Goal: Task Accomplishment & Management: Manage account settings

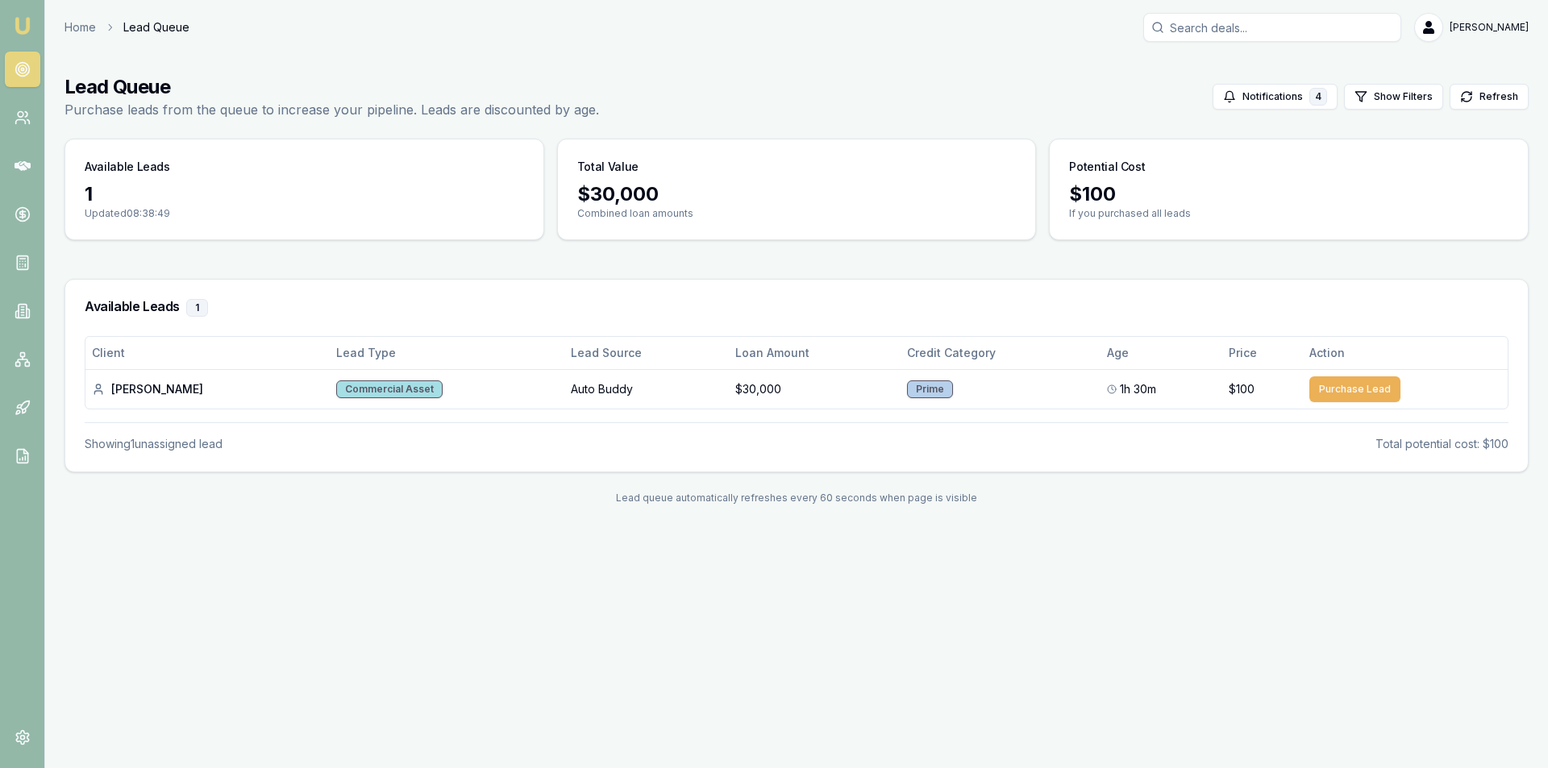
click at [15, 75] on icon at bounding box center [23, 69] width 16 height 16
click at [564, 398] on td "Auto Buddy" at bounding box center [646, 389] width 165 height 40
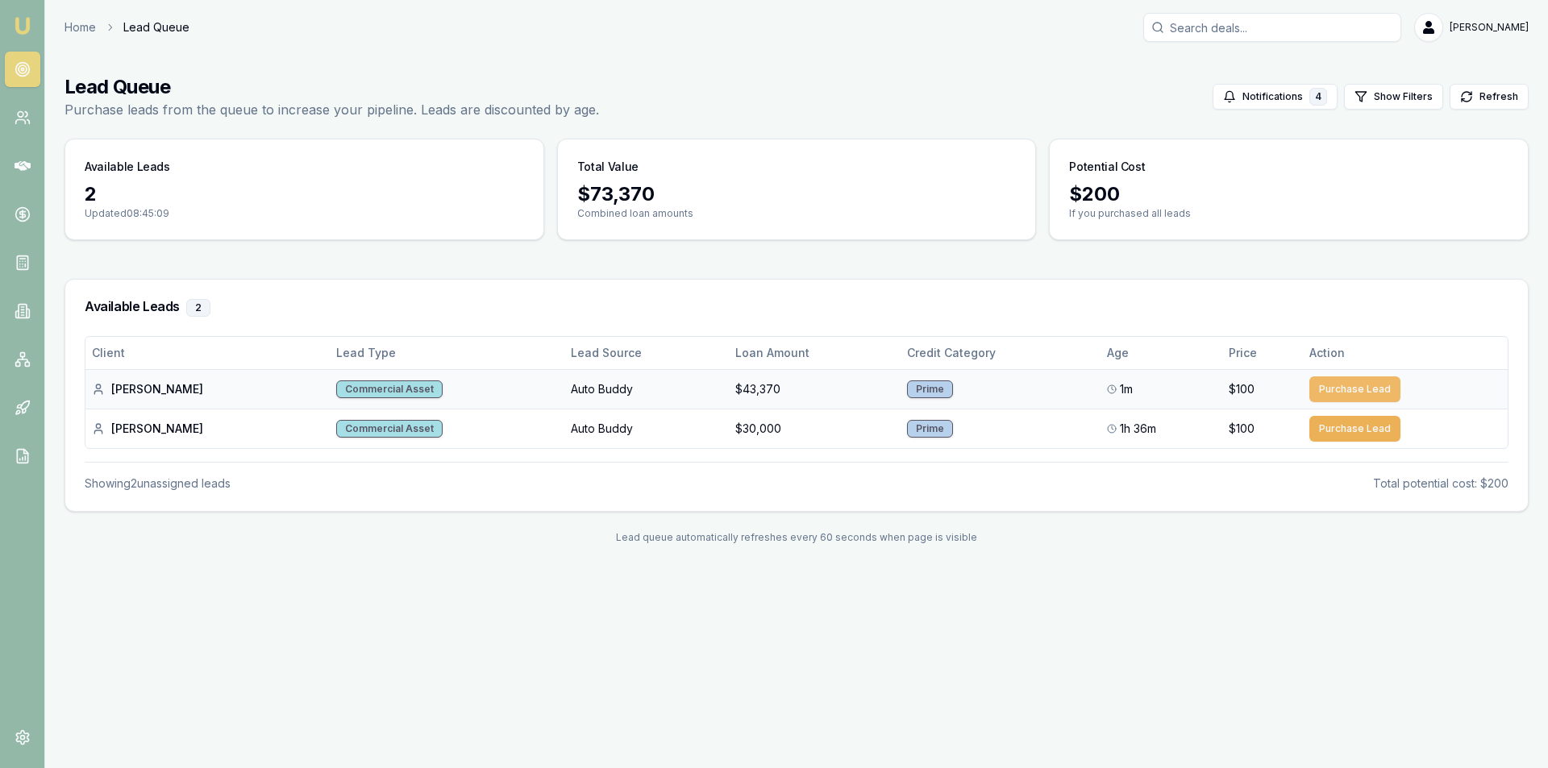
click at [1331, 380] on button "Purchase Lead" at bounding box center [1354, 390] width 91 height 26
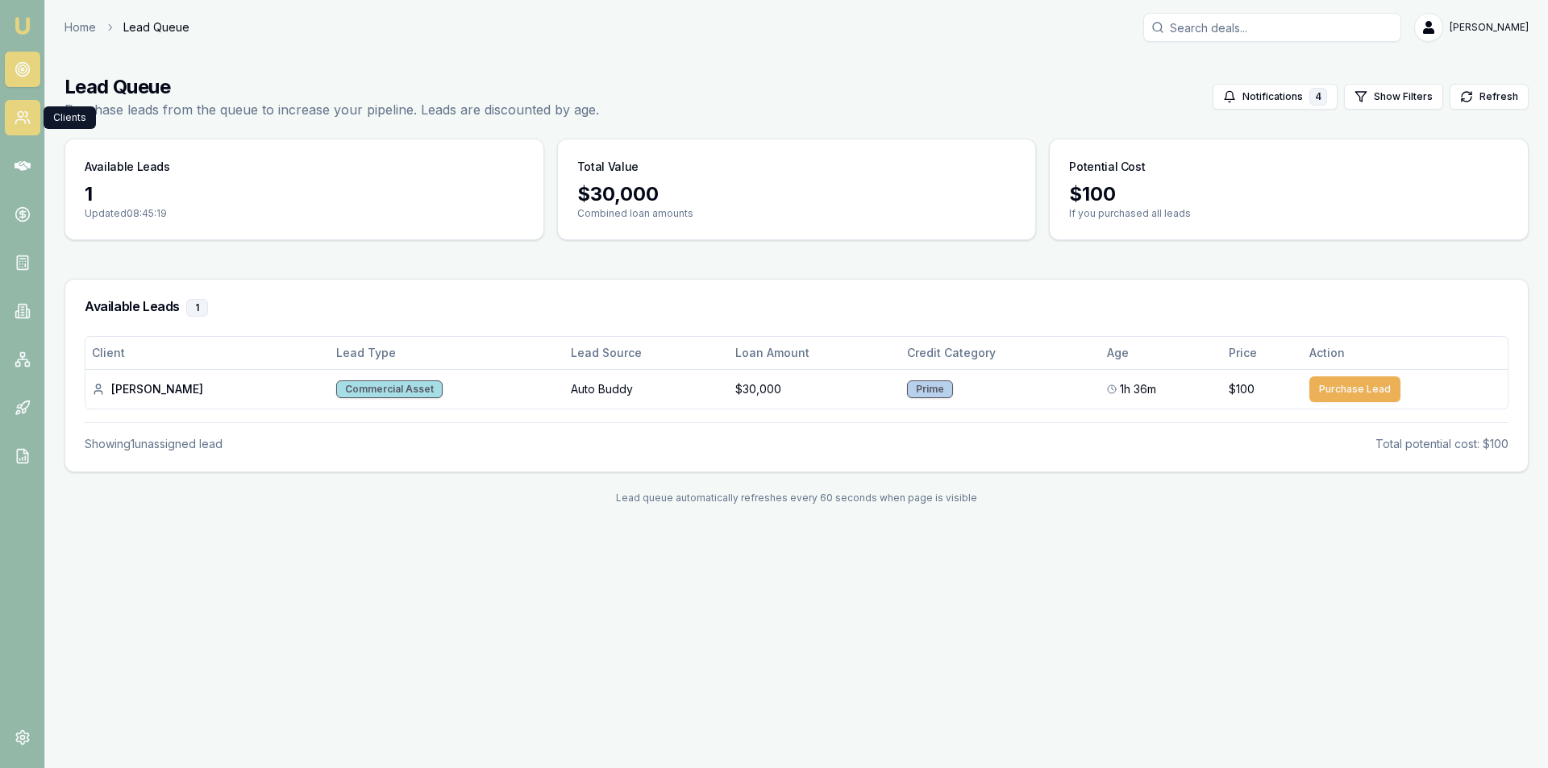
click at [24, 120] on icon at bounding box center [20, 122] width 10 height 4
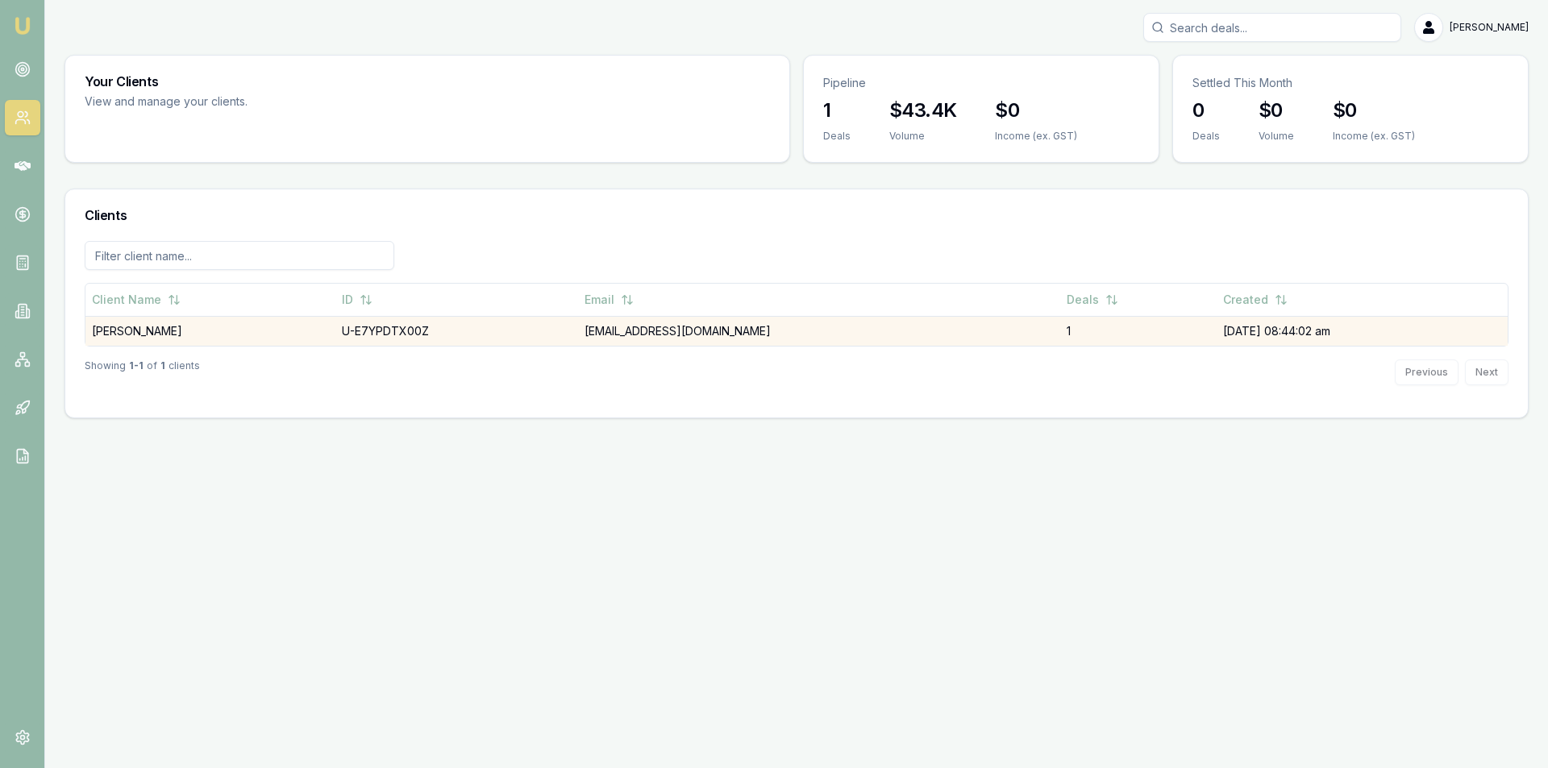
click at [169, 338] on td "Kaleb Cockburn" at bounding box center [210, 331] width 250 height 30
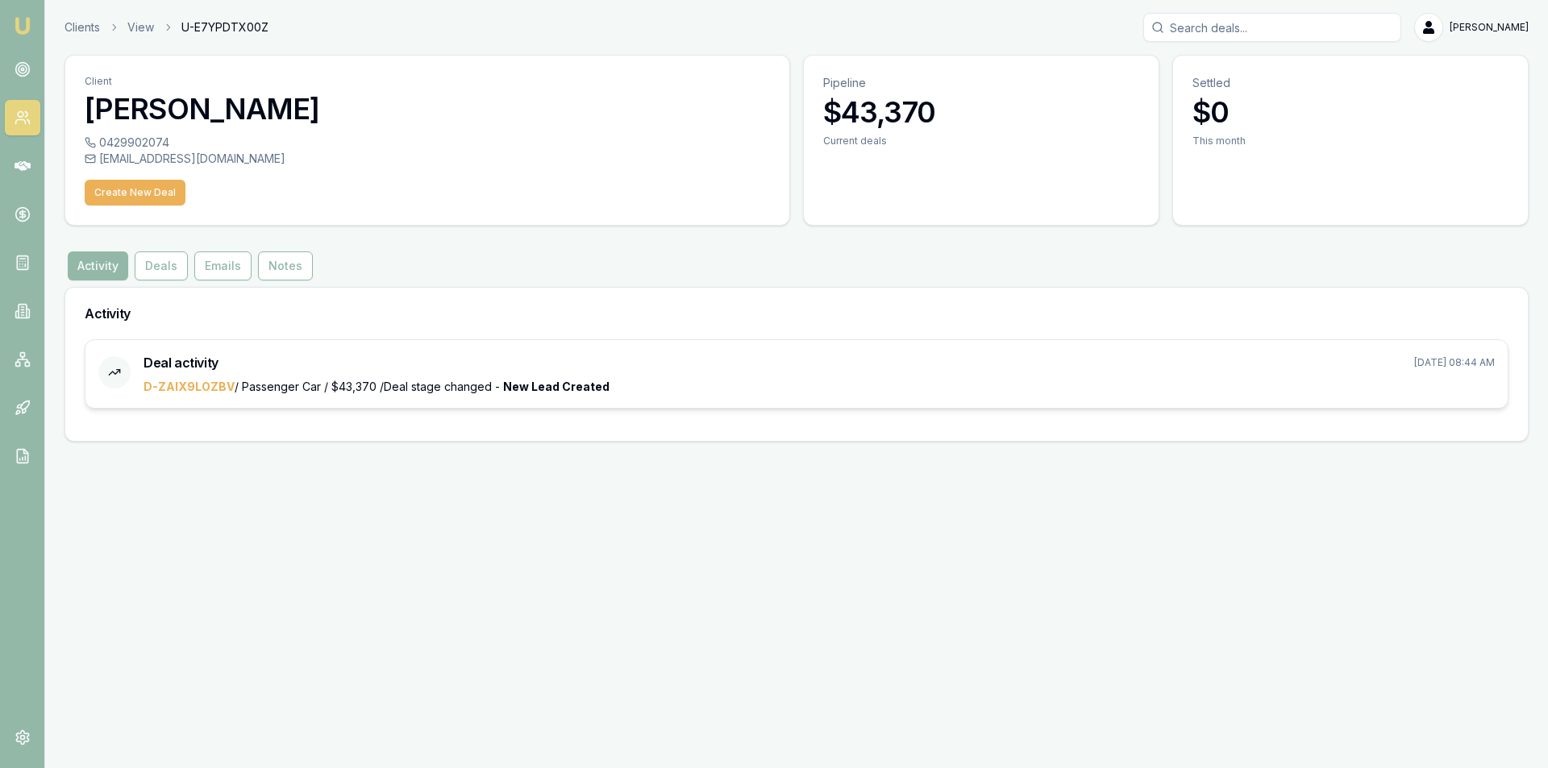
click at [285, 393] on span "D-ZAIX9LOZBV / Passenger Car / $43,370 /" at bounding box center [264, 387] width 240 height 14
click at [163, 262] on button "Deals" at bounding box center [161, 266] width 53 height 29
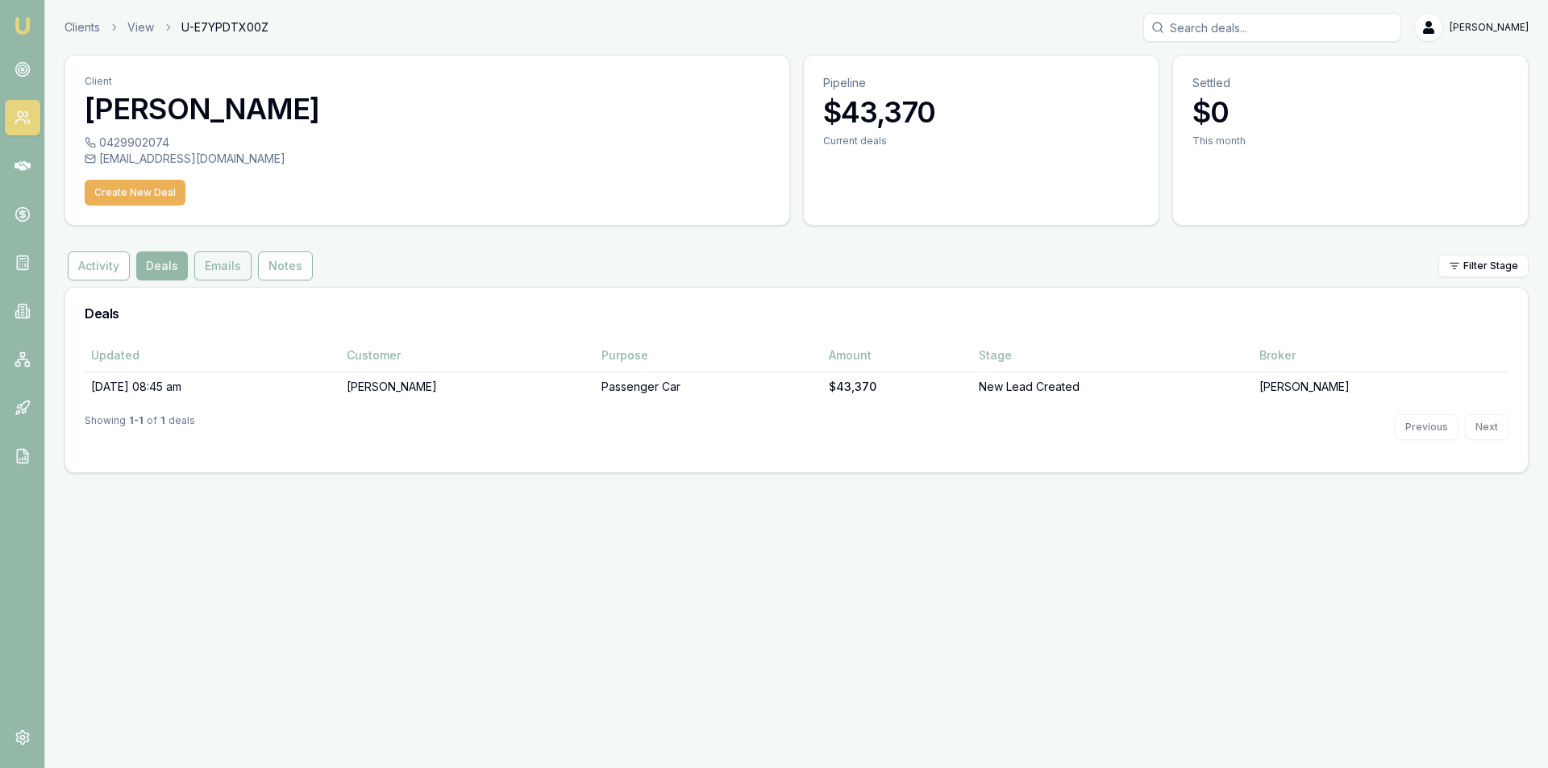
click at [217, 269] on button "Emails" at bounding box center [222, 266] width 57 height 29
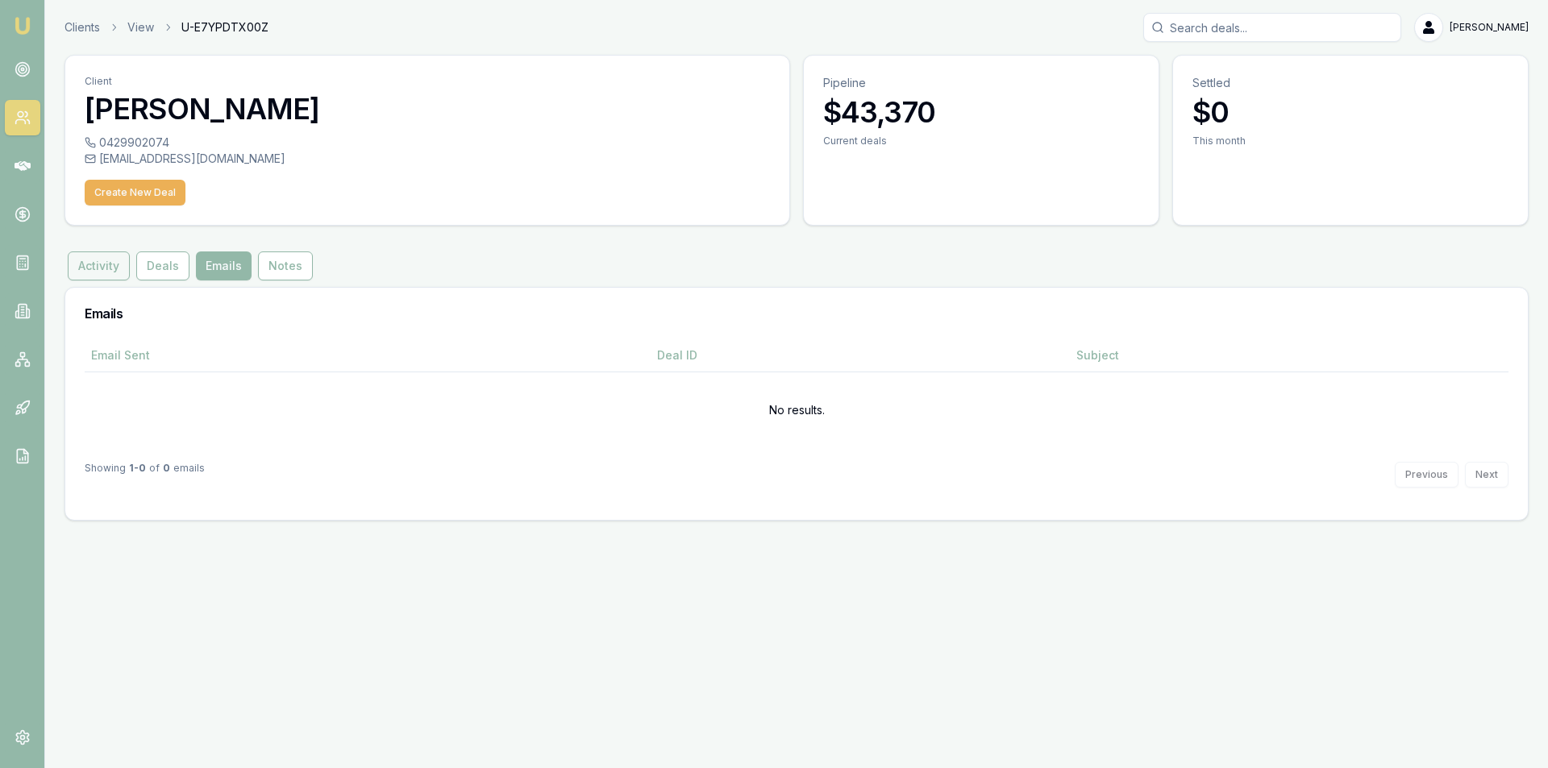
click at [123, 259] on button "Activity" at bounding box center [99, 266] width 62 height 29
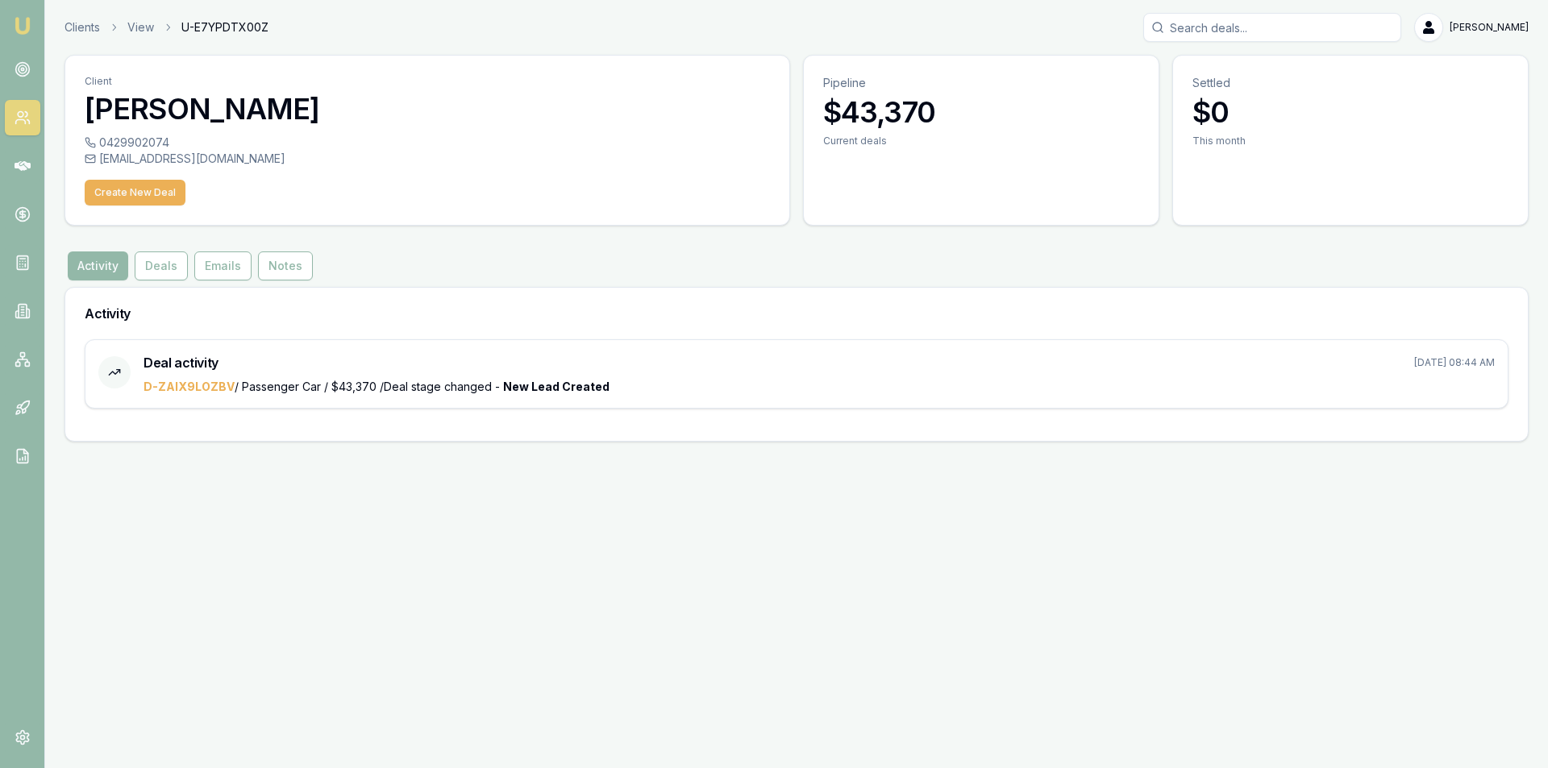
drag, startPoint x: 294, startPoint y: 380, endPoint x: 223, endPoint y: 337, distance: 83.5
click at [286, 375] on div "Deal activity Sep 29, 2025, 08:44 AM D-ZAIX9LOZBV / Passenger Car / $43,370 / D…" at bounding box center [819, 374] width 1351 height 42
click at [33, 158] on link at bounding box center [22, 165] width 35 height 35
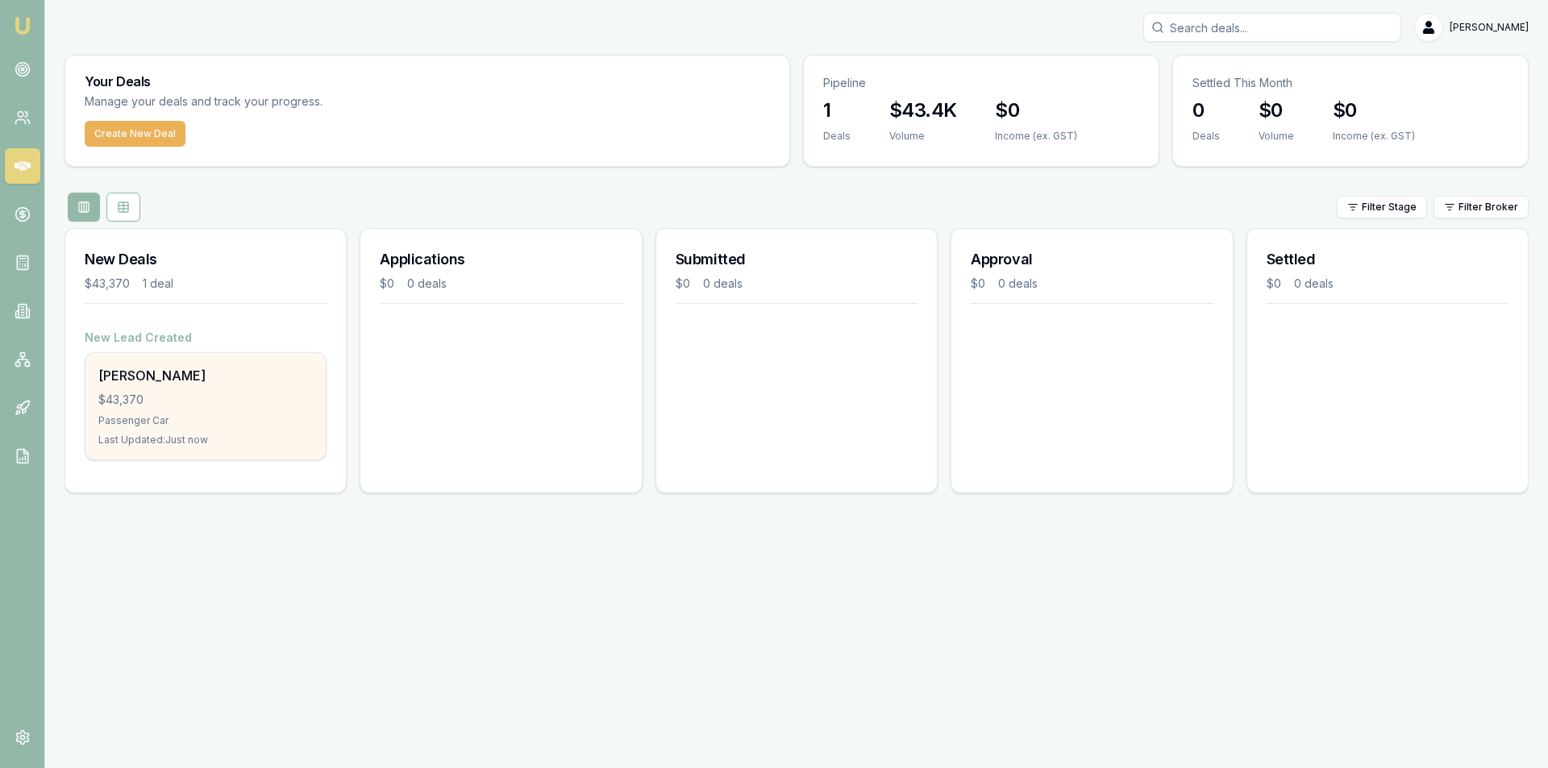
click at [210, 418] on div "Passenger Car" at bounding box center [205, 420] width 214 height 13
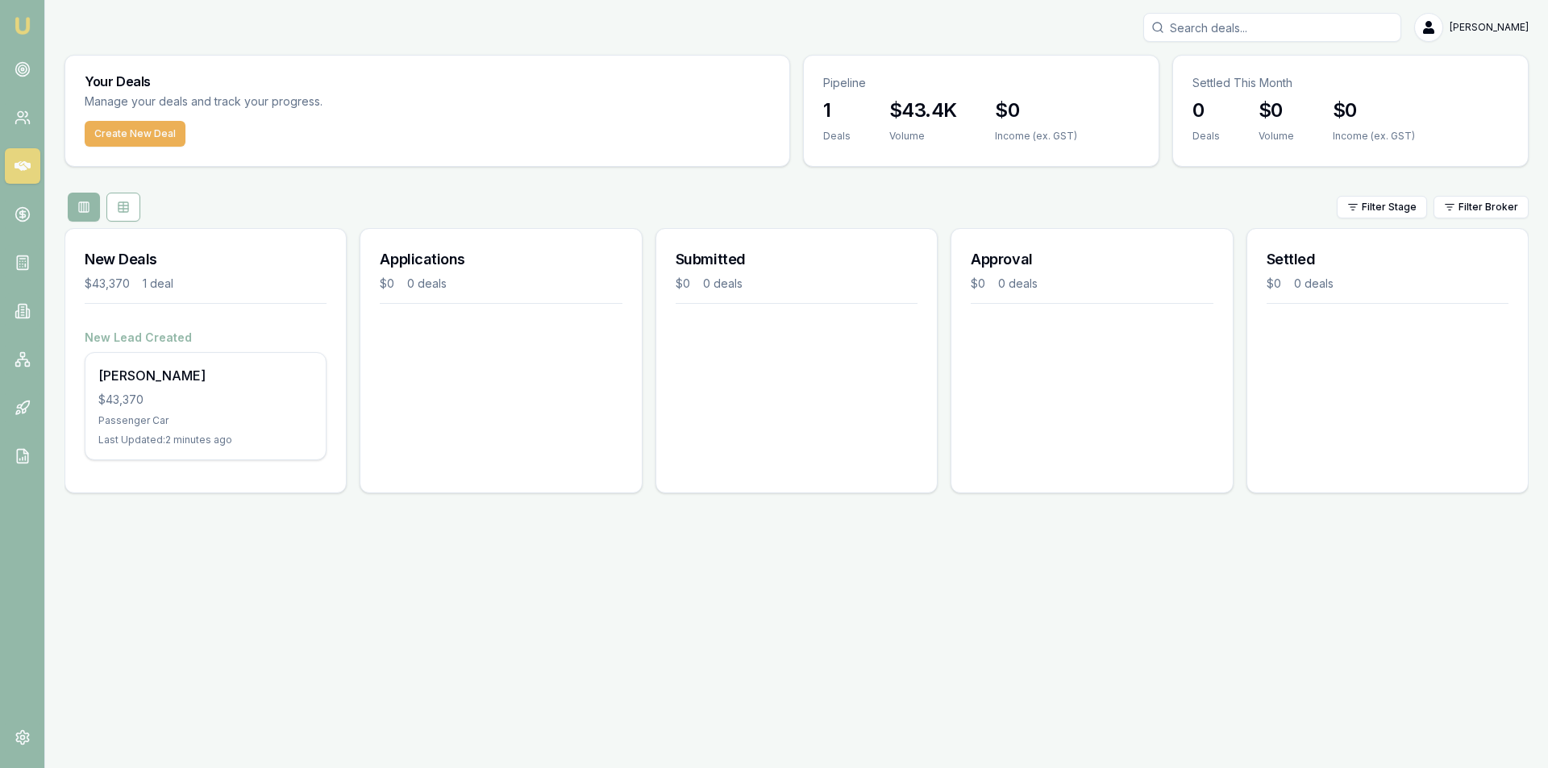
click at [544, 592] on div "Emu Broker Peter Sarris Toggle Menu Your Deals Manage your deals and track your…" at bounding box center [774, 384] width 1548 height 768
click at [24, 70] on icon at bounding box center [23, 69] width 16 height 16
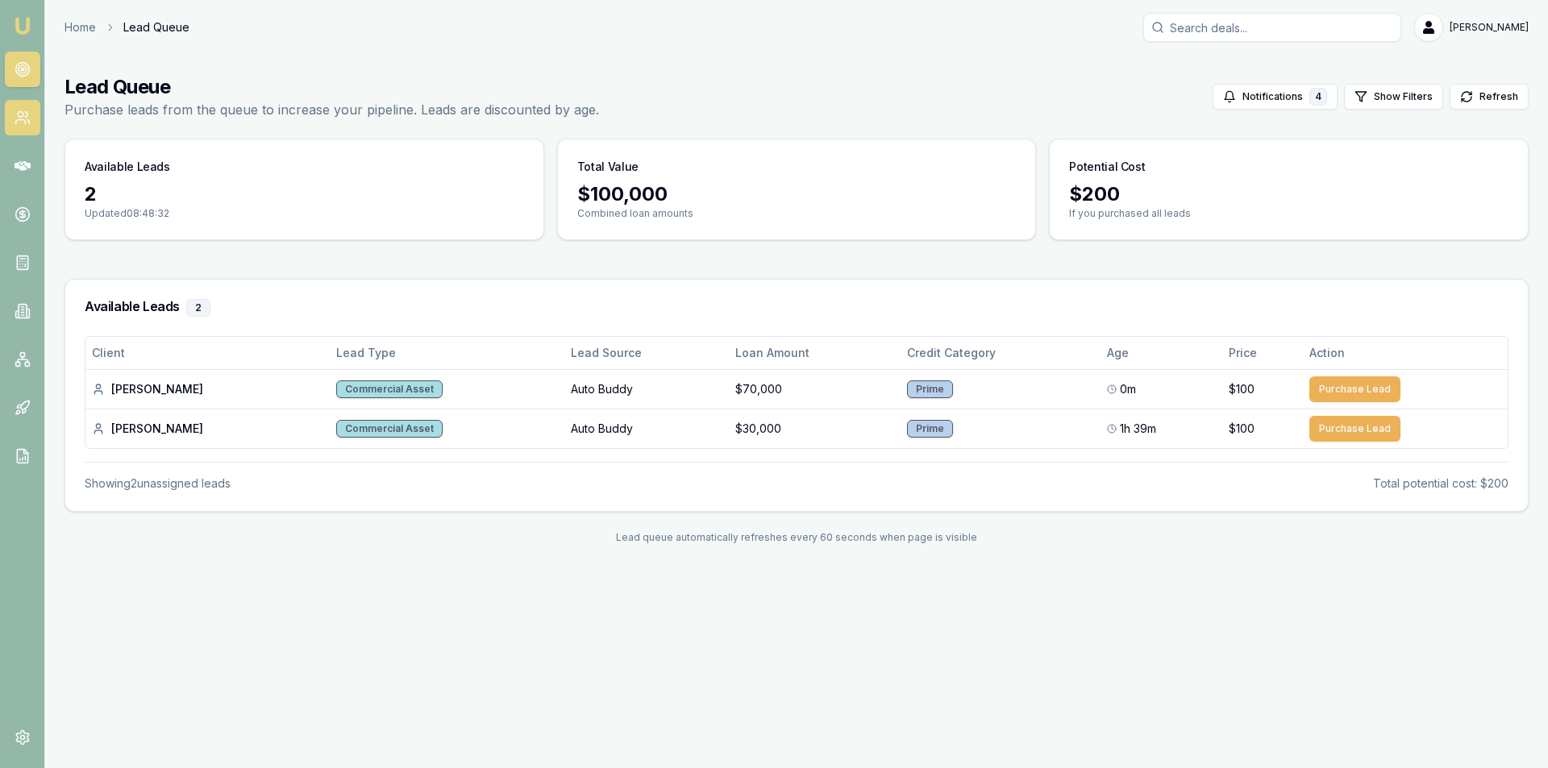
click at [25, 110] on icon at bounding box center [23, 118] width 16 height 16
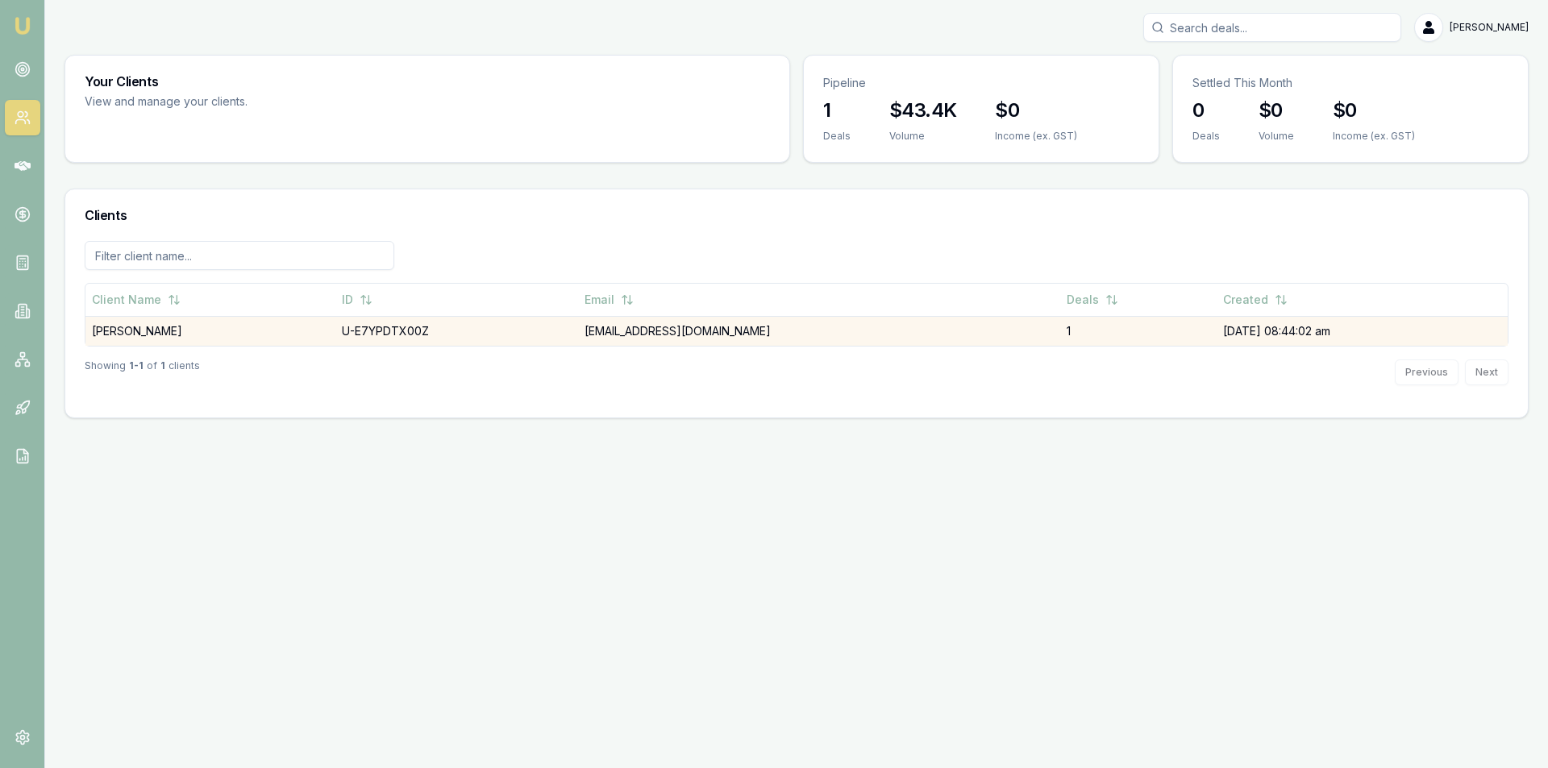
click at [170, 326] on td "[PERSON_NAME]" at bounding box center [210, 331] width 250 height 30
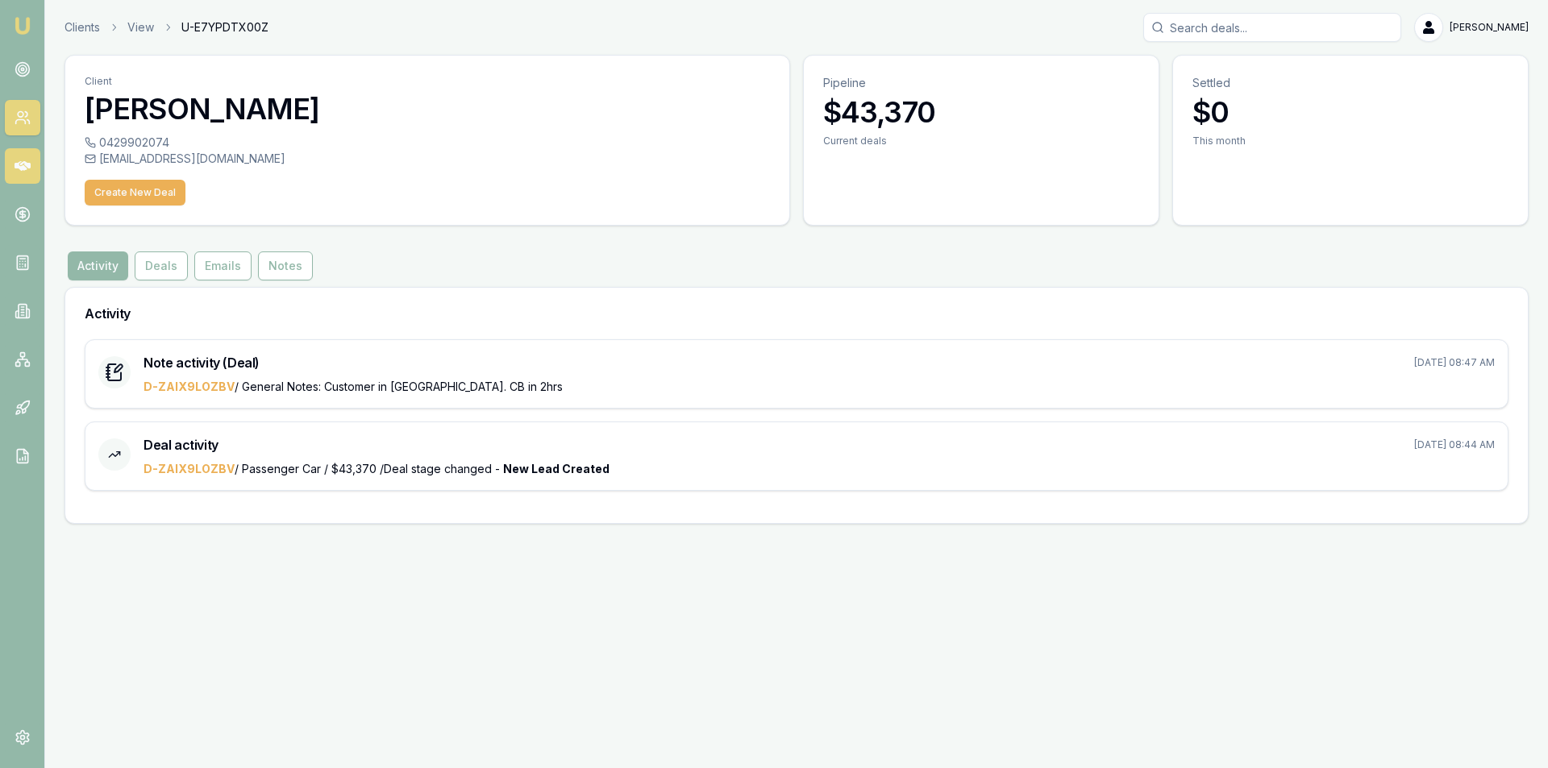
click at [22, 159] on icon at bounding box center [23, 166] width 16 height 16
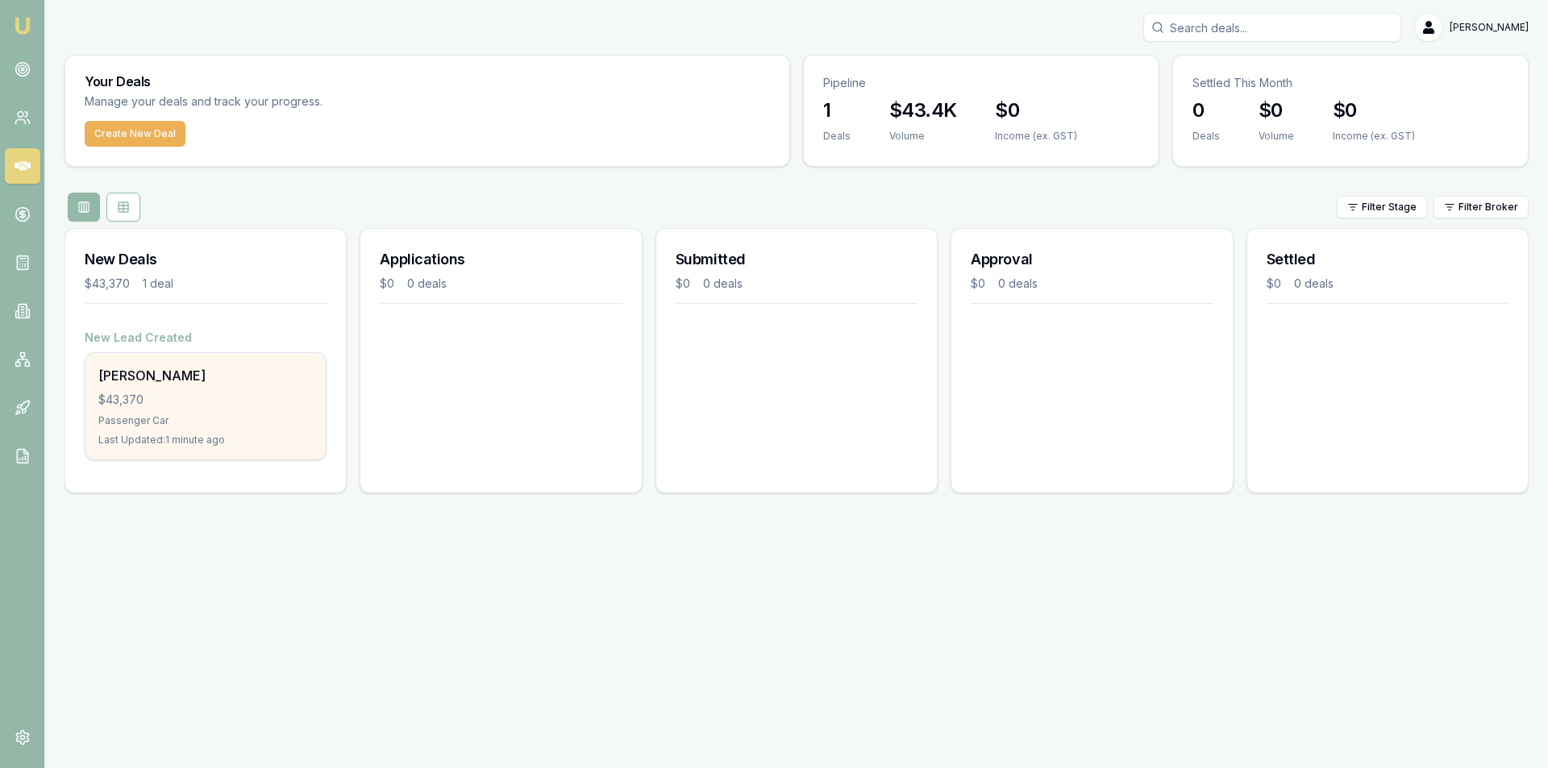
click at [177, 411] on div "Kaleb Cockburn $43,370 Passenger Car Last Updated: 1 minute ago" at bounding box center [205, 406] width 240 height 106
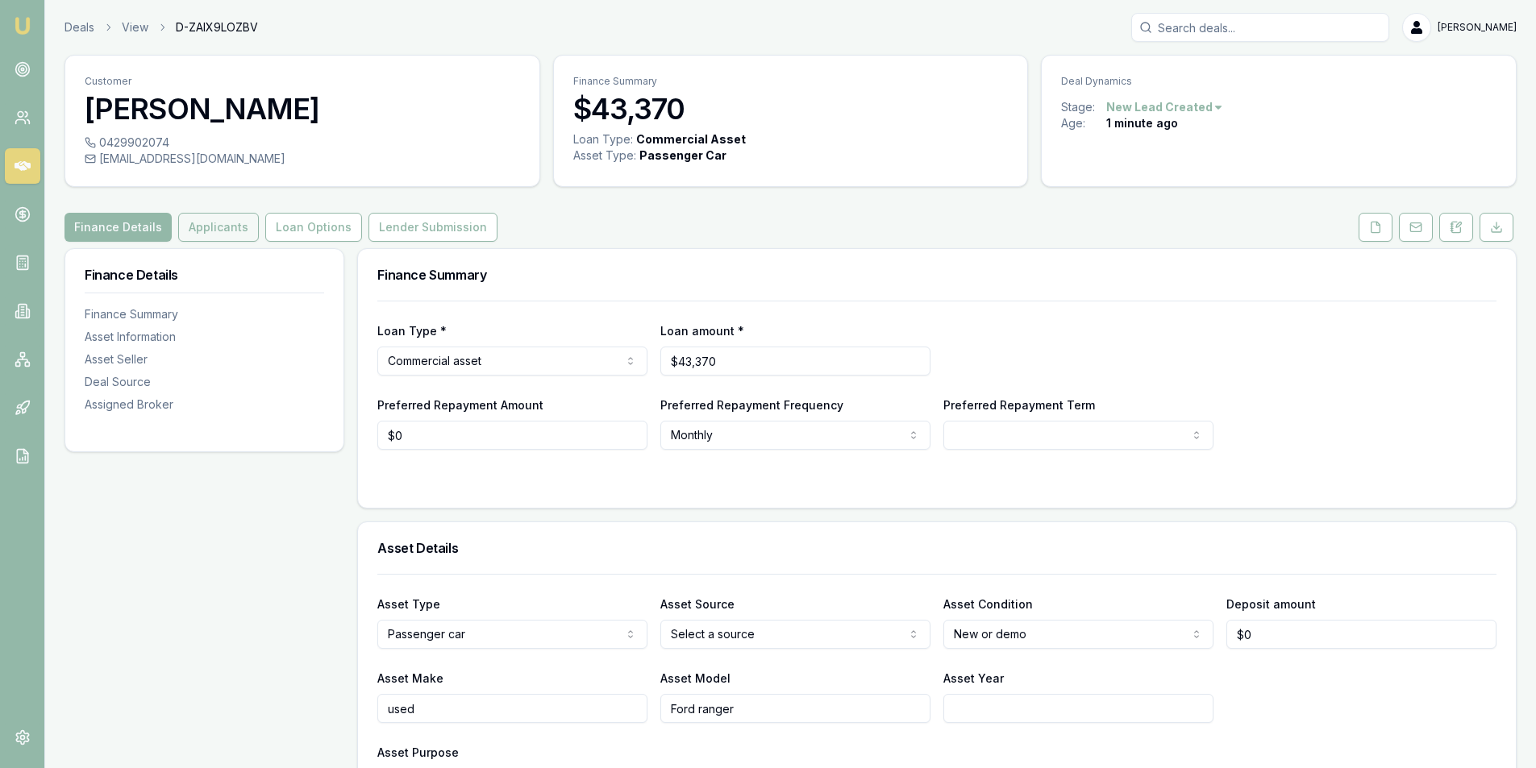
click at [203, 235] on button "Applicants" at bounding box center [218, 227] width 81 height 29
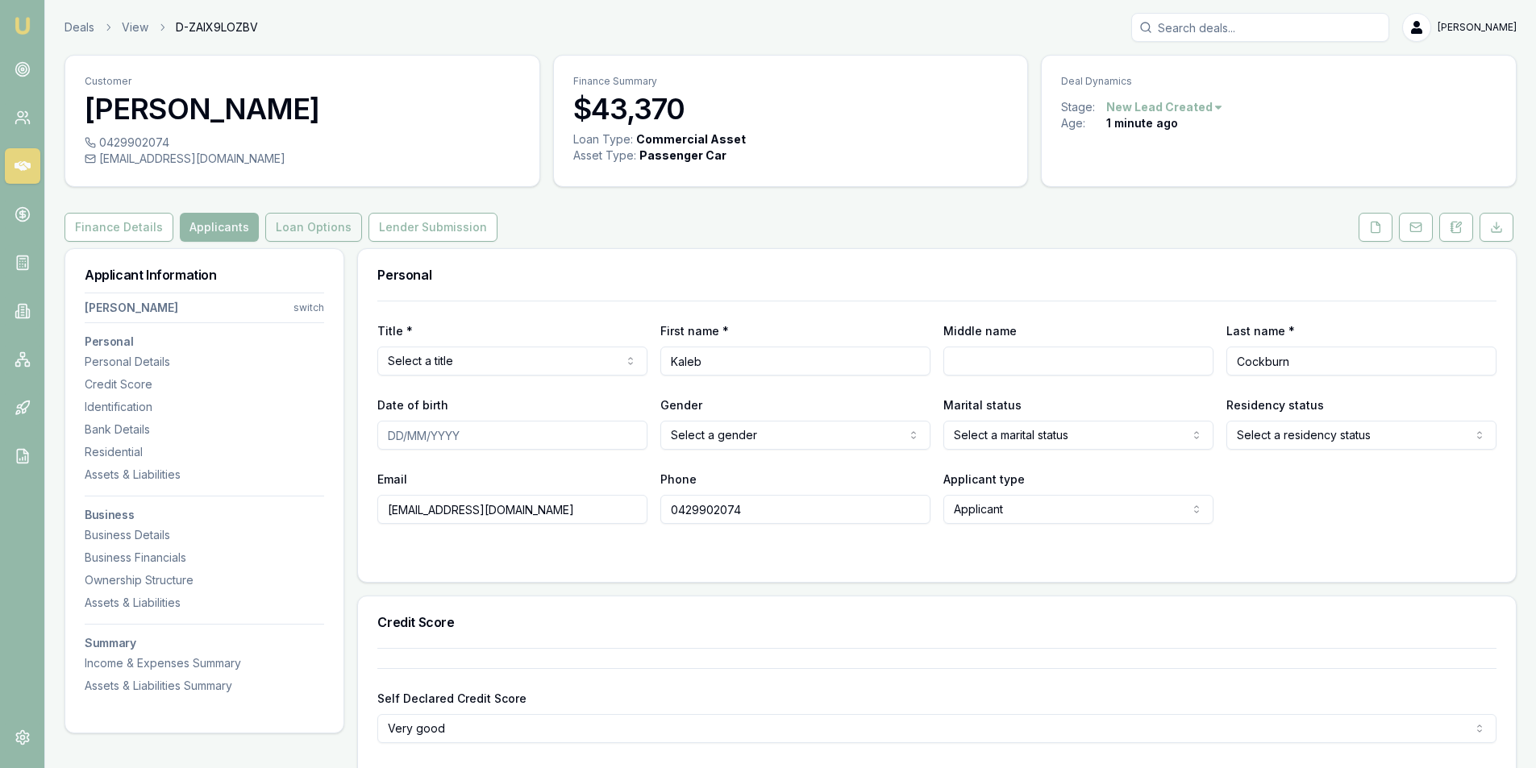
click at [305, 221] on button "Loan Options" at bounding box center [313, 227] width 97 height 29
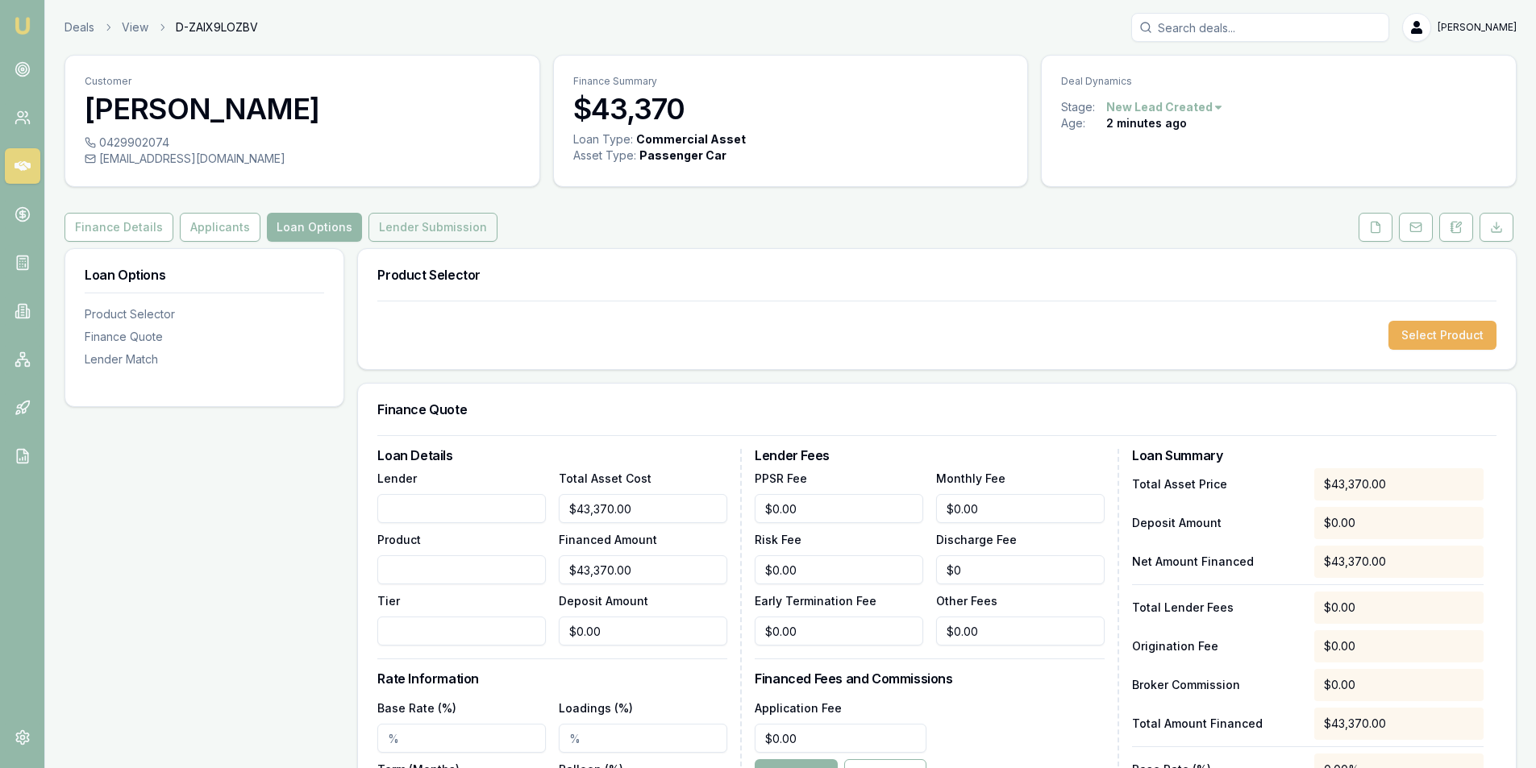
click at [441, 223] on button "Lender Submission" at bounding box center [432, 227] width 129 height 29
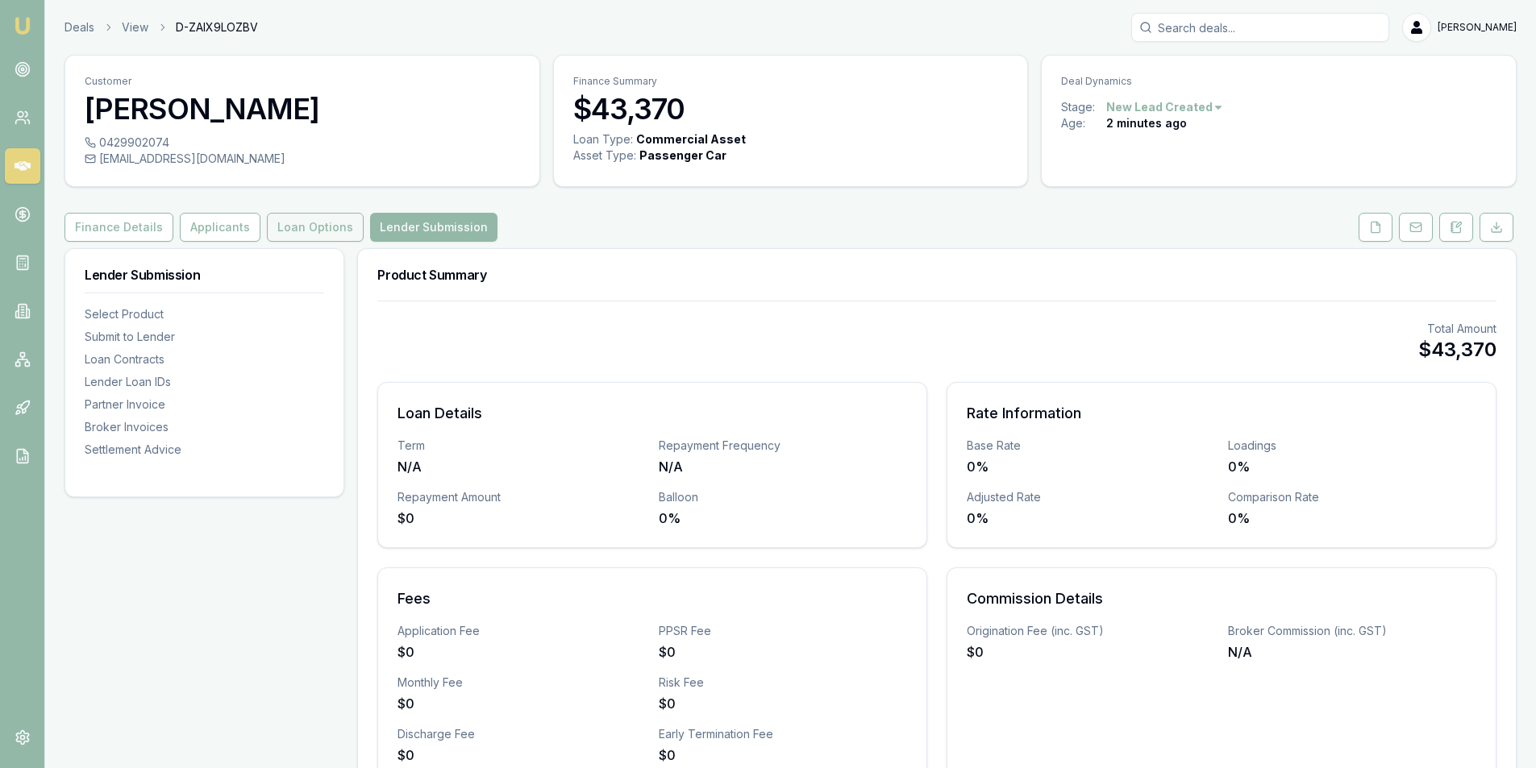
click at [308, 224] on button "Loan Options" at bounding box center [315, 227] width 97 height 29
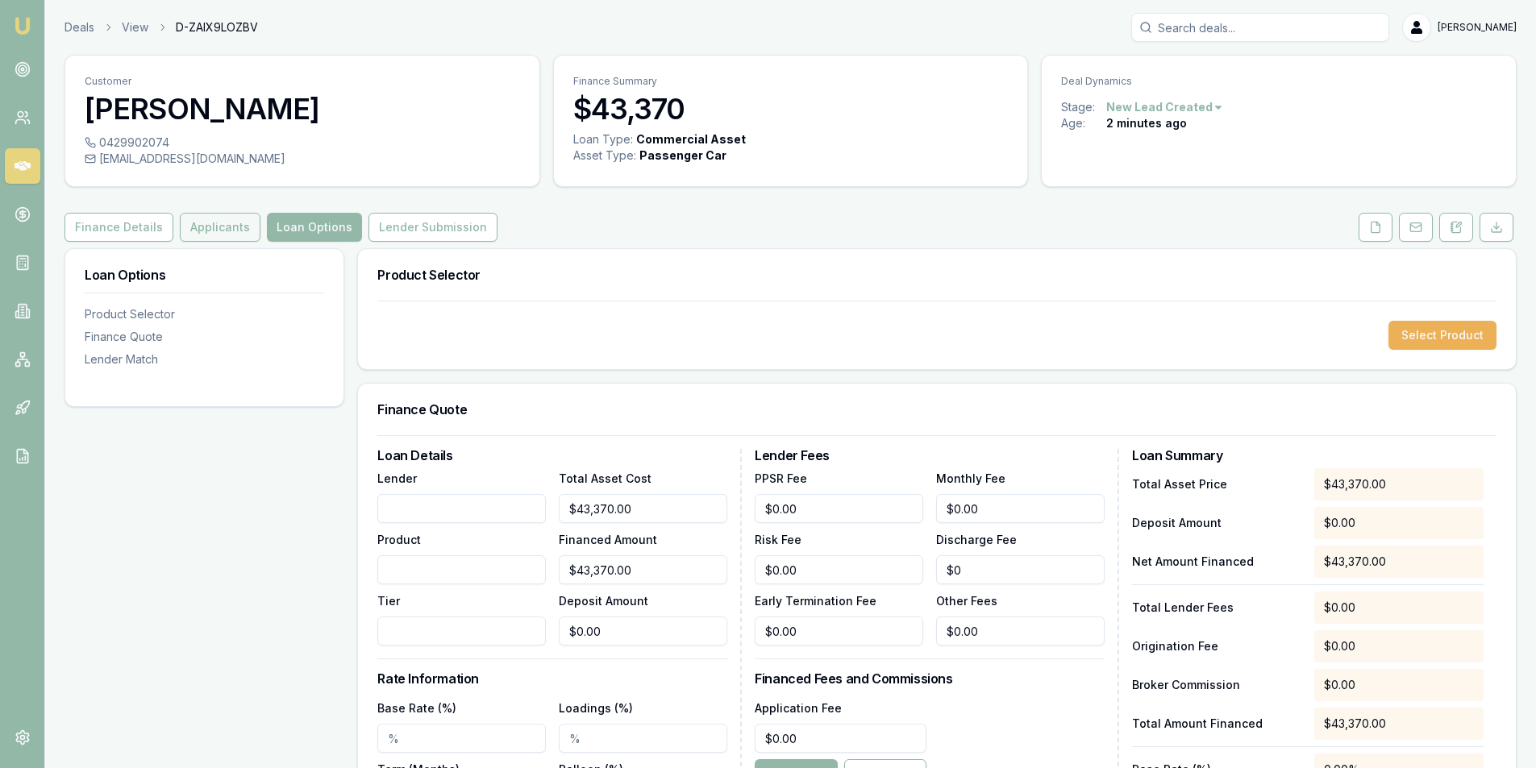
click at [189, 230] on button "Applicants" at bounding box center [220, 227] width 81 height 29
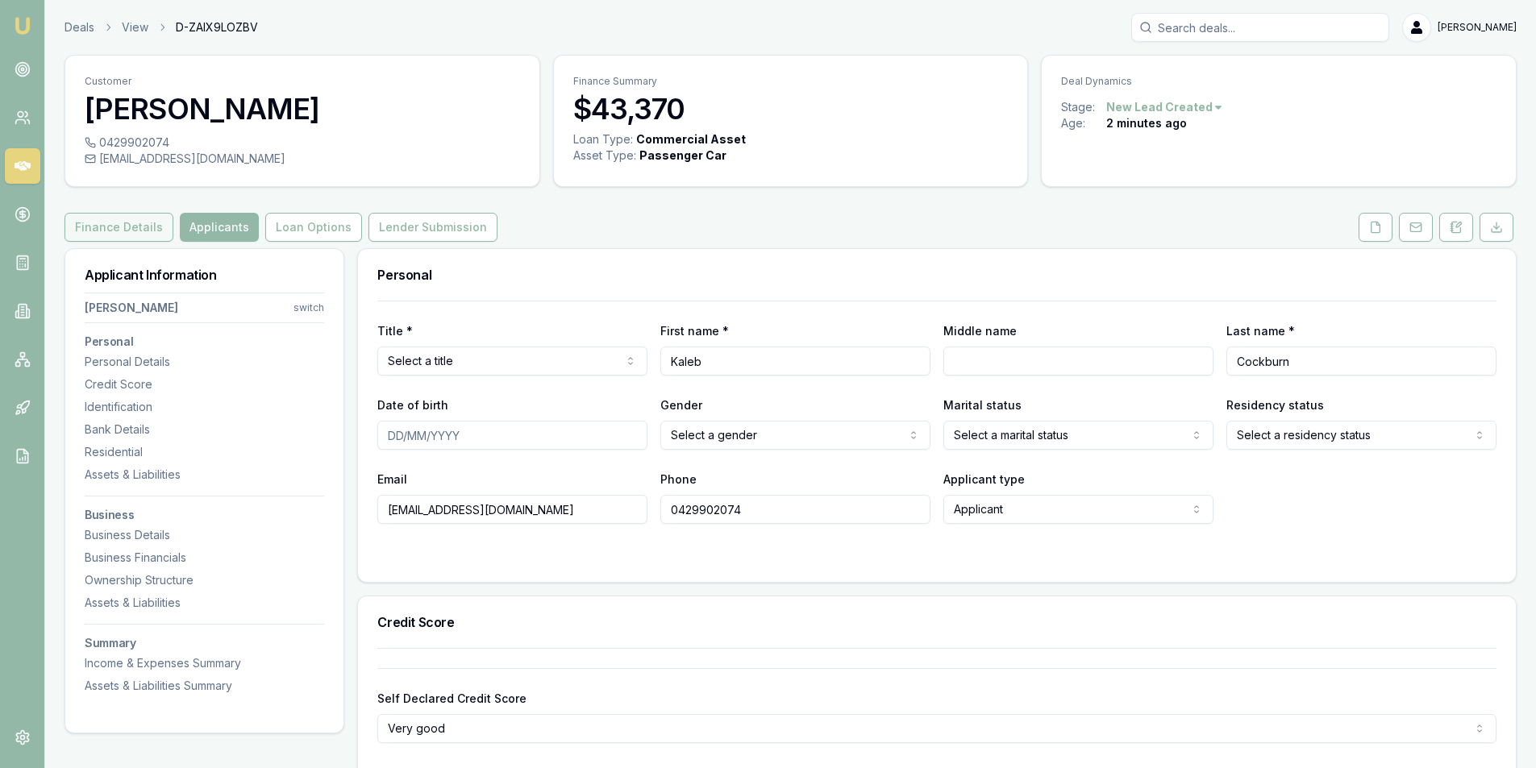
click at [131, 232] on button "Finance Details" at bounding box center [119, 227] width 109 height 29
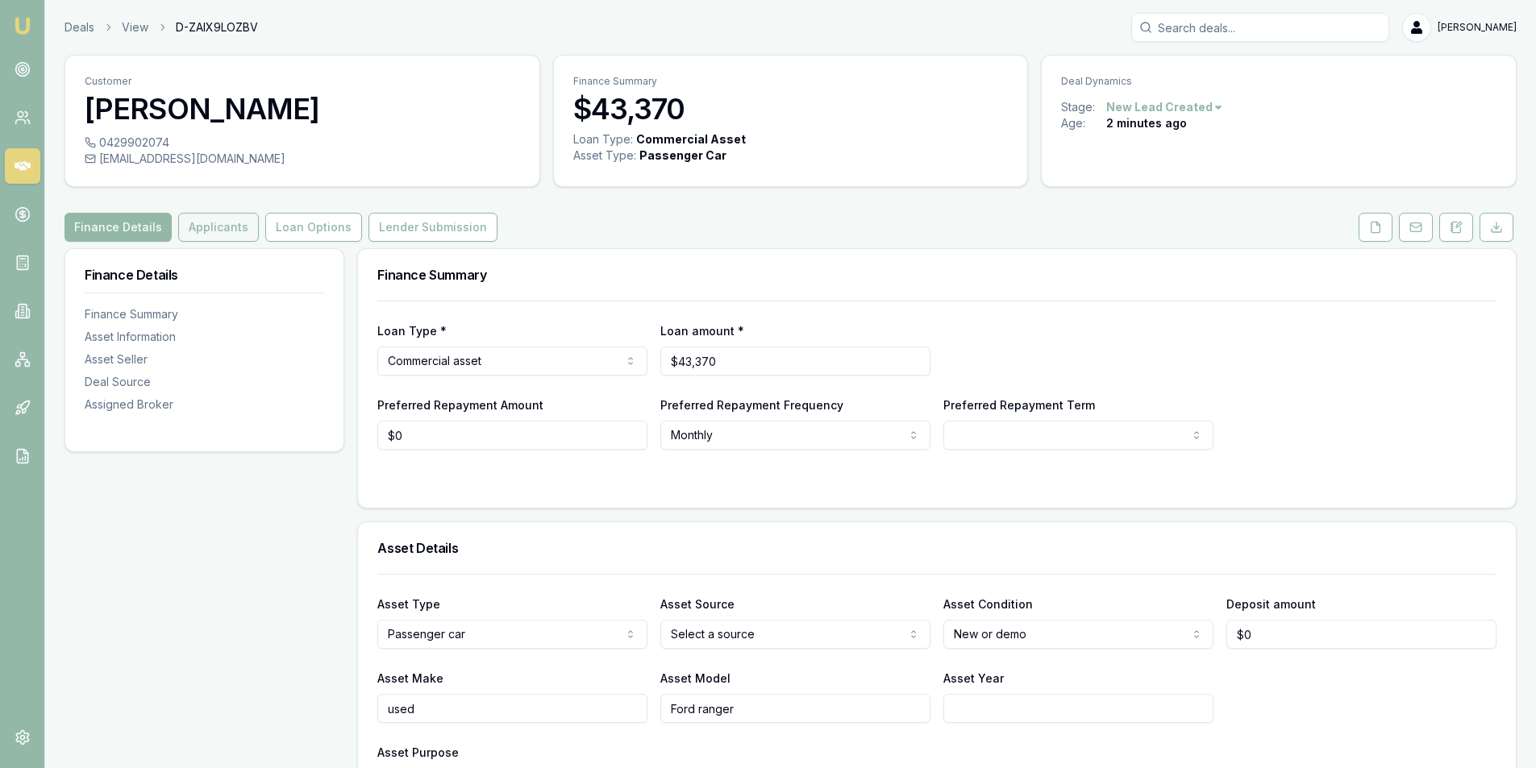
click at [224, 223] on button "Applicants" at bounding box center [218, 227] width 81 height 29
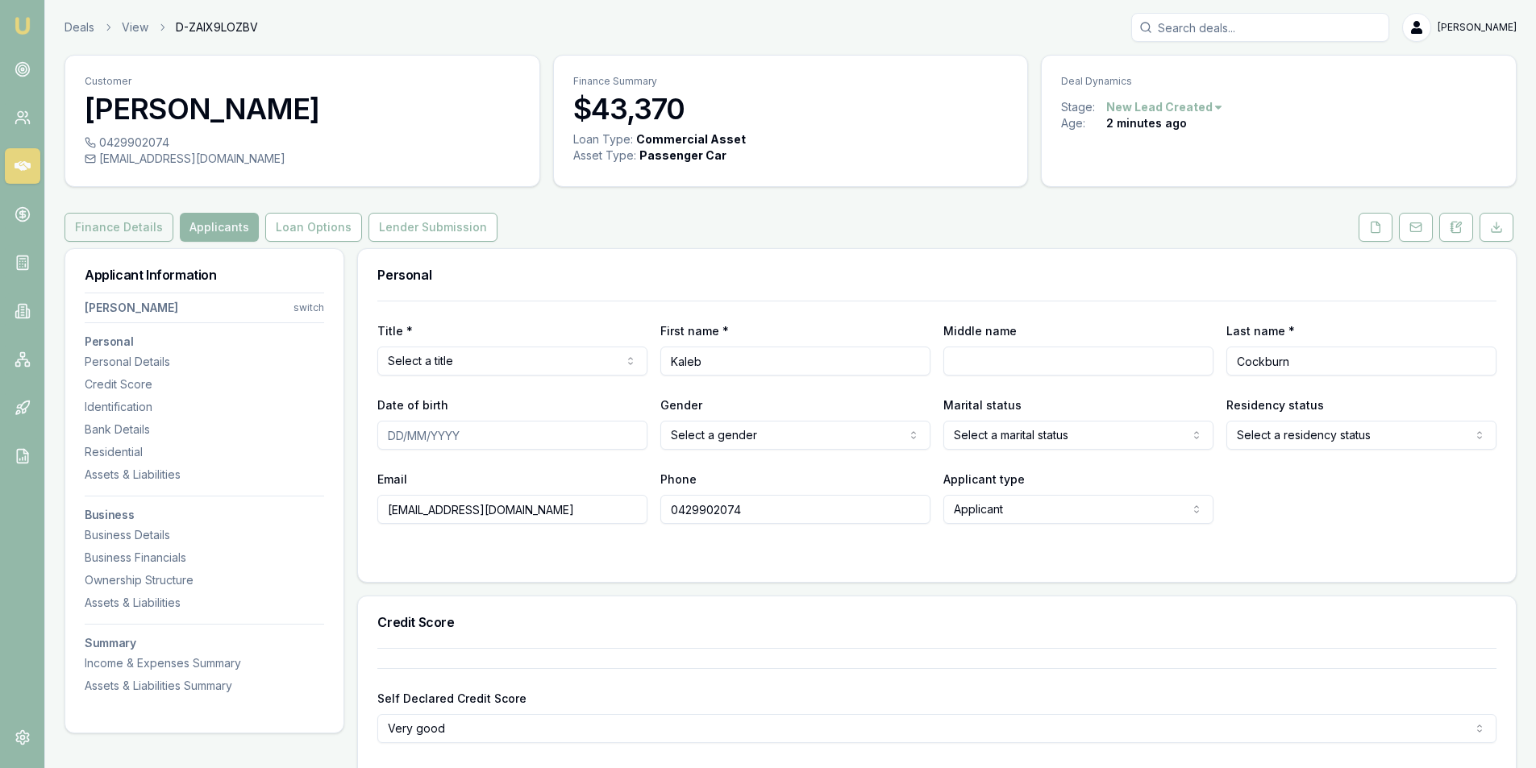
click at [102, 228] on button "Finance Details" at bounding box center [119, 227] width 109 height 29
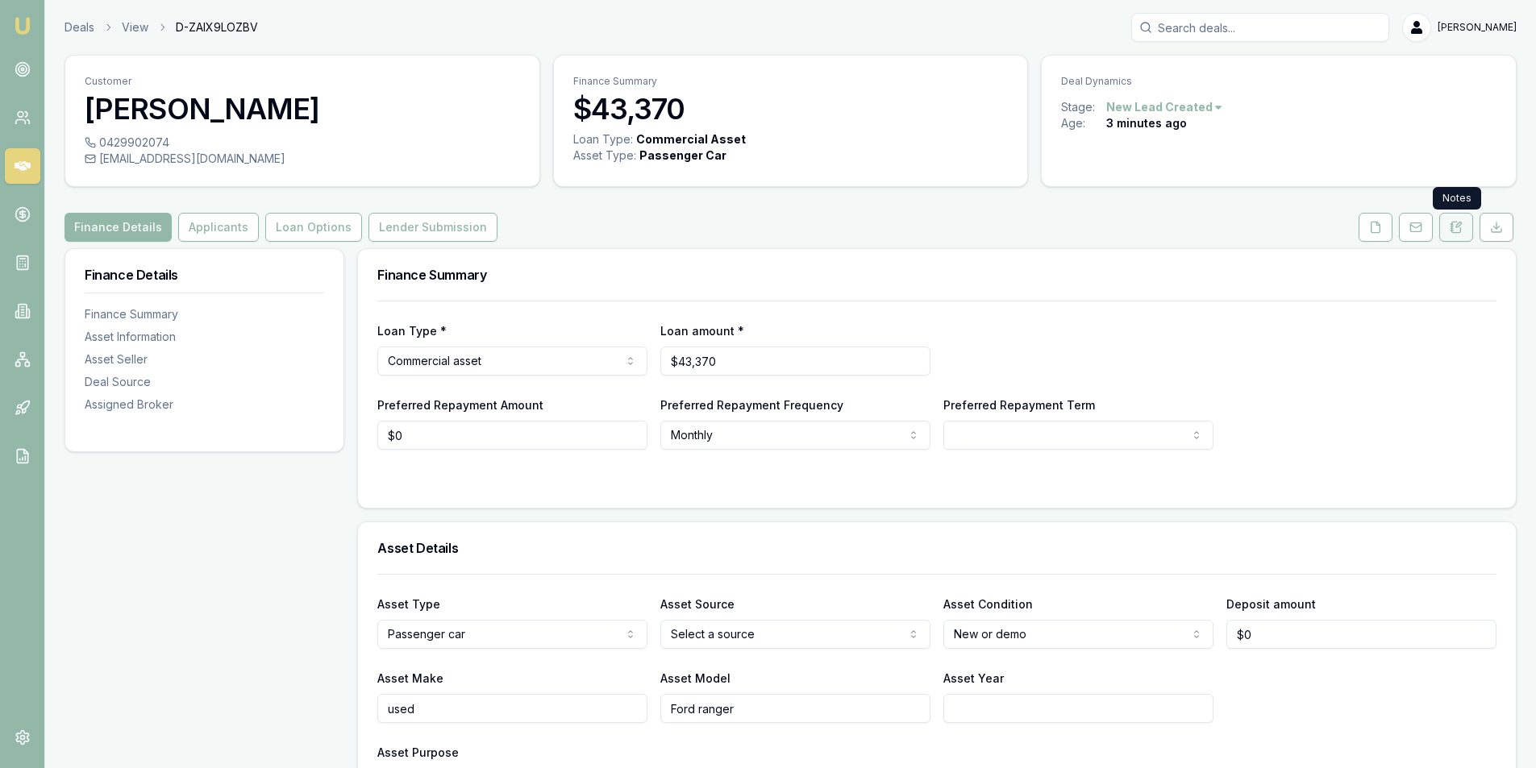
click at [1464, 228] on button at bounding box center [1456, 227] width 34 height 29
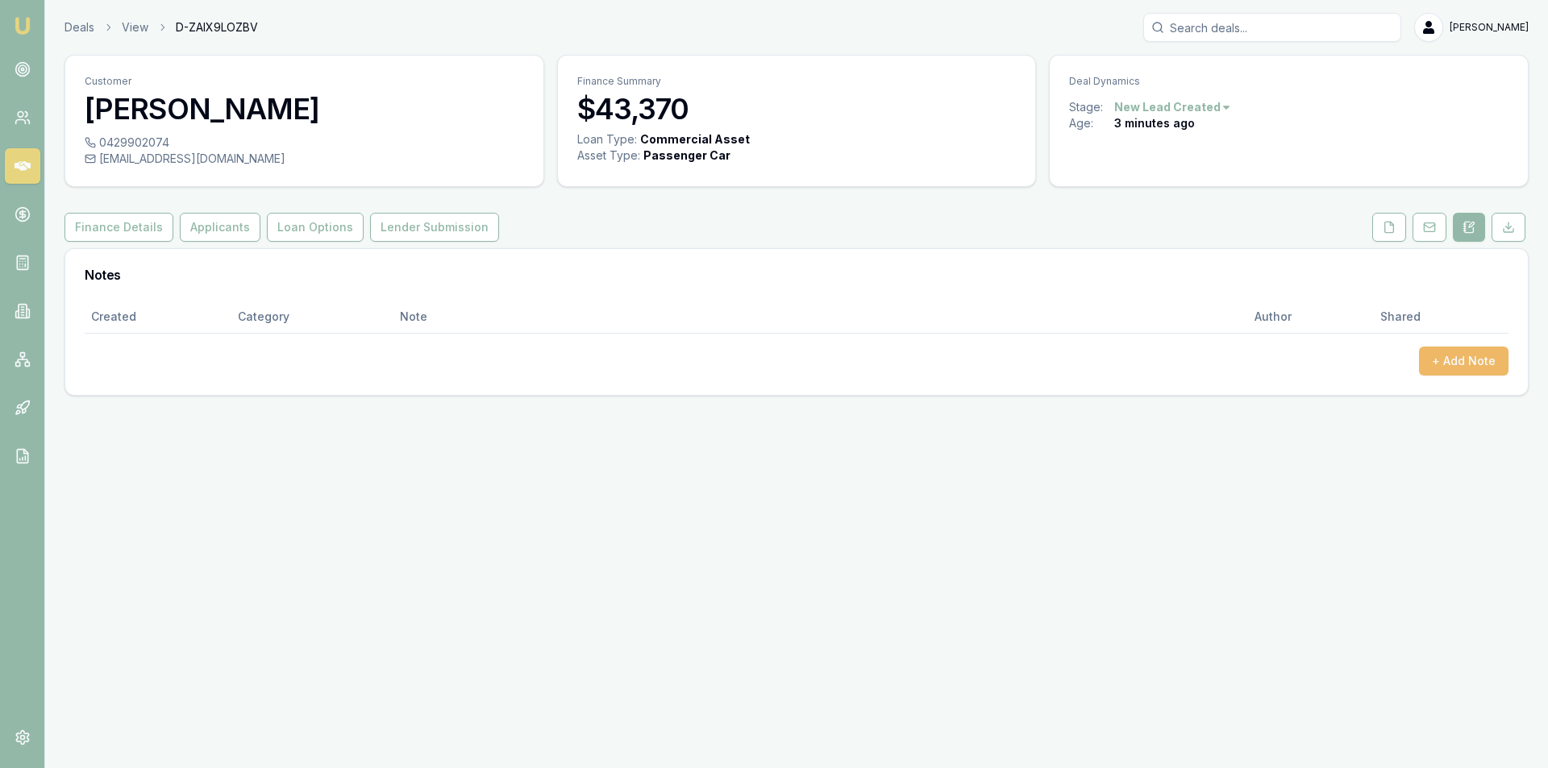
click at [1476, 362] on button "+ Add Note" at bounding box center [1464, 361] width 90 height 29
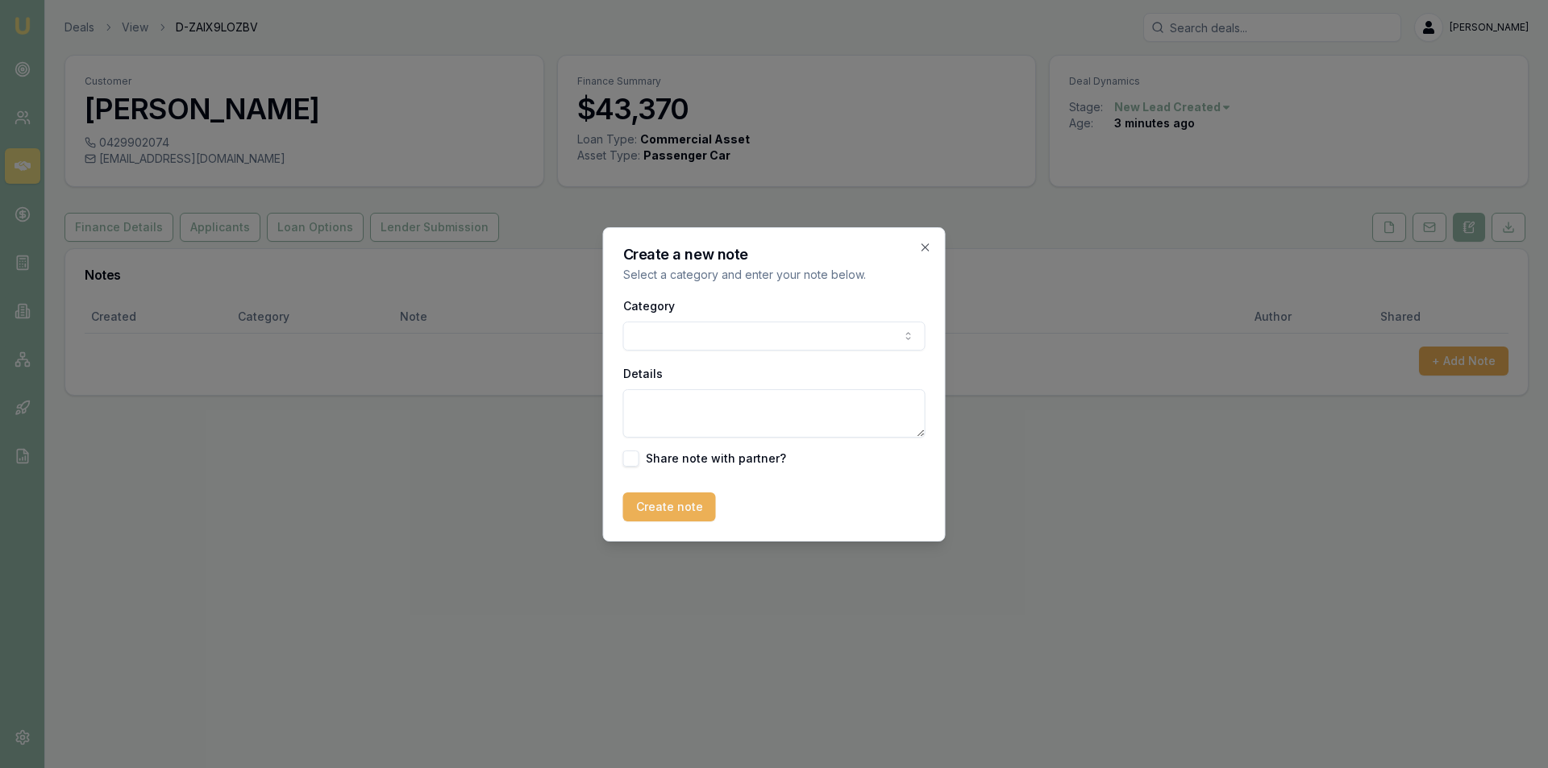
click at [797, 337] on body "Emu Broker Deals View D-ZAIX9LOZBV Peter Sarris Toggle Menu Customer Kaleb Cock…" at bounding box center [774, 384] width 1548 height 768
click at [785, 403] on textarea "Details" at bounding box center [774, 413] width 302 height 48
type textarea "Customer in WA. CB in 2hrs"
click at [668, 501] on button "Create note" at bounding box center [669, 507] width 93 height 29
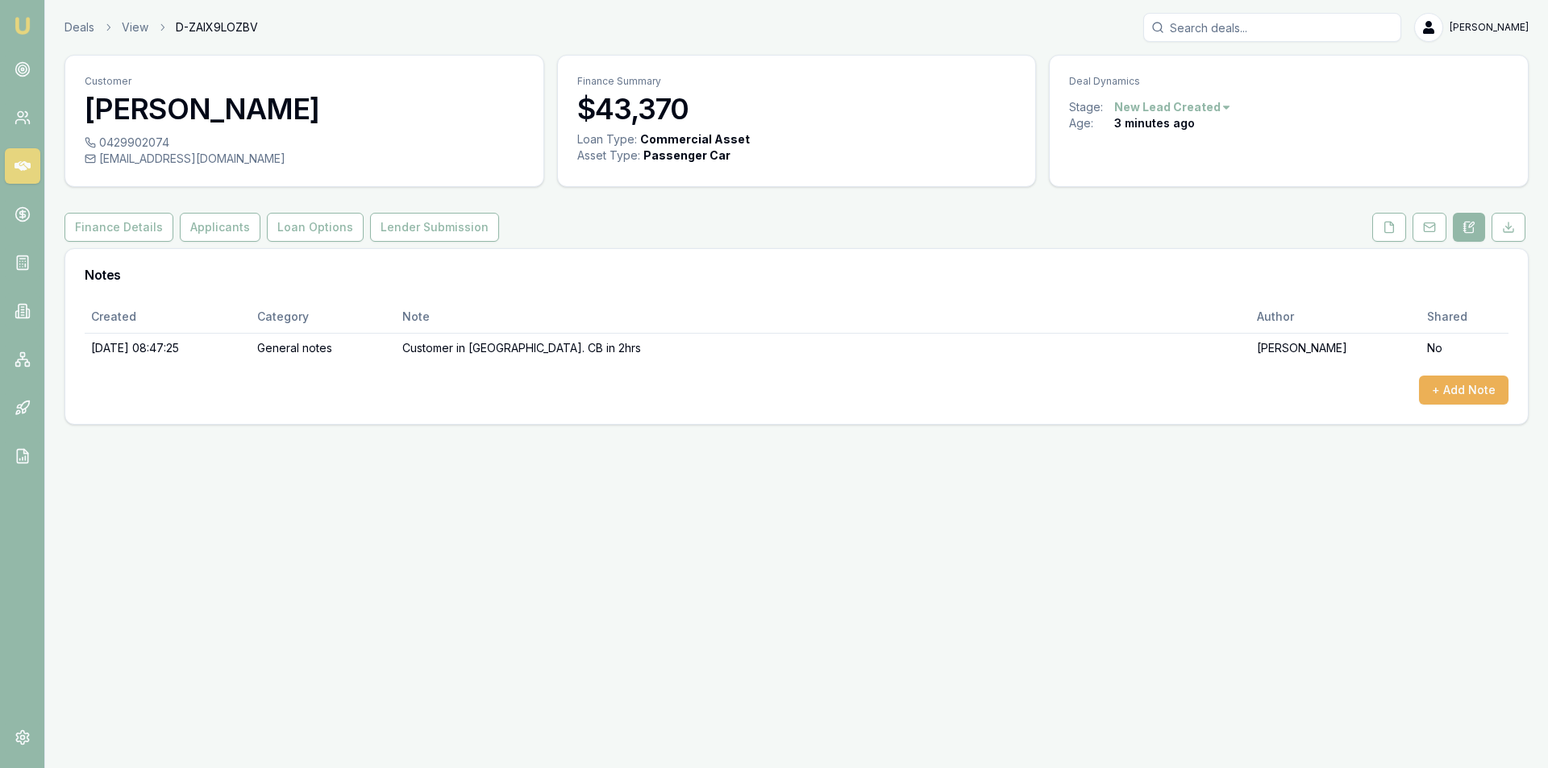
click at [28, 163] on icon at bounding box center [23, 166] width 16 height 10
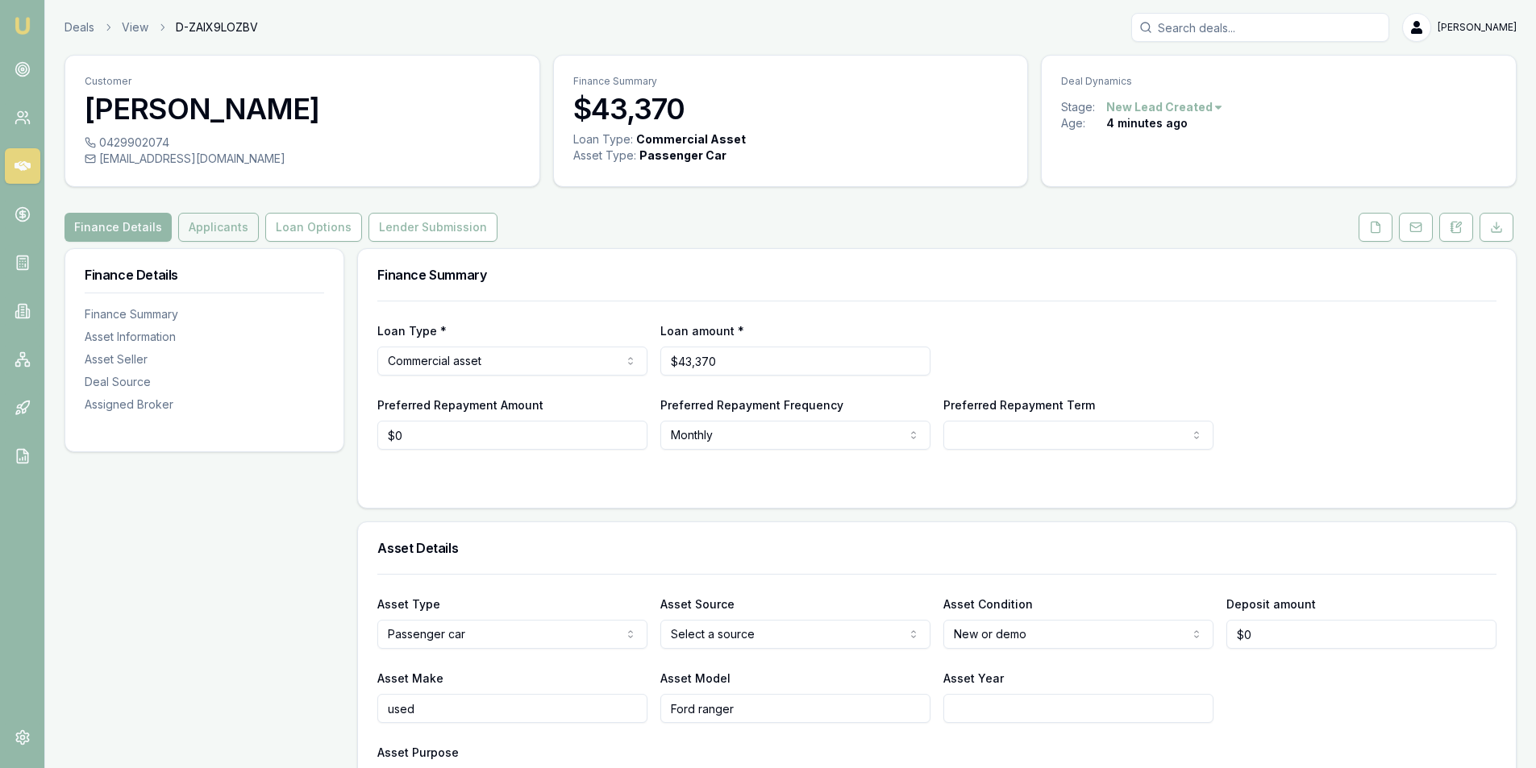
click at [202, 226] on button "Applicants" at bounding box center [218, 227] width 81 height 29
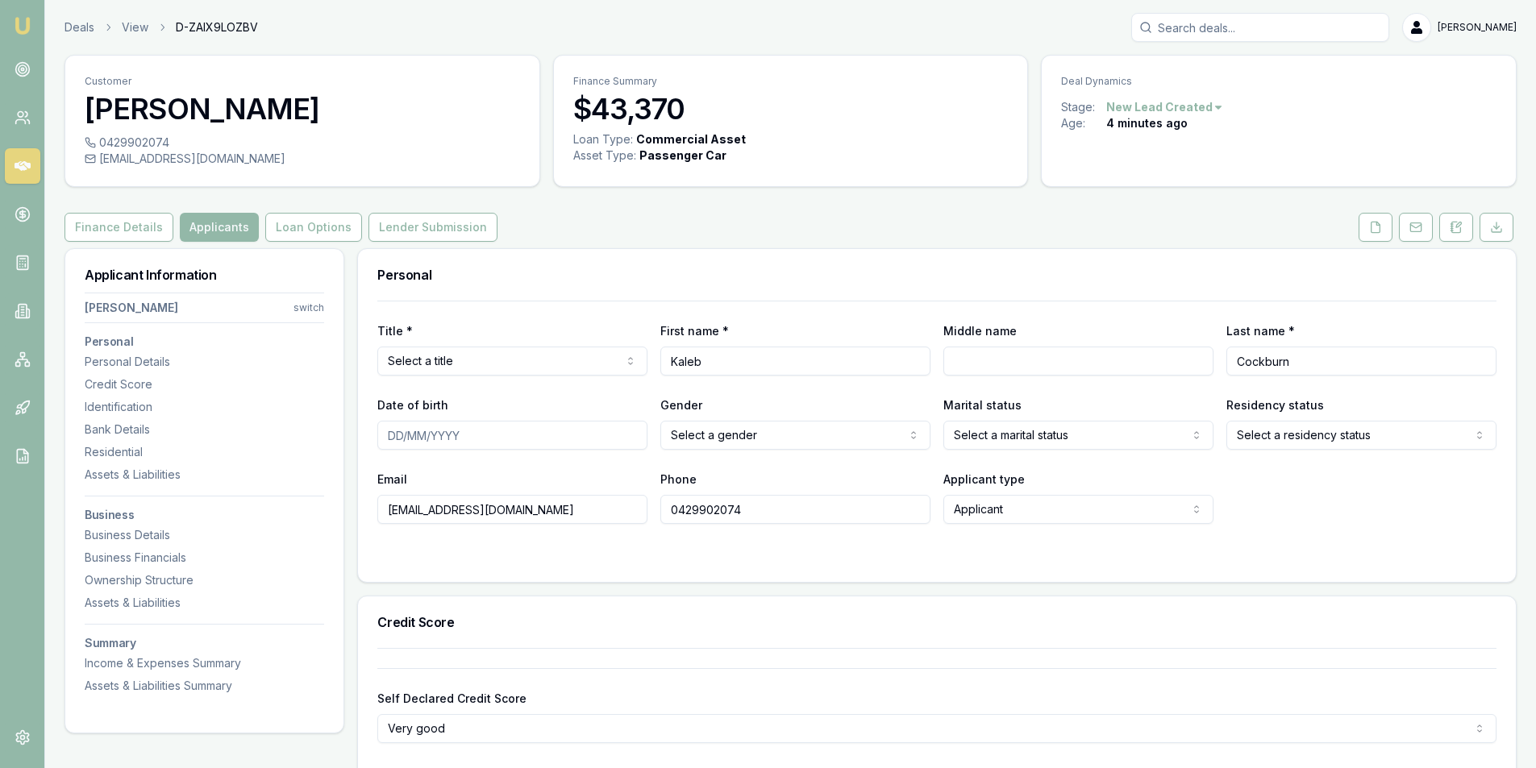
click at [516, 356] on html "Emu Broker Deals View D-ZAIX9LOZBV Peter Sarris Toggle Menu Customer Kaleb Cock…" at bounding box center [768, 384] width 1536 height 768
click at [1119, 370] on input "Middle name" at bounding box center [1078, 361] width 270 height 29
type input "Jozef"
click at [688, 437] on html "Emu Broker Deals View D-ZAIX9LOZBV Peter Sarris Toggle Menu Customer Kaleb Cock…" at bounding box center [768, 384] width 1536 height 768
drag, startPoint x: 1393, startPoint y: 539, endPoint x: 1377, endPoint y: 536, distance: 15.5
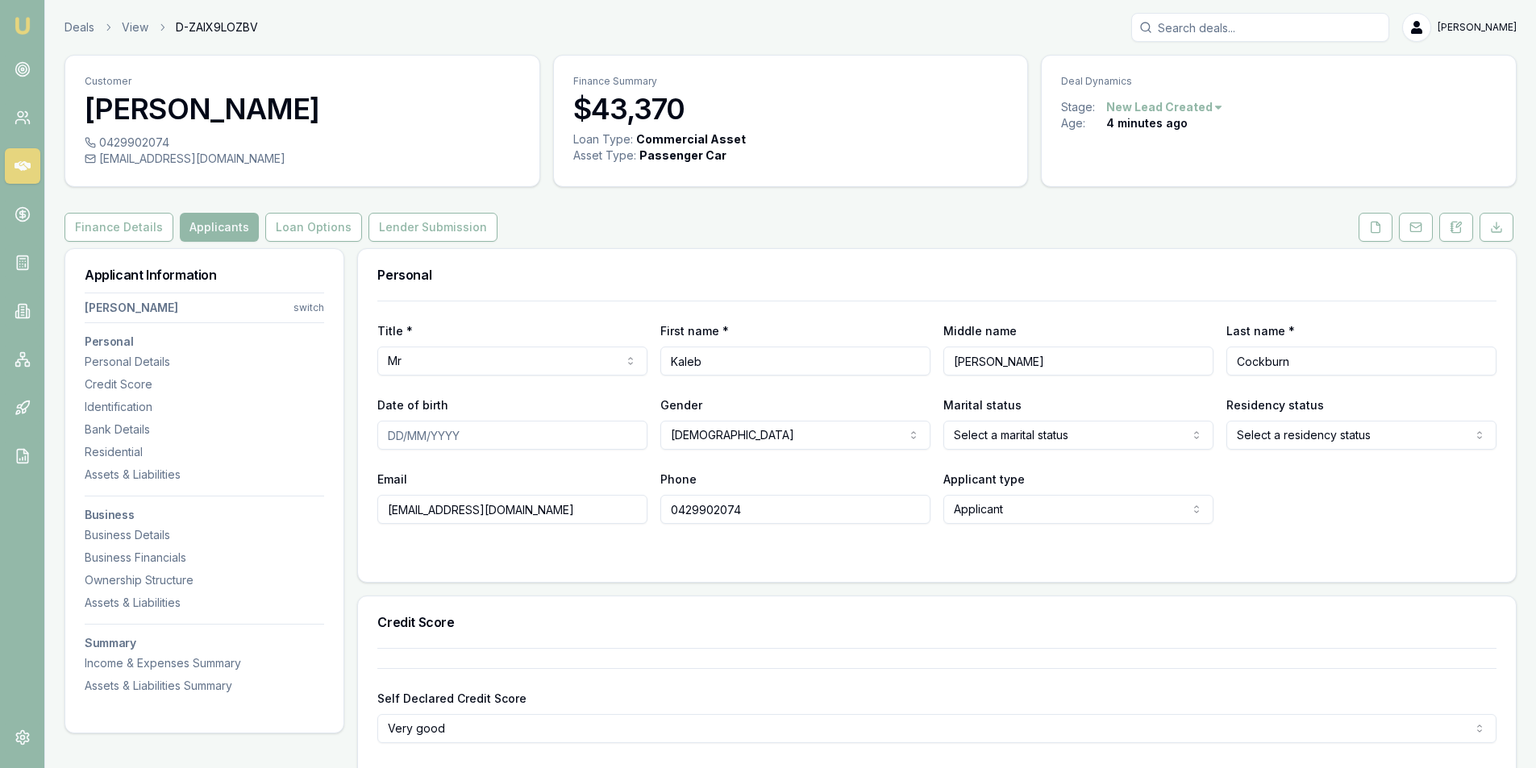
click at [1392, 539] on form "Title * Mr Mr Mrs Miss Ms Dr Prof First name * Kaleb Middle name Jozef Last nam…" at bounding box center [936, 432] width 1119 height 262
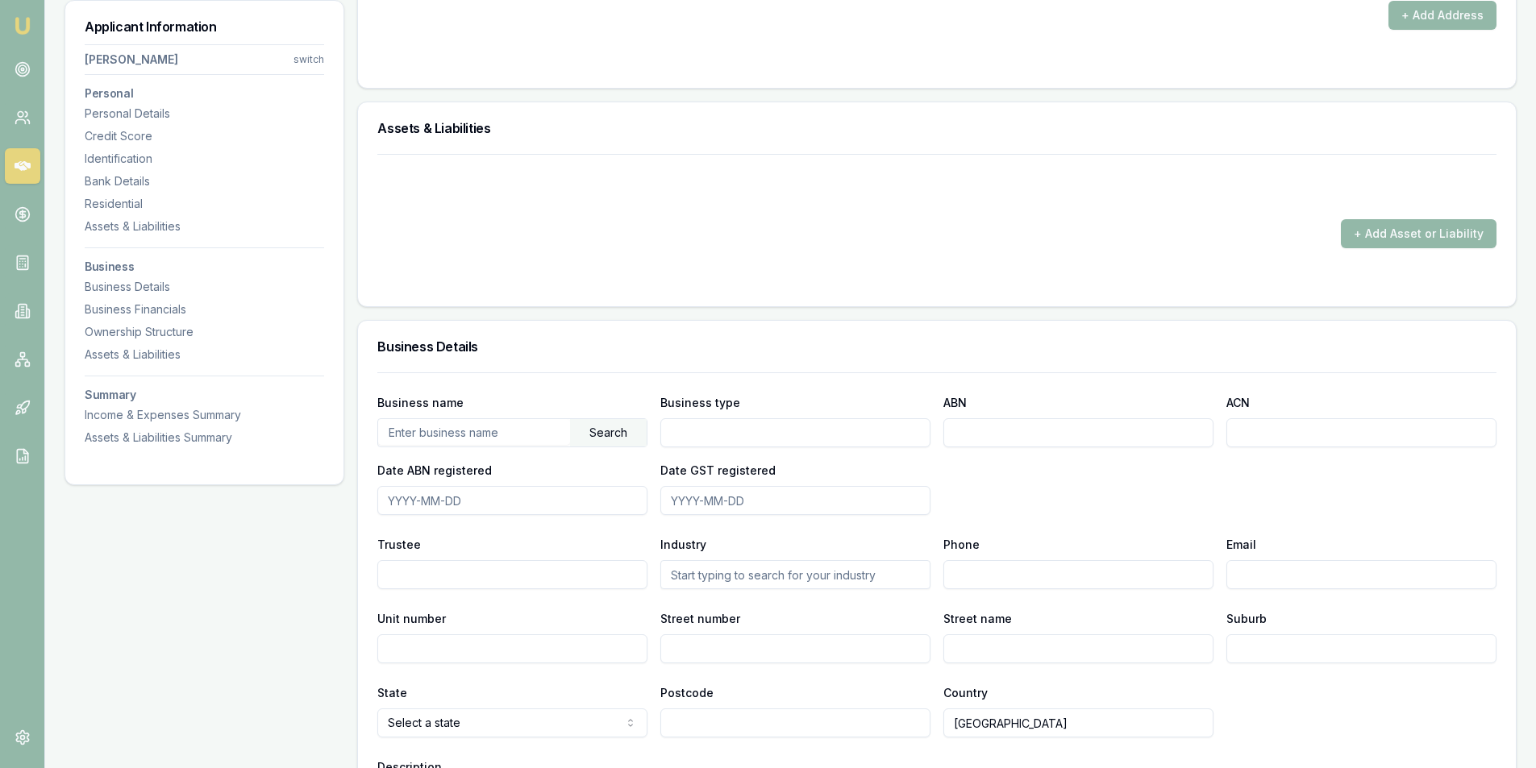
scroll to position [1935, 0]
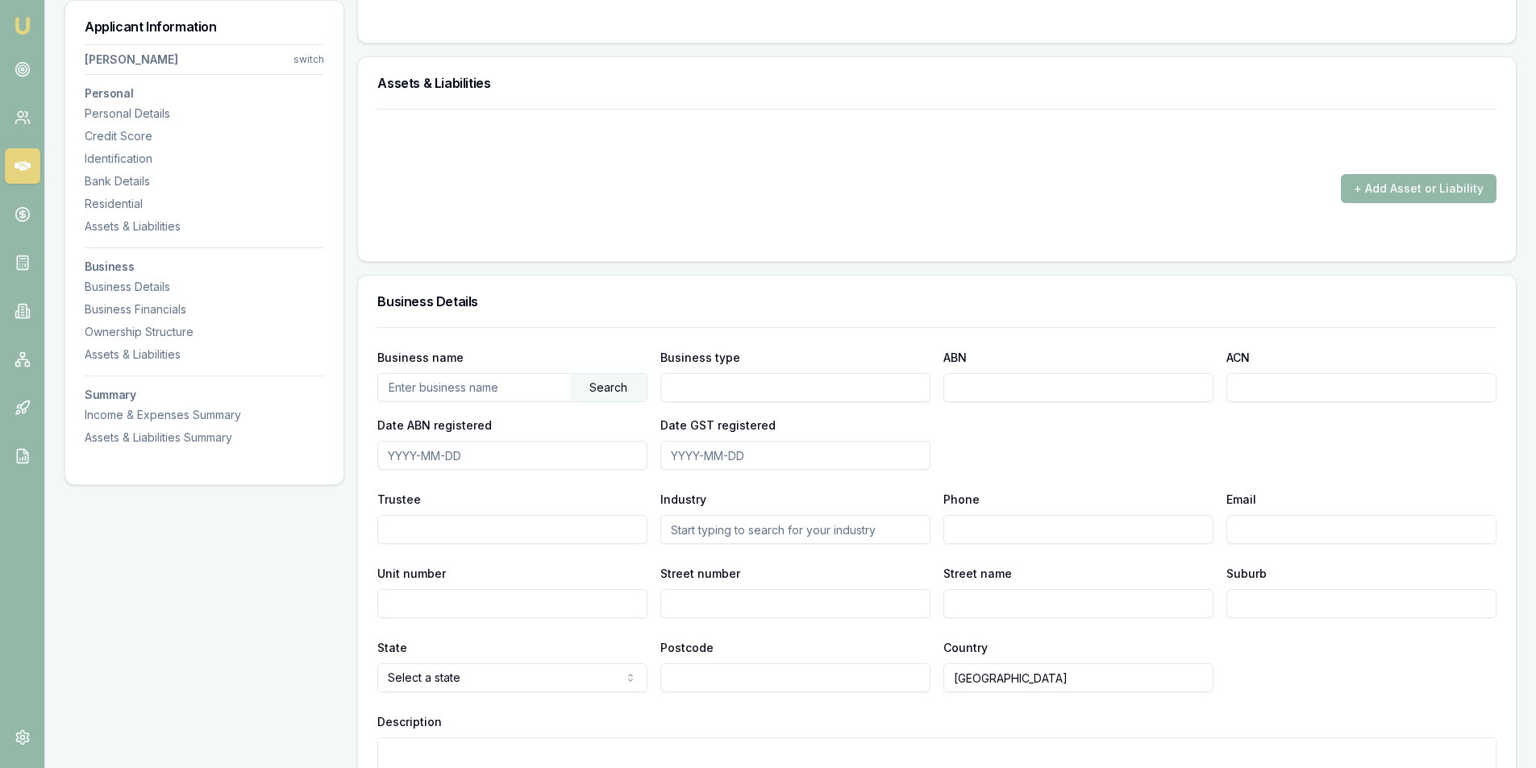
click at [485, 385] on input "text" at bounding box center [474, 387] width 192 height 26
click at [586, 379] on div "Search" at bounding box center [608, 387] width 77 height 27
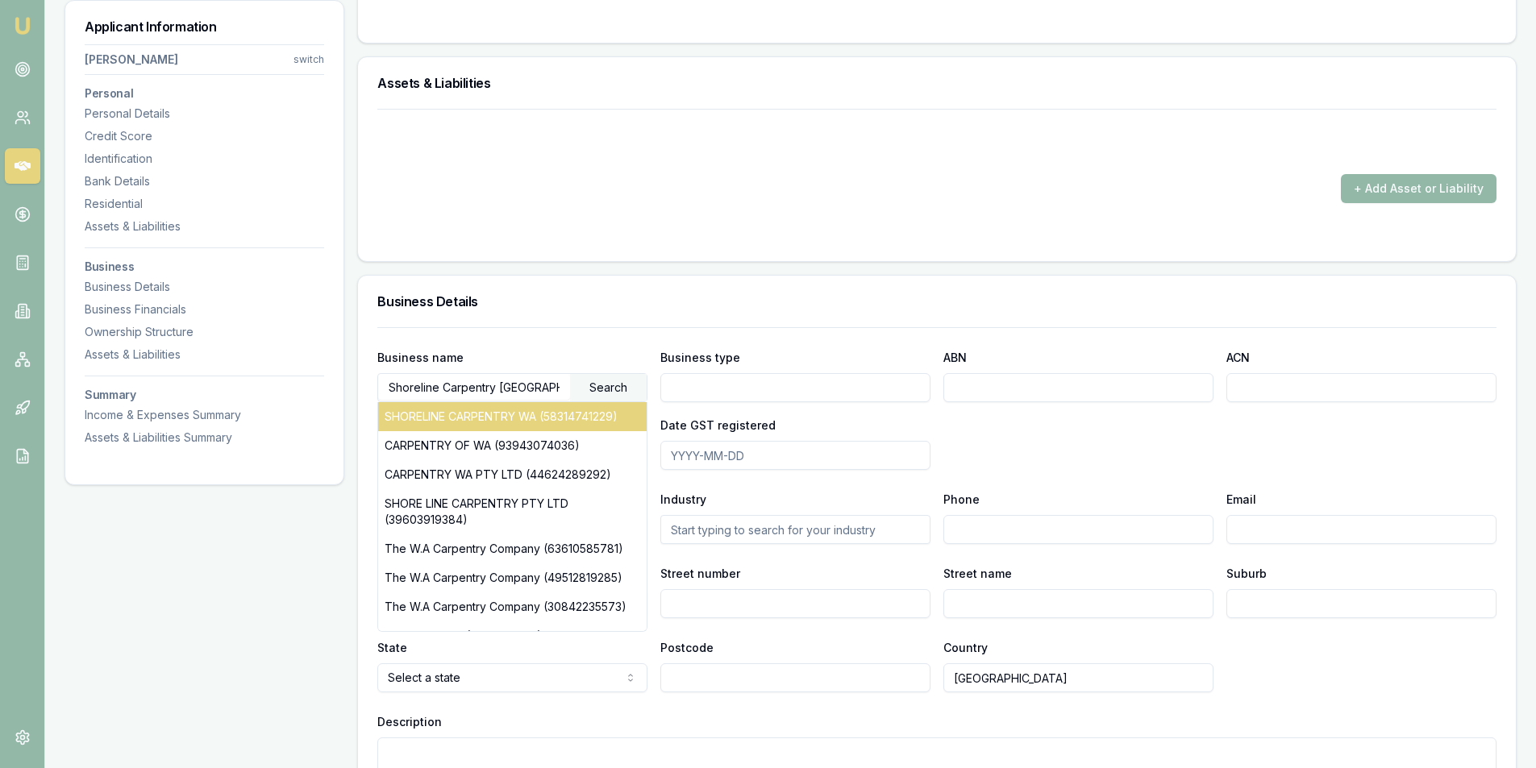
click at [546, 423] on div "SHORELINE CARPENTRY WA (58314741229)" at bounding box center [512, 416] width 269 height 29
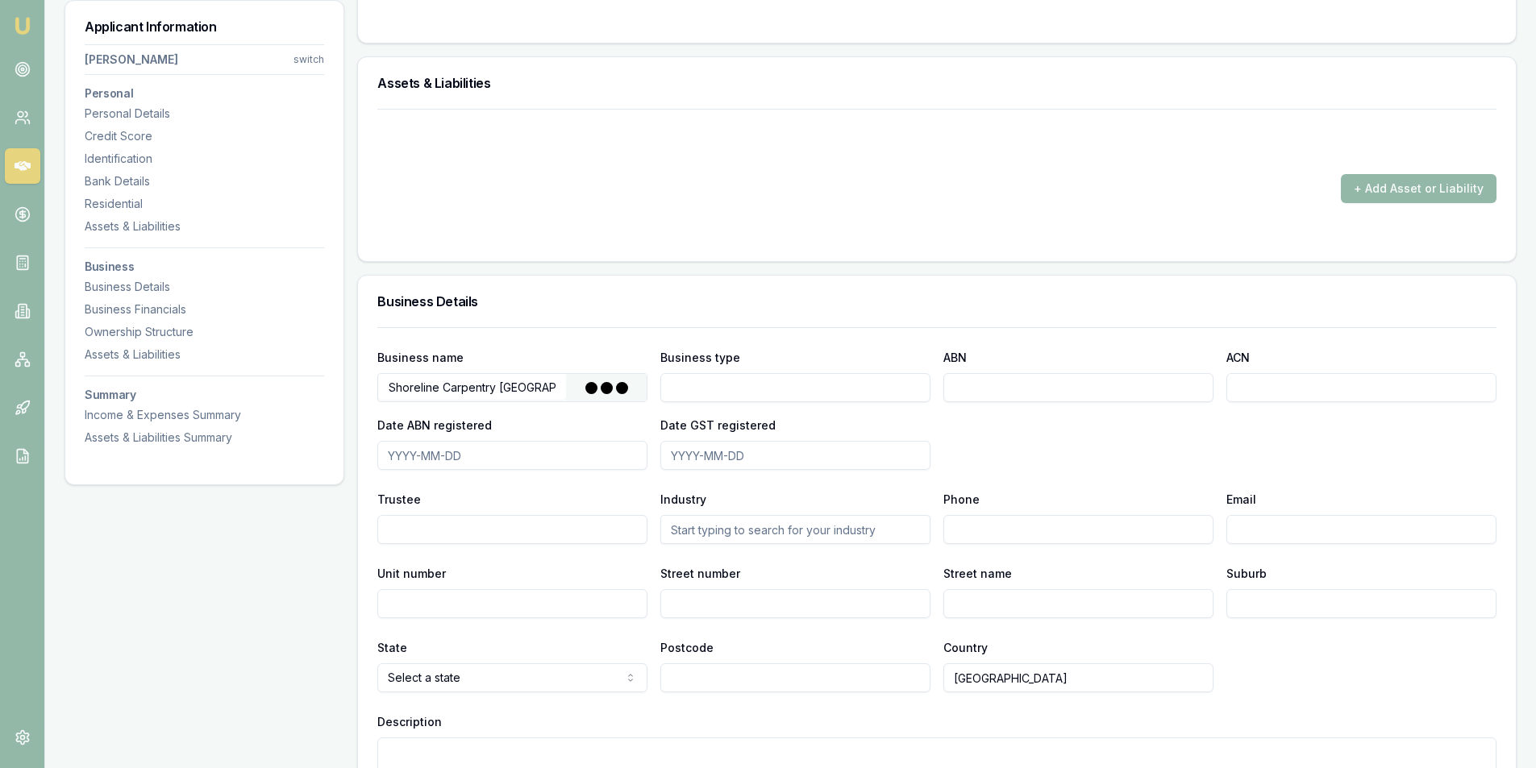
type input "[PERSON_NAME]"
type input "Individual/Sole Trader"
type input "58314741229"
type input "2022-01-07"
type input "2023-02-07"
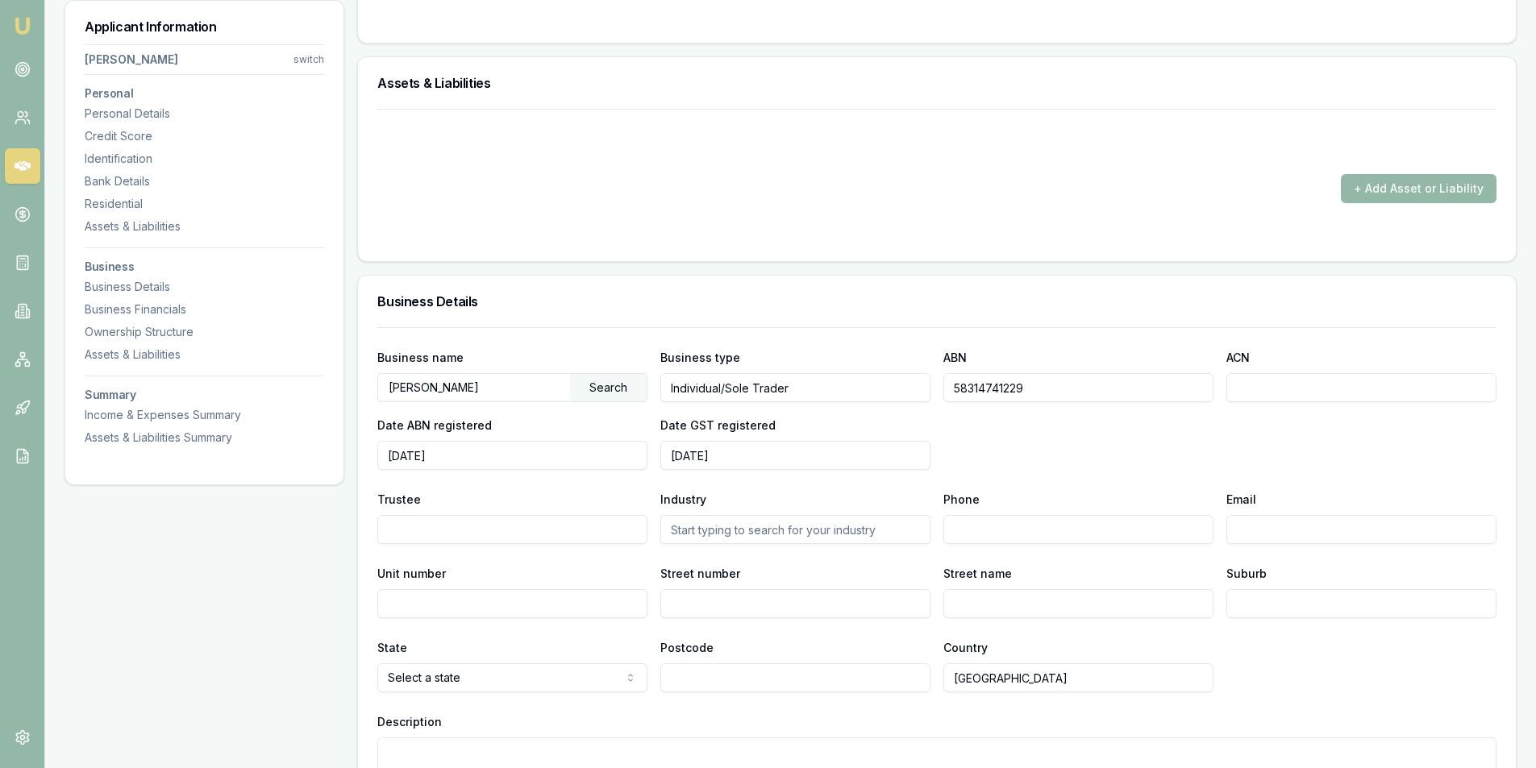
click at [1091, 418] on div "Business name COCKBURN, KALEB JOZEF Search Business type Individual/Sole Trader…" at bounding box center [936, 409] width 1119 height 123
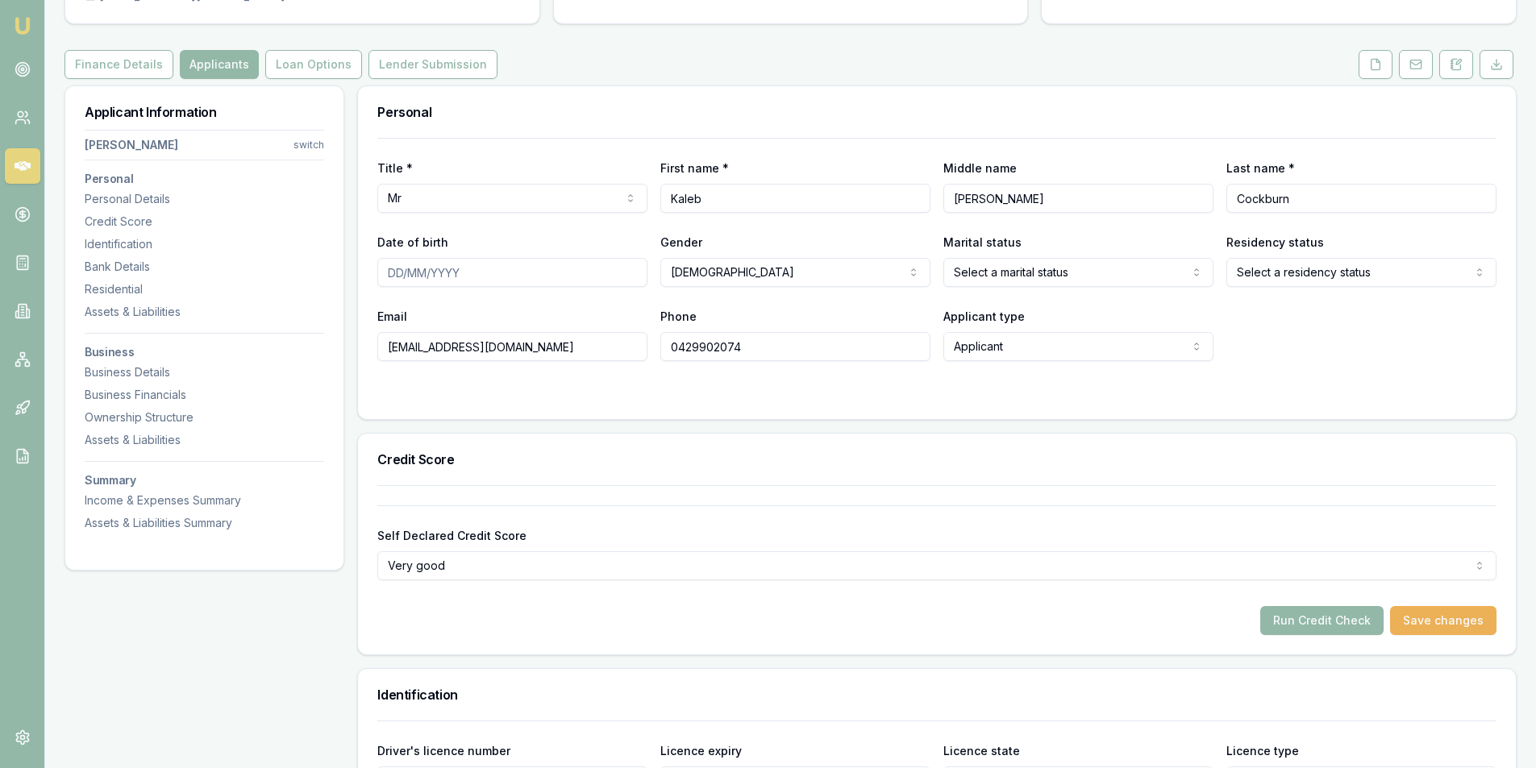
scroll to position [161, 0]
click at [1436, 618] on button "Save changes" at bounding box center [1443, 622] width 106 height 29
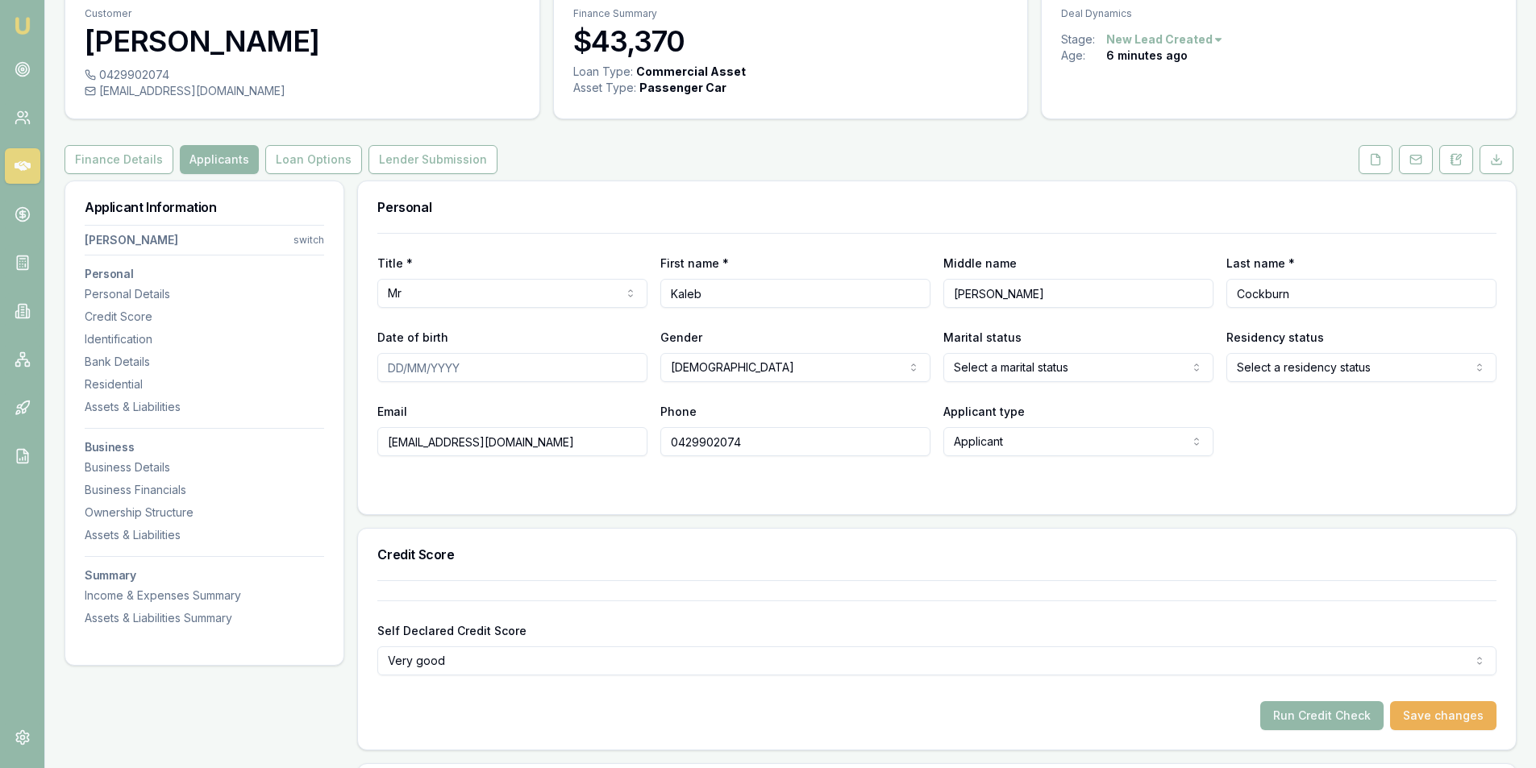
scroll to position [0, 0]
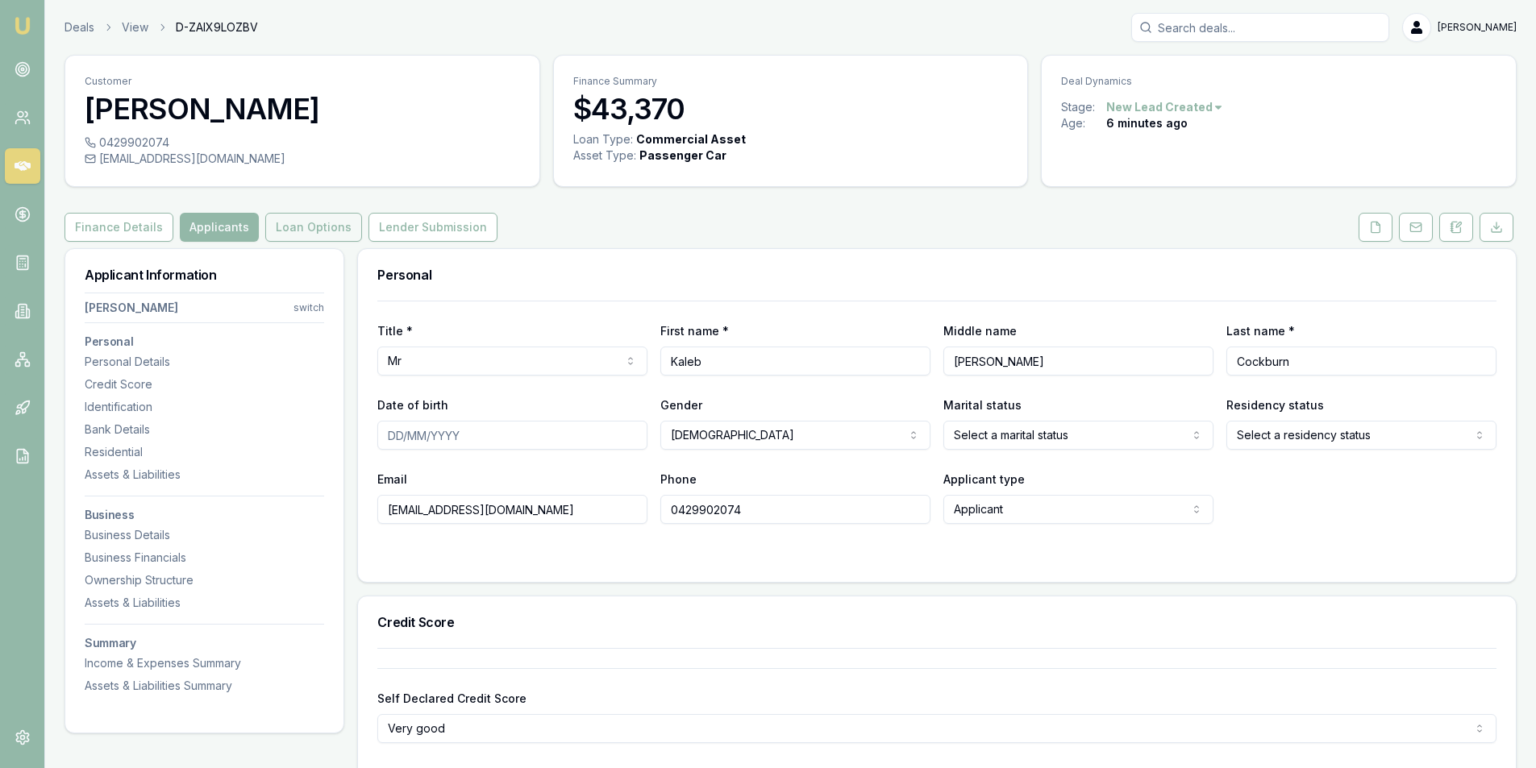
click at [271, 214] on button "Loan Options" at bounding box center [313, 227] width 97 height 29
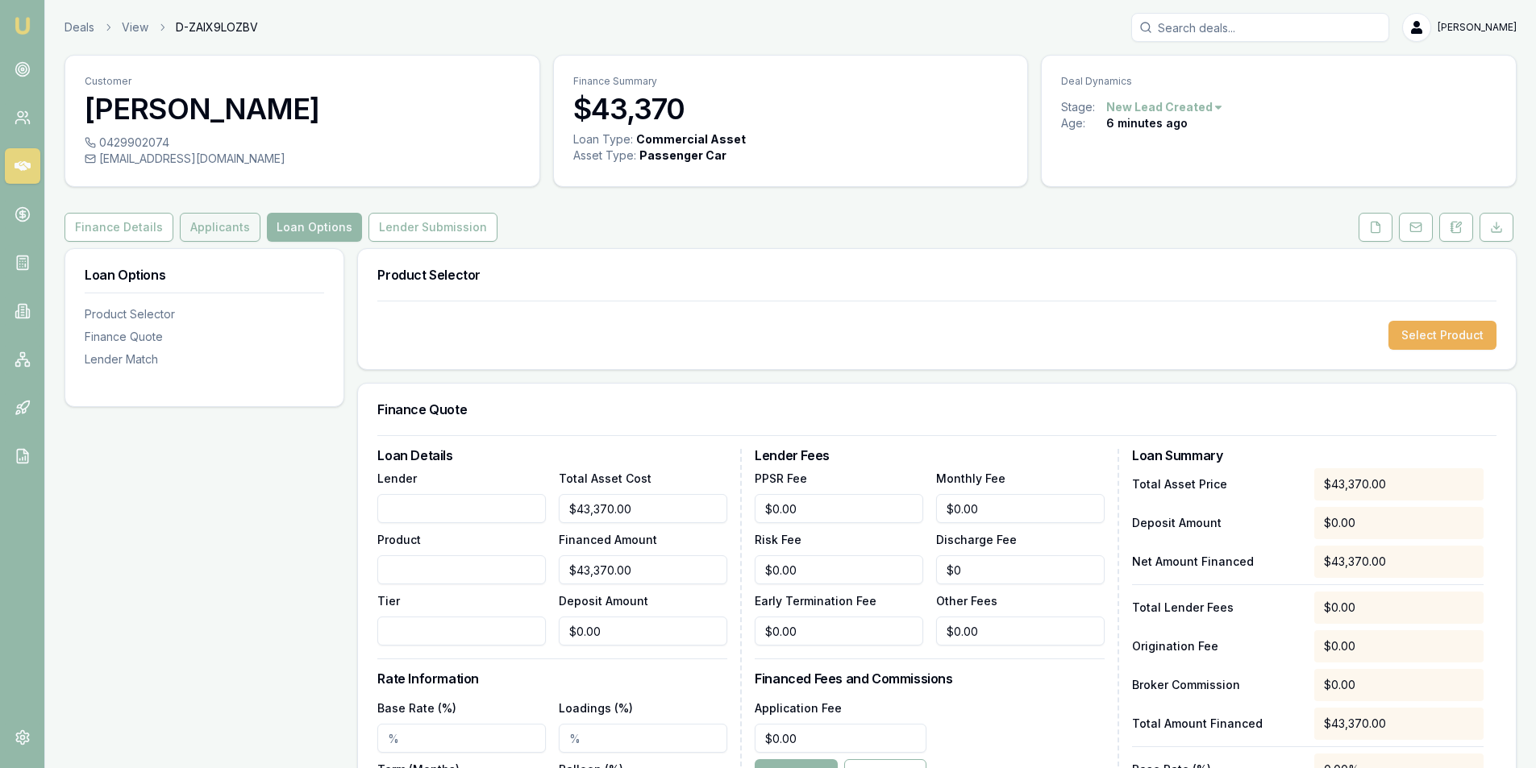
click at [206, 222] on button "Applicants" at bounding box center [220, 227] width 81 height 29
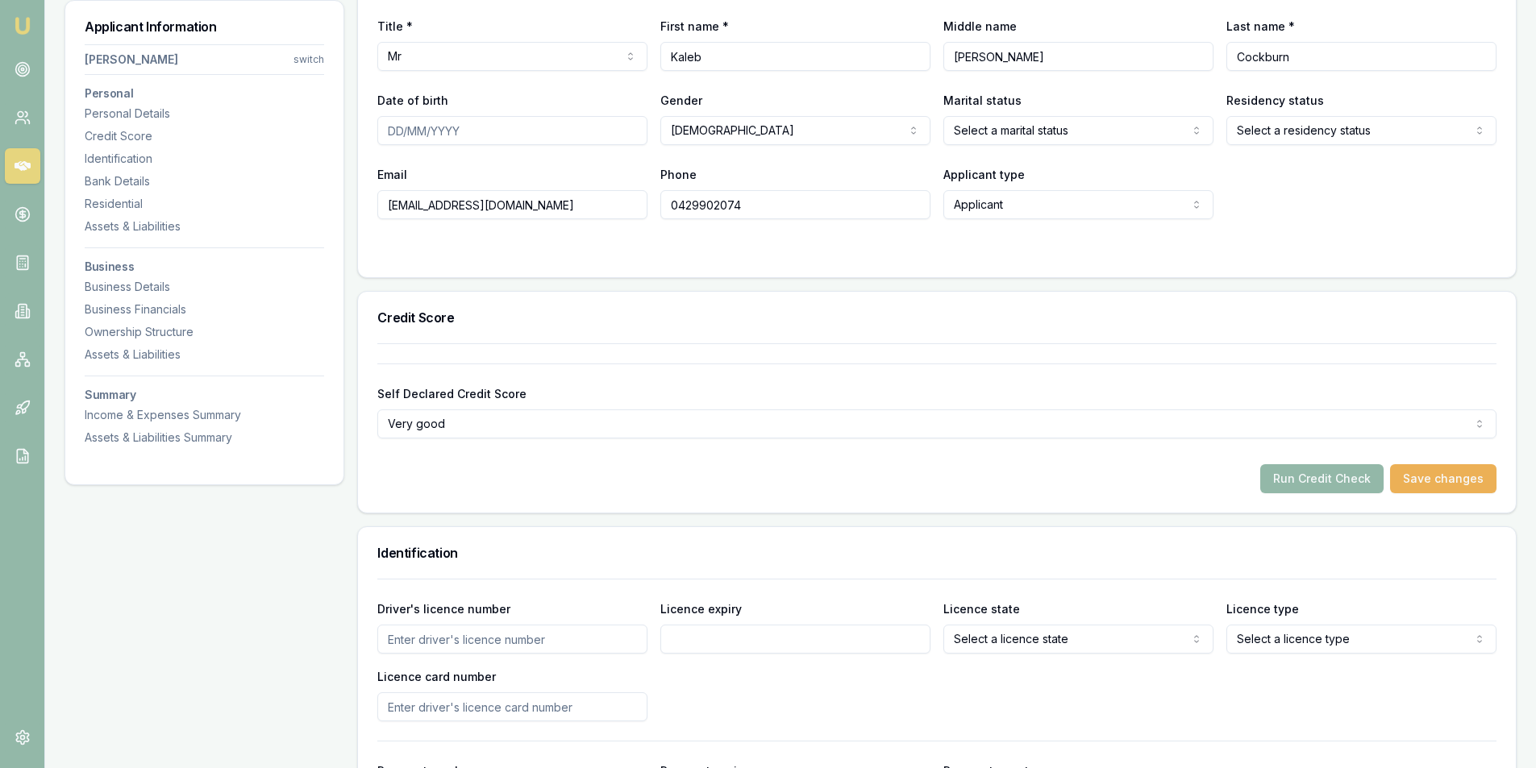
scroll to position [251, 0]
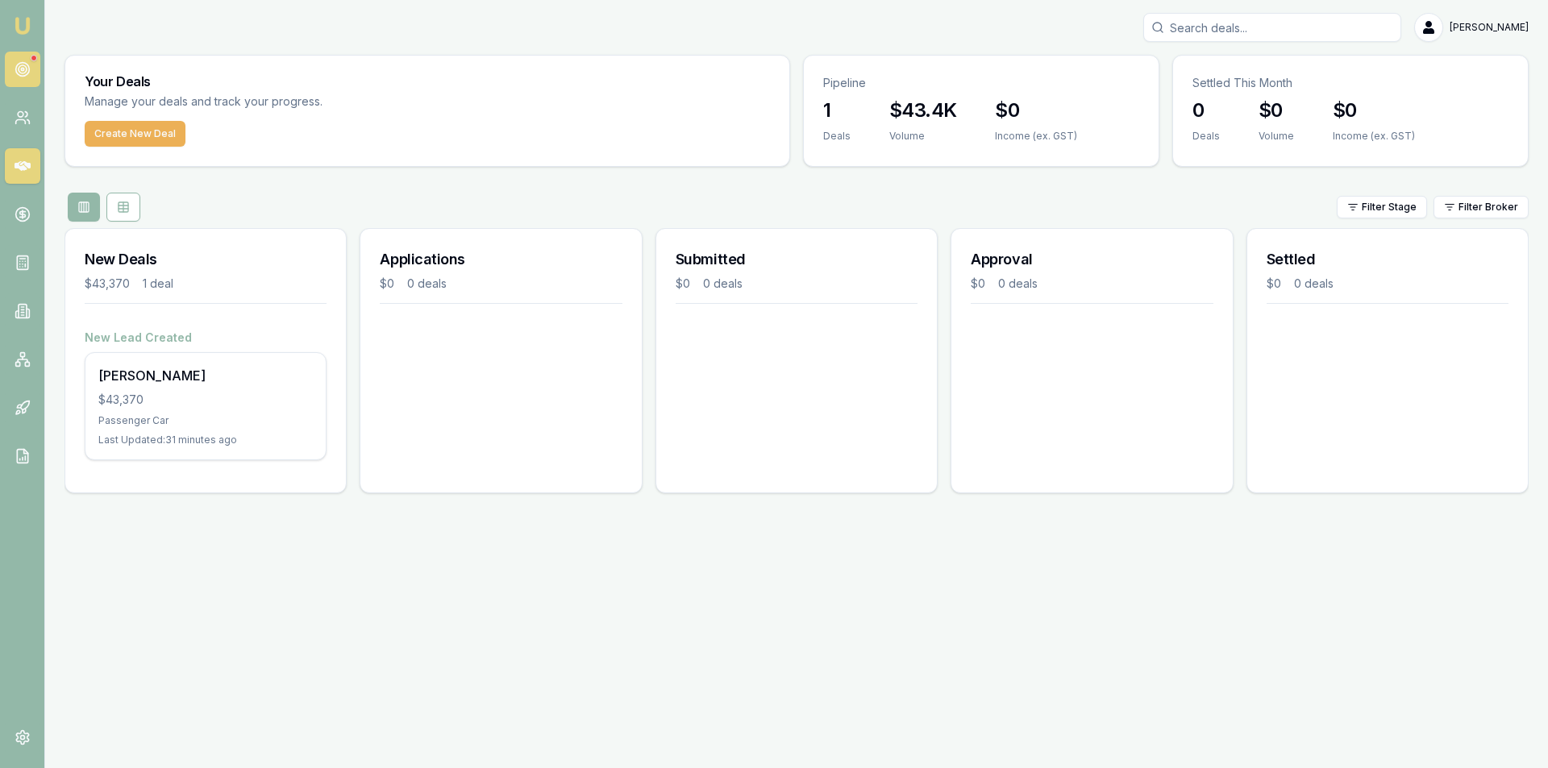
click at [26, 61] on icon at bounding box center [23, 69] width 16 height 16
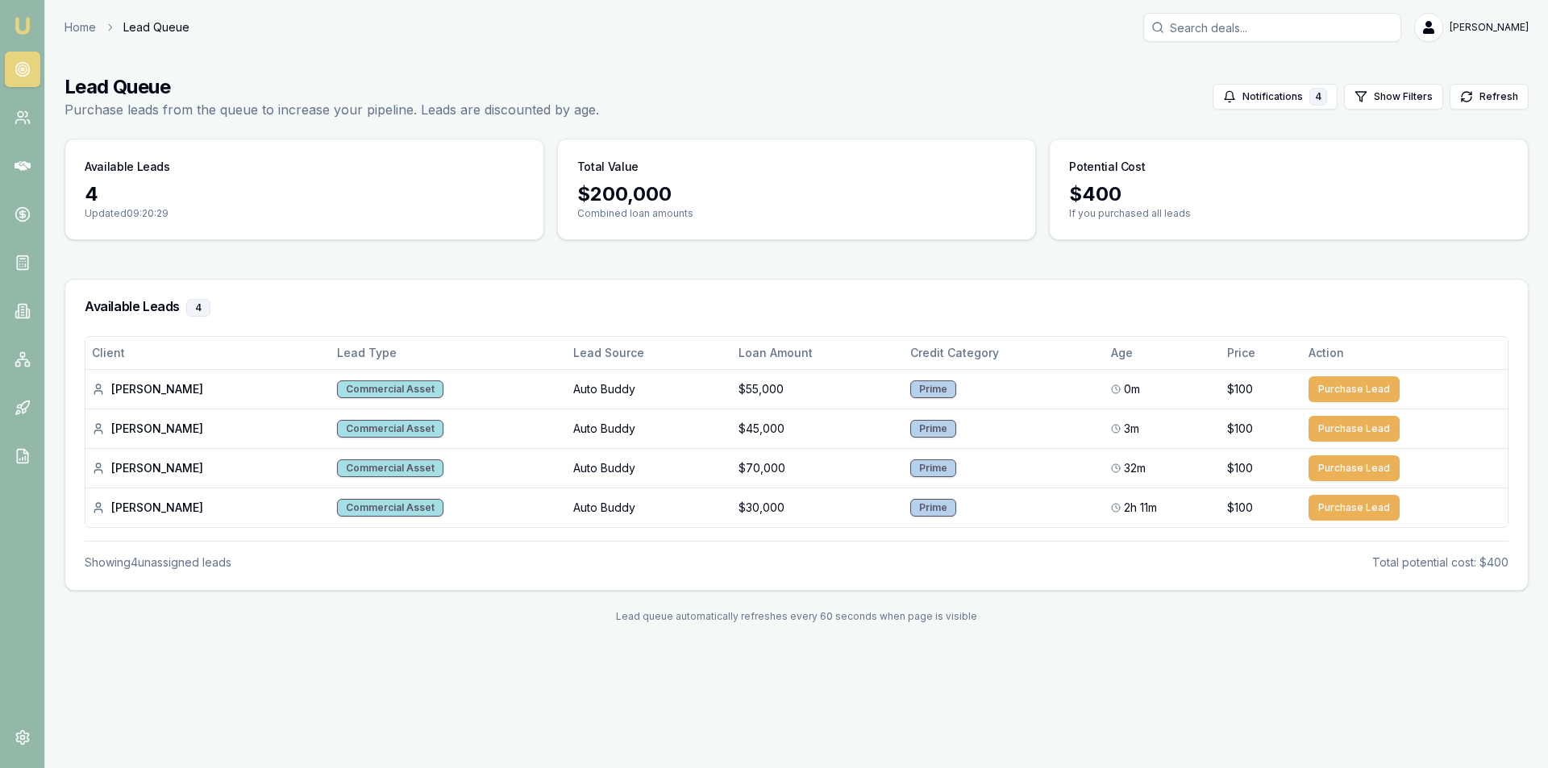
click at [22, 66] on icon at bounding box center [23, 69] width 16 height 16
click at [159, 430] on div "Tyler C." at bounding box center [207, 429] width 231 height 16
click at [1372, 381] on button "Purchase Lead" at bounding box center [1354, 390] width 91 height 26
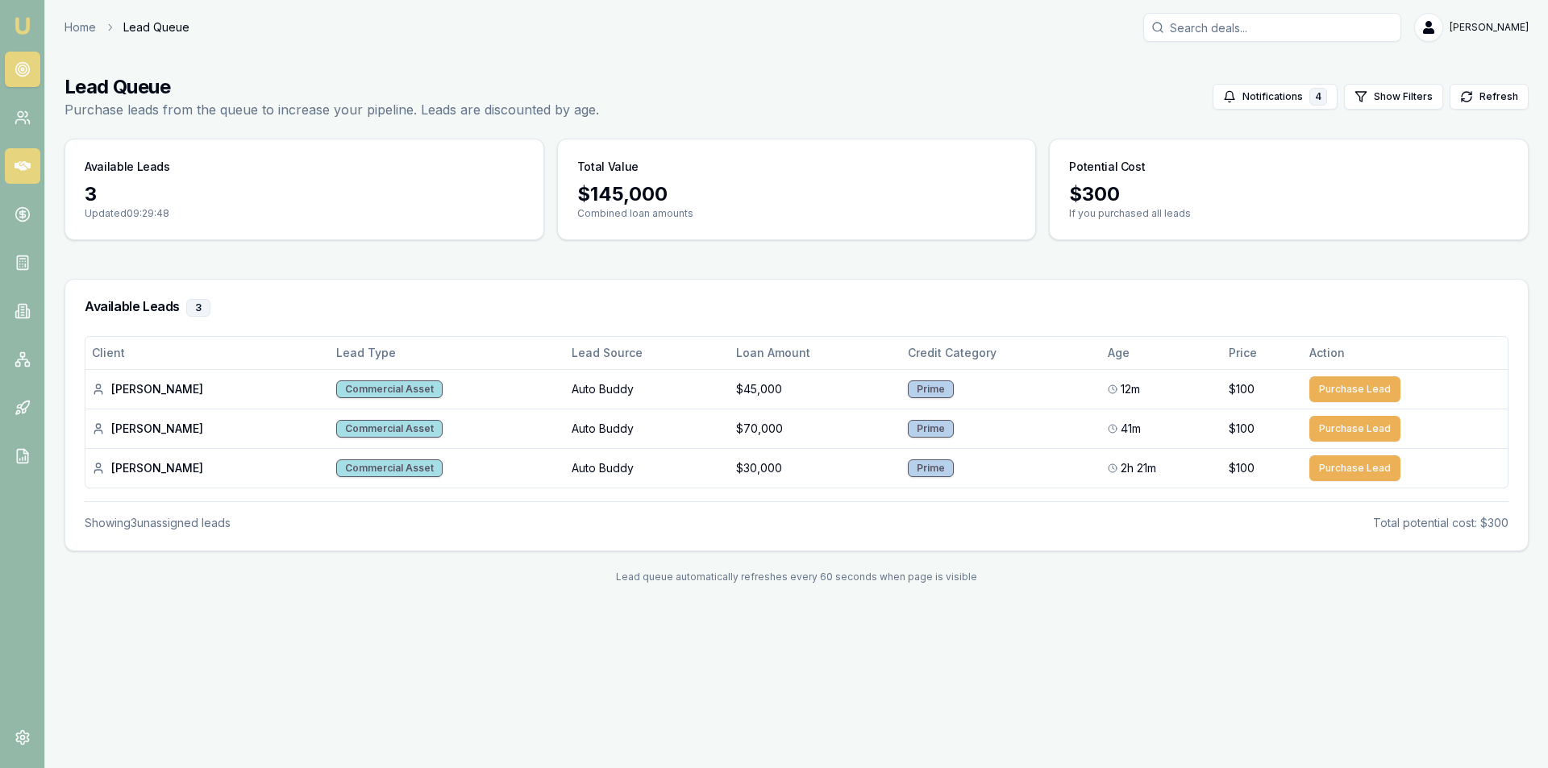
click at [28, 175] on link at bounding box center [22, 165] width 35 height 35
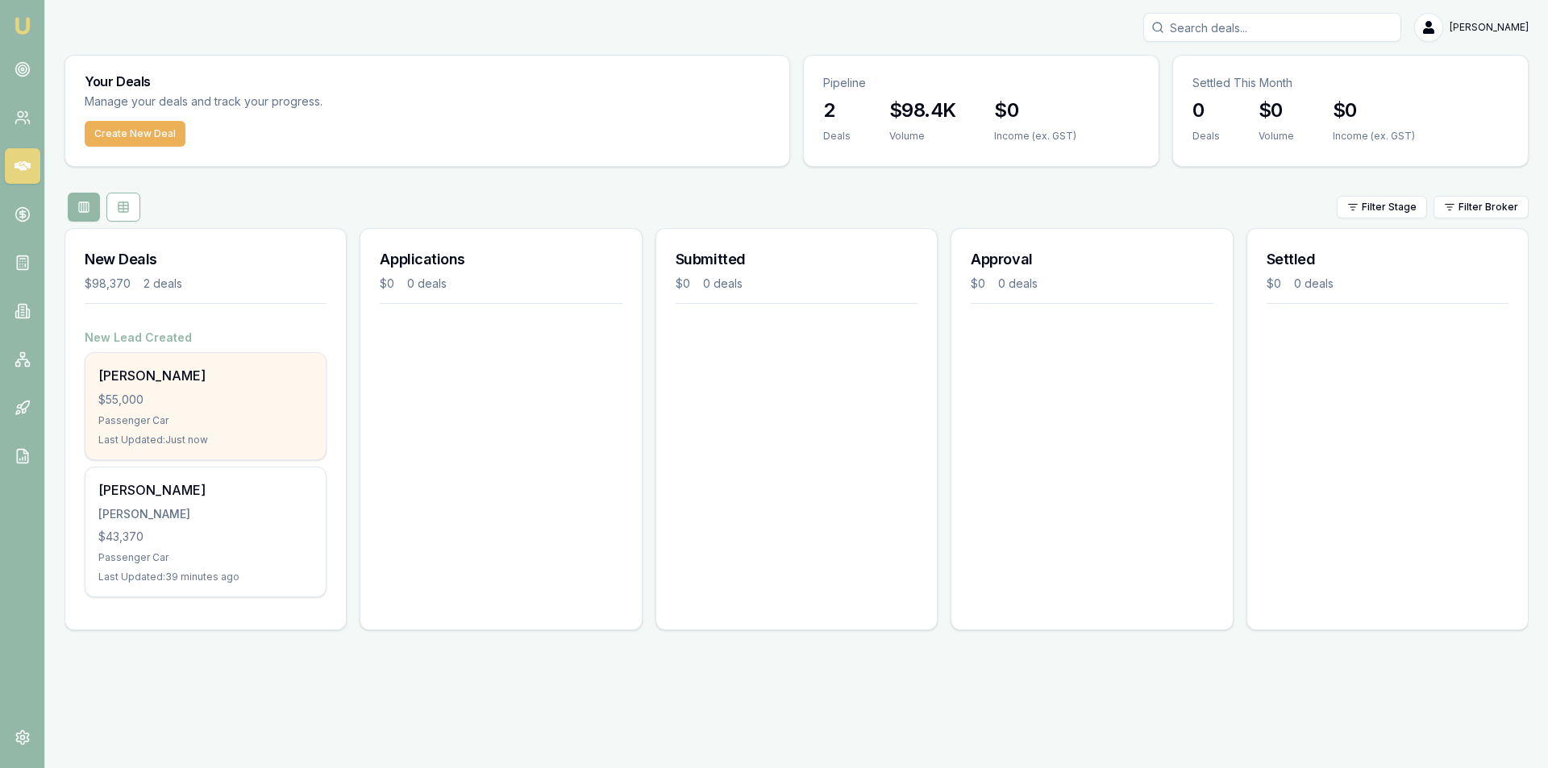
click at [230, 421] on div "Passenger Car" at bounding box center [205, 420] width 214 height 13
click at [214, 395] on div "$55,000" at bounding box center [205, 400] width 214 height 16
click at [174, 356] on div "Lee Sullivan $55,000 Passenger Car Last Updated: 6 minutes ago" at bounding box center [205, 406] width 240 height 106
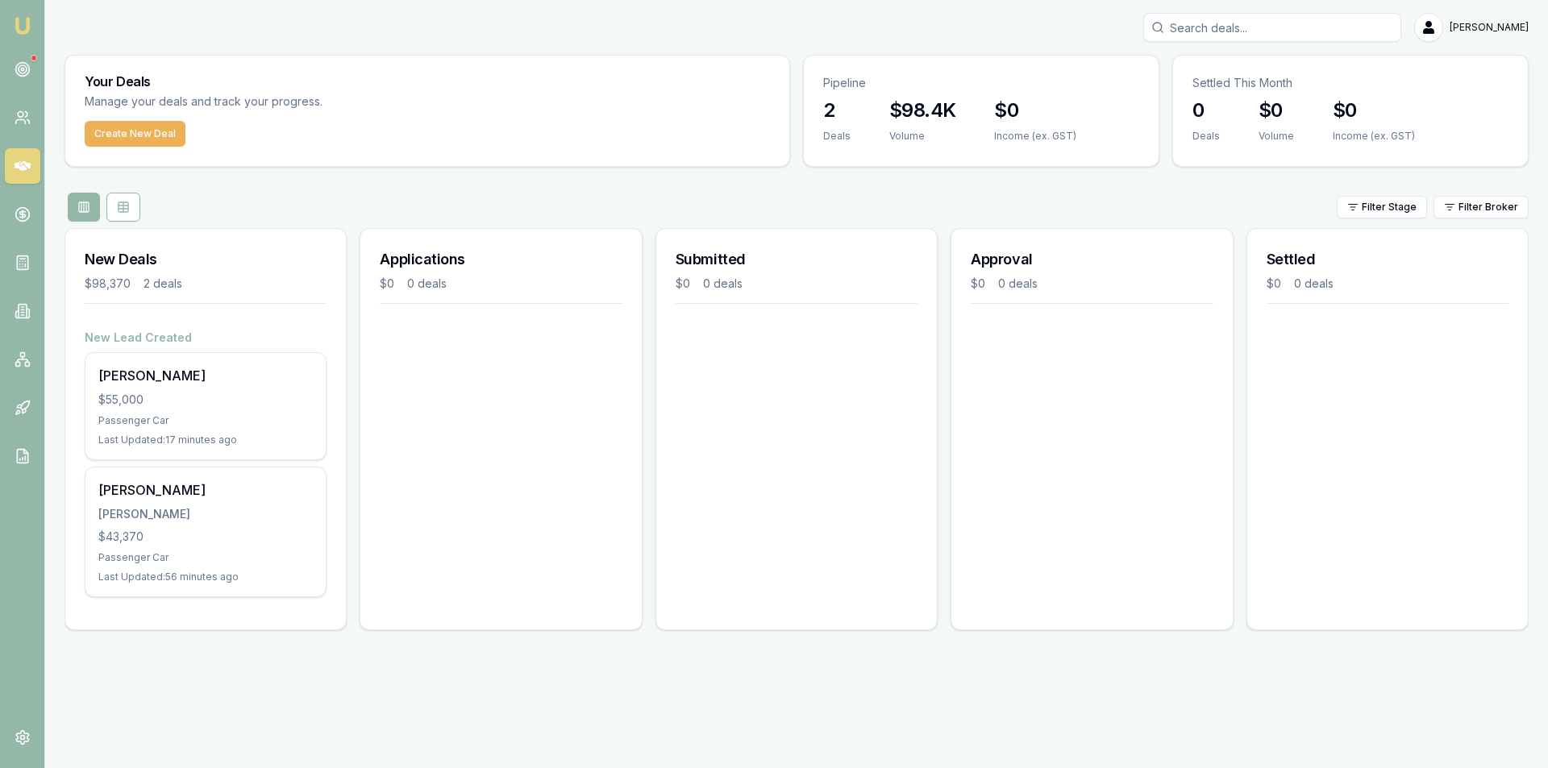
click at [42, 54] on nav "Emu Broker" at bounding box center [22, 243] width 44 height 487
click at [19, 65] on icon at bounding box center [23, 69] width 16 height 16
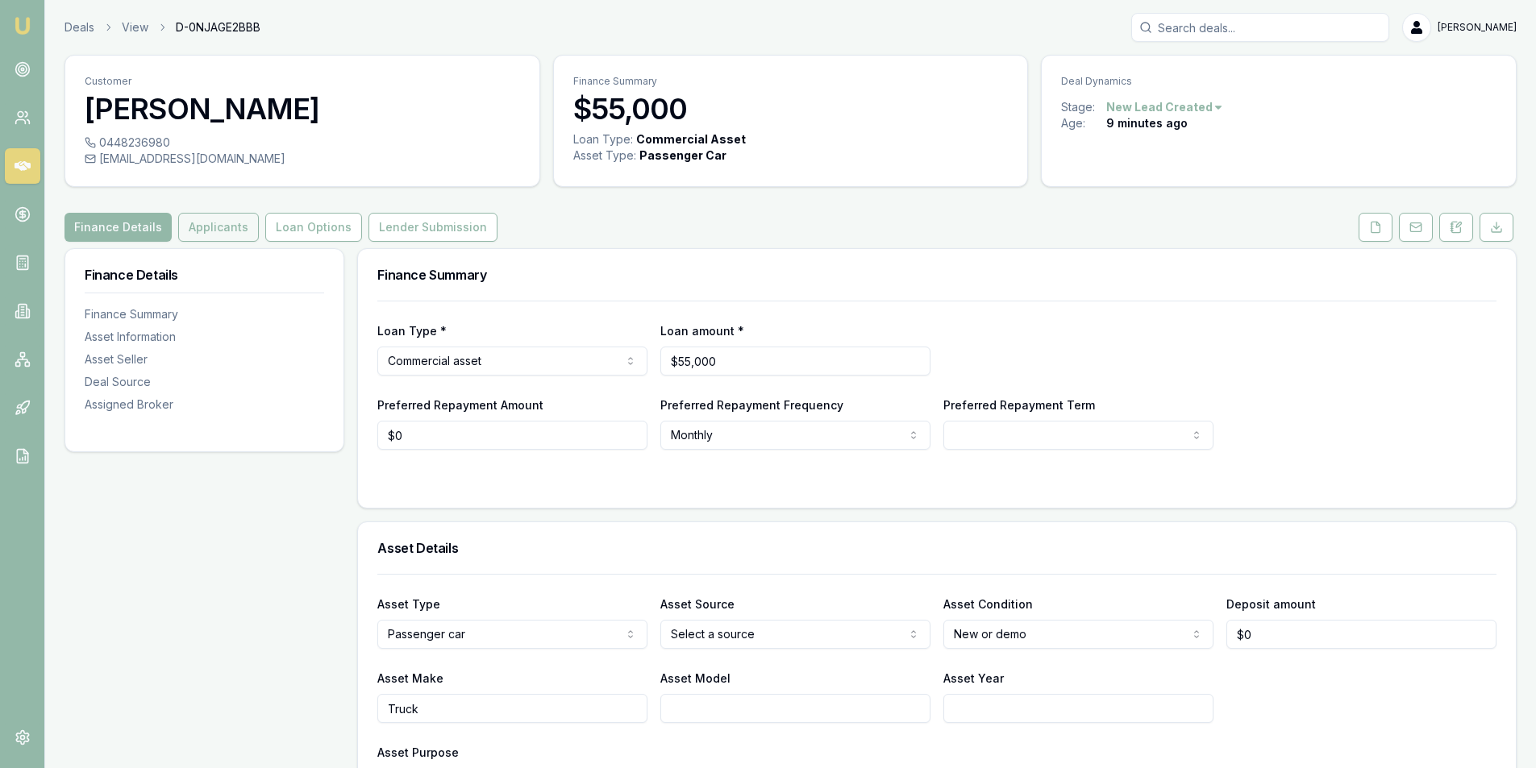
click at [237, 227] on button "Applicants" at bounding box center [218, 227] width 81 height 29
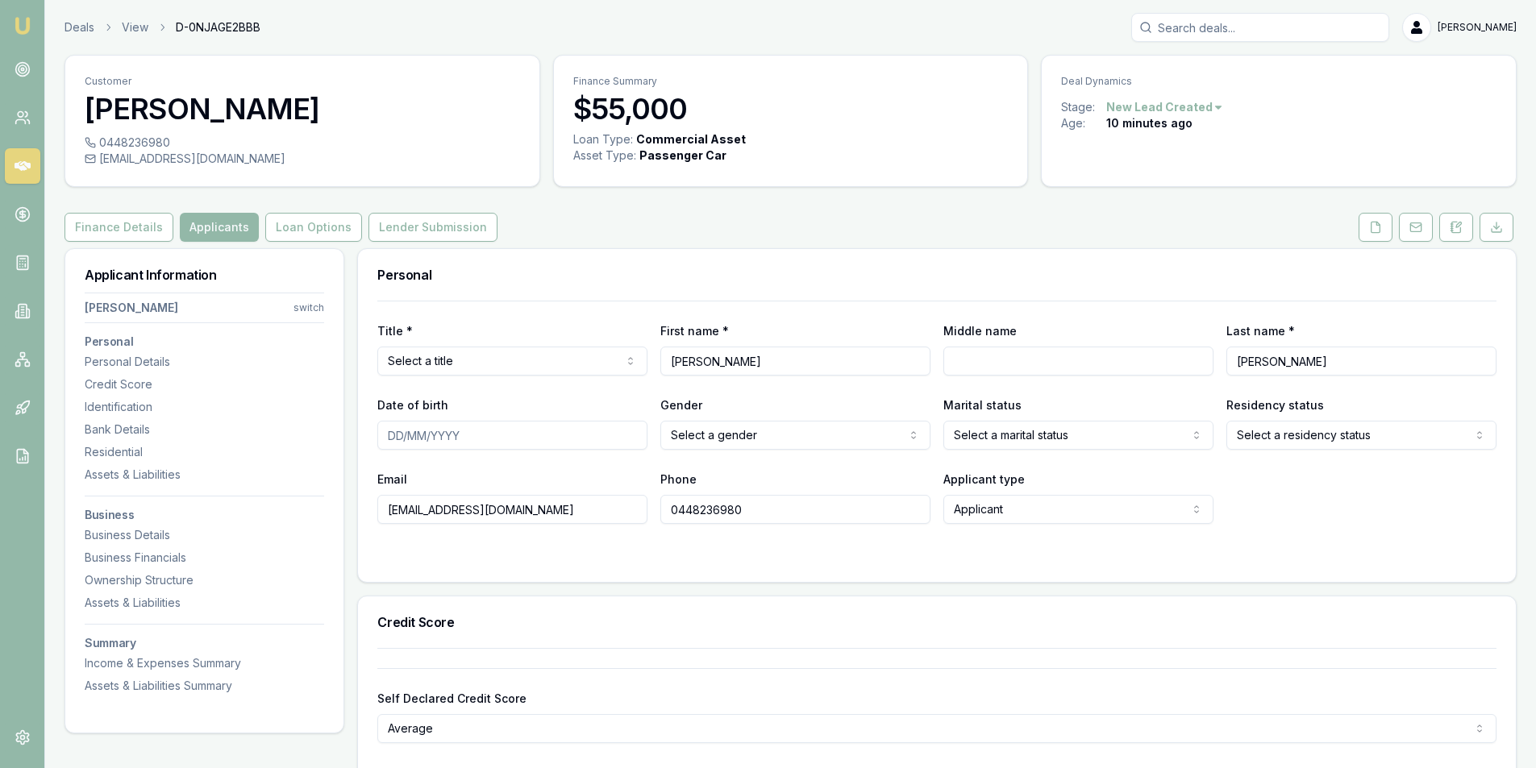
click at [559, 344] on div "Title * Select a title Mr Mrs Miss Ms Dr Prof" at bounding box center [512, 348] width 270 height 55
click at [572, 356] on html "Emu Broker Deals View D-0NJAGE2BBB Peter Sarris Toggle Menu Customer Lee Sulliv…" at bounding box center [768, 384] width 1536 height 768
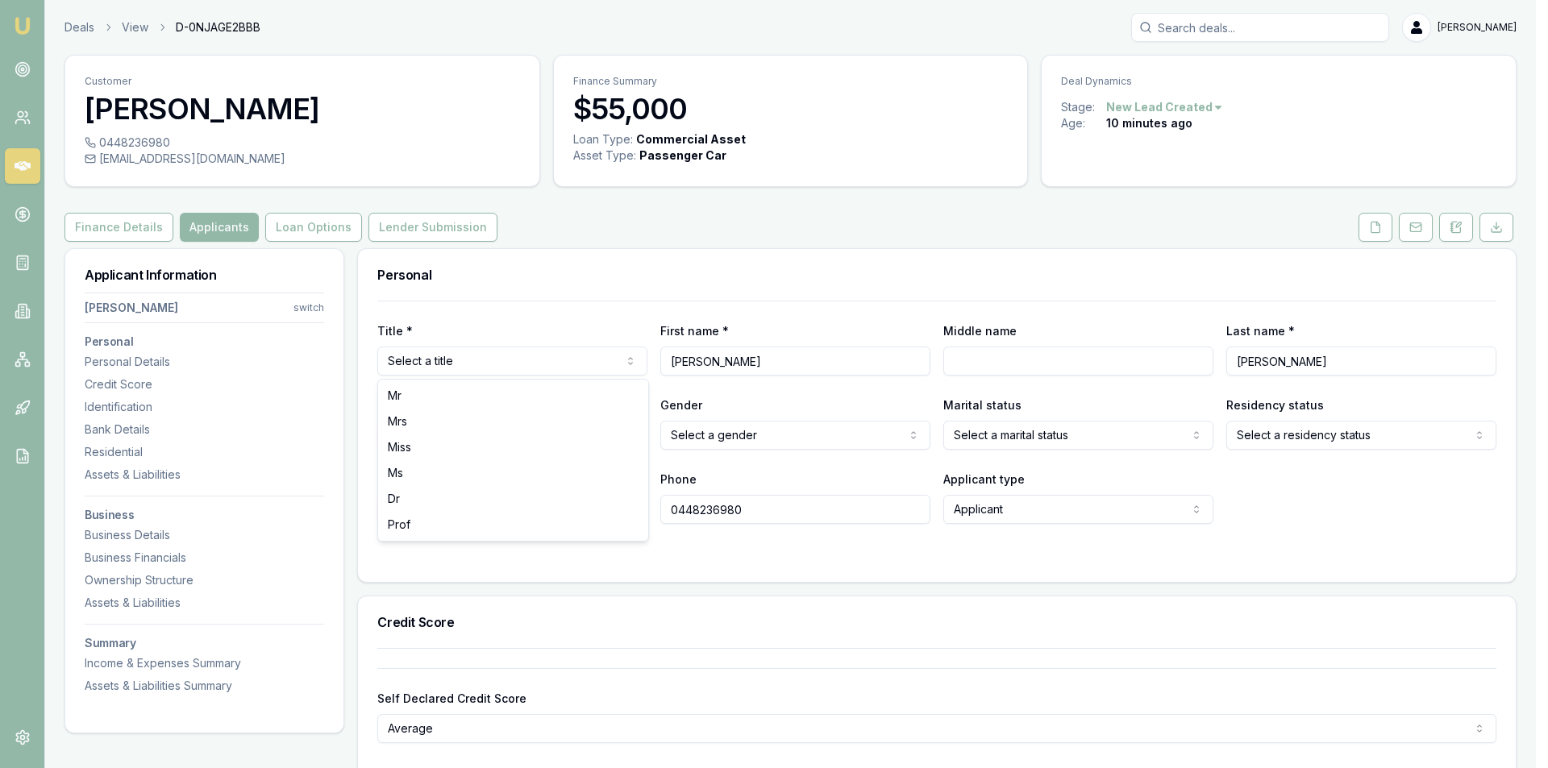
drag, startPoint x: 517, startPoint y: 392, endPoint x: 532, endPoint y: 391, distance: 15.3
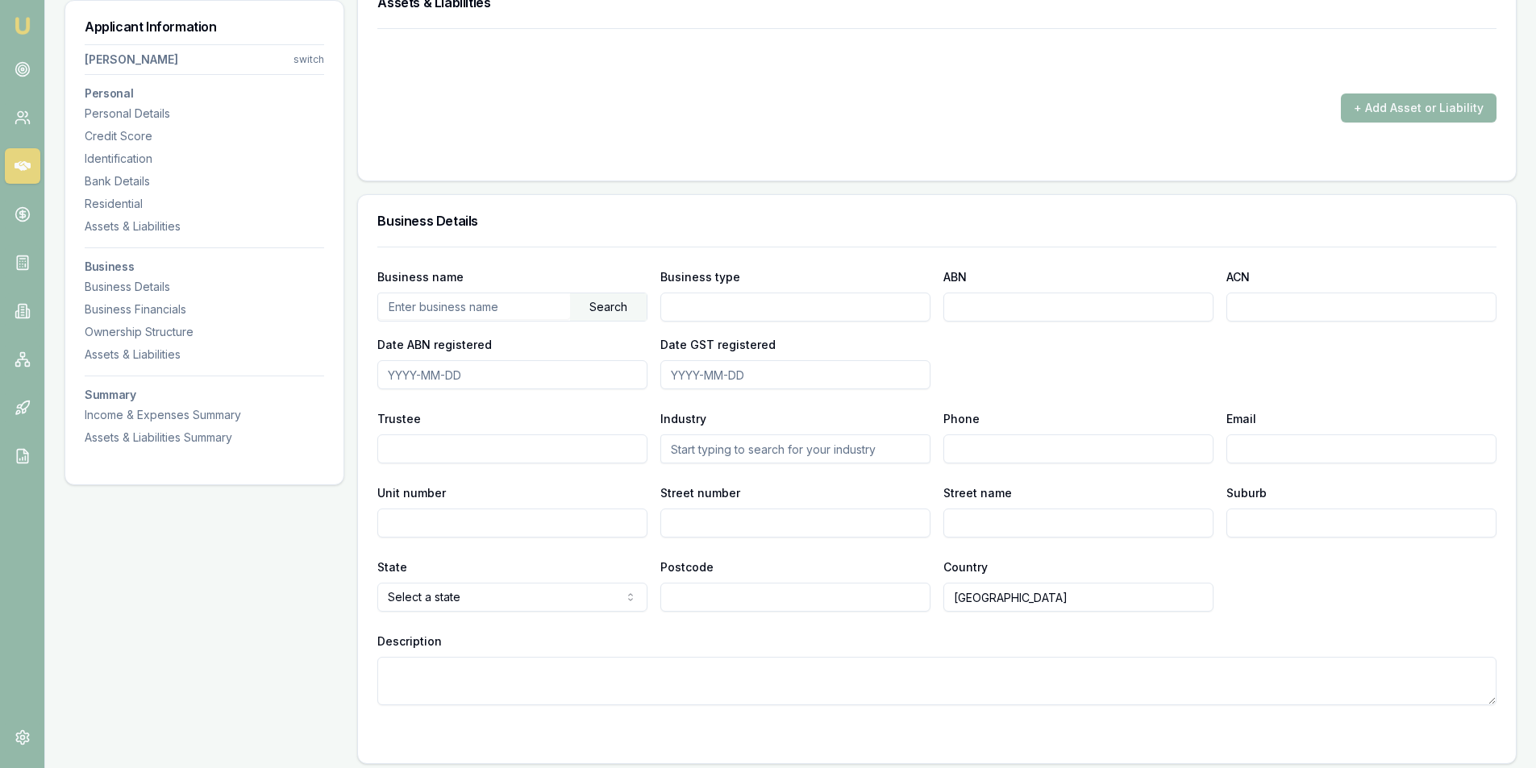
scroll to position [2338, 0]
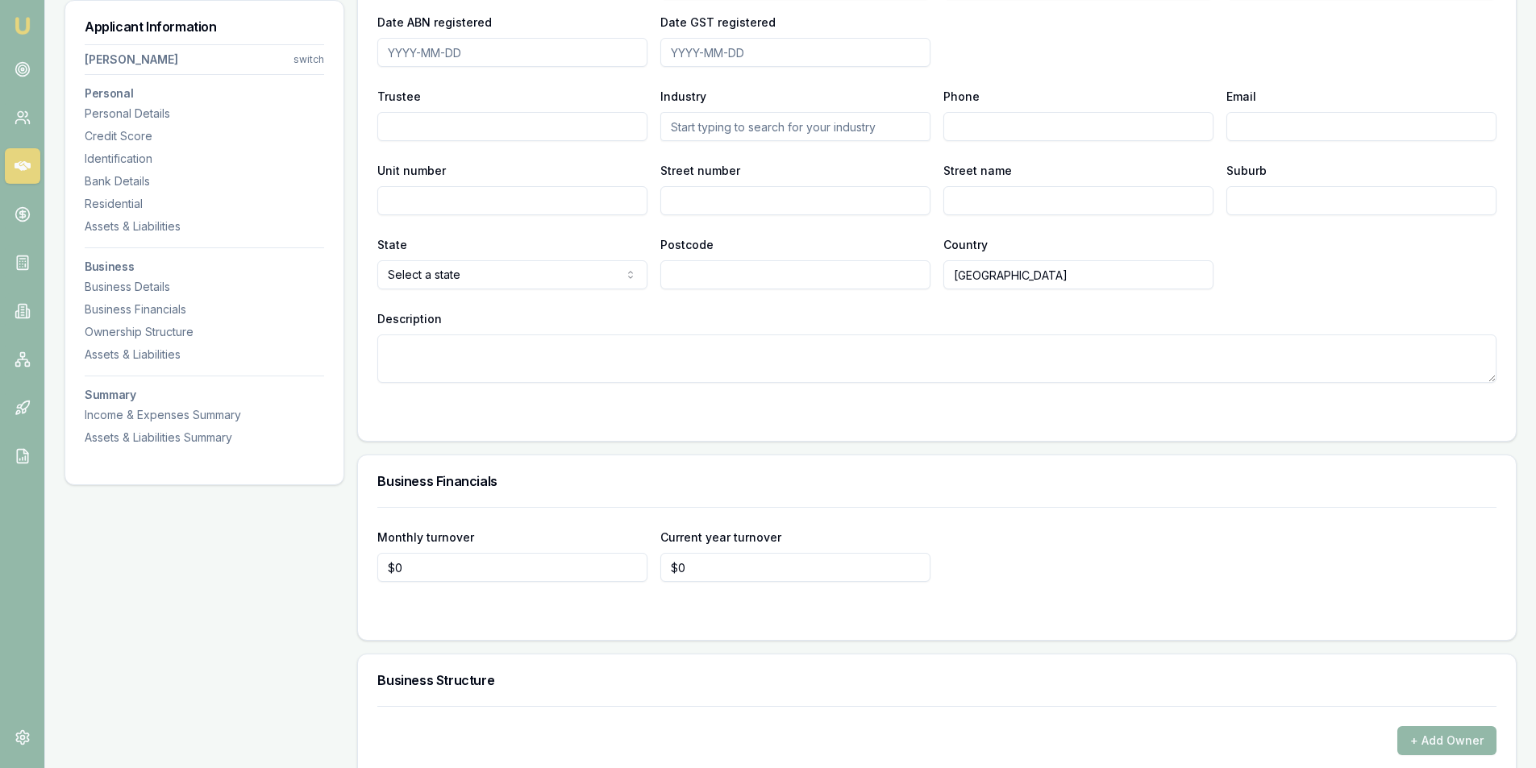
click at [656, 433] on div "Business name Search Business type ABN ACN Date ABN registered Date GST registe…" at bounding box center [937, 182] width 1158 height 517
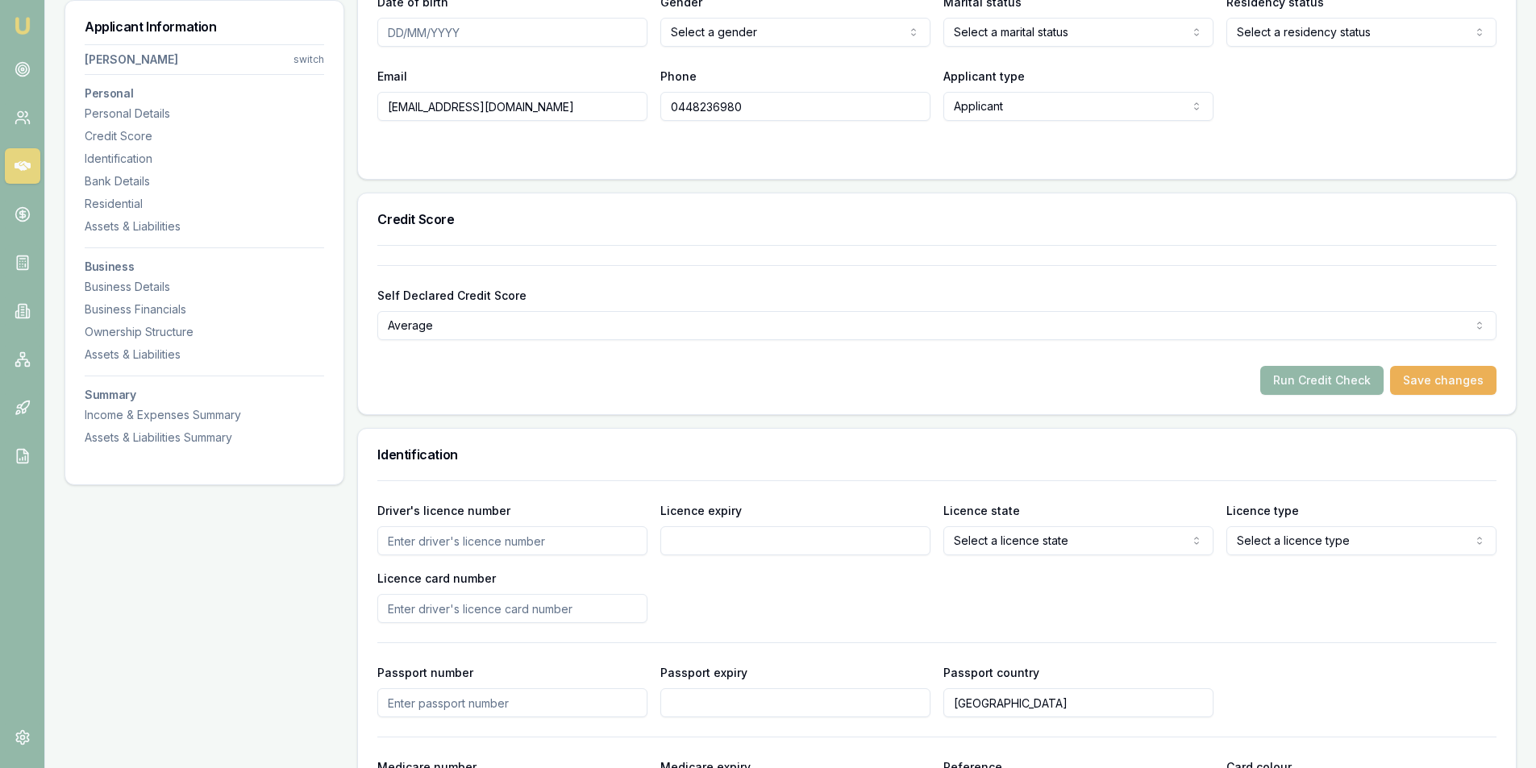
scroll to position [161, 0]
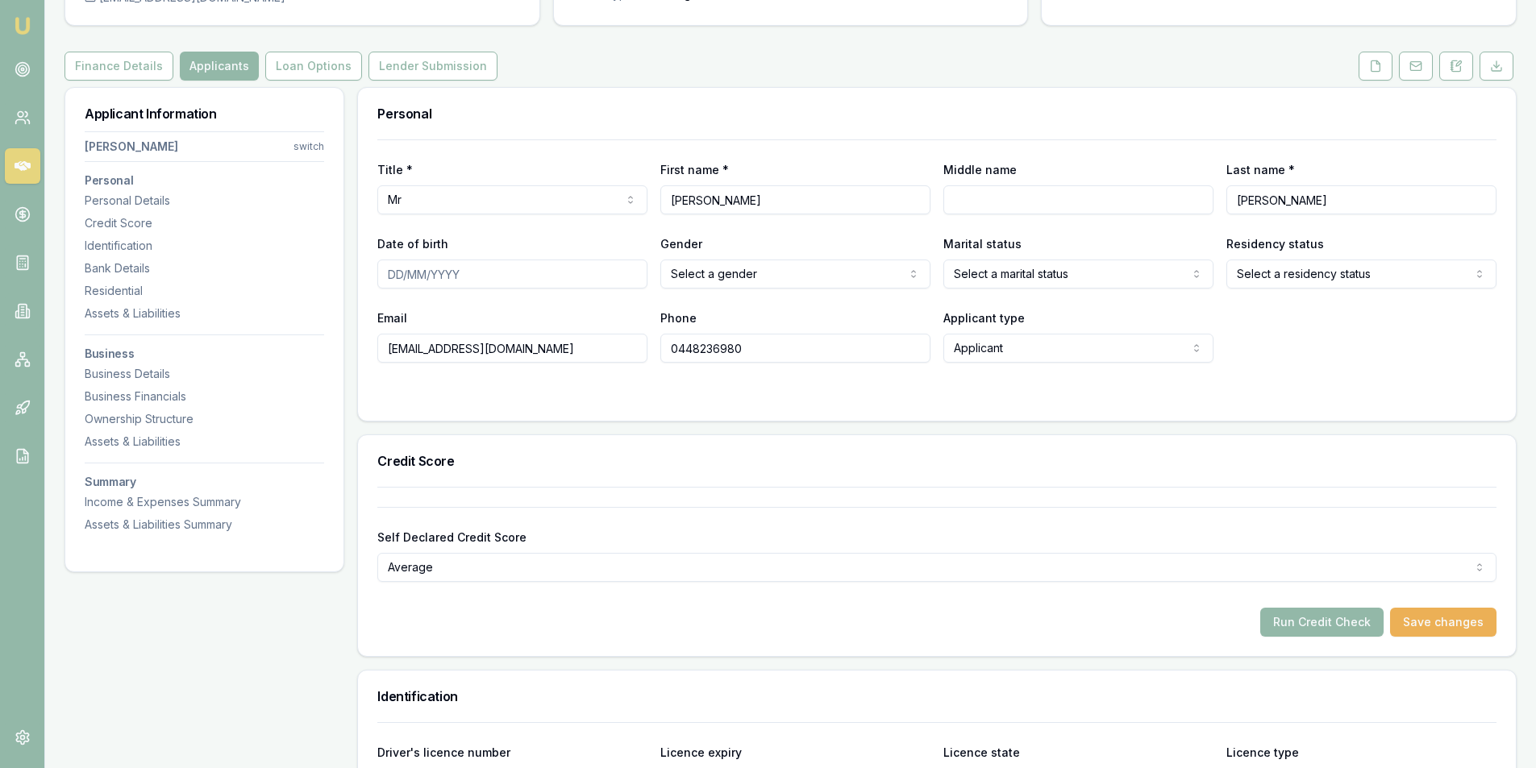
click at [1352, 323] on div "Email [EMAIL_ADDRESS][DOMAIN_NAME] Phone [PHONE_NUMBER] Applicant type Applican…" at bounding box center [936, 335] width 1119 height 55
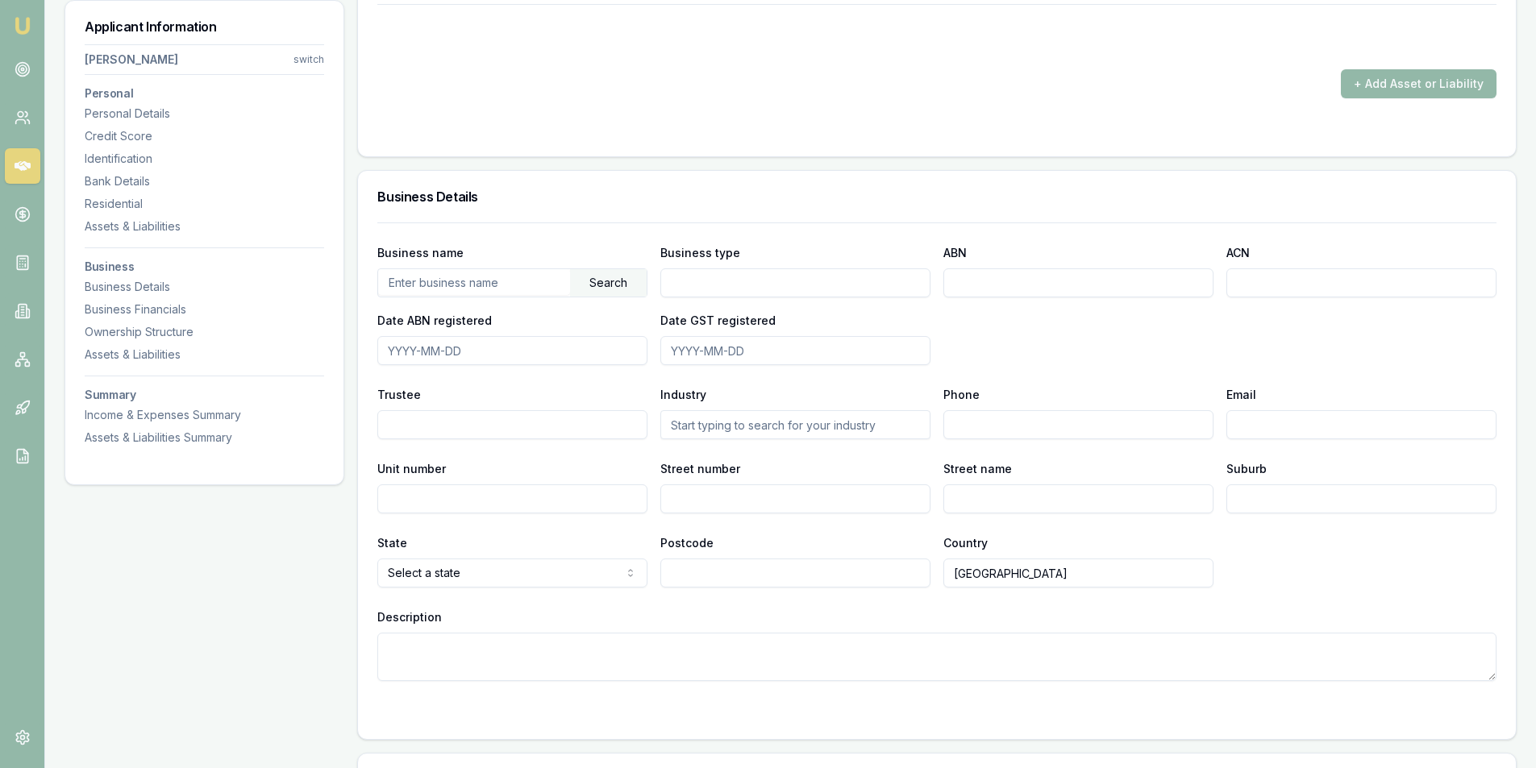
scroll to position [2258, 0]
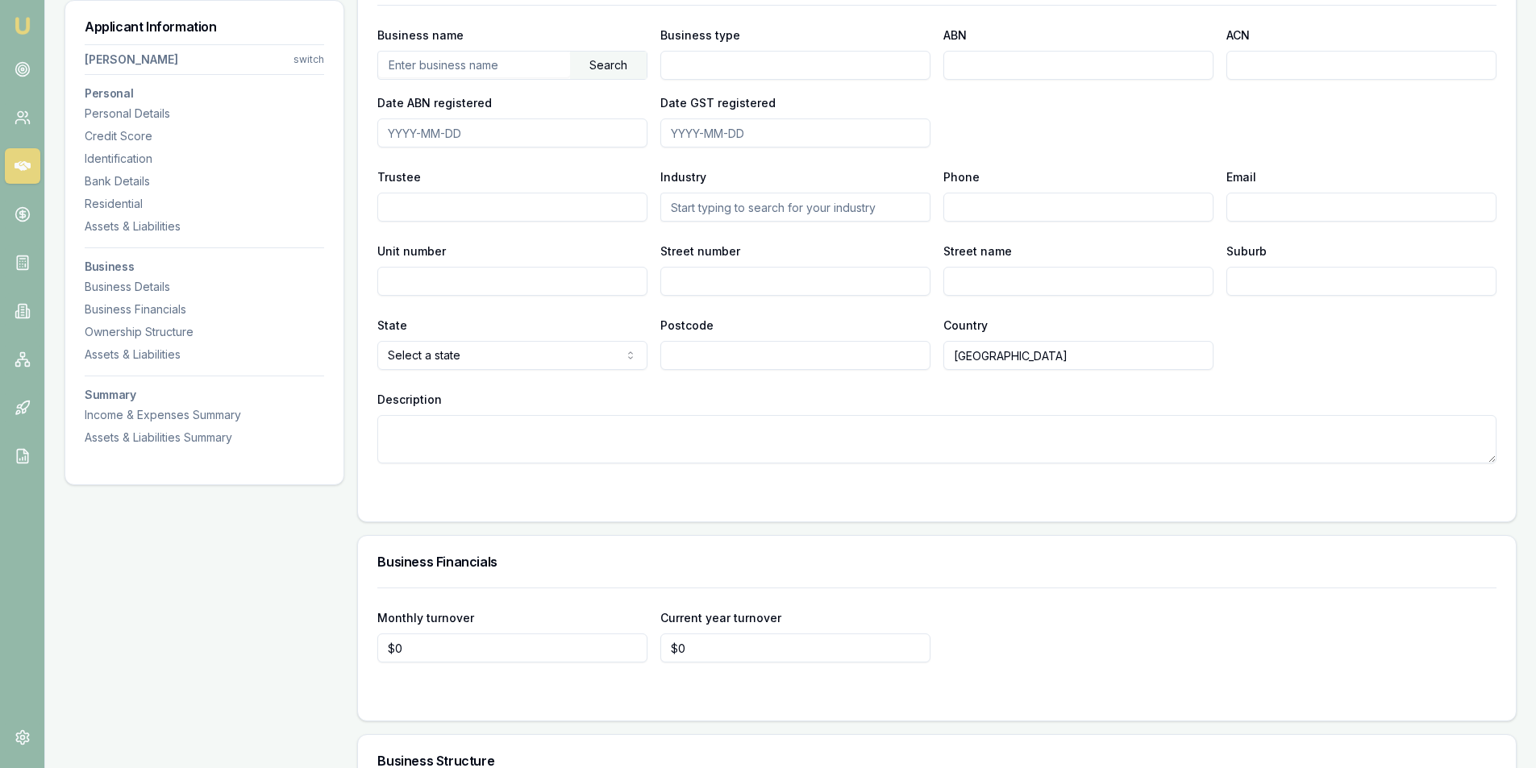
click at [1022, 148] on div "Business name Search Business type ABN ACN Date ABN registered Date GST registe…" at bounding box center [936, 234] width 1119 height 459
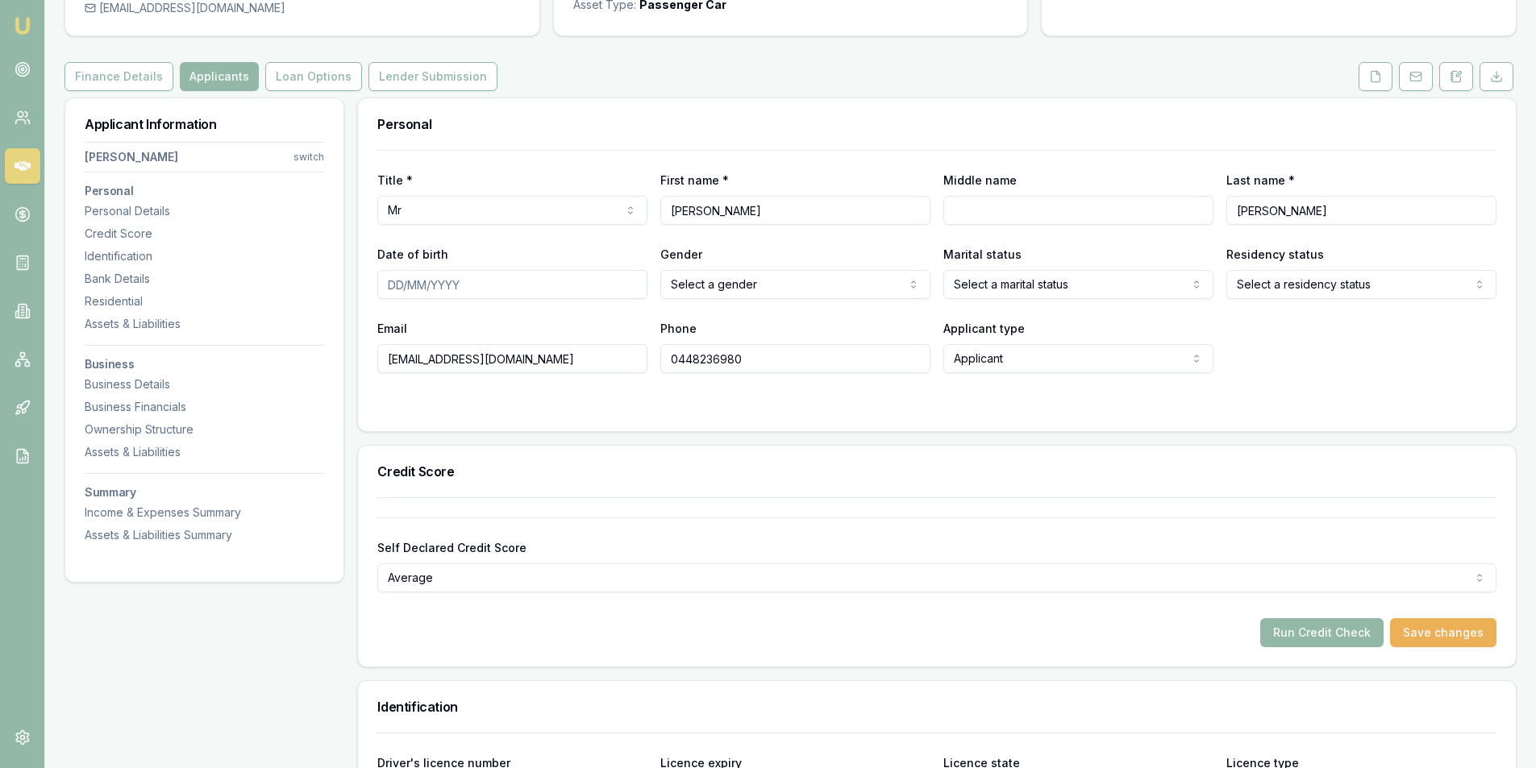
scroll to position [0, 0]
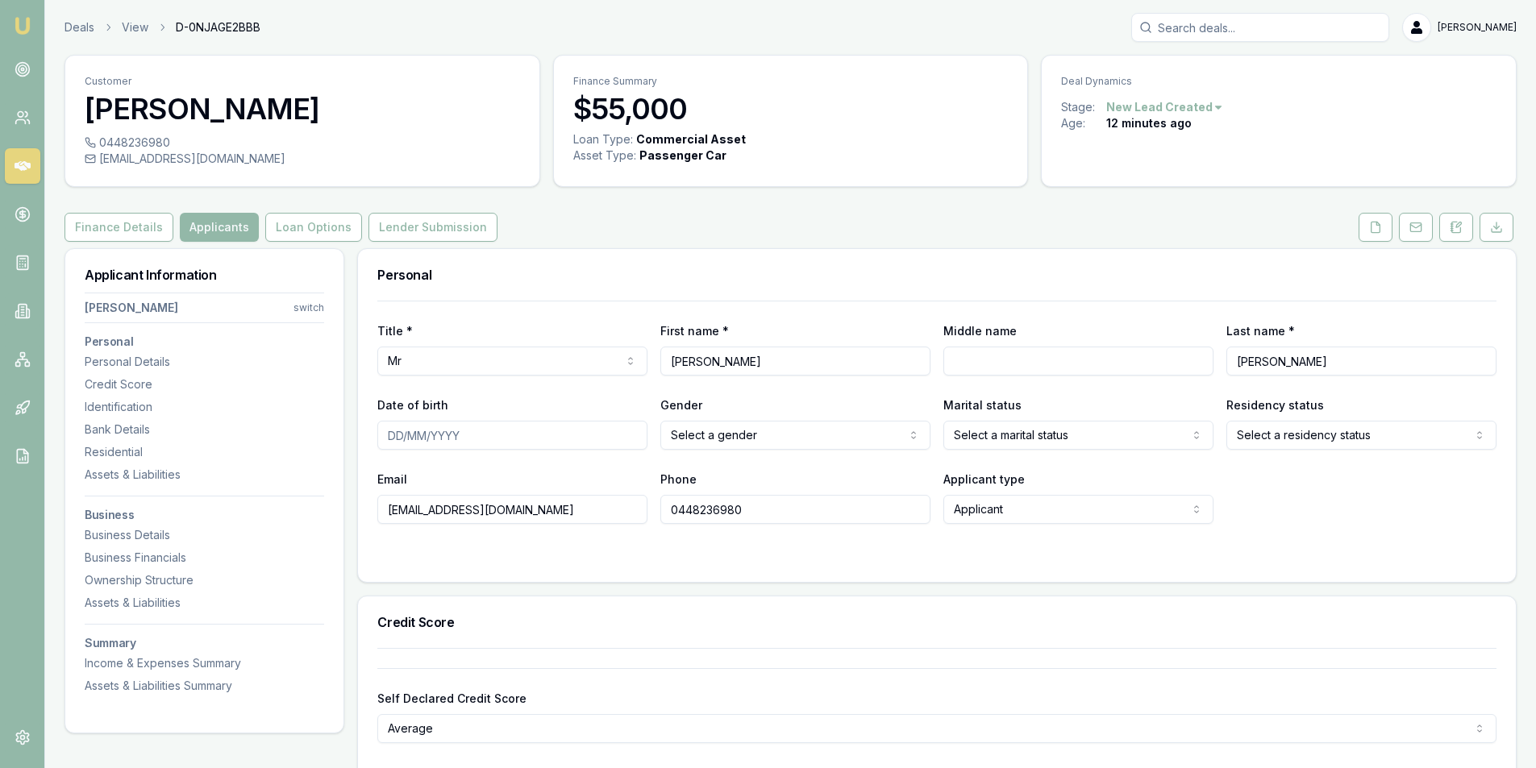
click at [1020, 352] on input "Middle name" at bounding box center [1078, 361] width 270 height 29
type input "[PERSON_NAME]"
click at [412, 438] on input "Date of birth" at bounding box center [512, 435] width 270 height 29
type input "[DATE]"
click at [766, 437] on html "Emu Broker Deals View D-0NJAGE2BBB Peter Sarris Toggle Menu Customer Lee Sulliv…" at bounding box center [768, 384] width 1536 height 768
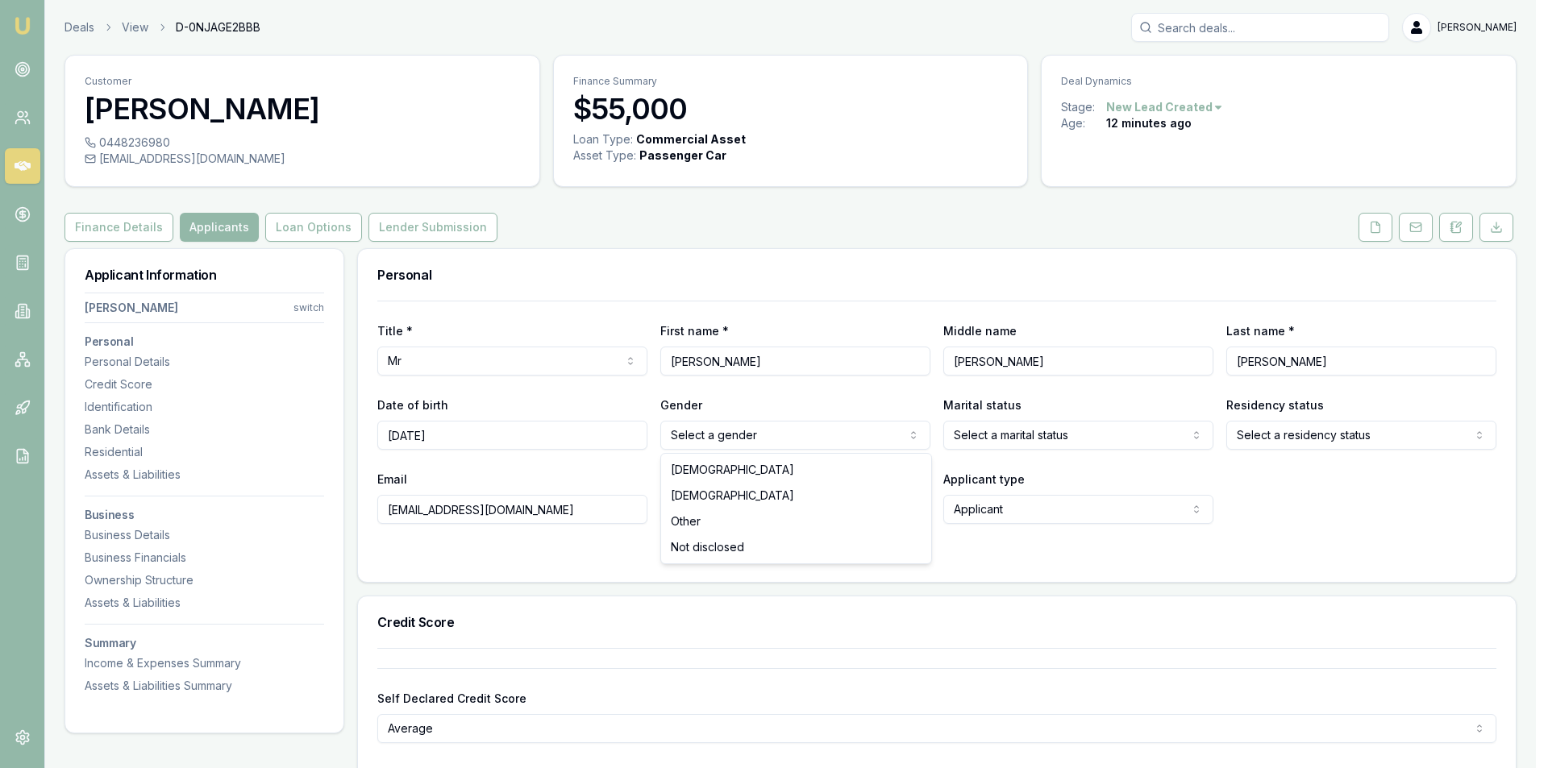
drag, startPoint x: 778, startPoint y: 461, endPoint x: 874, endPoint y: 456, distance: 96.1
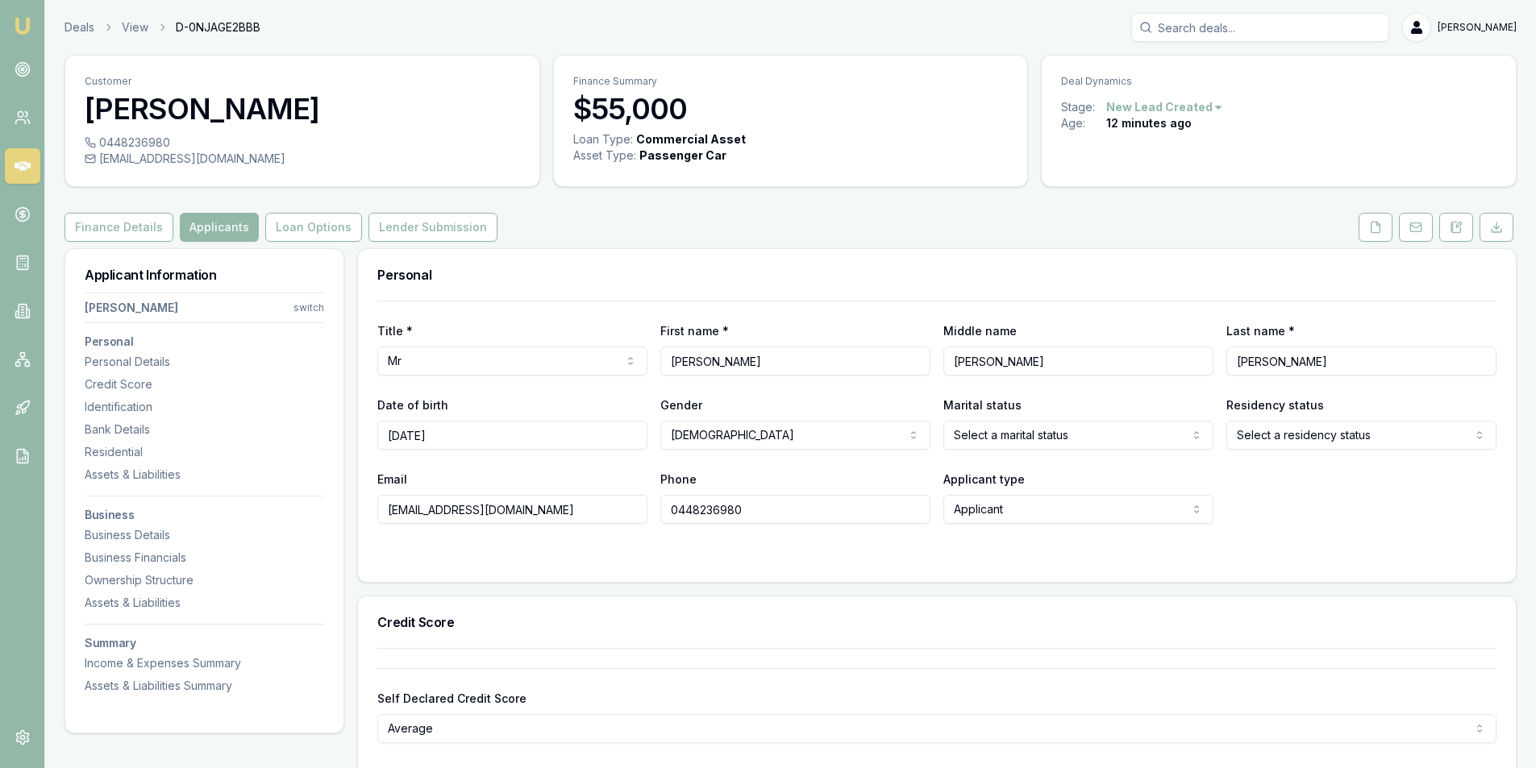
click at [1058, 441] on html "Emu Broker Deals View D-0NJAGE2BBB Peter Sarris Toggle Menu Customer Lee Sulliv…" at bounding box center [768, 384] width 1536 height 768
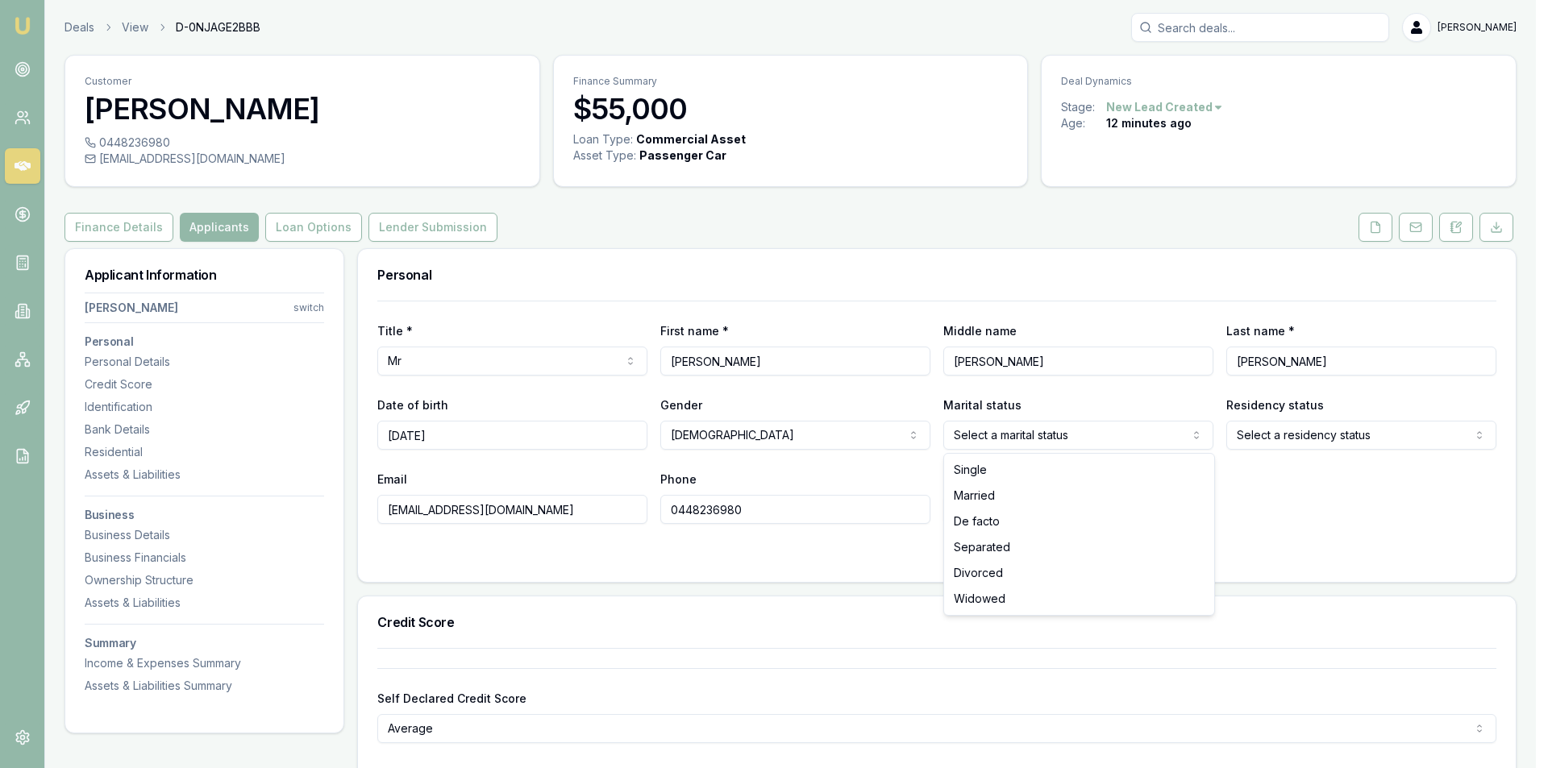
drag, startPoint x: 994, startPoint y: 468, endPoint x: 1393, endPoint y: 420, distance: 402.1
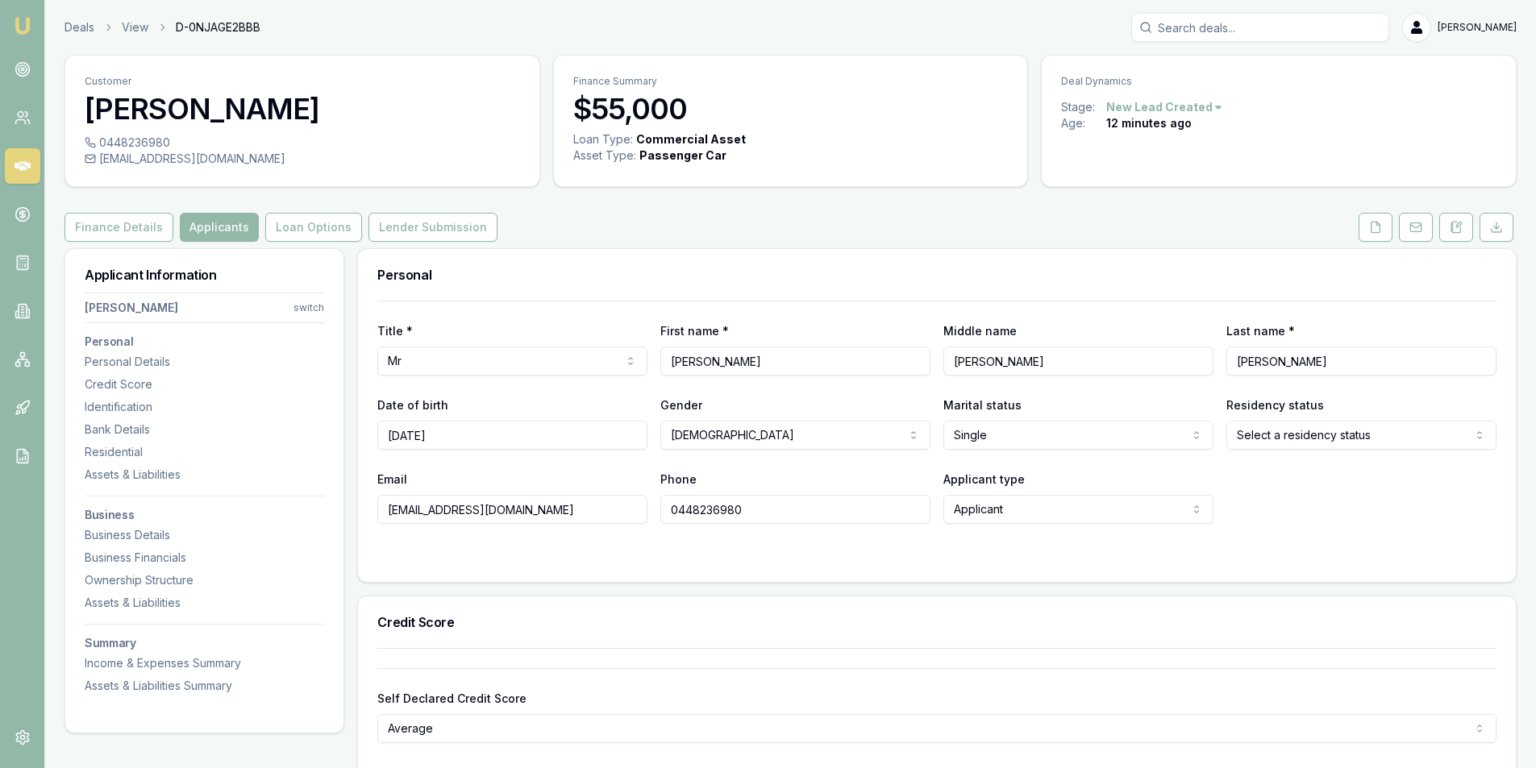
click at [1340, 444] on html "Emu Broker Deals View D-0NJAGE2BBB Peter Sarris Toggle Menu Customer Lee Sulliv…" at bounding box center [768, 384] width 1536 height 768
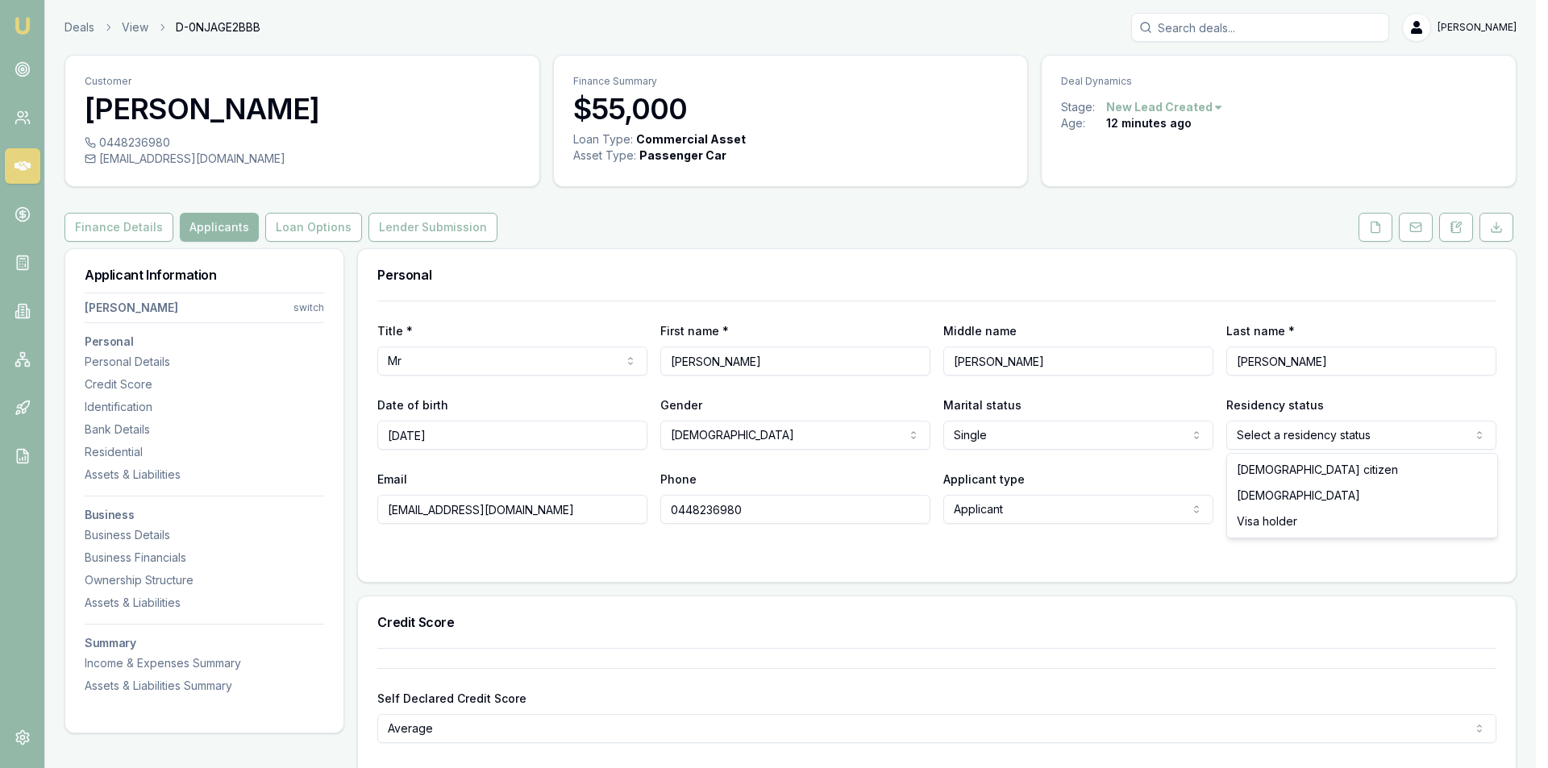
drag, startPoint x: 1284, startPoint y: 469, endPoint x: 581, endPoint y: 568, distance: 710.9
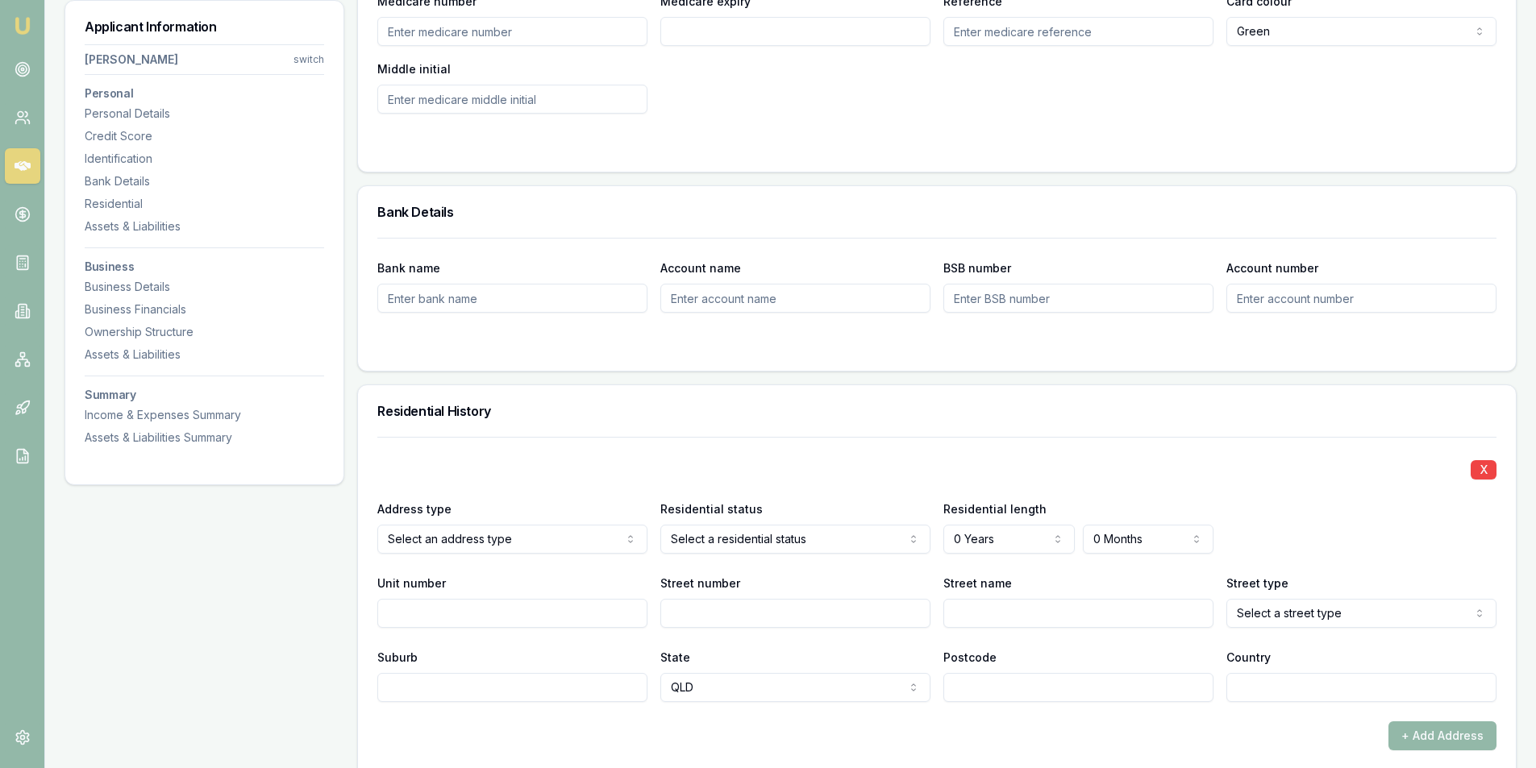
scroll to position [1290, 0]
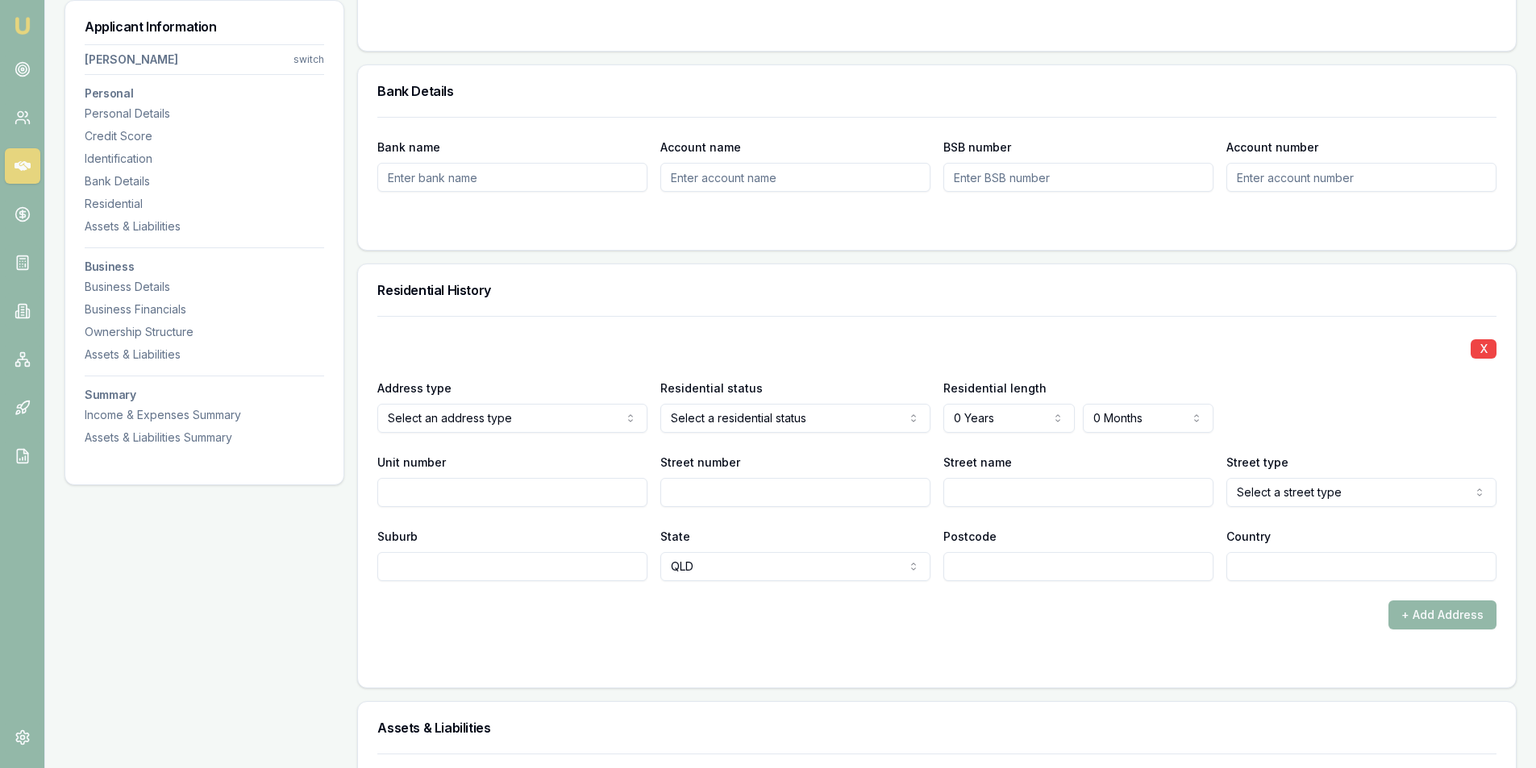
click at [531, 444] on div "X Address type Select an address type Current Previous Residential status Selec…" at bounding box center [936, 448] width 1119 height 265
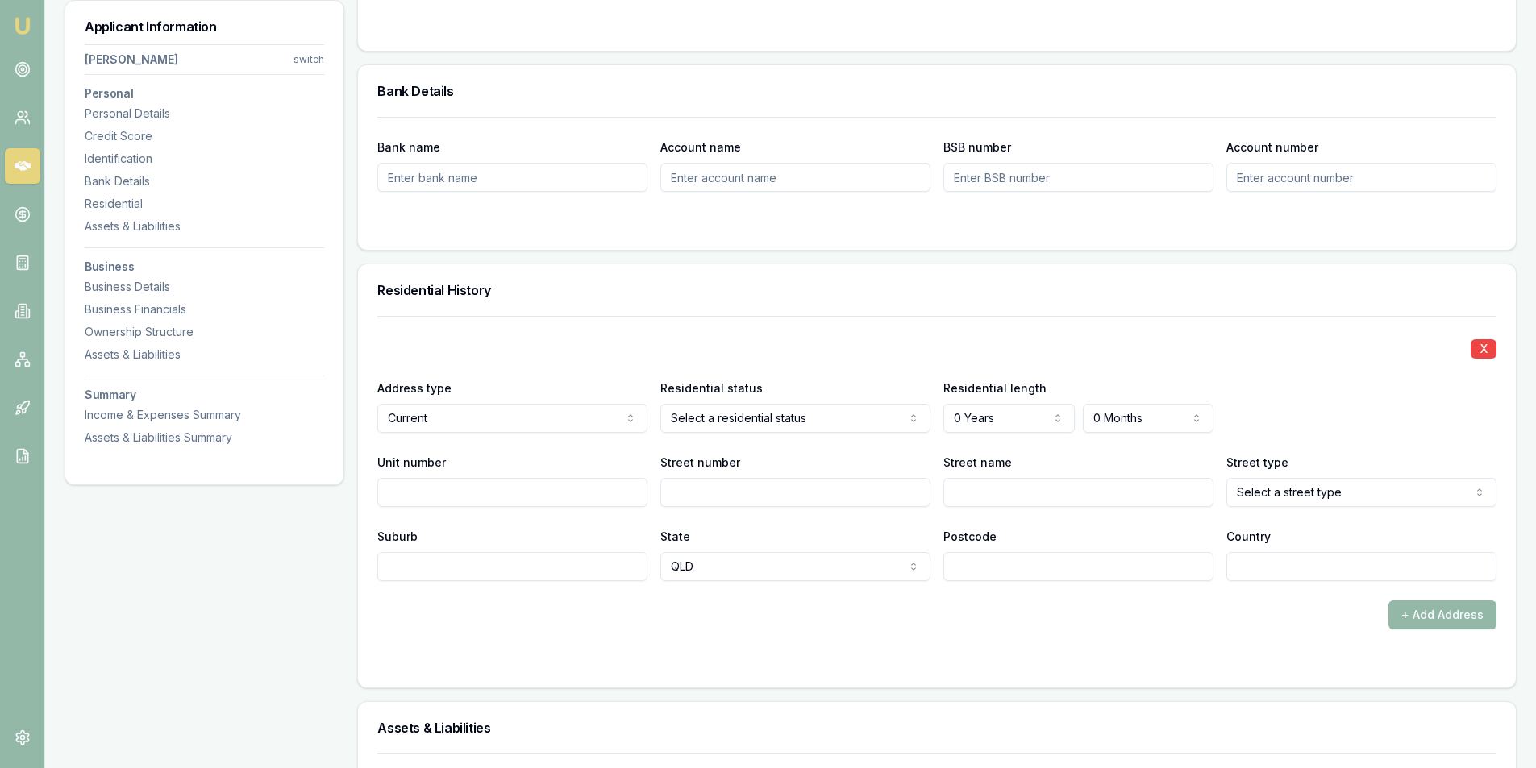
click at [714, 498] on input "Street number" at bounding box center [795, 492] width 270 height 29
type input "84 Ladbroke"
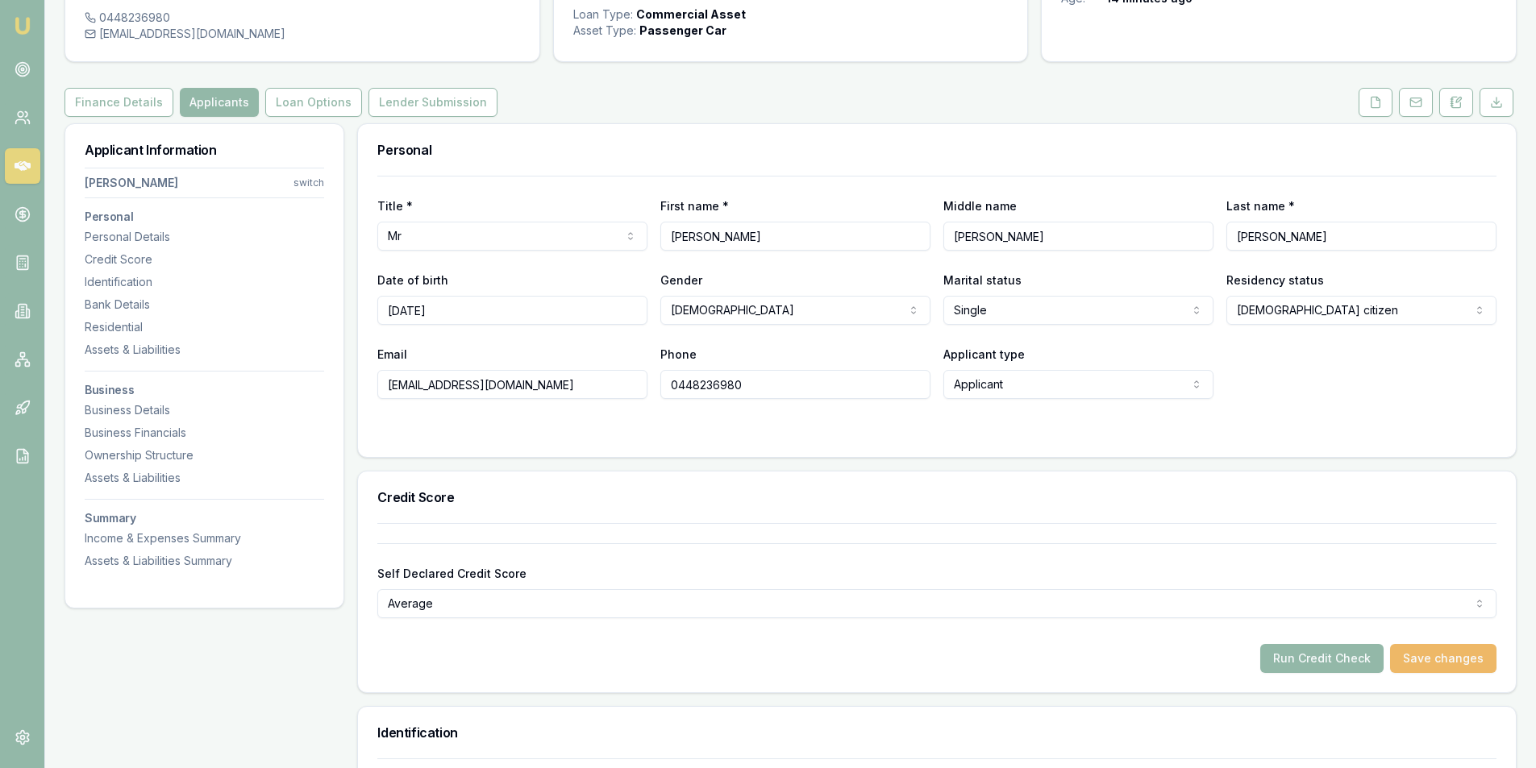
scroll to position [242, 0]
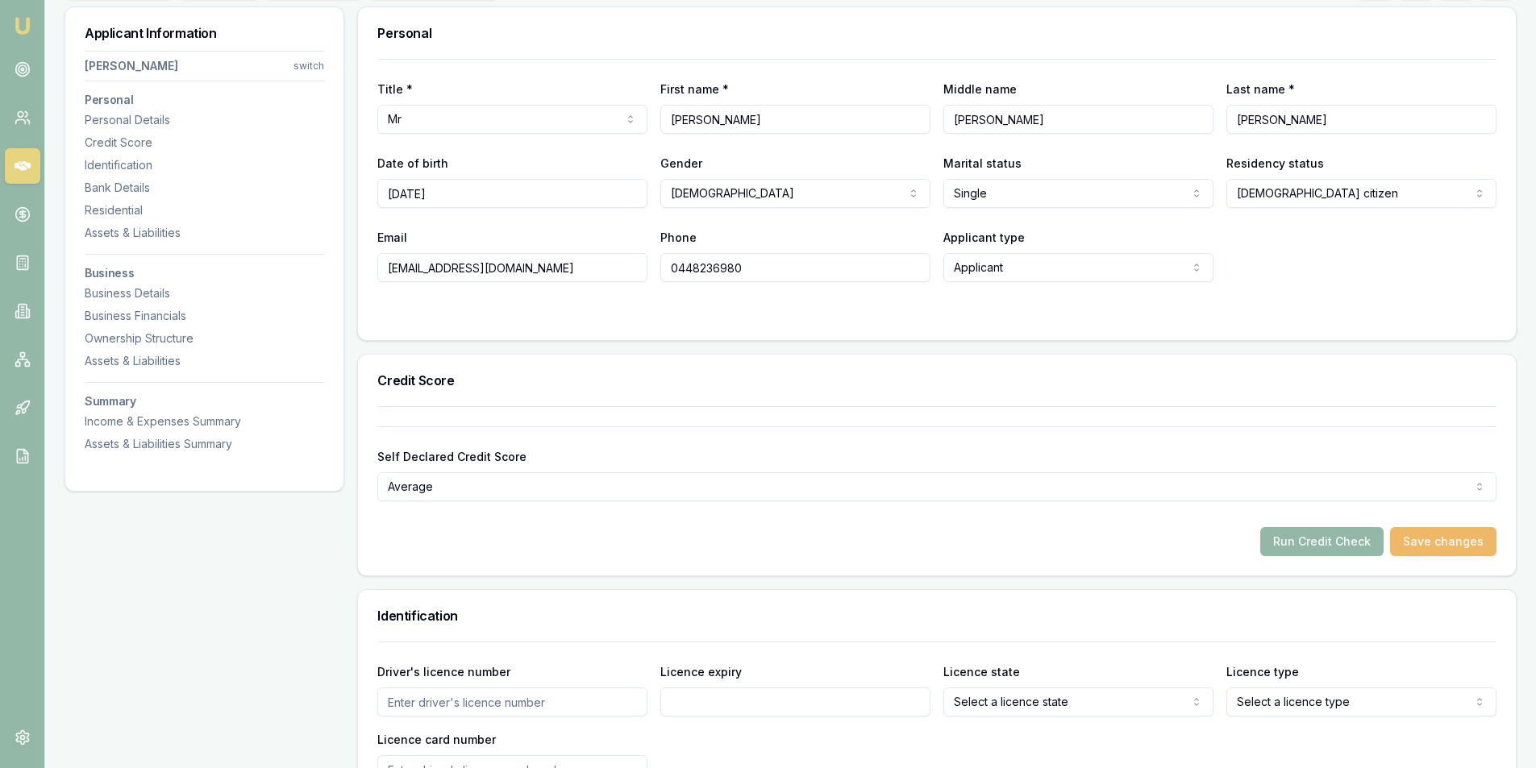
click at [1425, 536] on button "Save changes" at bounding box center [1443, 541] width 106 height 29
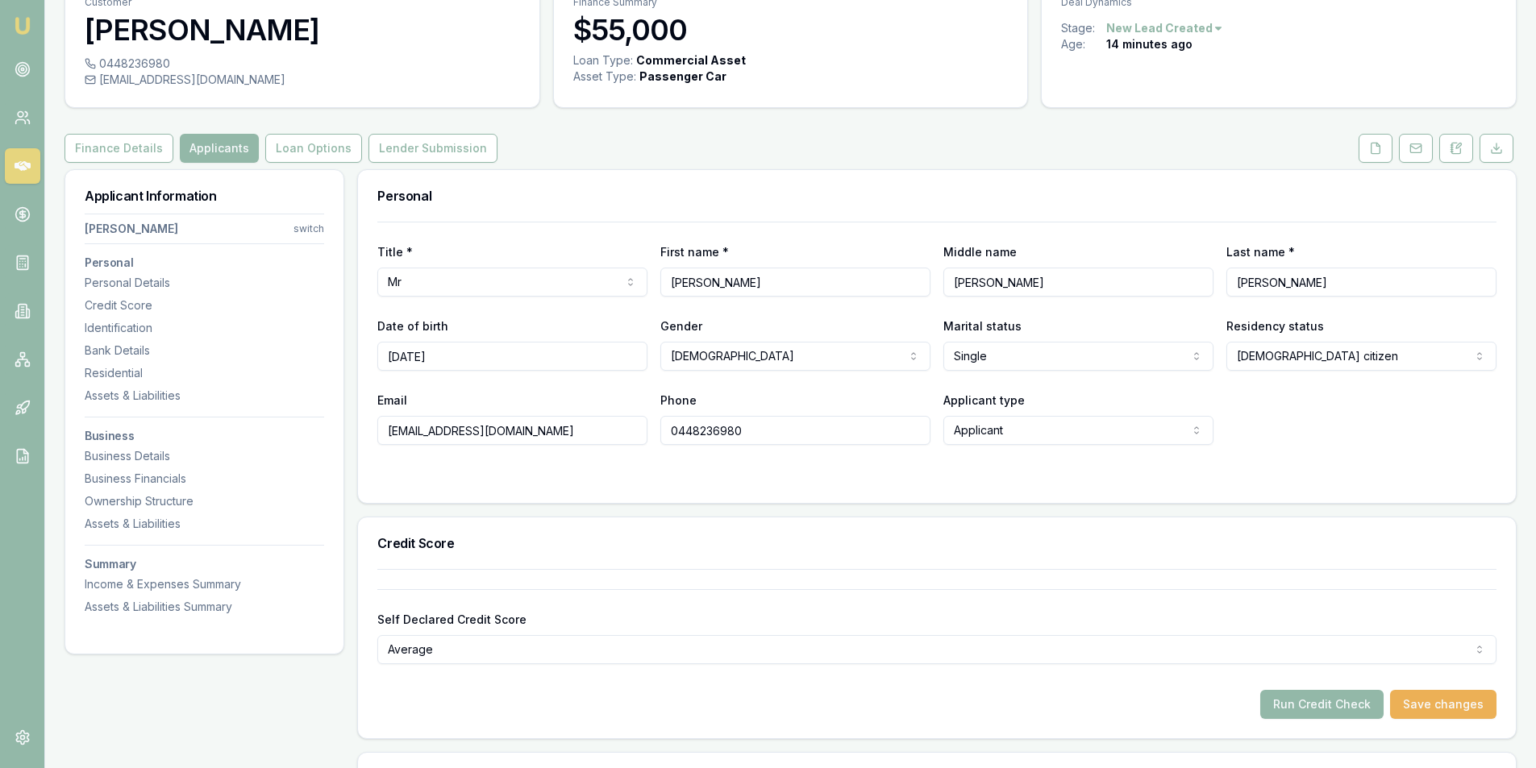
scroll to position [0, 0]
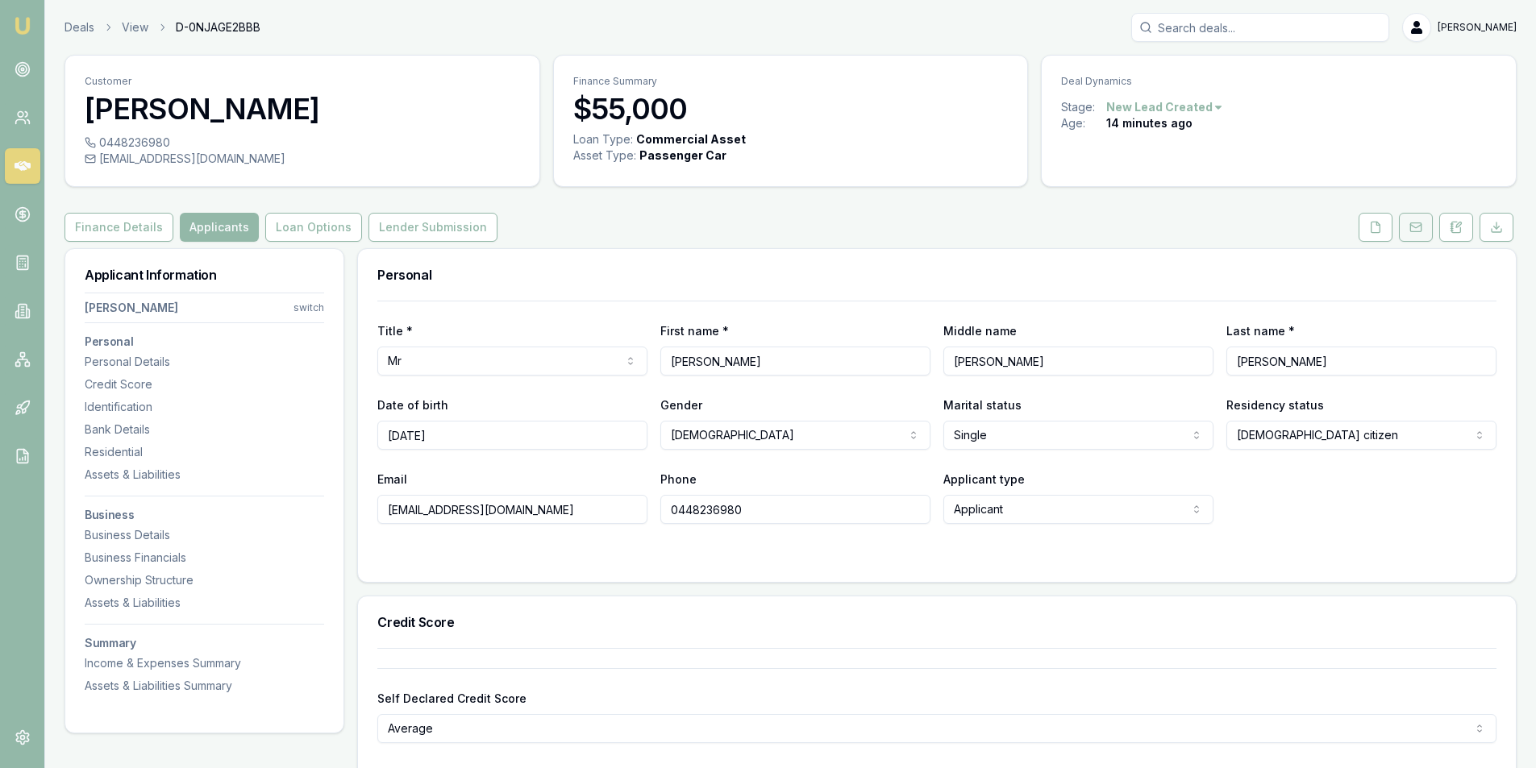
click at [1418, 227] on icon at bounding box center [1415, 226] width 10 height 3
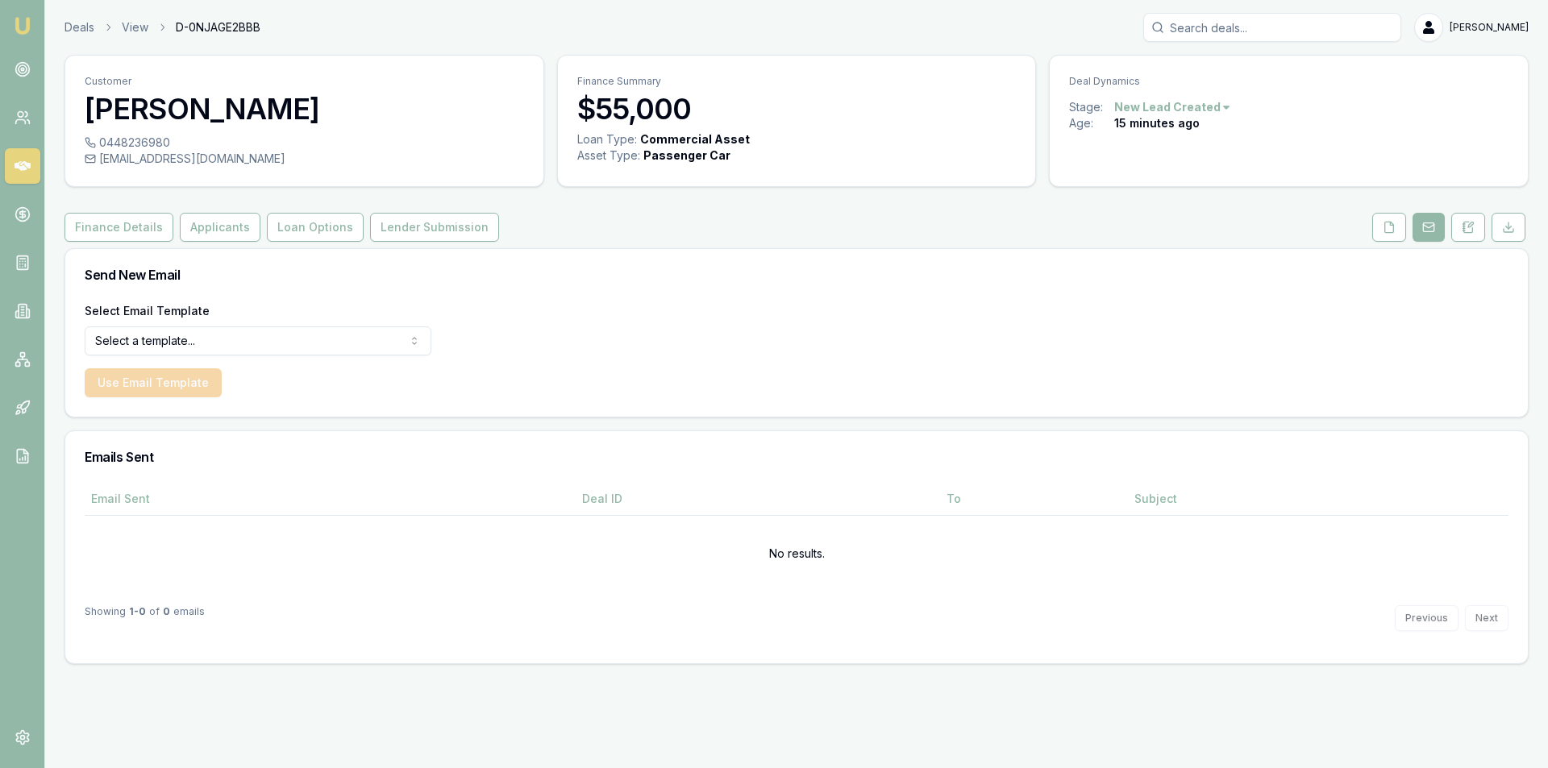
click at [184, 359] on form "Select Email Template Select a template... Dealer Tax Invoice Document Request …" at bounding box center [258, 349] width 347 height 97
click at [191, 335] on html "Emu Broker Deals View D-0NJAGE2BBB Peter Sarris Toggle Menu Customer Lee Sulliv…" at bounding box center [774, 384] width 1548 height 768
drag, startPoint x: 813, startPoint y: 359, endPoint x: 1085, endPoint y: 269, distance: 287.1
click at [813, 360] on html "Emu Broker Deals View D-0NJAGE2BBB Peter Sarris Toggle Menu Customer Lee Sulliv…" at bounding box center [774, 384] width 1548 height 768
click at [1393, 225] on polyline at bounding box center [1391, 223] width 3 height 3
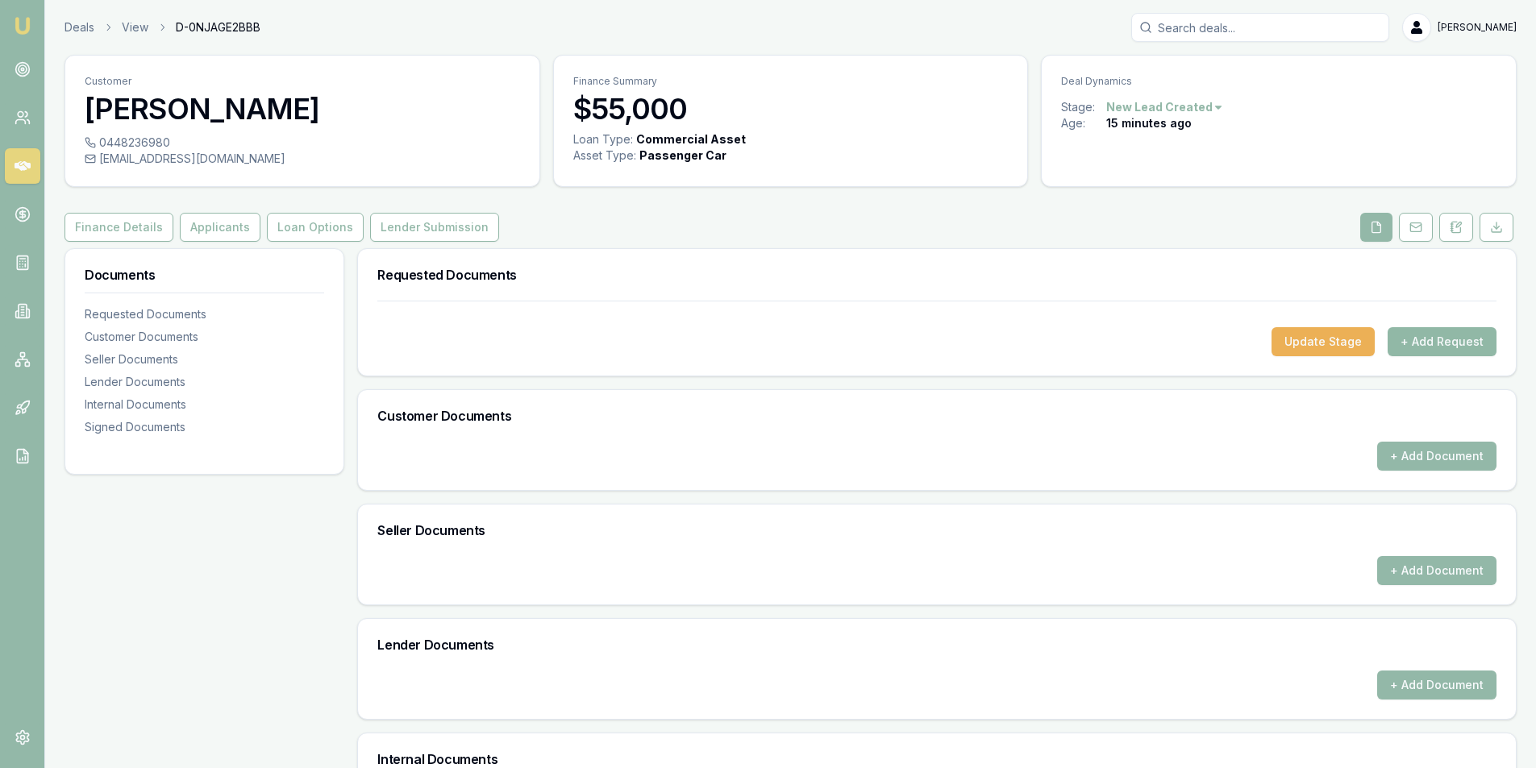
click at [1430, 344] on button "+ Add Request" at bounding box center [1442, 341] width 109 height 29
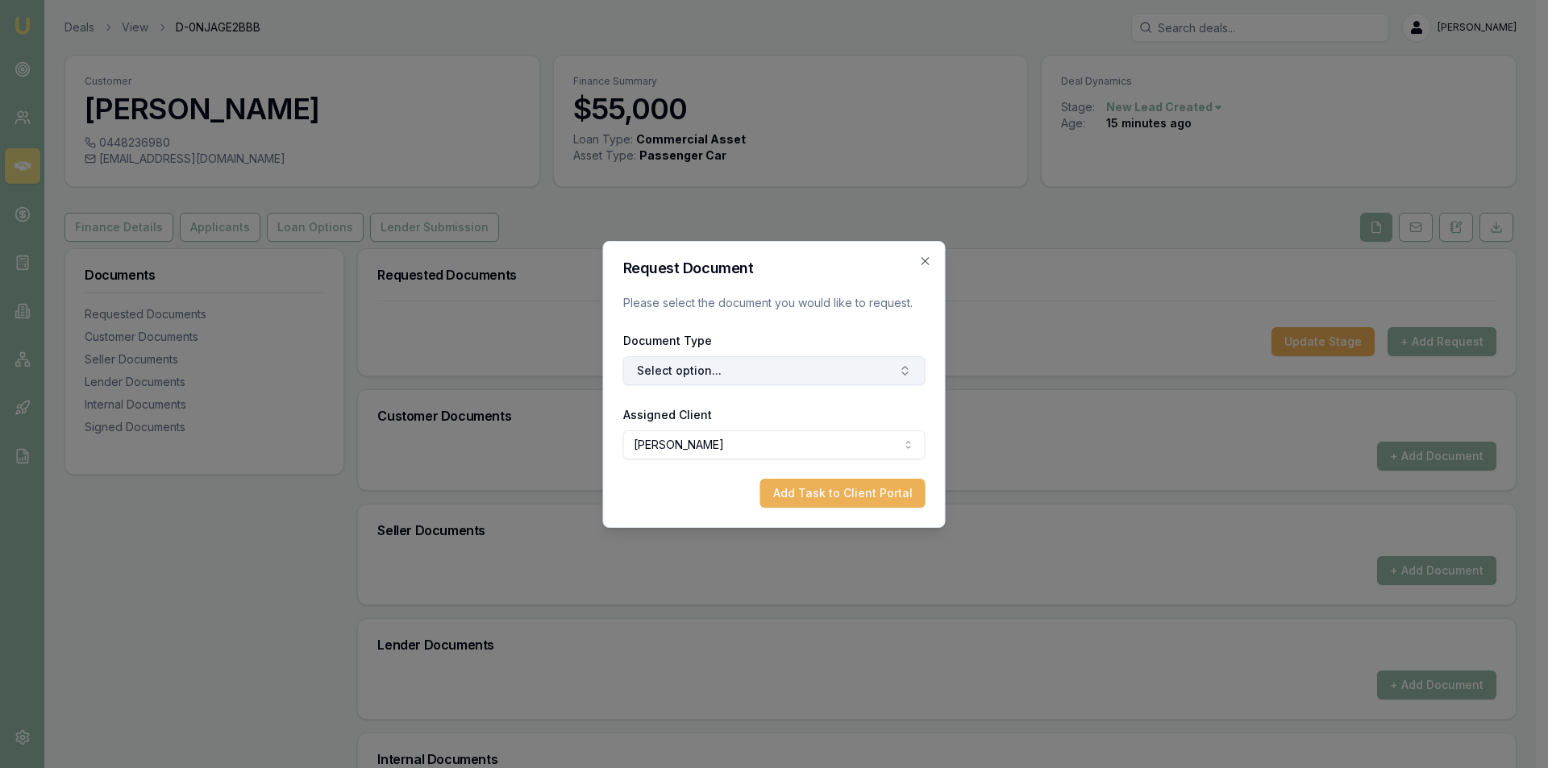
click at [671, 367] on button "Select option..." at bounding box center [774, 370] width 302 height 29
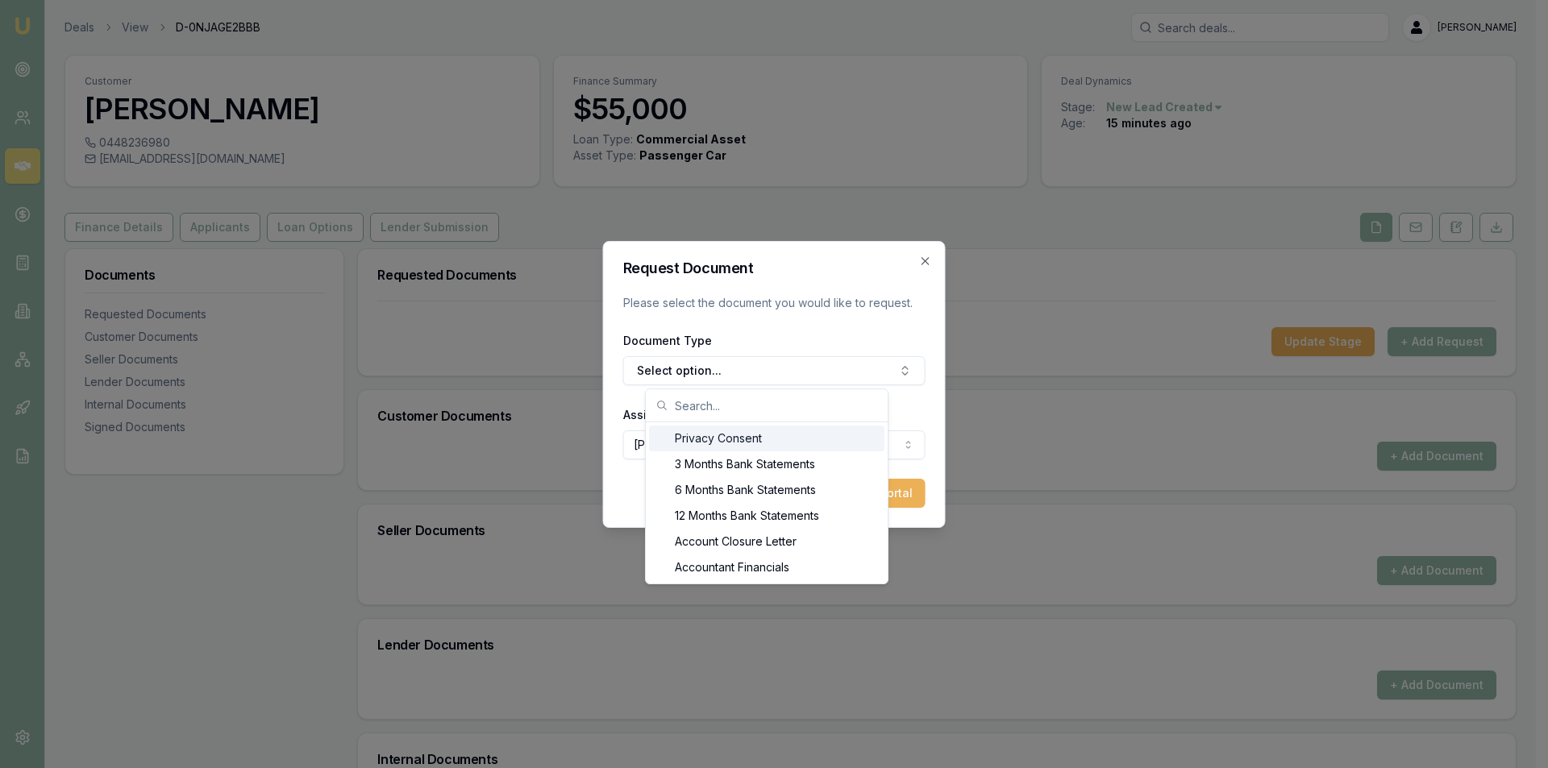
click at [851, 301] on p "Please select the document you would like to request." at bounding box center [774, 303] width 302 height 16
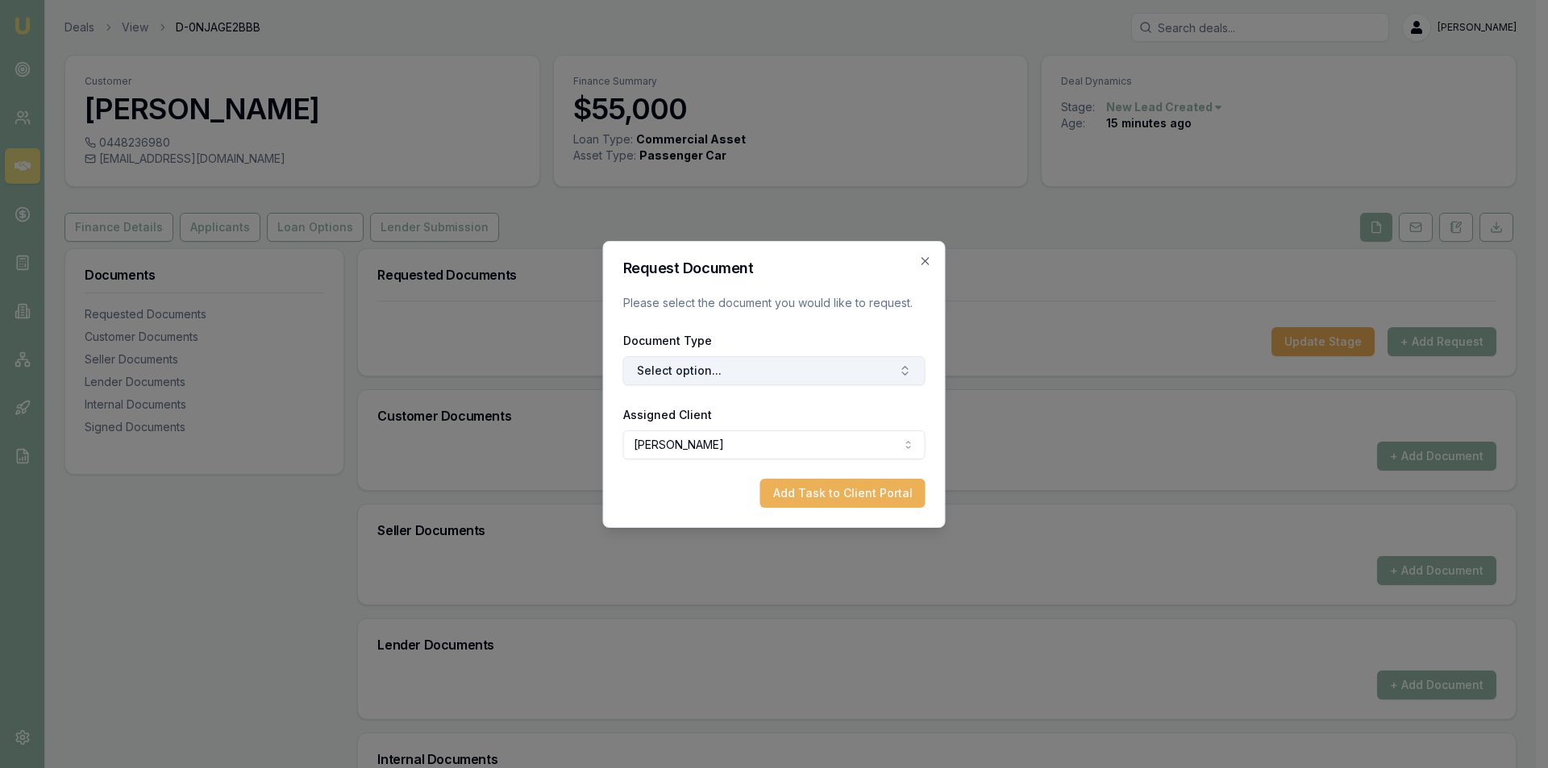
click at [743, 376] on button "Select option..." at bounding box center [774, 370] width 302 height 29
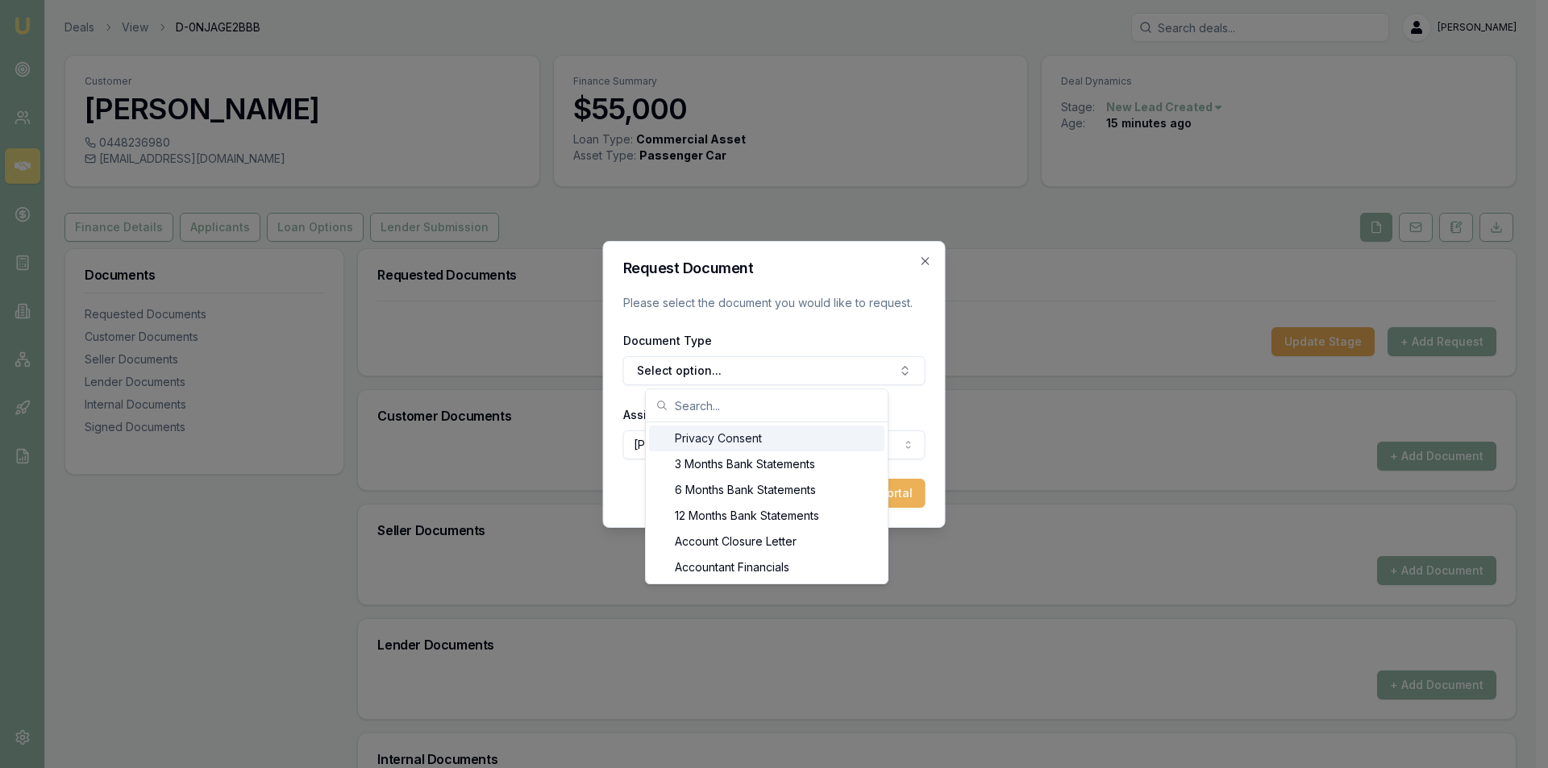
click at [806, 435] on div "Privacy Consent" at bounding box center [766, 439] width 235 height 26
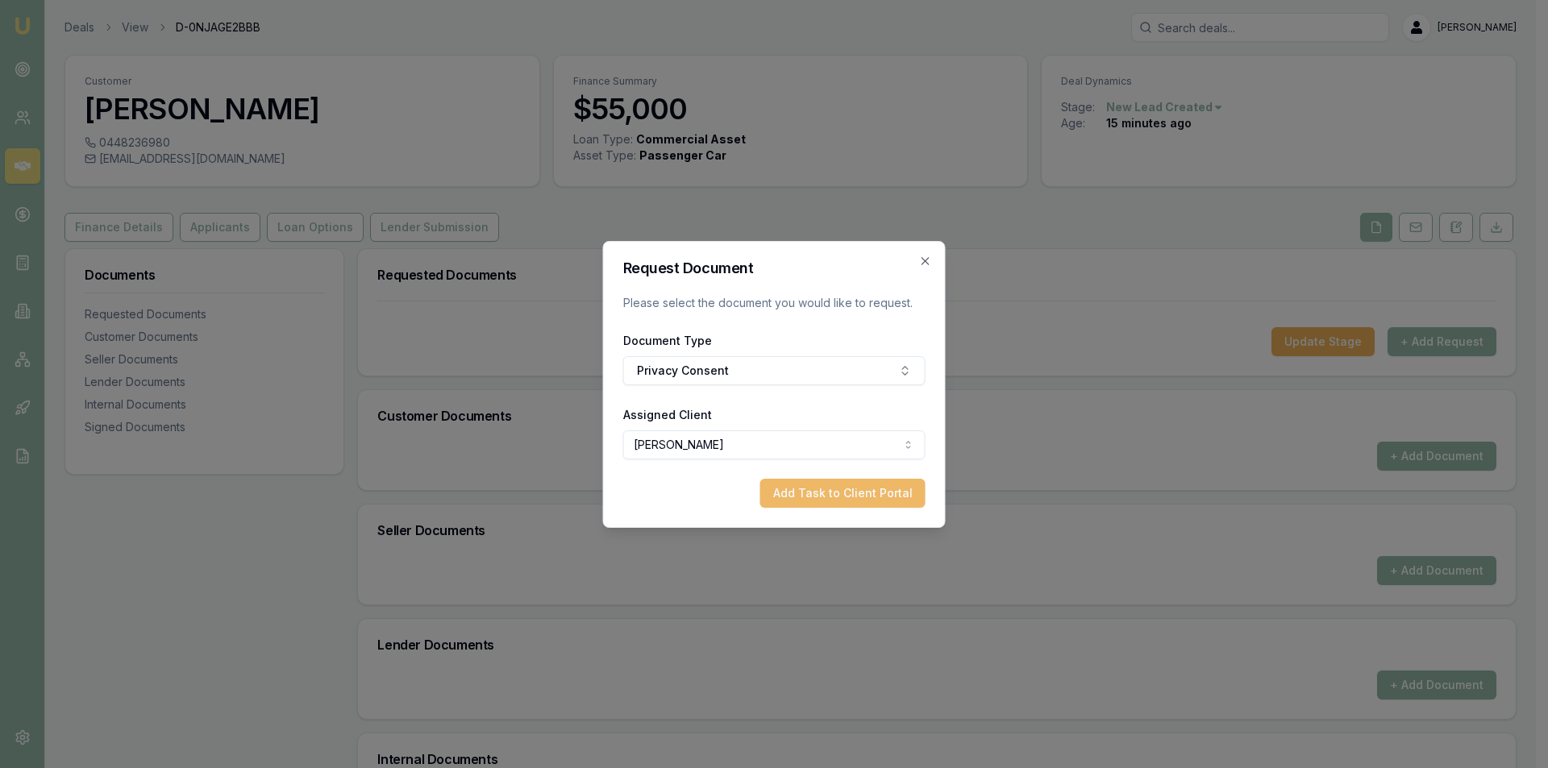
click at [839, 492] on button "Add Task to Client Portal" at bounding box center [842, 493] width 165 height 29
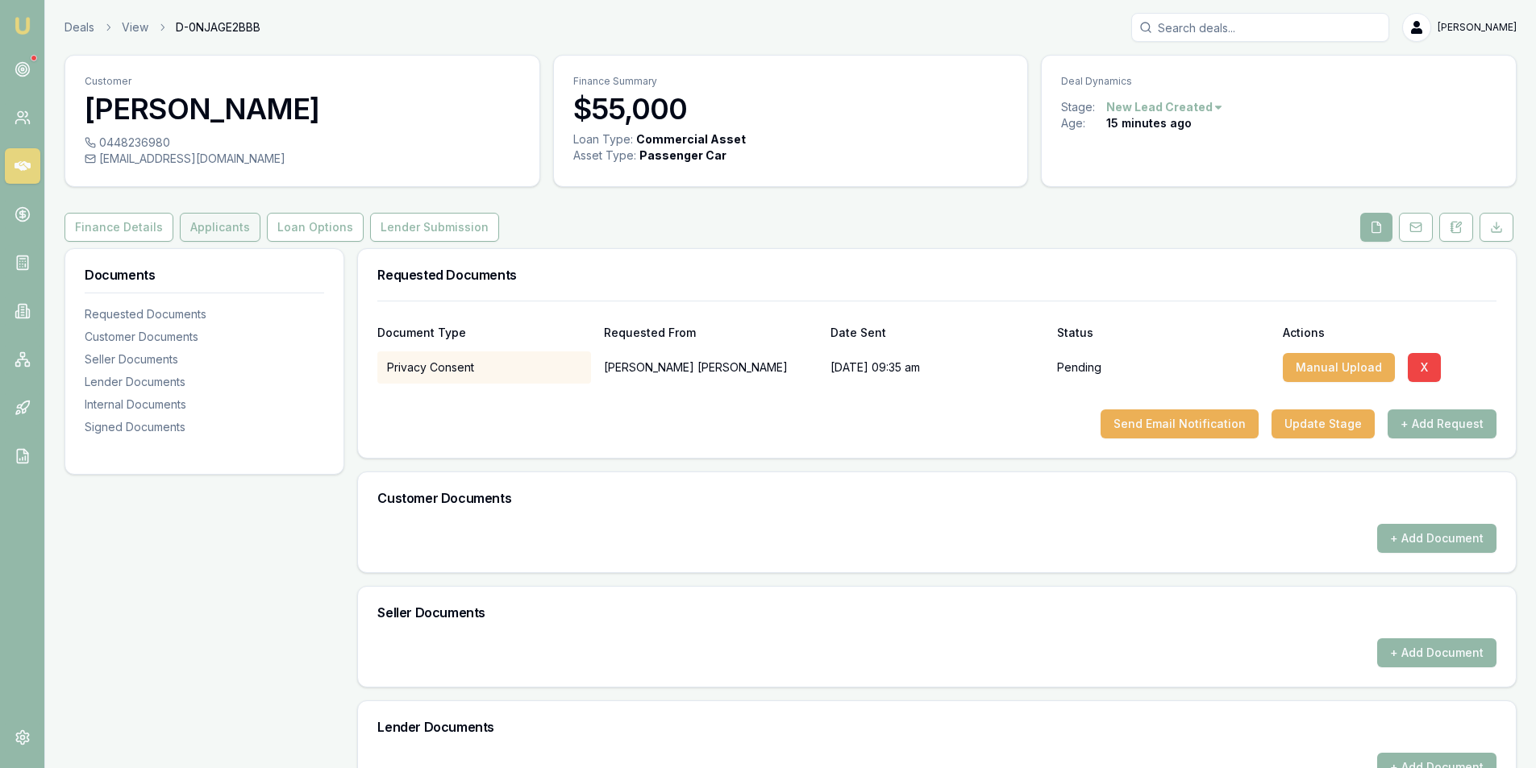
click at [197, 232] on button "Applicants" at bounding box center [220, 227] width 81 height 29
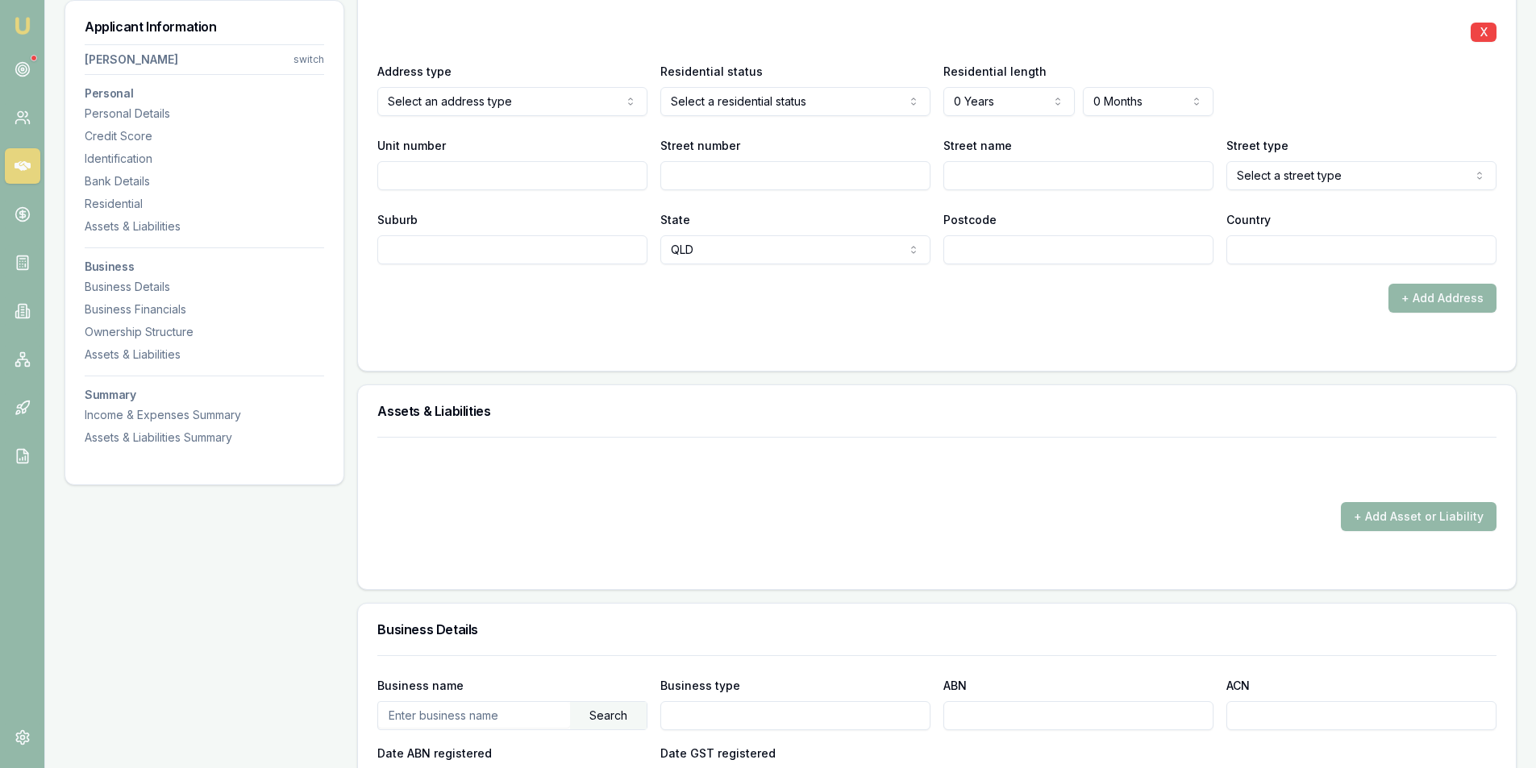
scroll to position [1613, 0]
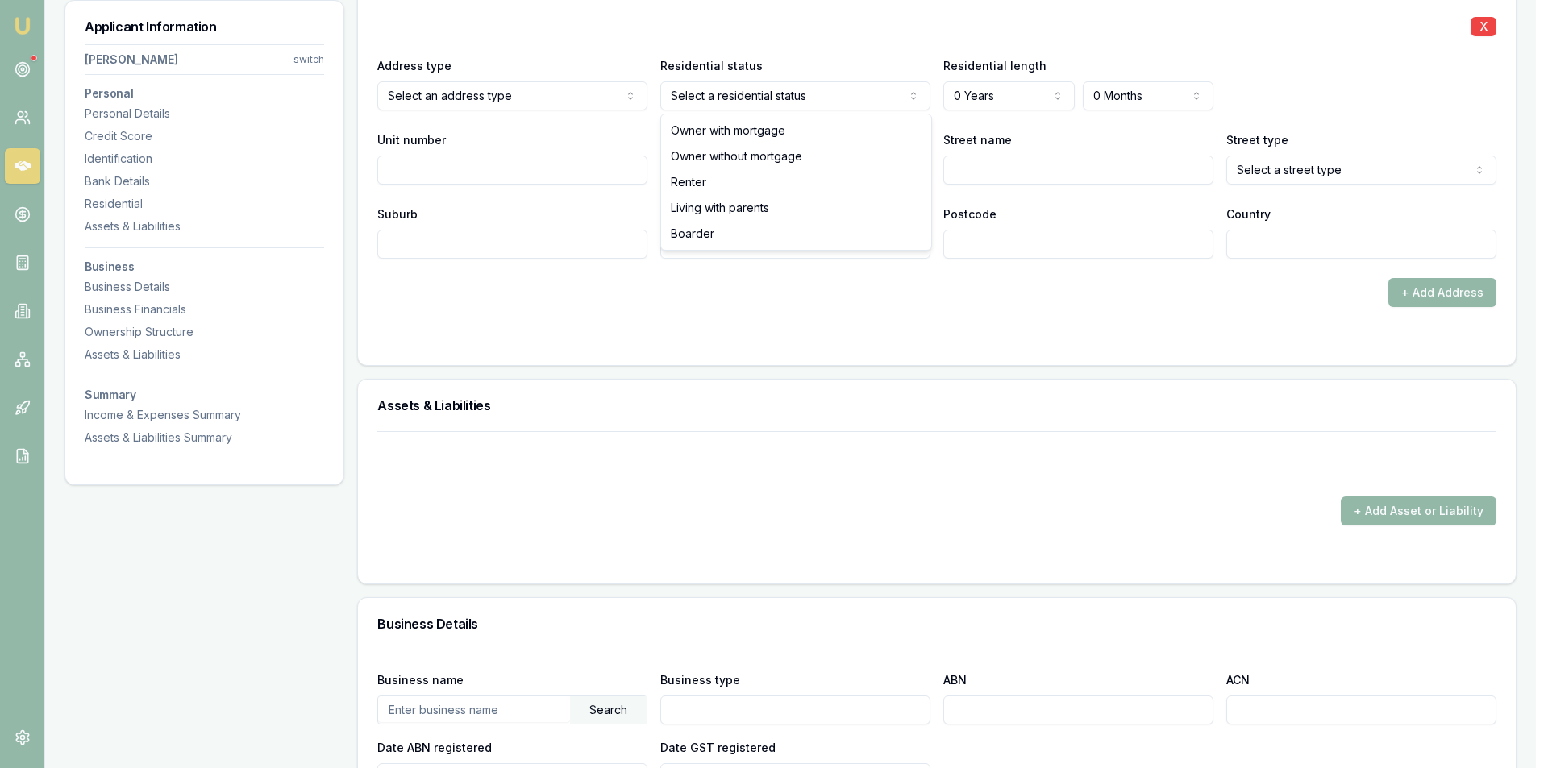
select select "RENTER"
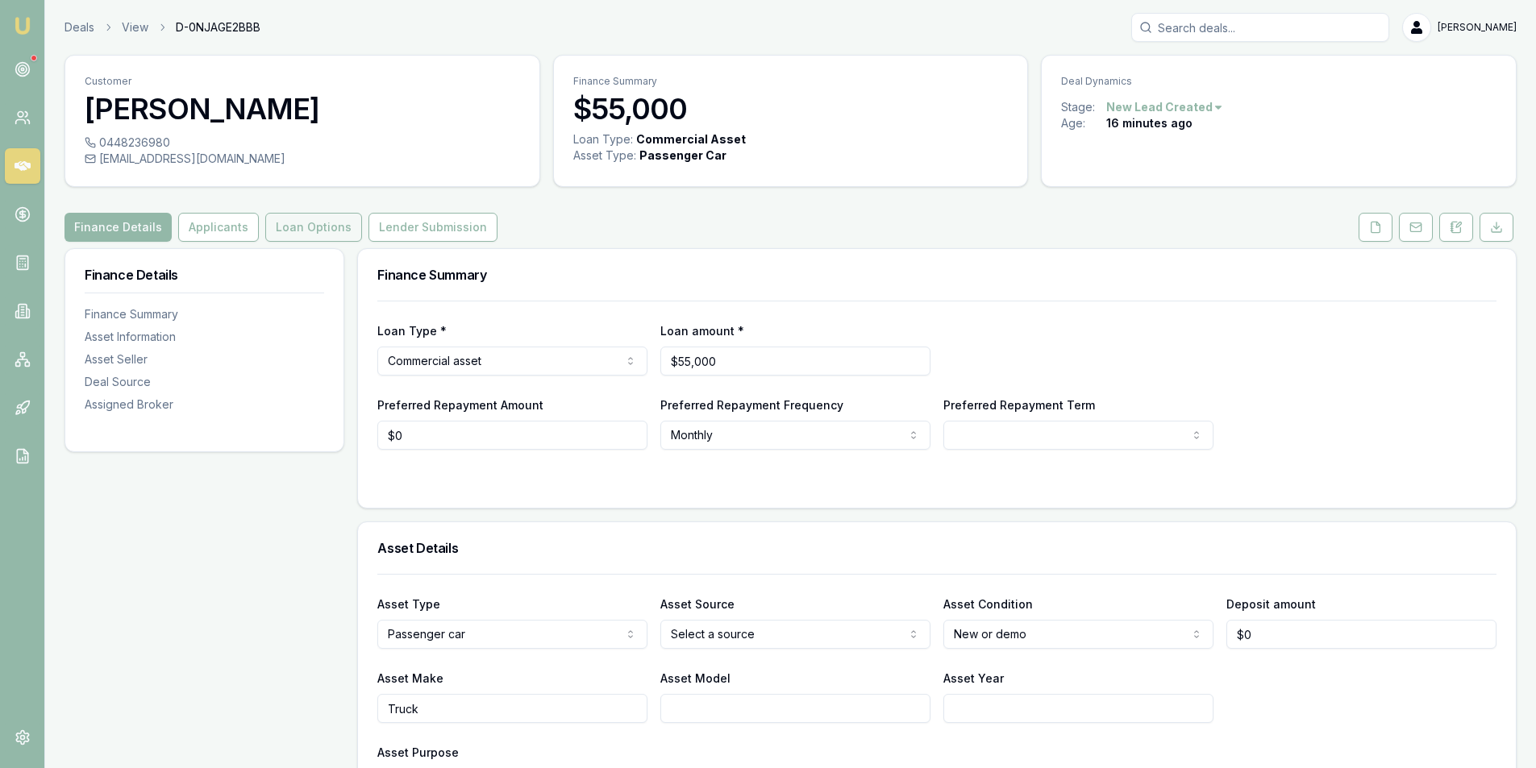
click at [294, 231] on button "Loan Options" at bounding box center [313, 227] width 97 height 29
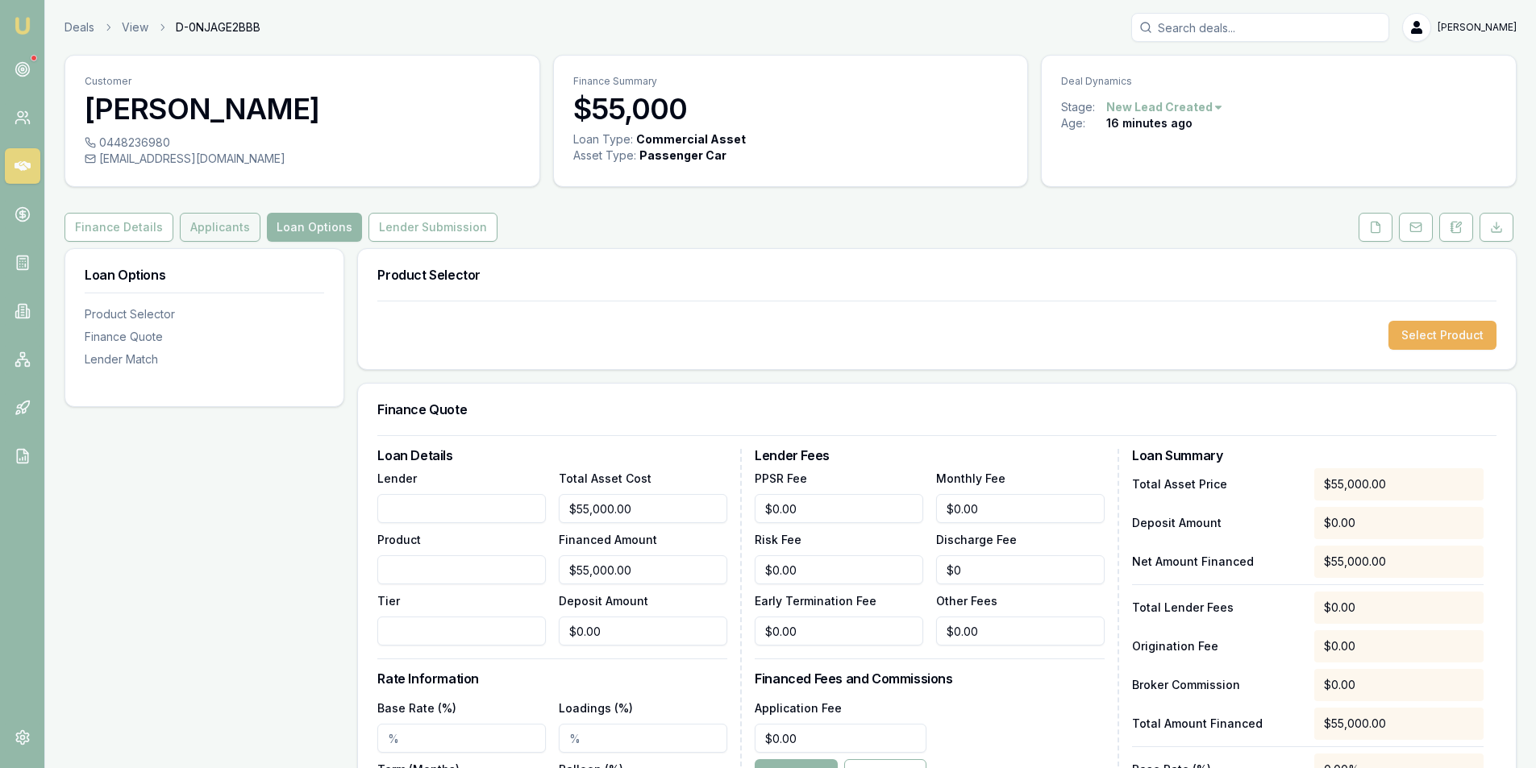
click at [191, 237] on button "Applicants" at bounding box center [220, 227] width 81 height 29
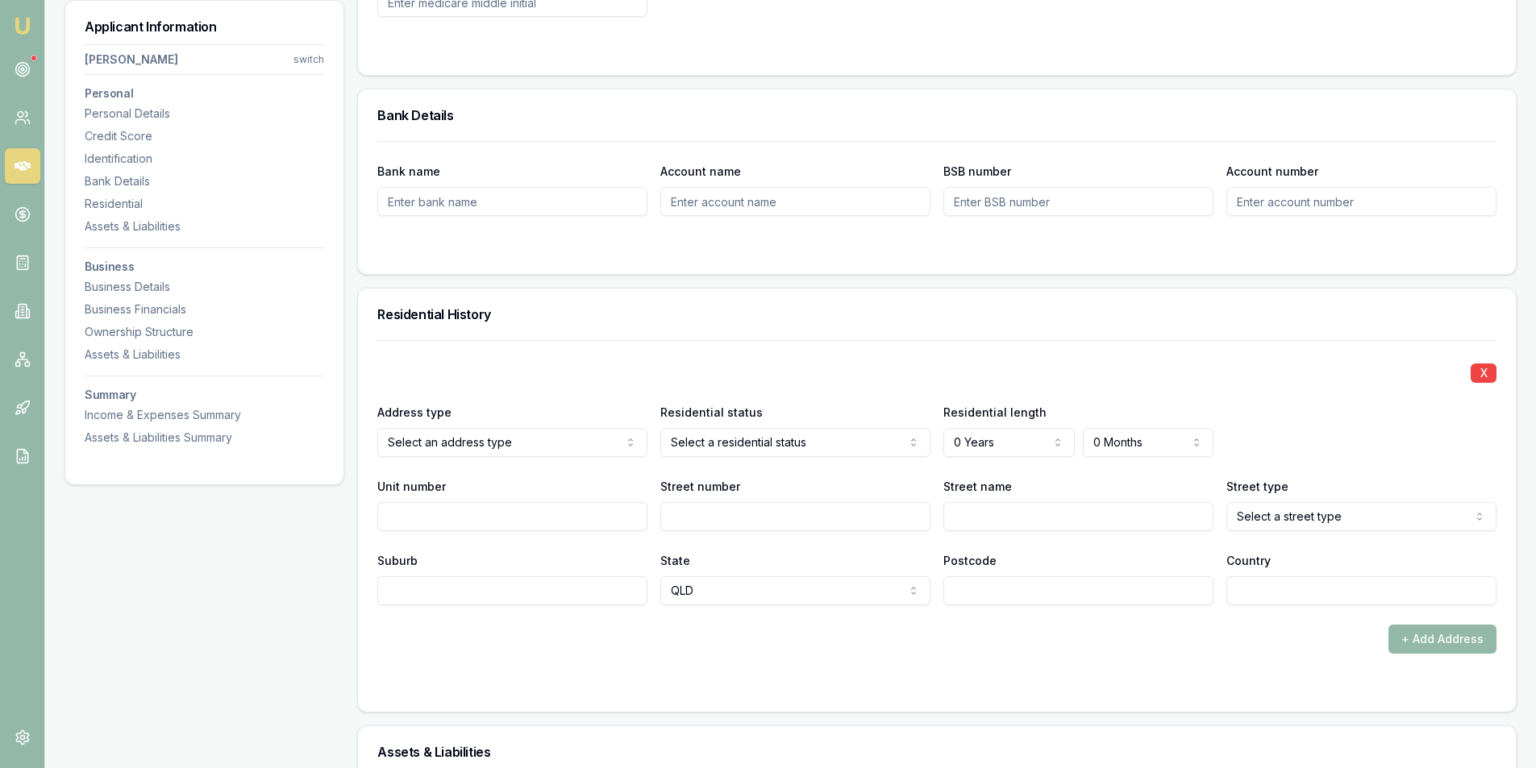
scroll to position [1541, 0]
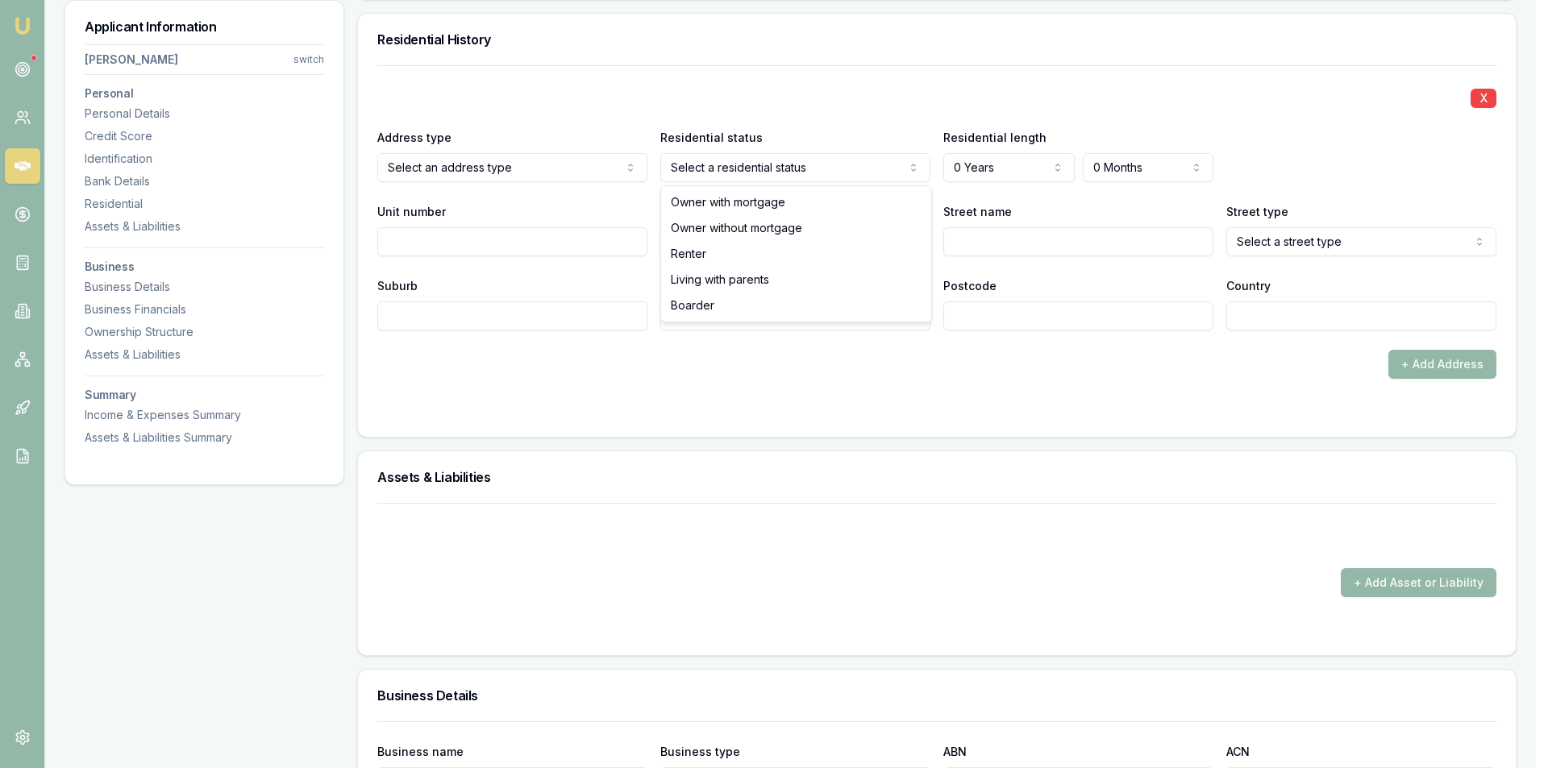
select select "RENTER"
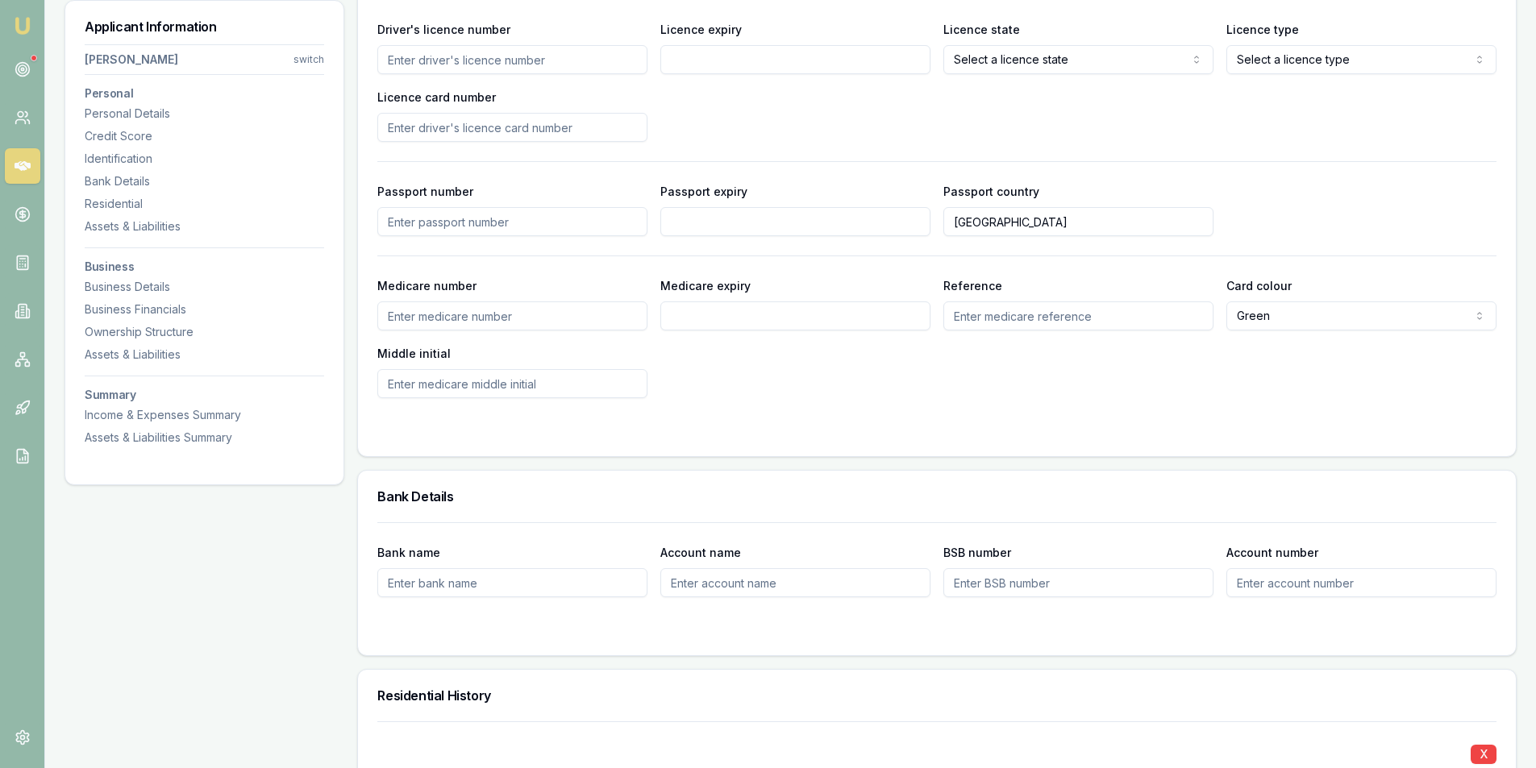
scroll to position [573, 0]
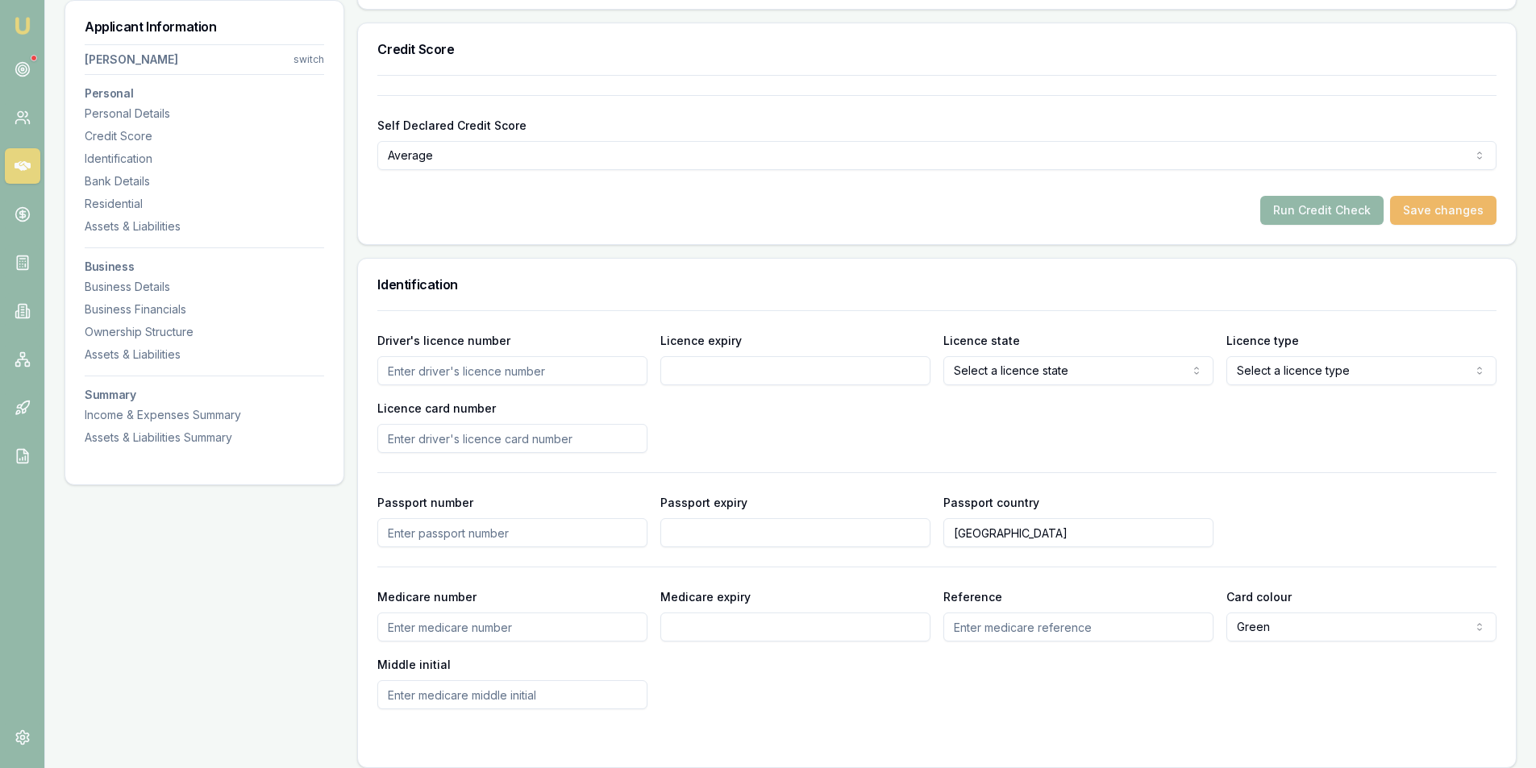
click at [1431, 217] on button "Save changes" at bounding box center [1443, 210] width 106 height 29
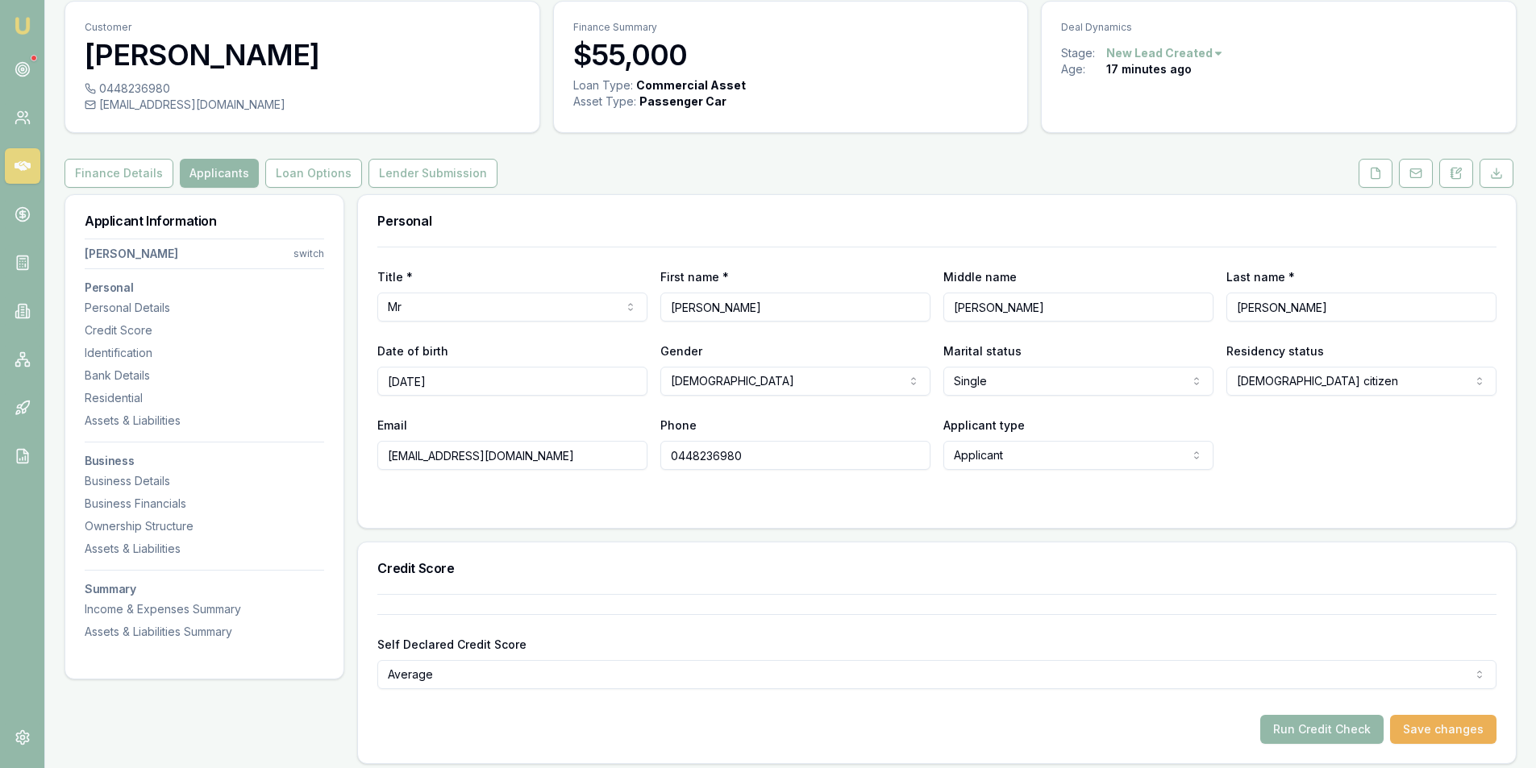
scroll to position [0, 0]
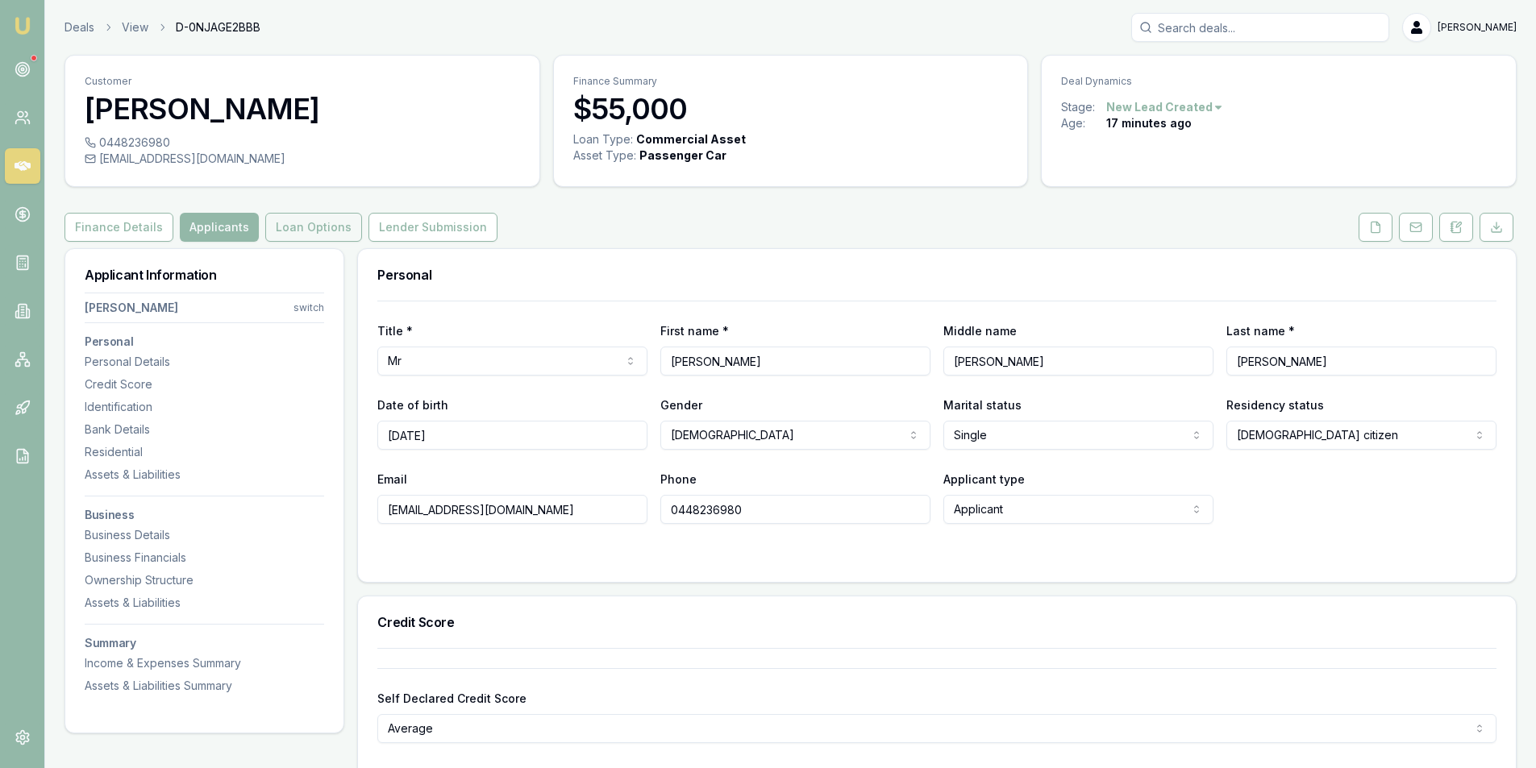
click at [309, 225] on button "Loan Options" at bounding box center [313, 227] width 97 height 29
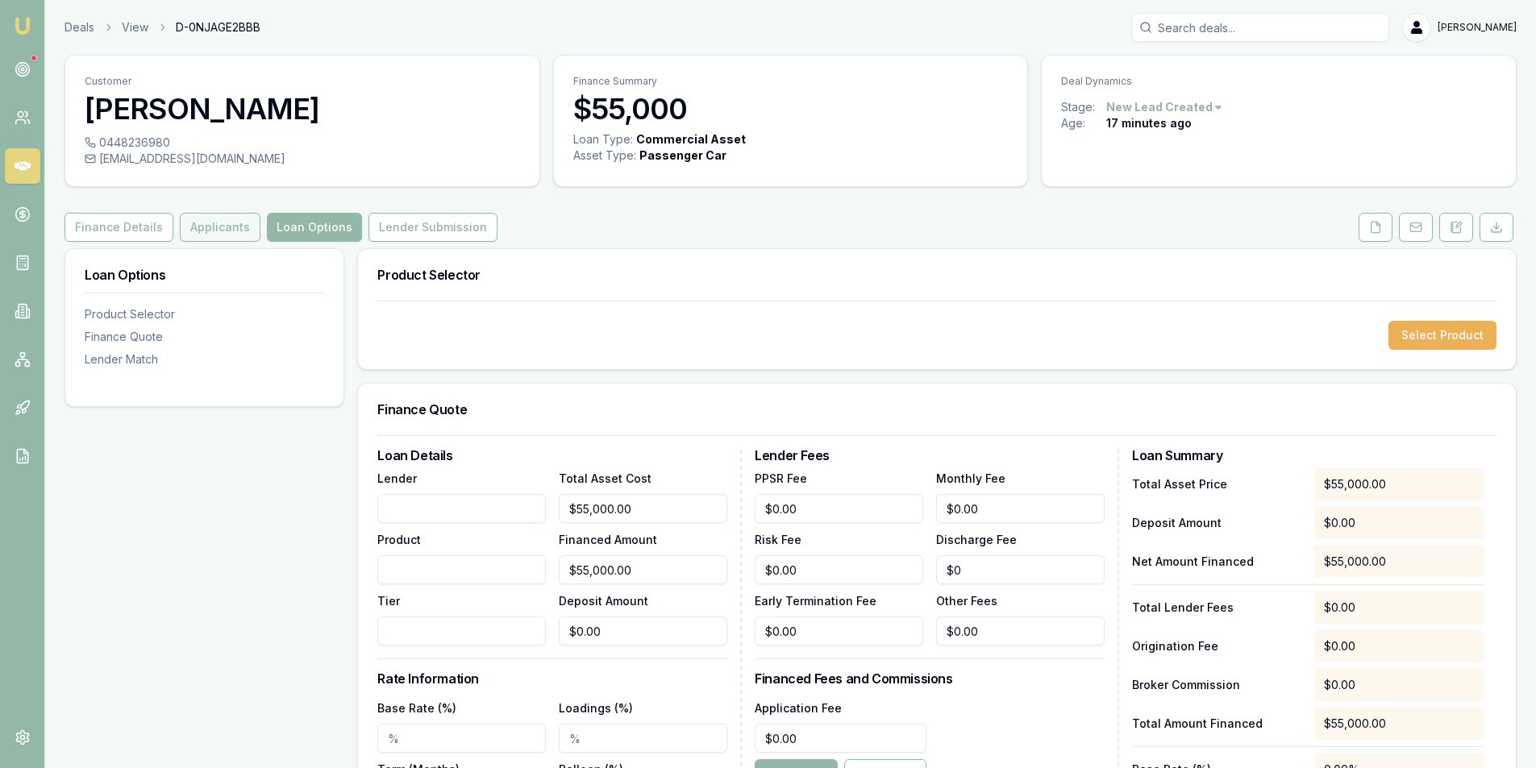
drag, startPoint x: 217, startPoint y: 227, endPoint x: 252, endPoint y: 260, distance: 47.9
click at [216, 227] on button "Applicants" at bounding box center [220, 227] width 81 height 29
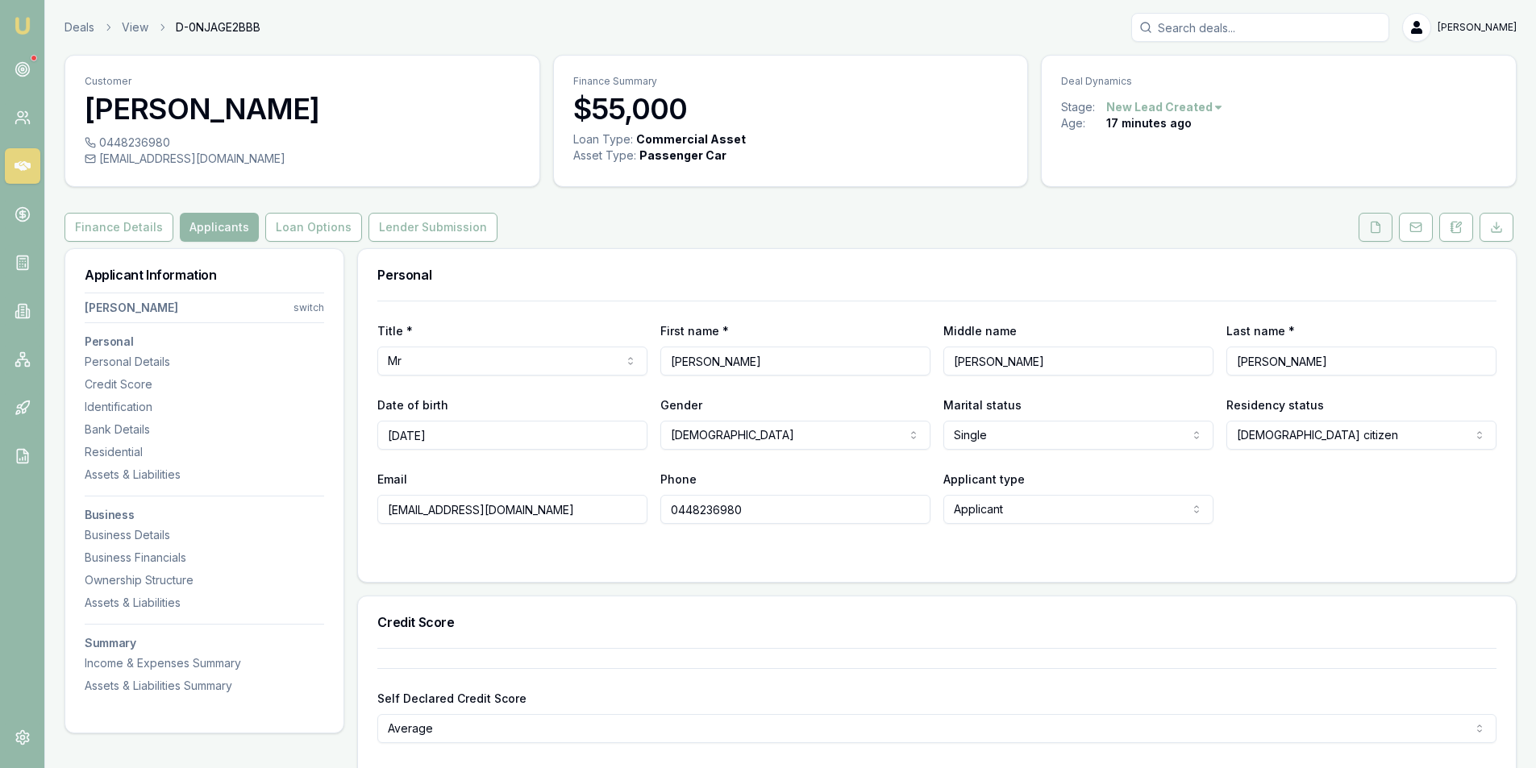
click at [1380, 232] on icon at bounding box center [1376, 227] width 9 height 10
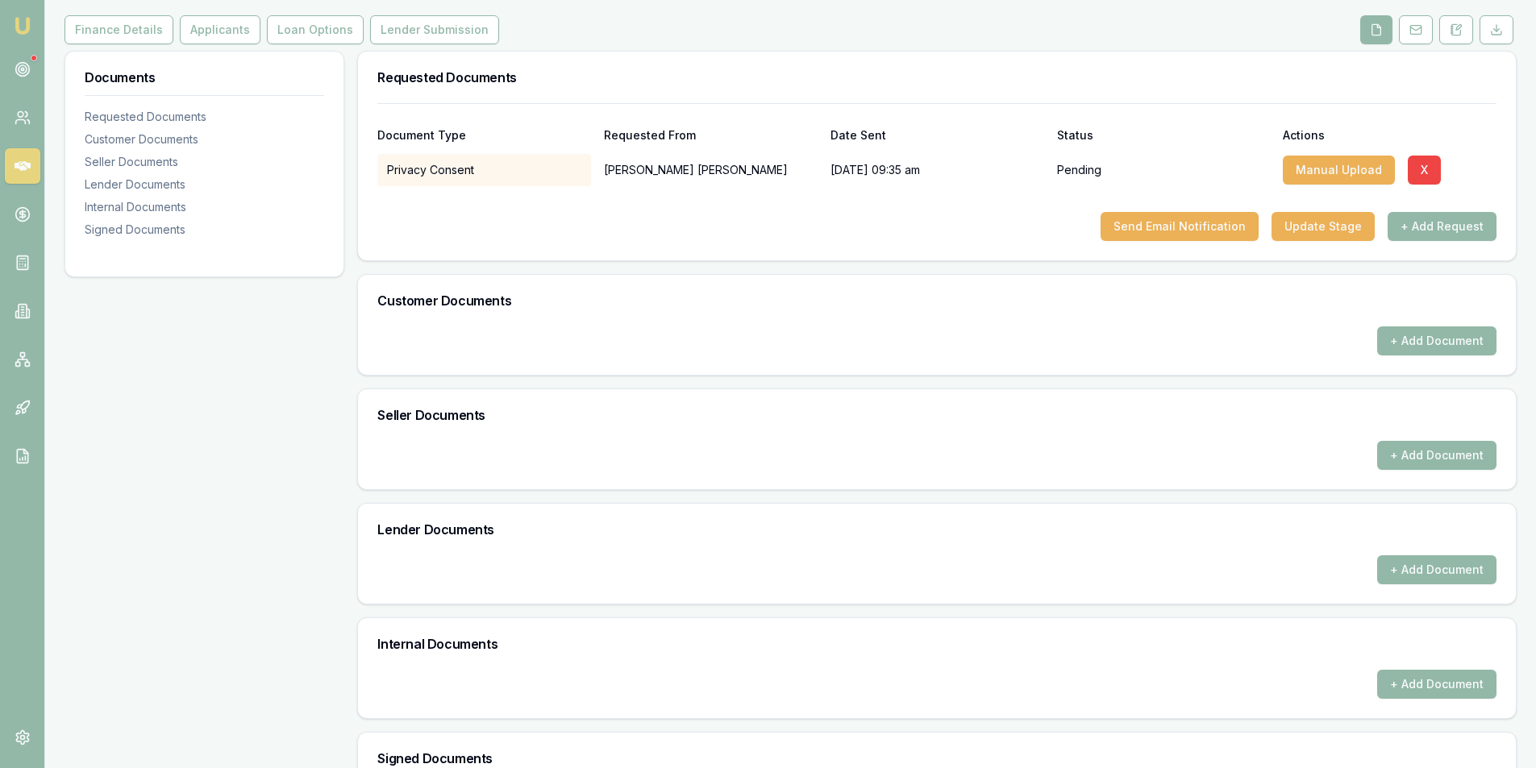
scroll to position [276, 0]
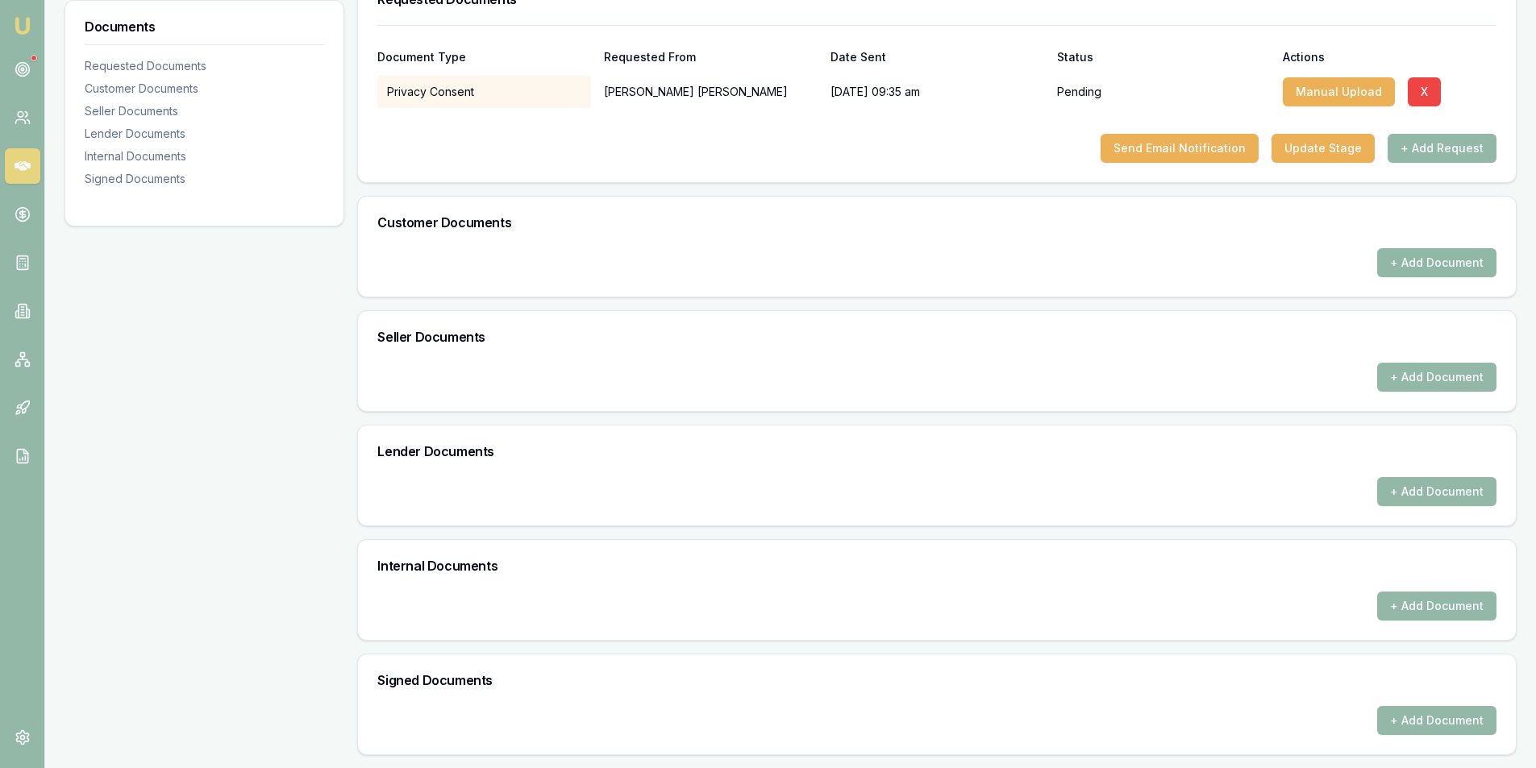
click at [1410, 257] on button "+ Add Document" at bounding box center [1436, 262] width 119 height 29
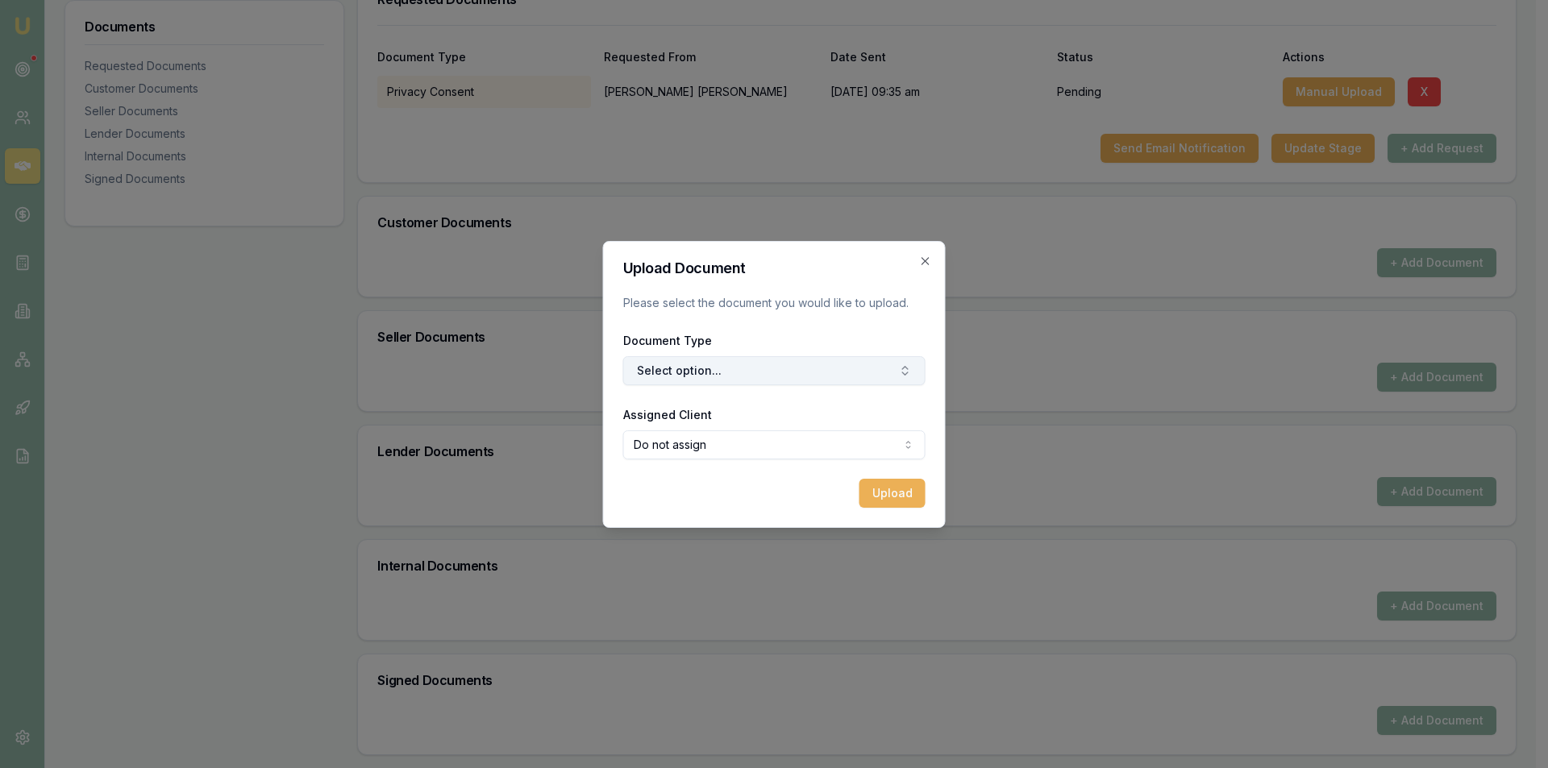
drag, startPoint x: 822, startPoint y: 369, endPoint x: 814, endPoint y: 371, distance: 8.2
click at [822, 370] on button "Select option..." at bounding box center [774, 370] width 302 height 29
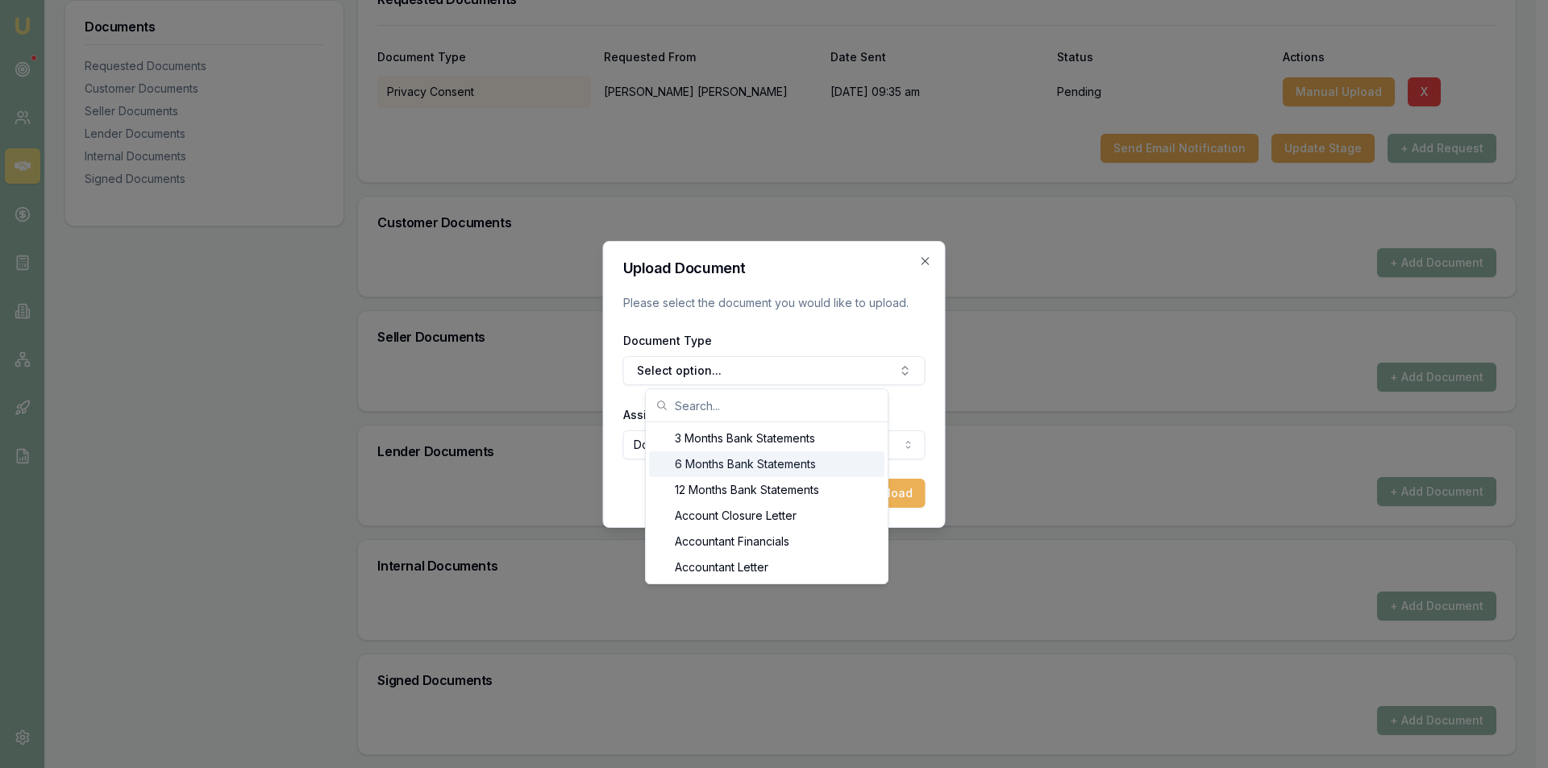
click at [770, 462] on div "6 Months Bank Statements" at bounding box center [766, 465] width 235 height 26
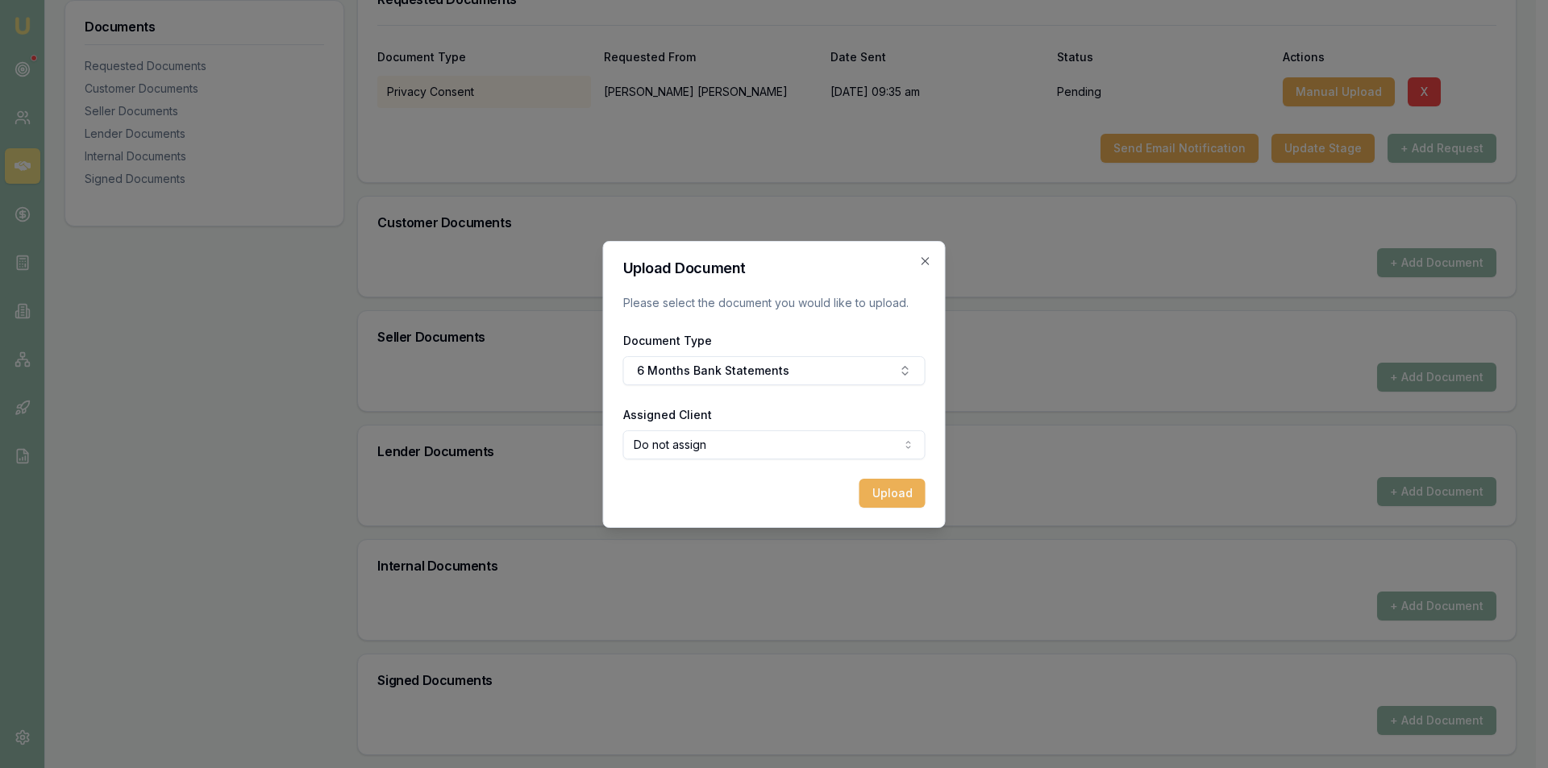
click at [740, 446] on body "Emu Broker Deals View D-0NJAGE2BBB [PERSON_NAME] Toggle Menu Customer [PERSON_N…" at bounding box center [768, 108] width 1536 height 768
select select "U-BGIFRTJ3GN"
drag, startPoint x: 714, startPoint y: 511, endPoint x: 718, endPoint y: 456, distance: 54.9
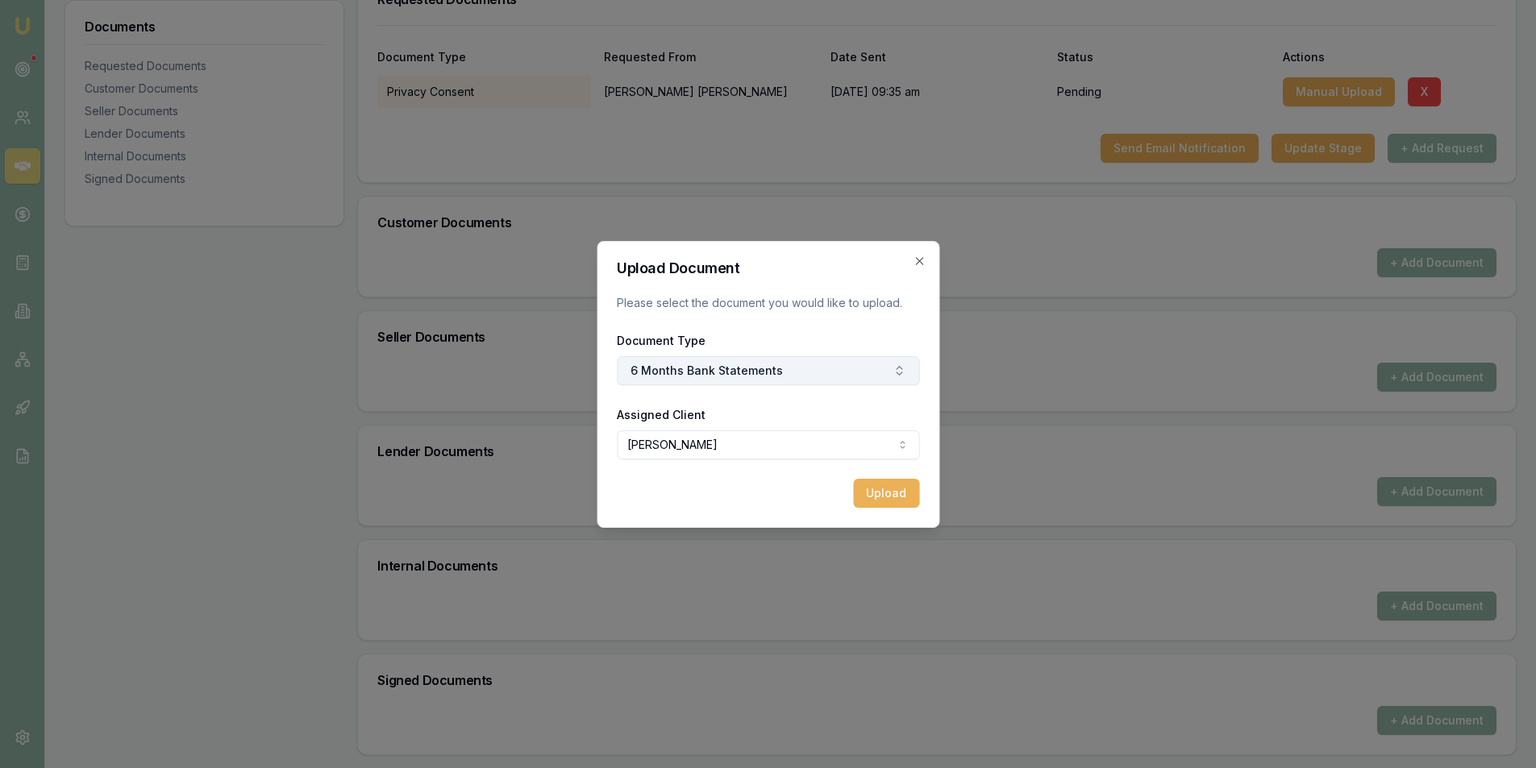
click at [747, 357] on button "6 Months Bank Statements" at bounding box center [768, 370] width 302 height 29
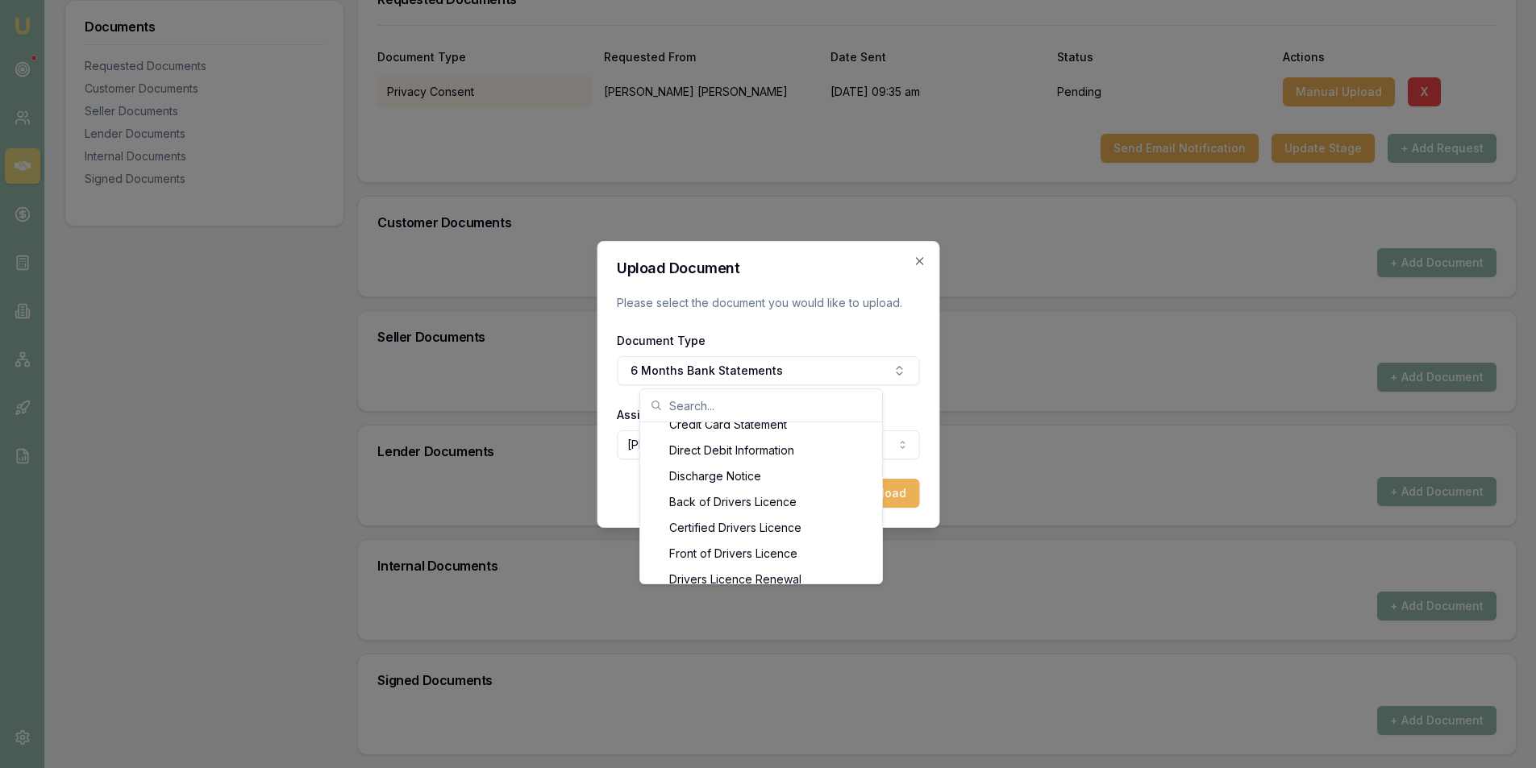
scroll to position [722, 0]
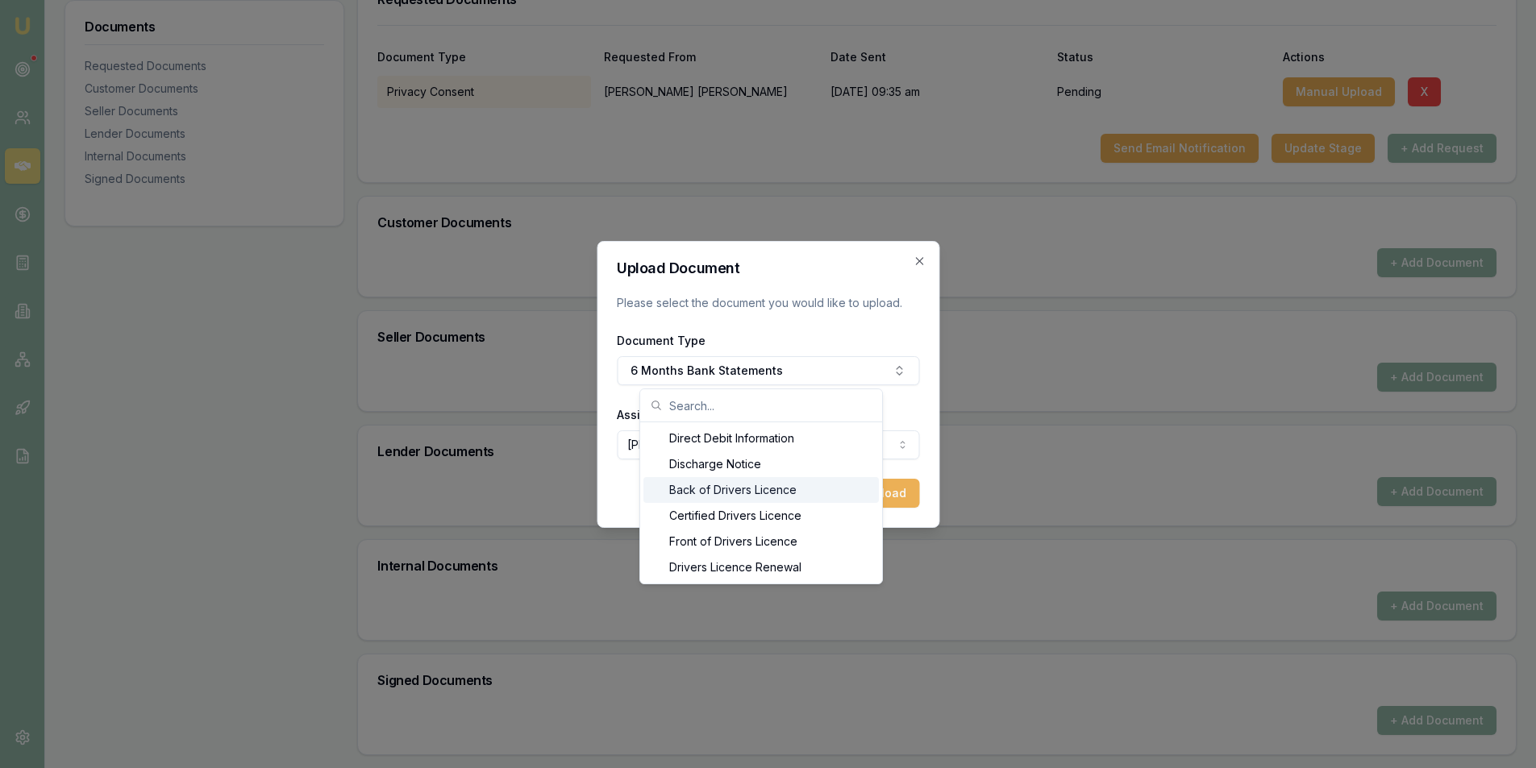
click at [788, 486] on div "Back of Drivers Licence" at bounding box center [760, 490] width 235 height 26
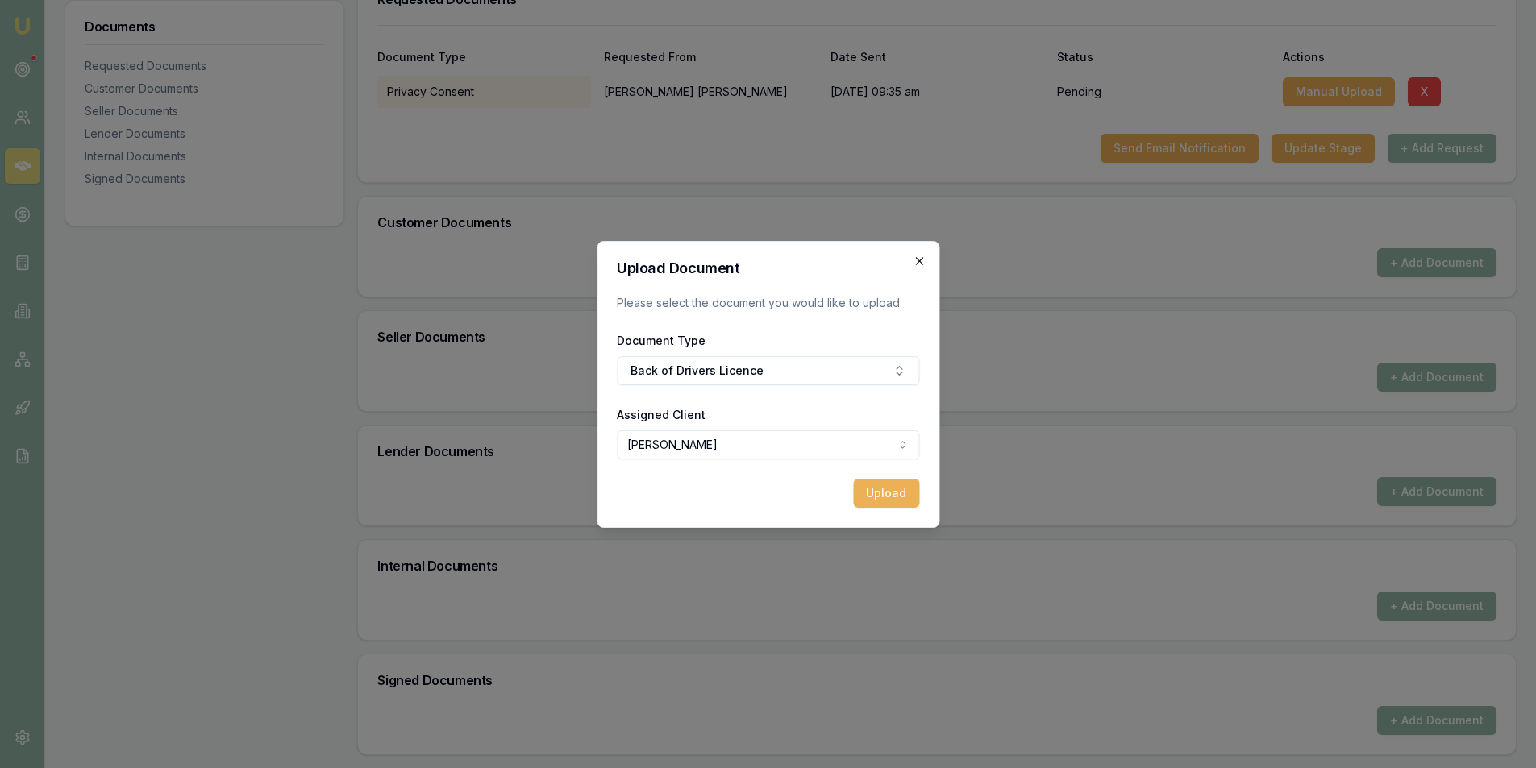
click at [917, 262] on icon "button" at bounding box center [919, 261] width 13 height 13
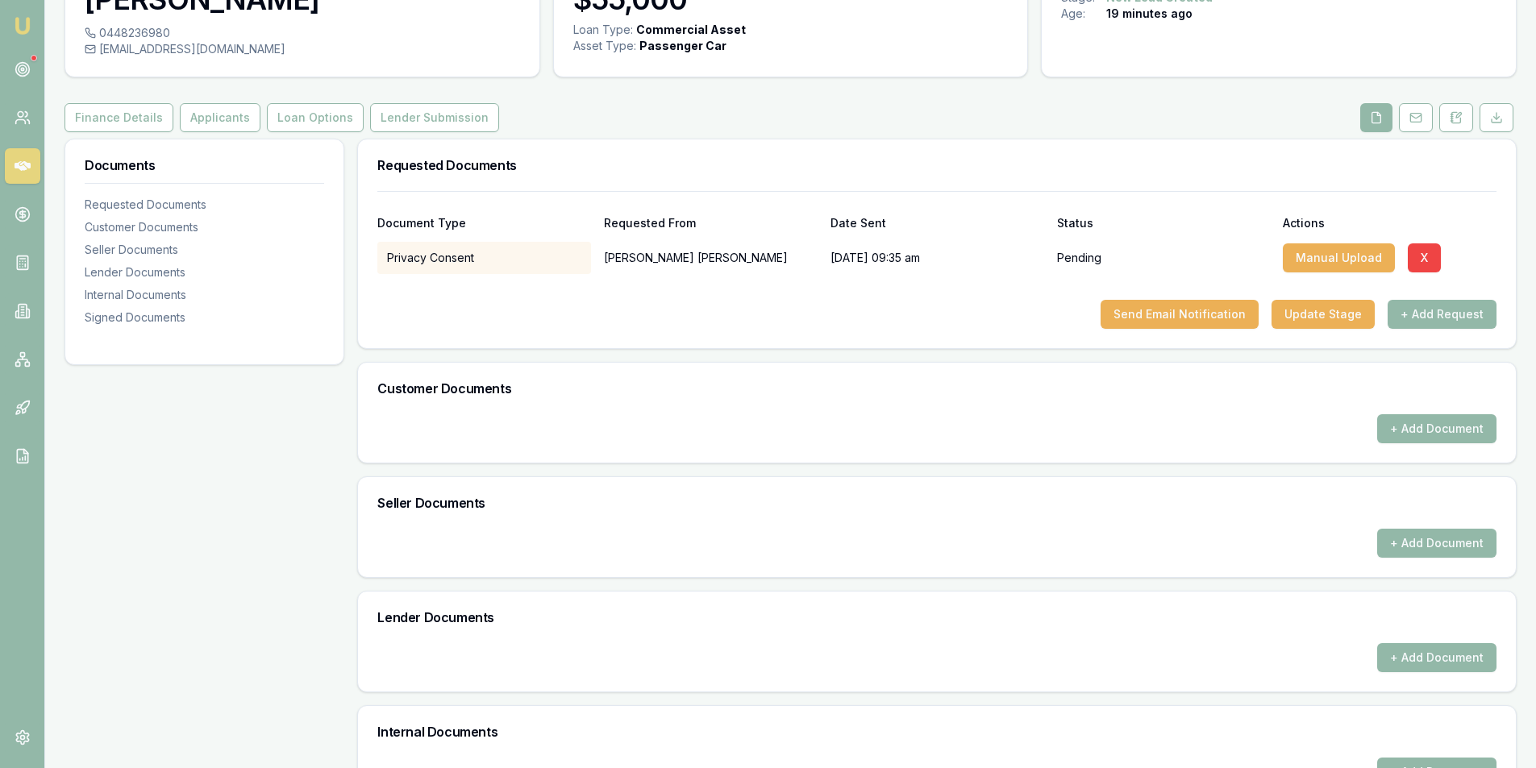
scroll to position [0, 0]
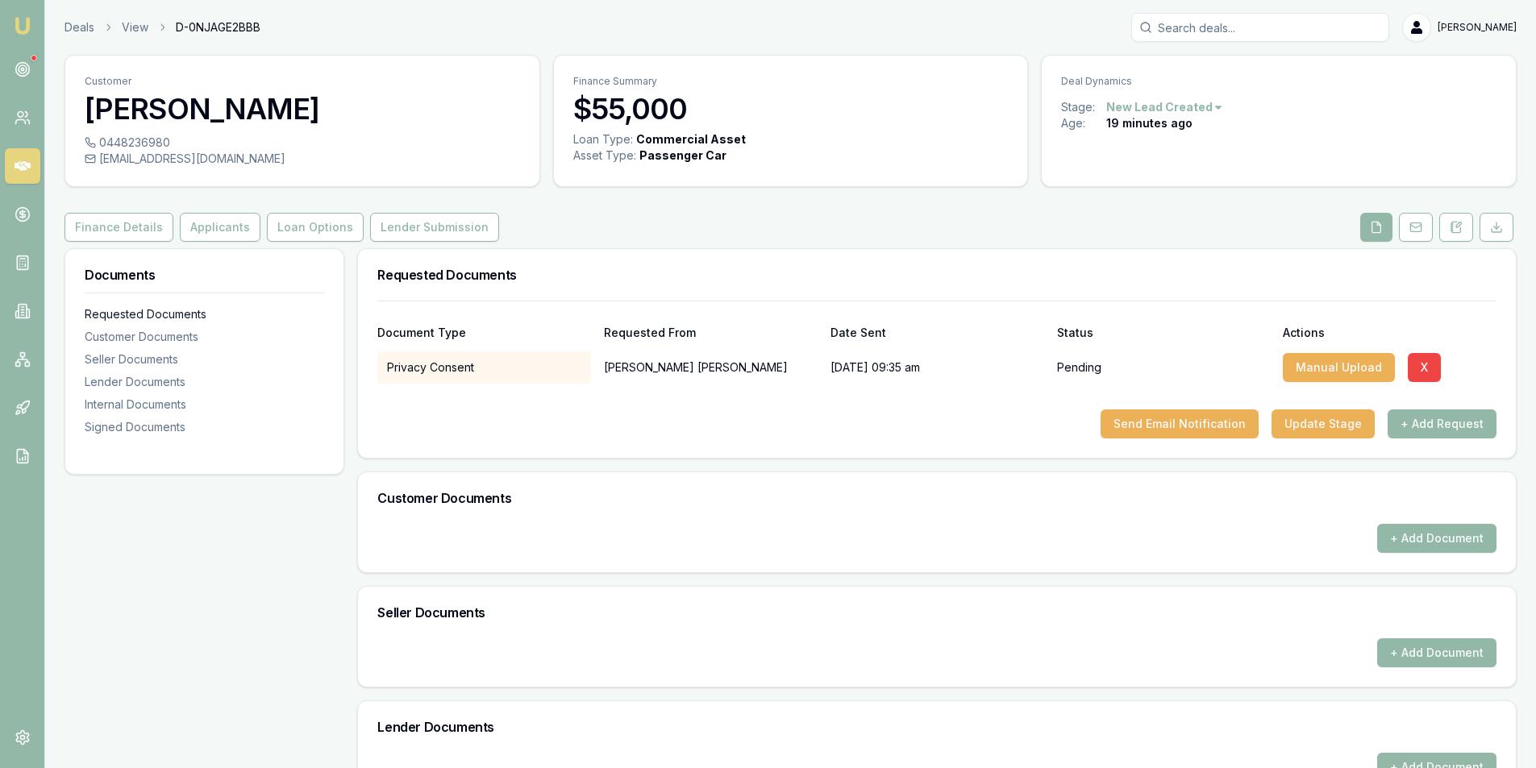
click at [164, 310] on div "Requested Documents" at bounding box center [204, 314] width 239 height 16
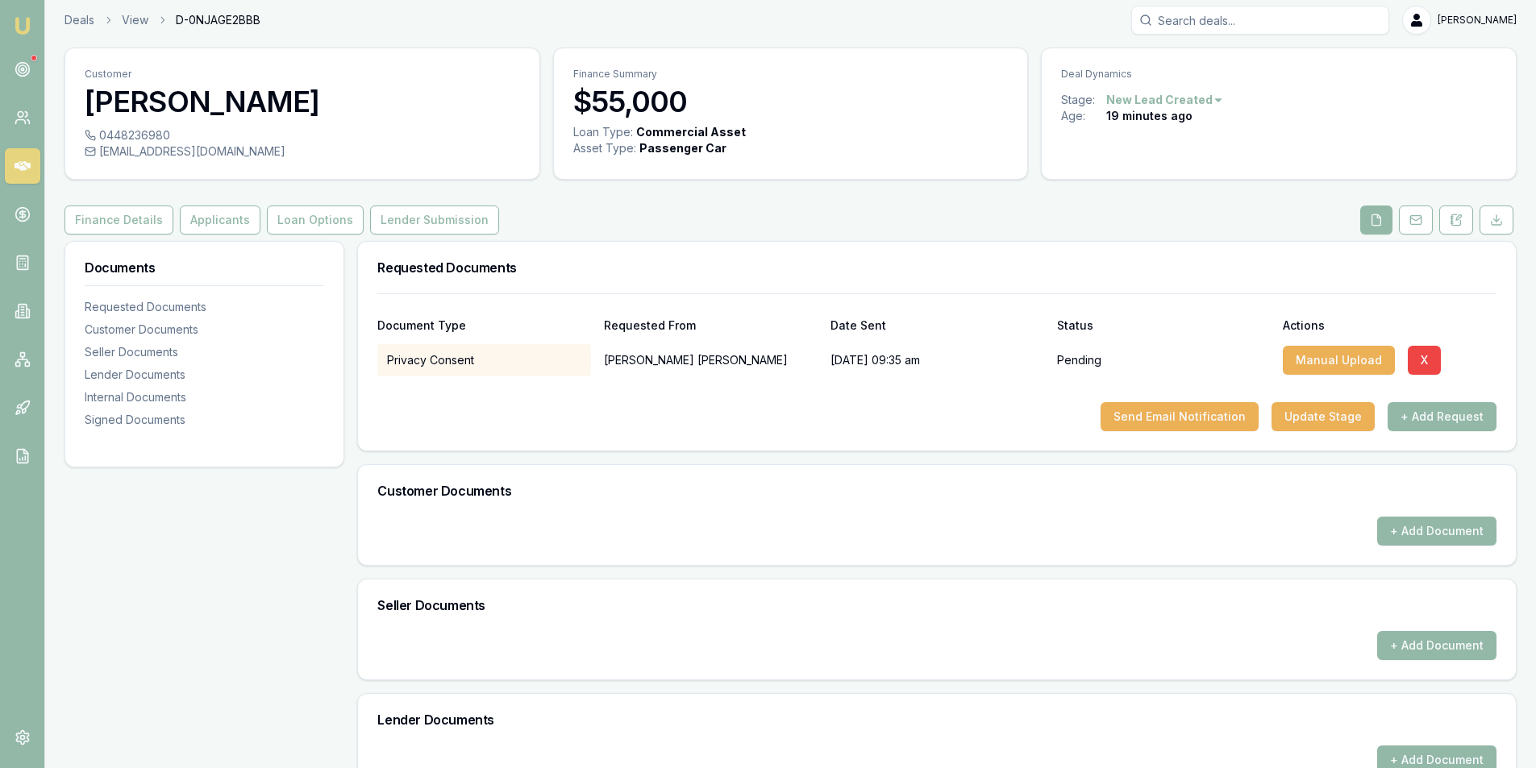
scroll to position [6, 0]
click at [1470, 415] on button "+ Add Request" at bounding box center [1442, 417] width 109 height 29
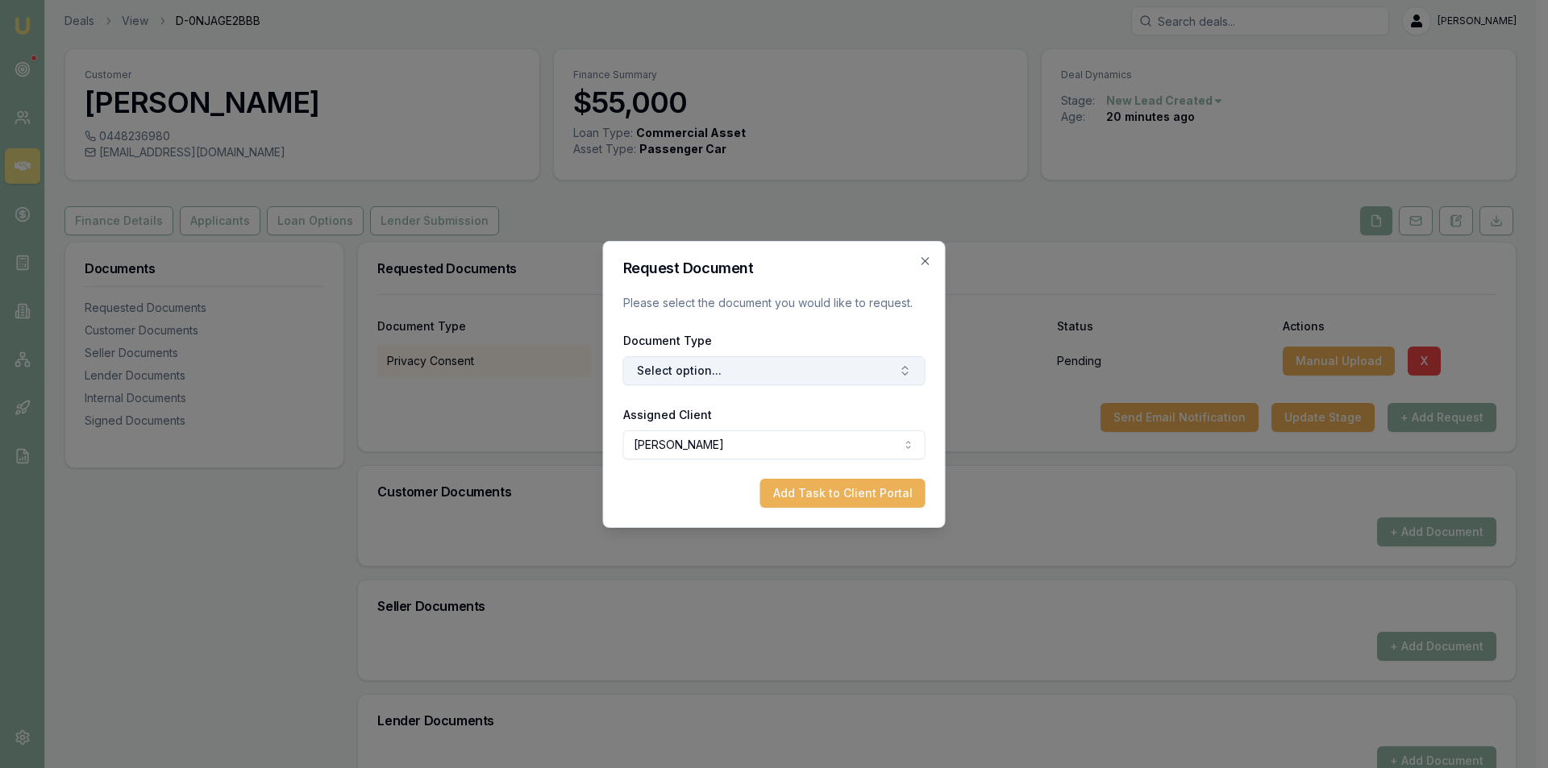
click at [722, 372] on button "Select option..." at bounding box center [774, 370] width 302 height 29
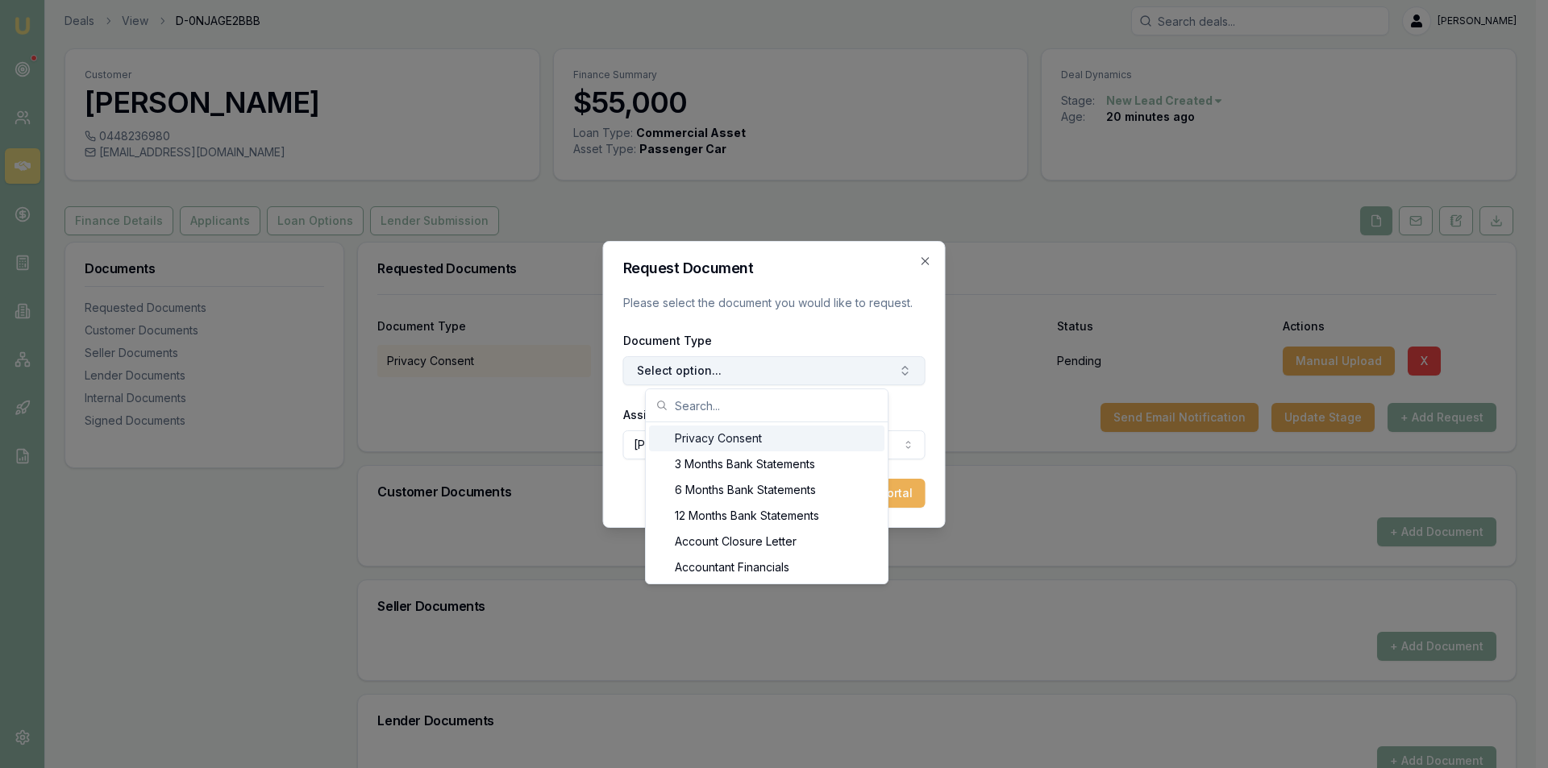
click at [725, 372] on button "Select option..." at bounding box center [774, 370] width 302 height 29
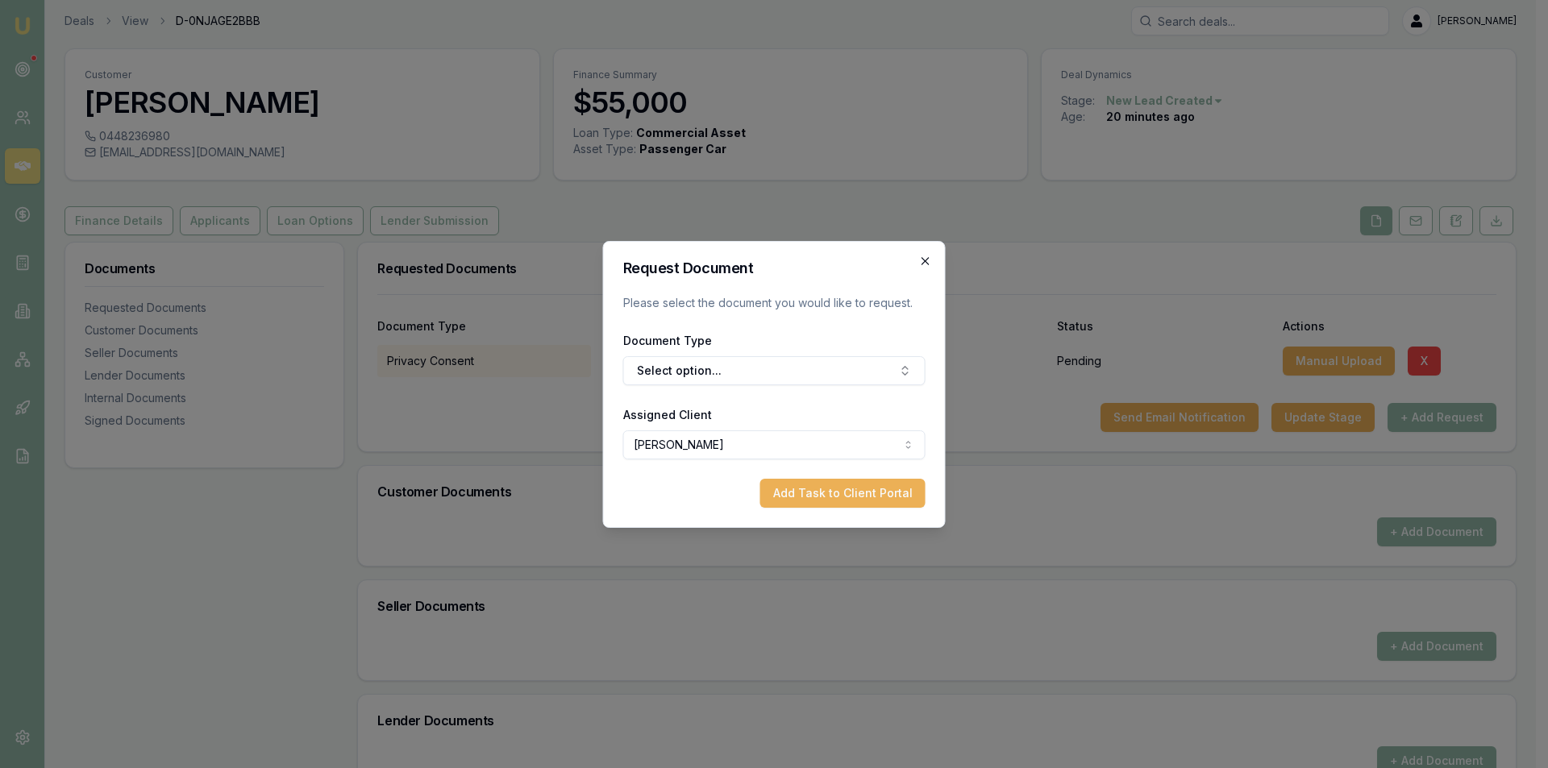
click at [929, 263] on icon "button" at bounding box center [925, 261] width 13 height 13
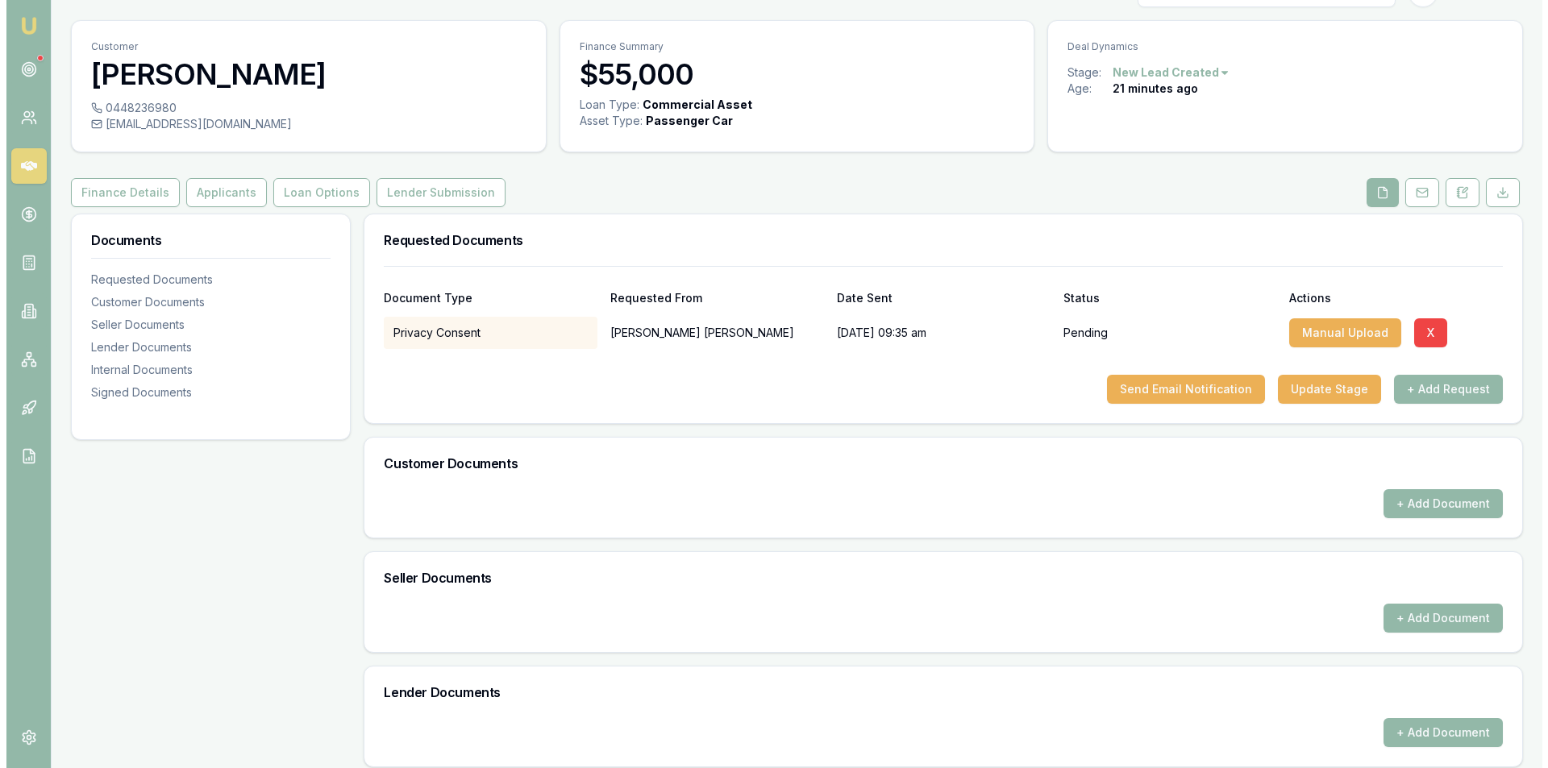
scroll to position [34, 0]
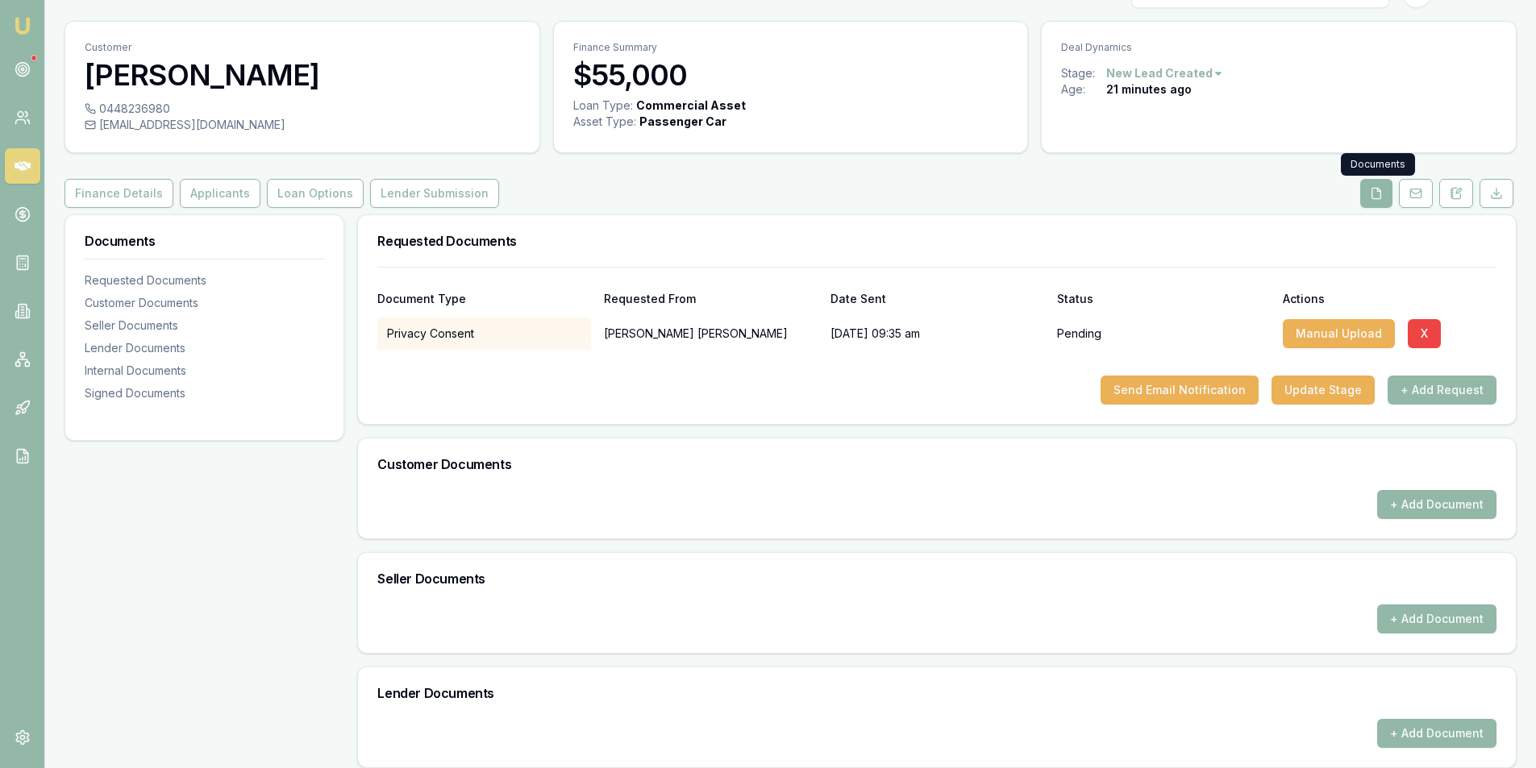
click at [1373, 185] on button at bounding box center [1376, 193] width 32 height 29
click at [464, 238] on h3 "Requested Documents" at bounding box center [936, 241] width 1119 height 13
click at [1426, 384] on button "+ Add Request" at bounding box center [1442, 390] width 109 height 29
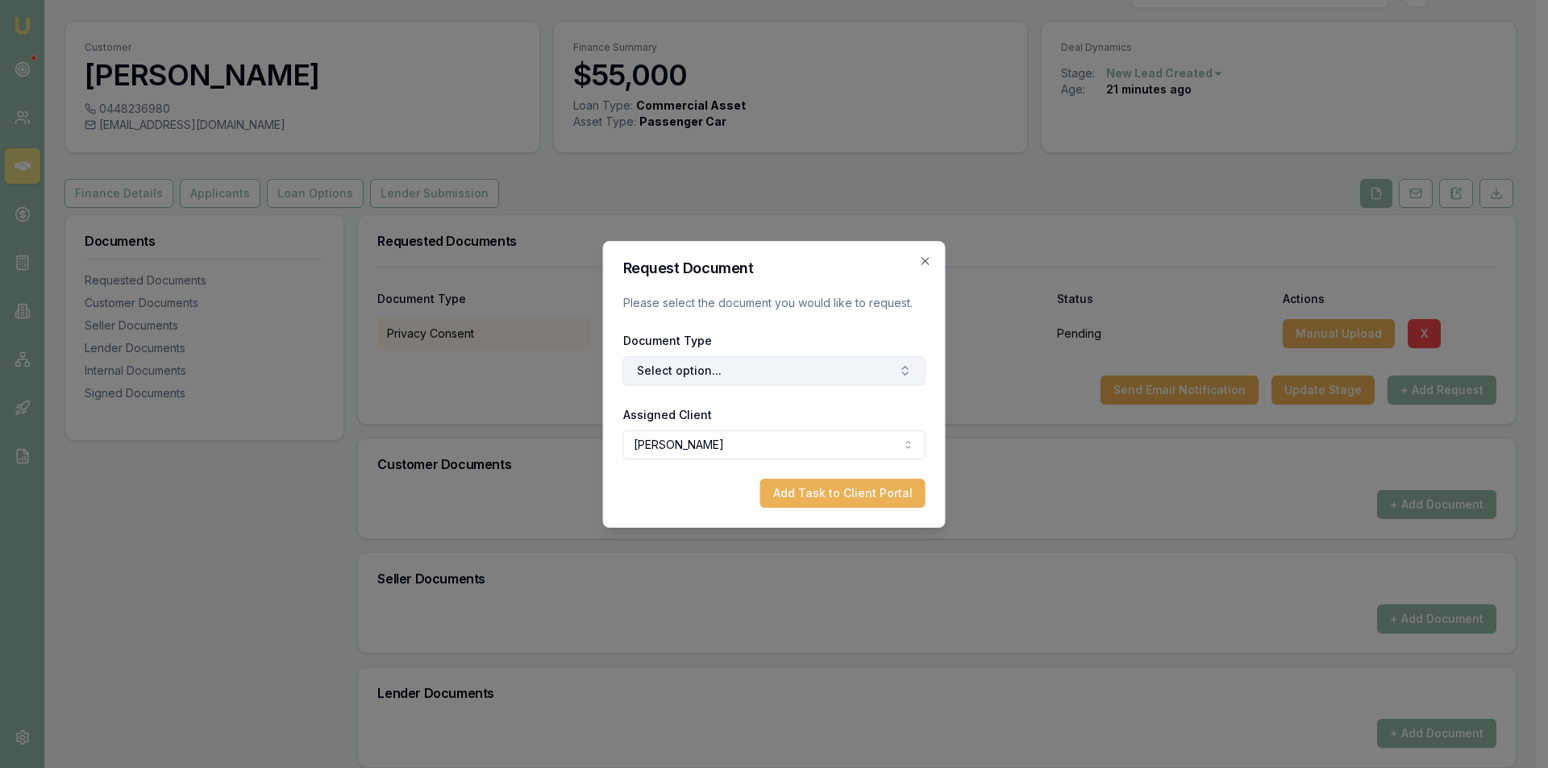
click at [688, 375] on button "Select option..." at bounding box center [774, 370] width 302 height 29
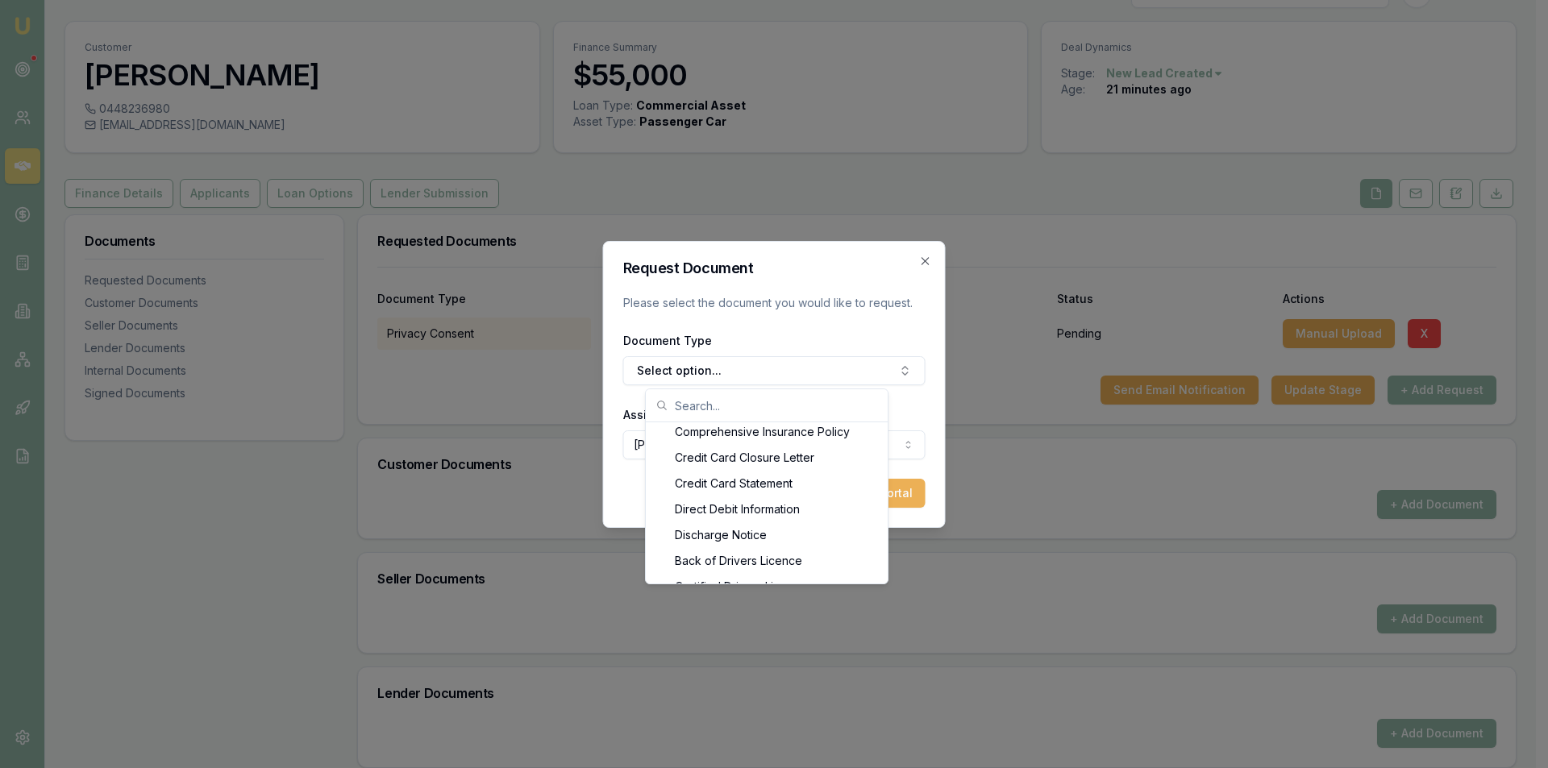
scroll to position [710, 0]
click at [746, 531] on div "Back of Drivers Licence" at bounding box center [766, 529] width 235 height 26
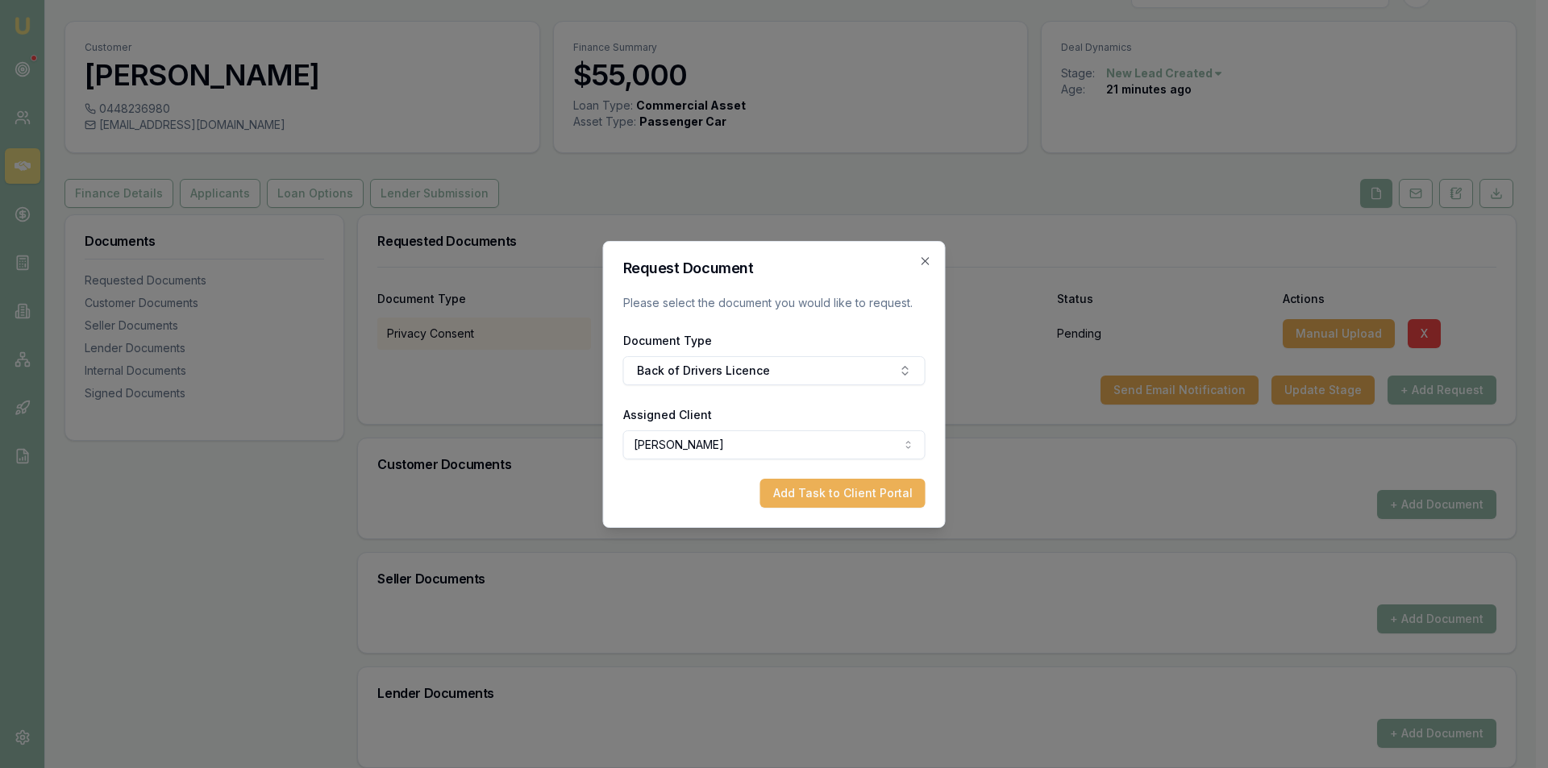
click at [758, 402] on form "Request Document Please select the document you would like to request. Document…" at bounding box center [774, 384] width 302 height 247
click at [753, 367] on button "Back of Drivers Licence" at bounding box center [774, 370] width 302 height 29
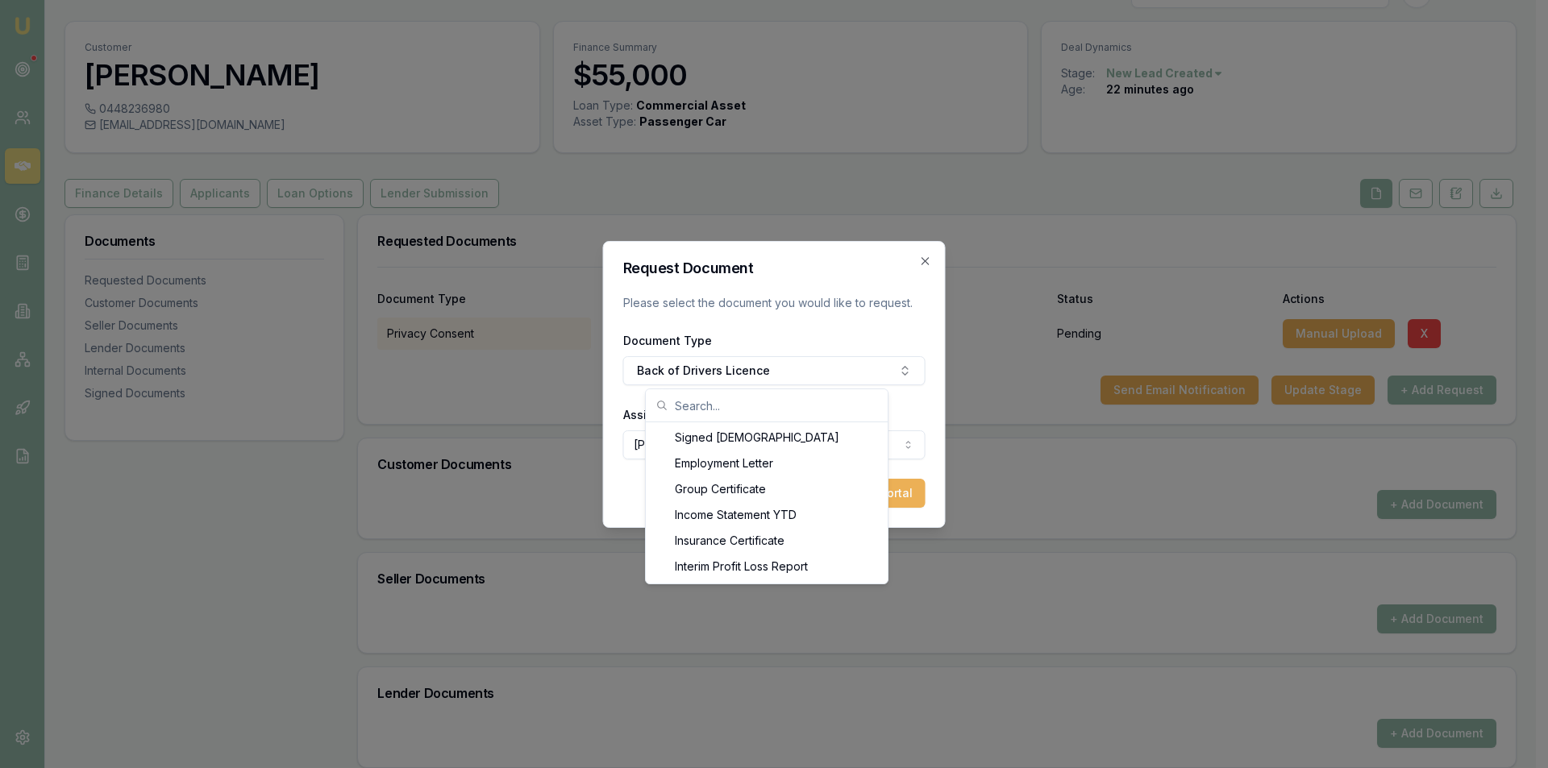
scroll to position [808, 0]
click at [763, 482] on div "Front of Drivers Licence" at bounding box center [766, 482] width 235 height 26
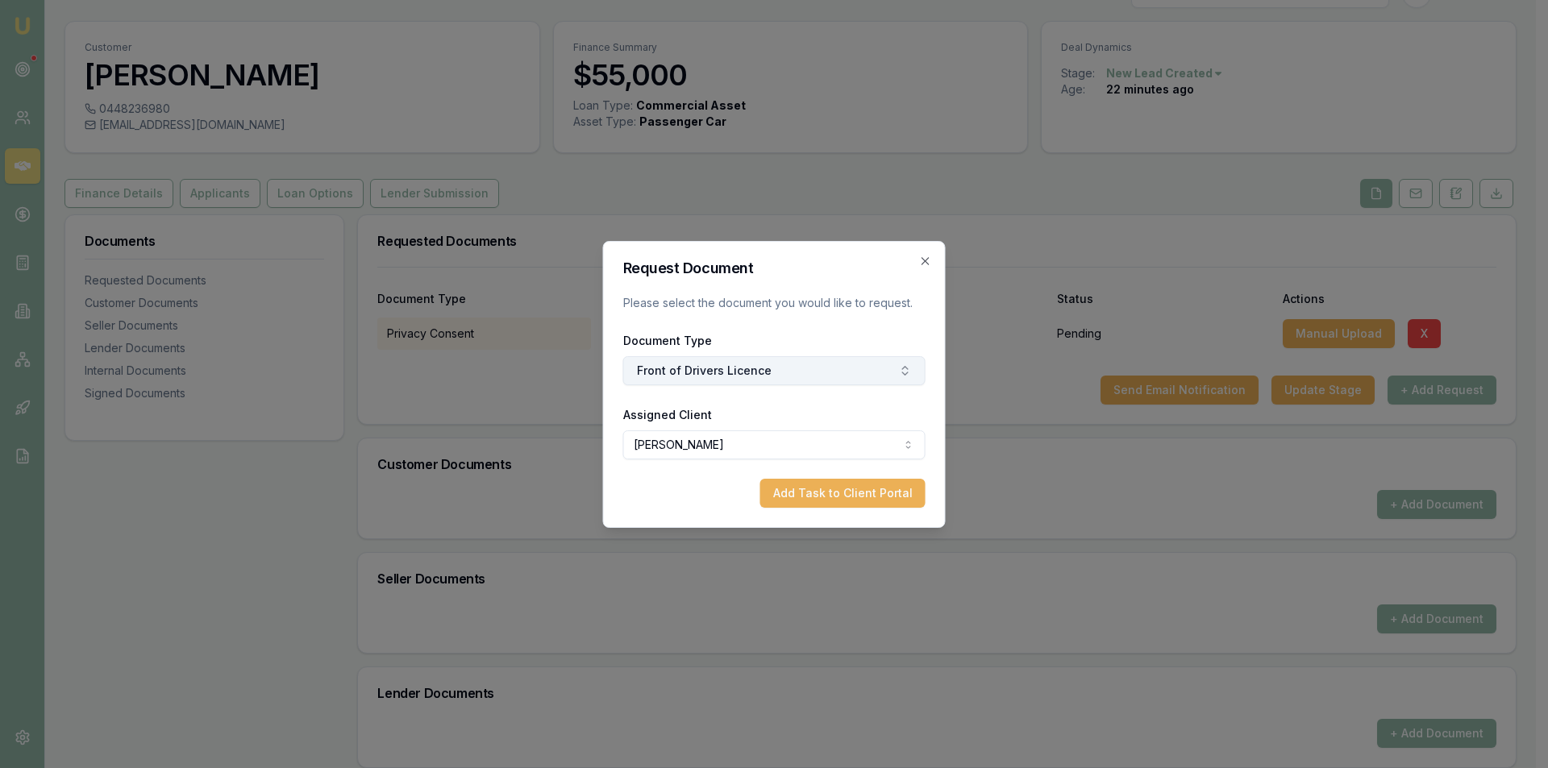
click at [881, 376] on button "Front of Drivers Licence" at bounding box center [774, 370] width 302 height 29
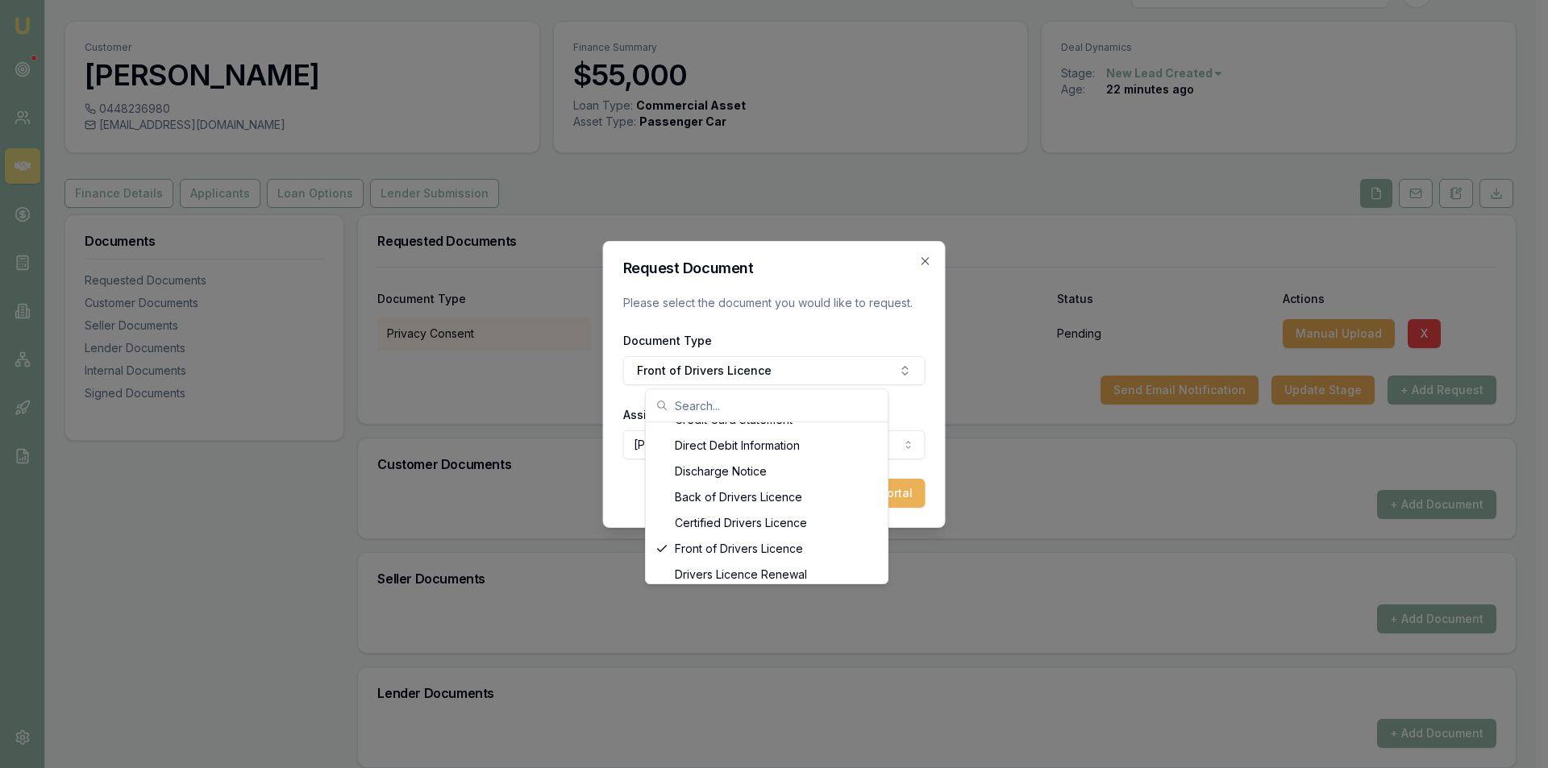
scroll to position [710, 0]
click at [653, 532] on div "Back of Drivers Licence" at bounding box center [766, 529] width 235 height 26
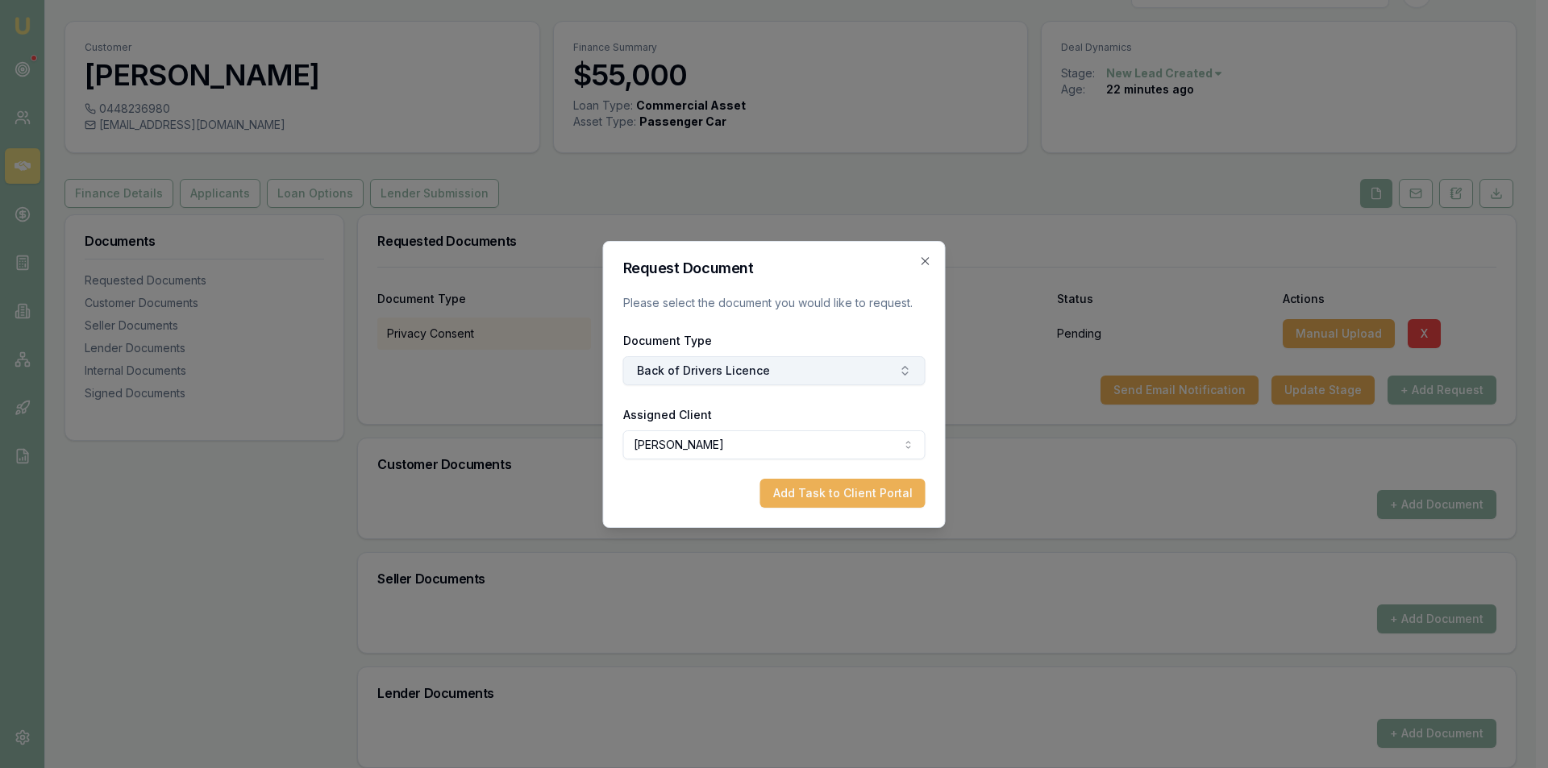
click at [870, 367] on button "Back of Drivers Licence" at bounding box center [774, 370] width 302 height 29
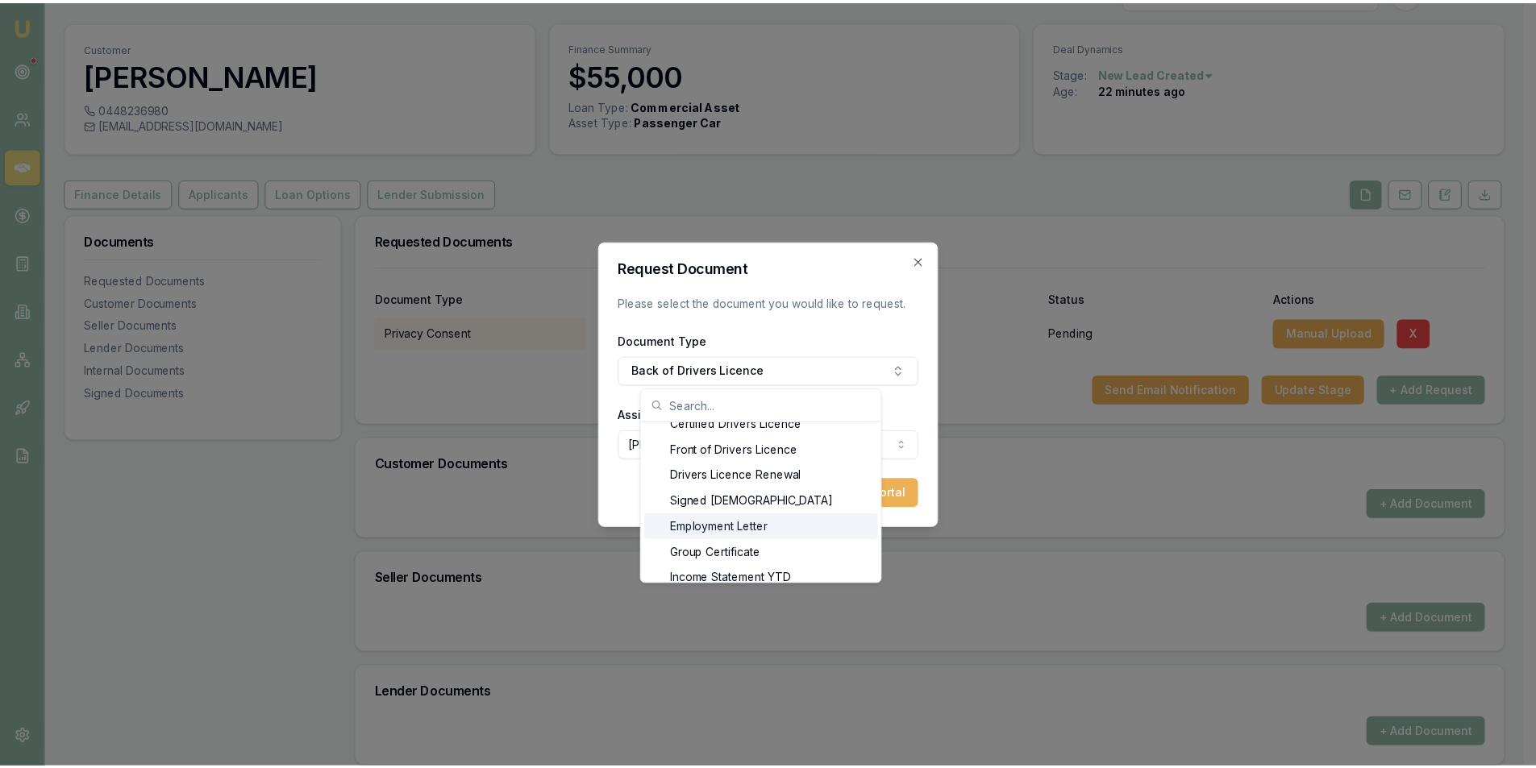
scroll to position [839, 0]
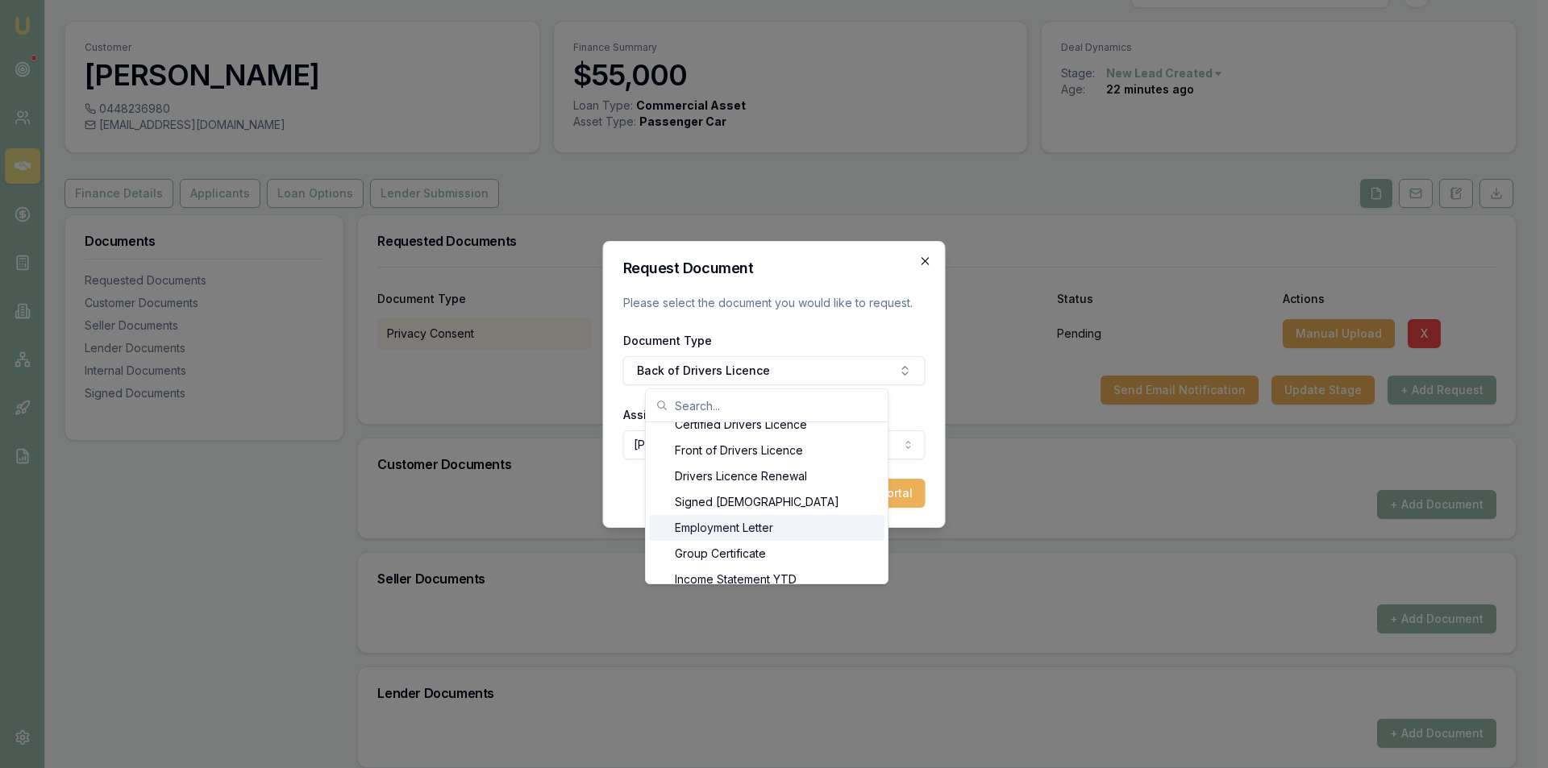
click at [922, 259] on icon "button" at bounding box center [925, 261] width 13 height 13
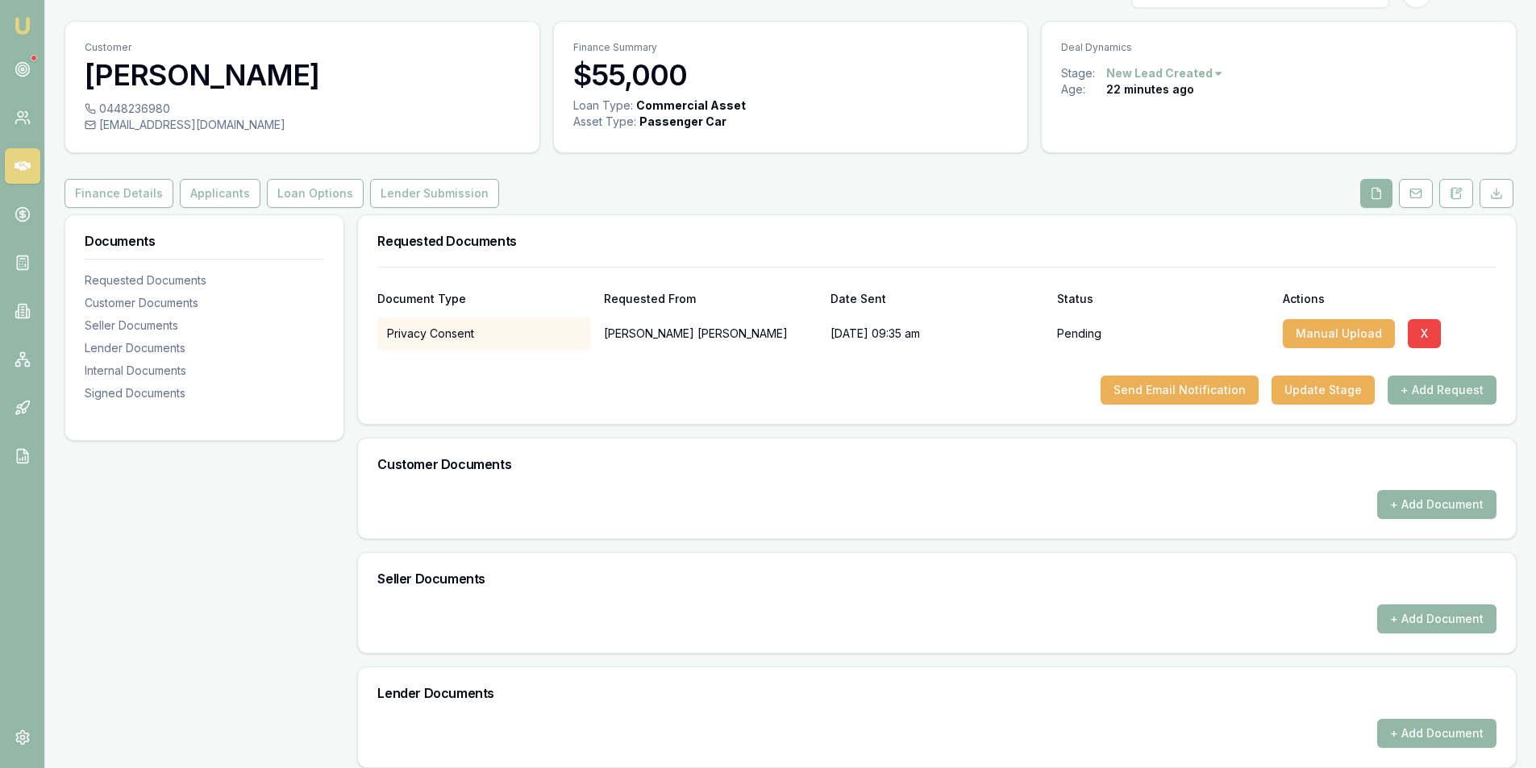
click at [1448, 396] on button "+ Add Request" at bounding box center [1442, 390] width 109 height 29
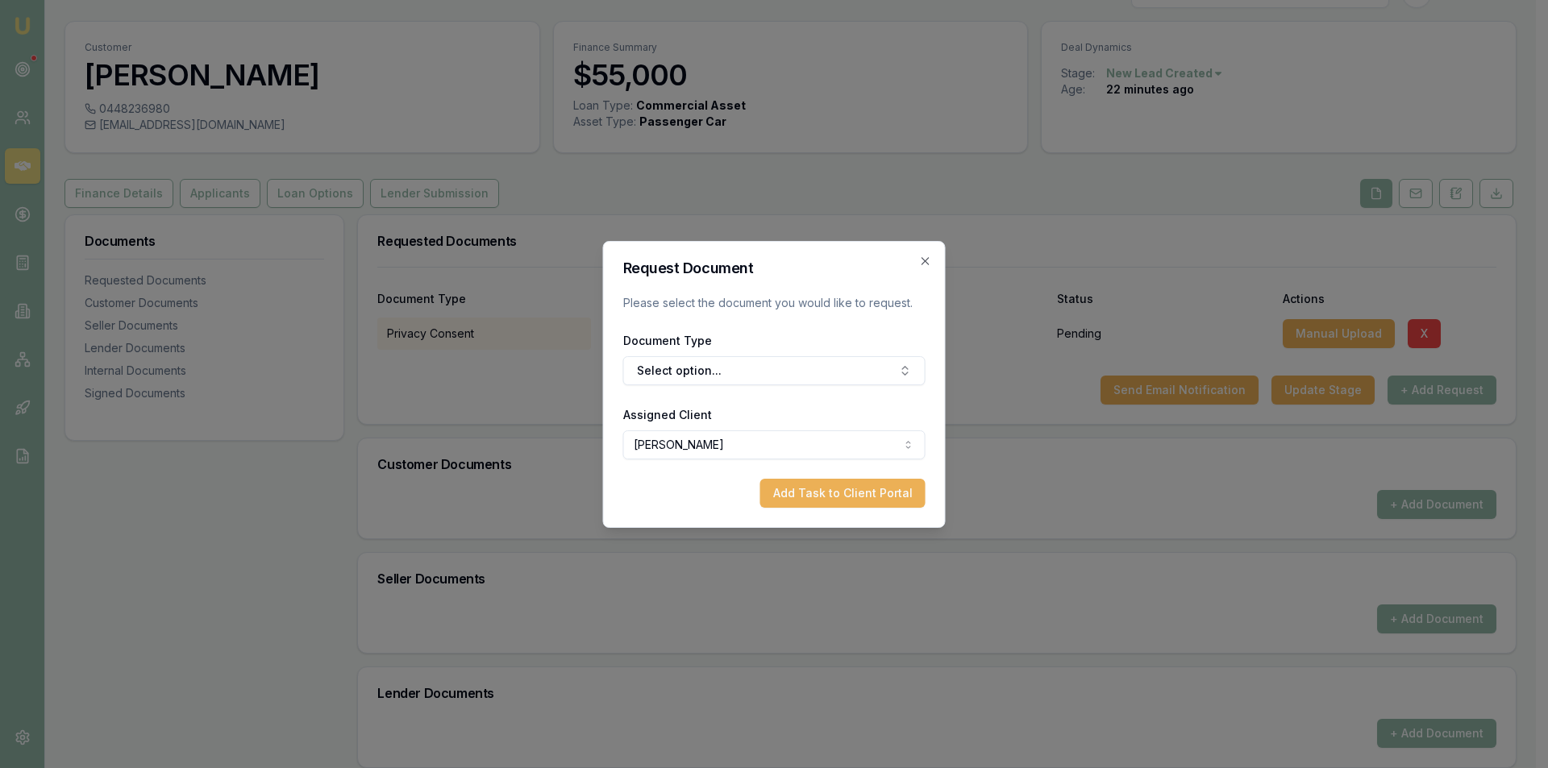
click at [693, 439] on body "Emu Broker Deals View D-0NJAGE2BBB [PERSON_NAME] Toggle Menu Customer [PERSON_N…" at bounding box center [768, 350] width 1536 height 768
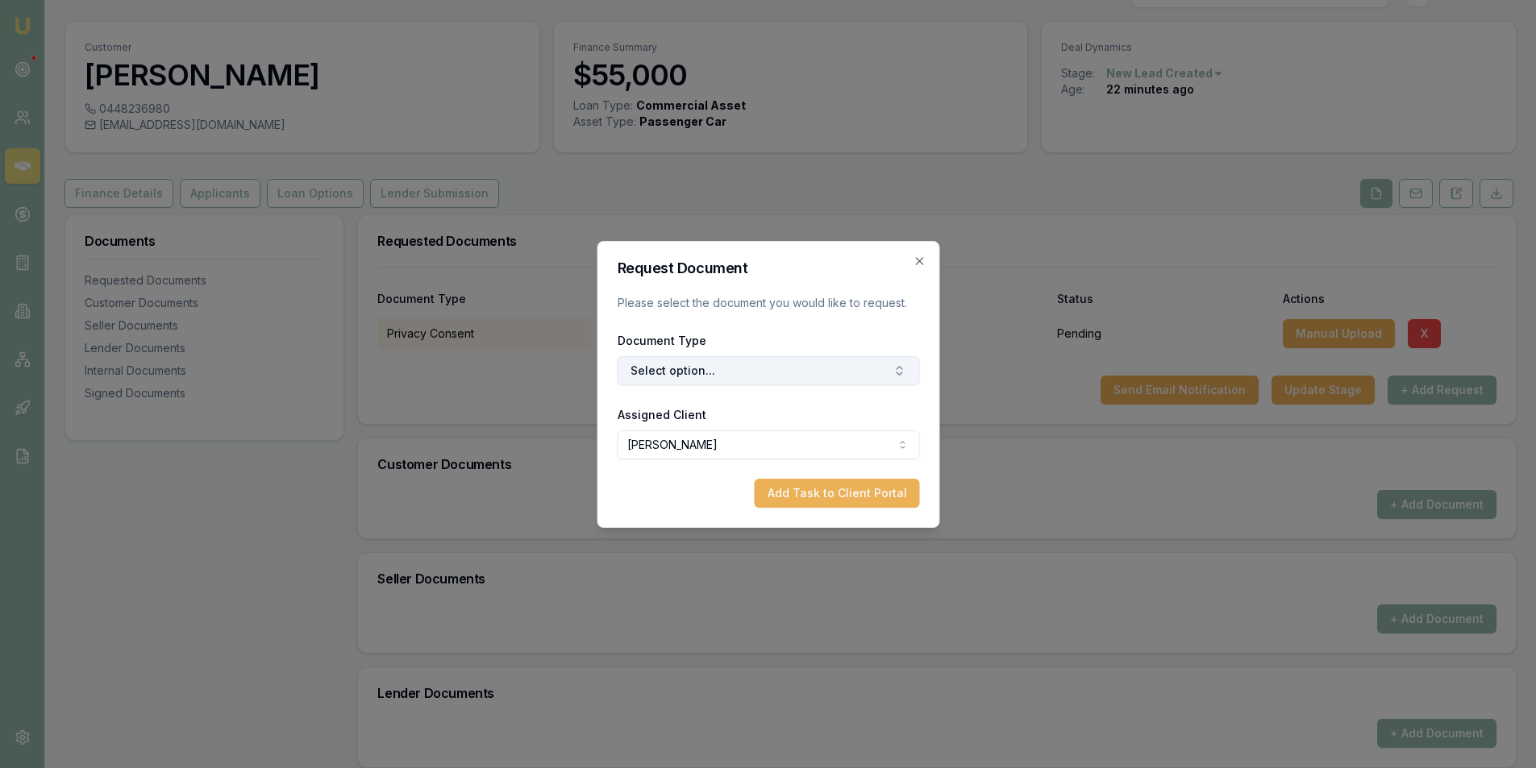
click at [684, 367] on button "Select option..." at bounding box center [768, 370] width 302 height 29
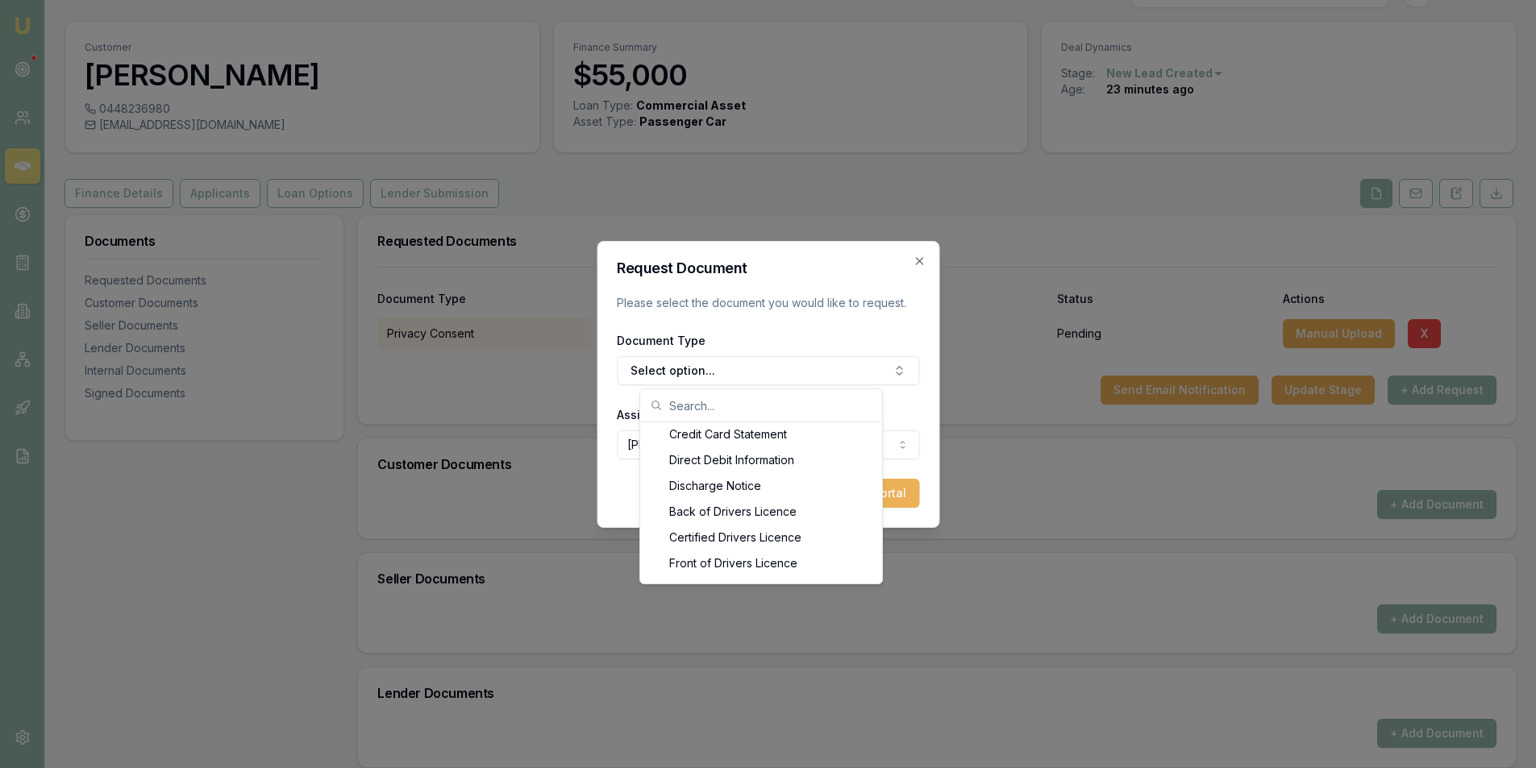
scroll to position [743, 0]
drag, startPoint x: 736, startPoint y: 496, endPoint x: 728, endPoint y: 504, distance: 11.4
click at [735, 496] on div "Back of Drivers Licence" at bounding box center [760, 496] width 235 height 26
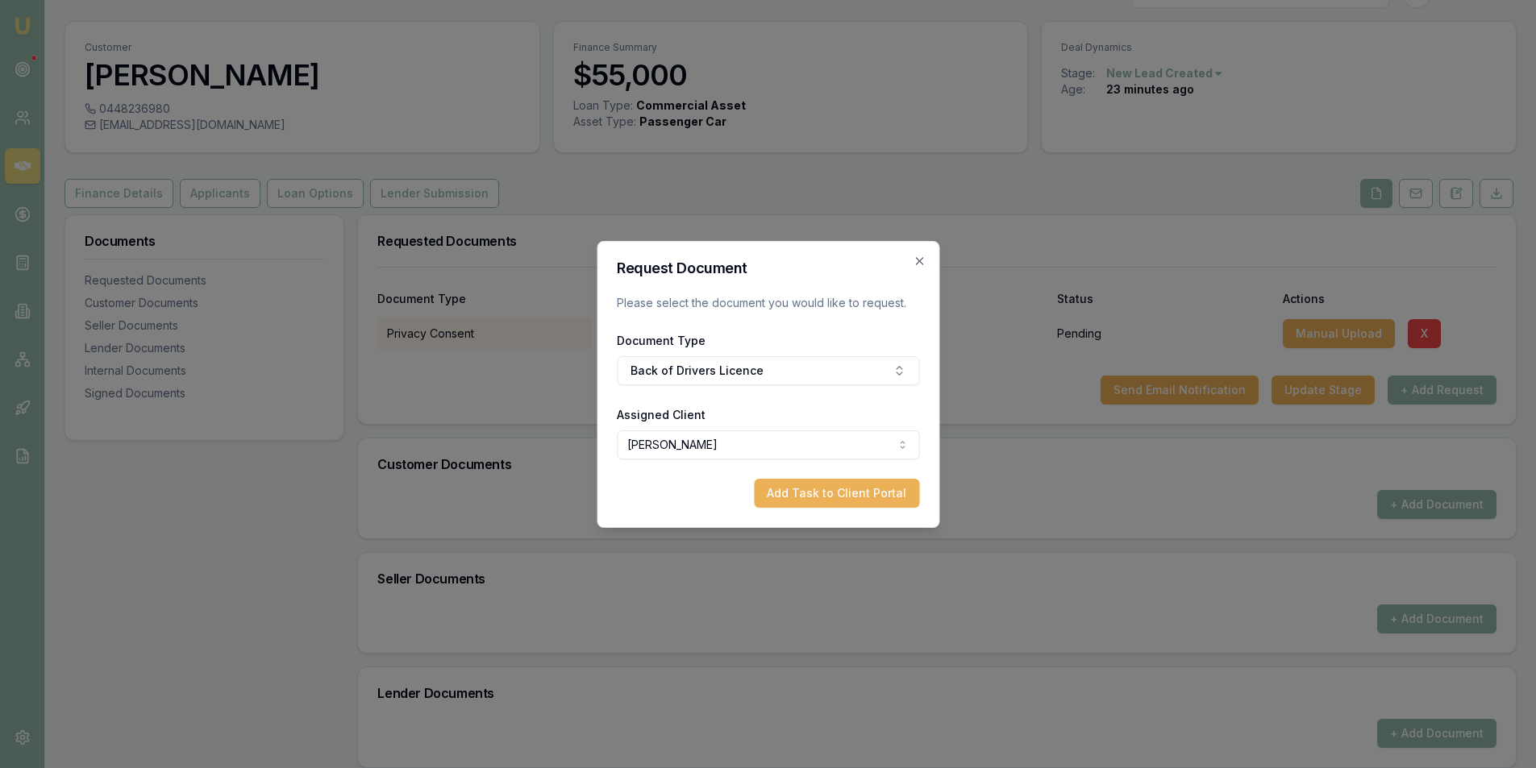
click at [715, 481] on div "Add Task to Client Portal" at bounding box center [768, 493] width 302 height 29
click at [812, 494] on button "Add Task to Client Portal" at bounding box center [836, 493] width 165 height 29
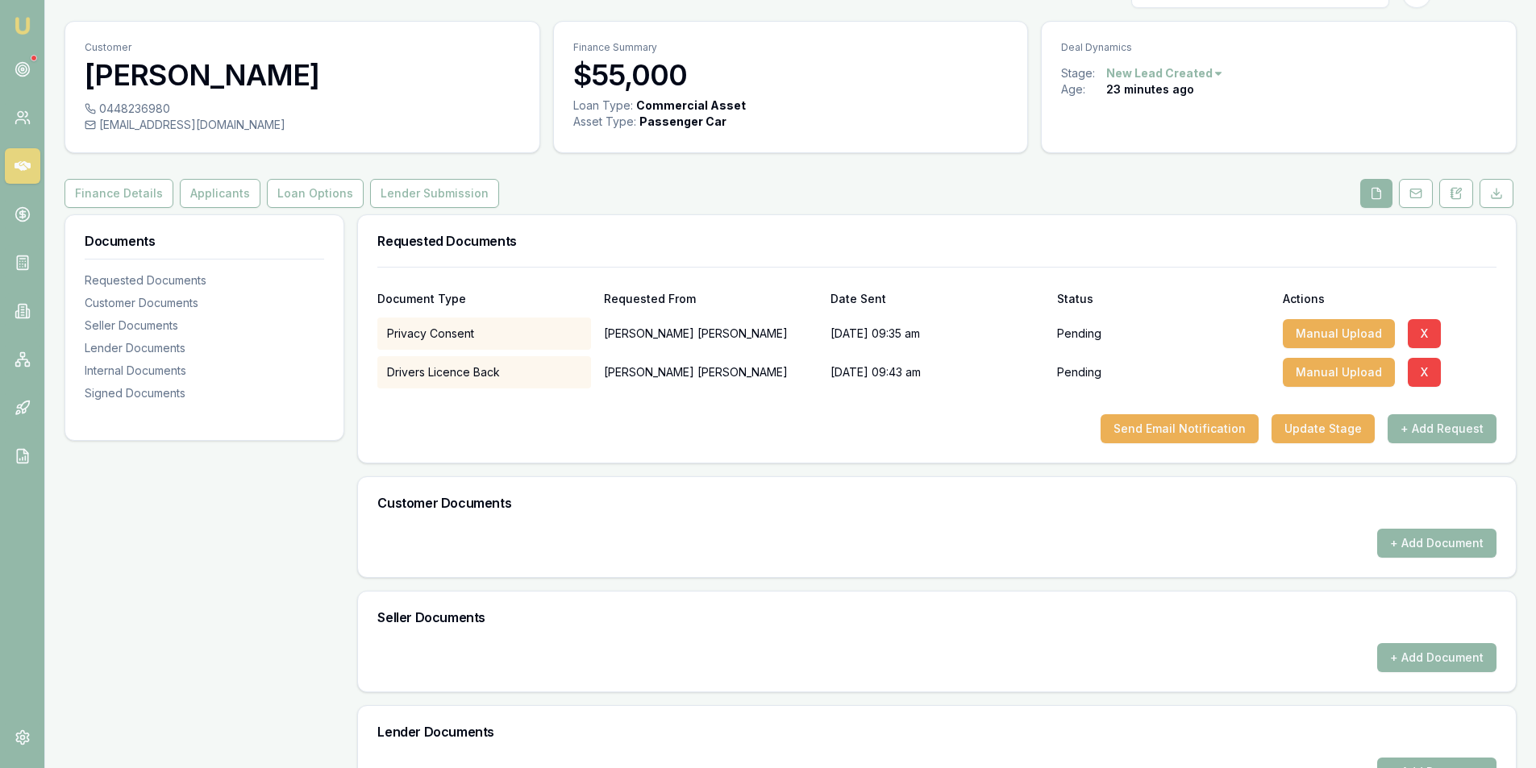
click at [475, 374] on div "Drivers Licence Back" at bounding box center [484, 372] width 214 height 32
click at [974, 363] on div "[DATE] 09:43 am" at bounding box center [938, 372] width 214 height 32
click at [481, 373] on div "Drivers Licence Back" at bounding box center [484, 372] width 214 height 32
click at [1464, 189] on button at bounding box center [1456, 193] width 34 height 29
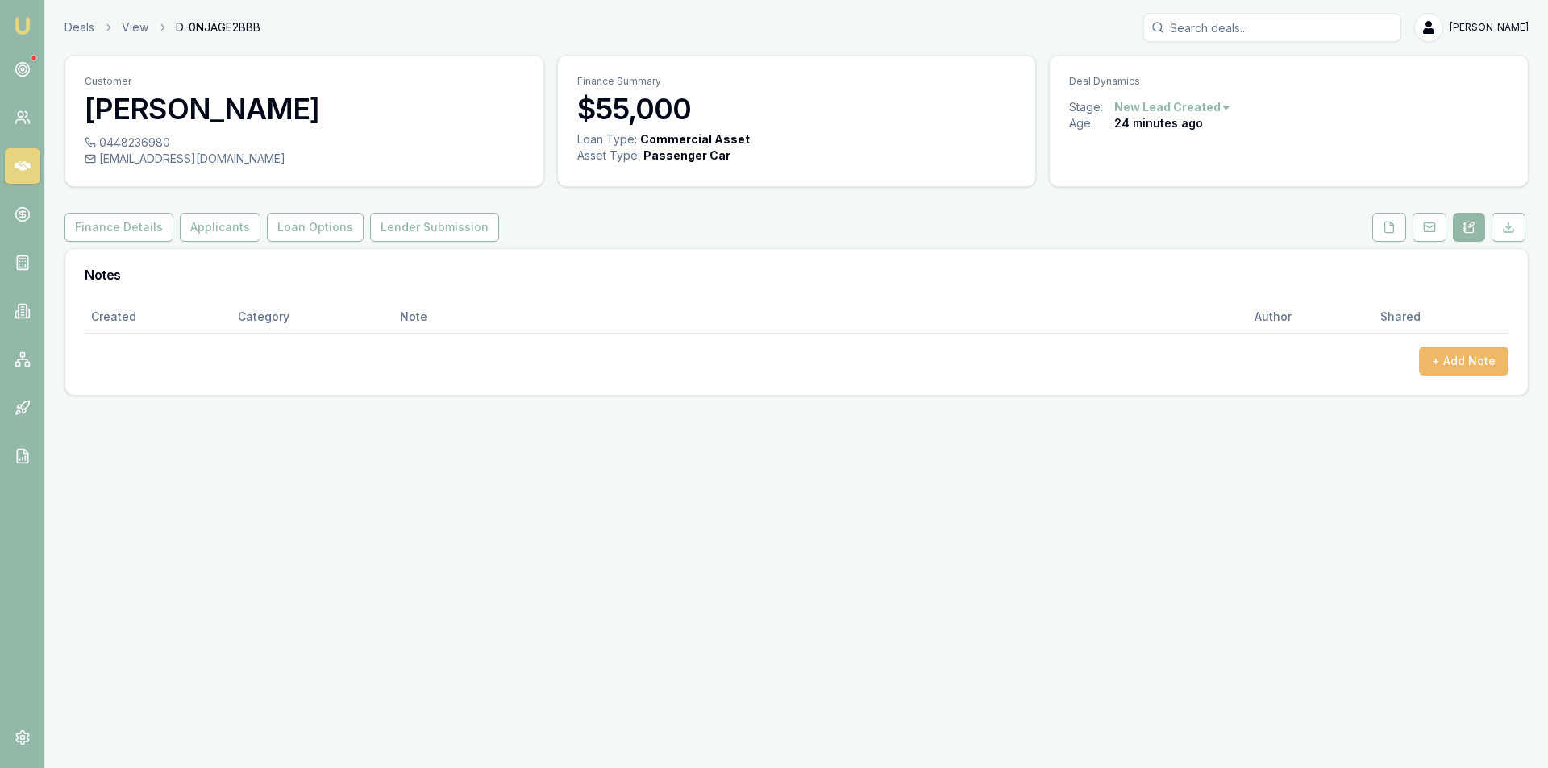
click at [1463, 366] on button "+ Add Note" at bounding box center [1464, 361] width 90 height 29
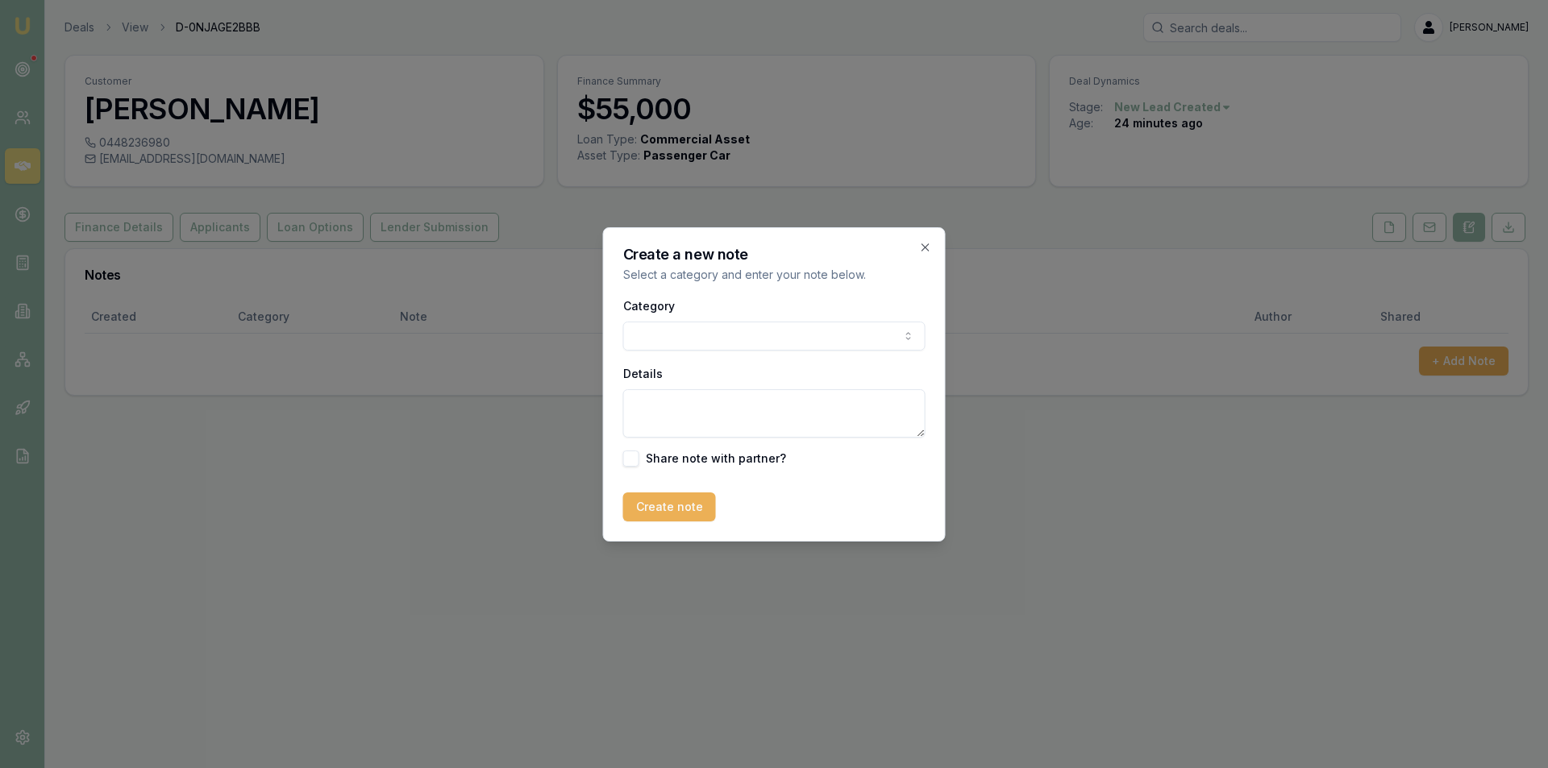
click at [689, 338] on body "Emu Broker Deals View D-0NJAGE2BBB [PERSON_NAME] Toggle Menu Customer [PERSON_N…" at bounding box center [774, 384] width 1548 height 768
click at [714, 413] on textarea "Details" at bounding box center [774, 413] width 302 height 48
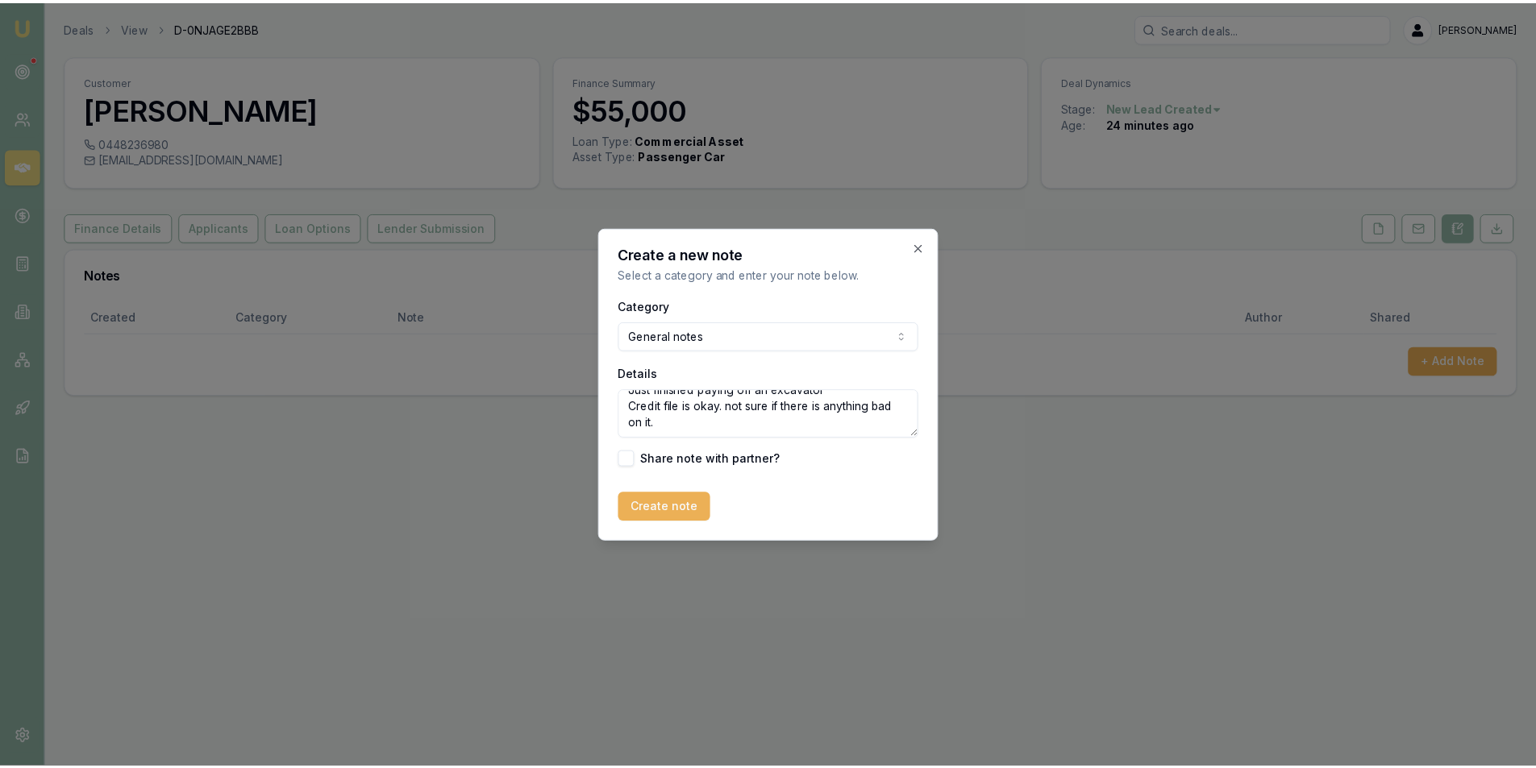
scroll to position [104, 0]
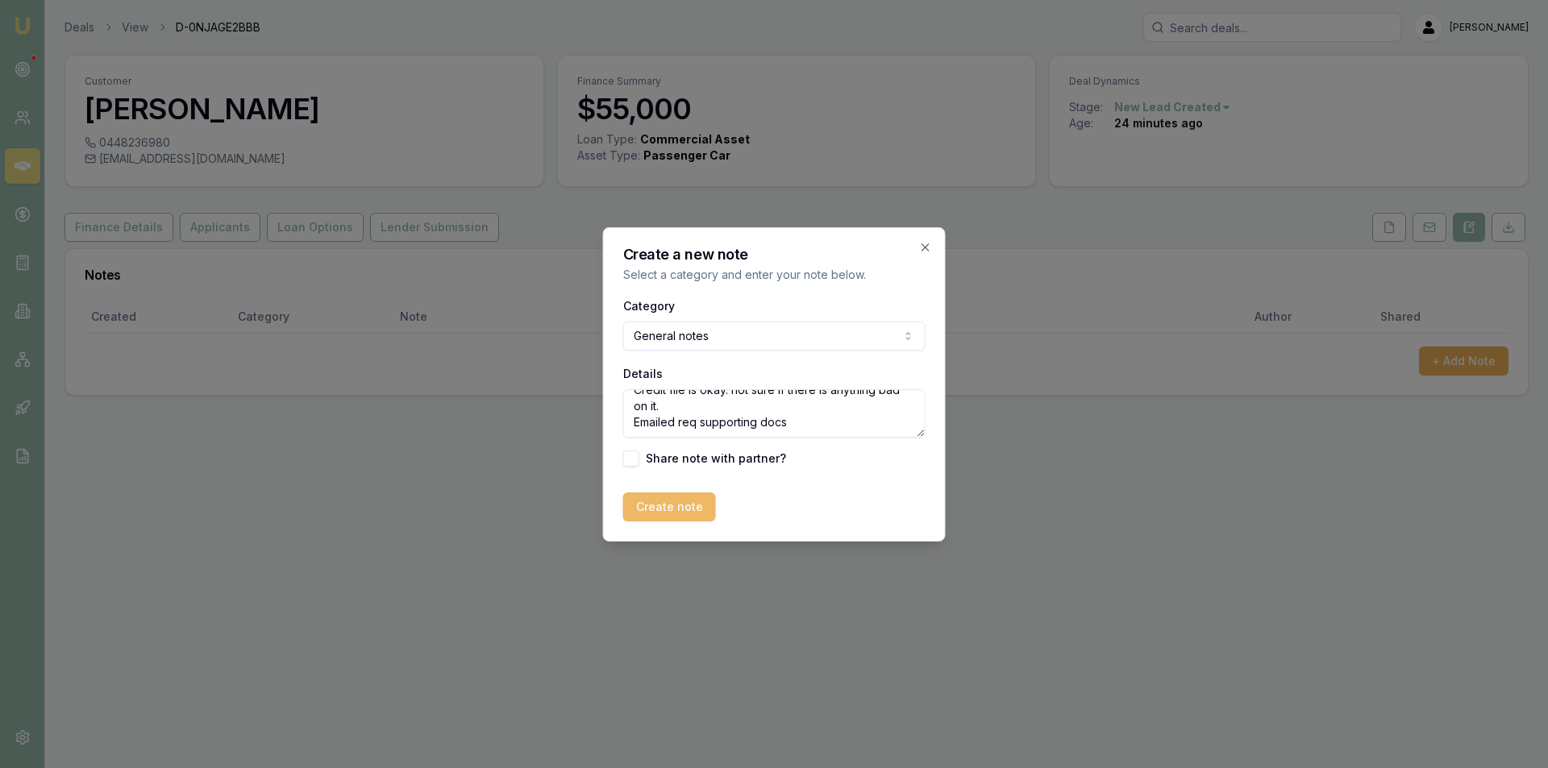
type textarea "Customer looking at getting a truck for his business. Isuzu 500 - used Living w…"
click at [683, 506] on button "Create note" at bounding box center [669, 507] width 93 height 29
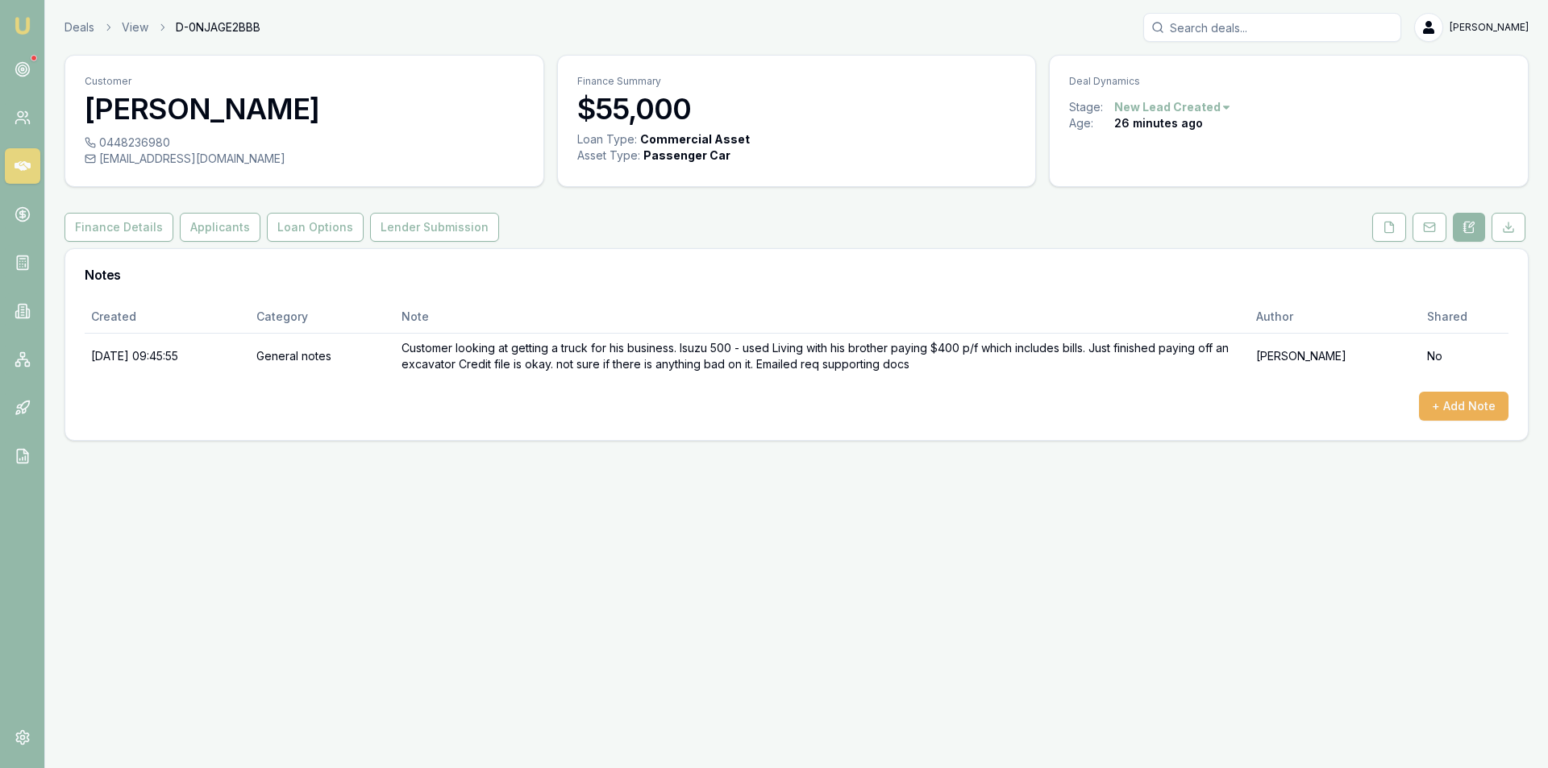
click at [636, 490] on div "Emu Broker Deals View D-0NJAGE2BBB [PERSON_NAME] Toggle Menu Customer [PERSON_N…" at bounding box center [774, 384] width 1548 height 768
click at [79, 229] on button "Finance Details" at bounding box center [119, 227] width 109 height 29
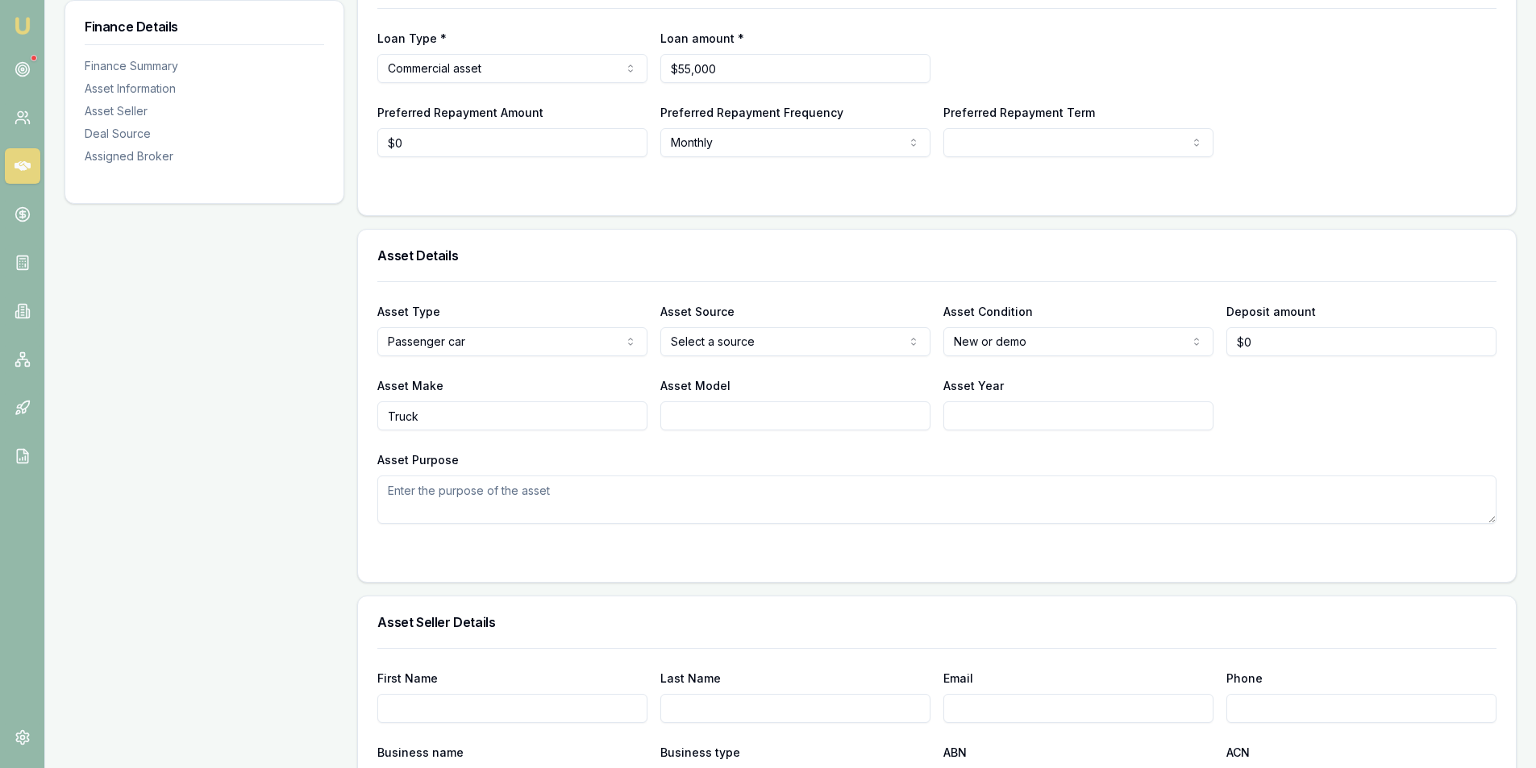
scroll to position [403, 0]
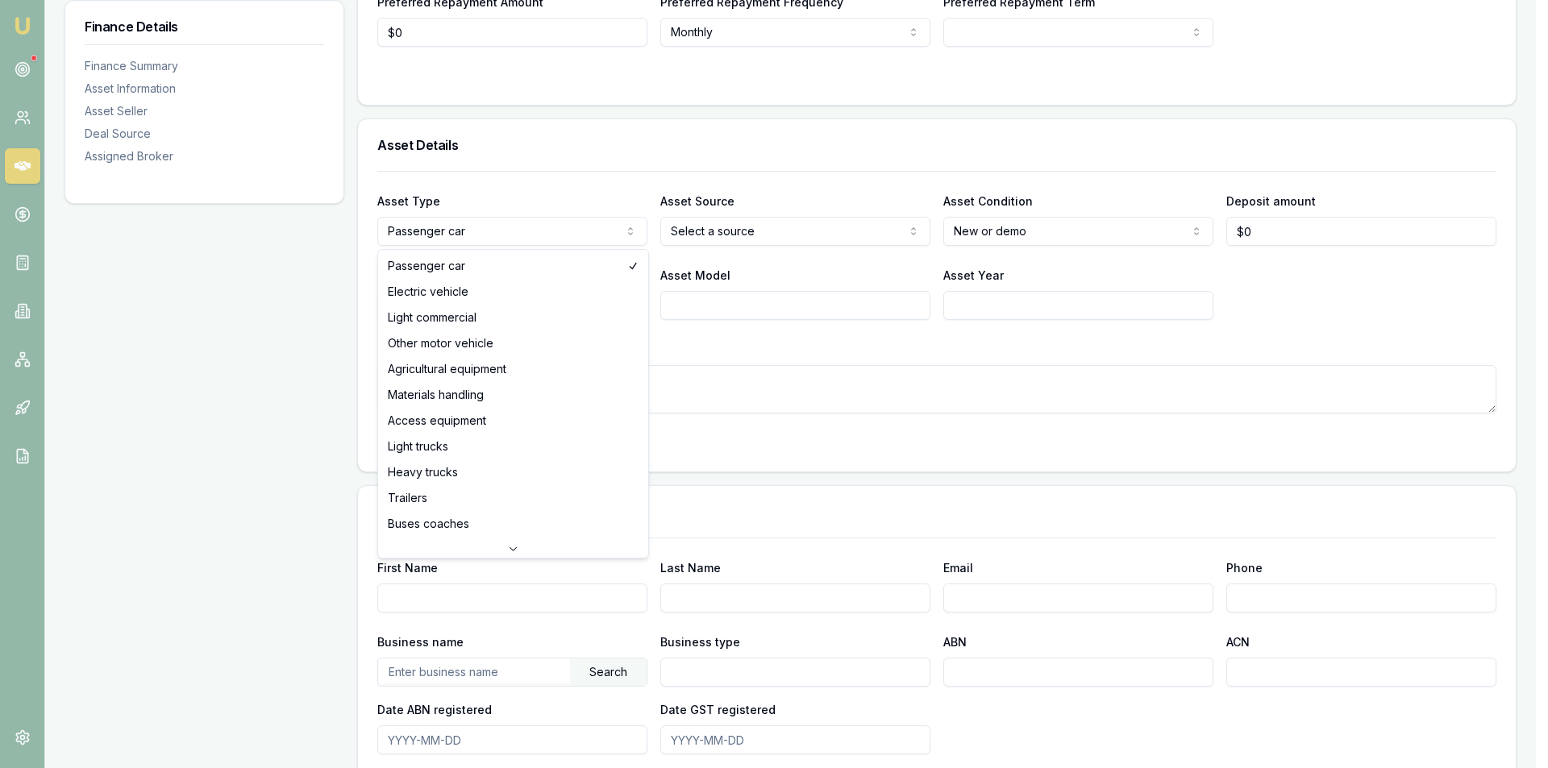
select select "LIGHT_TRUCKS"
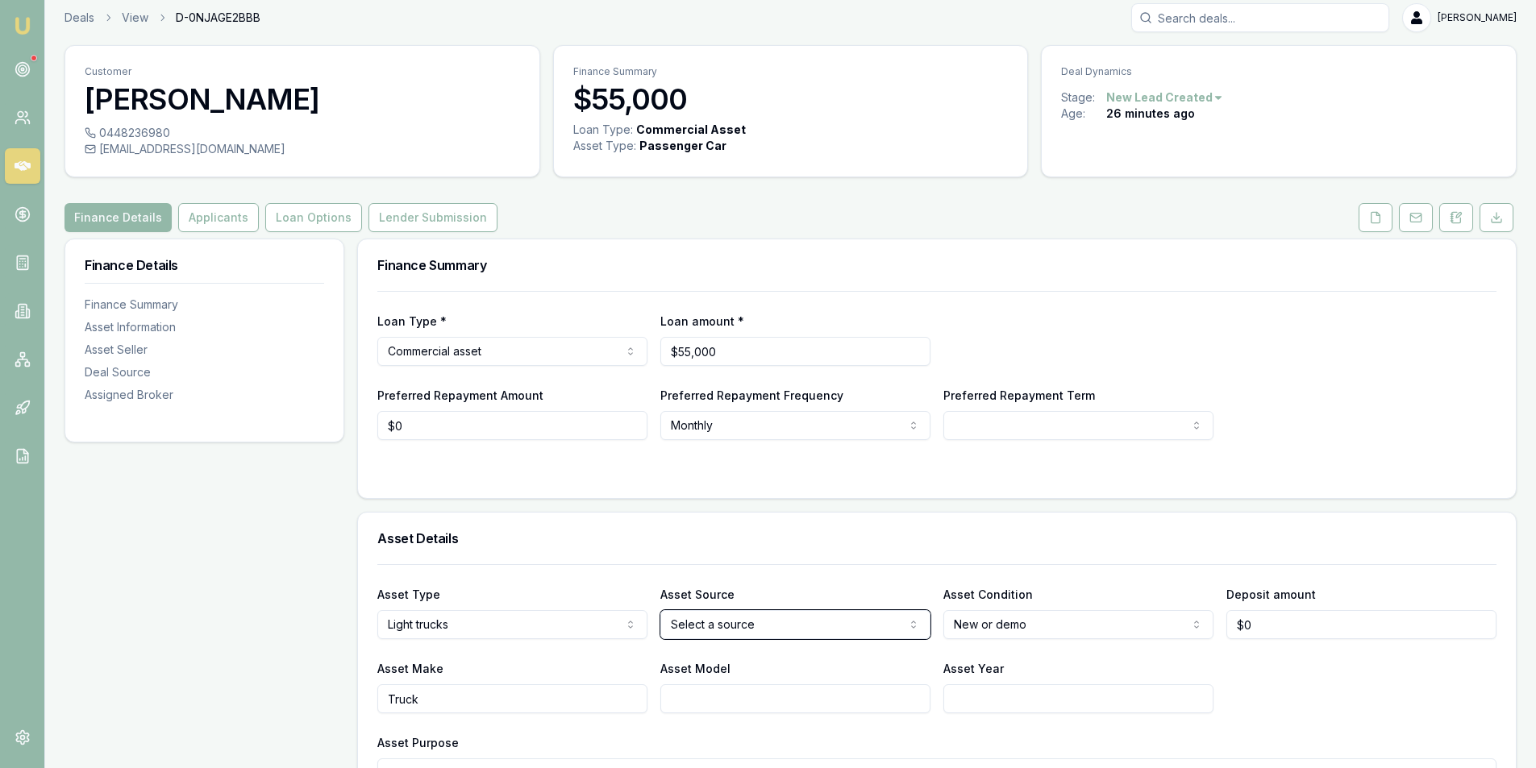
scroll to position [0, 0]
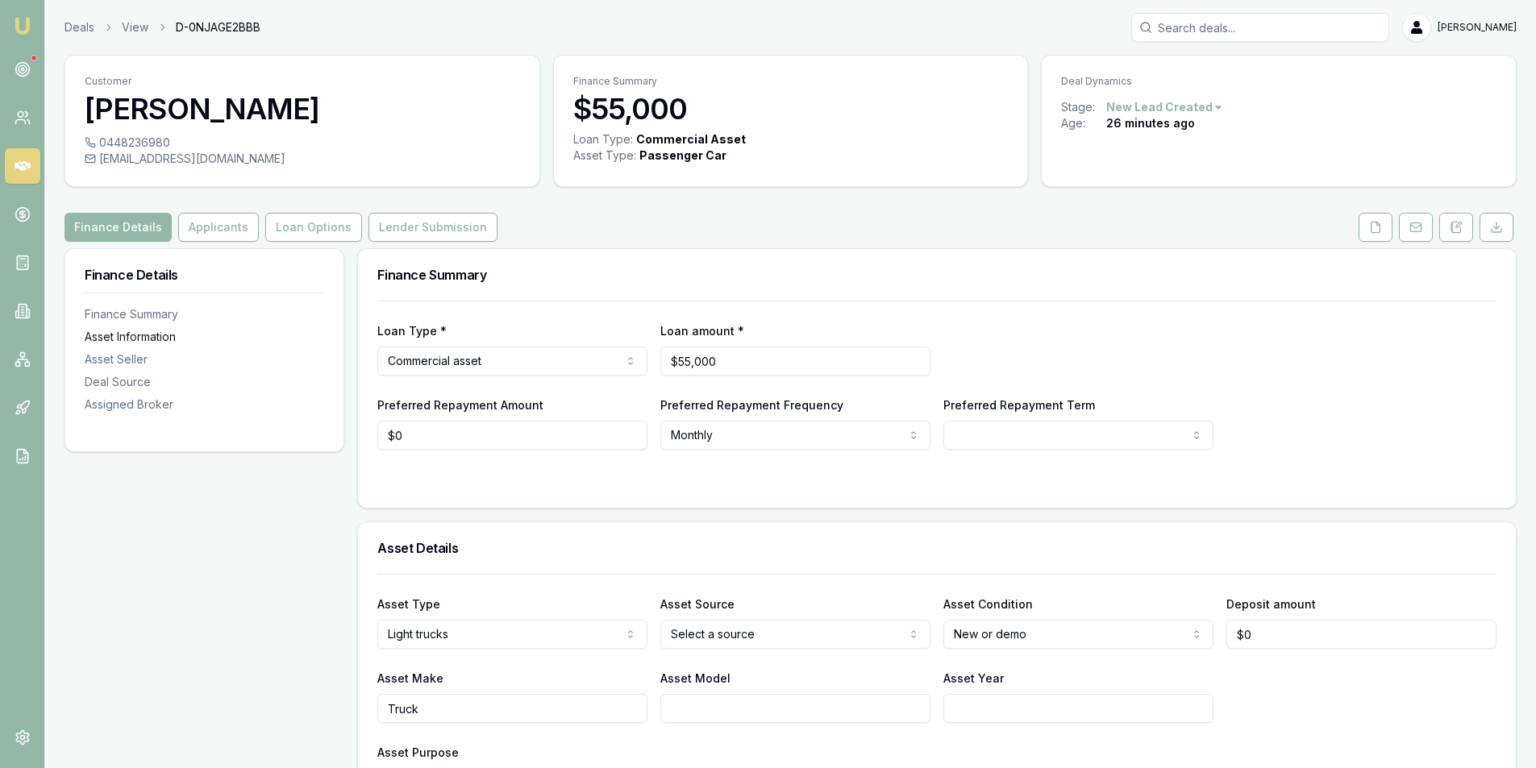
click at [155, 333] on div "Asset Information" at bounding box center [204, 337] width 239 height 16
click at [232, 239] on button "Applicants" at bounding box center [218, 227] width 81 height 29
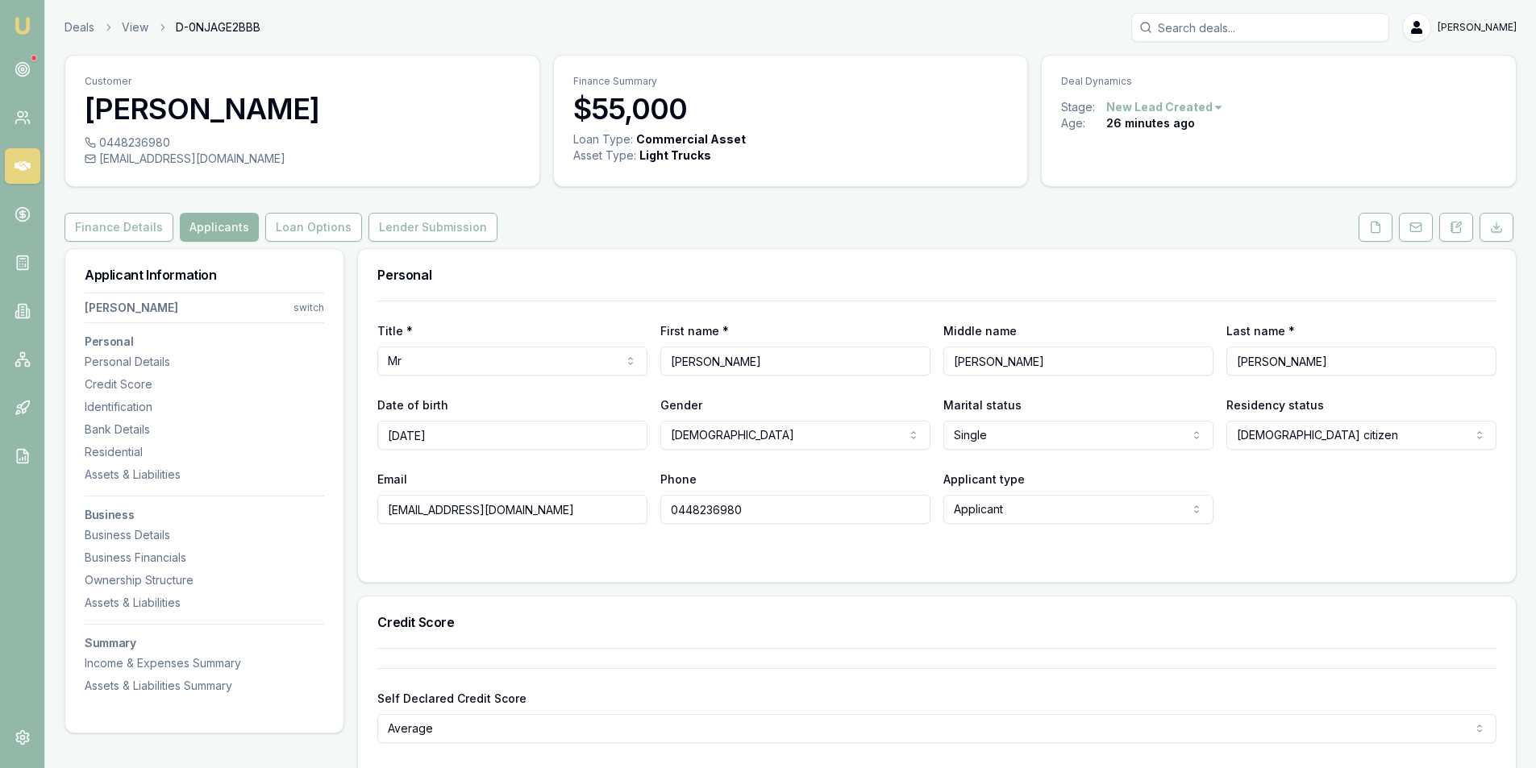
click at [1341, 493] on div "Email lee643922@gmail.com Phone 0448236980 Applicant type Applicant Applicant N…" at bounding box center [936, 496] width 1119 height 55
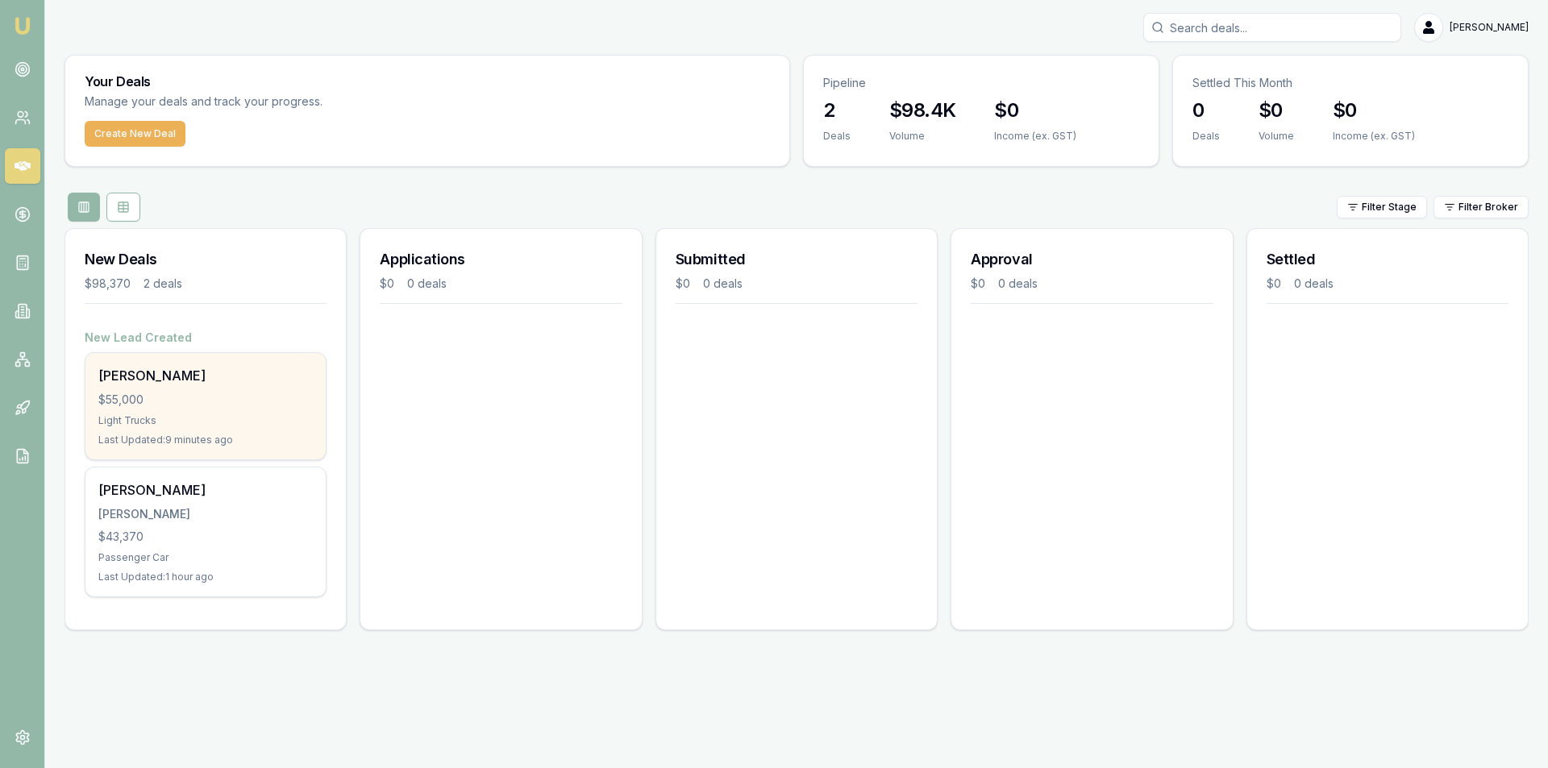
click at [214, 400] on div "$55,000" at bounding box center [205, 400] width 214 height 16
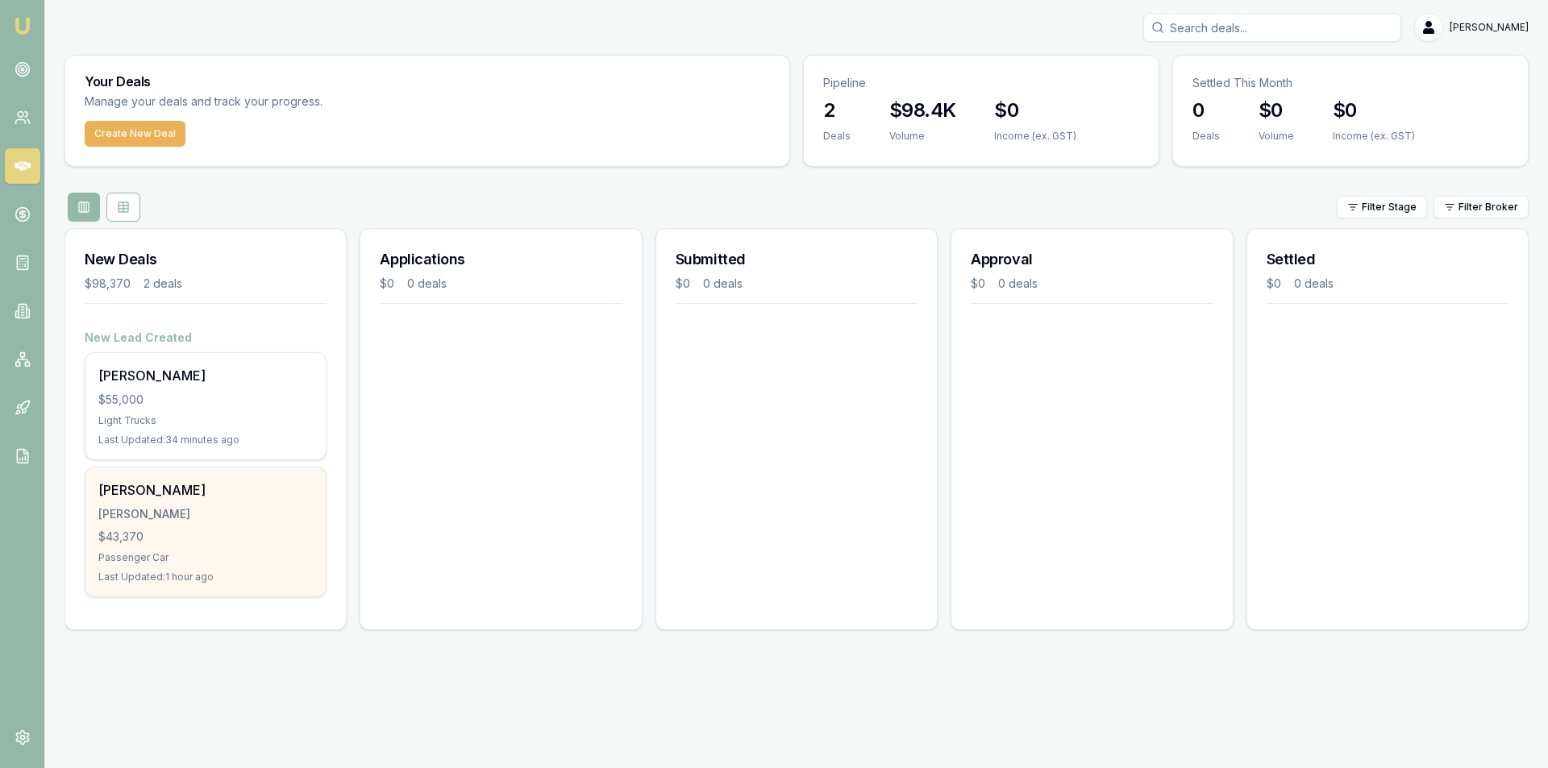
click at [227, 543] on div "$43,370" at bounding box center [205, 537] width 214 height 16
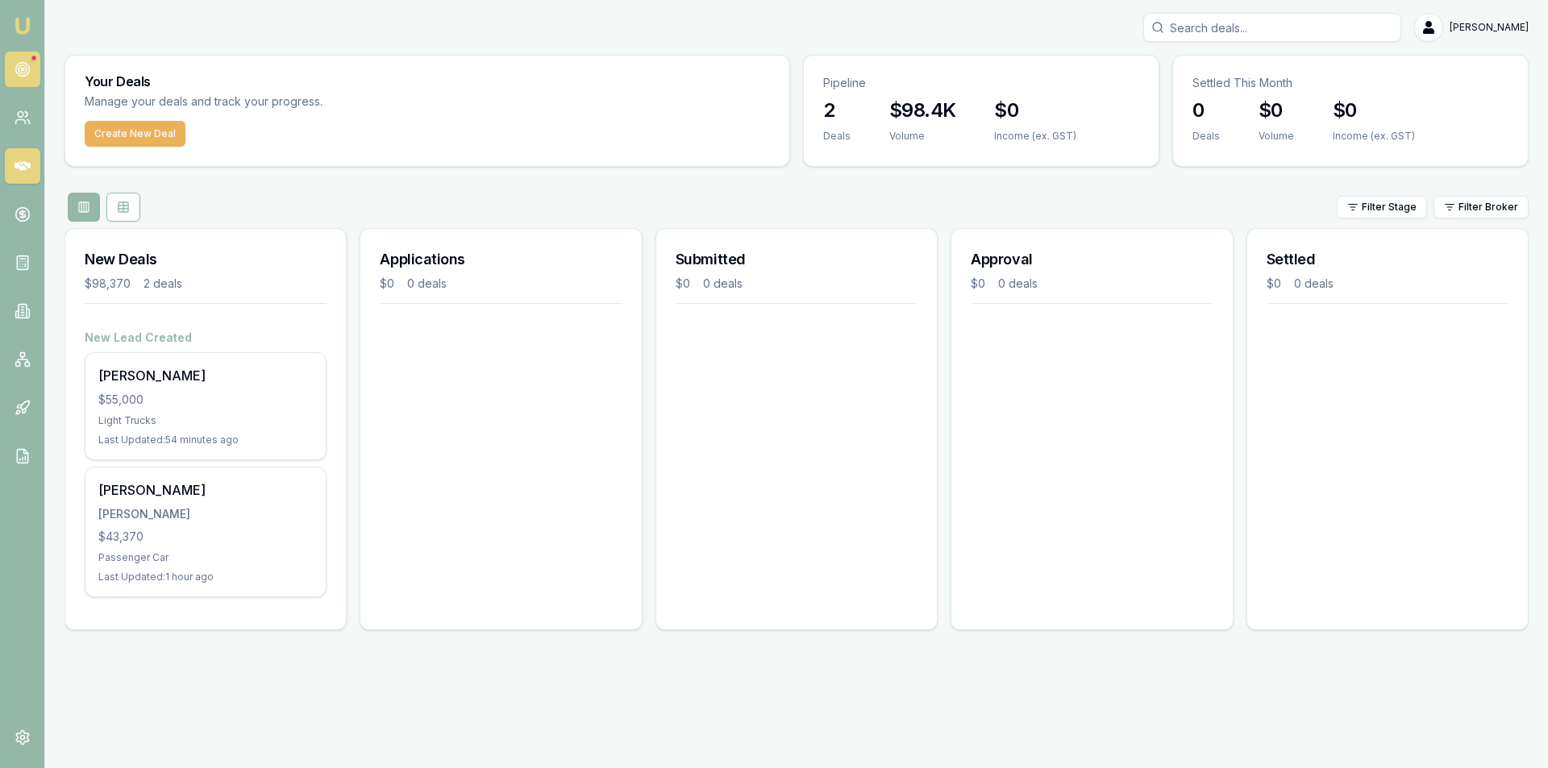
click at [28, 66] on circle at bounding box center [22, 70] width 14 height 14
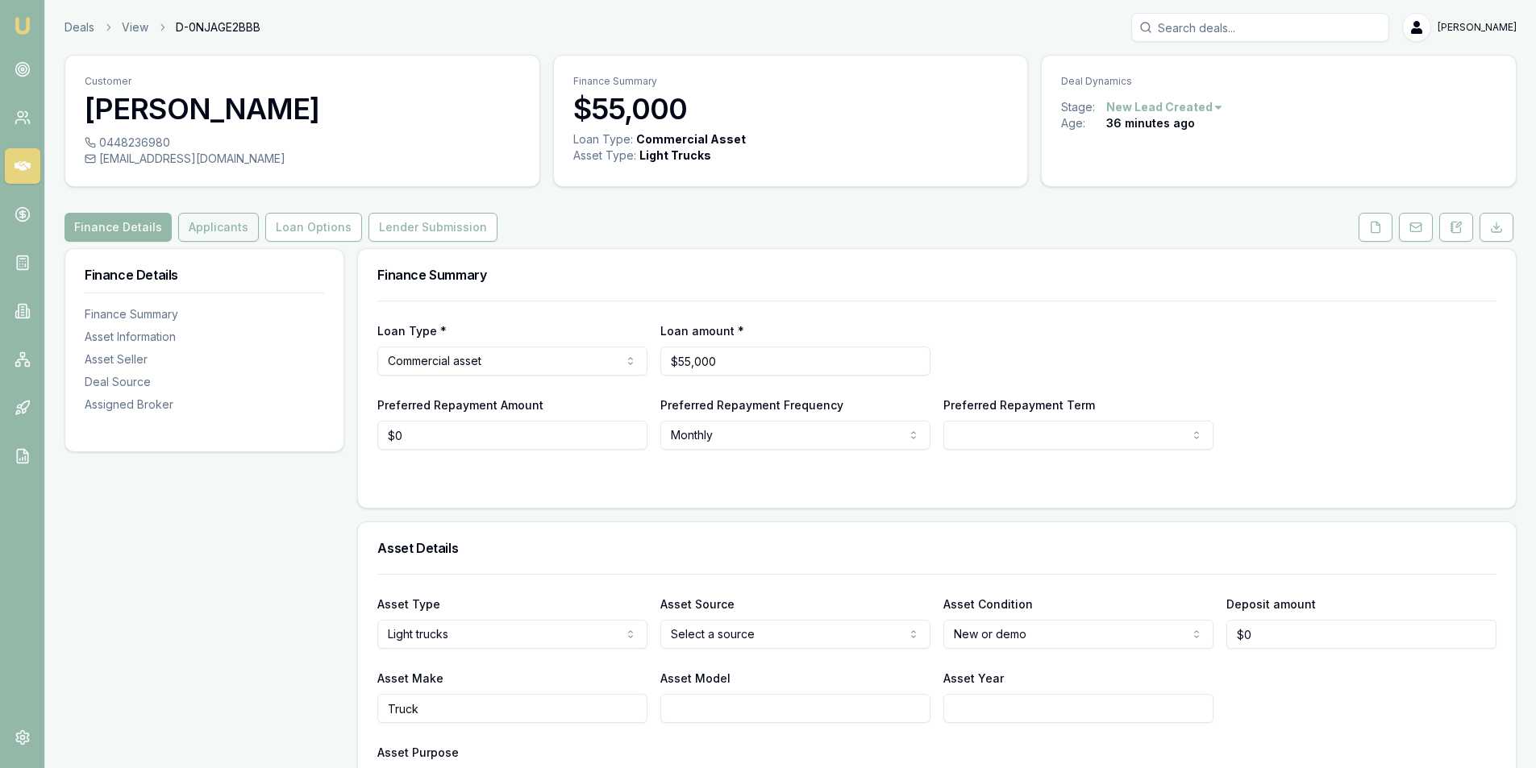
click at [204, 224] on button "Applicants" at bounding box center [218, 227] width 81 height 29
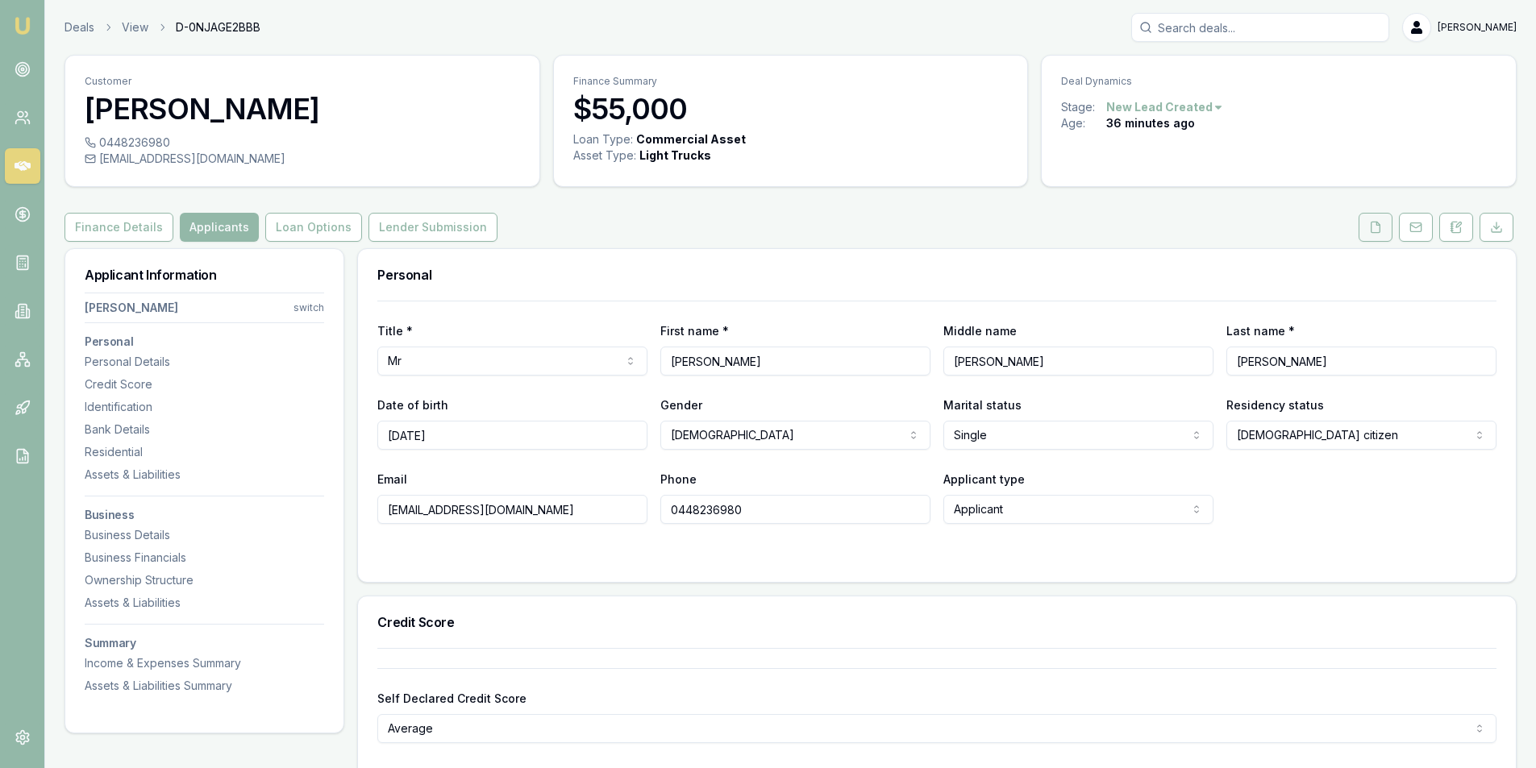
click at [1377, 225] on polyline at bounding box center [1377, 223] width 3 height 3
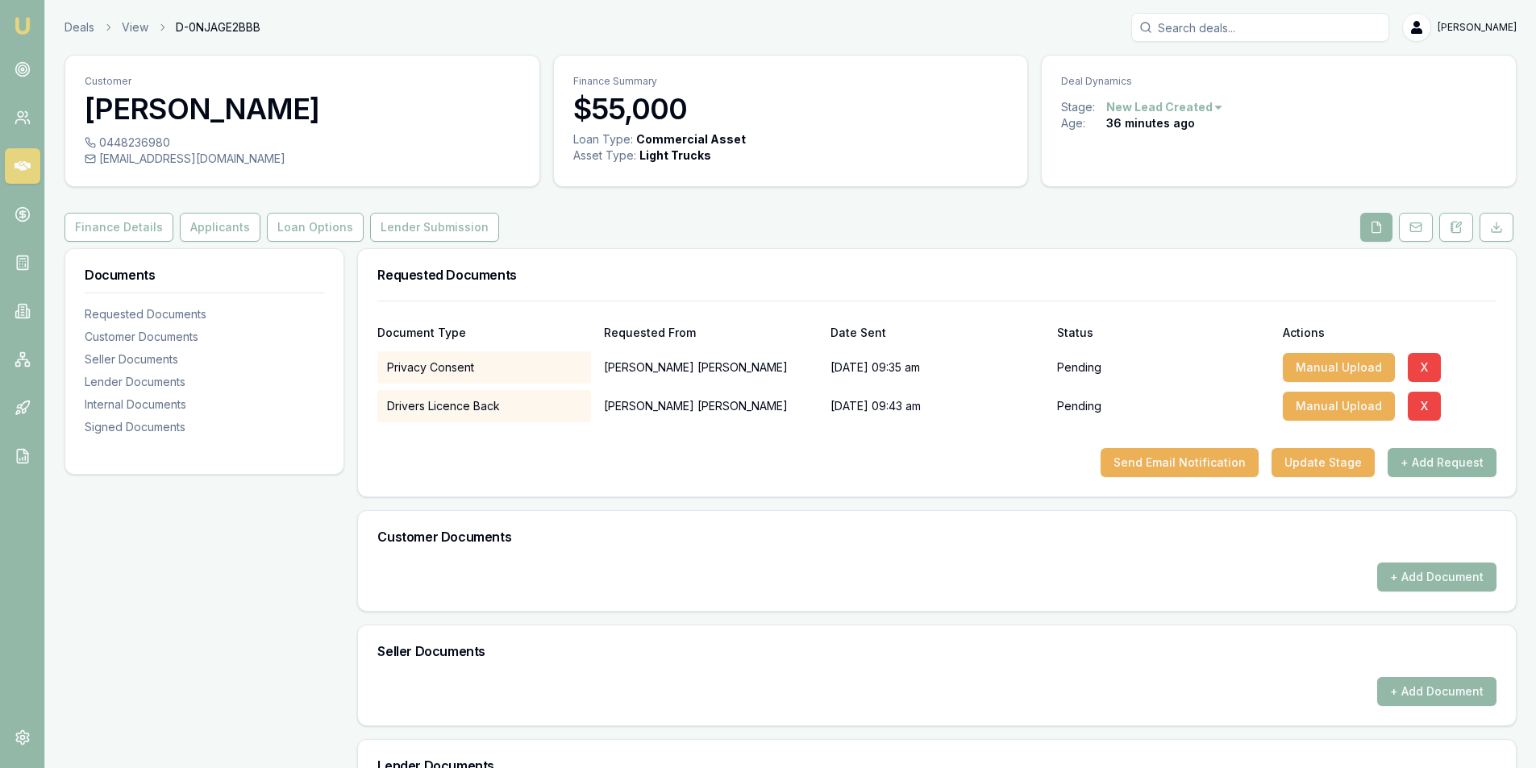
click at [1455, 458] on button "+ Add Request" at bounding box center [1442, 462] width 109 height 29
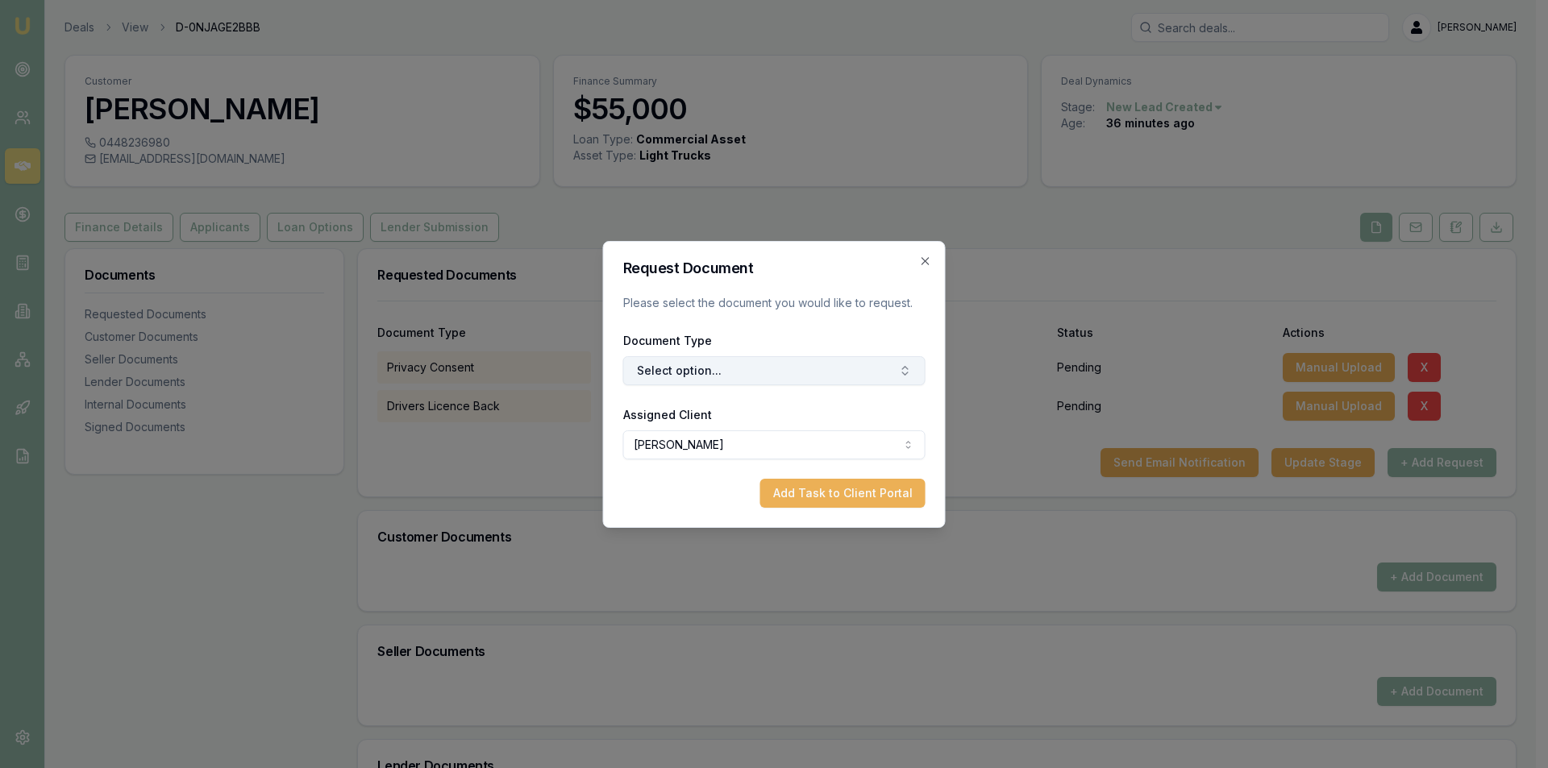
click at [764, 369] on button "Select option..." at bounding box center [774, 370] width 302 height 29
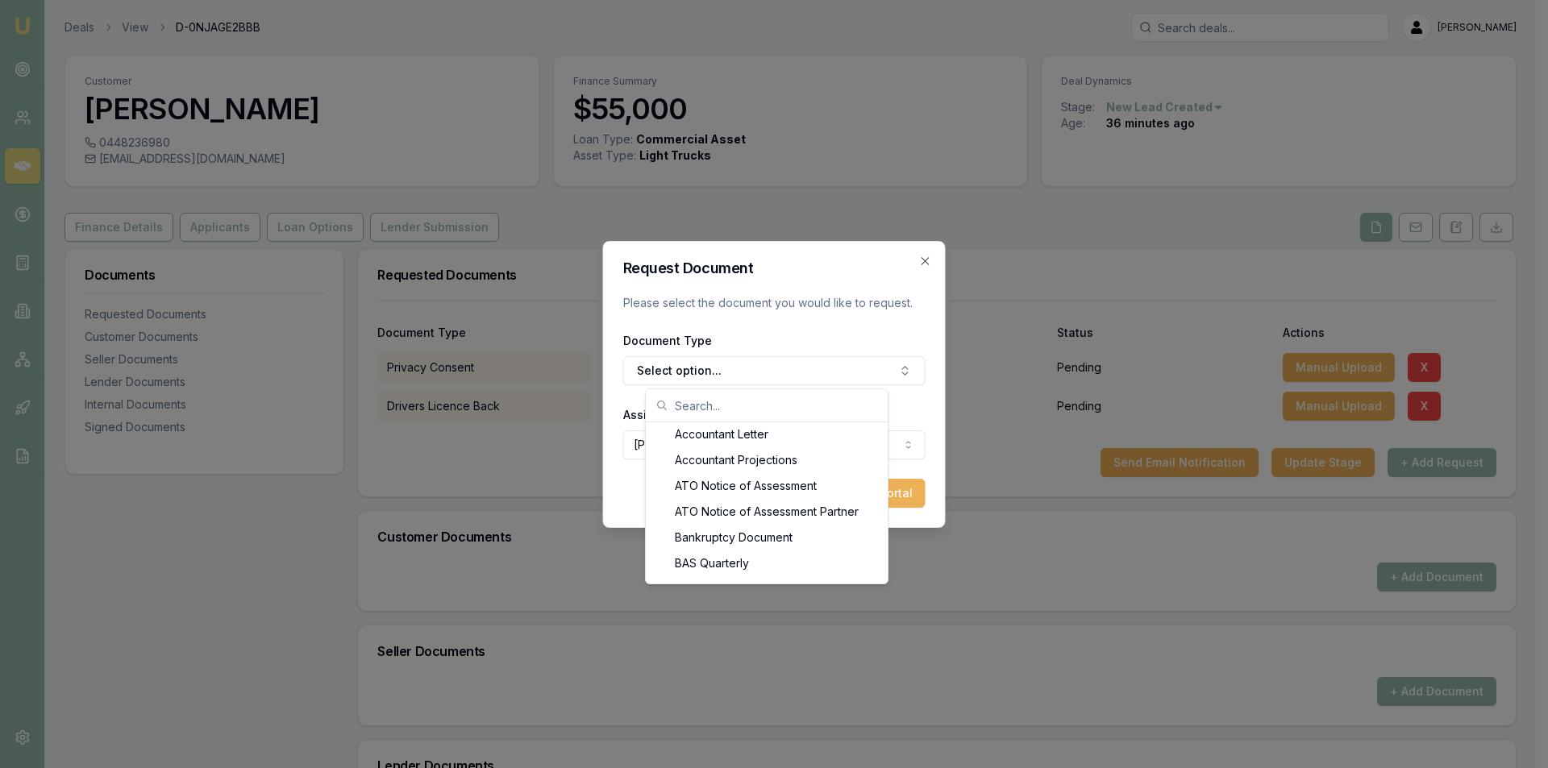
scroll to position [161, 0]
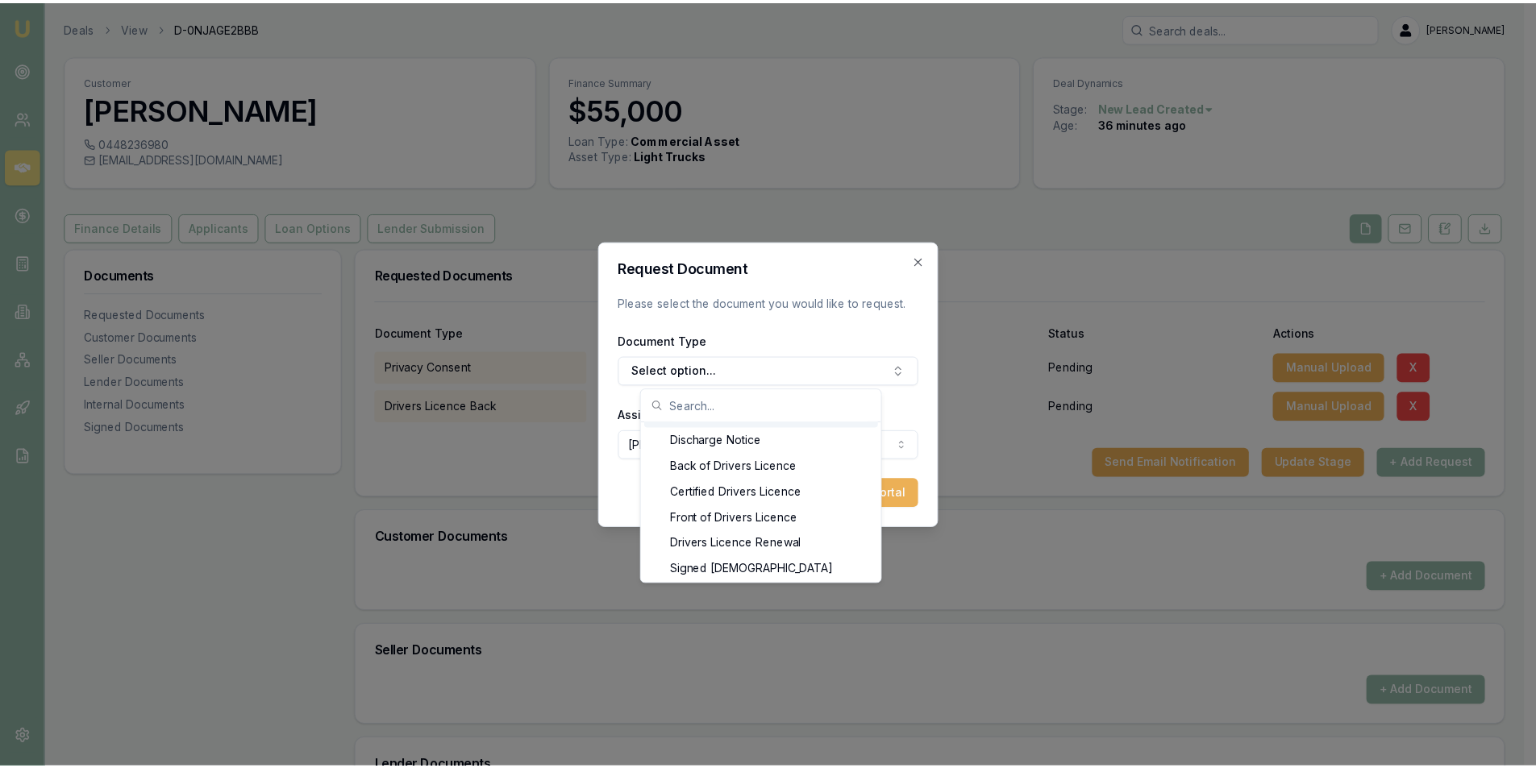
scroll to position [775, 0]
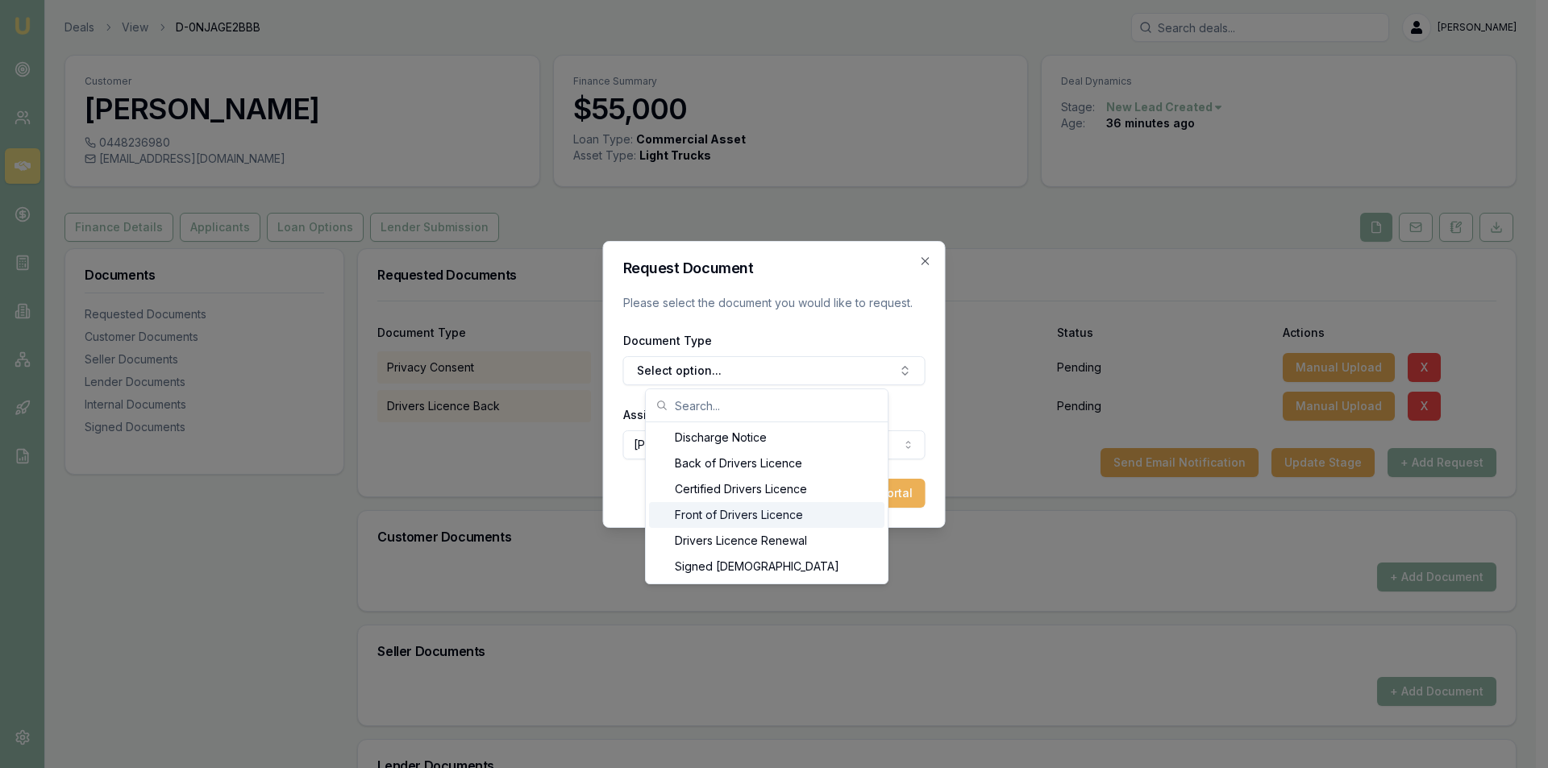
click at [805, 517] on div "Front of Drivers Licence" at bounding box center [766, 515] width 235 height 26
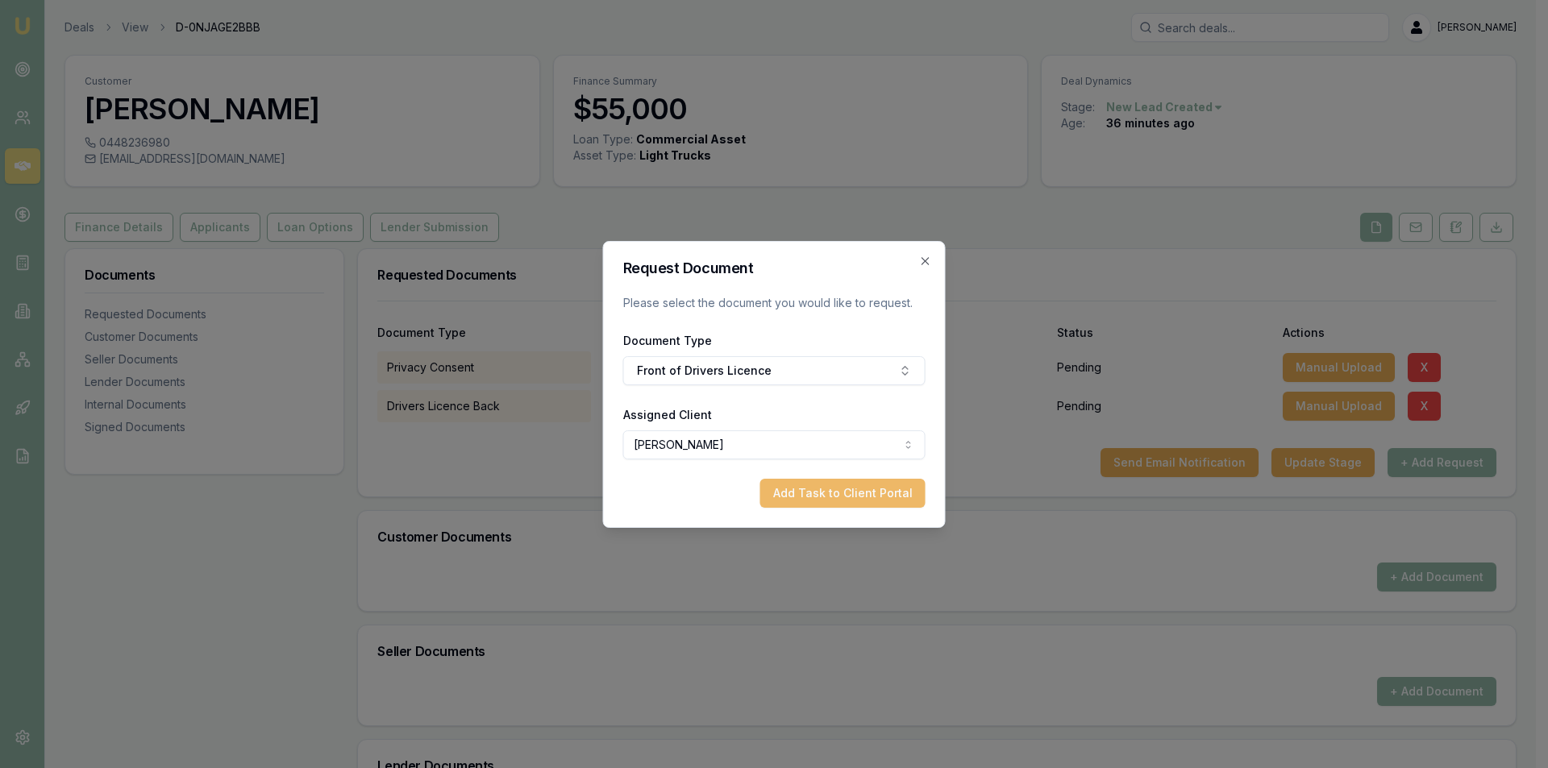
click at [832, 487] on button "Add Task to Client Portal" at bounding box center [842, 493] width 165 height 29
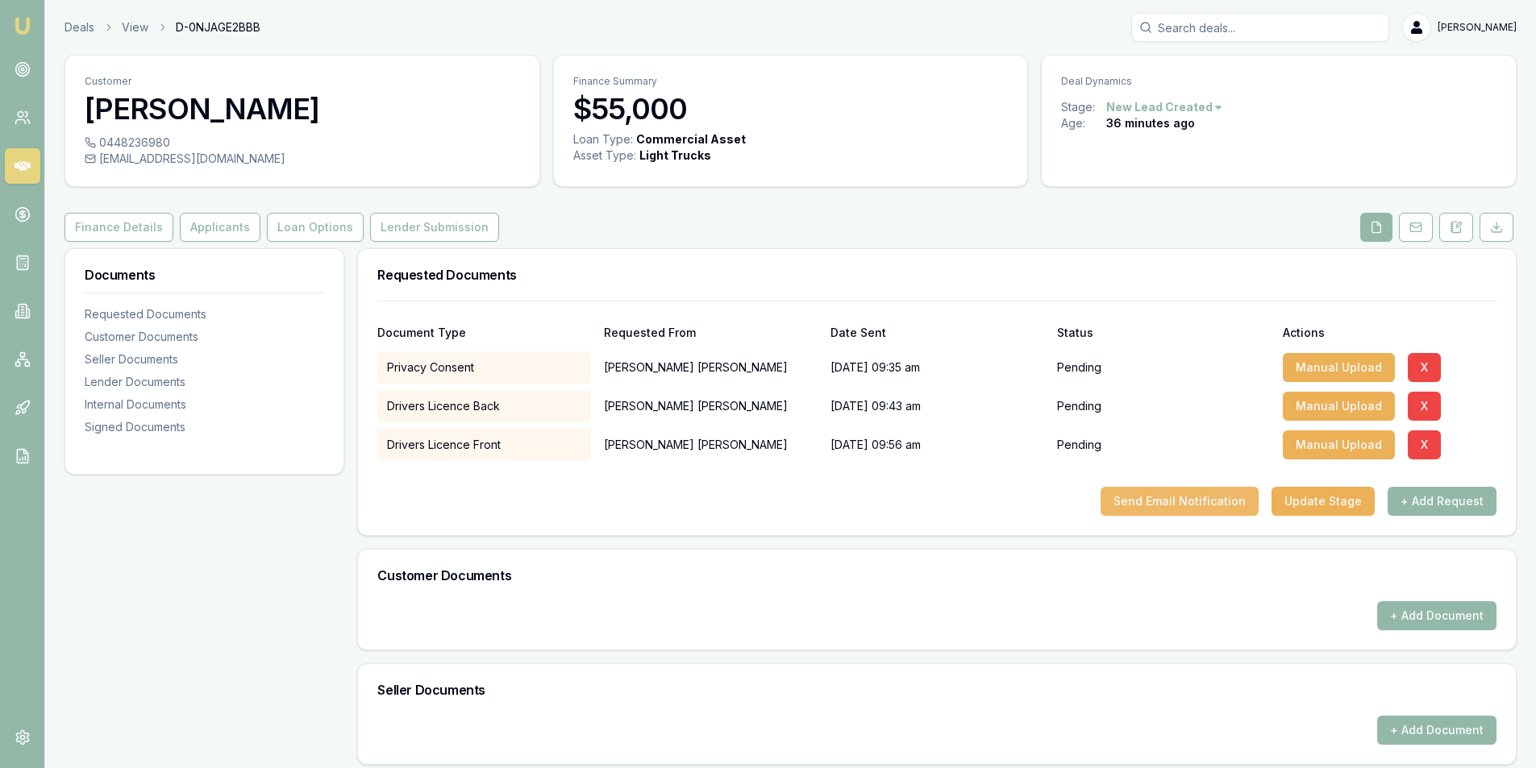
click at [1147, 502] on button "Send Email Notification" at bounding box center [1180, 501] width 158 height 29
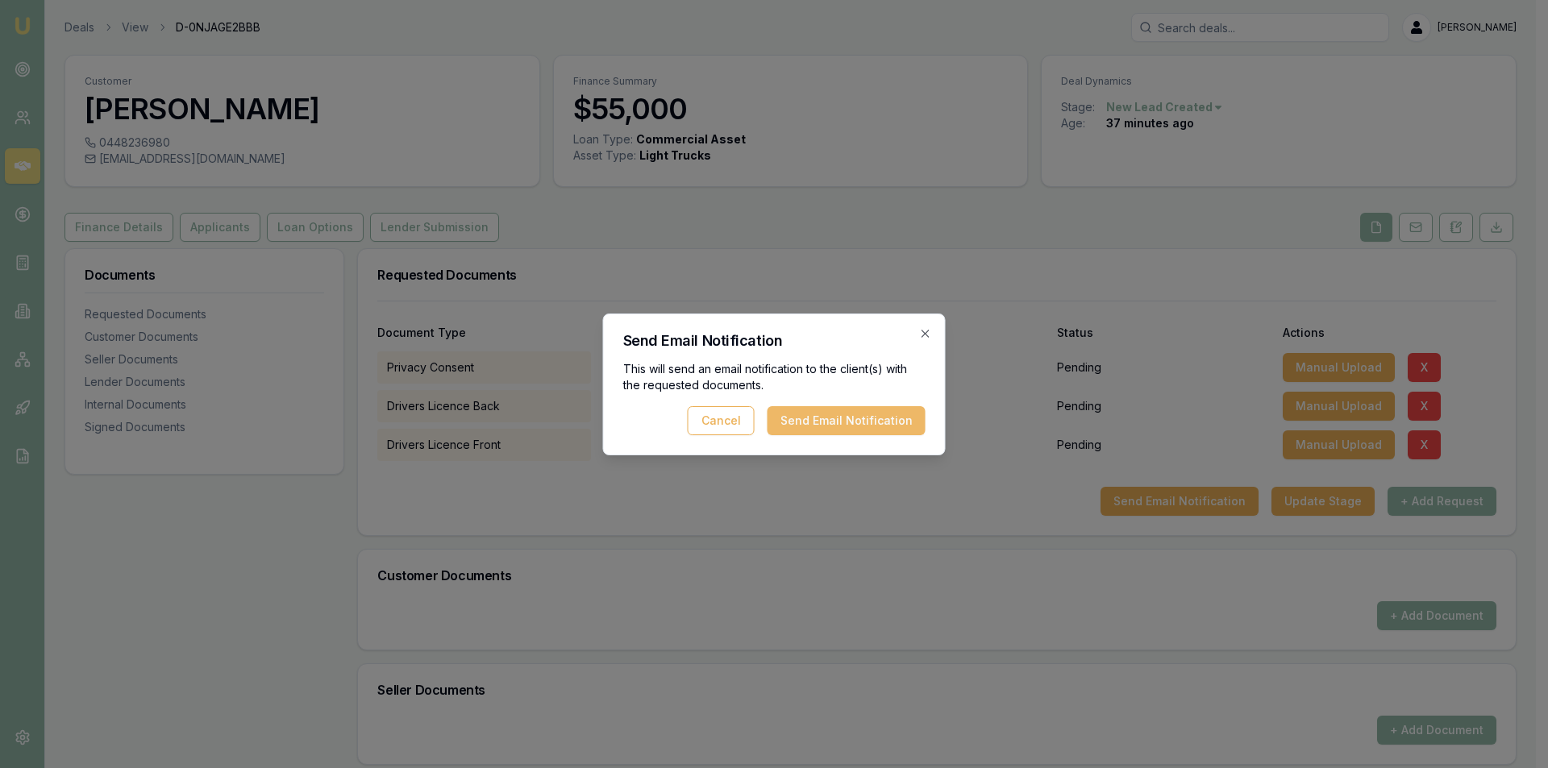
drag, startPoint x: 849, startPoint y: 427, endPoint x: 817, endPoint y: 442, distance: 35.4
click at [843, 429] on button "Send Email Notification" at bounding box center [847, 420] width 158 height 29
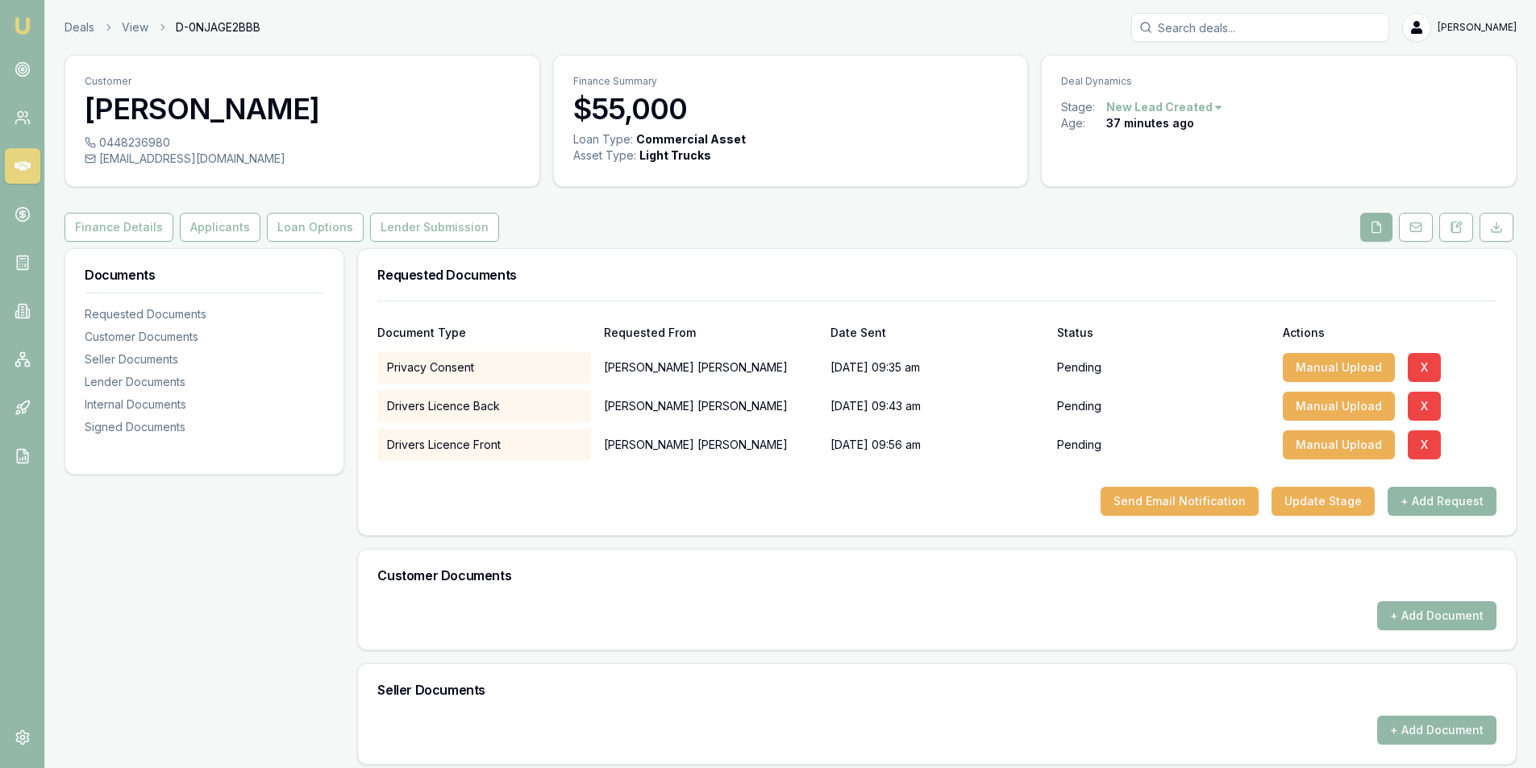
click at [1457, 496] on button "+ Add Request" at bounding box center [1442, 501] width 109 height 29
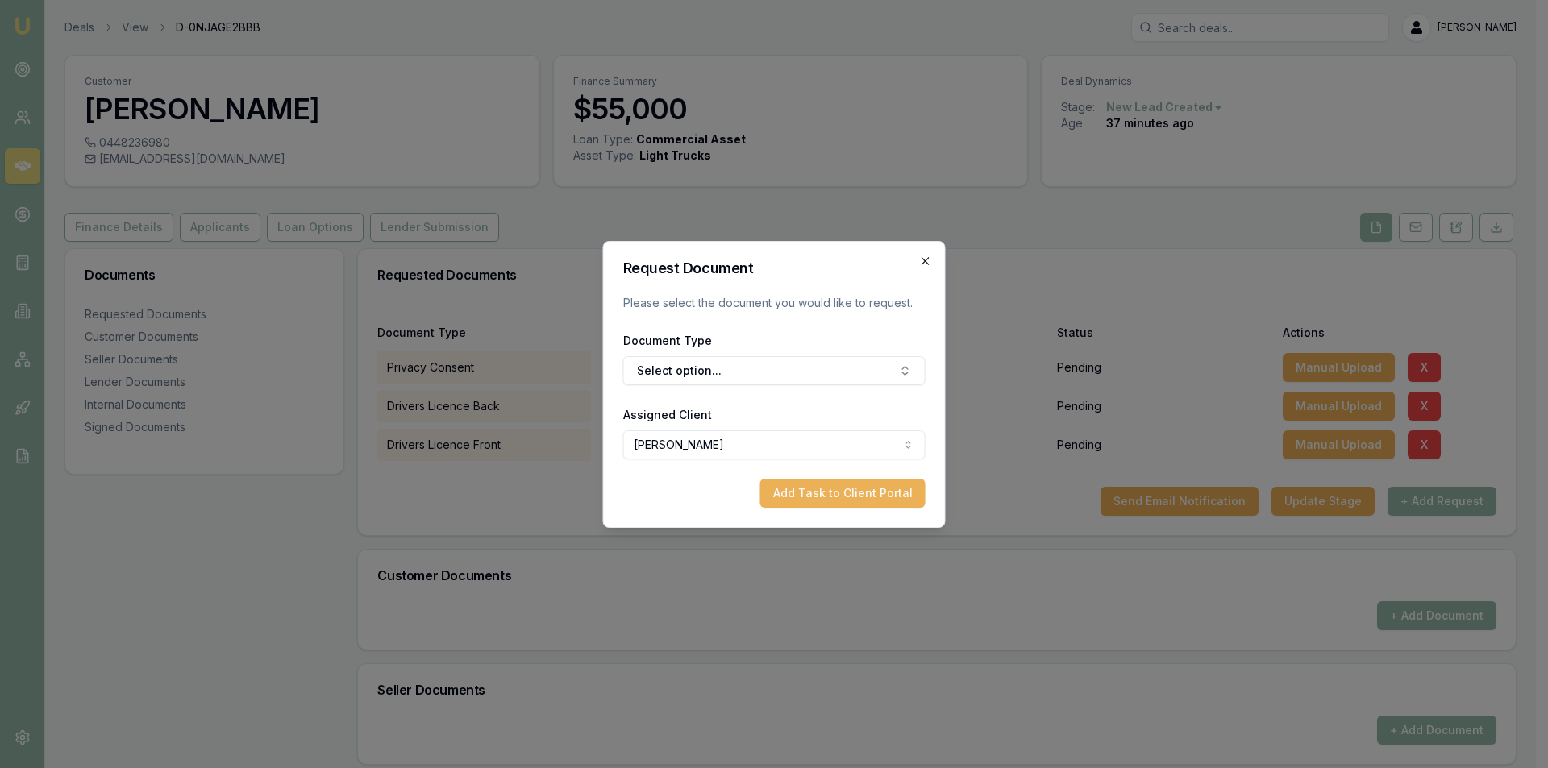
click at [931, 258] on icon "button" at bounding box center [925, 261] width 13 height 13
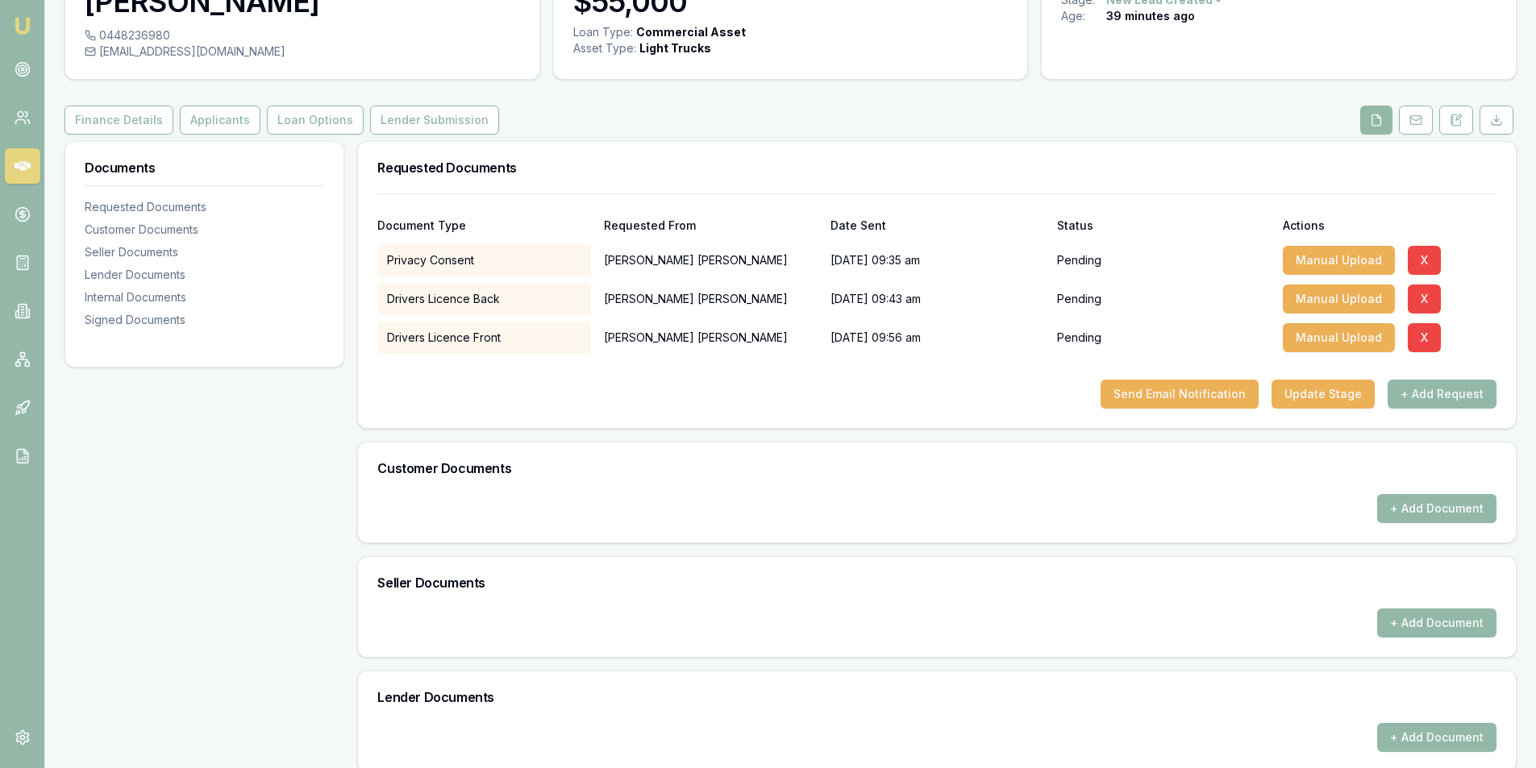
scroll to position [0, 0]
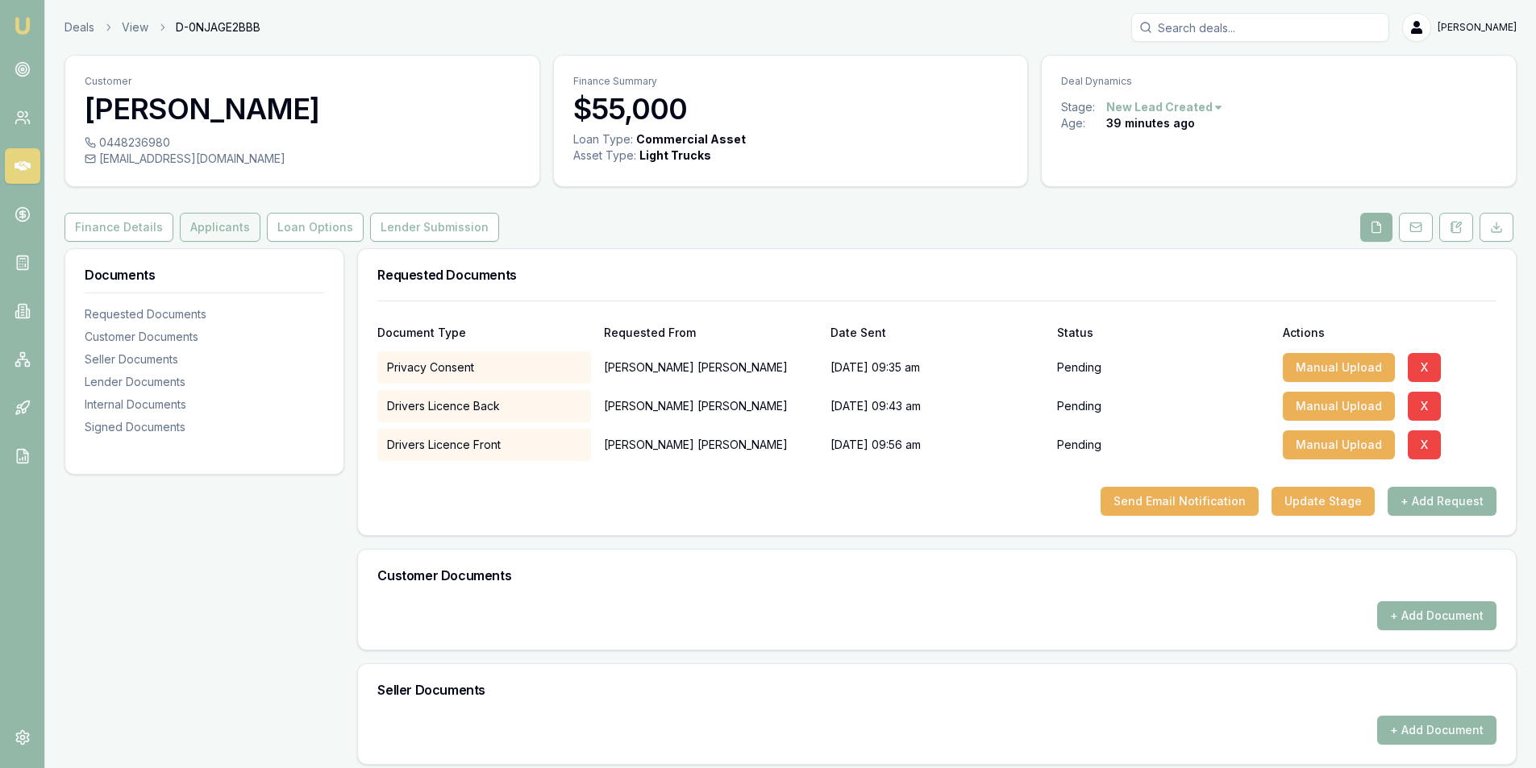
click at [196, 223] on button "Applicants" at bounding box center [220, 227] width 81 height 29
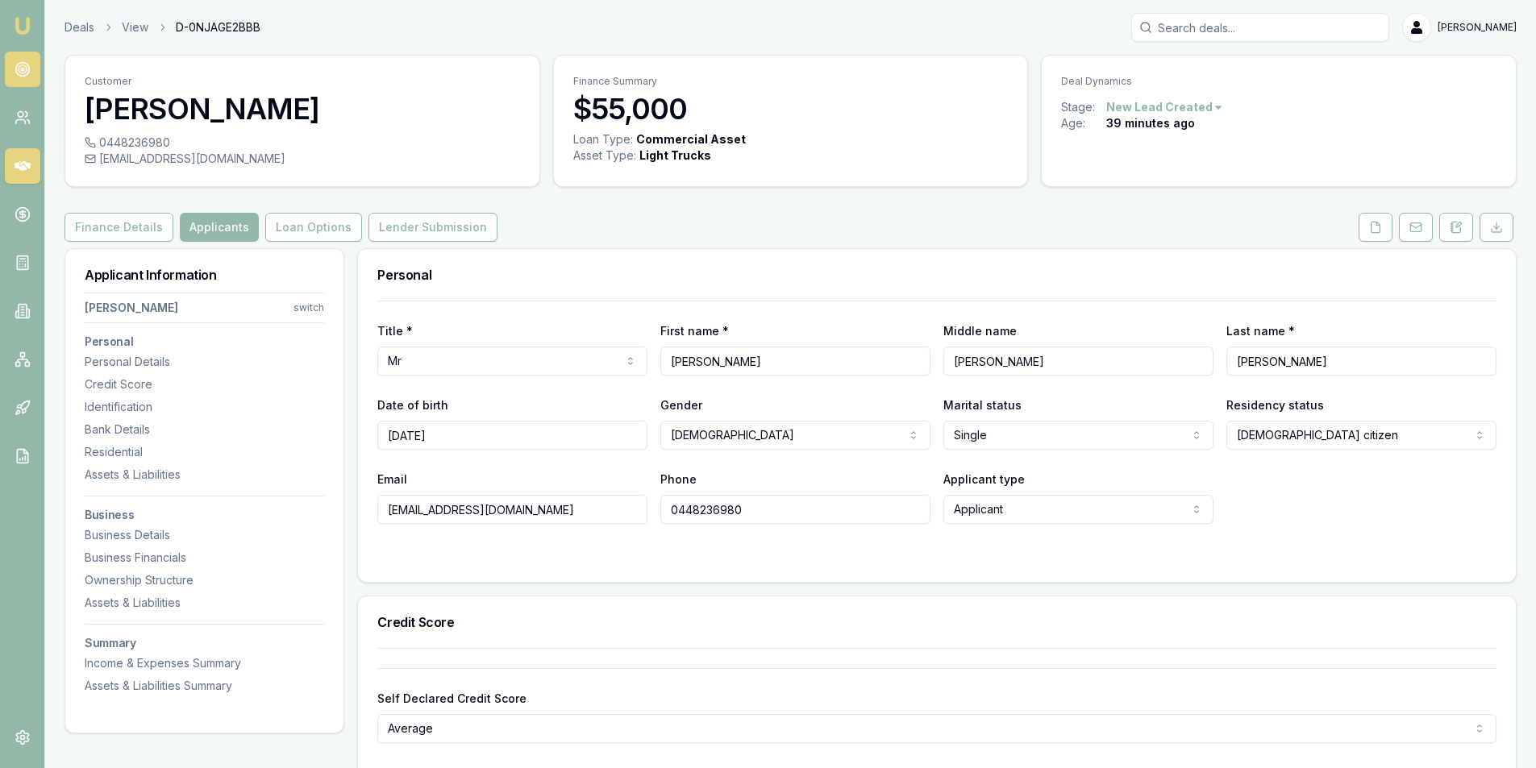
click at [32, 69] on link at bounding box center [22, 69] width 35 height 35
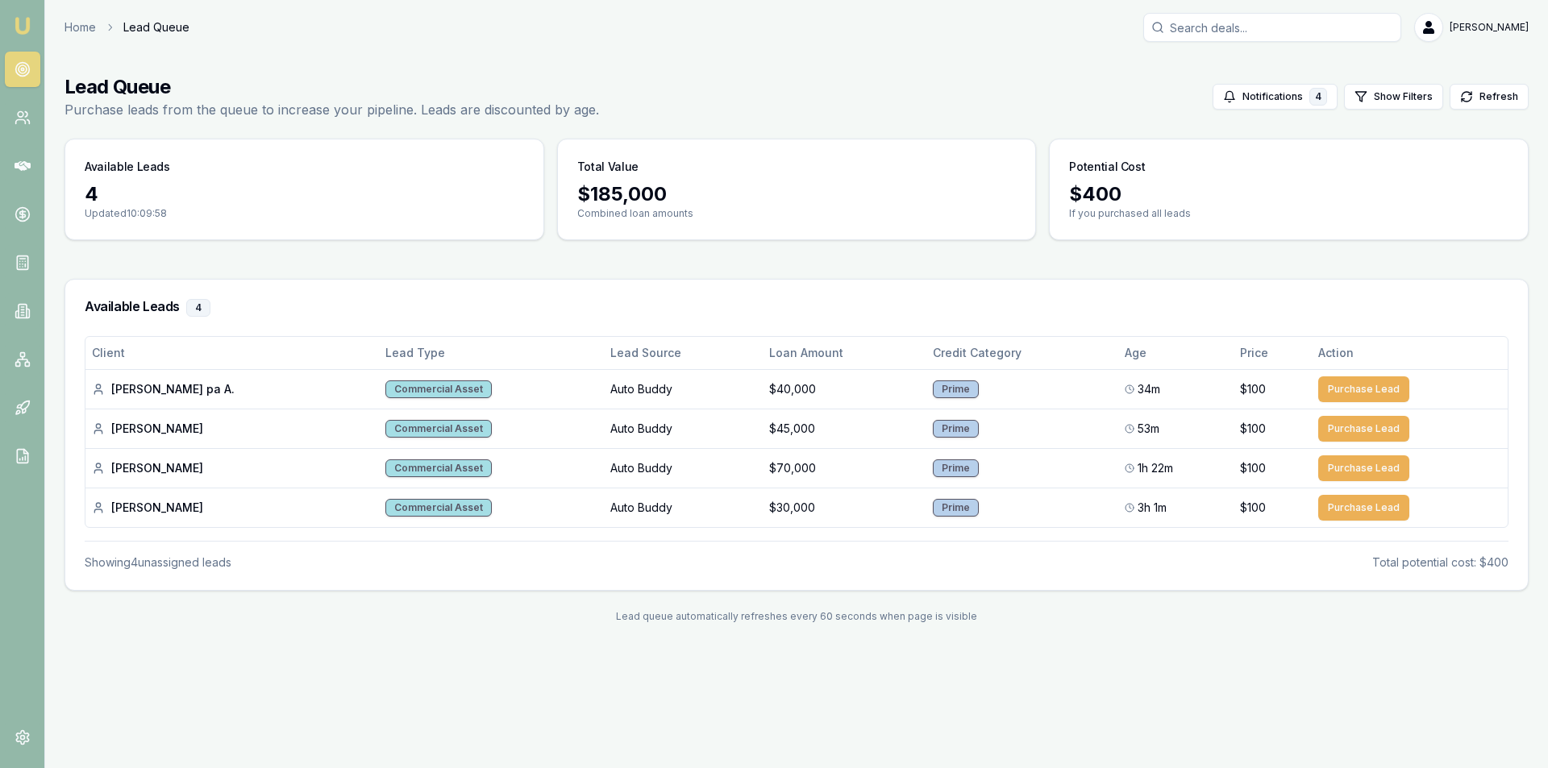
drag, startPoint x: 1119, startPoint y: 614, endPoint x: 1093, endPoint y: 619, distance: 26.3
click at [1093, 619] on div "Lead queue automatically refreshes every 60 seconds when page is visible" at bounding box center [797, 616] width 1464 height 13
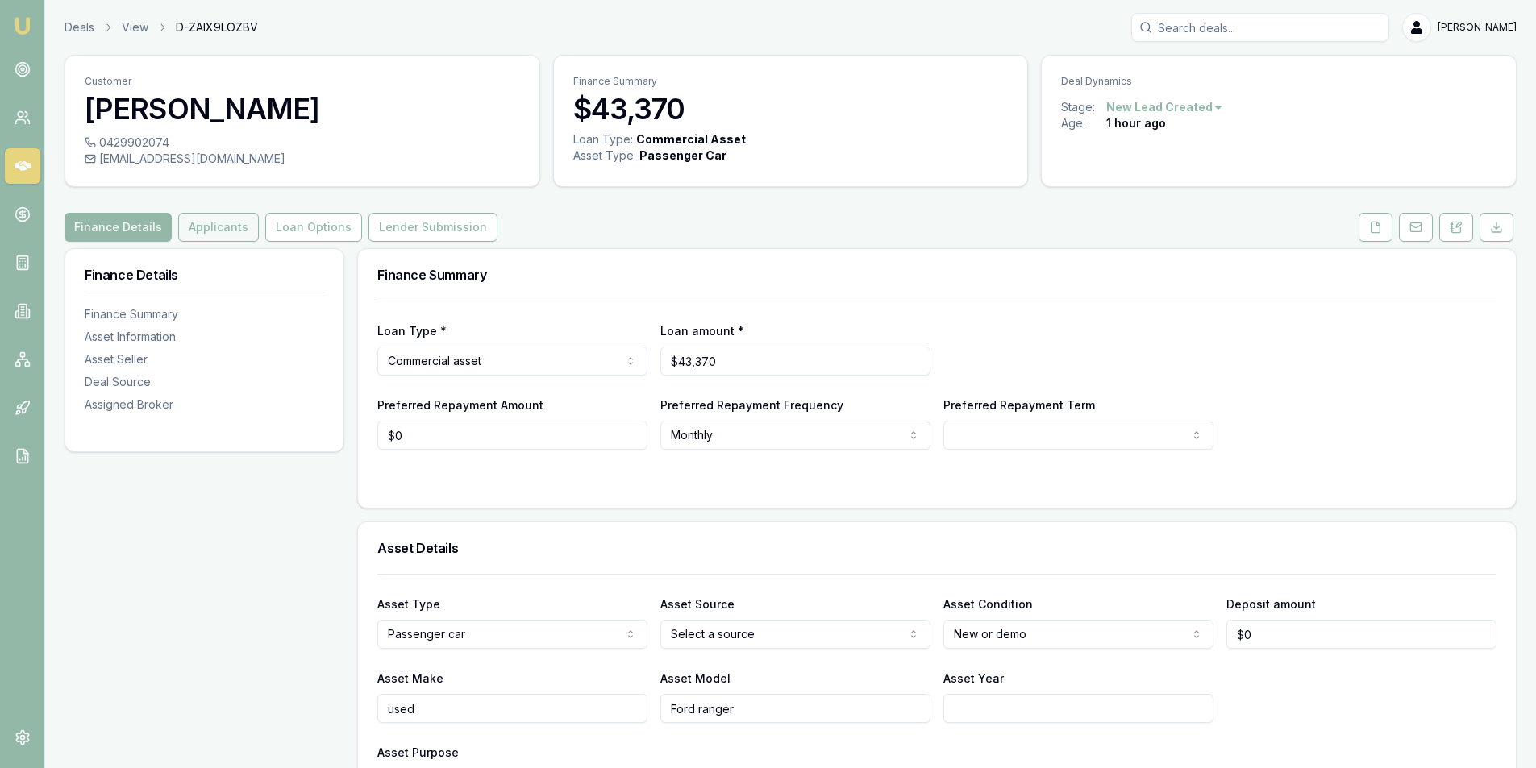
click at [217, 227] on button "Applicants" at bounding box center [218, 227] width 81 height 29
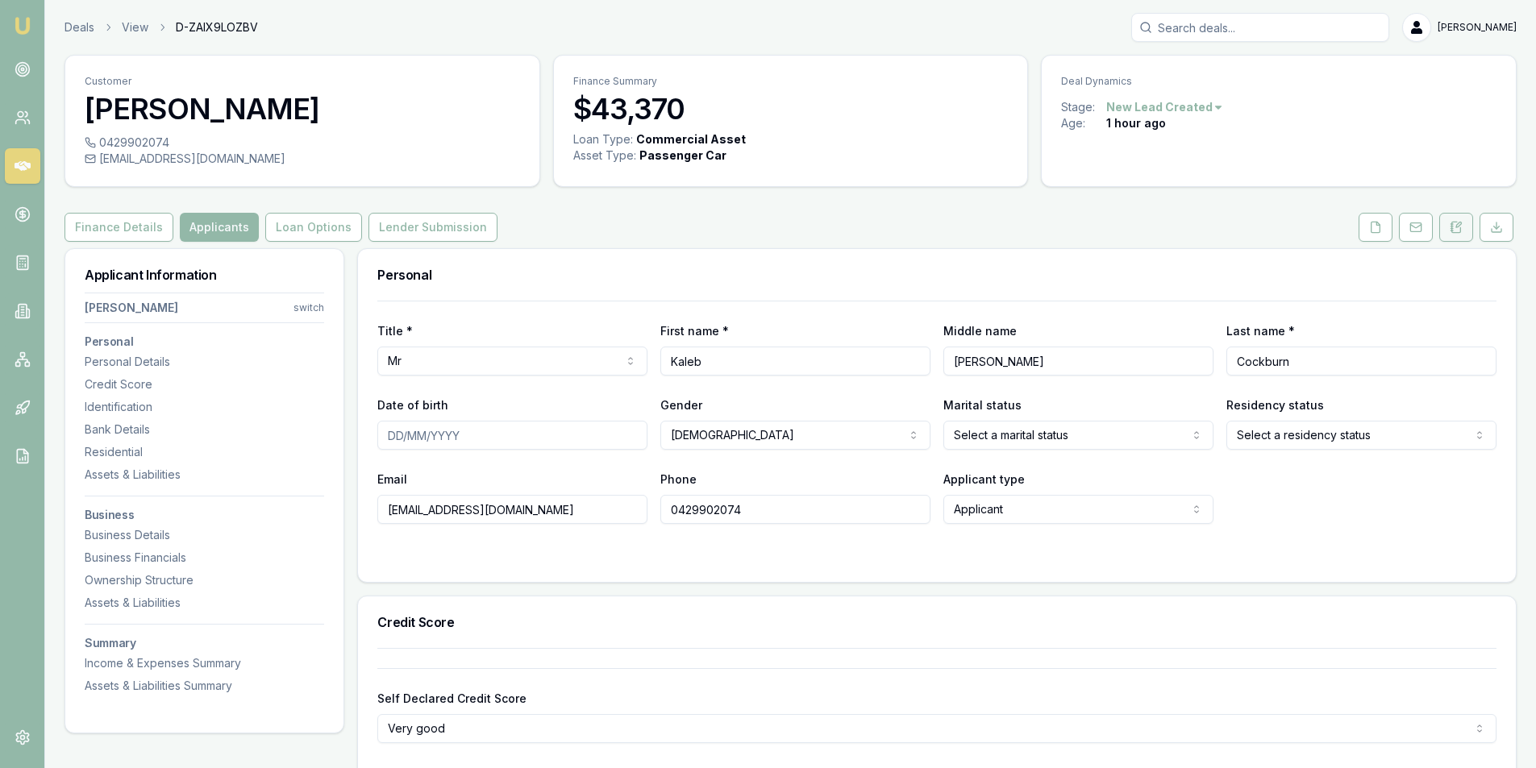
click at [1455, 225] on icon at bounding box center [1456, 227] width 13 height 13
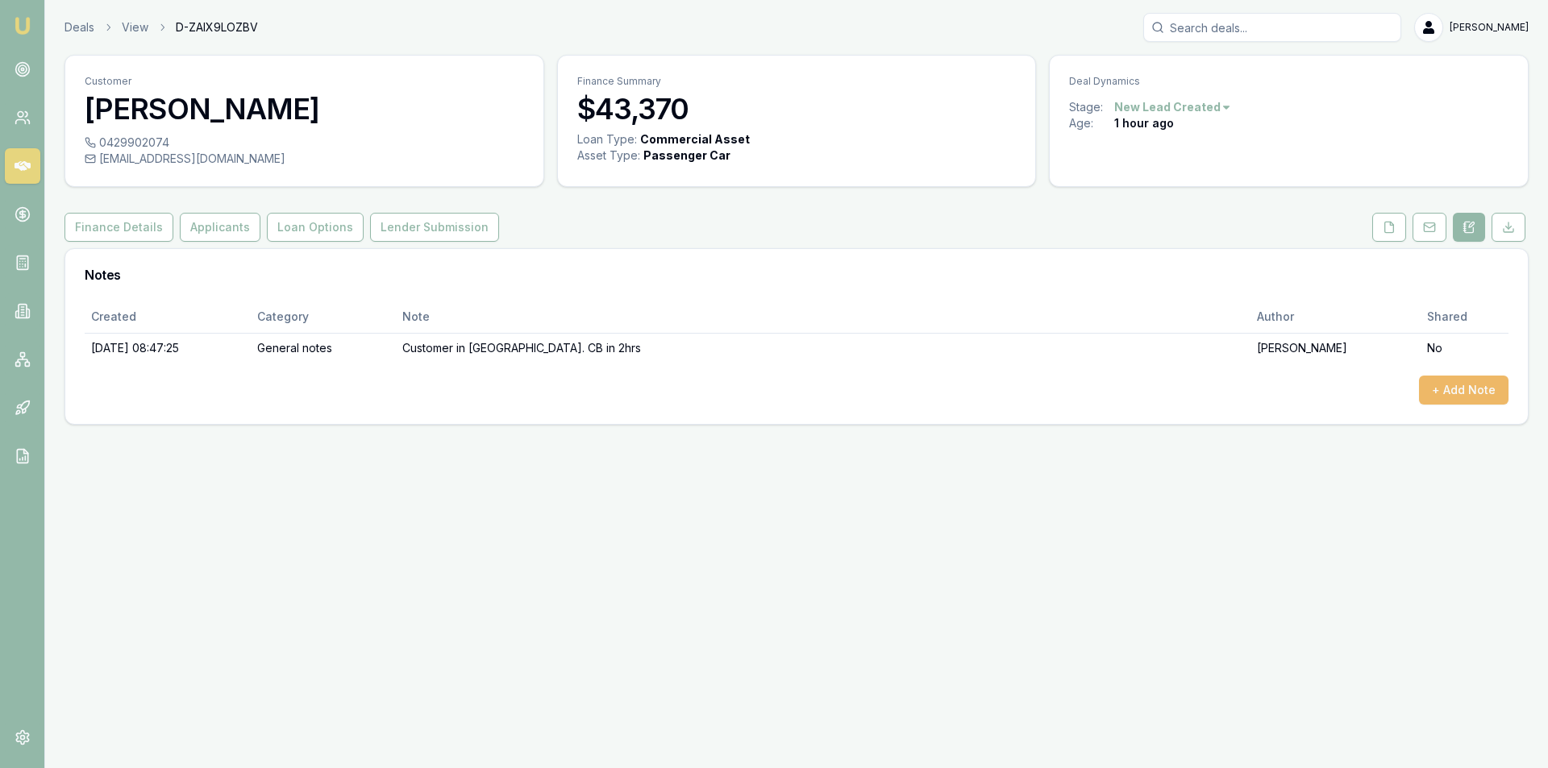
click at [1486, 391] on button "+ Add Note" at bounding box center [1464, 390] width 90 height 29
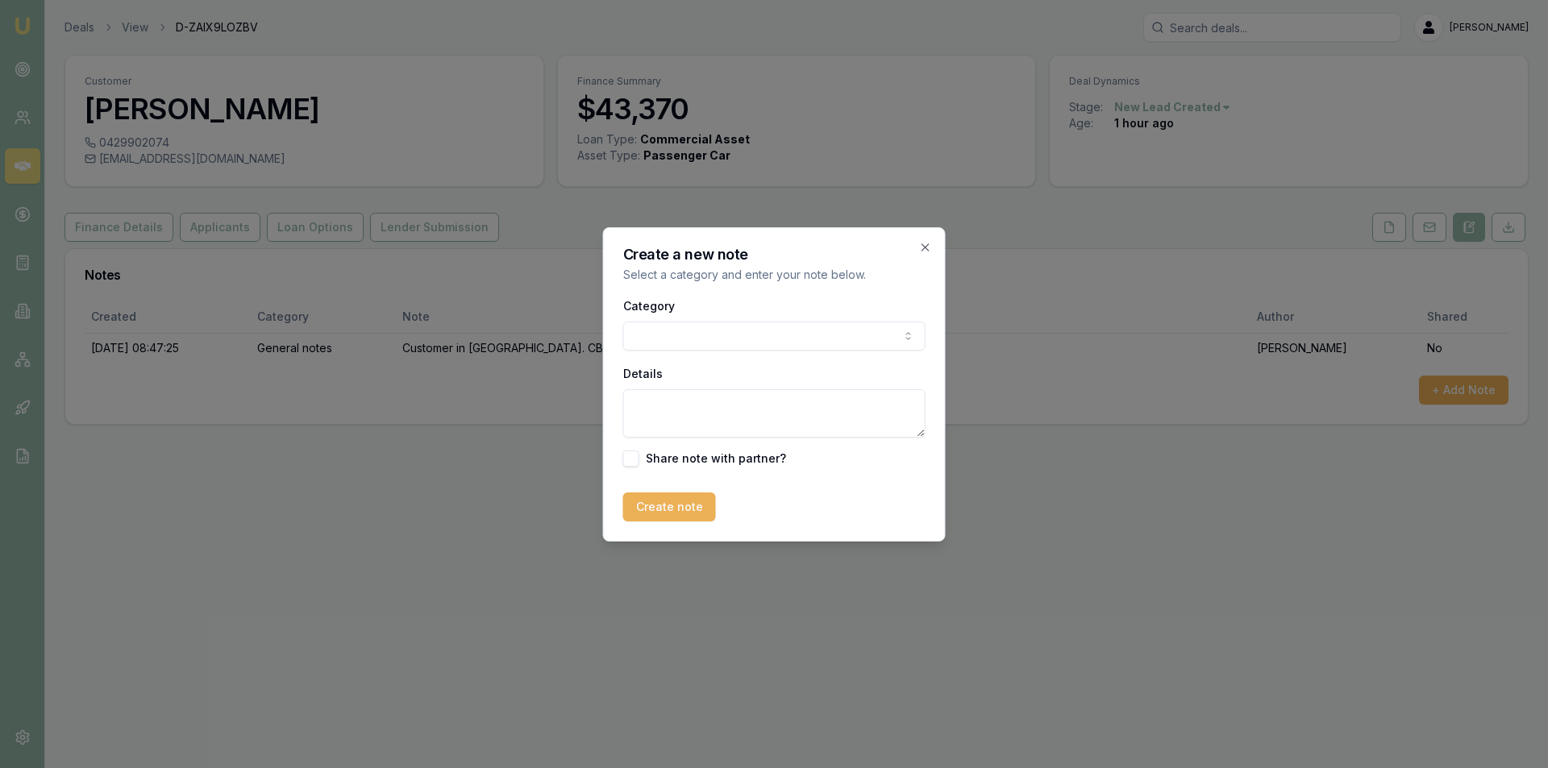
click at [709, 332] on body "Emu Broker Deals View D-ZAIX9LOZBV Peter Sarris Toggle Menu Customer Kaleb Cock…" at bounding box center [774, 384] width 1548 height 768
click at [727, 402] on textarea "Details" at bounding box center [774, 413] width 302 height 48
type textarea "Sent SMS"
click at [664, 506] on button "Create note" at bounding box center [669, 507] width 93 height 29
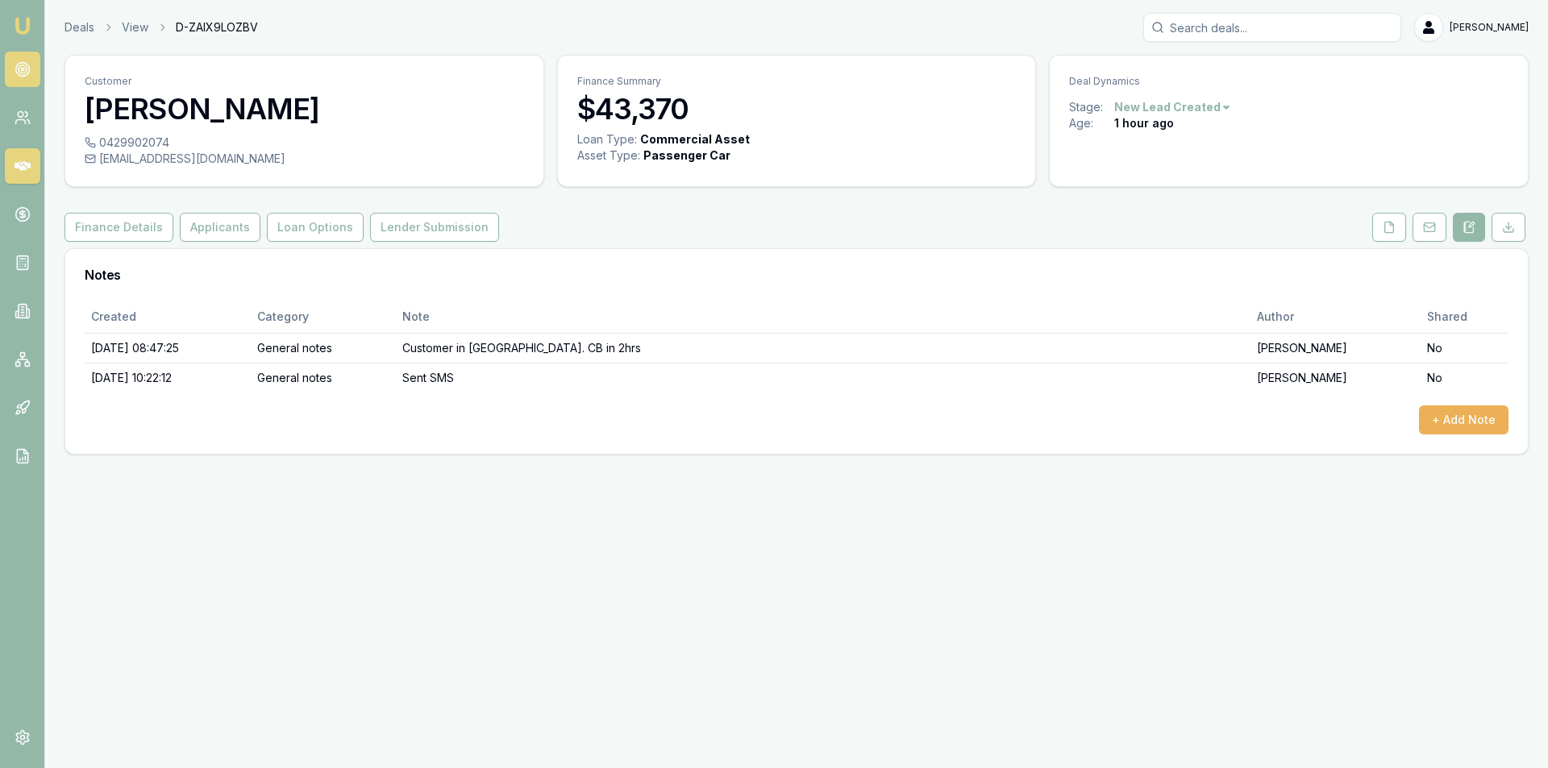
click at [17, 60] on link at bounding box center [22, 69] width 35 height 35
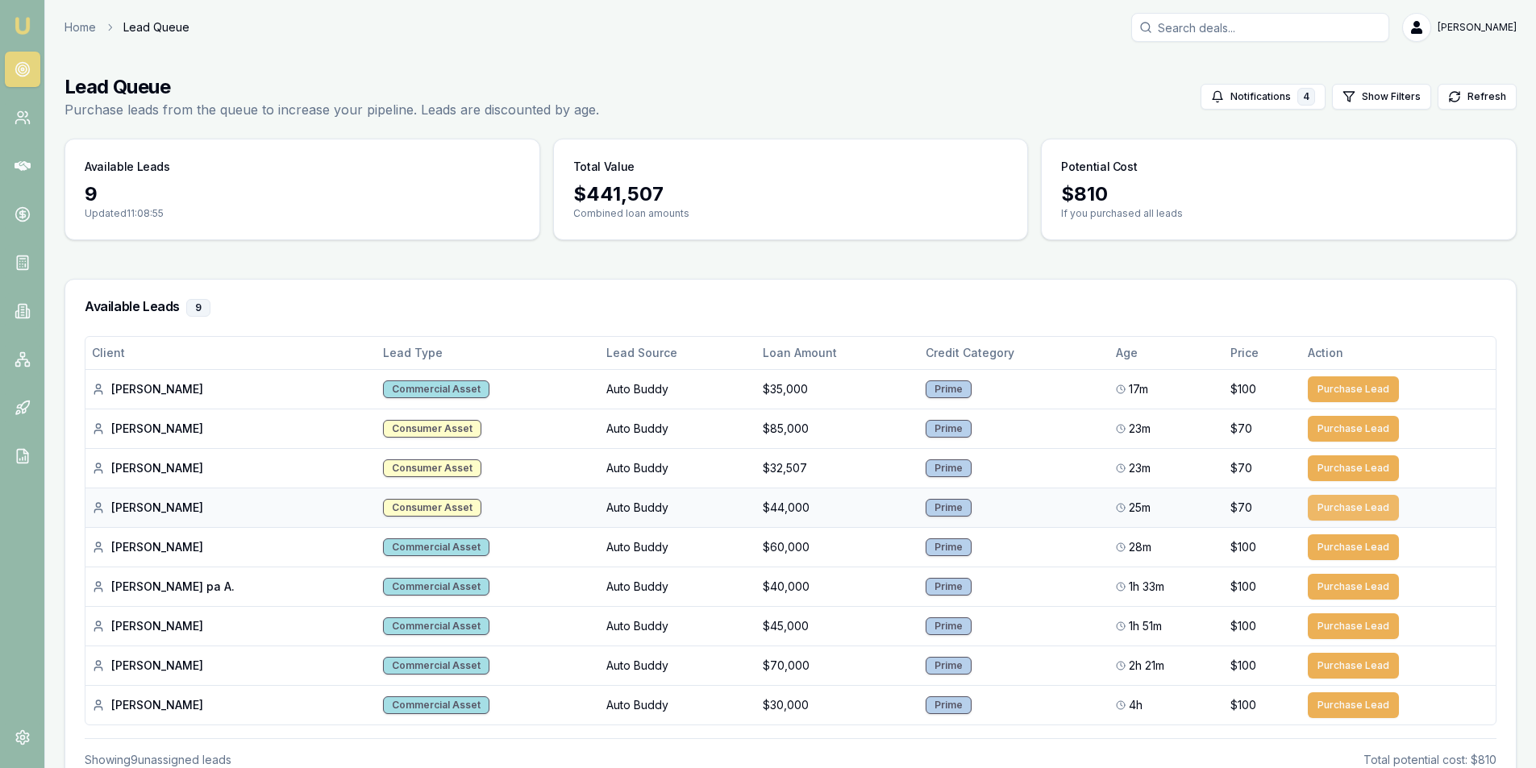
click at [1357, 502] on button "Purchase Lead" at bounding box center [1353, 508] width 91 height 26
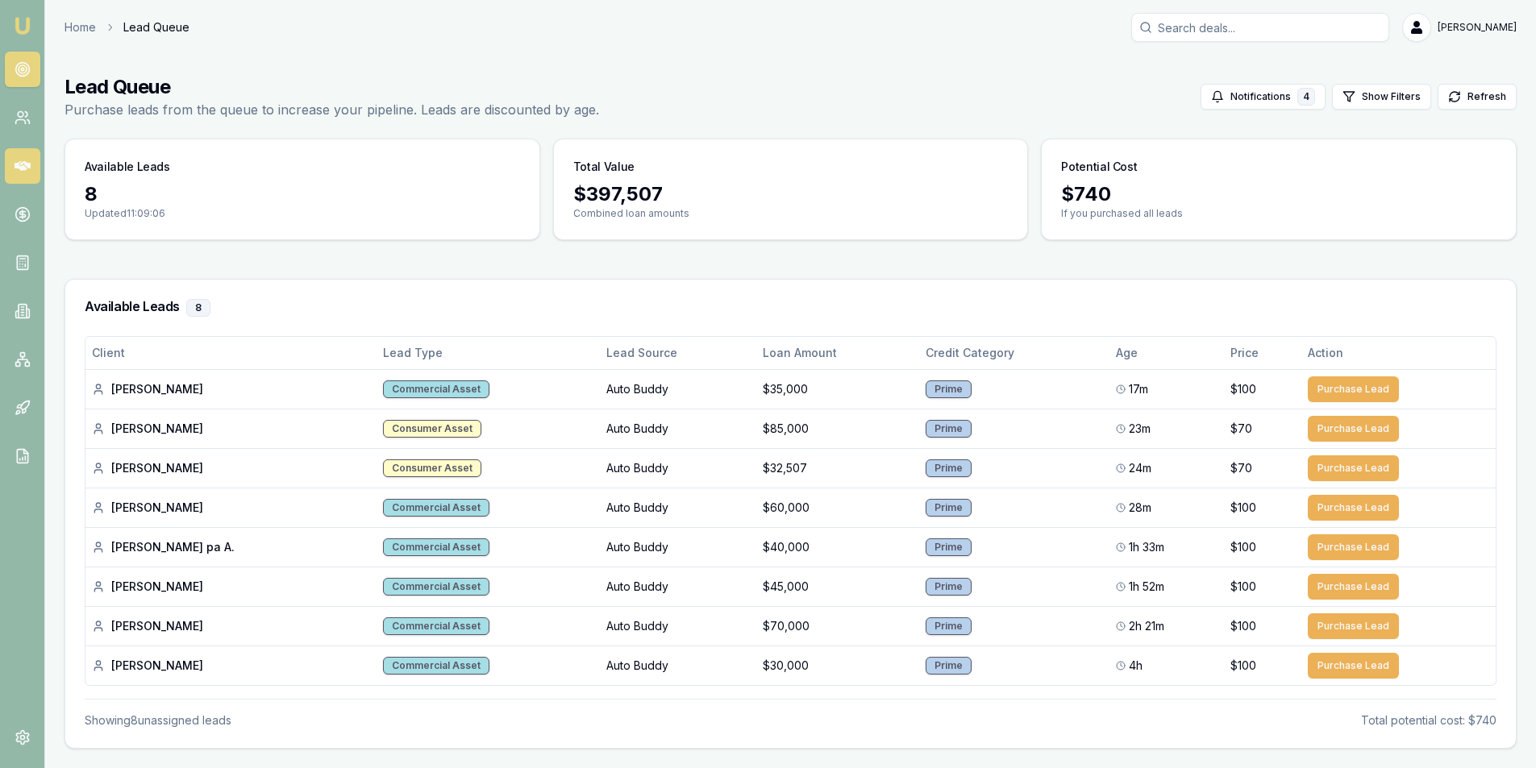
click at [15, 152] on link at bounding box center [22, 165] width 35 height 35
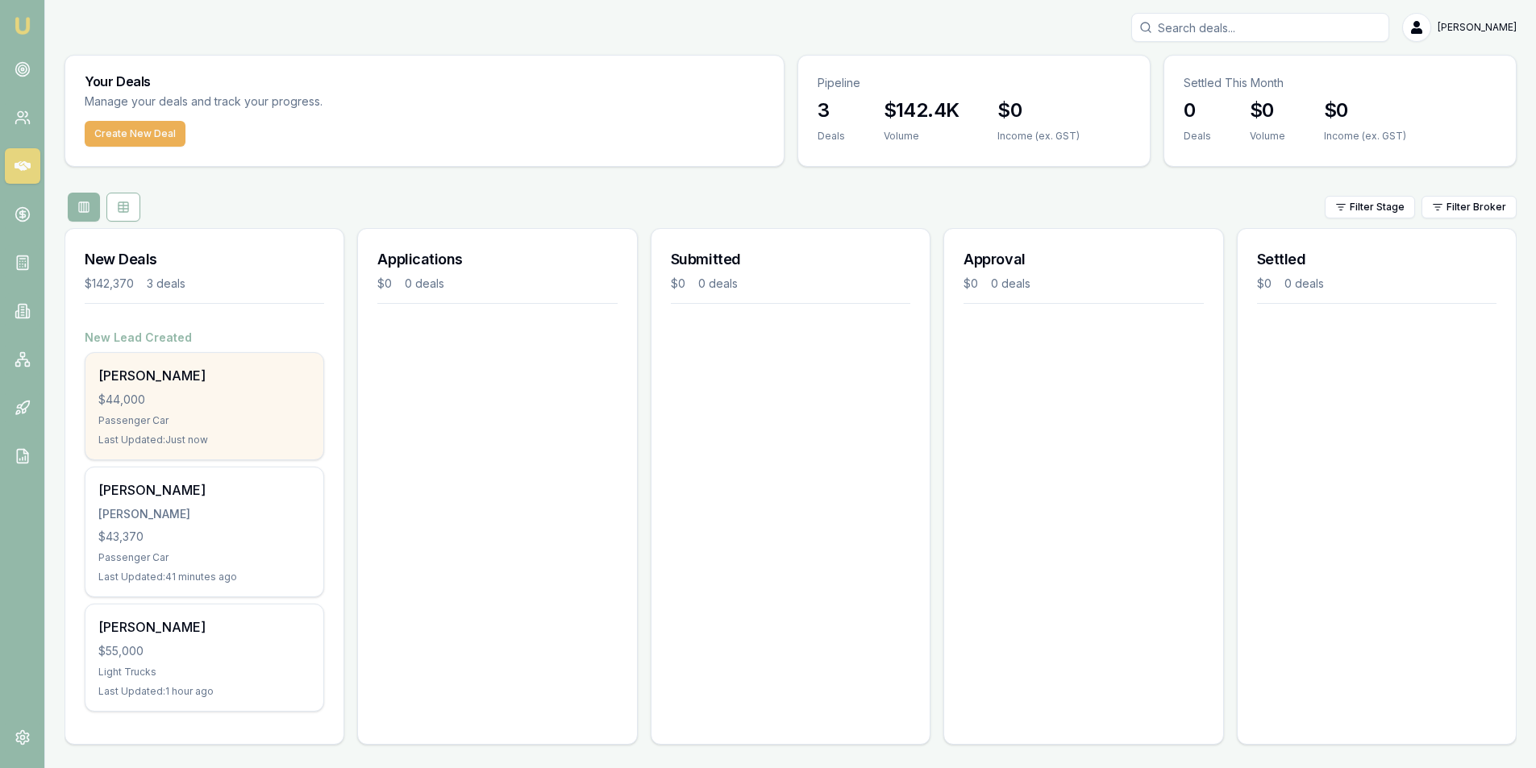
click at [241, 407] on div "$44,000" at bounding box center [204, 400] width 212 height 16
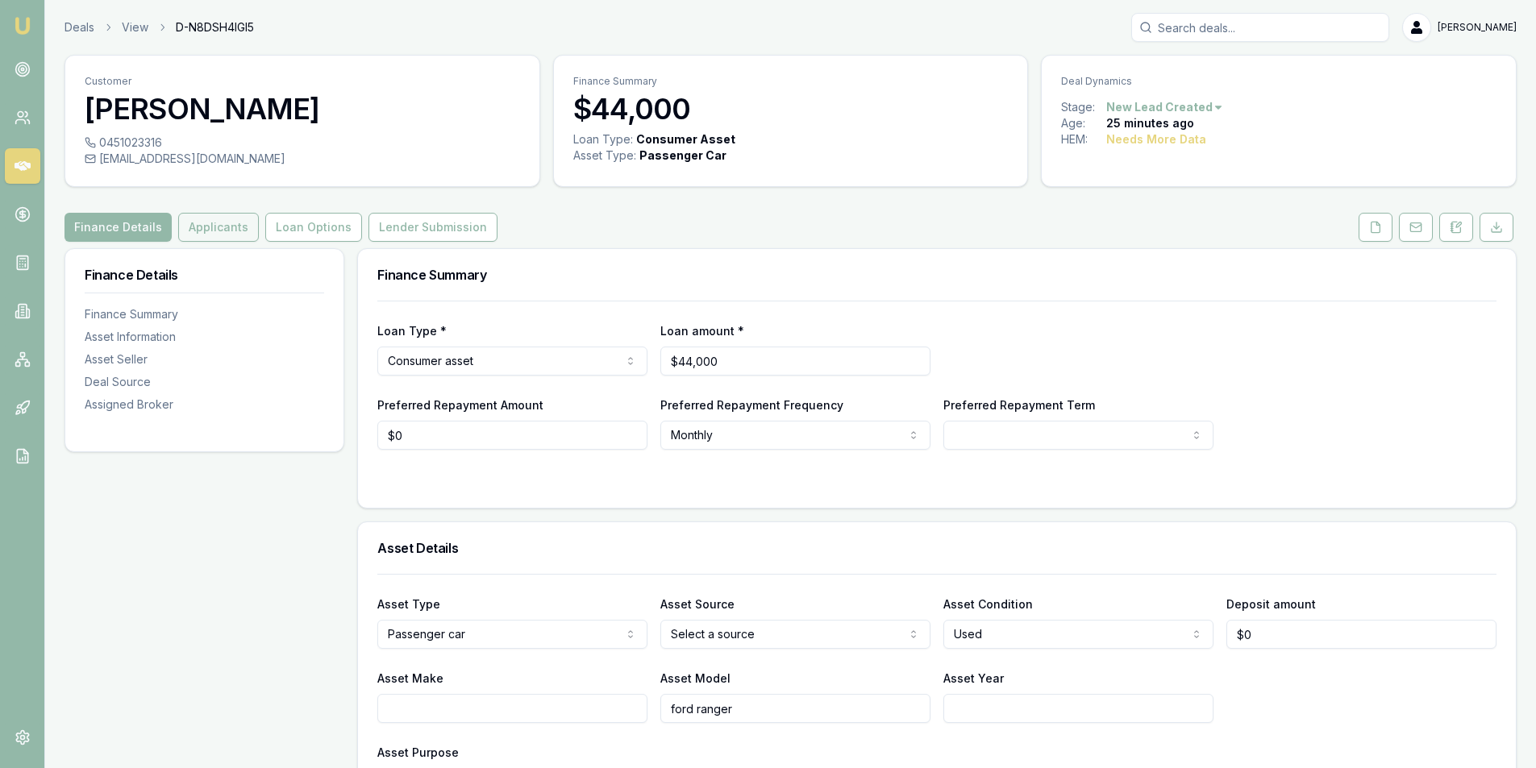
click at [217, 224] on button "Applicants" at bounding box center [218, 227] width 81 height 29
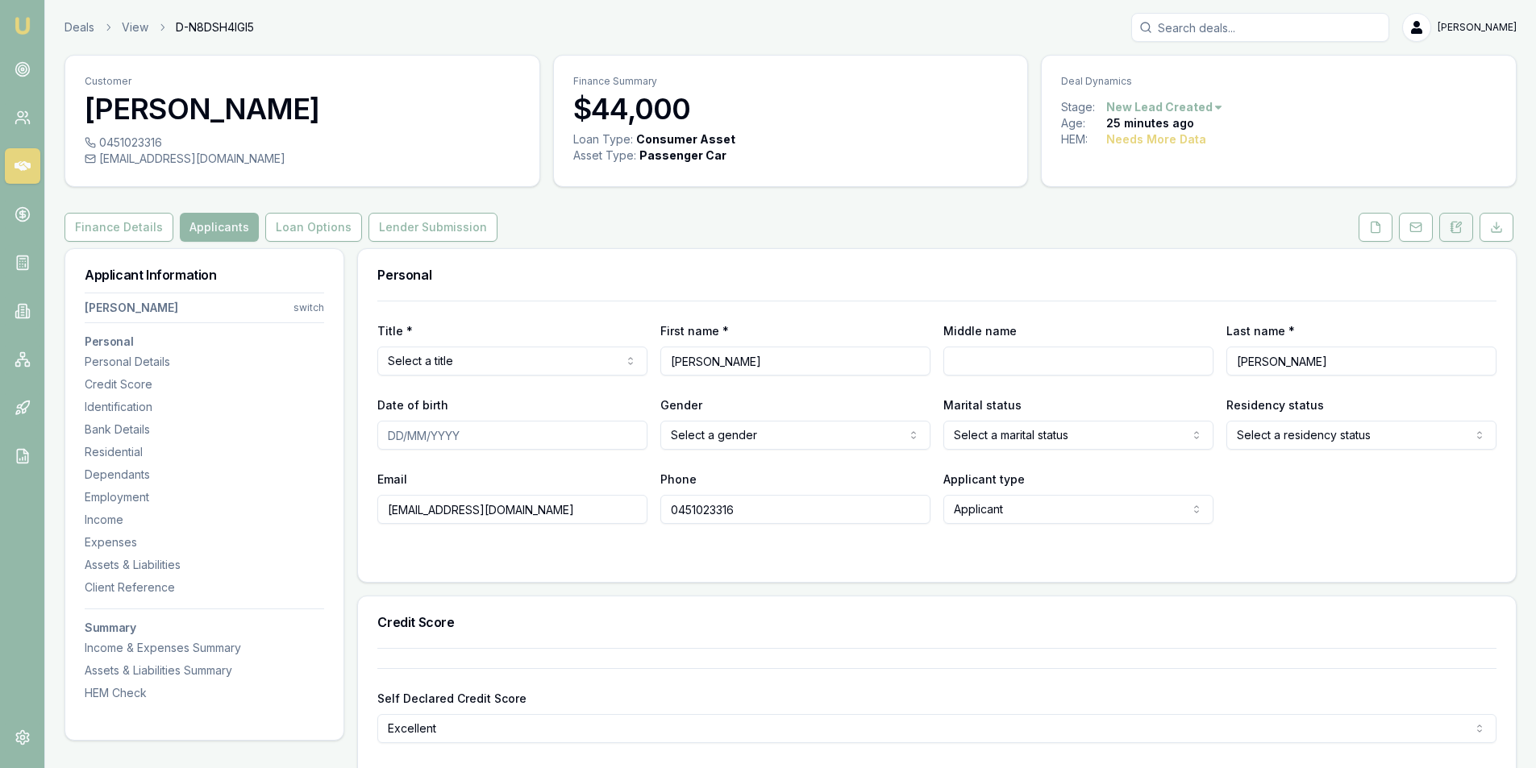
click at [1452, 225] on icon at bounding box center [1456, 227] width 9 height 10
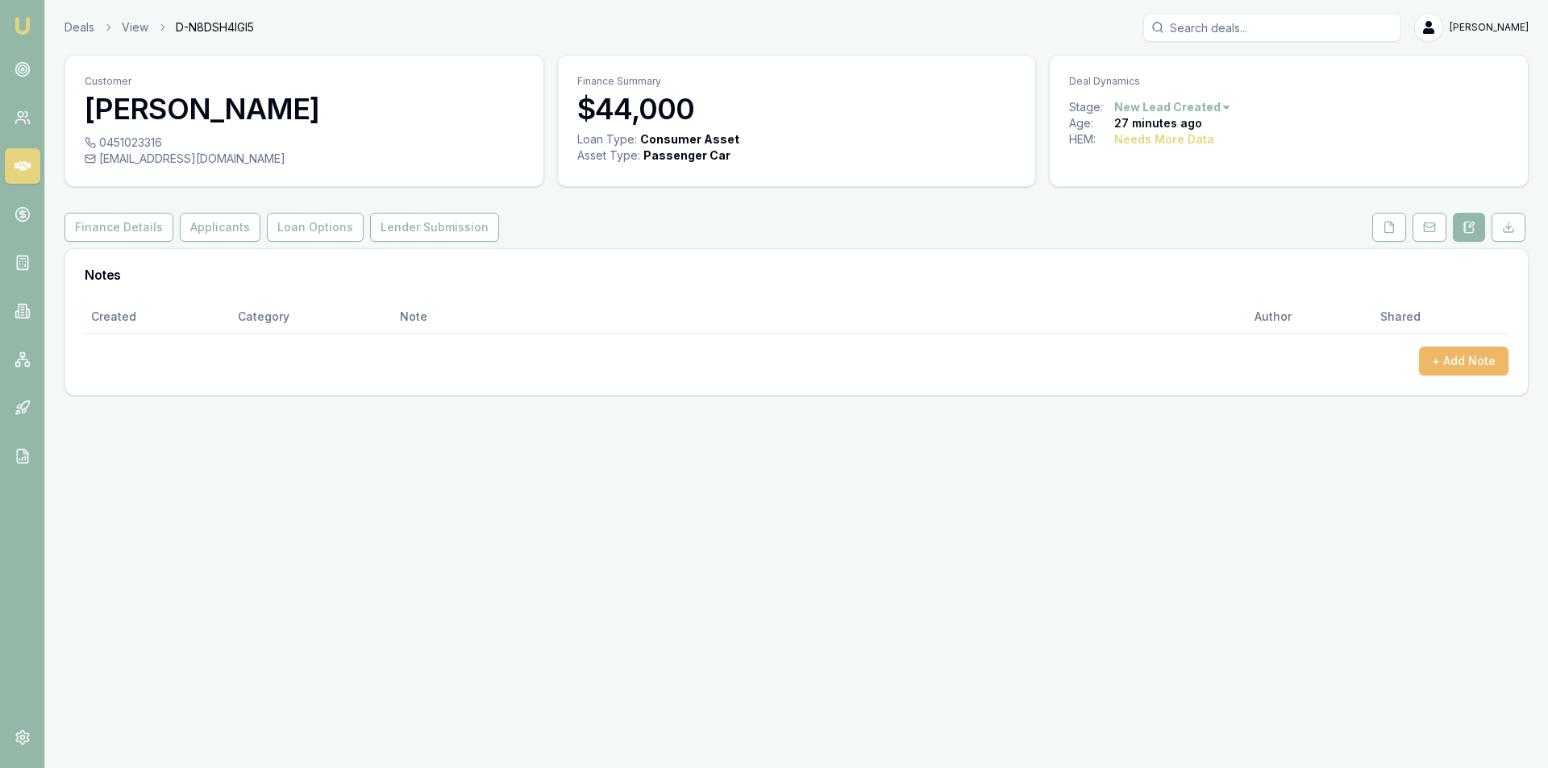
click at [1463, 365] on button "+ Add Note" at bounding box center [1464, 361] width 90 height 29
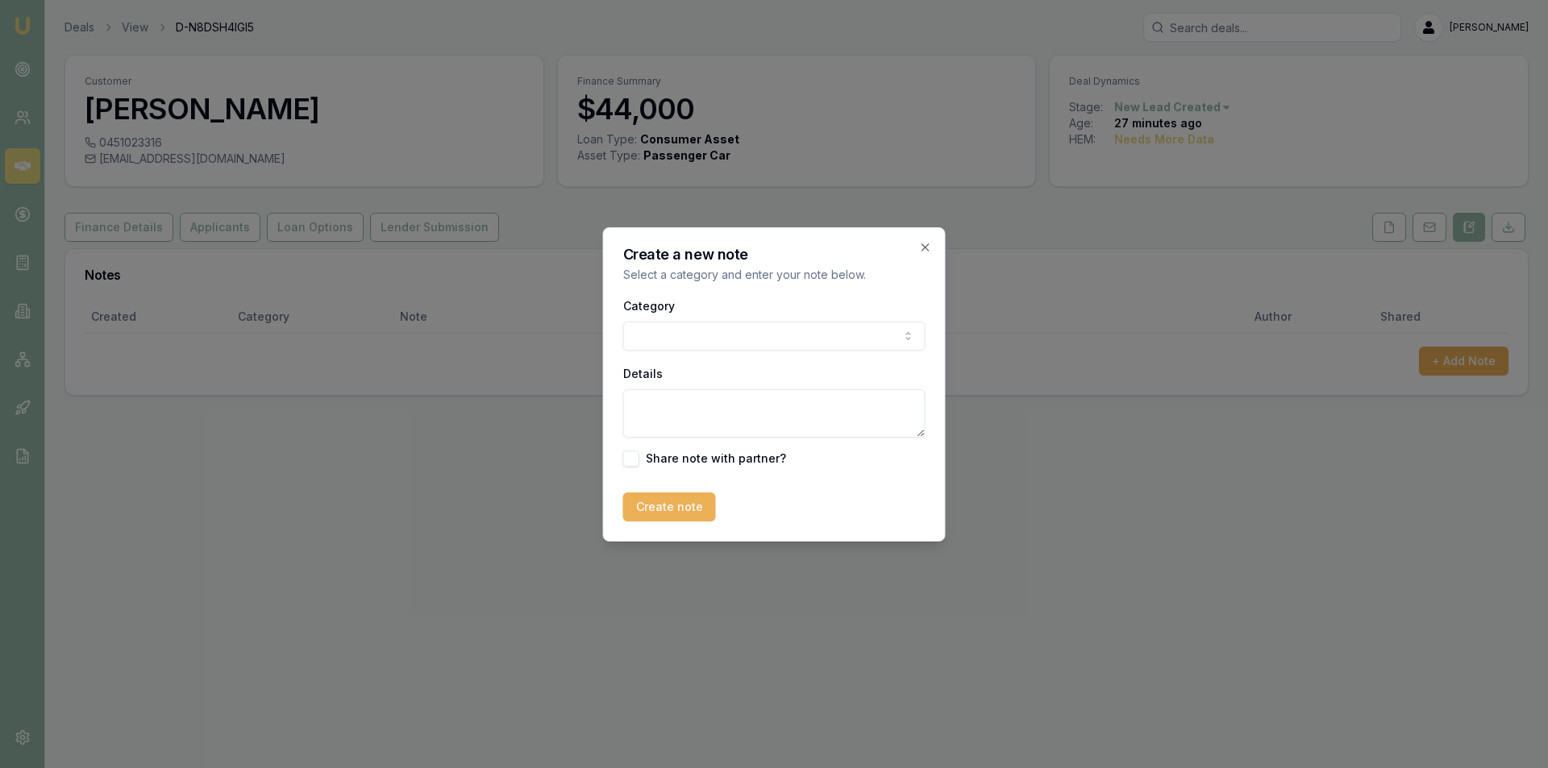
click at [722, 311] on div "Category General notes Attempted contact Follow up reminder Initial discussion …" at bounding box center [774, 323] width 302 height 55
click at [722, 335] on body "Emu Broker Deals View D-N8DSH4IGI5 Peter Sarris Toggle Menu Customer Raymond Mu…" at bounding box center [774, 384] width 1548 height 768
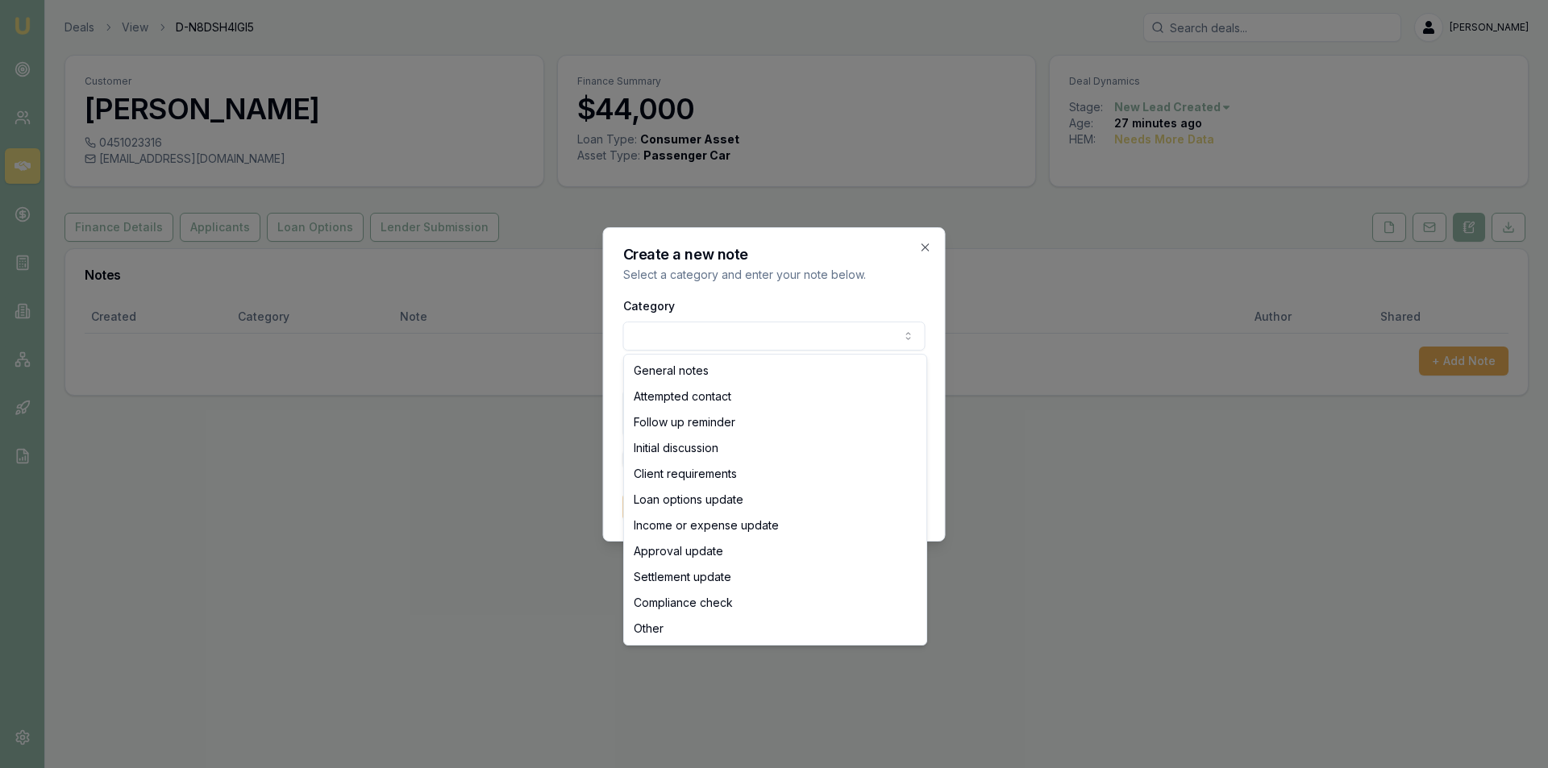
select select "ATTEMPTED_CONTACT"
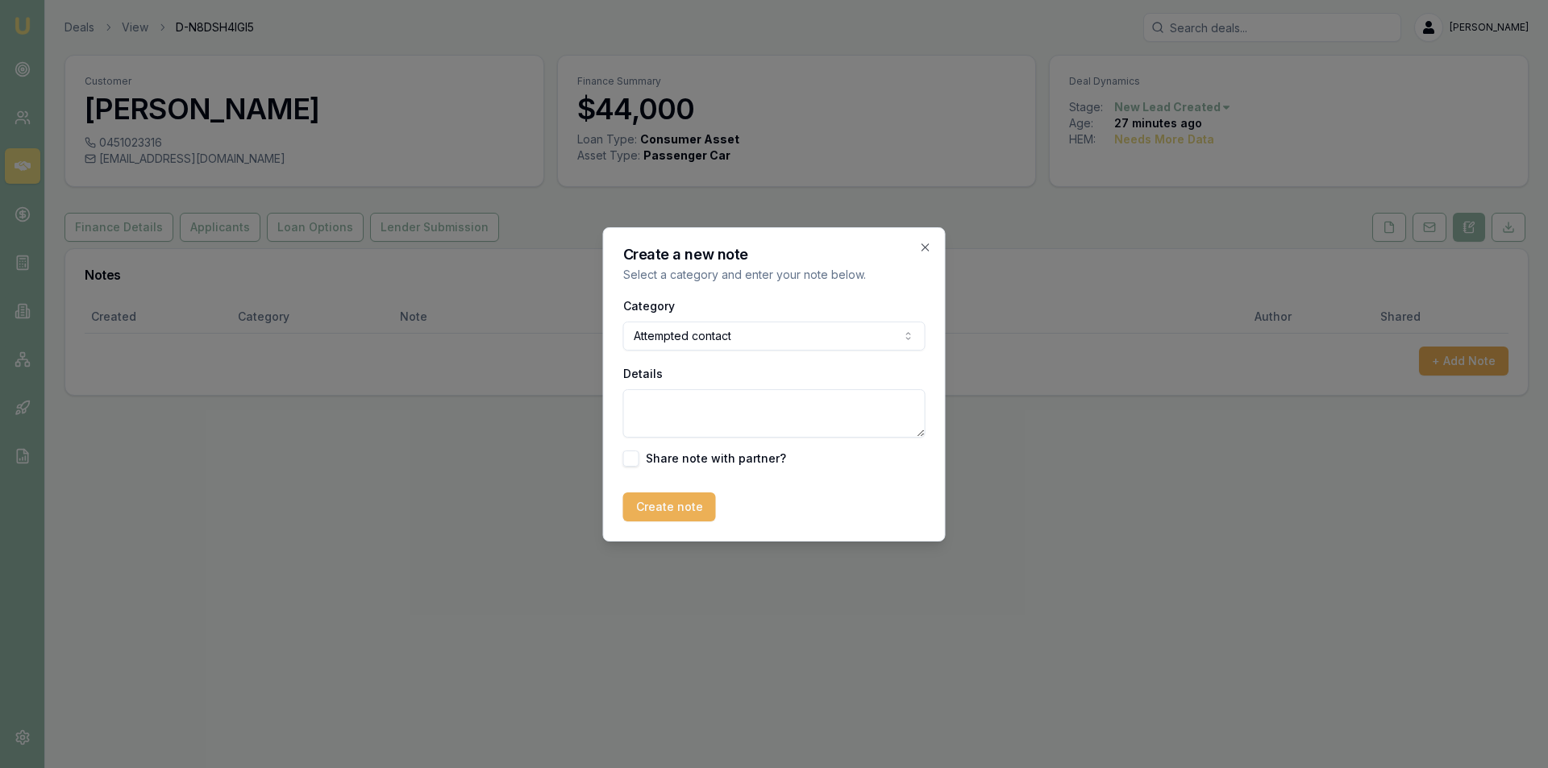
click at [722, 408] on textarea "Details" at bounding box center [774, 413] width 302 height 48
type textarea "LVM"
click at [680, 493] on button "Create note" at bounding box center [669, 507] width 93 height 29
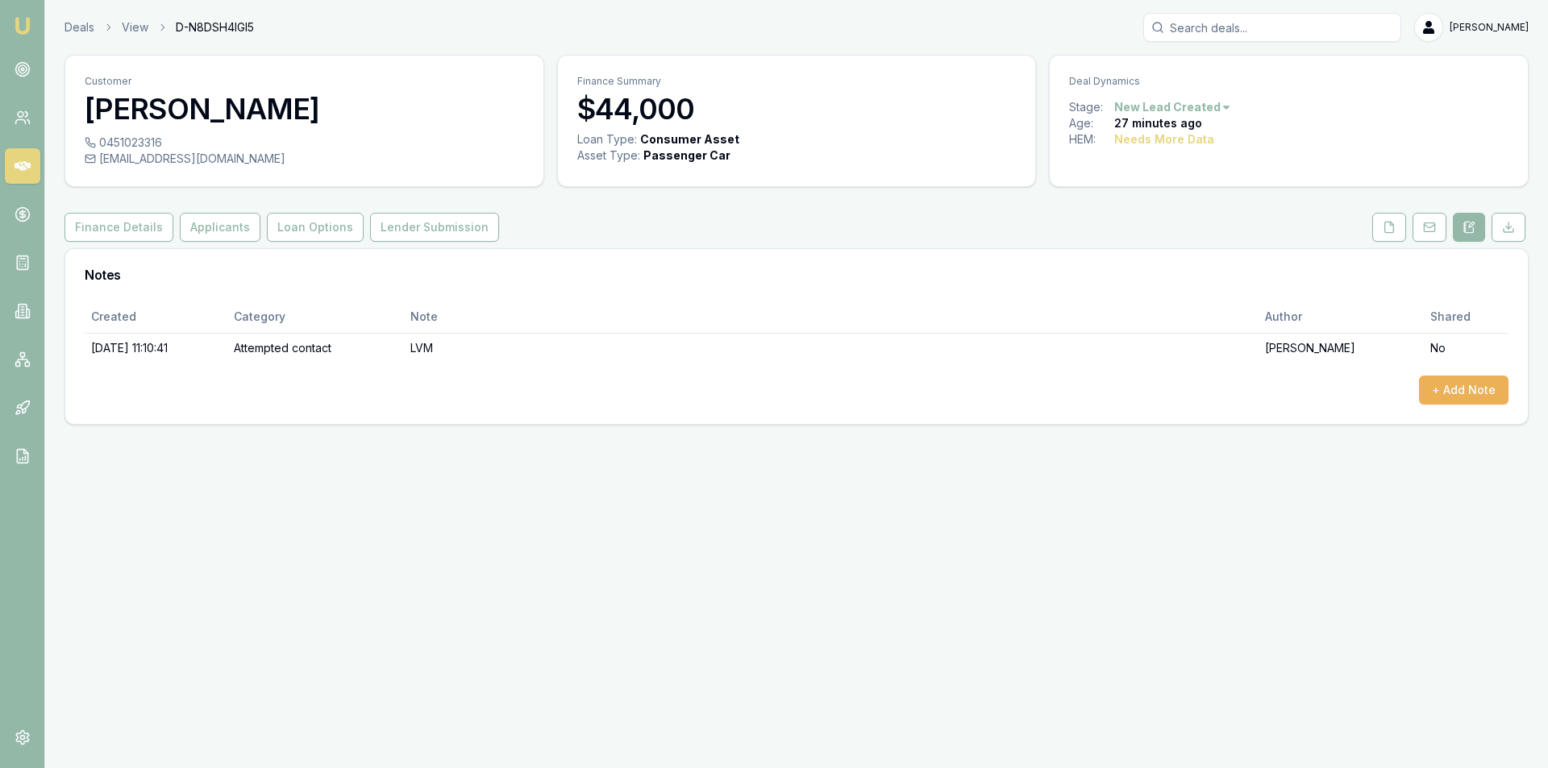
click at [26, 167] on icon at bounding box center [23, 166] width 16 height 16
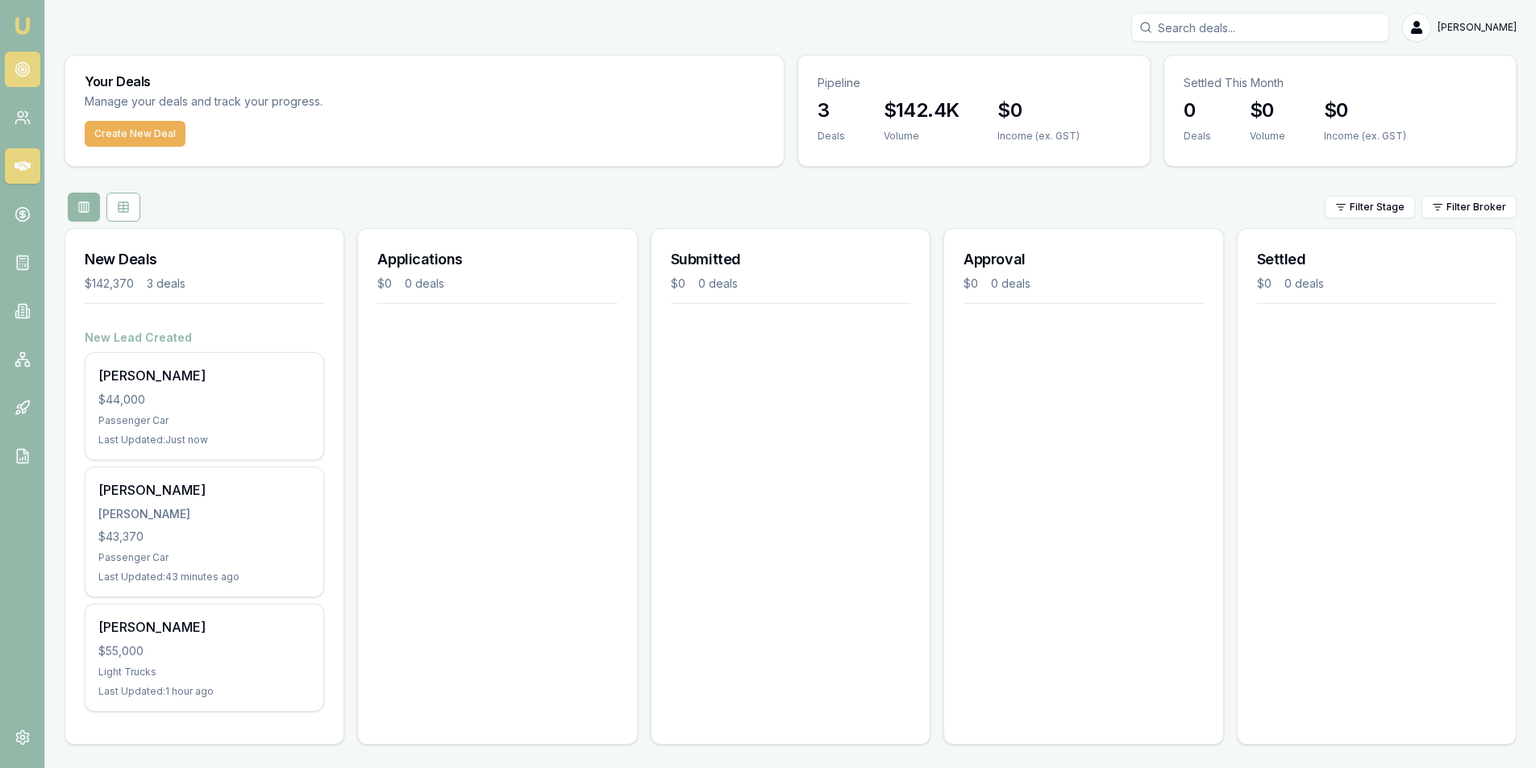
click at [27, 71] on icon at bounding box center [23, 69] width 16 height 16
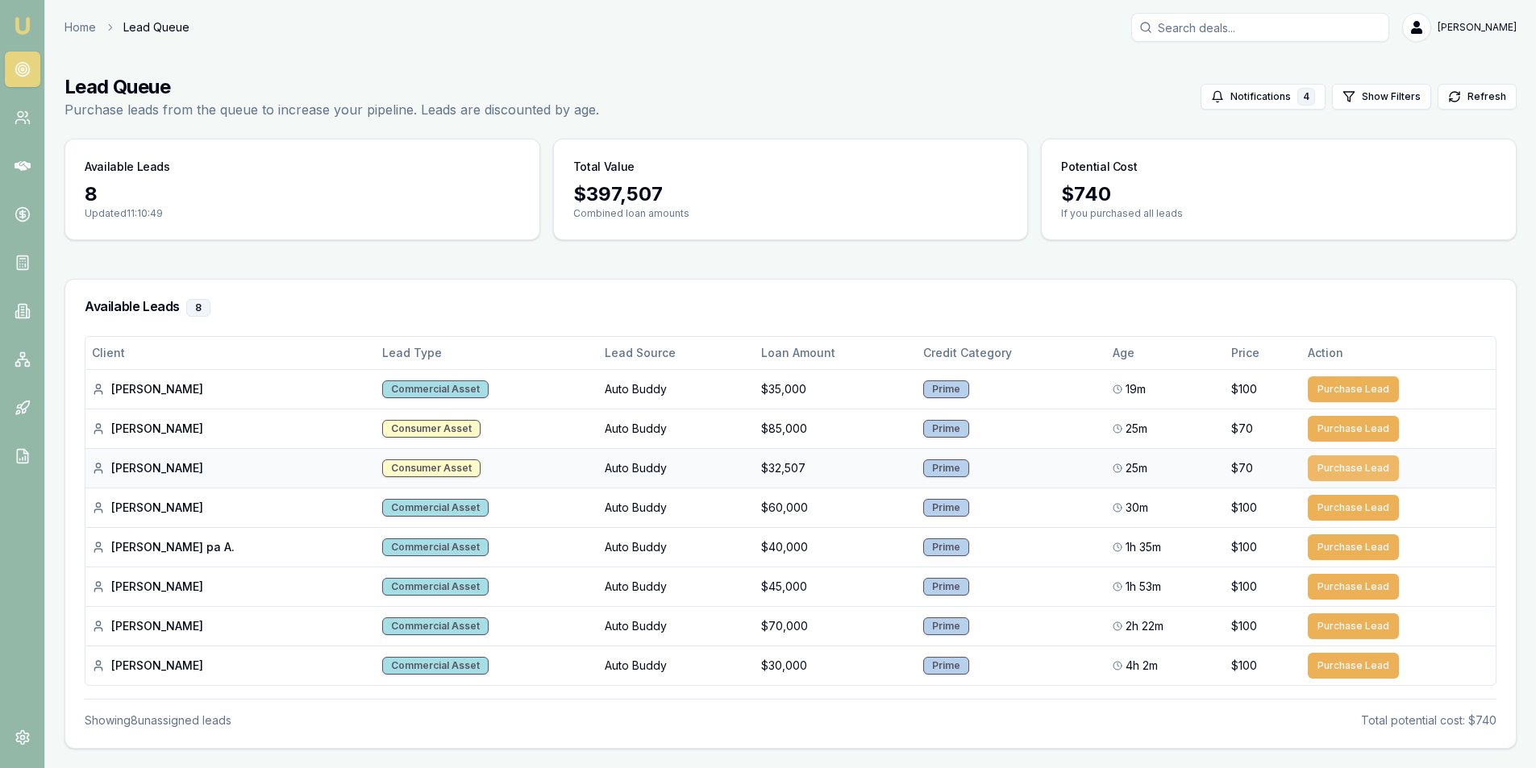
click at [1329, 472] on button "Purchase Lead" at bounding box center [1353, 469] width 91 height 26
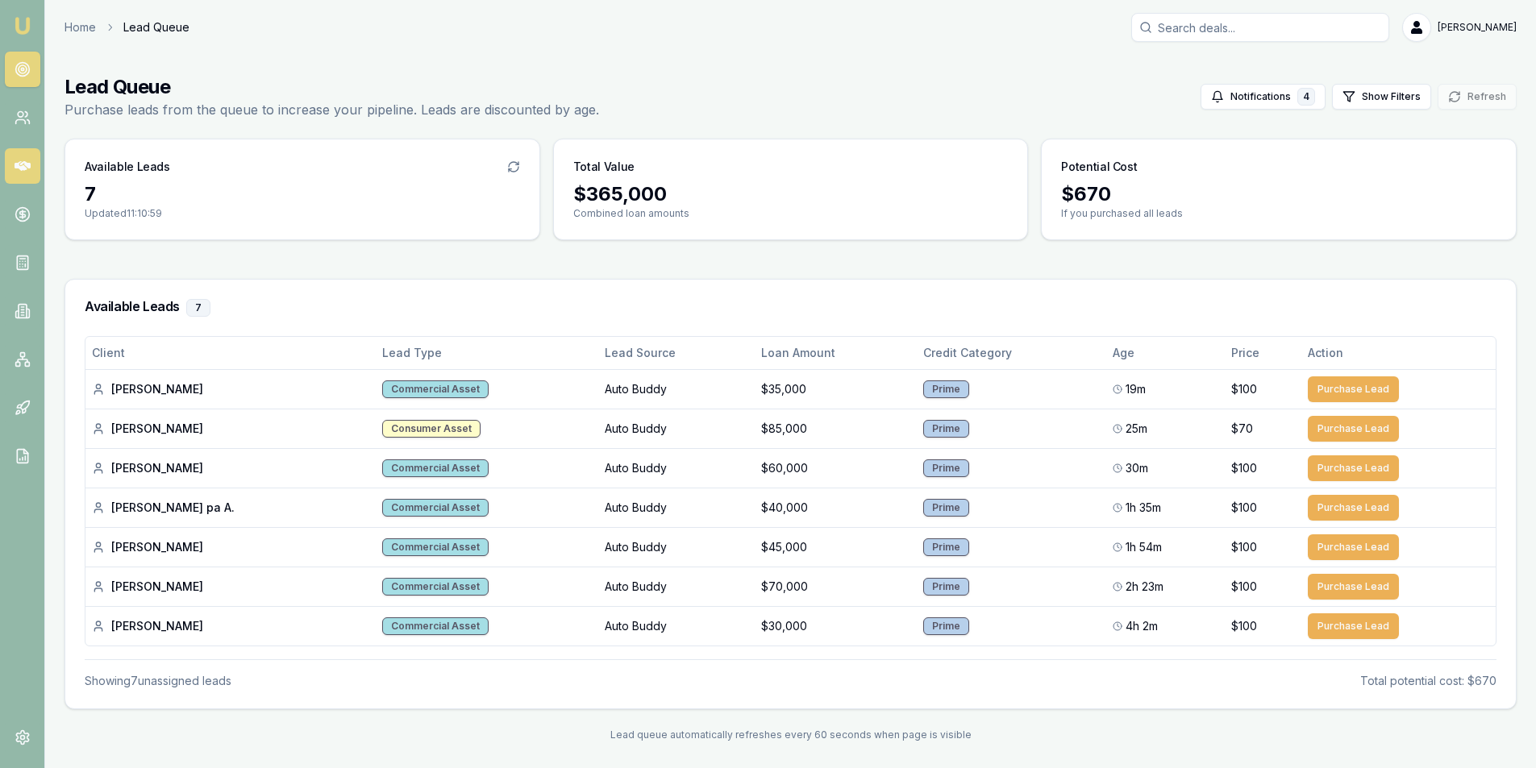
click at [18, 161] on icon at bounding box center [23, 166] width 16 height 16
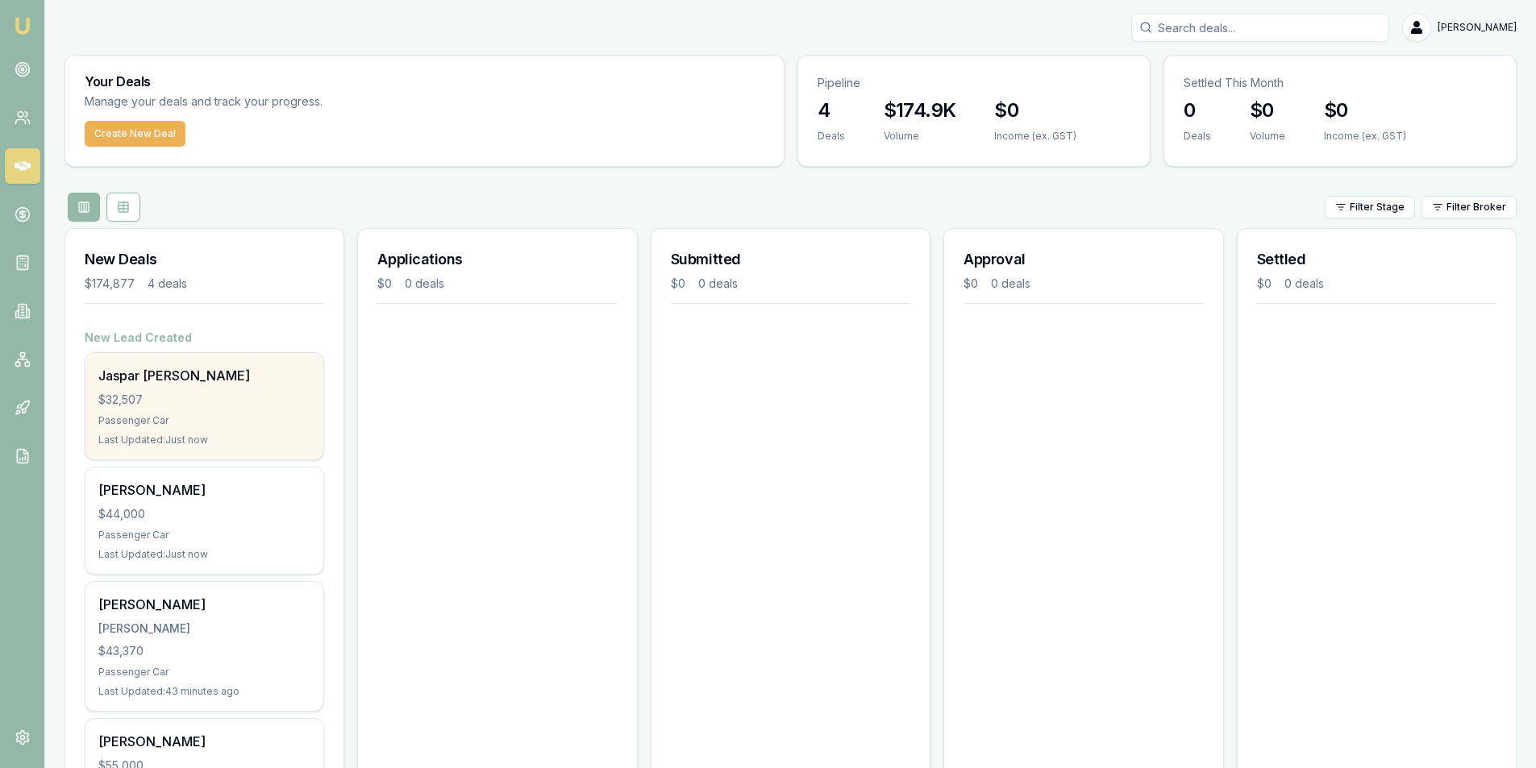
click at [197, 410] on div "Jaspar aldwin Falcon $32,507 Passenger Car Last Updated: Just now" at bounding box center [204, 406] width 238 height 106
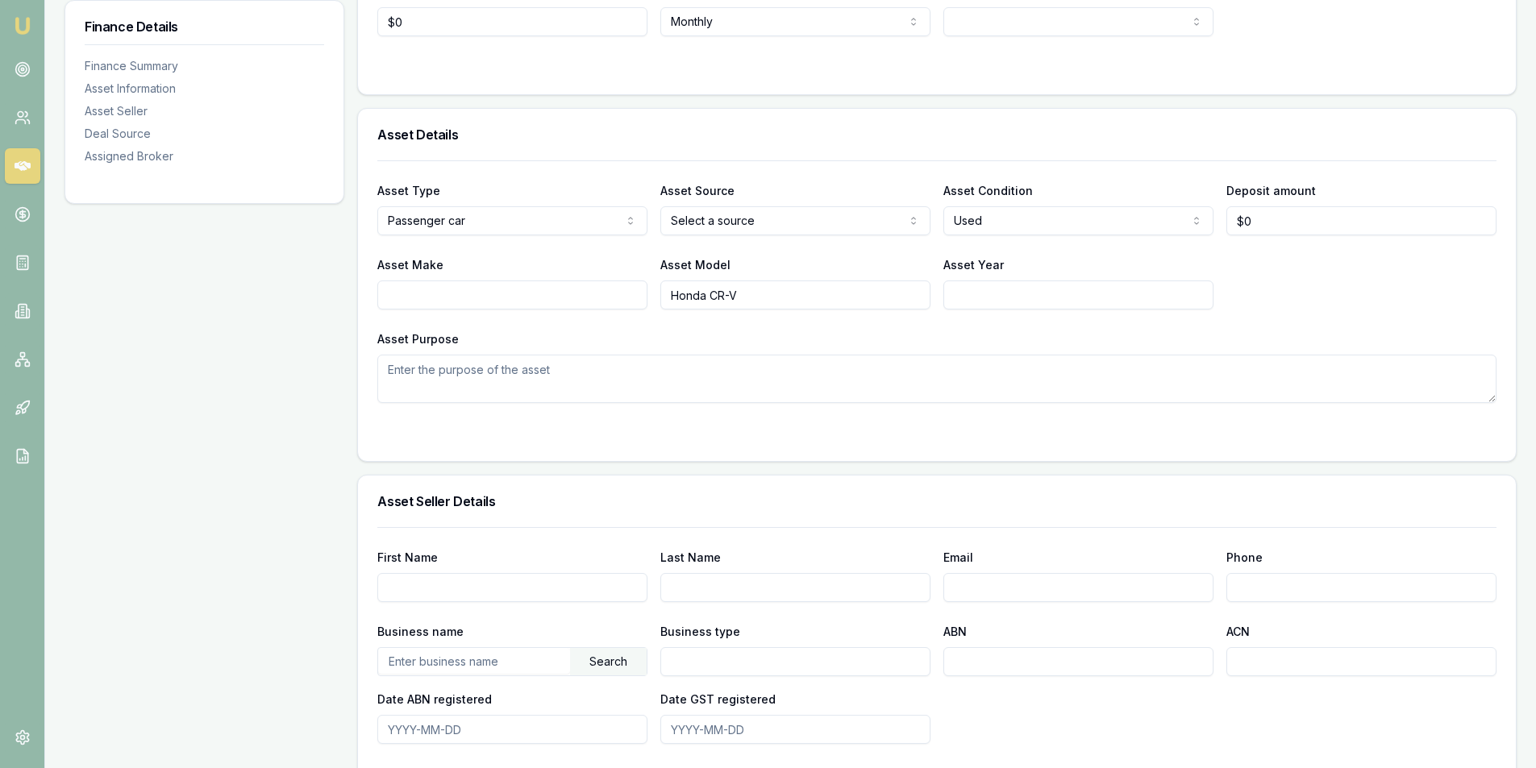
scroll to position [81, 0]
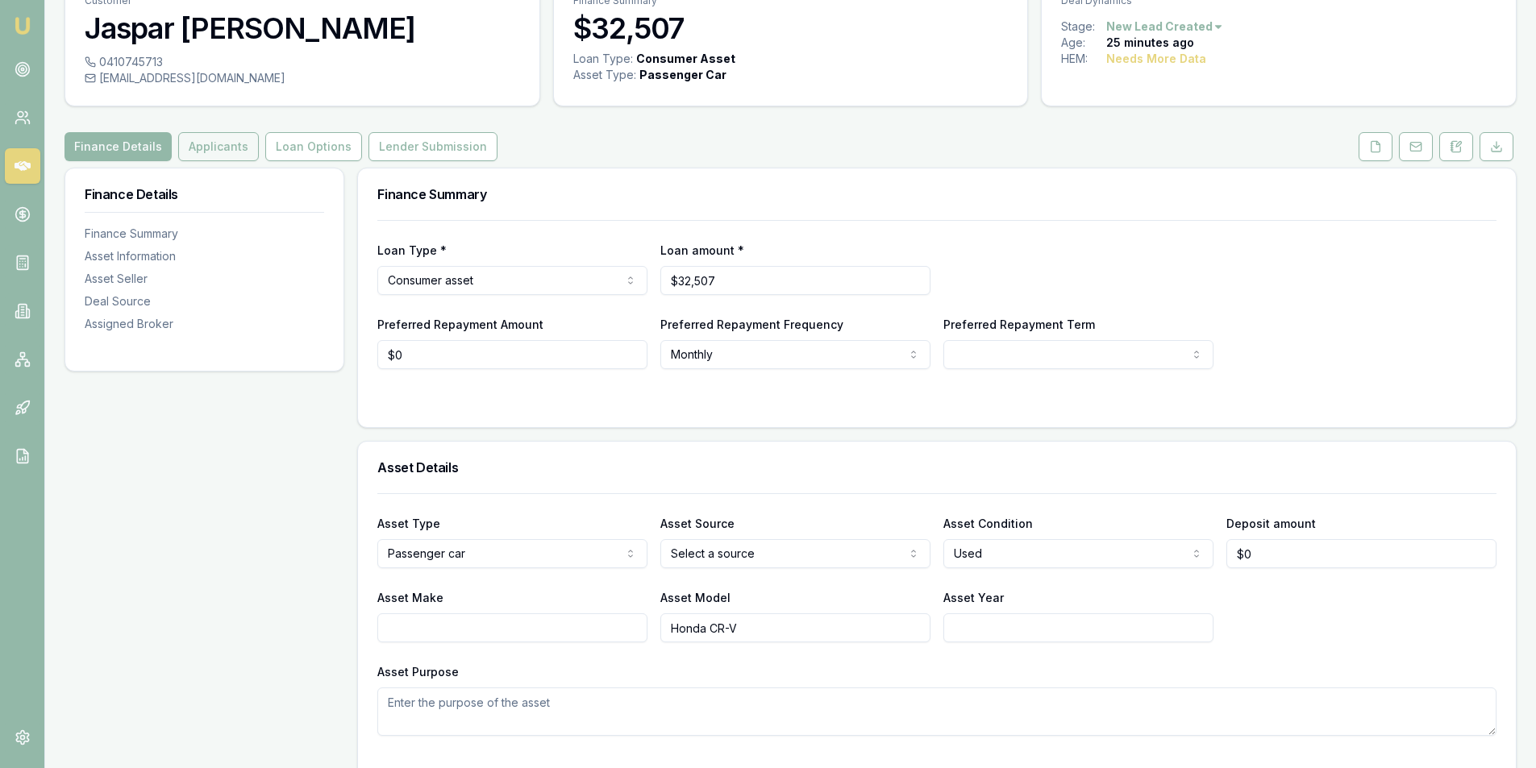
click at [210, 139] on button "Applicants" at bounding box center [218, 146] width 81 height 29
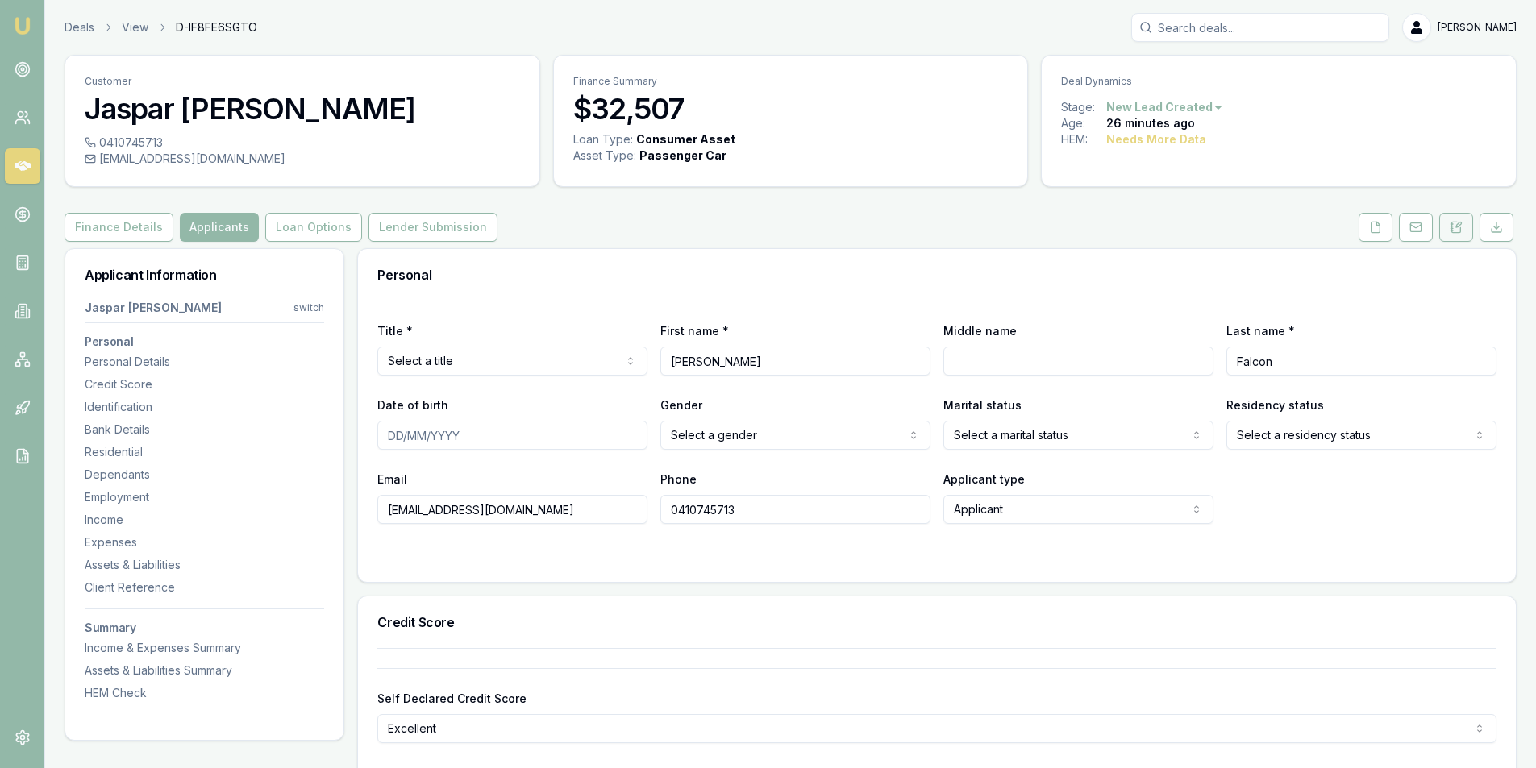
click at [1459, 225] on icon at bounding box center [1456, 227] width 13 height 13
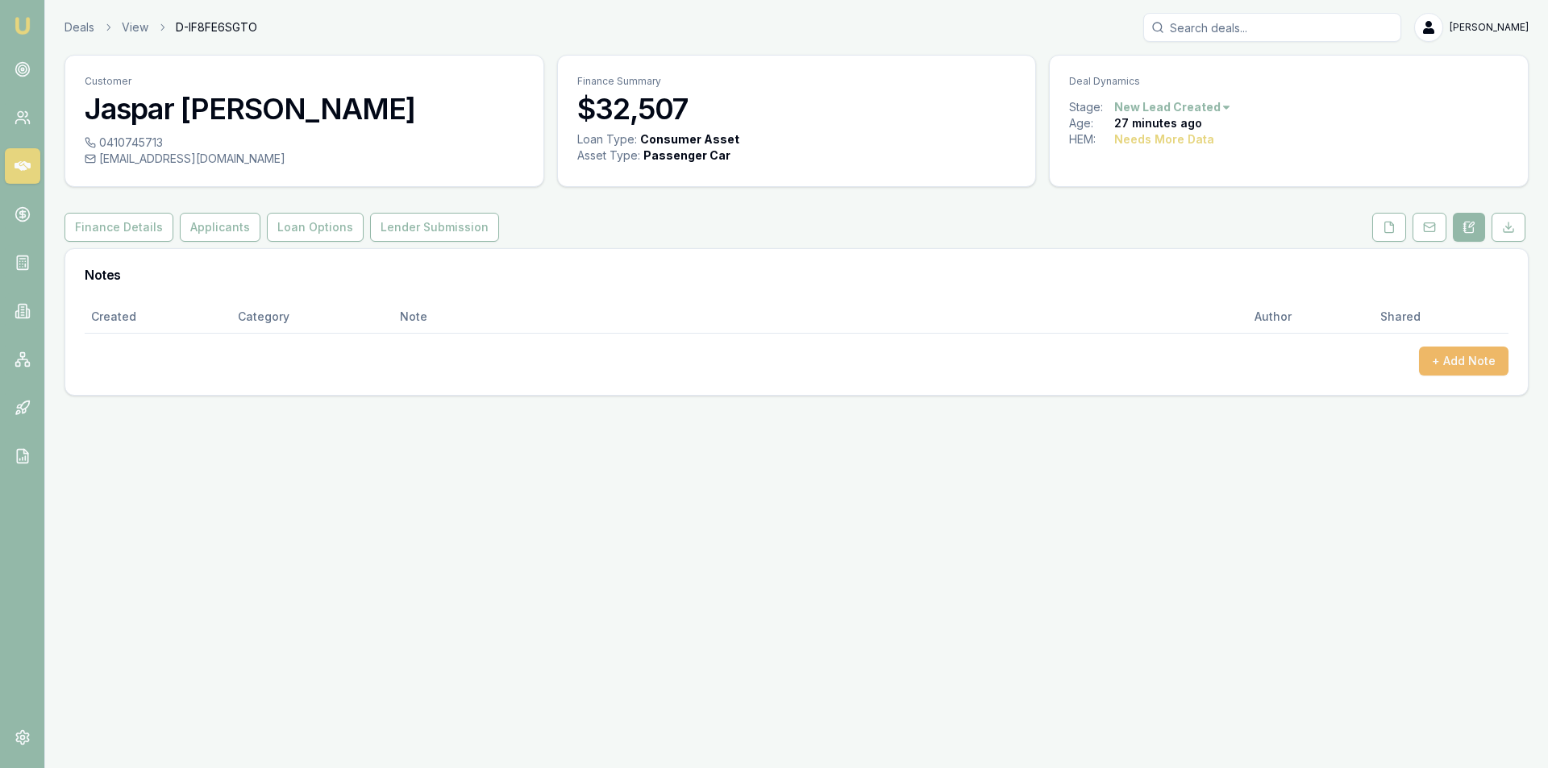
click at [1422, 358] on button "+ Add Note" at bounding box center [1464, 361] width 90 height 29
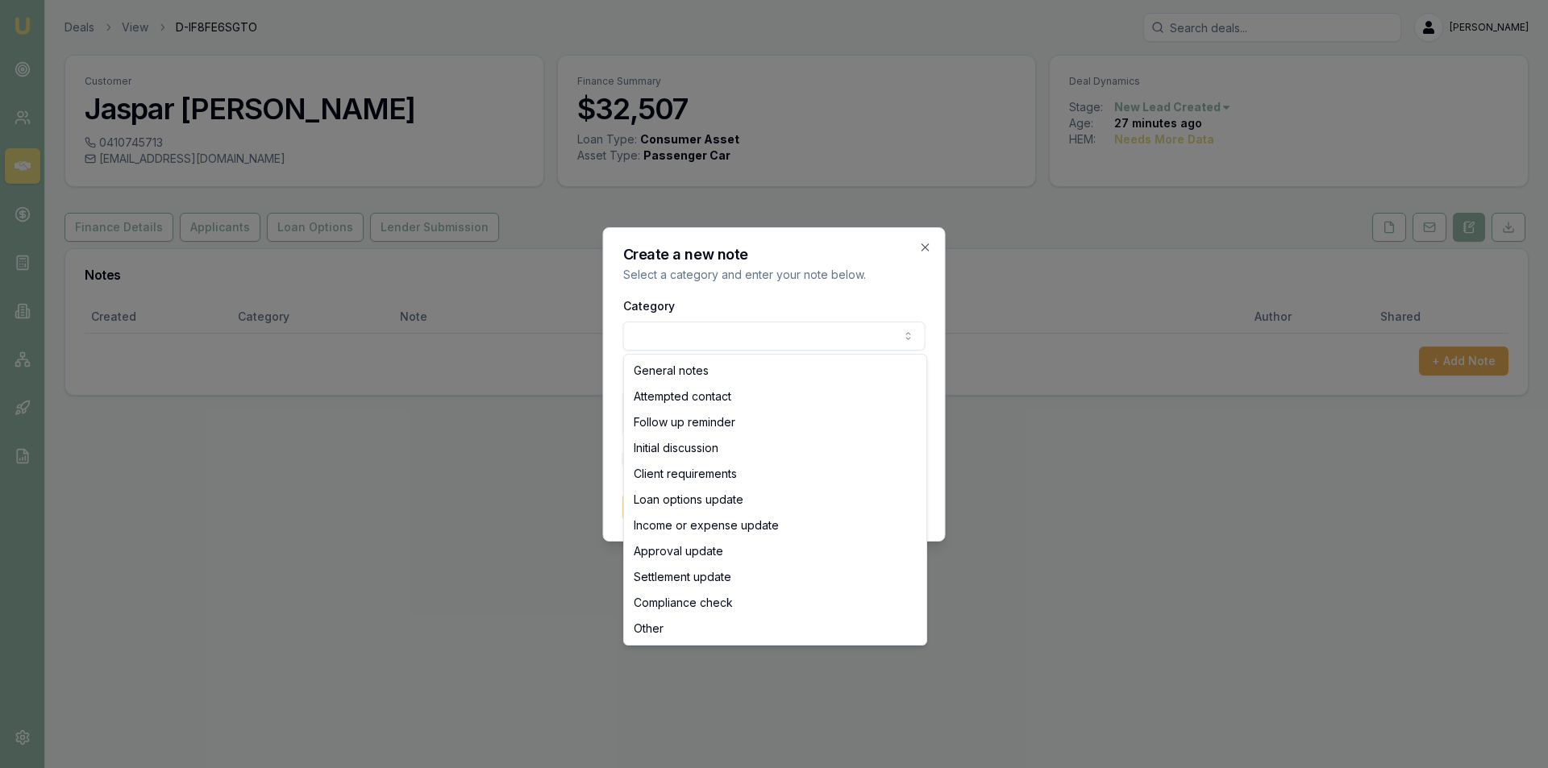
click at [814, 335] on body "Emu Broker Deals View D-IF8FE6SGTO [PERSON_NAME] Toggle Menu Customer Jaspar [P…" at bounding box center [774, 384] width 1548 height 768
select select "ATTEMPTED_CONTACT"
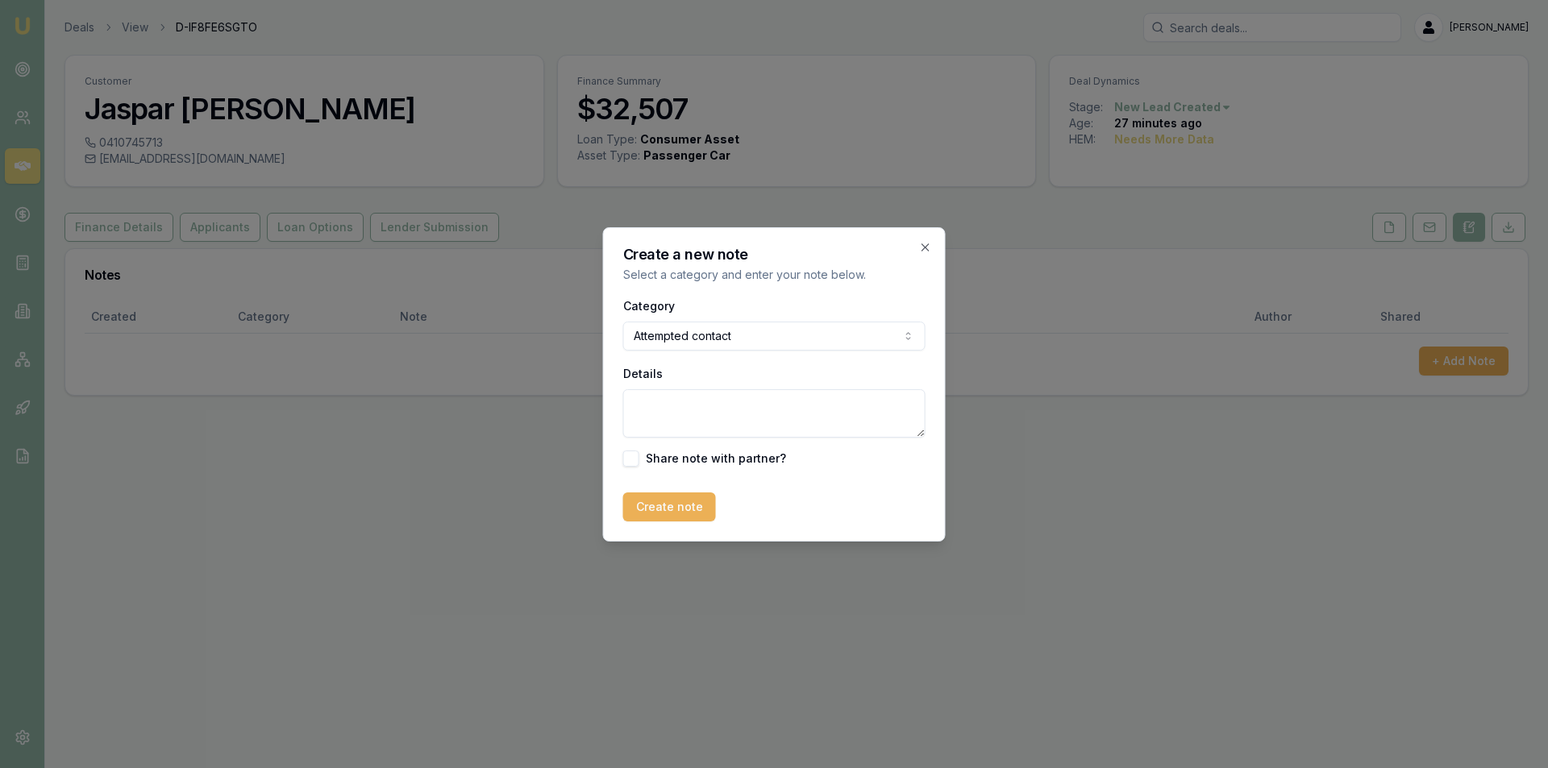
click at [773, 404] on textarea "Details" at bounding box center [774, 413] width 302 height 48
type textarea "L"
type textarea "LVM"
click at [672, 513] on button "Create note" at bounding box center [669, 507] width 93 height 29
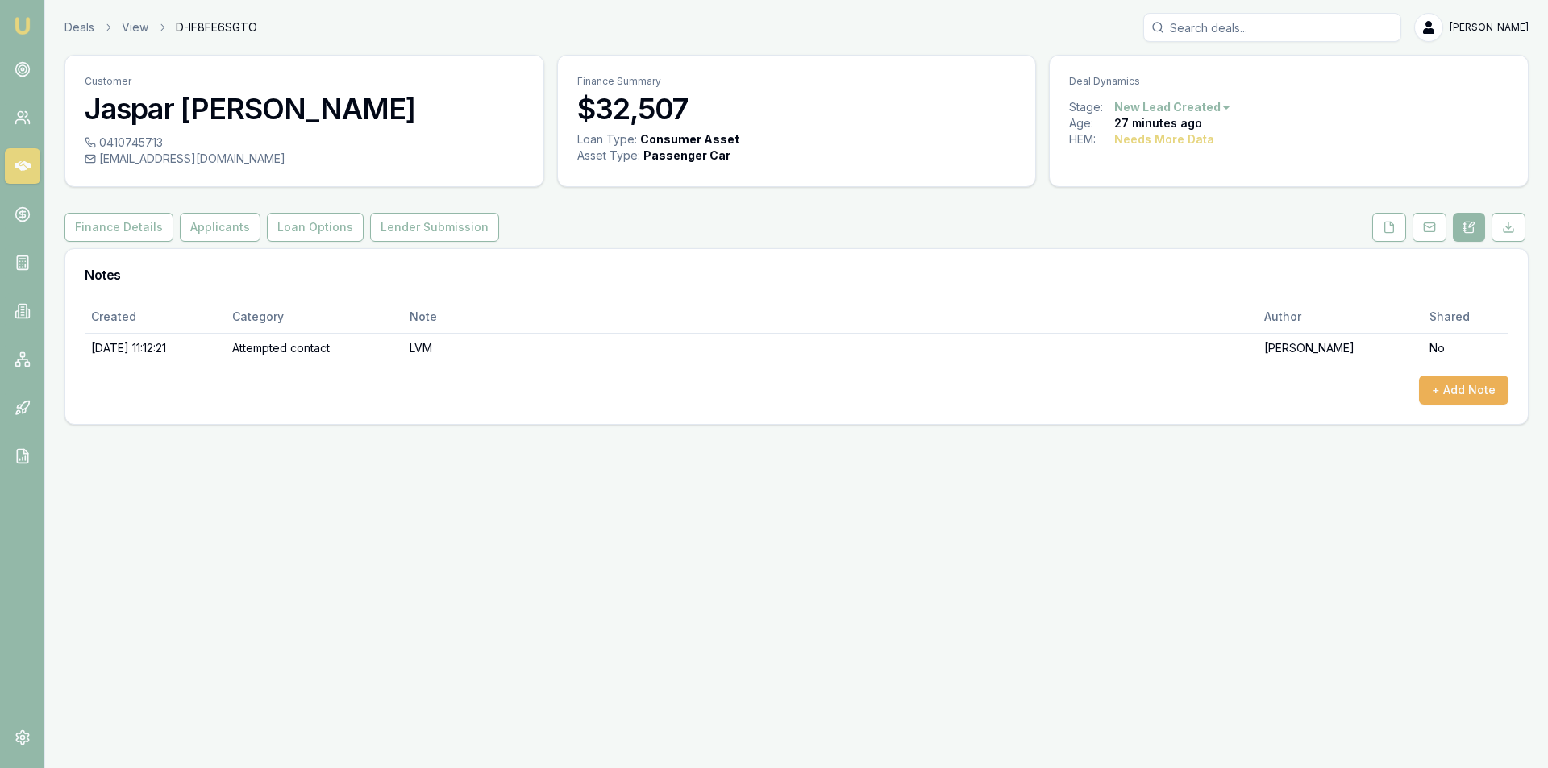
click at [17, 168] on icon at bounding box center [23, 166] width 16 height 10
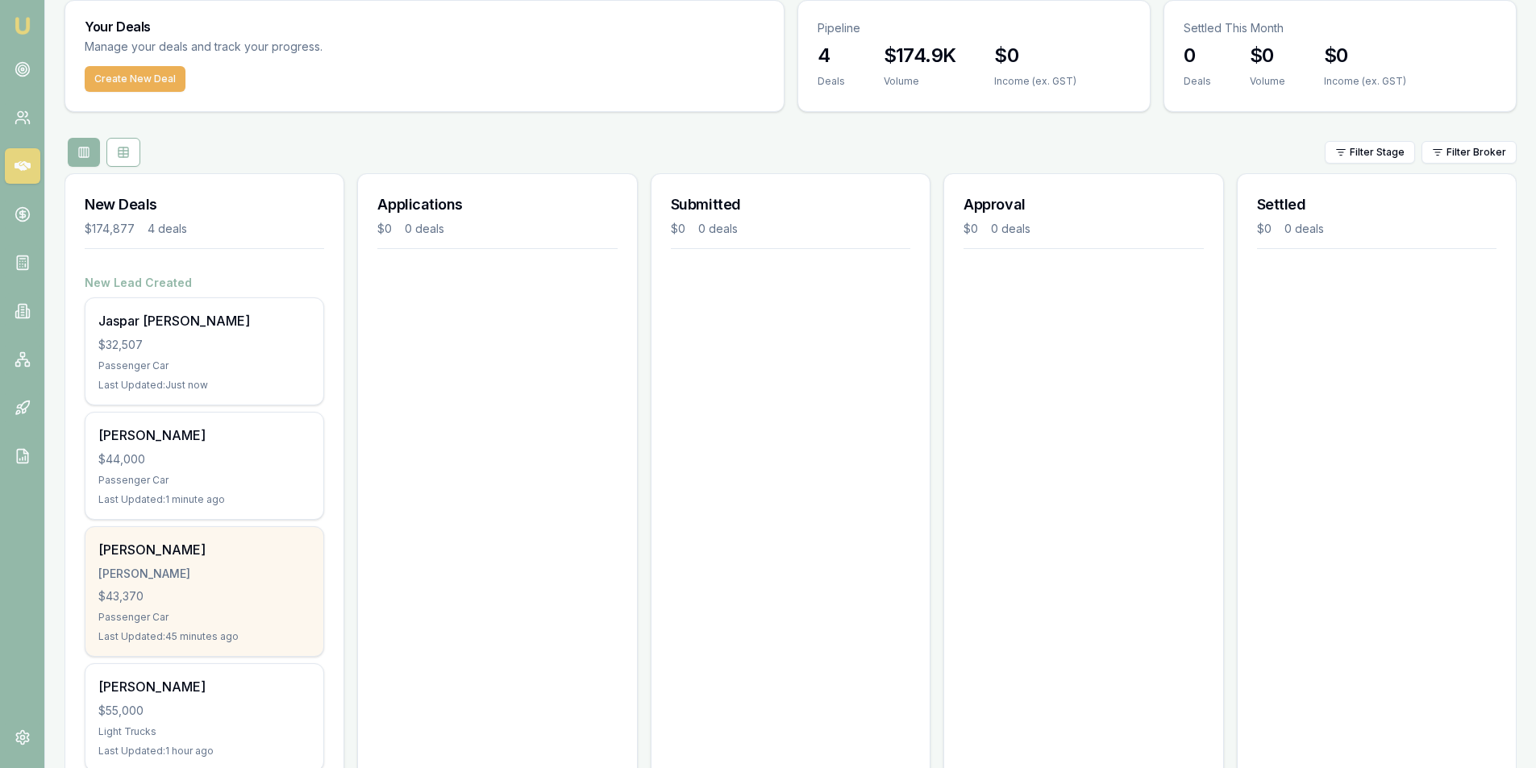
scroll to position [117, 0]
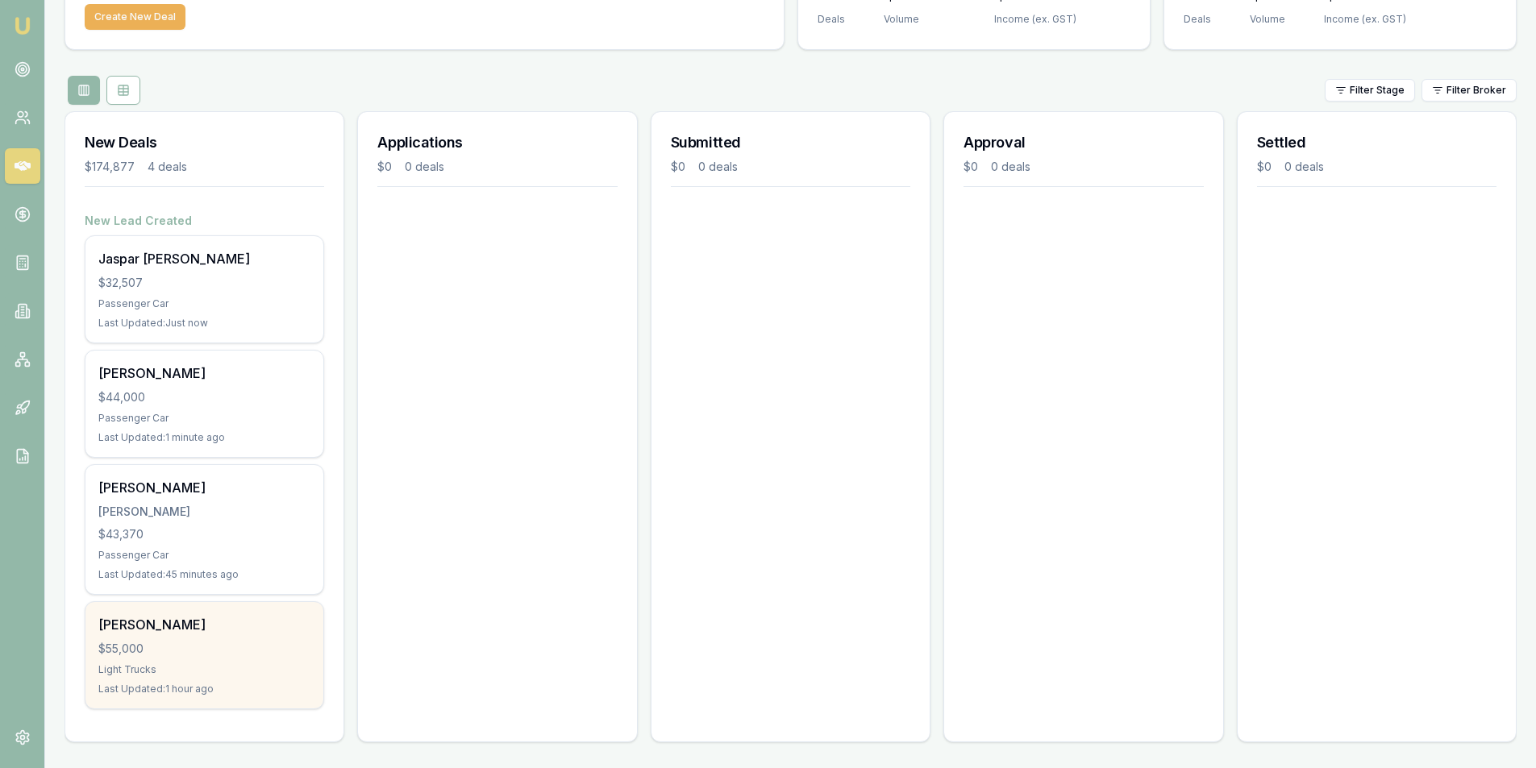
click at [247, 647] on div "$55,000" at bounding box center [204, 649] width 212 height 16
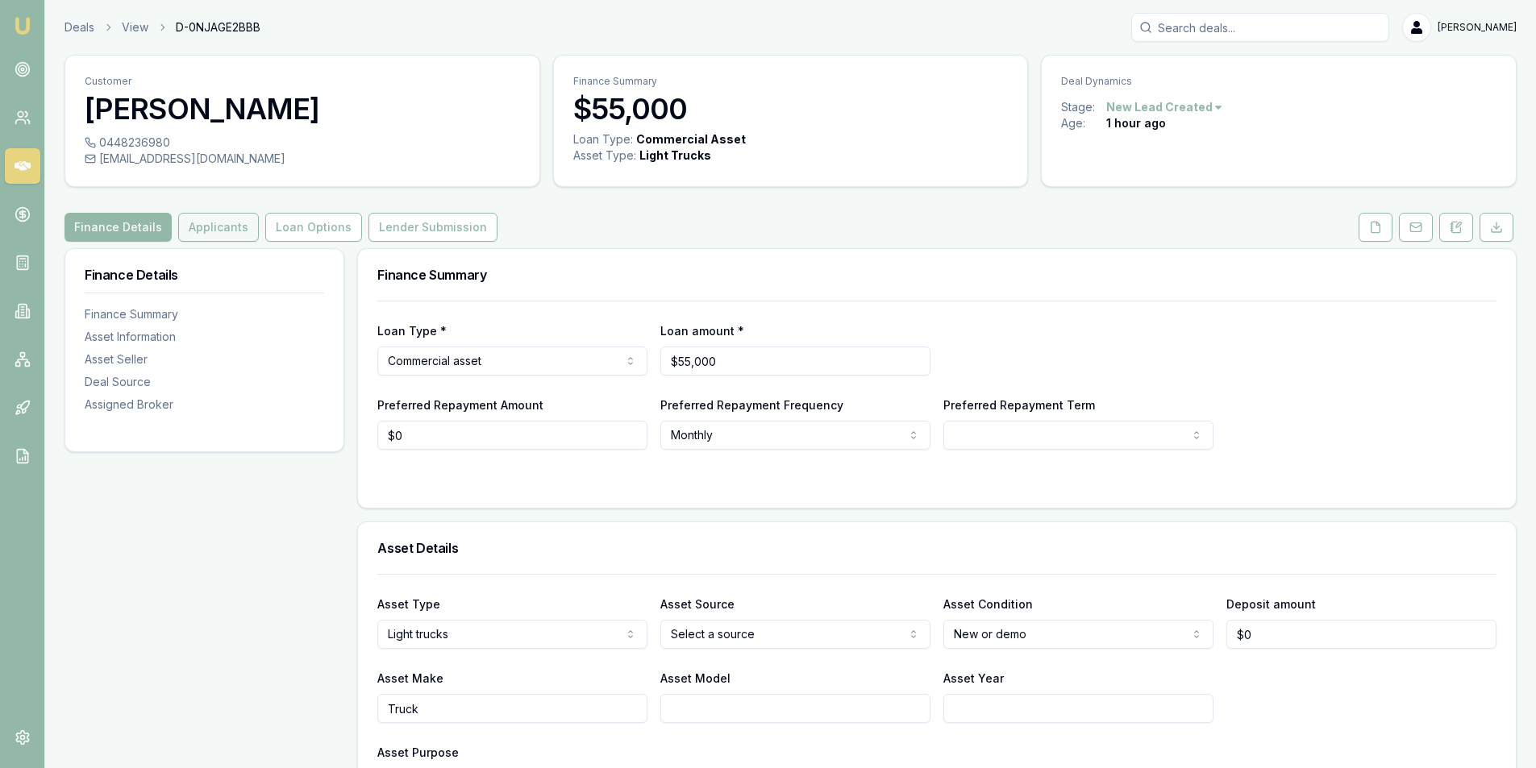
click at [219, 225] on button "Applicants" at bounding box center [218, 227] width 81 height 29
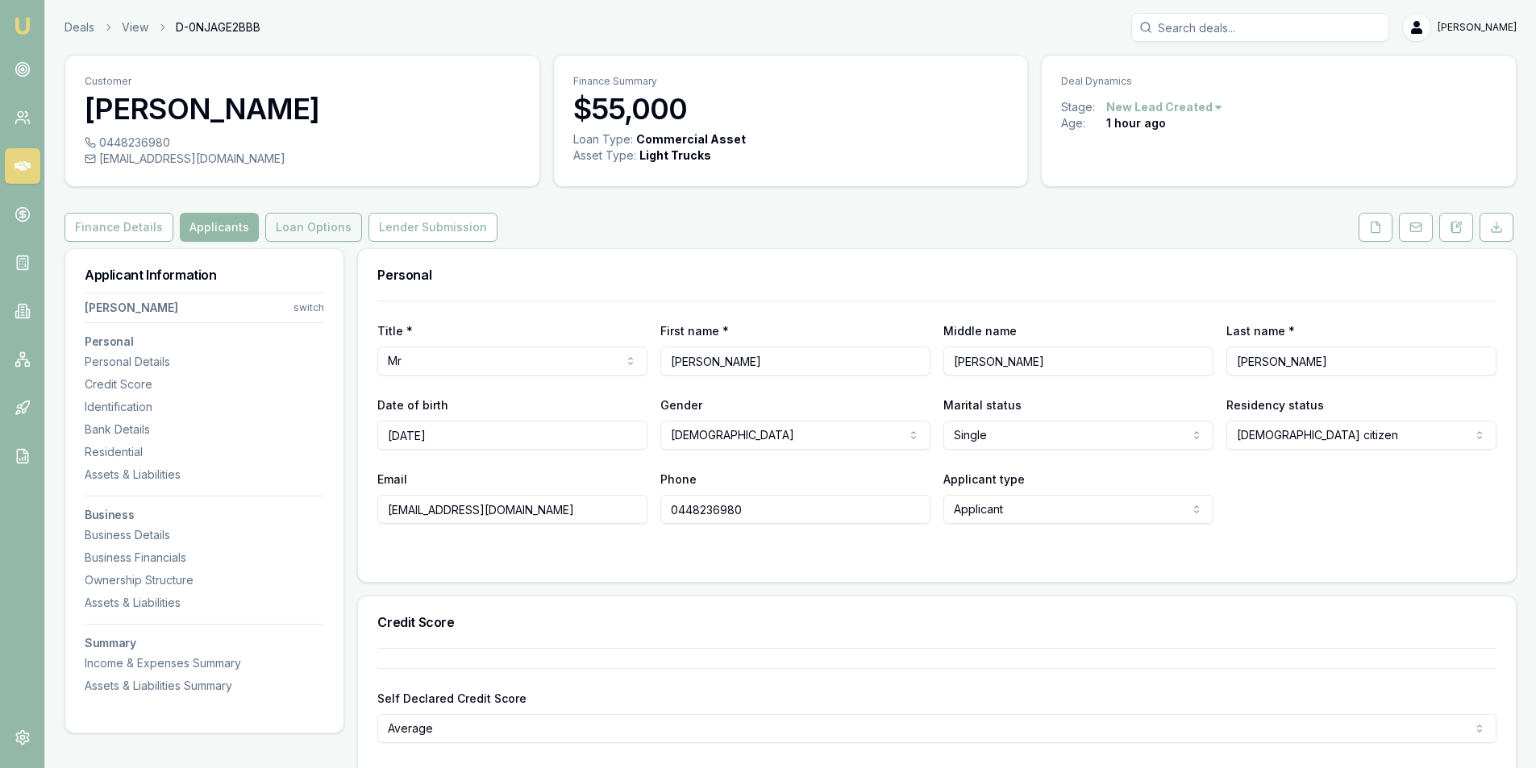
click at [286, 223] on button "Loan Options" at bounding box center [313, 227] width 97 height 29
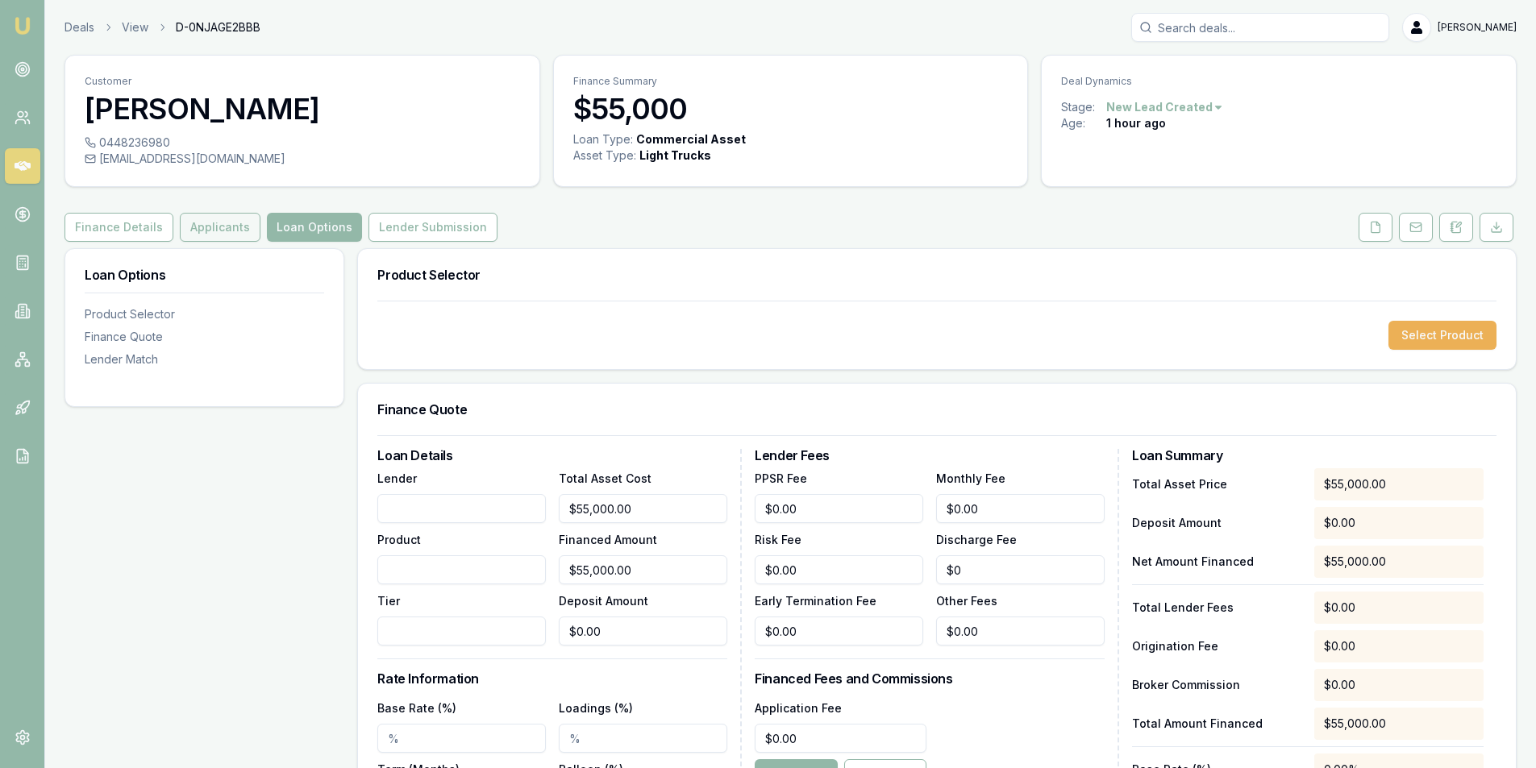
click at [210, 223] on button "Applicants" at bounding box center [220, 227] width 81 height 29
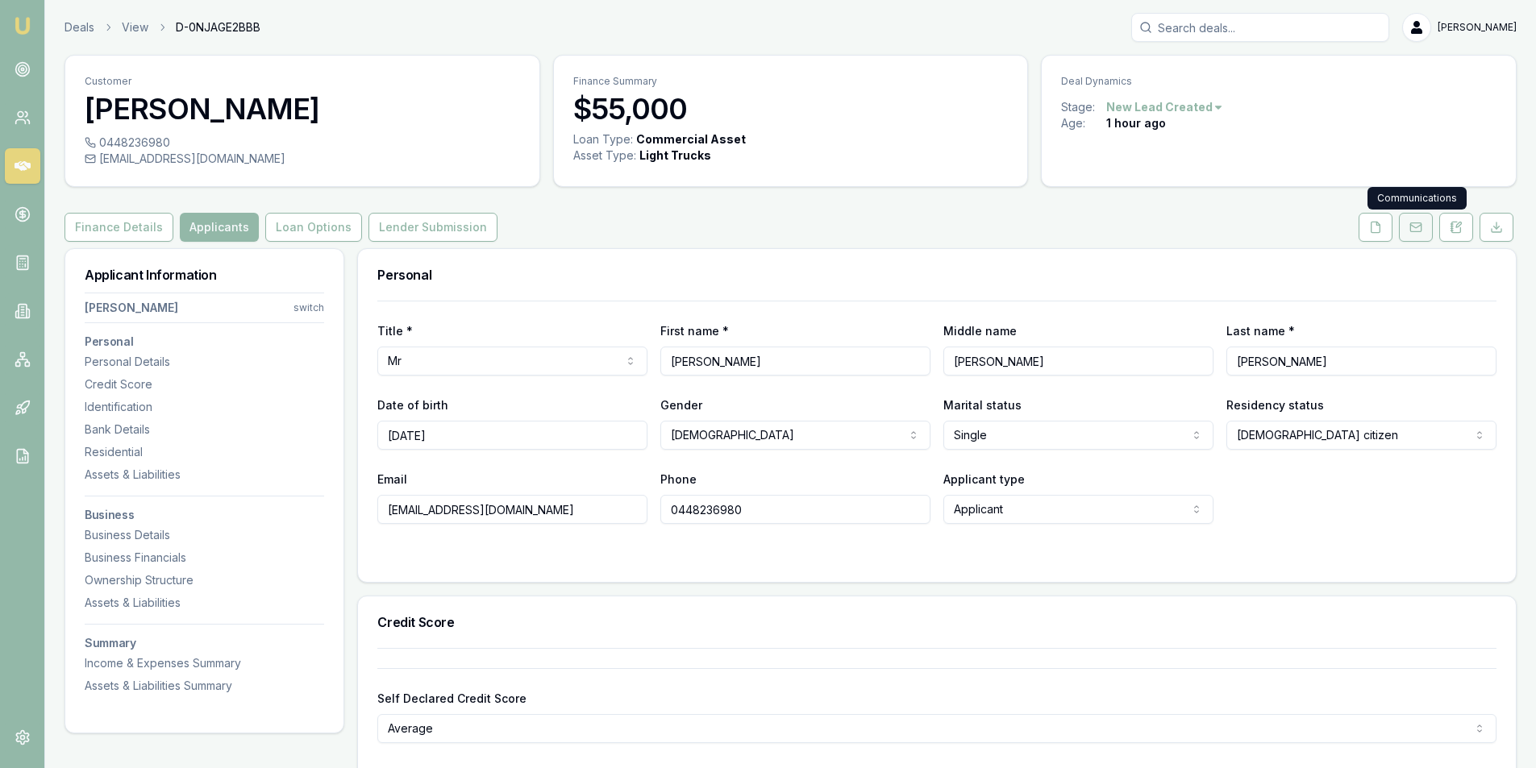
click at [1412, 230] on icon at bounding box center [1415, 227] width 13 height 13
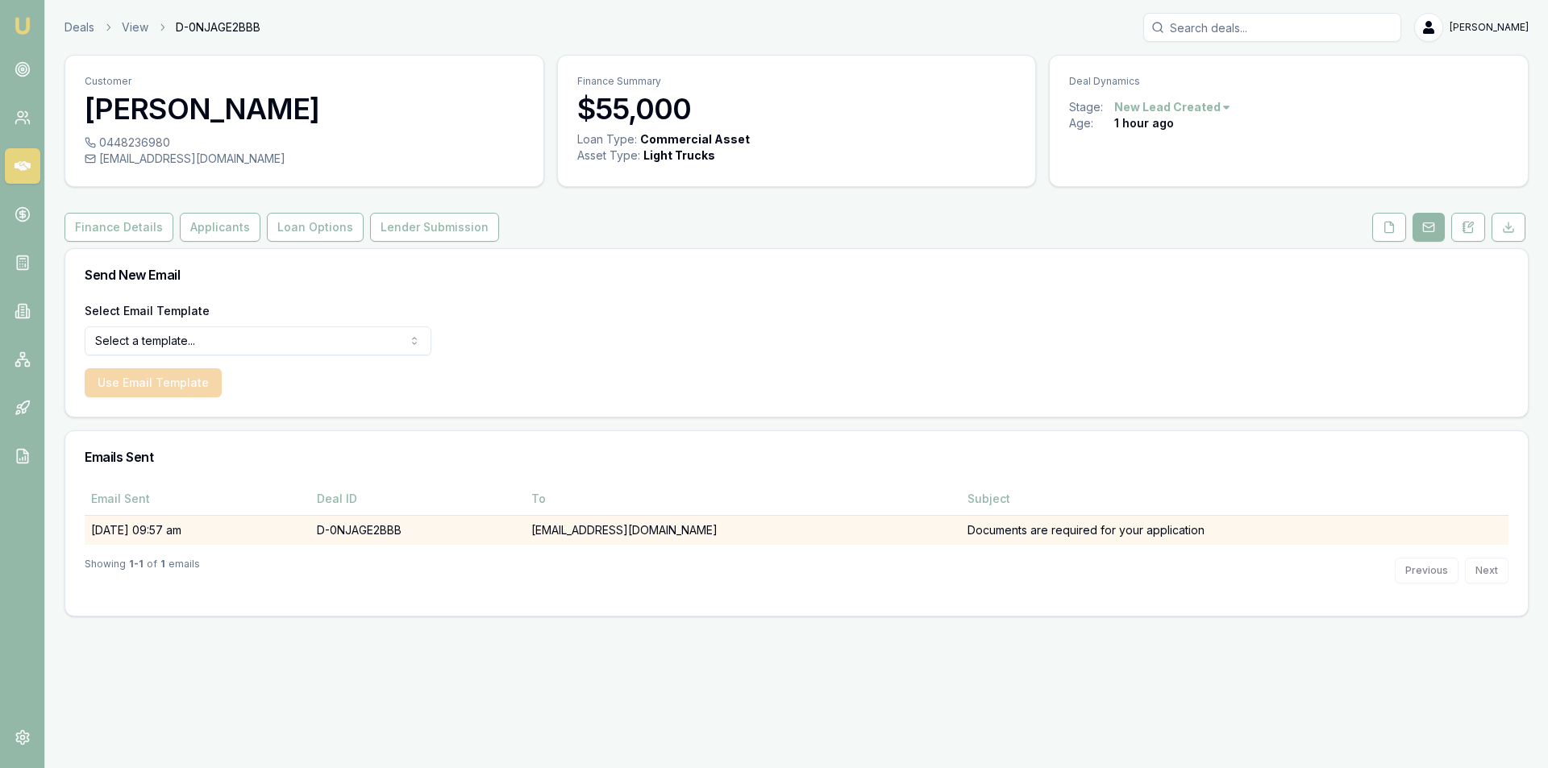
click at [1042, 526] on td "Documents are required for your application" at bounding box center [1235, 530] width 548 height 30
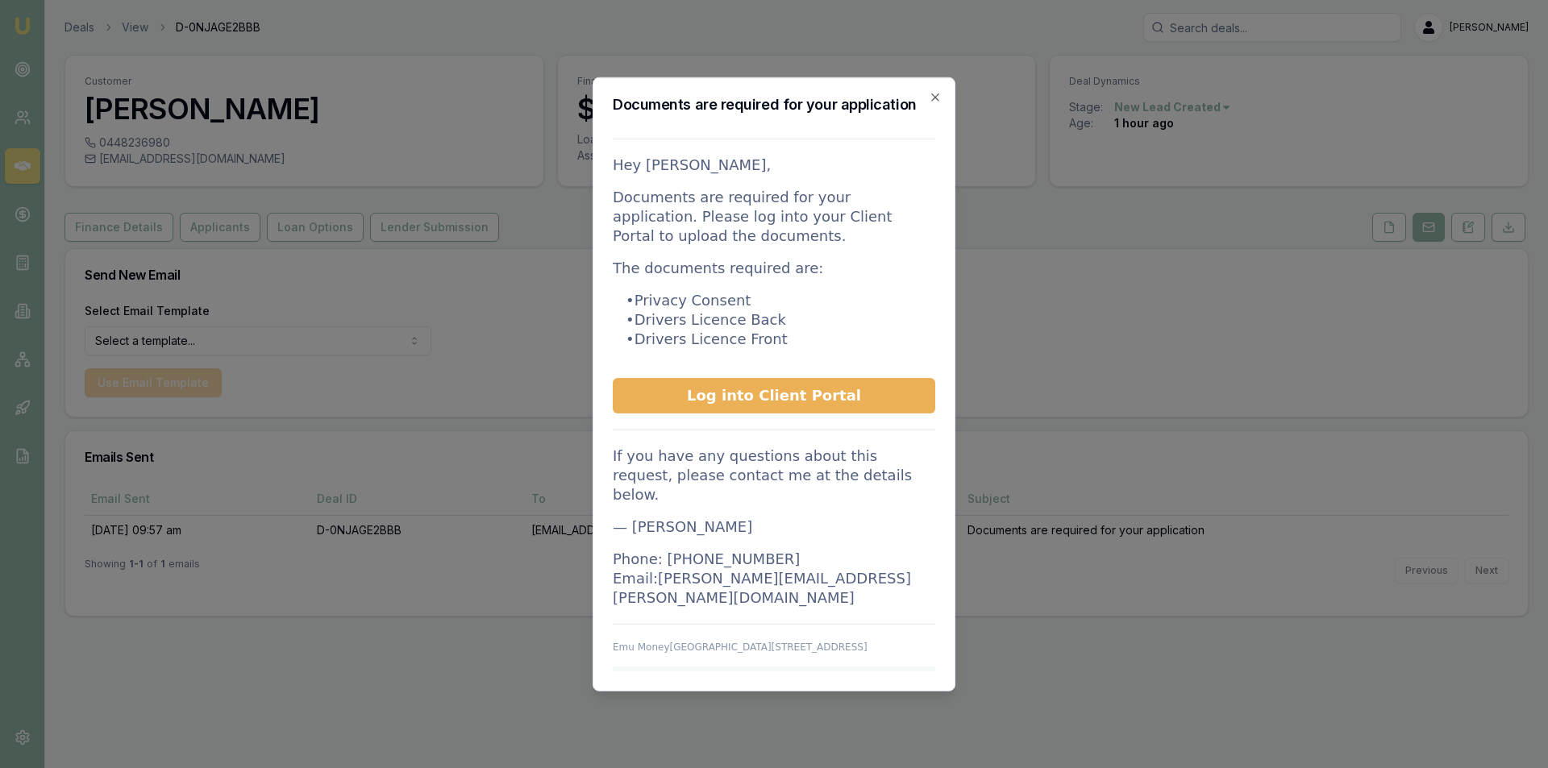
scroll to position [80, 0]
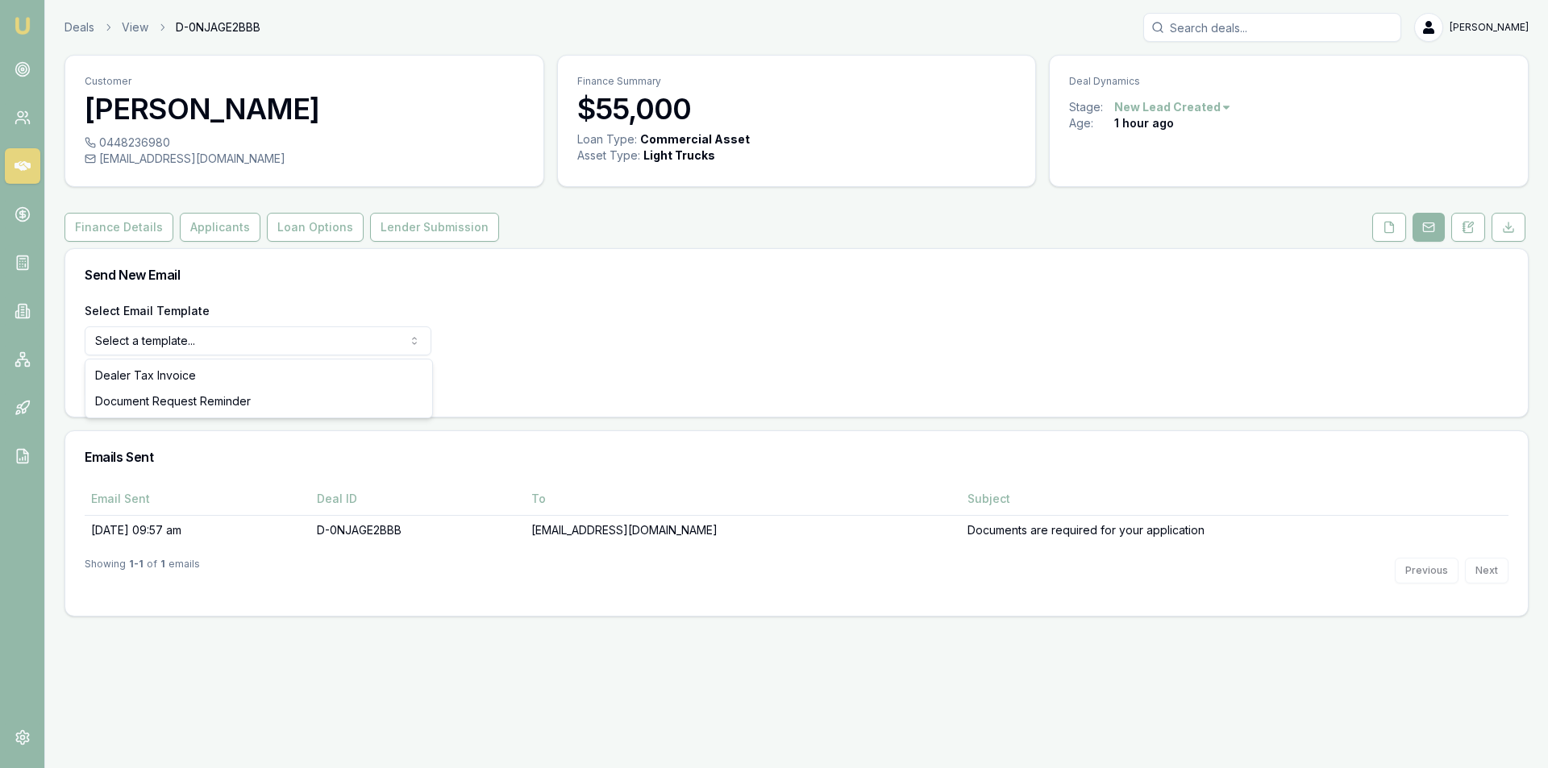
click at [350, 333] on html "Emu Broker Deals View D-0NJAGE2BBB Peter Sarris Toggle Menu Customer Lee Sulliv…" at bounding box center [774, 384] width 1548 height 768
click at [740, 276] on html "Emu Broker Deals View D-0NJAGE2BBB Peter Sarris Toggle Menu Customer Lee Sulliv…" at bounding box center [774, 384] width 1548 height 768
click at [12, 72] on link at bounding box center [22, 69] width 35 height 35
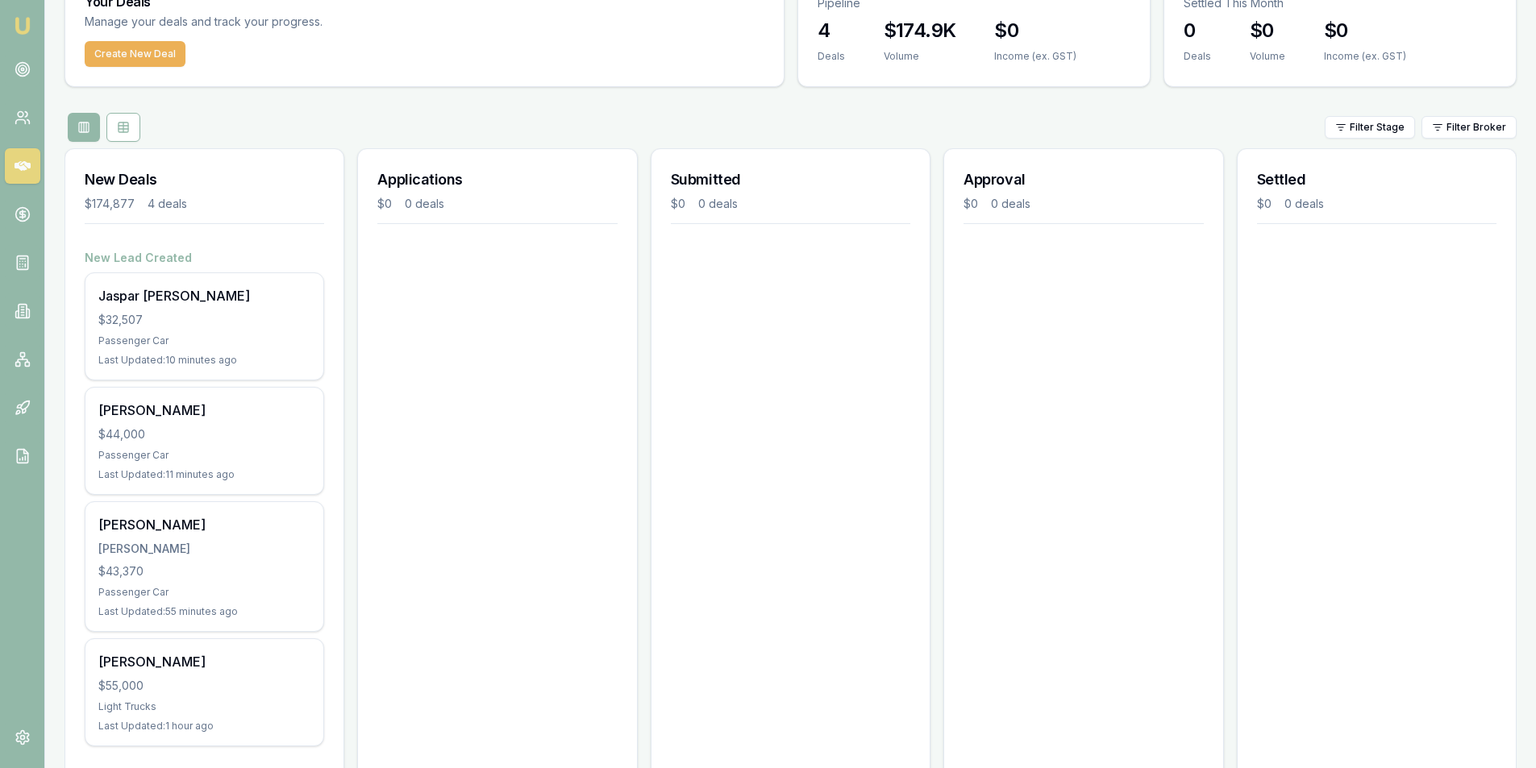
scroll to position [117, 0]
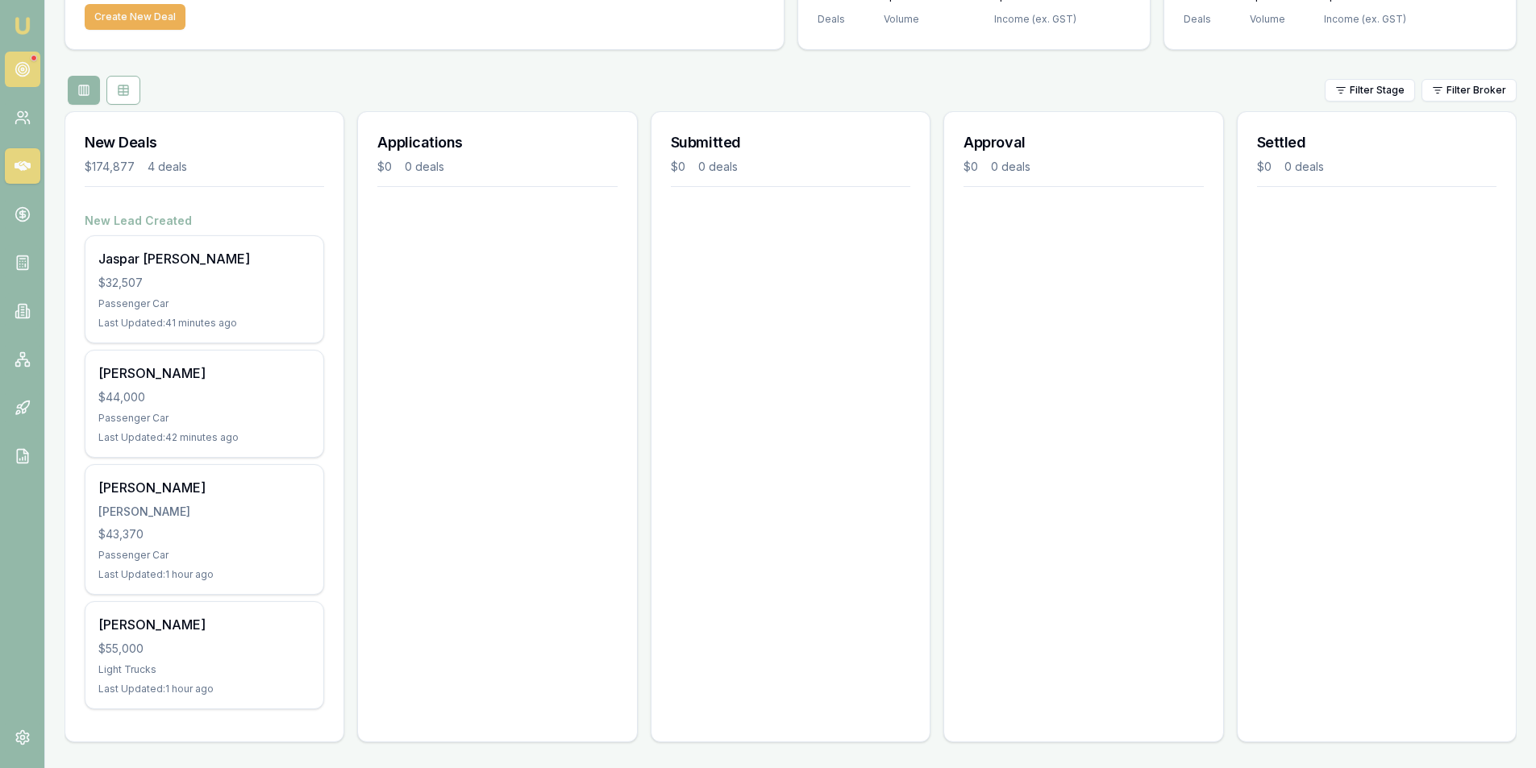
click at [22, 60] on link at bounding box center [22, 69] width 35 height 35
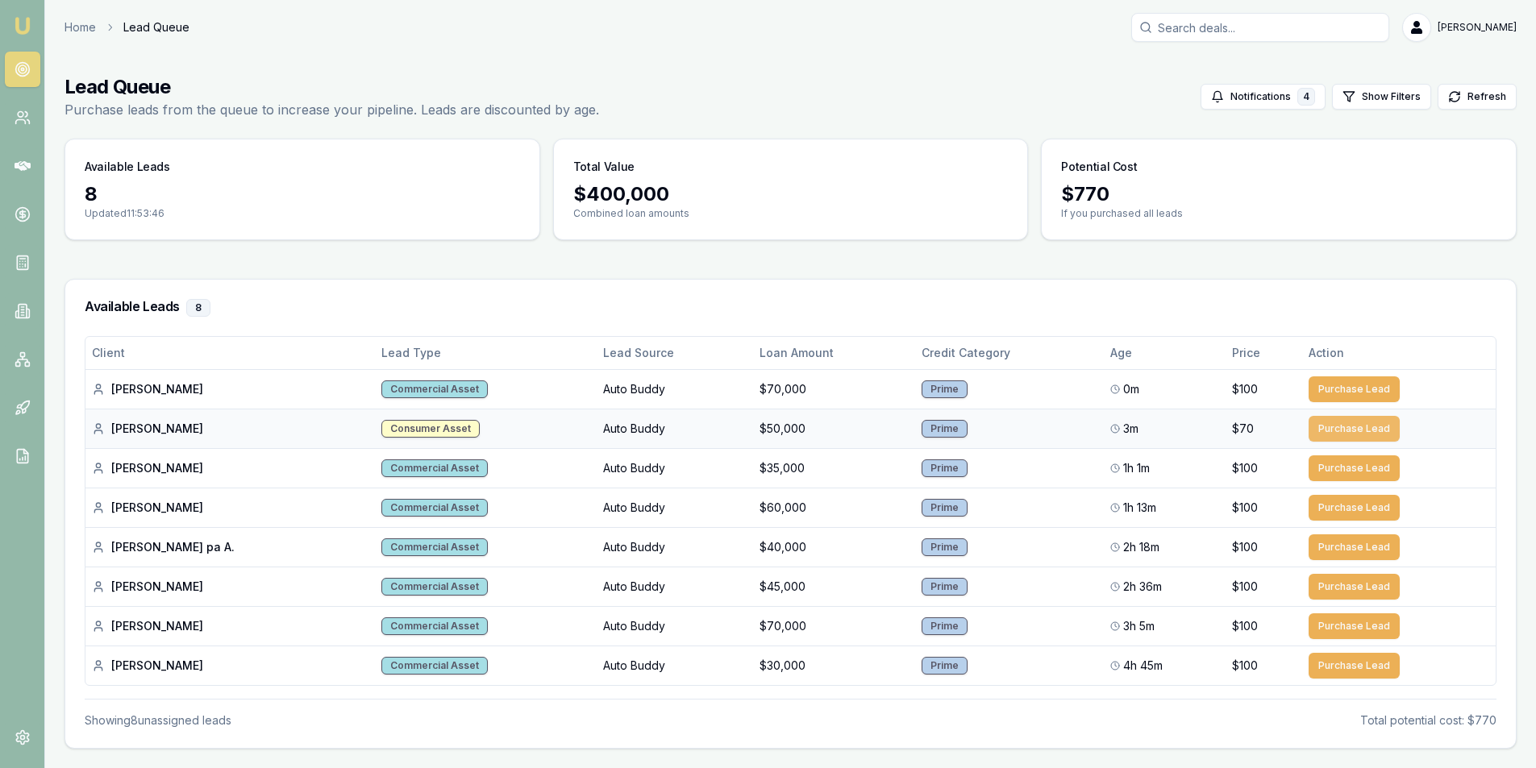
click at [1351, 428] on button "Purchase Lead" at bounding box center [1354, 429] width 91 height 26
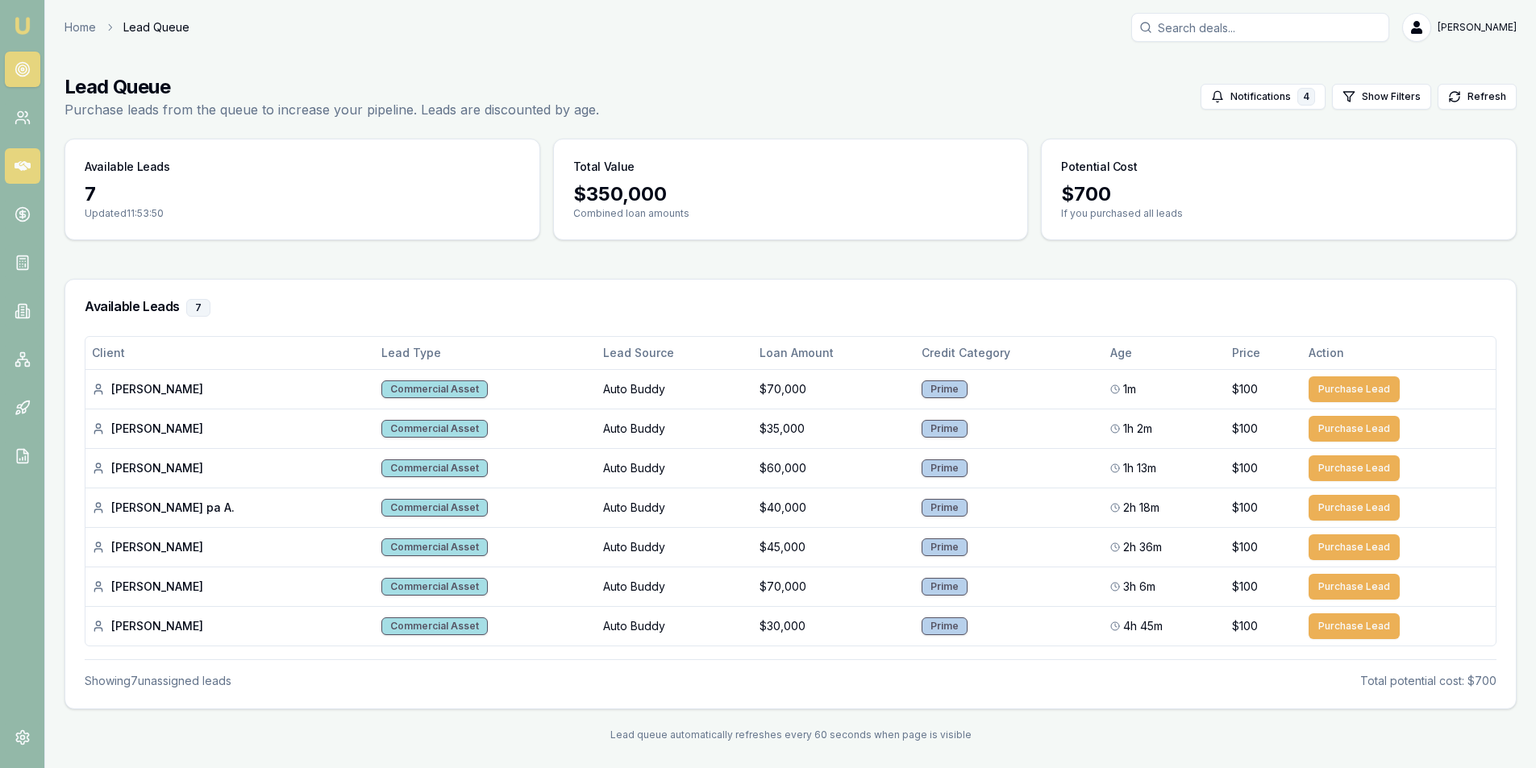
click at [29, 160] on icon at bounding box center [23, 166] width 16 height 16
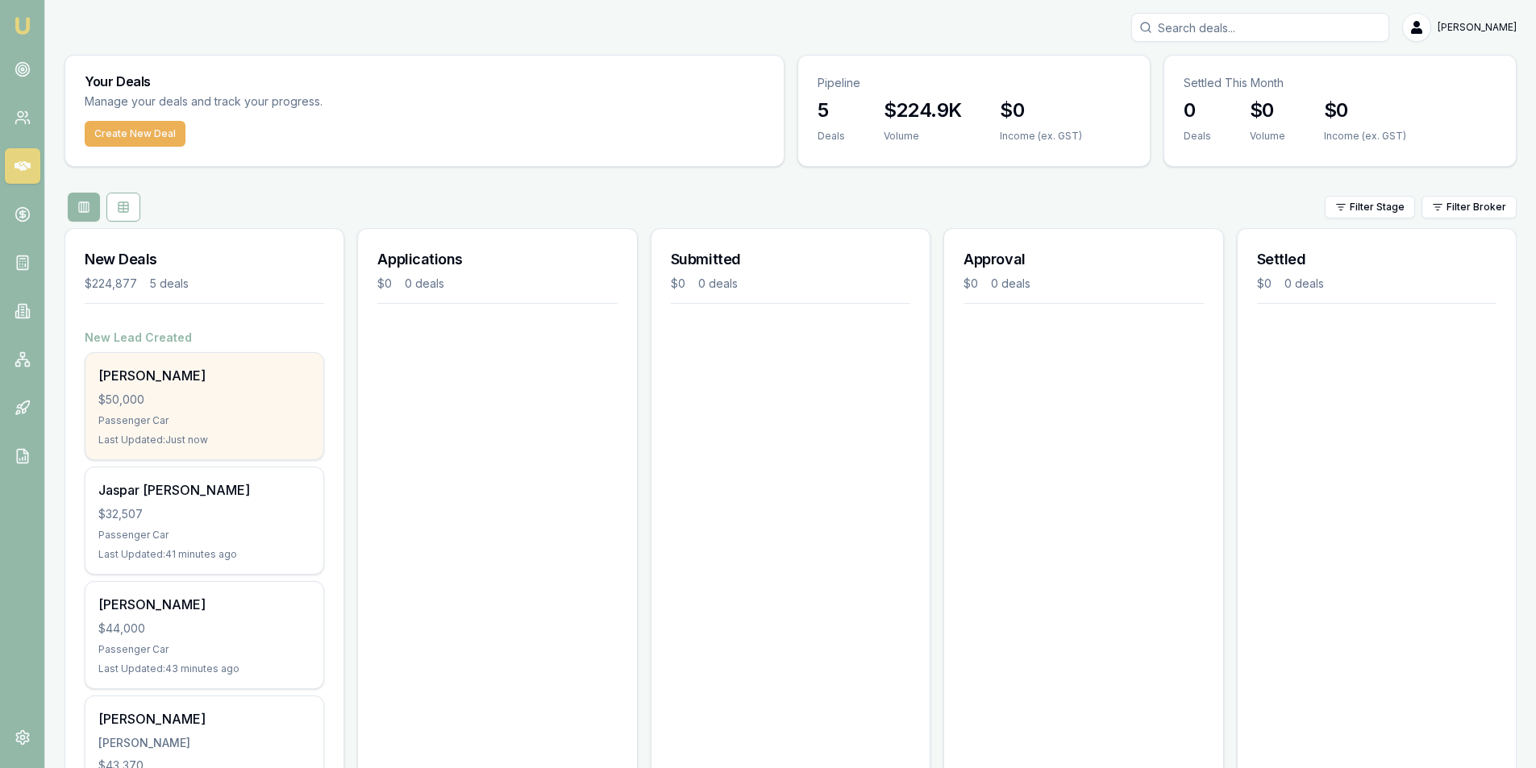
click at [215, 404] on div "$50,000" at bounding box center [204, 400] width 212 height 16
click at [232, 406] on div "$50,000" at bounding box center [204, 400] width 212 height 16
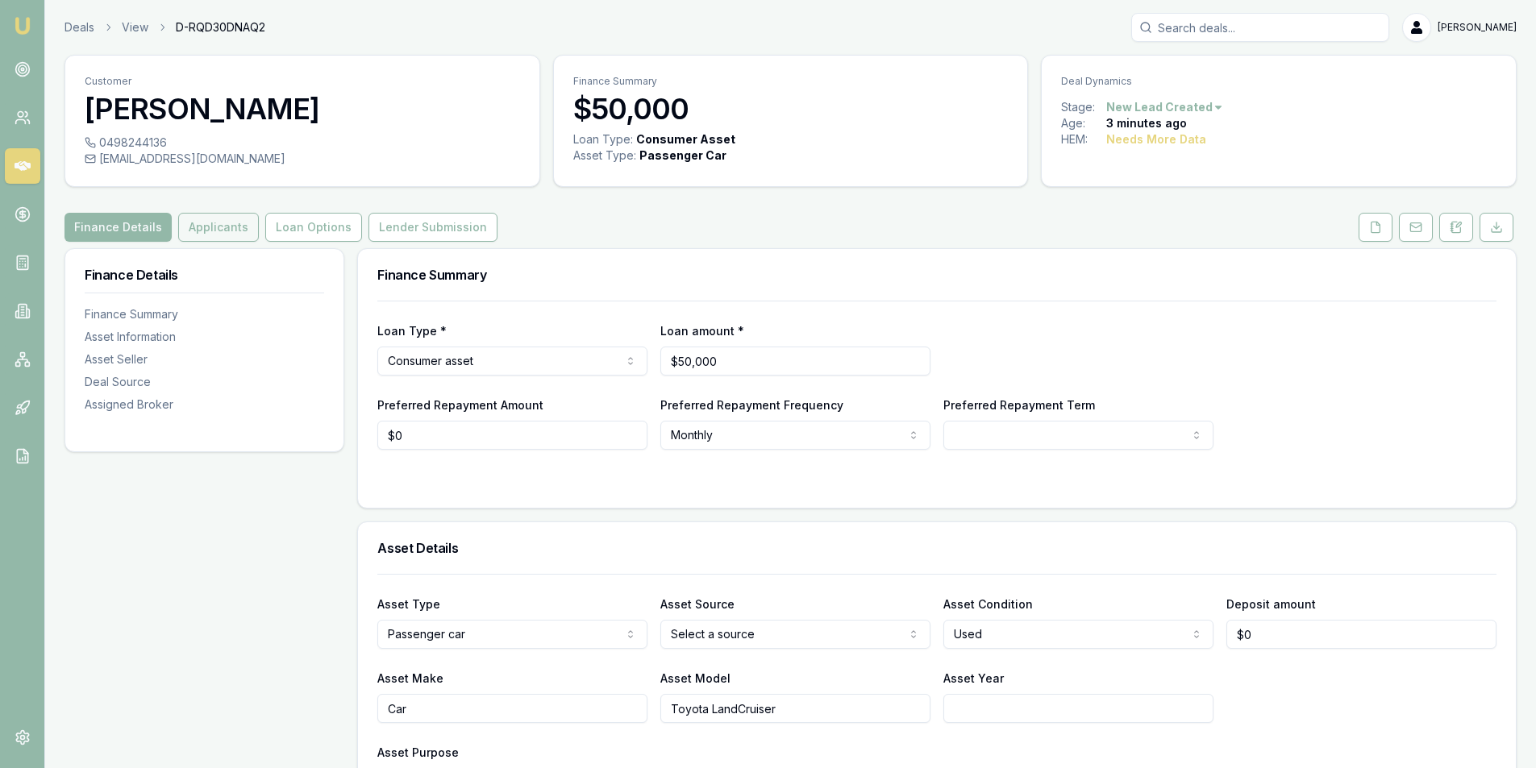
click at [201, 216] on button "Applicants" at bounding box center [218, 227] width 81 height 29
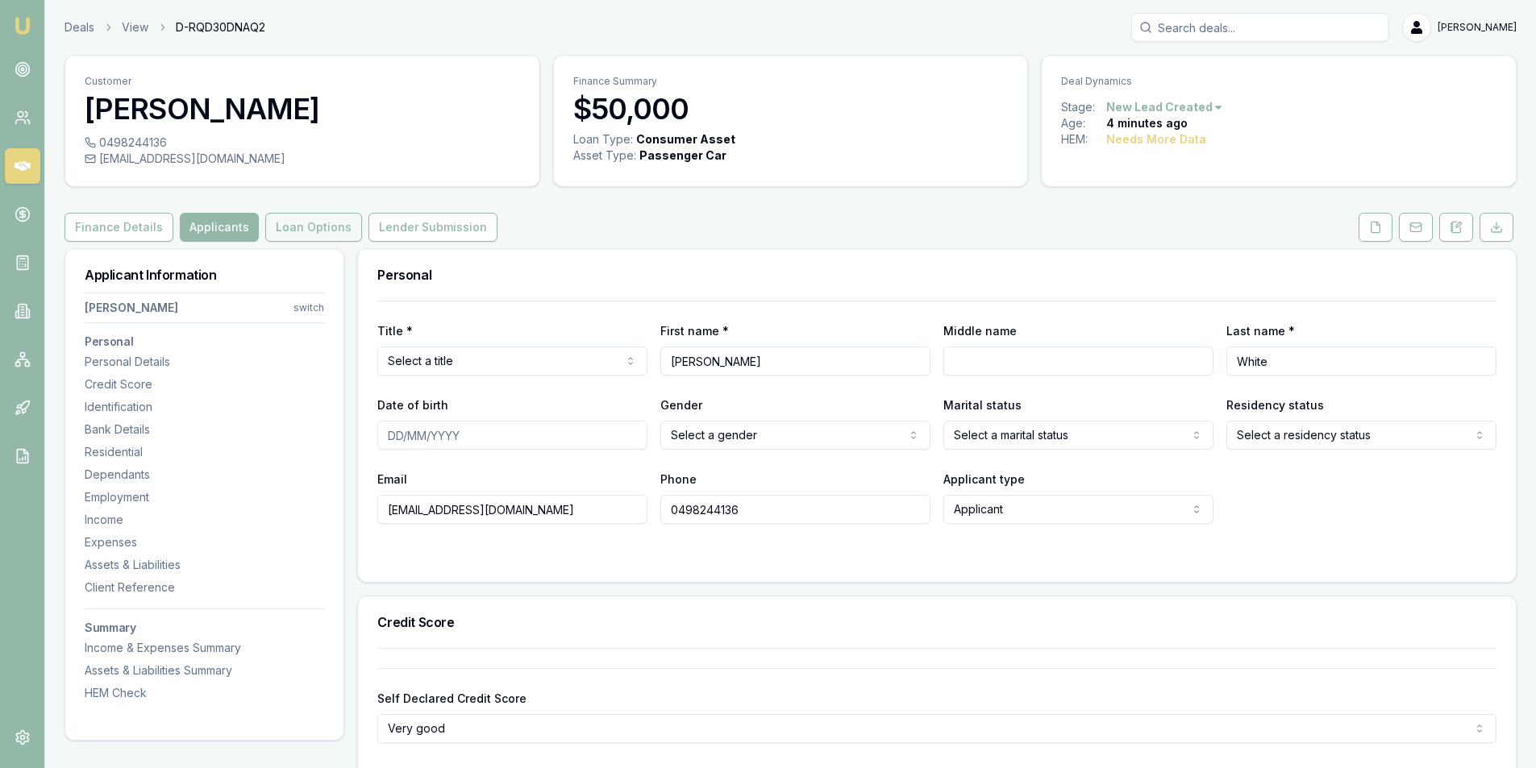
click at [293, 214] on button "Loan Options" at bounding box center [313, 227] width 97 height 29
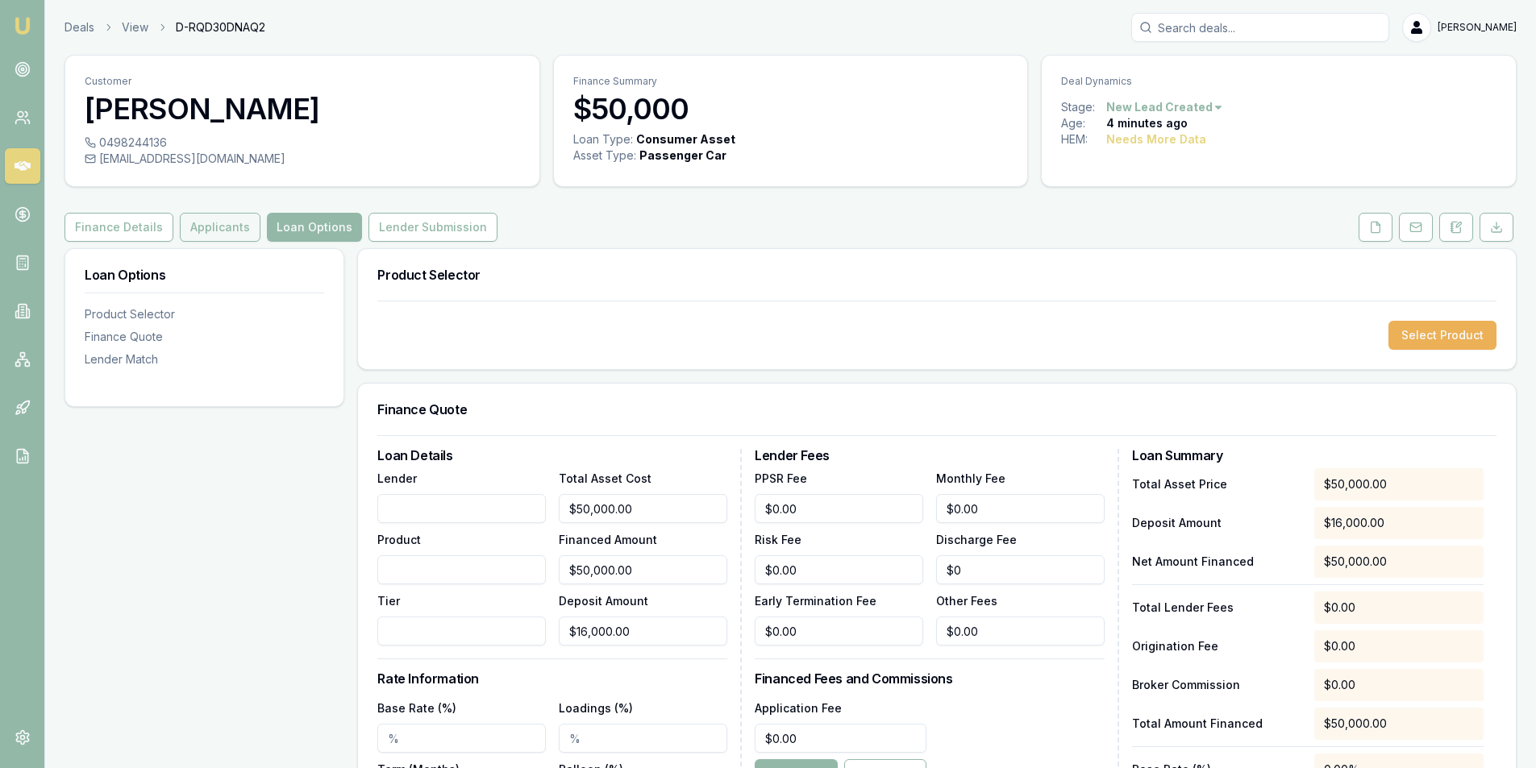
click at [227, 214] on button "Applicants" at bounding box center [220, 227] width 81 height 29
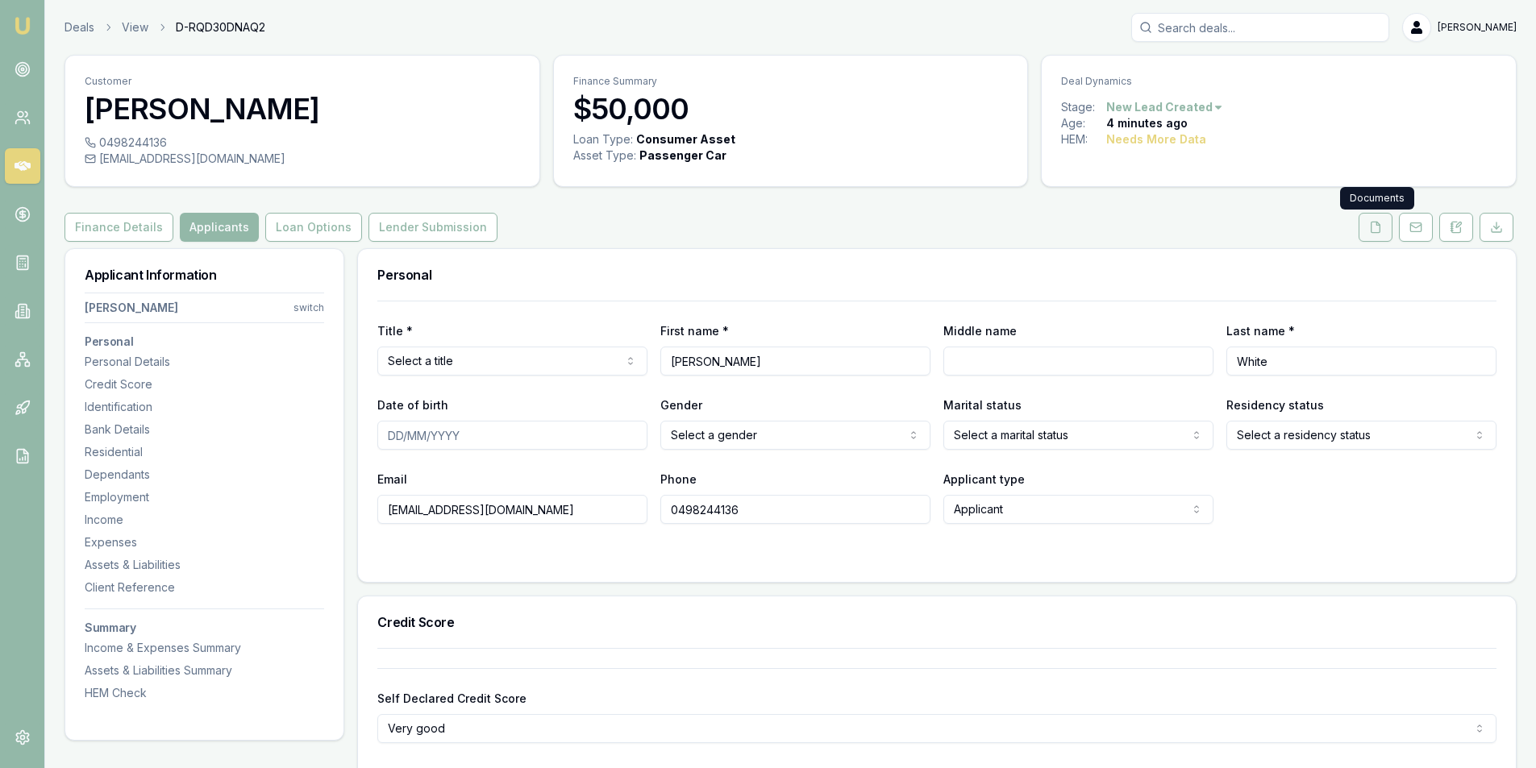
click at [1373, 235] on button at bounding box center [1376, 227] width 34 height 29
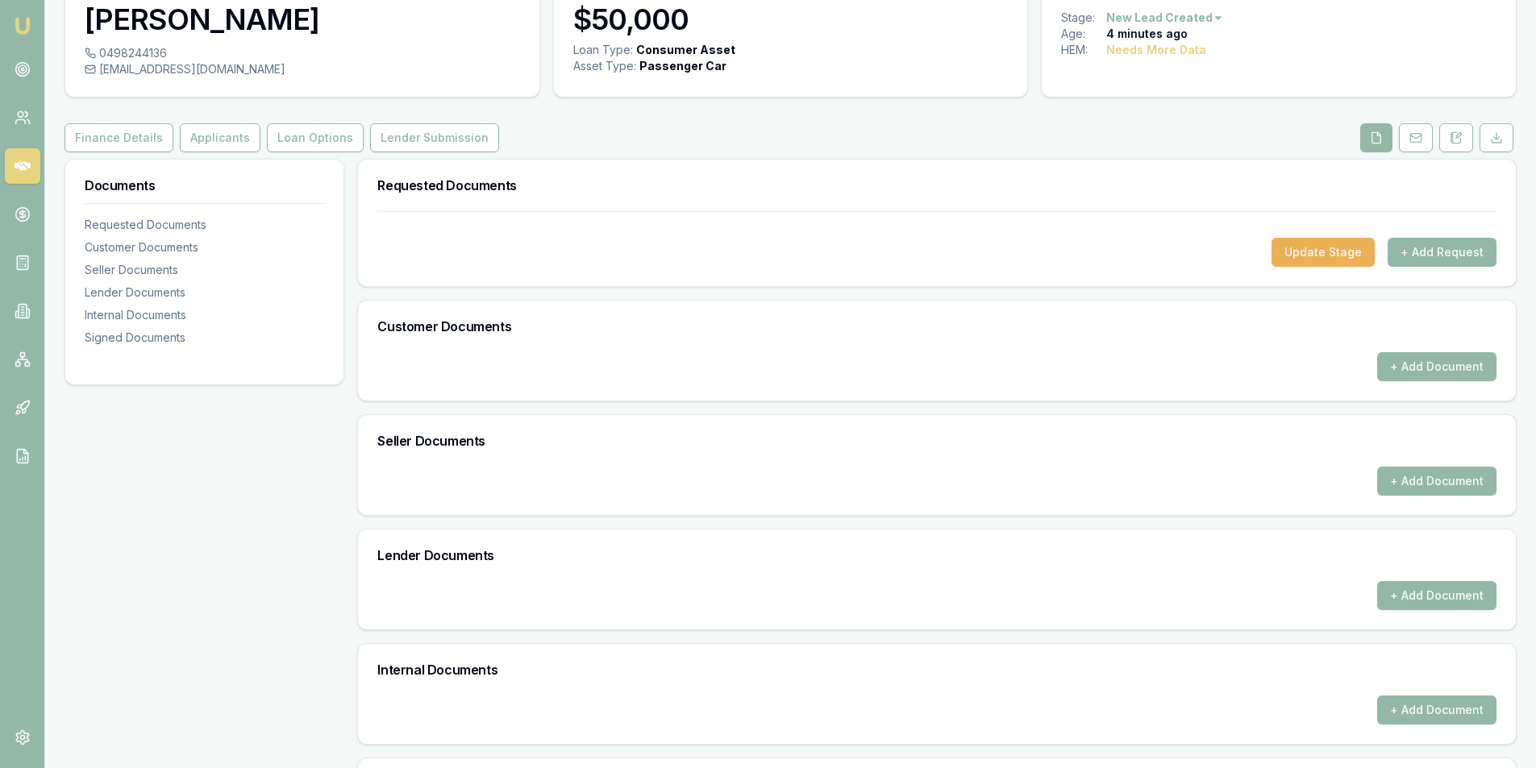
scroll to position [194, 0]
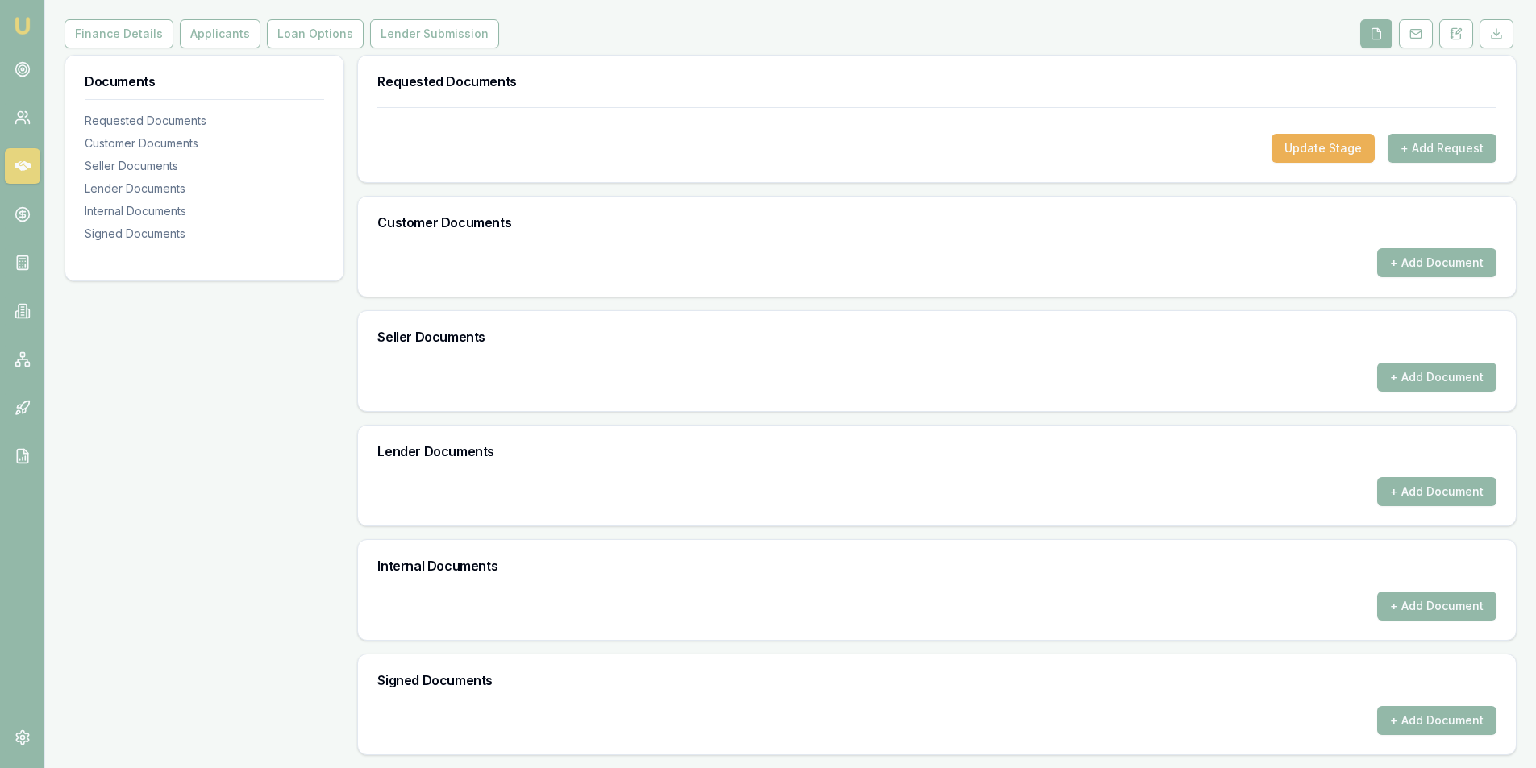
click at [418, 710] on div "+ Add Document" at bounding box center [936, 720] width 1119 height 29
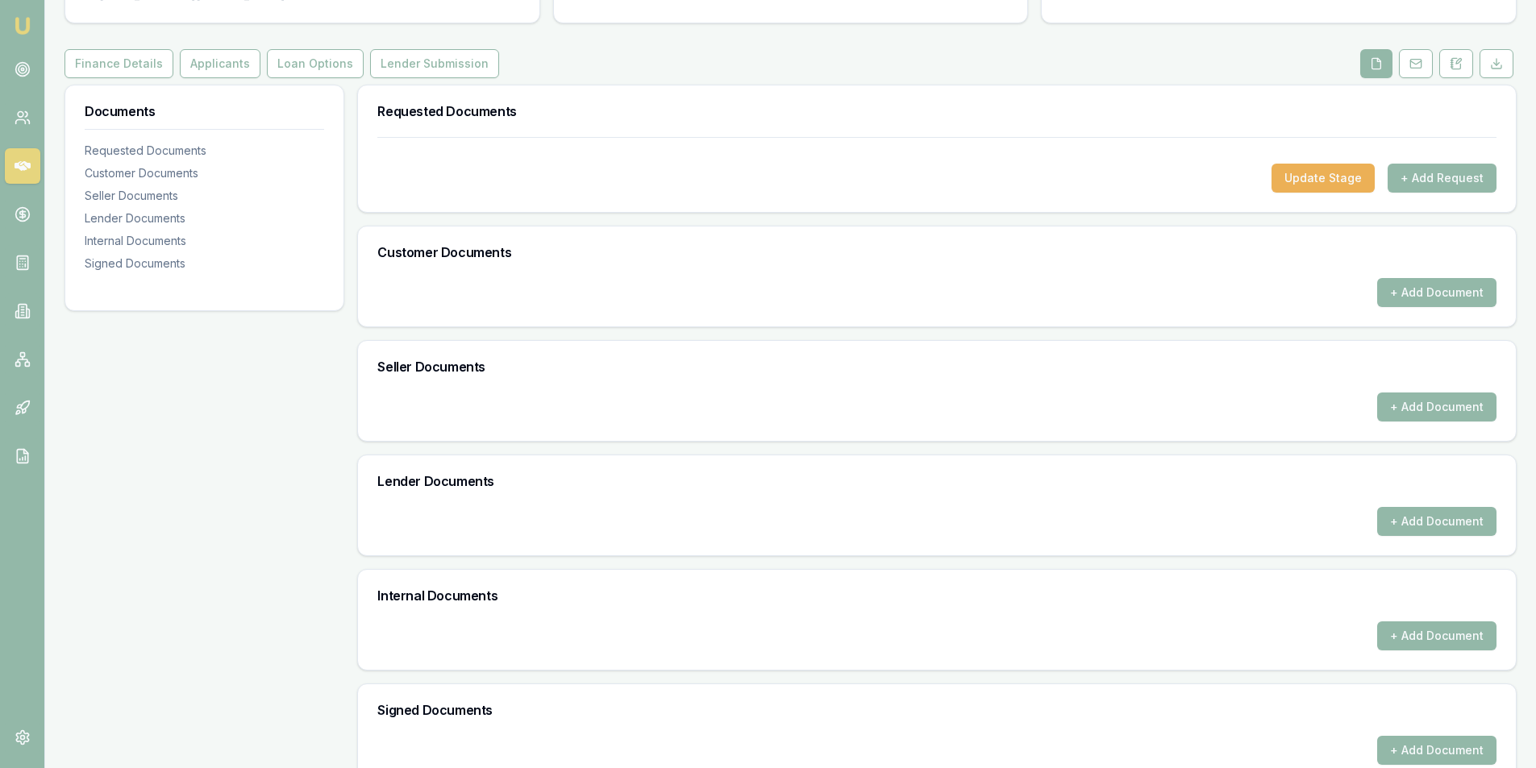
scroll to position [0, 0]
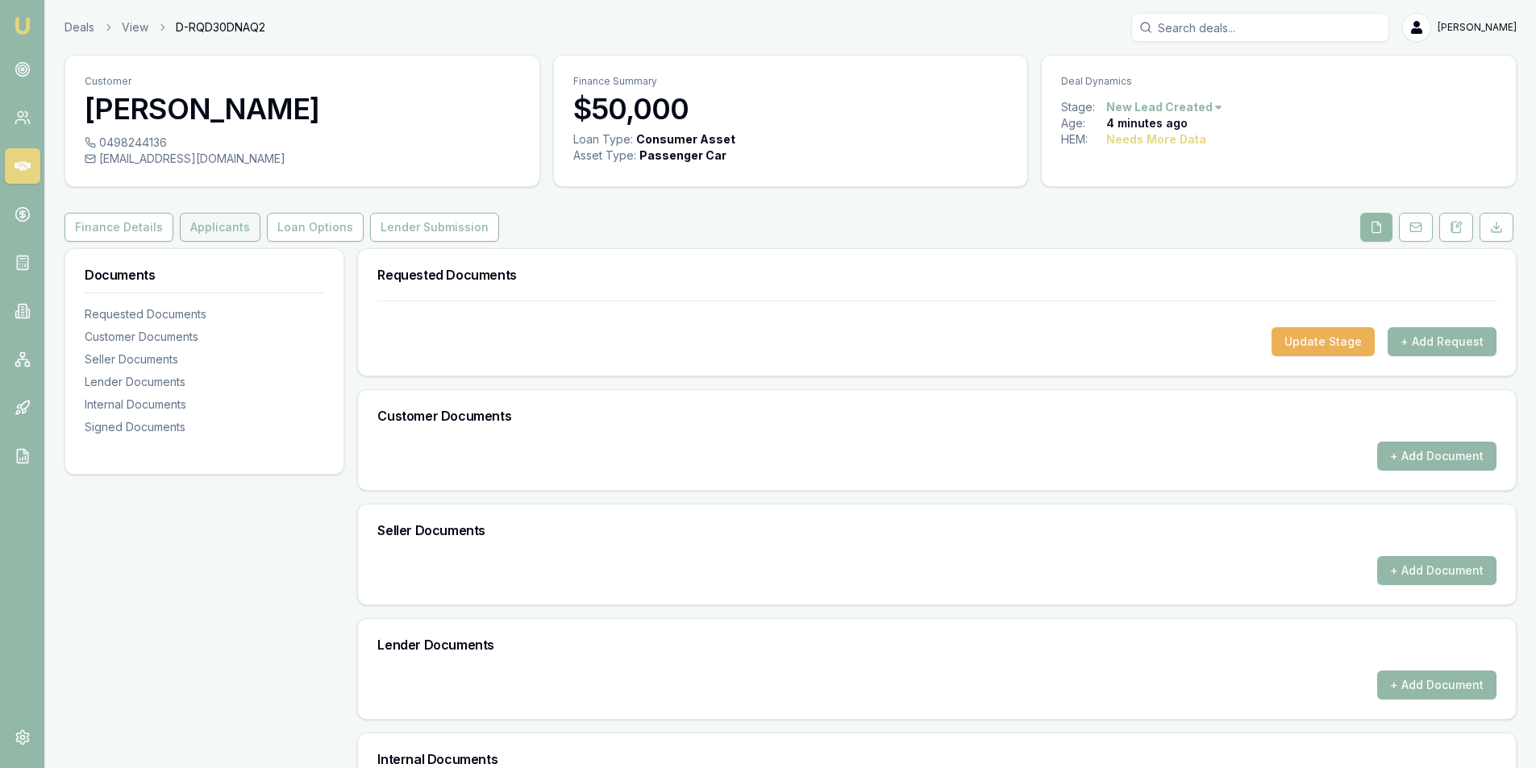
click at [226, 229] on button "Applicants" at bounding box center [220, 227] width 81 height 29
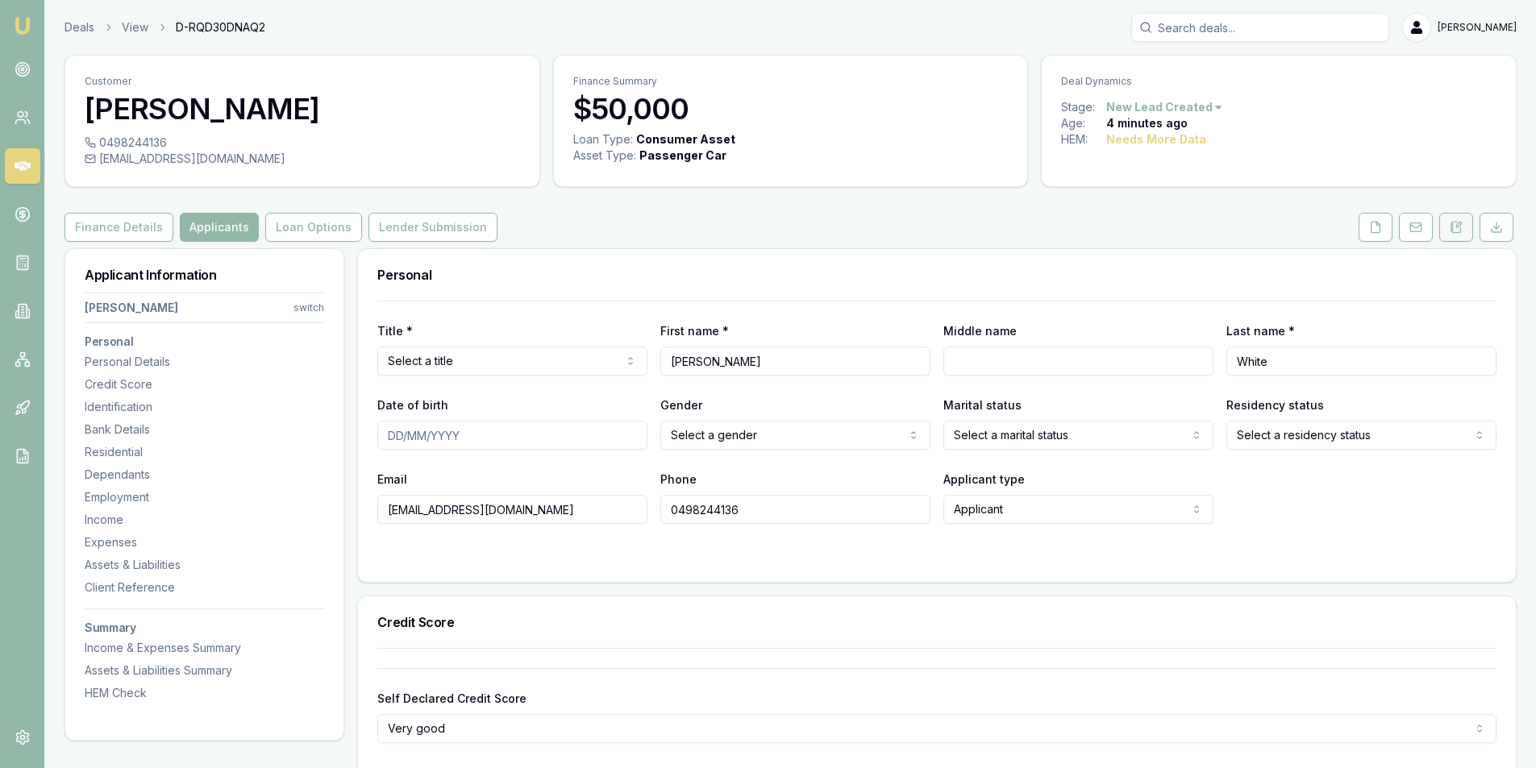
click at [1451, 228] on icon at bounding box center [1452, 228] width 2 height 0
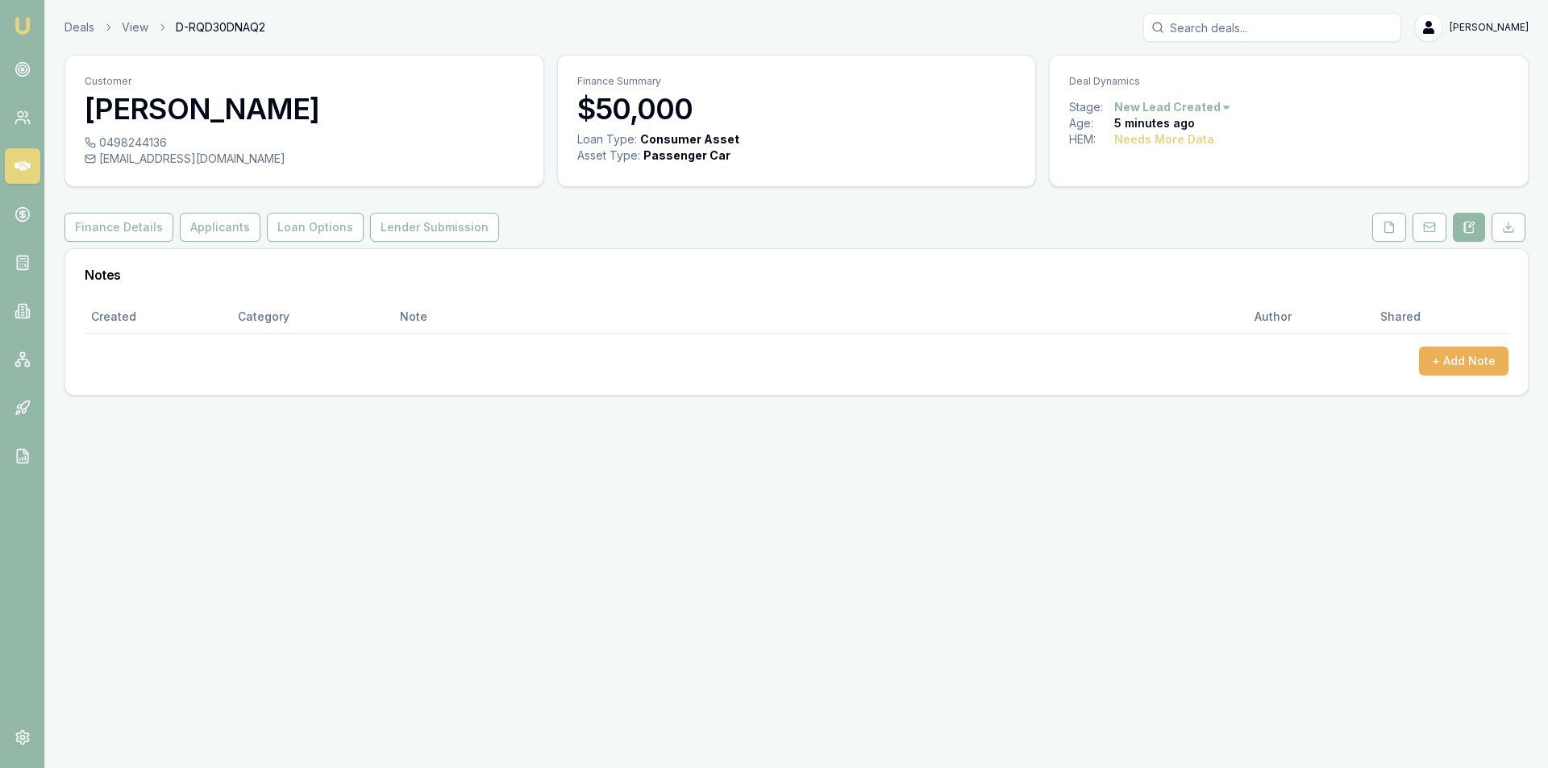
click at [1445, 337] on div "Created Category Note Author Shared + Add Note" at bounding box center [797, 338] width 1424 height 75
click at [1453, 348] on button "+ Add Note" at bounding box center [1464, 361] width 90 height 29
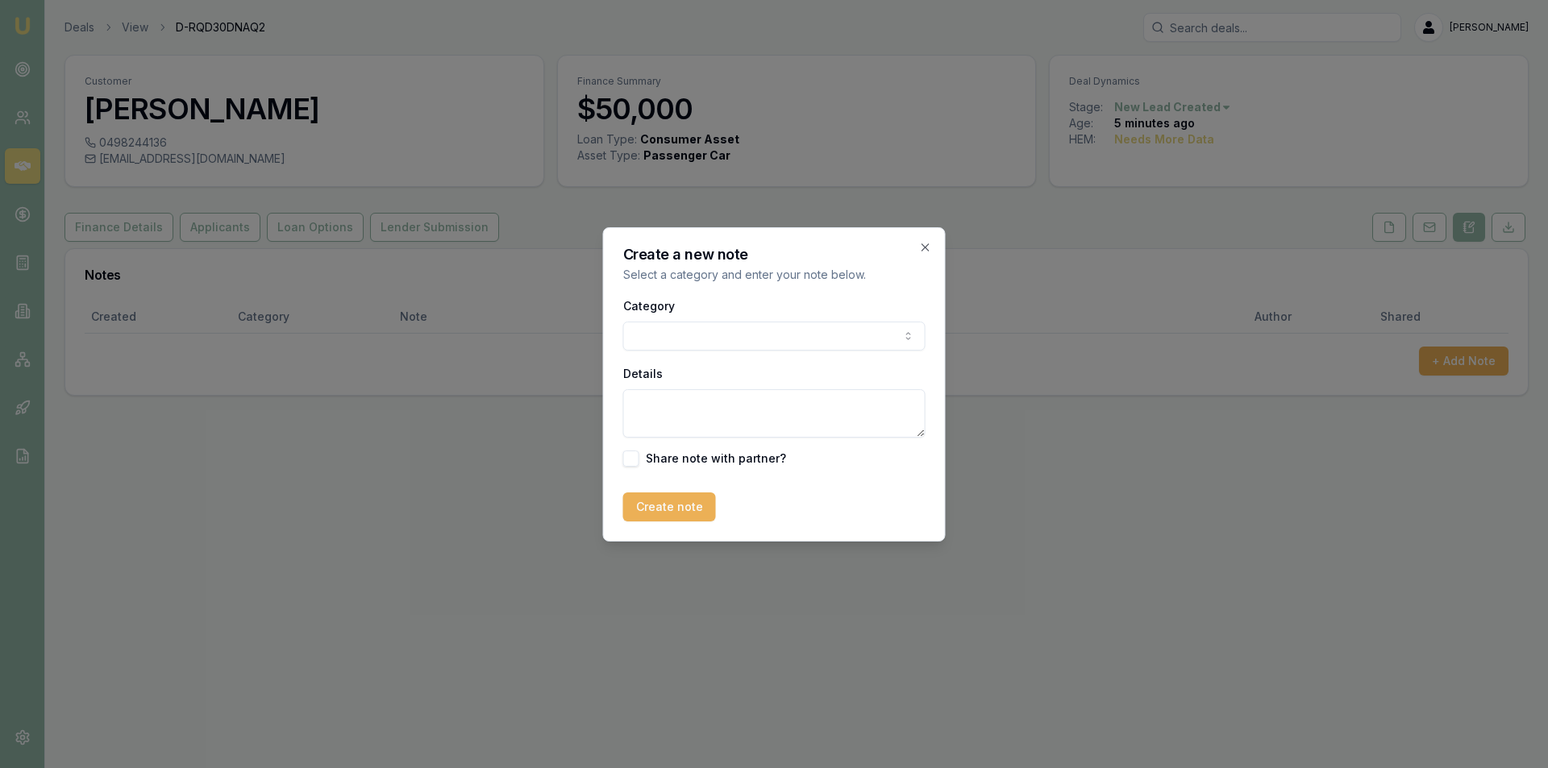
click at [714, 329] on body "Emu Broker Deals View D-RQD30DNAQ2 Peter Sarris Toggle Menu Customer David Whit…" at bounding box center [774, 384] width 1548 height 768
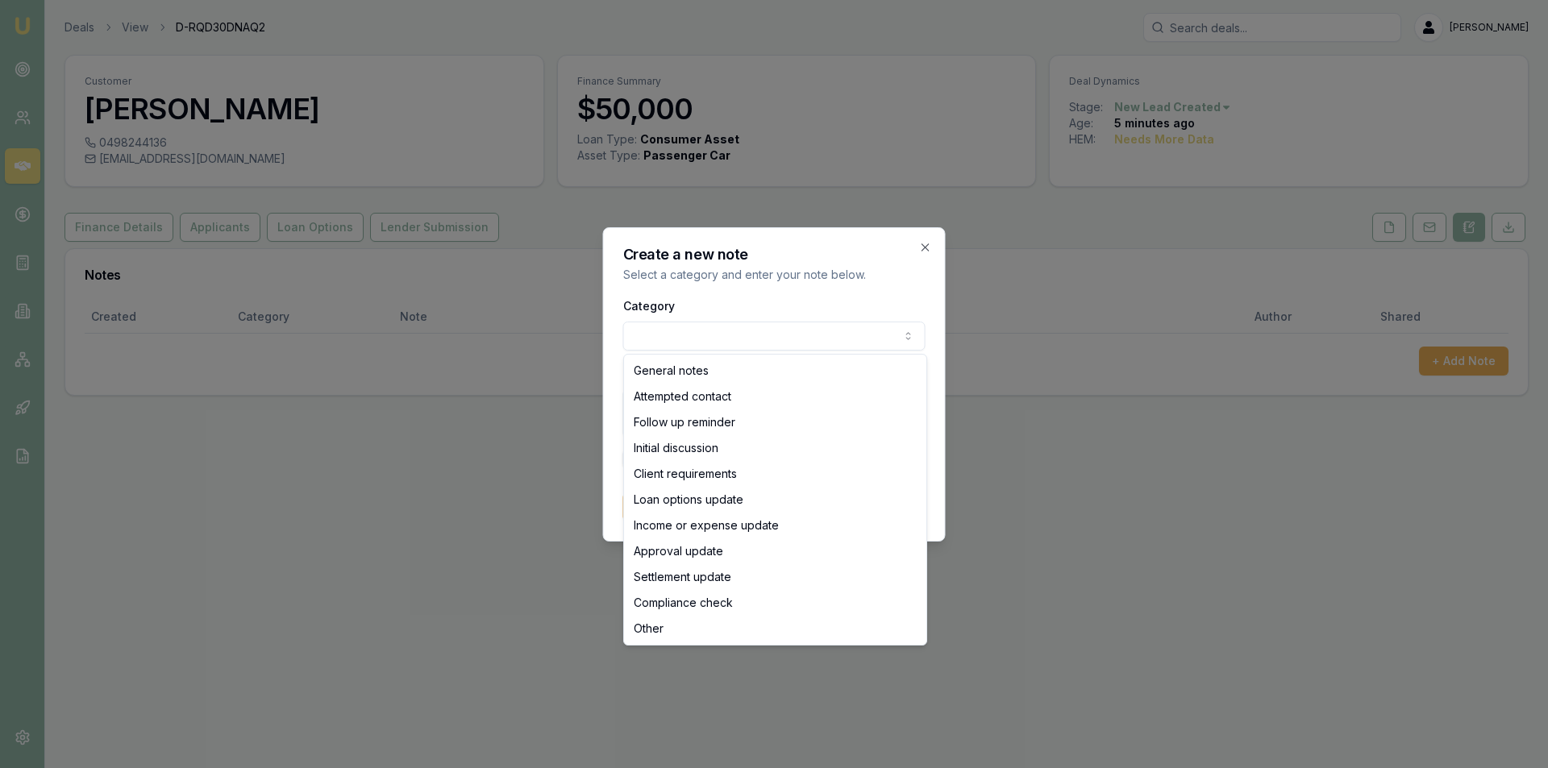
select select "ATTEMPTED_CONTACT"
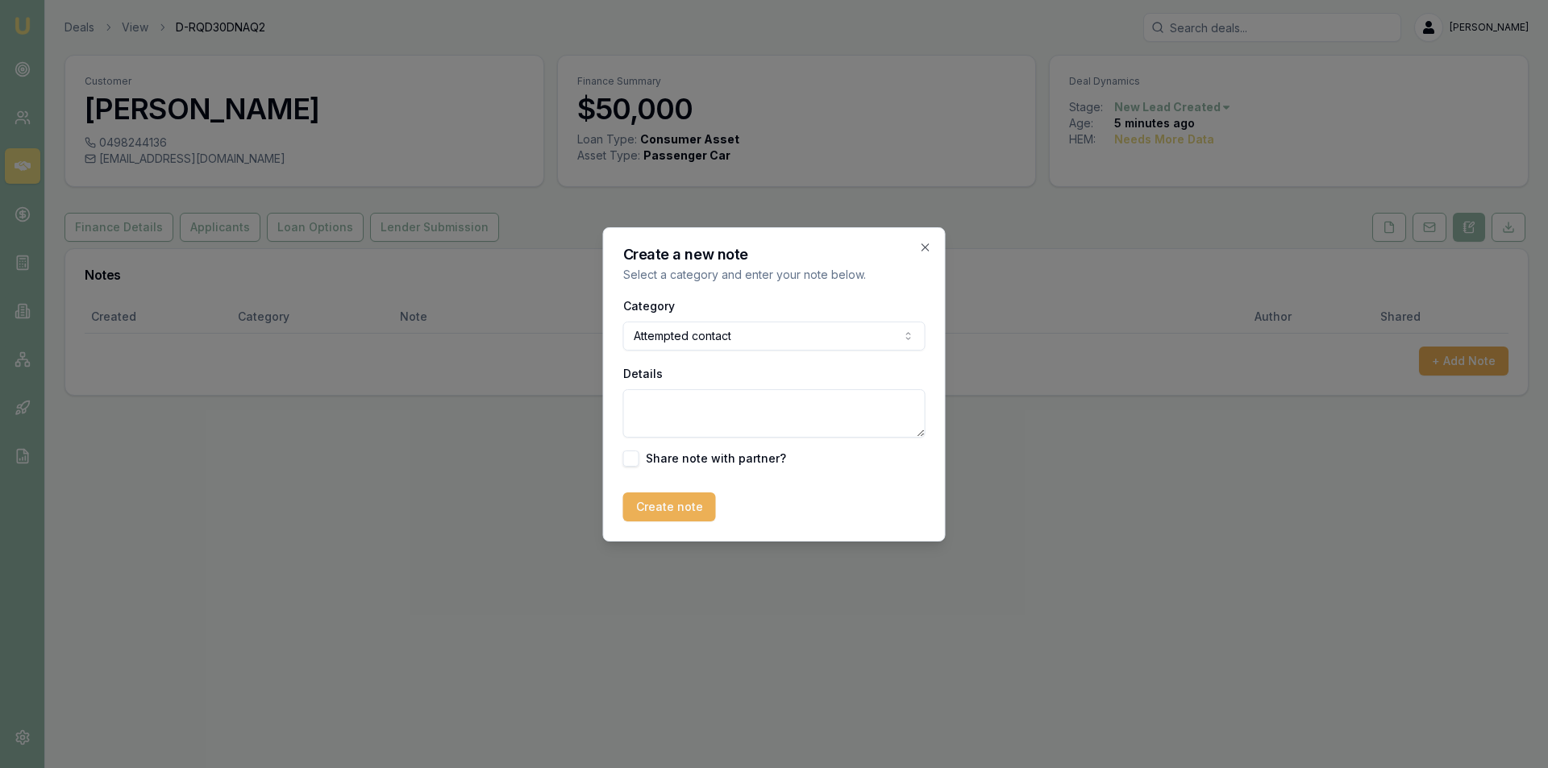
click at [717, 399] on textarea "Details" at bounding box center [774, 413] width 302 height 48
type textarea "LVM"
click at [689, 507] on button "Create note" at bounding box center [669, 507] width 93 height 29
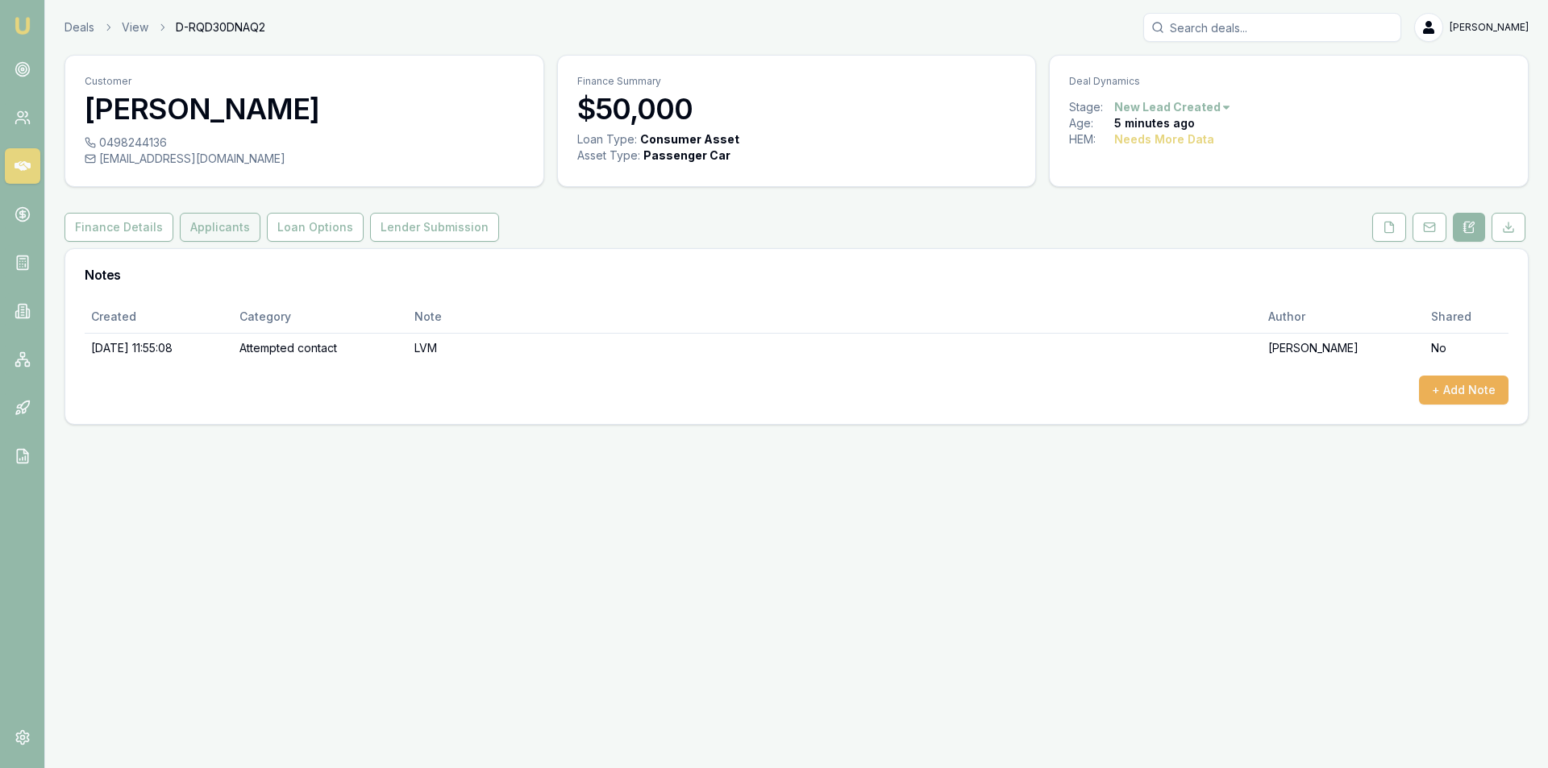
click at [209, 235] on button "Applicants" at bounding box center [220, 227] width 81 height 29
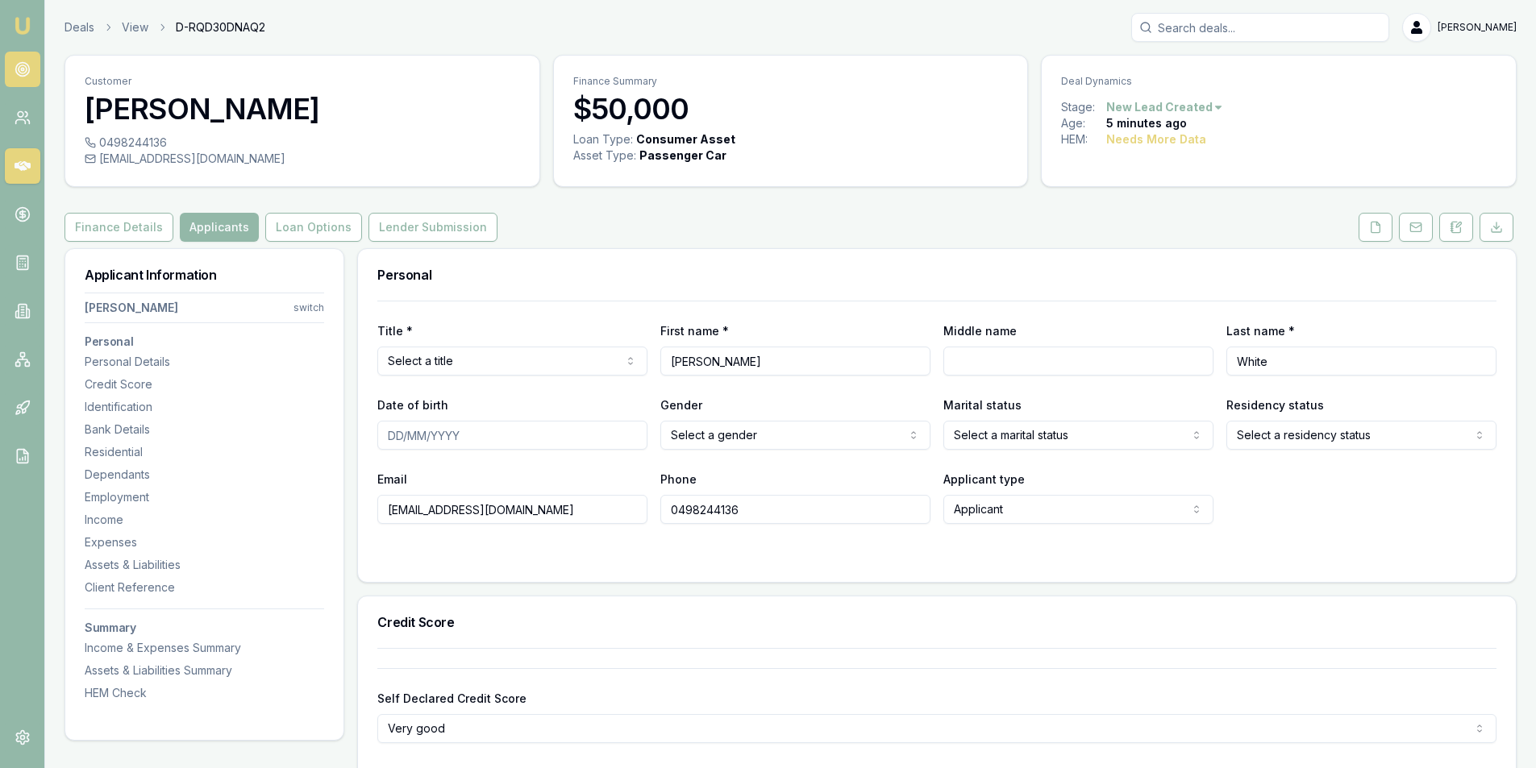
click at [23, 64] on icon at bounding box center [23, 69] width 16 height 16
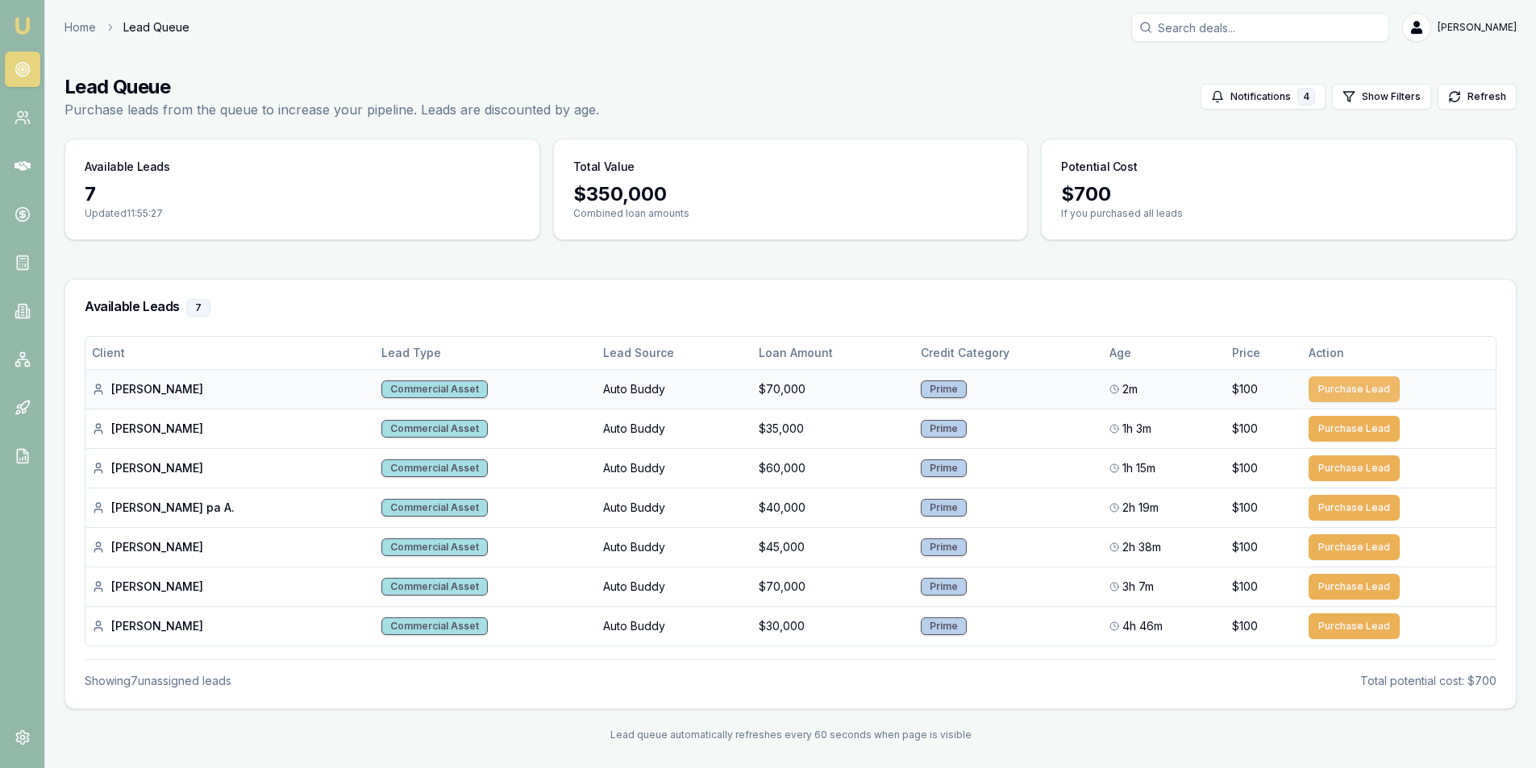
click at [1337, 380] on button "Purchase Lead" at bounding box center [1354, 390] width 91 height 26
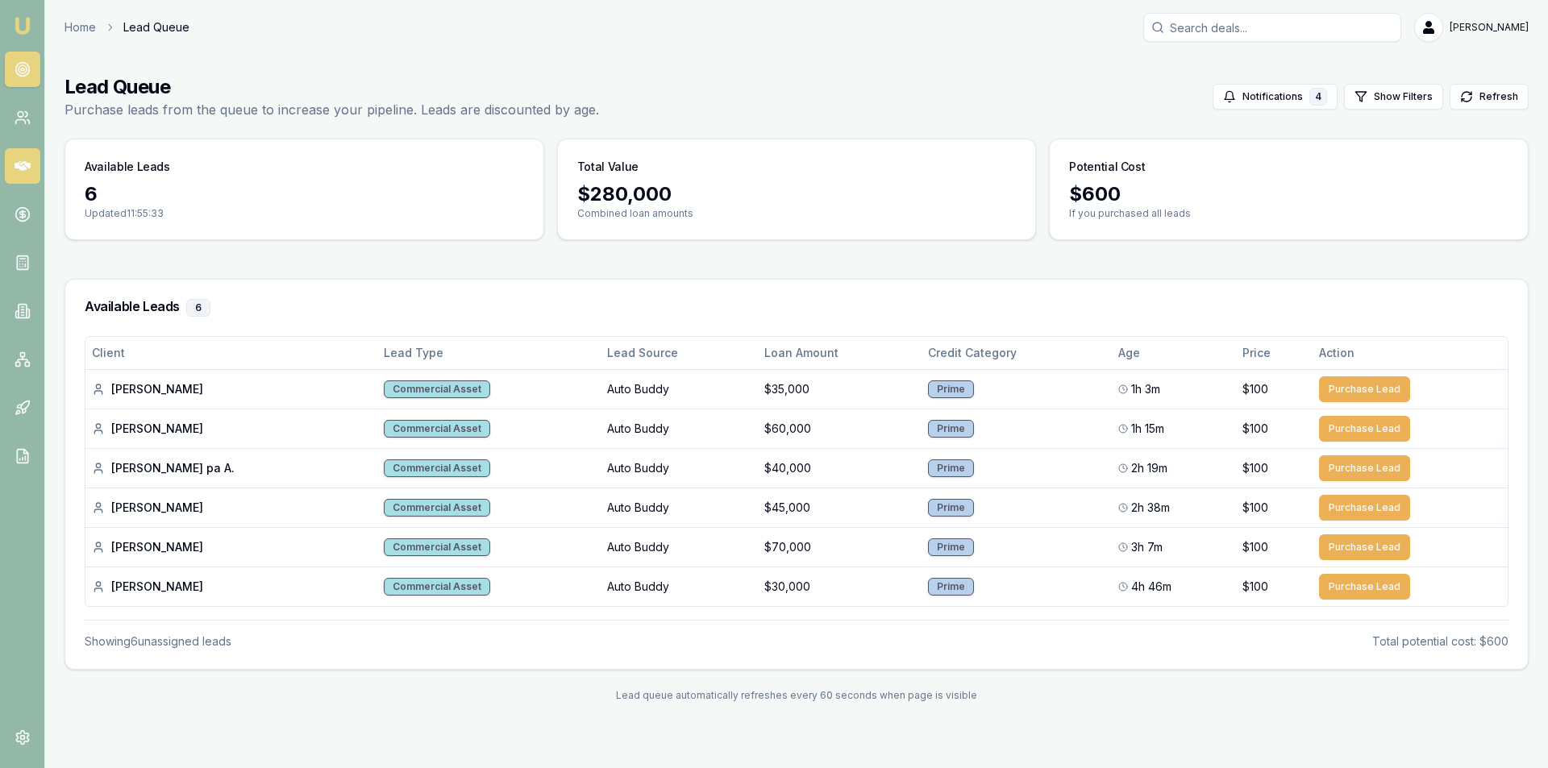
click at [30, 169] on icon at bounding box center [23, 166] width 16 height 16
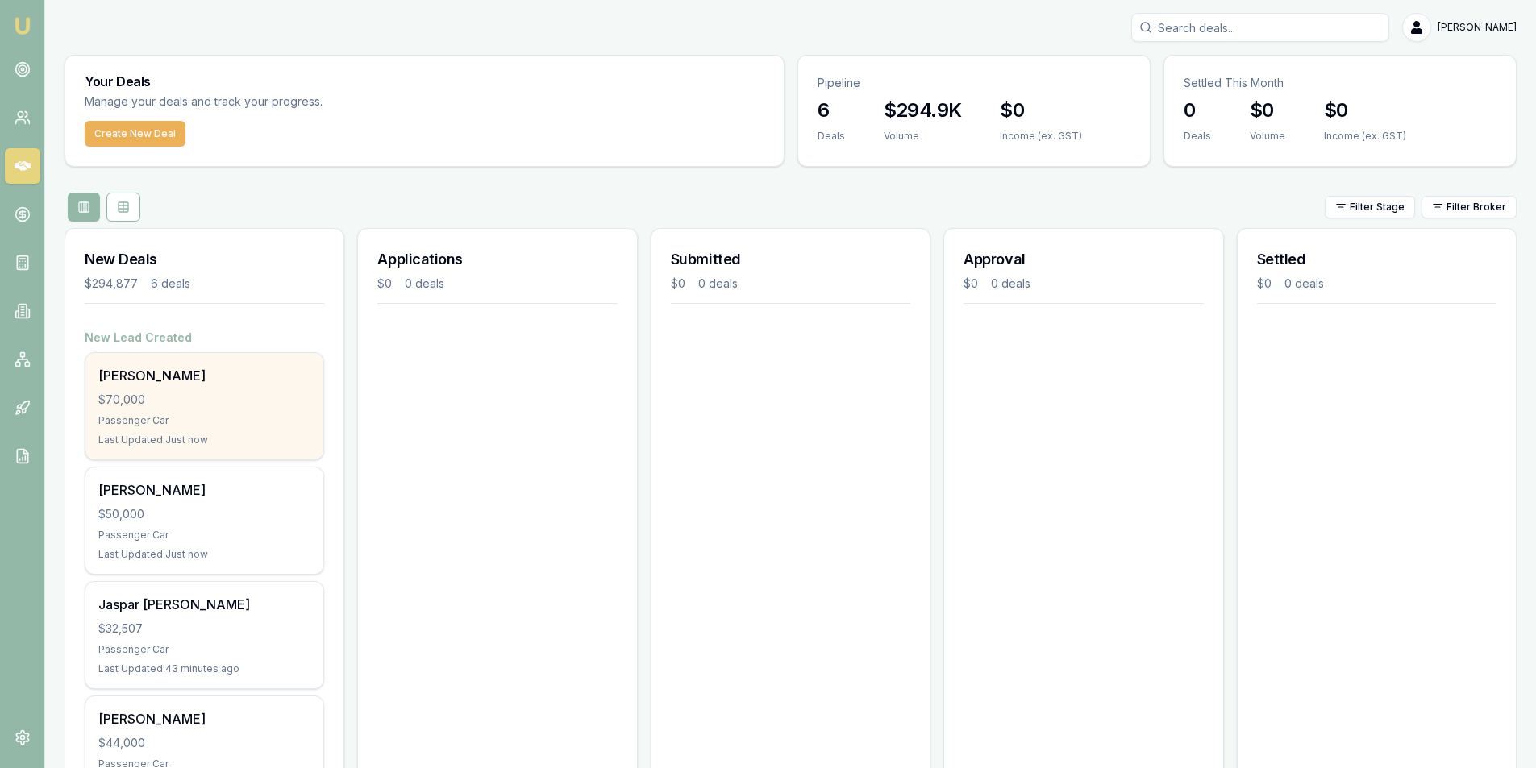
click at [238, 406] on div "$70,000" at bounding box center [204, 400] width 212 height 16
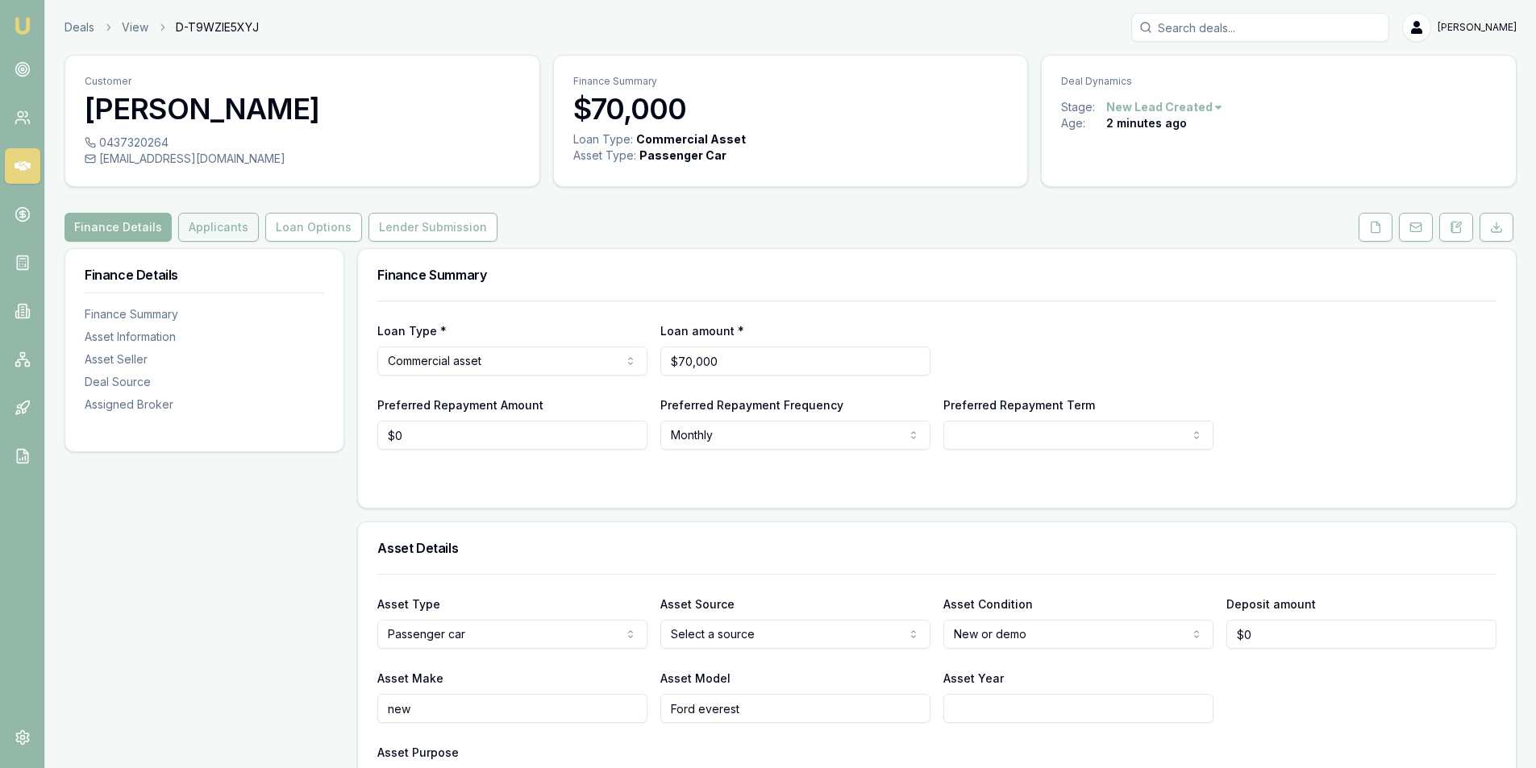
click at [202, 217] on button "Applicants" at bounding box center [218, 227] width 81 height 29
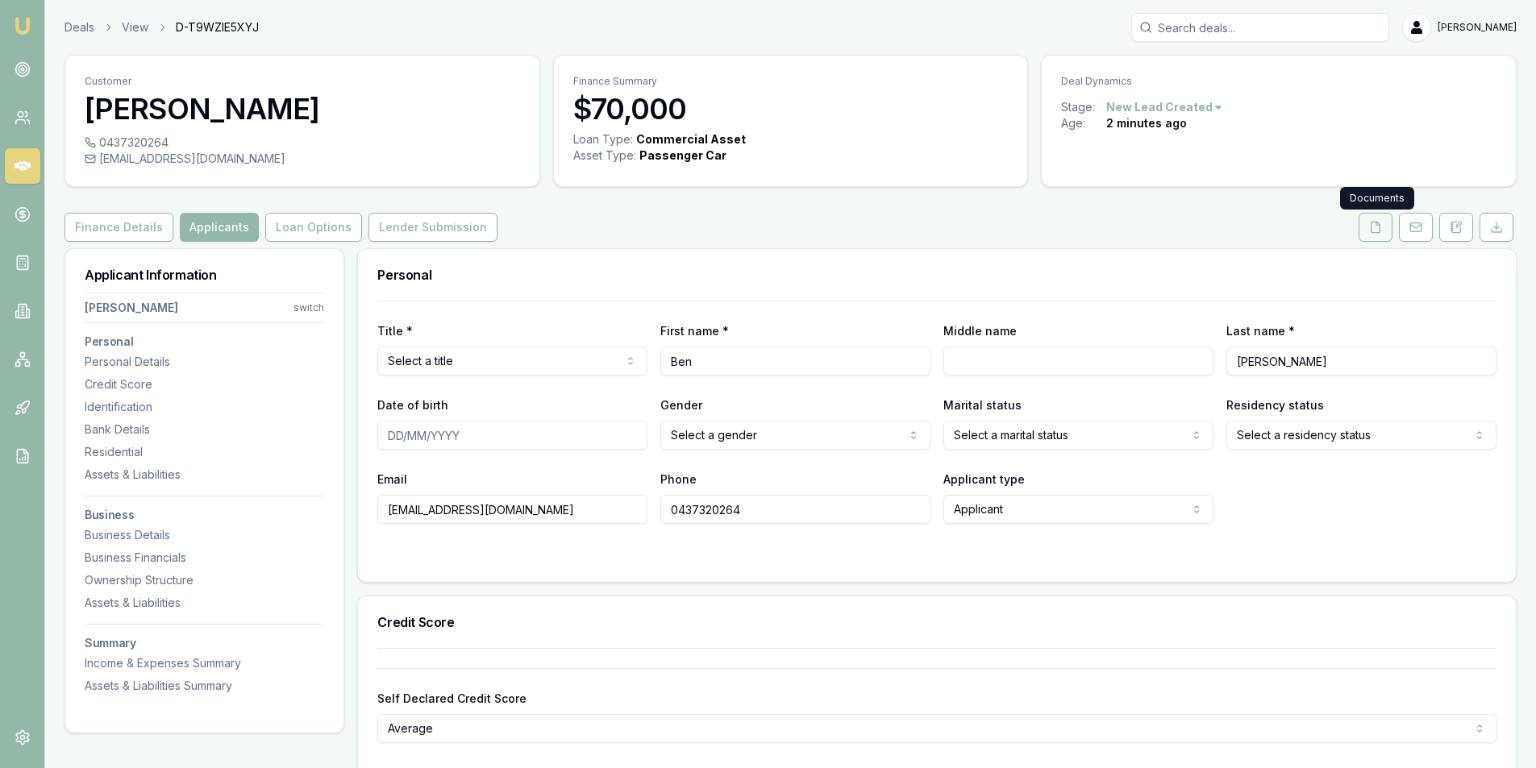
click at [1377, 235] on button at bounding box center [1376, 227] width 34 height 29
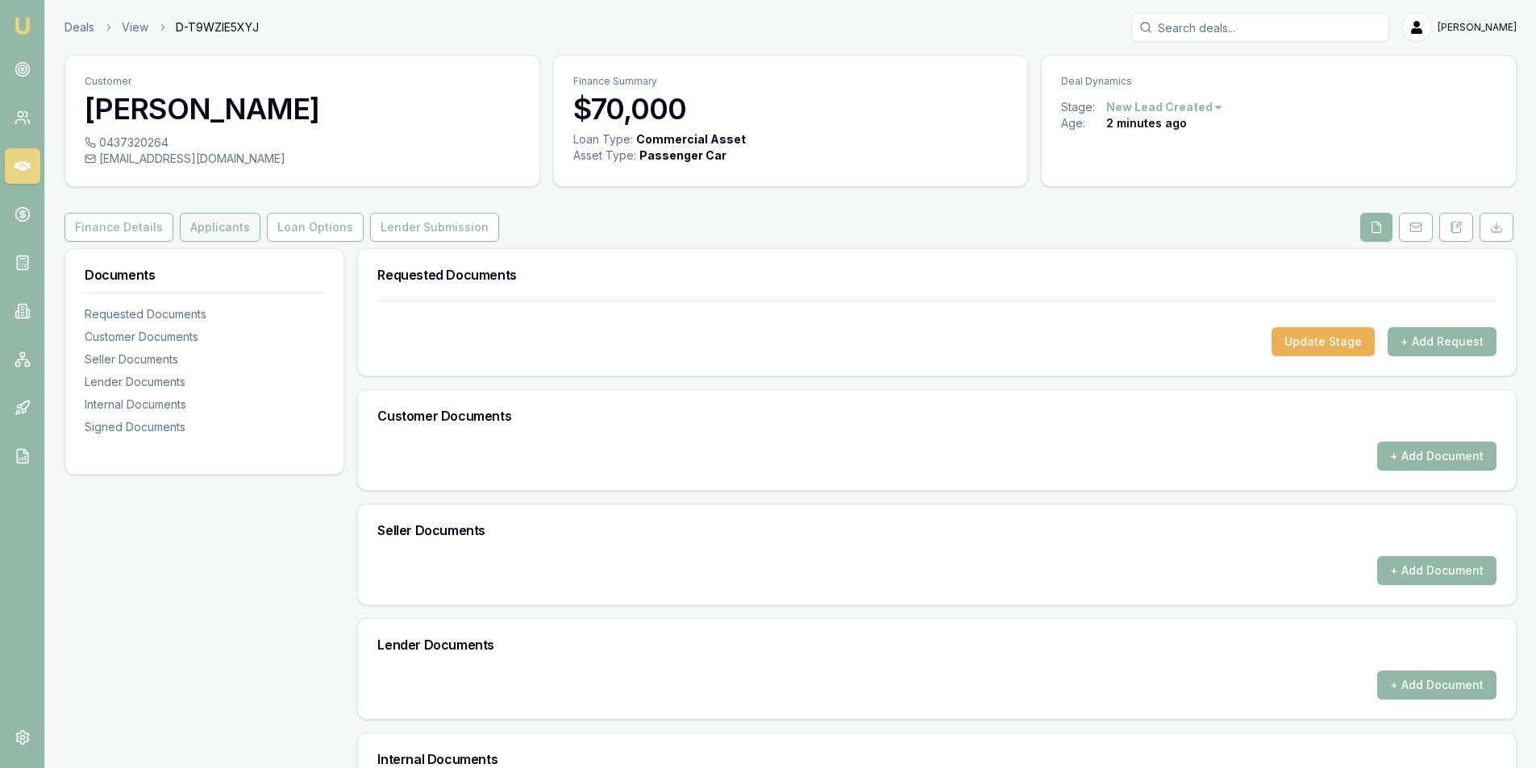
click at [243, 220] on button "Applicants" at bounding box center [220, 227] width 81 height 29
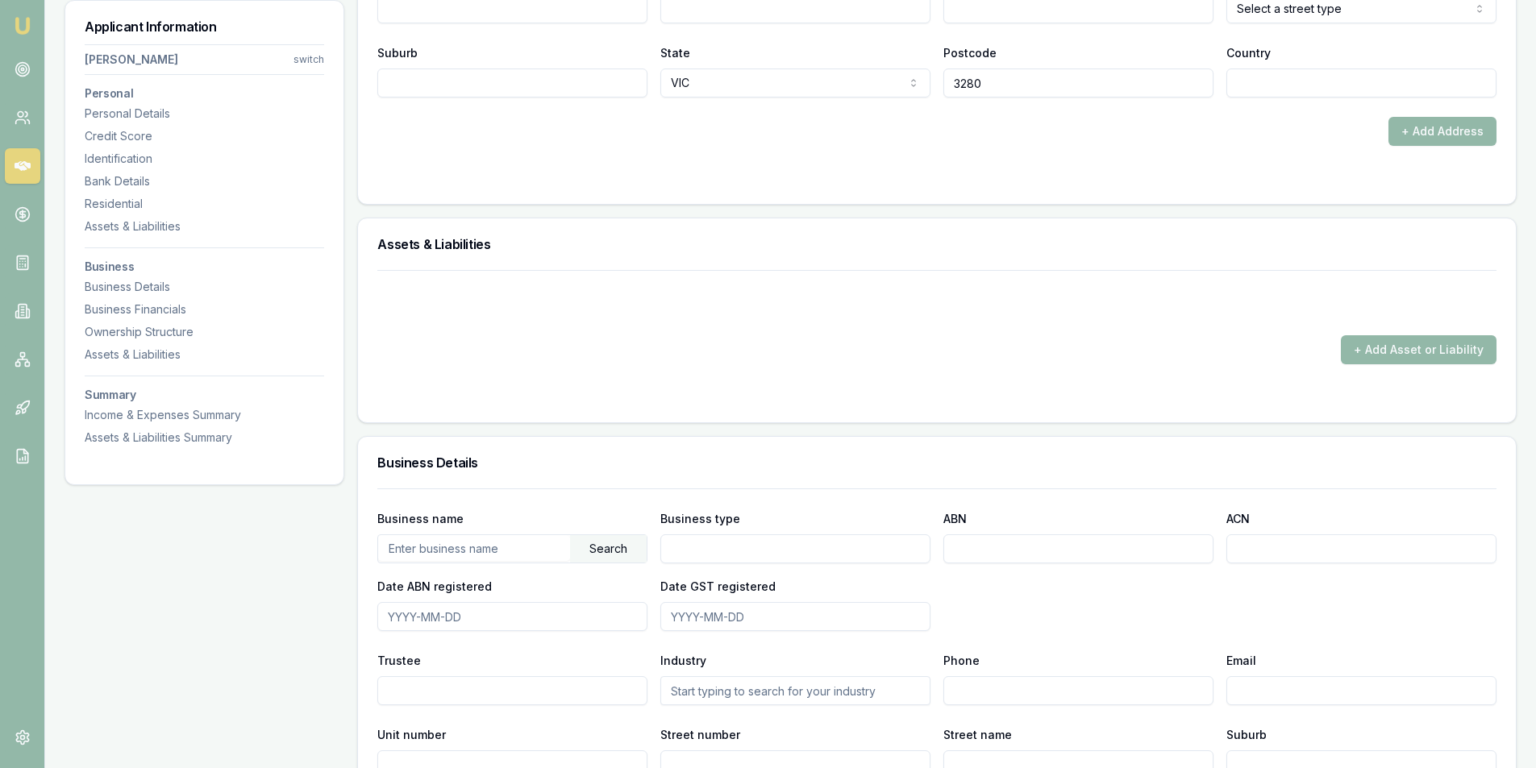
scroll to position [1855, 0]
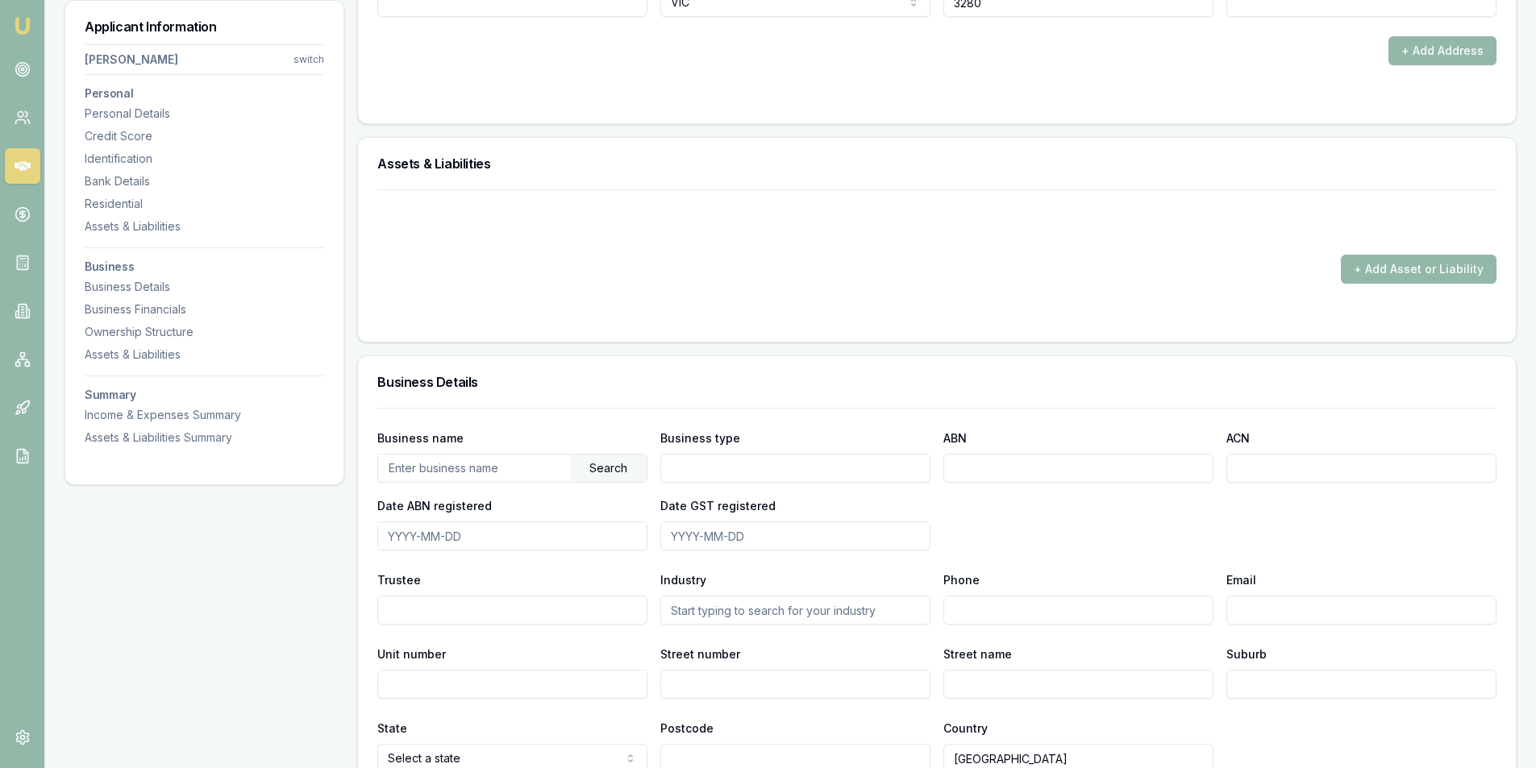
click at [514, 480] on input "text" at bounding box center [474, 468] width 192 height 26
paste input "42 658 710 180"
type input "42 658 710 180"
click at [607, 473] on div "Search" at bounding box center [608, 468] width 77 height 27
select select "DIVORCED"
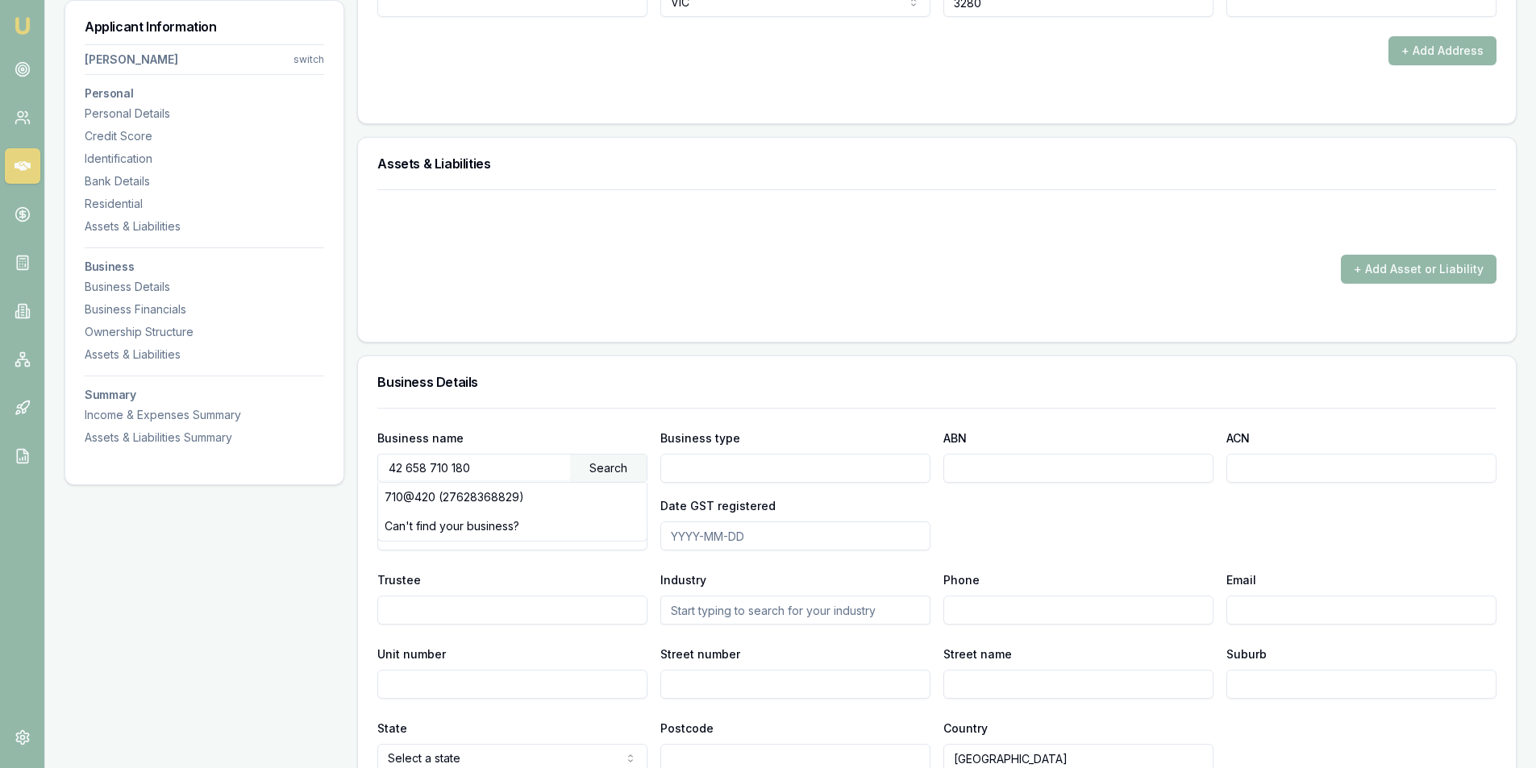
type input "[PERSON_NAME]"
click at [469, 461] on input "42 658 710 180" at bounding box center [474, 468] width 192 height 26
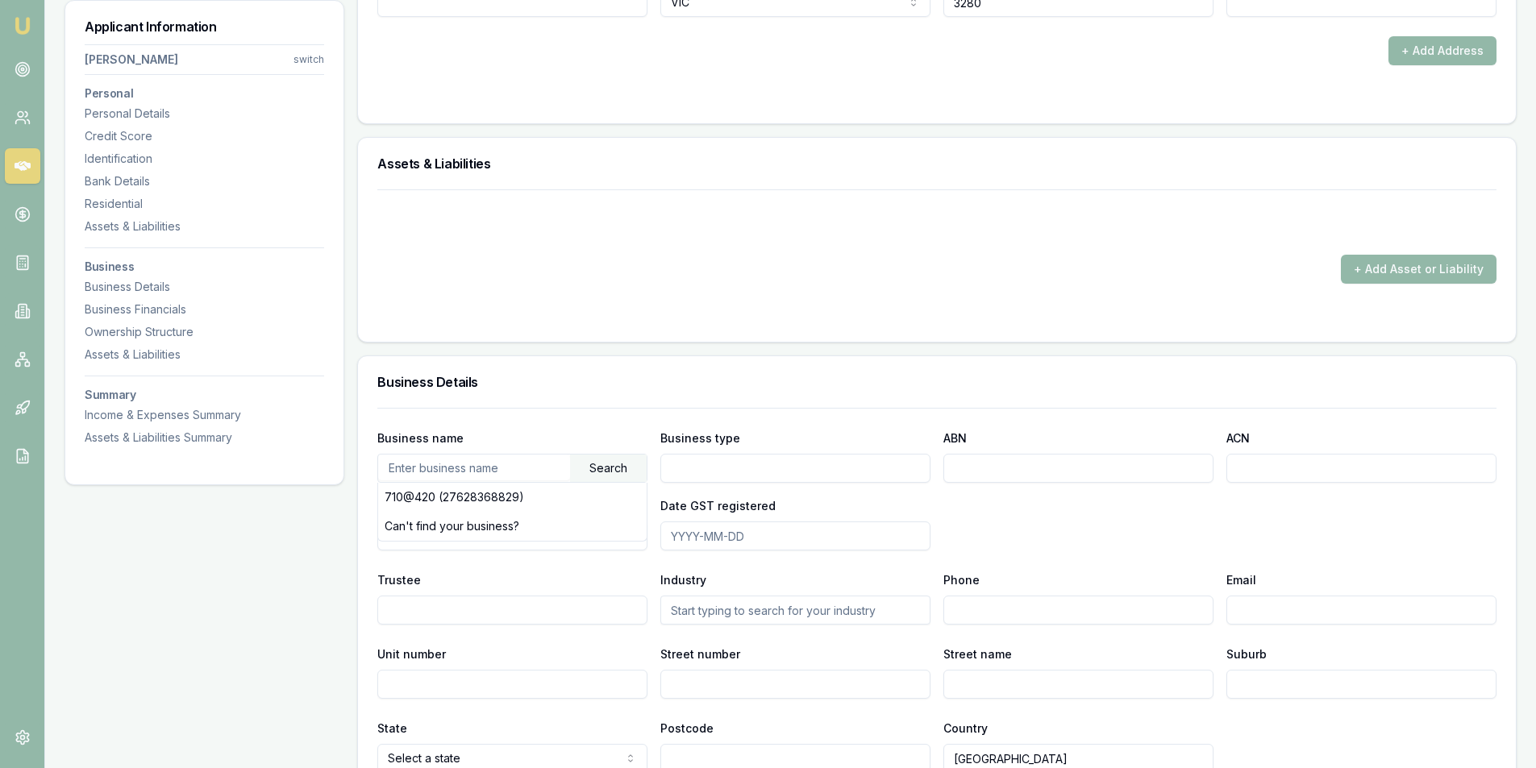
drag, startPoint x: 1075, startPoint y: 507, endPoint x: 1061, endPoint y: 489, distance: 23.1
click at [1073, 498] on div "Business name Search 710@420 (27628368829) Can't find your business? Business t…" at bounding box center [936, 489] width 1119 height 123
click at [1027, 469] on input "ABN" at bounding box center [1078, 468] width 270 height 29
paste input "42 658 710 180"
type input "42 658 710 180"
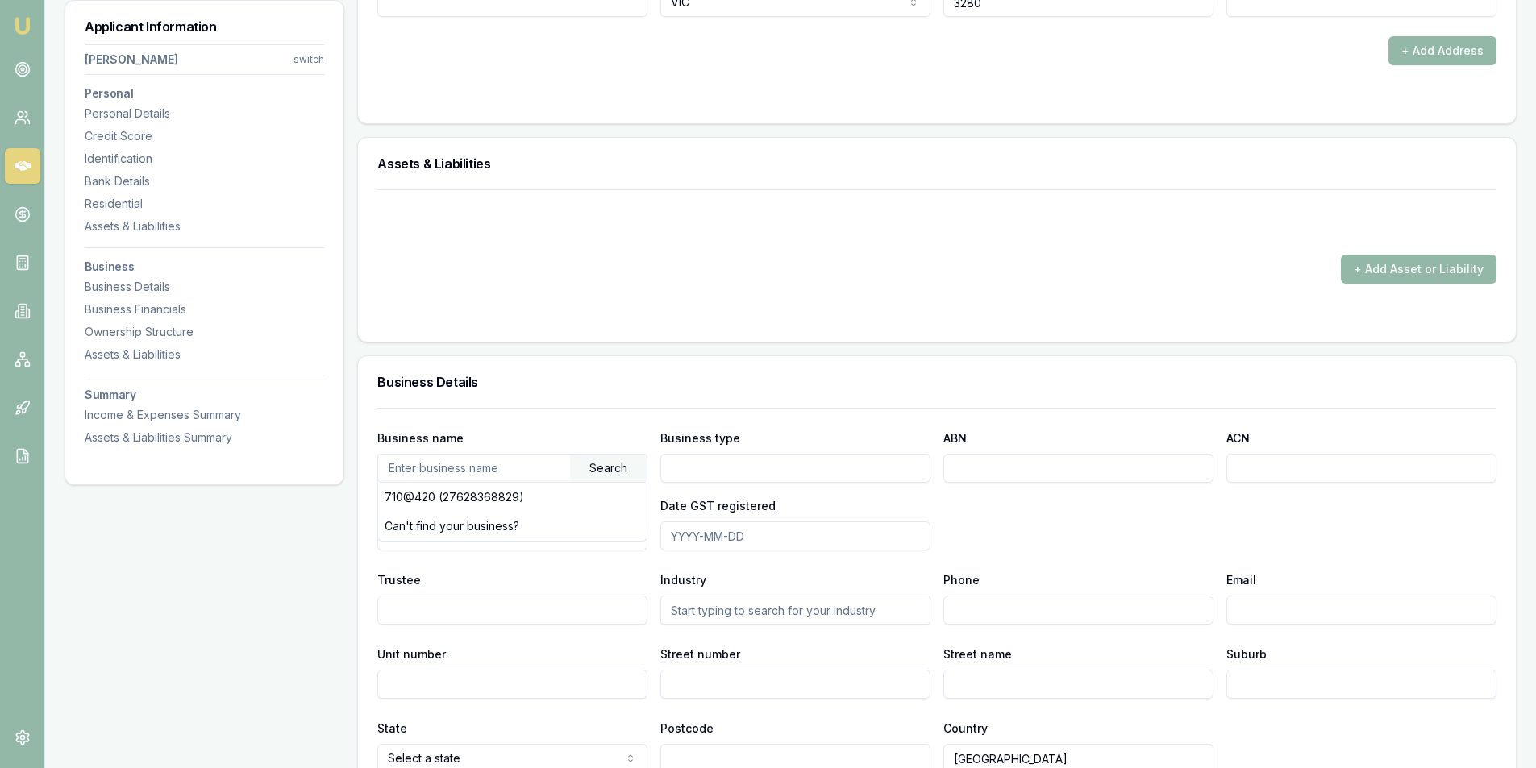
click at [1080, 528] on div "Business name Search 710@420 (27628368829) Can't find your business? Business t…" at bounding box center [936, 489] width 1119 height 123
click at [511, 468] on input "text" at bounding box center [474, 468] width 192 height 26
click at [396, 473] on input "text" at bounding box center [474, 468] width 192 height 26
click at [577, 469] on div "Search" at bounding box center [608, 468] width 77 height 27
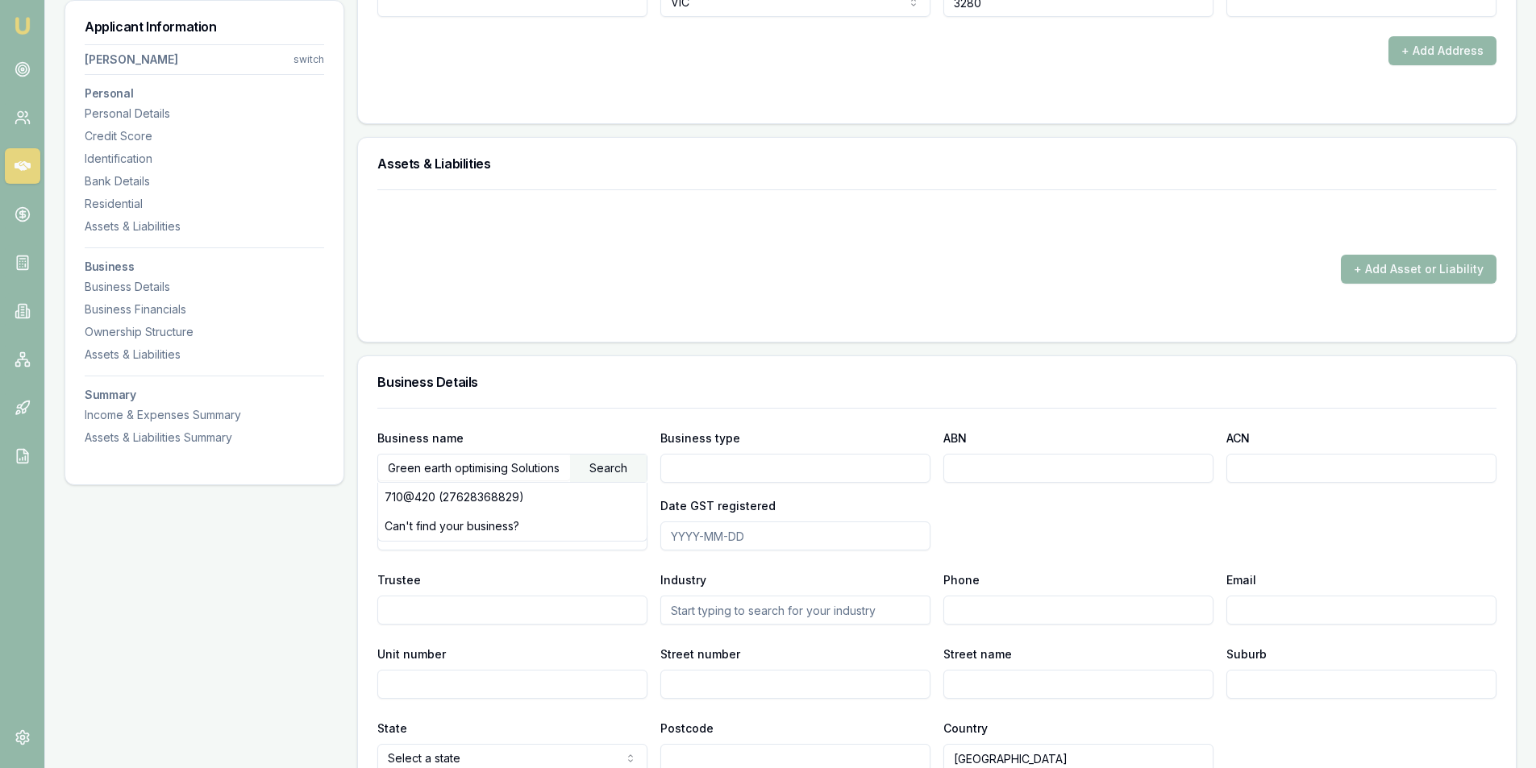
scroll to position [0, 0]
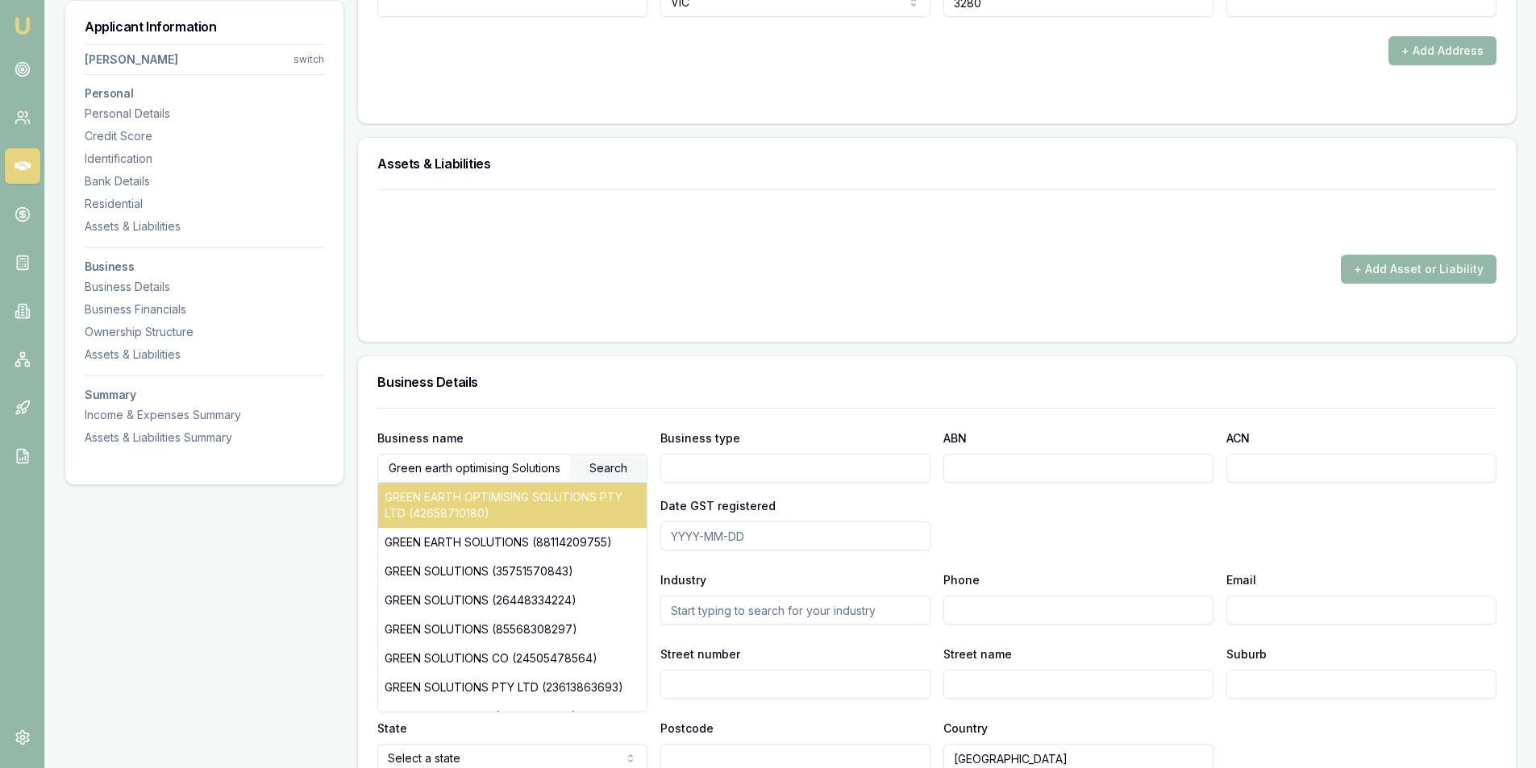
click at [568, 497] on div "GREEN EARTH OPTIMISING SOLUTIONS PTY LTD (42658710180)" at bounding box center [512, 505] width 269 height 45
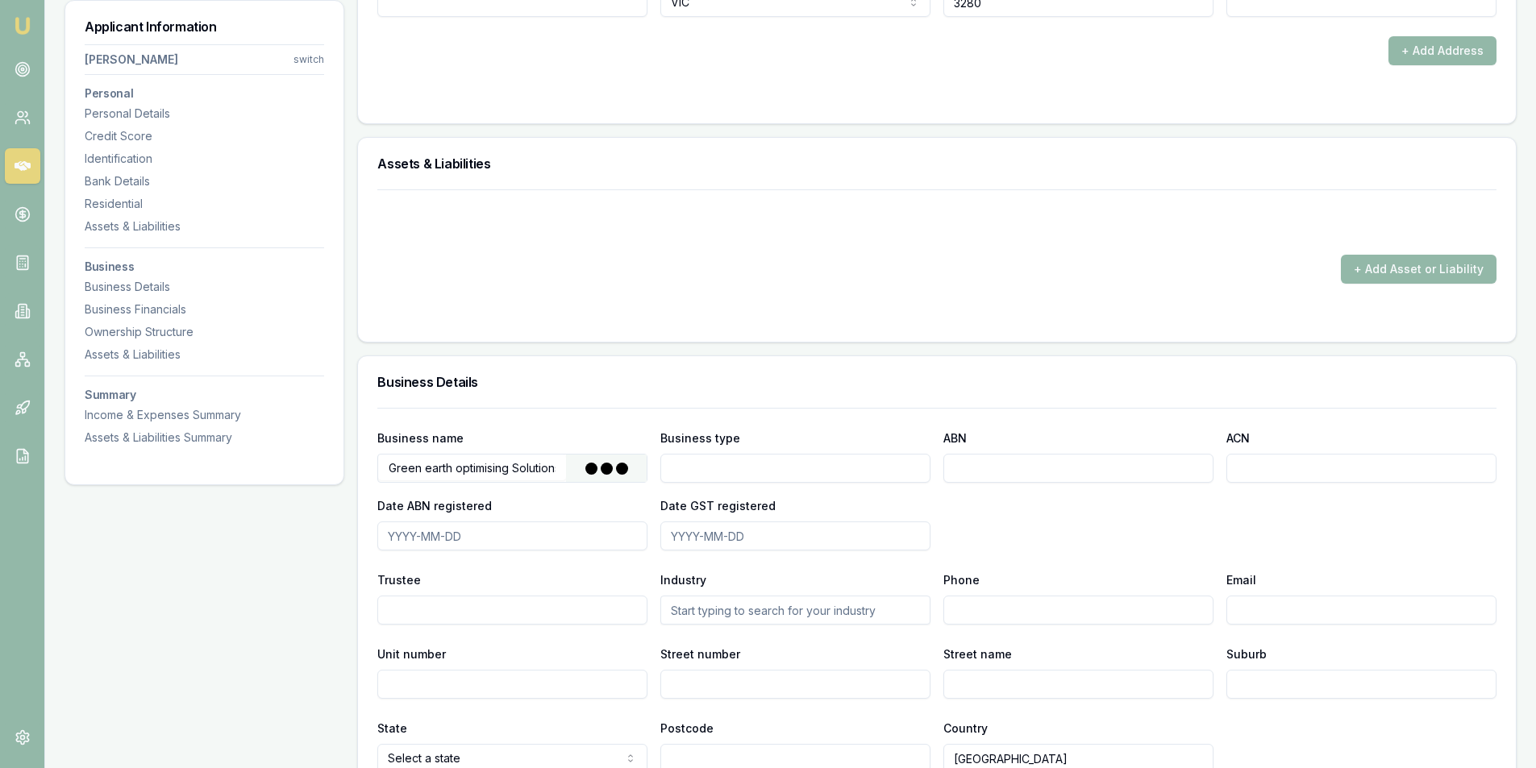
type input "GREEN EARTH OPTIMISING SOLUTIONS PTY LTD"
type input "Australian Private Company"
type input "42658710180"
type input "658710180"
type input "[DATE]"
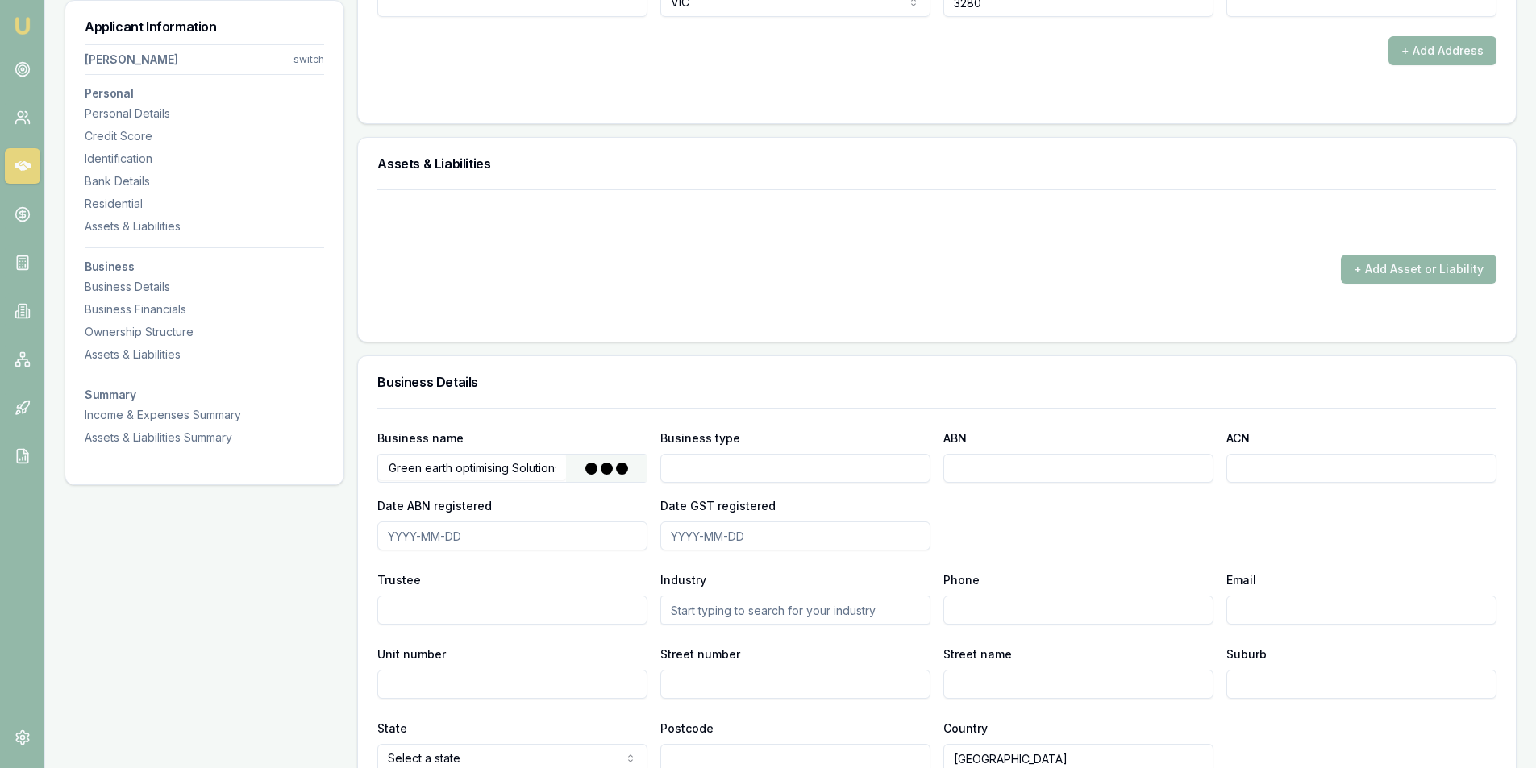
type input "[DATE]"
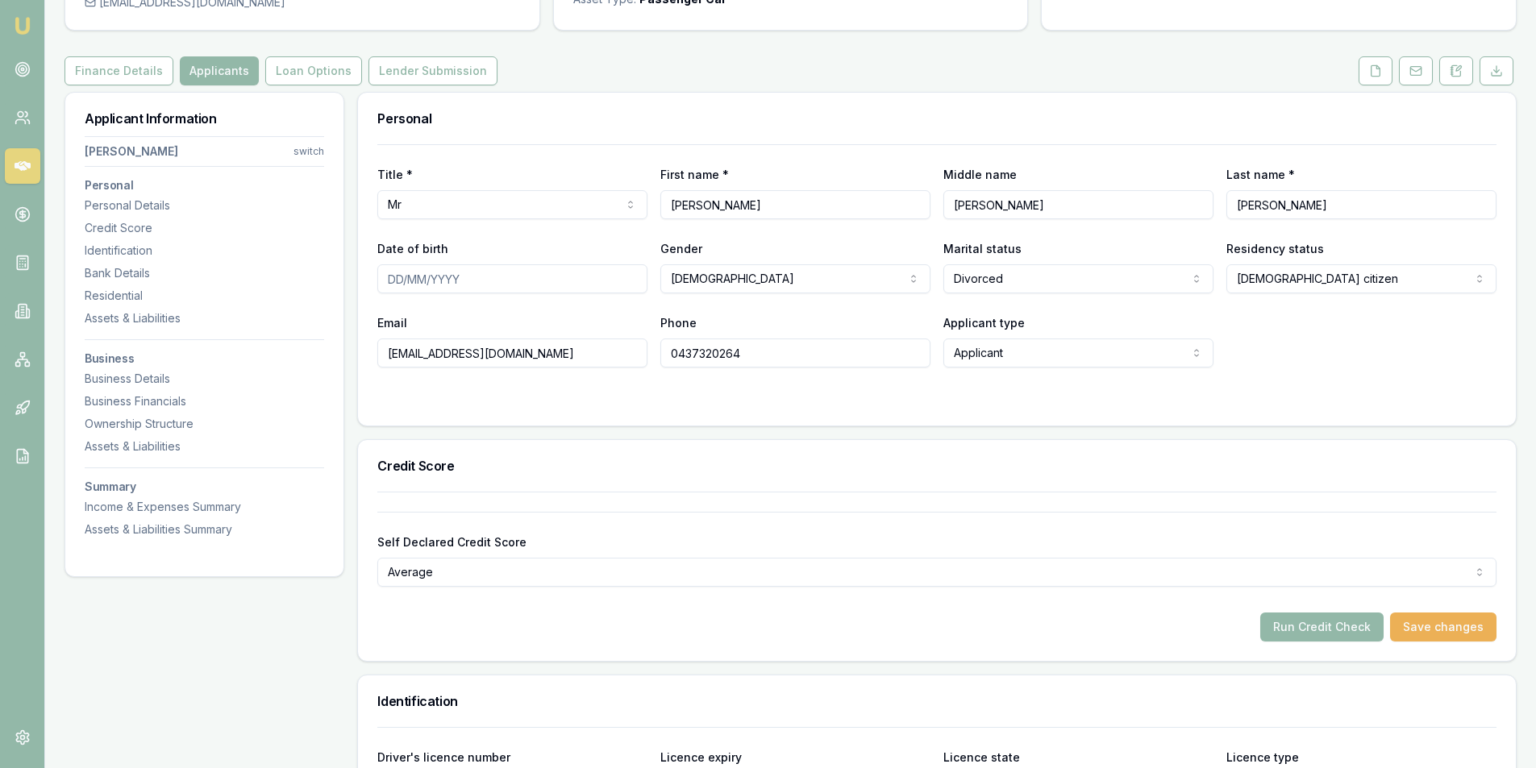
scroll to position [242, 0]
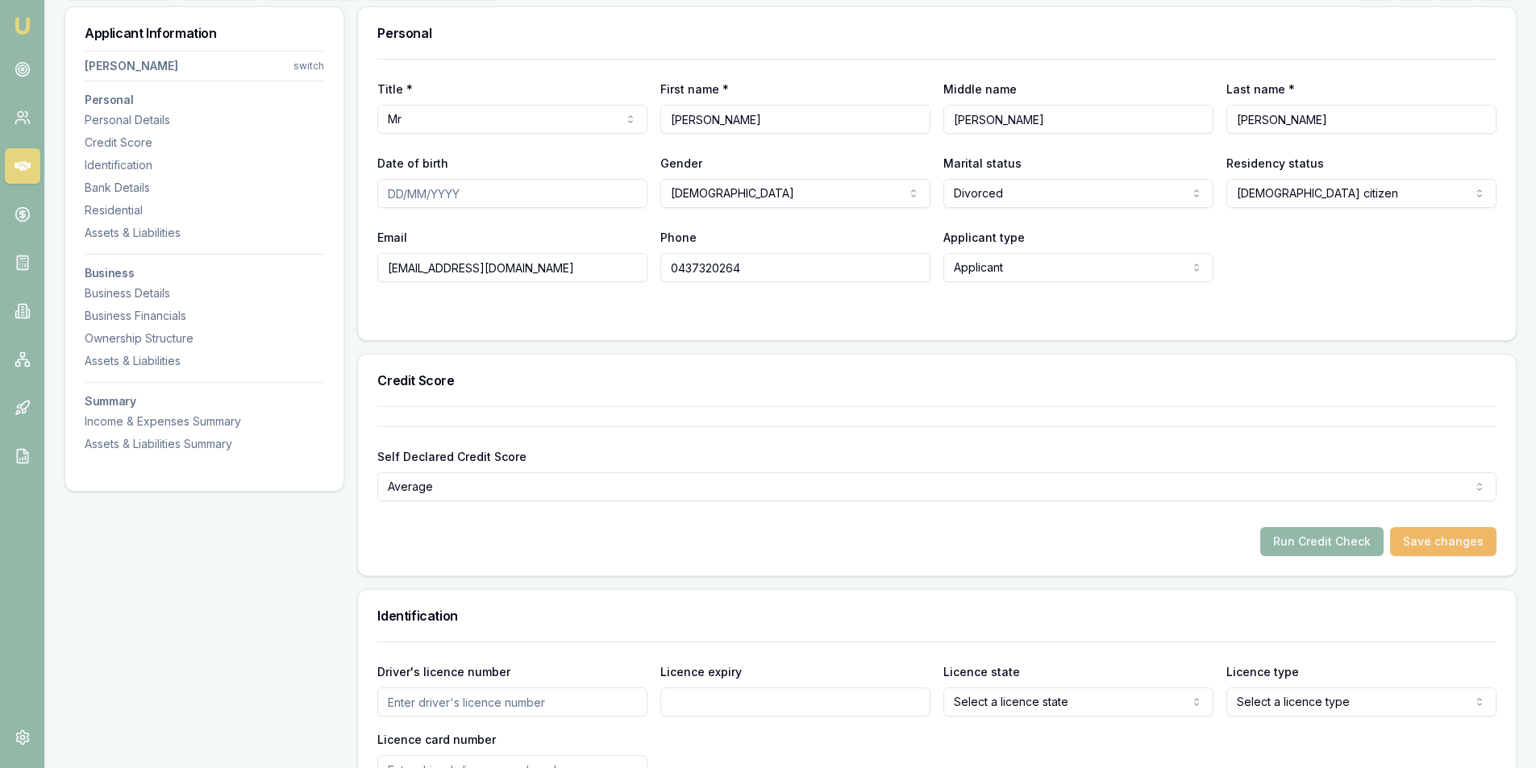
click at [1449, 538] on button "Save changes" at bounding box center [1443, 541] width 106 height 29
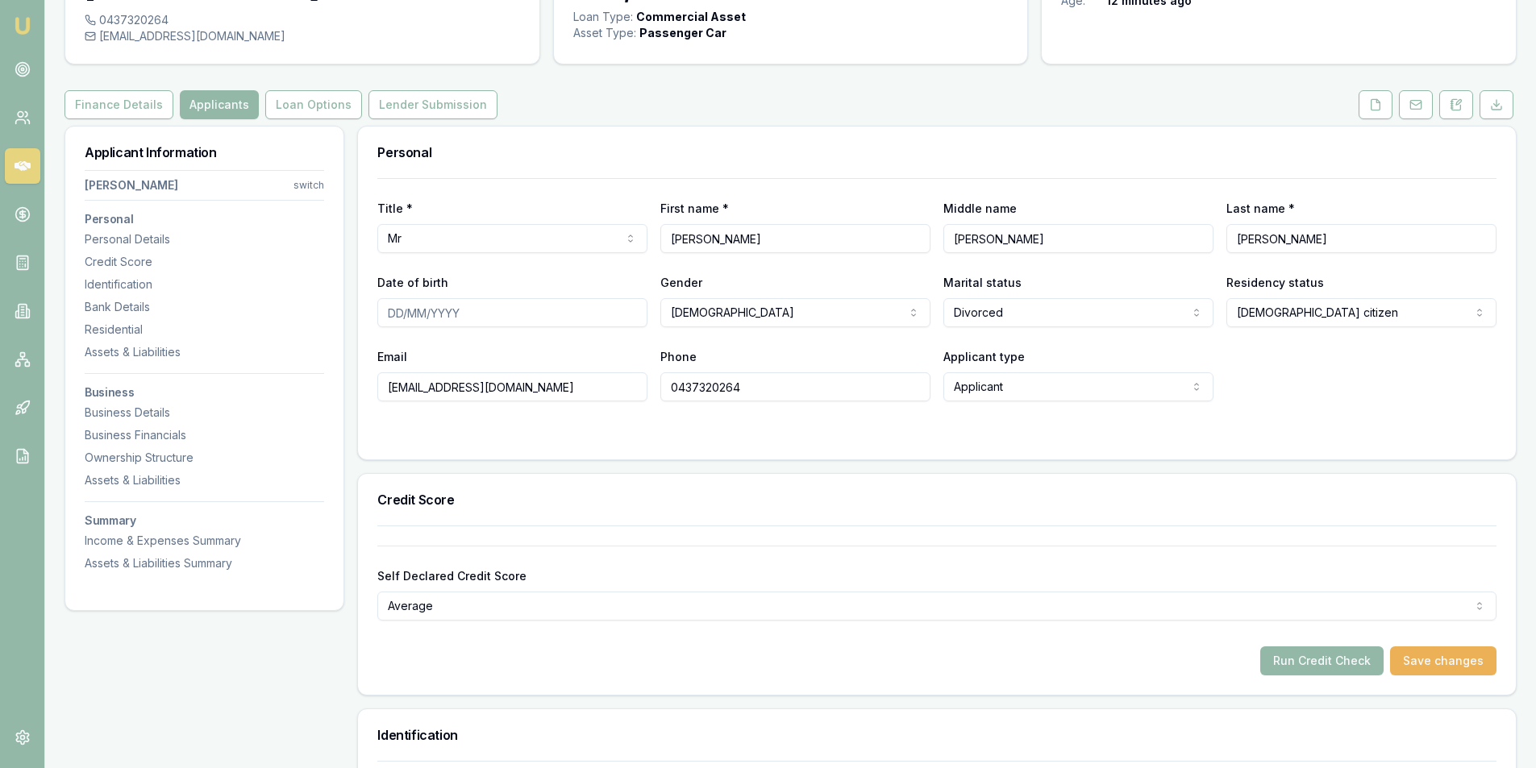
scroll to position [0, 0]
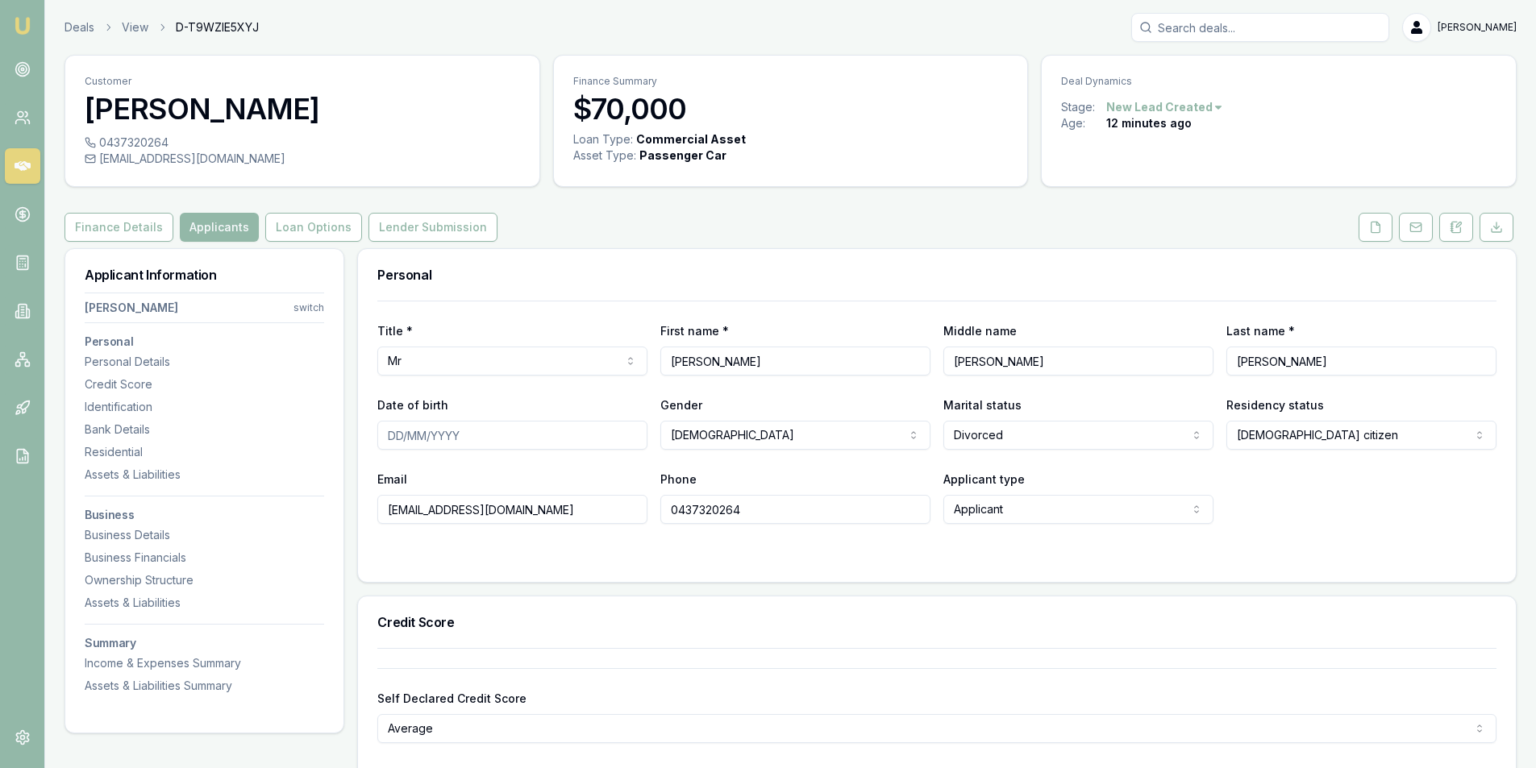
click at [1418, 230] on icon at bounding box center [1415, 227] width 13 height 13
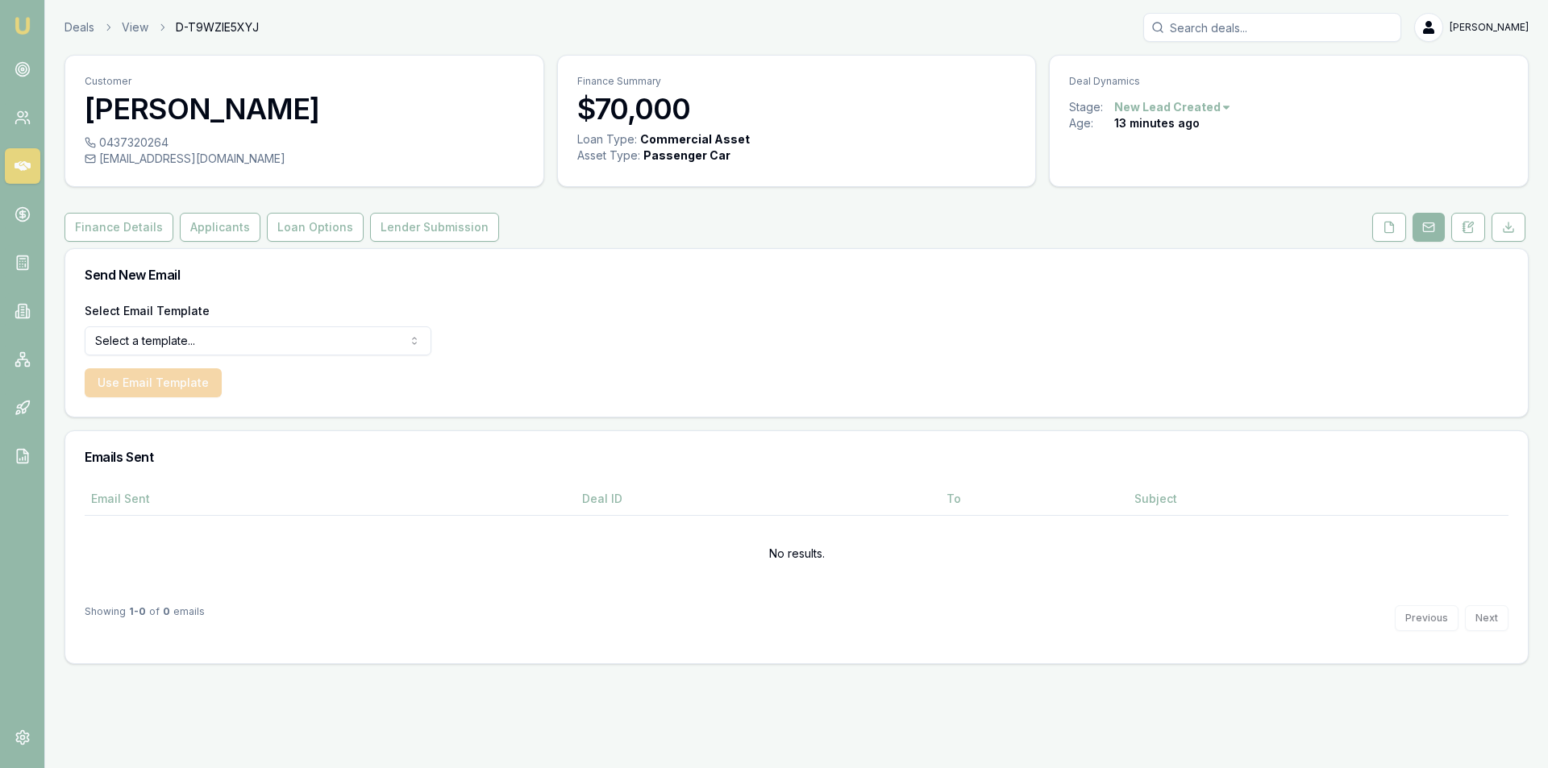
click at [232, 348] on html "Emu Broker Deals View D-T9WZIE5XYJ [PERSON_NAME] Toggle Menu Customer [PERSON_N…" at bounding box center [774, 384] width 1548 height 768
select select "document-request-reminder"
click at [158, 382] on button "Use Email Template" at bounding box center [153, 382] width 137 height 29
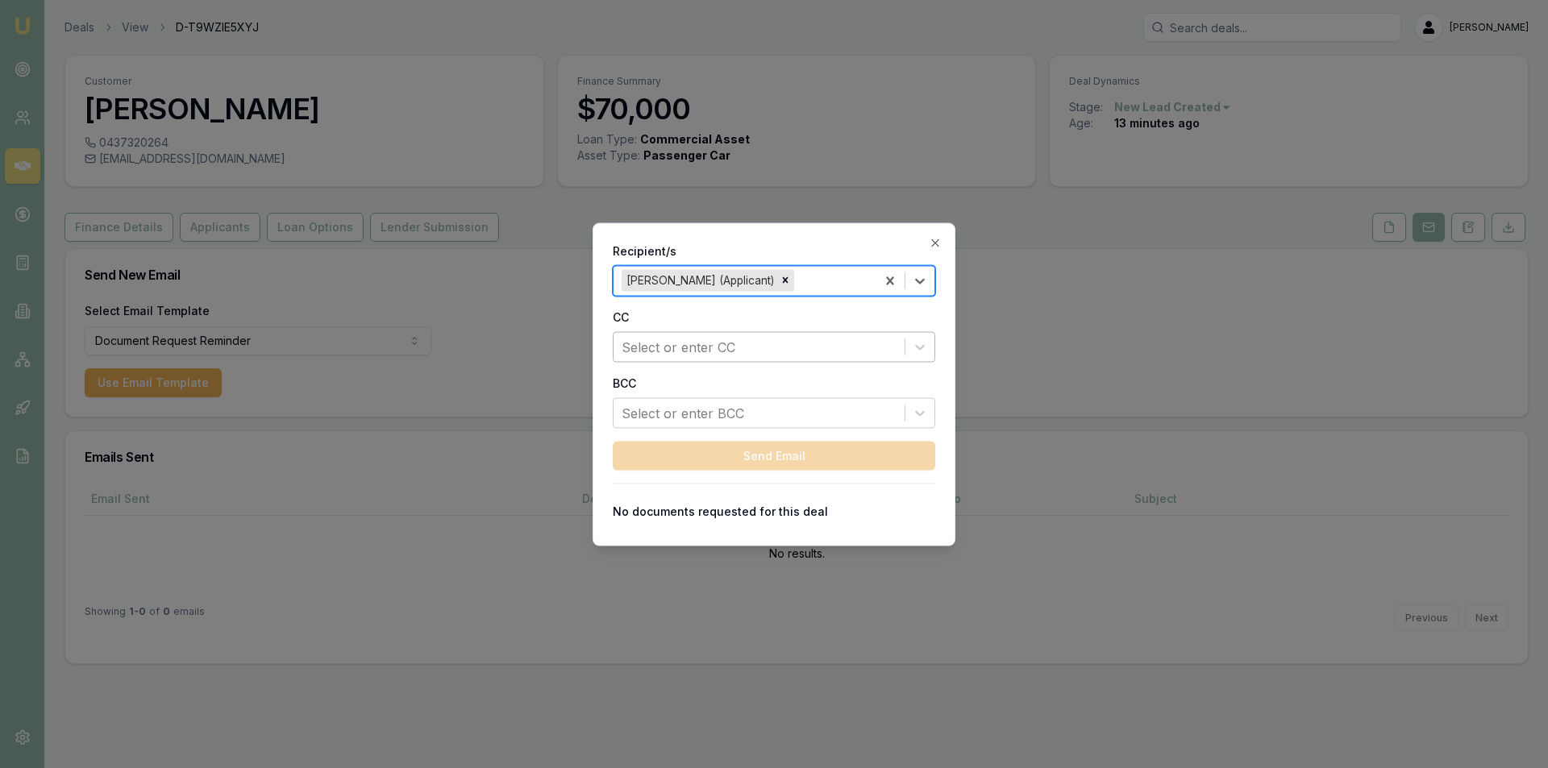
click at [739, 342] on div at bounding box center [759, 346] width 275 height 23
click at [757, 311] on label "CC" at bounding box center [774, 317] width 323 height 16
click at [930, 246] on icon "button" at bounding box center [935, 242] width 13 height 13
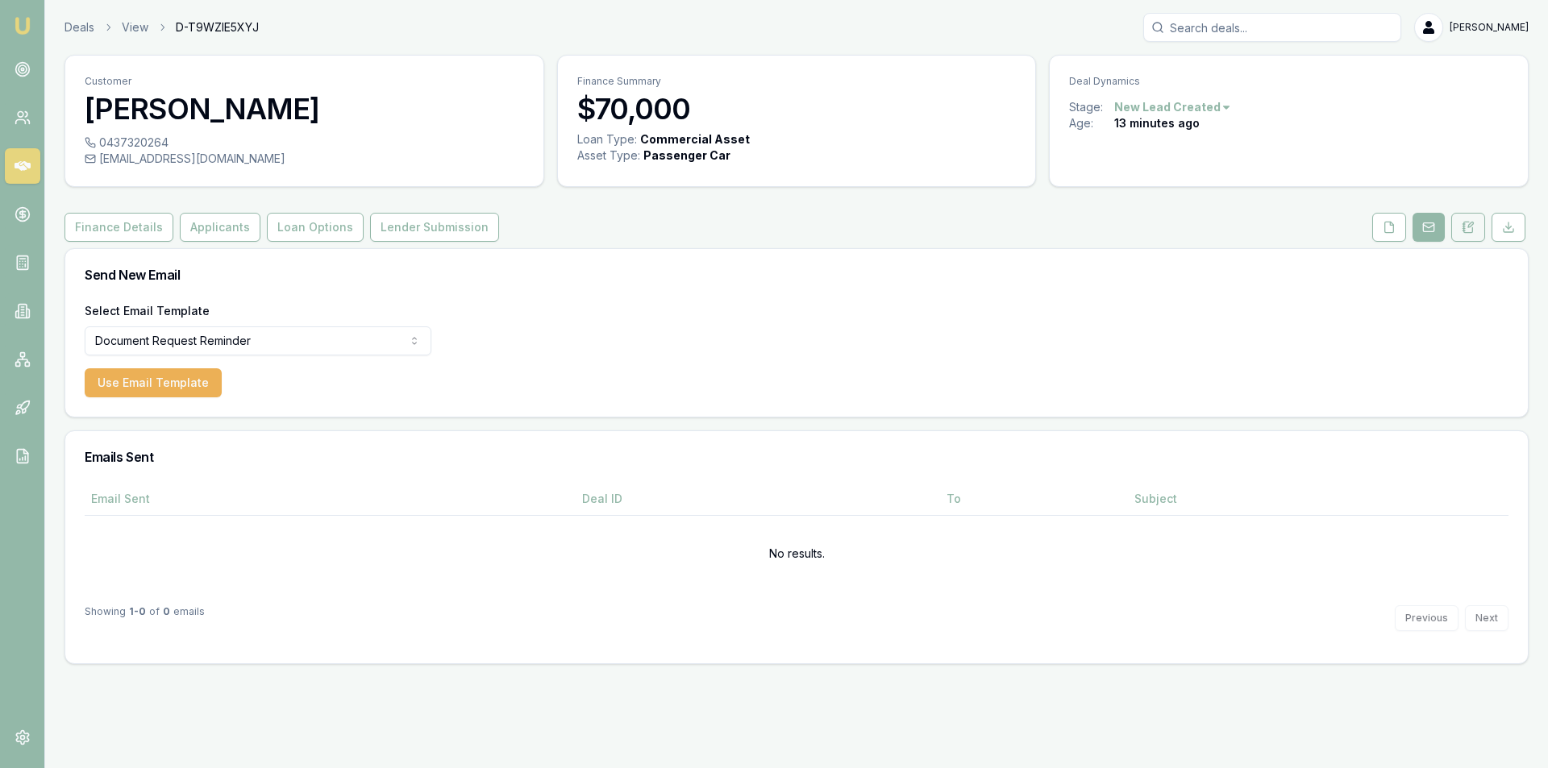
click at [1472, 230] on icon at bounding box center [1468, 227] width 9 height 10
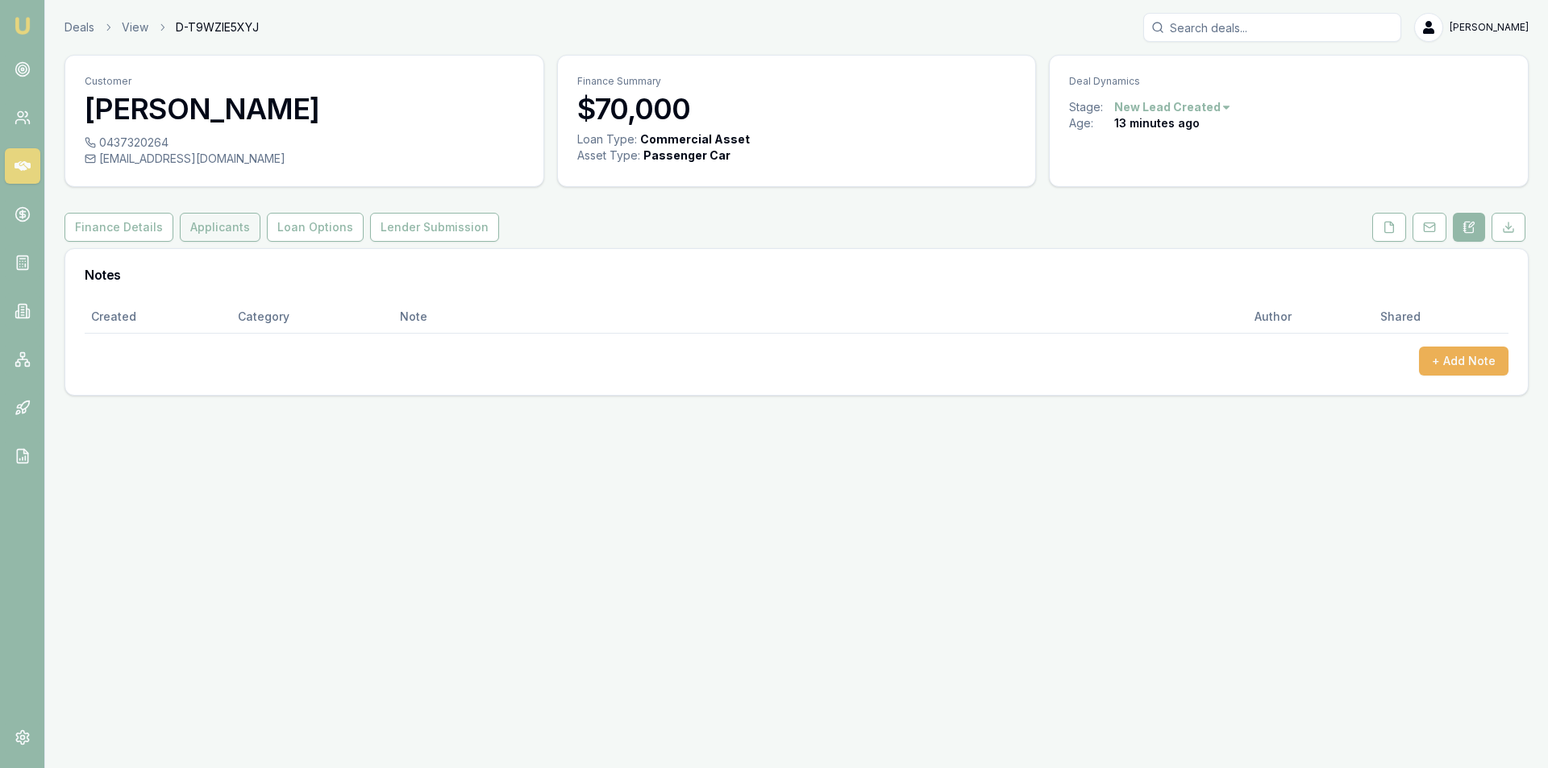
click at [199, 225] on button "Applicants" at bounding box center [220, 227] width 81 height 29
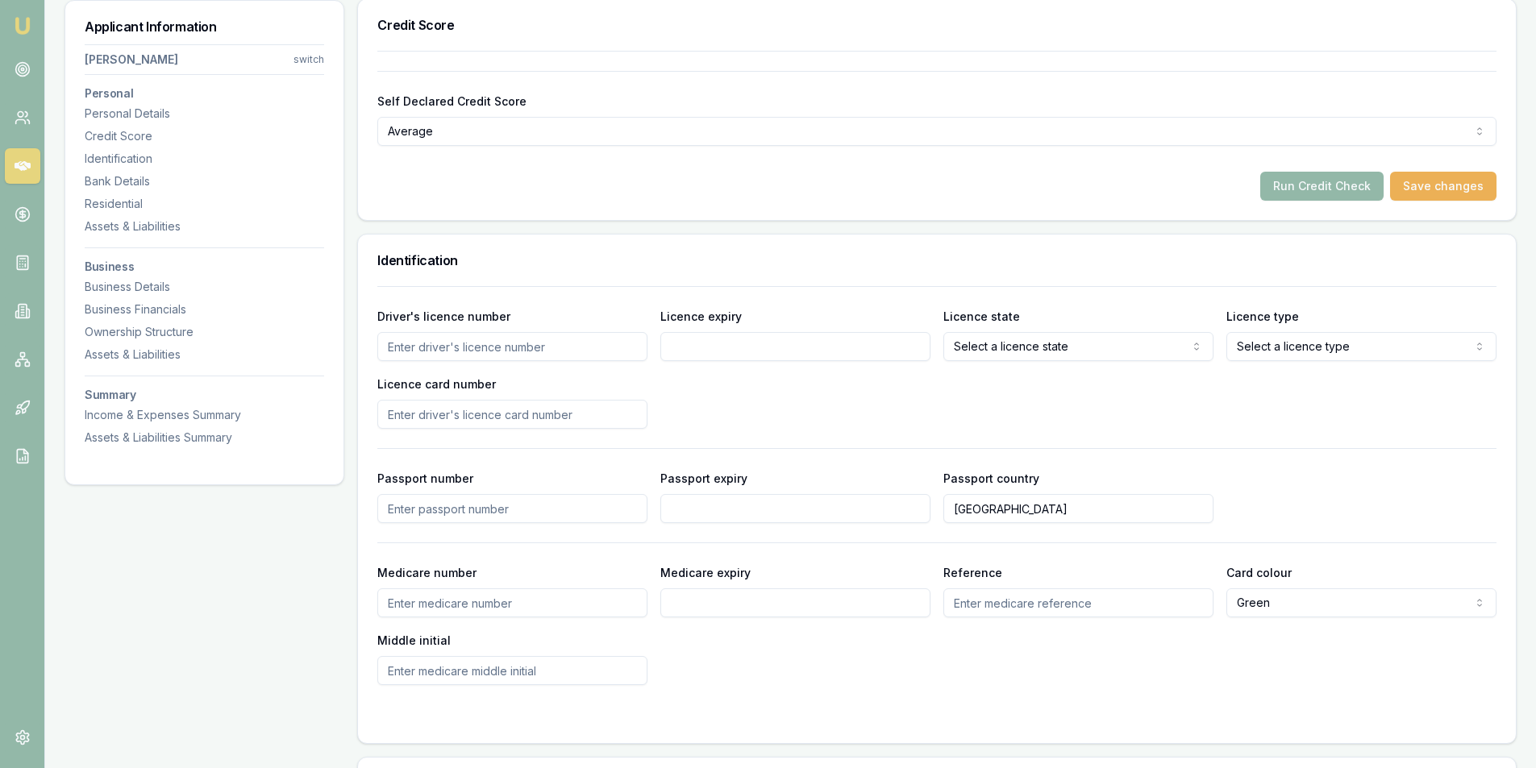
scroll to position [403, 0]
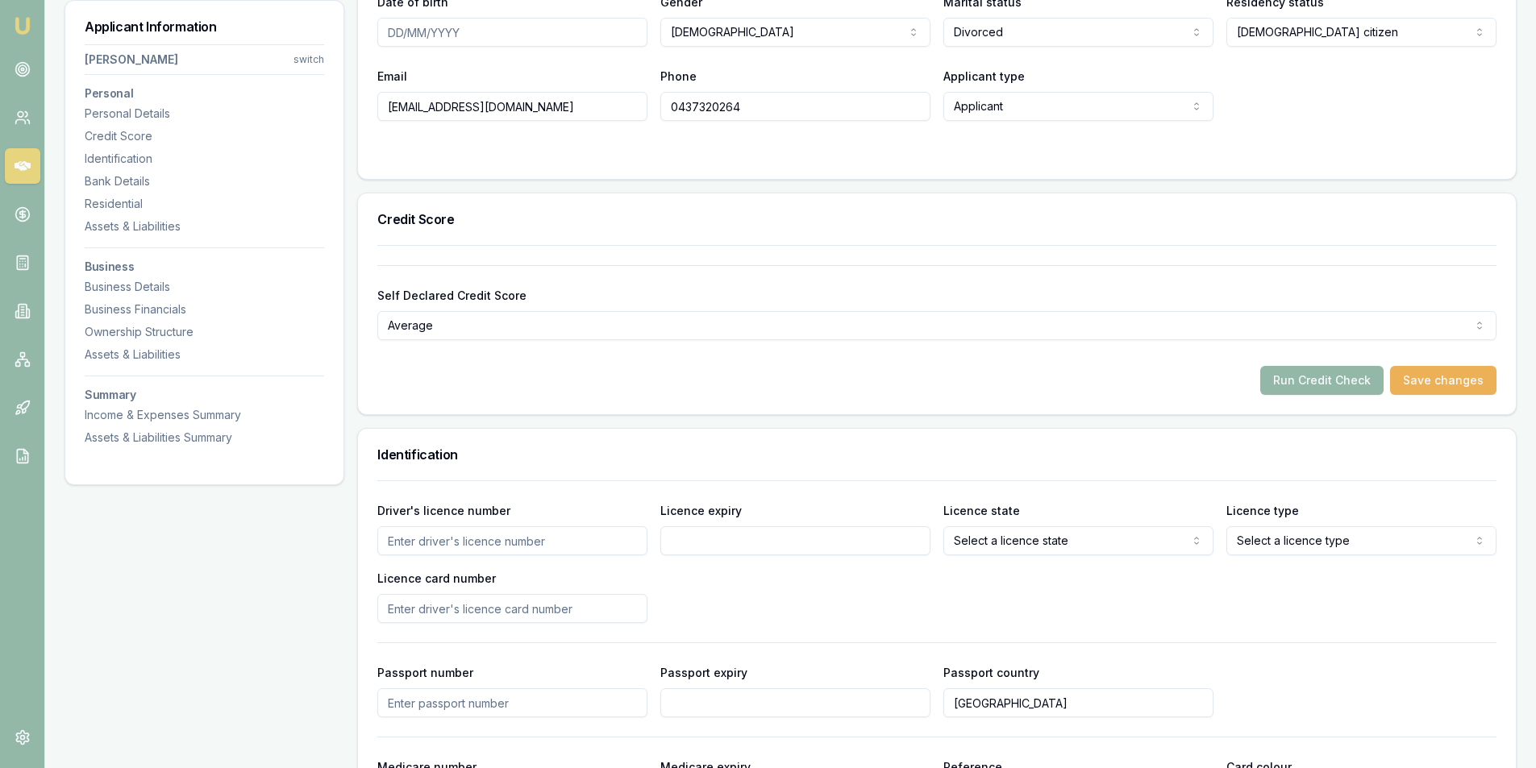
click at [1429, 369] on button "Save changes" at bounding box center [1443, 380] width 106 height 29
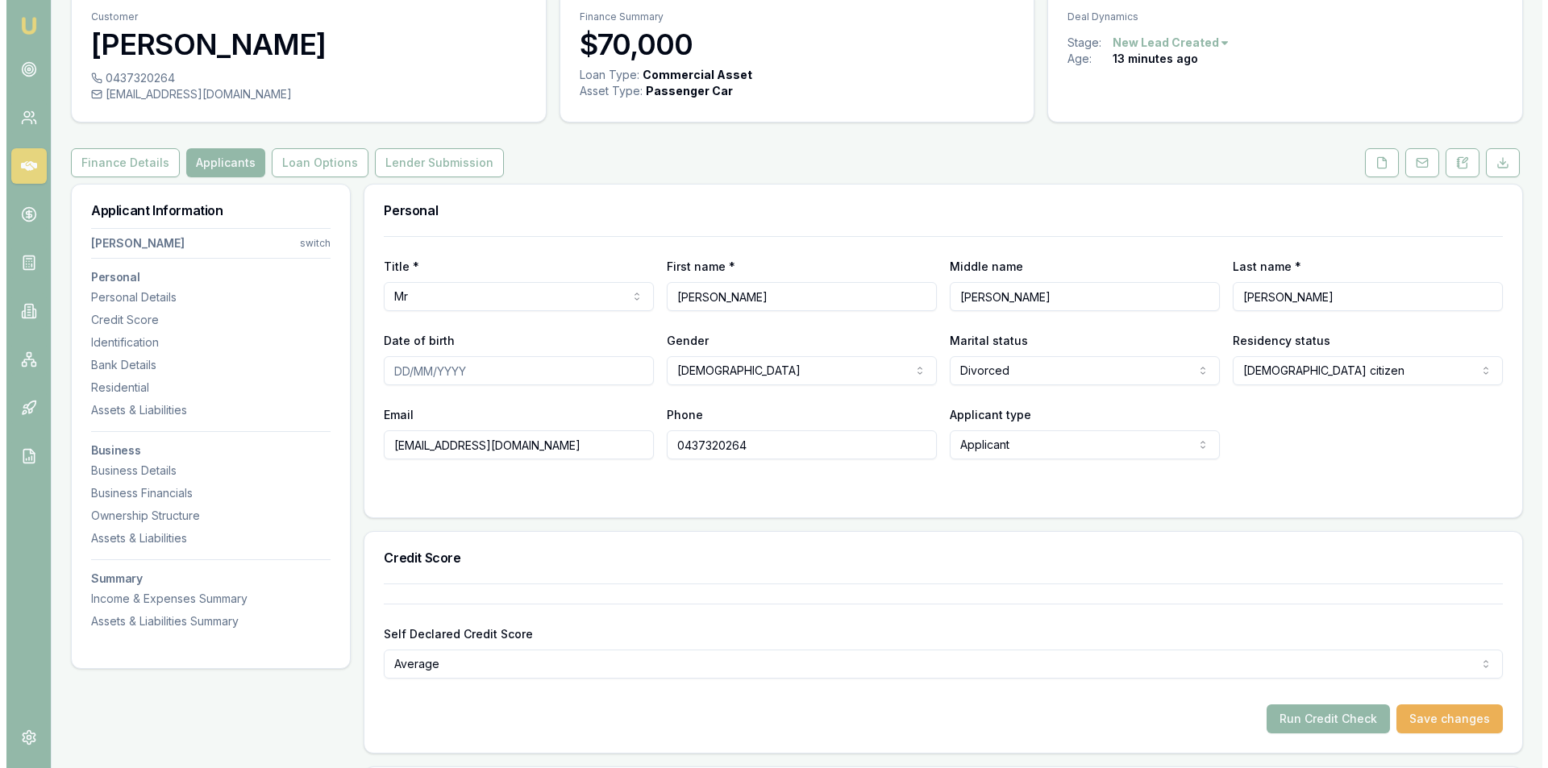
scroll to position [0, 0]
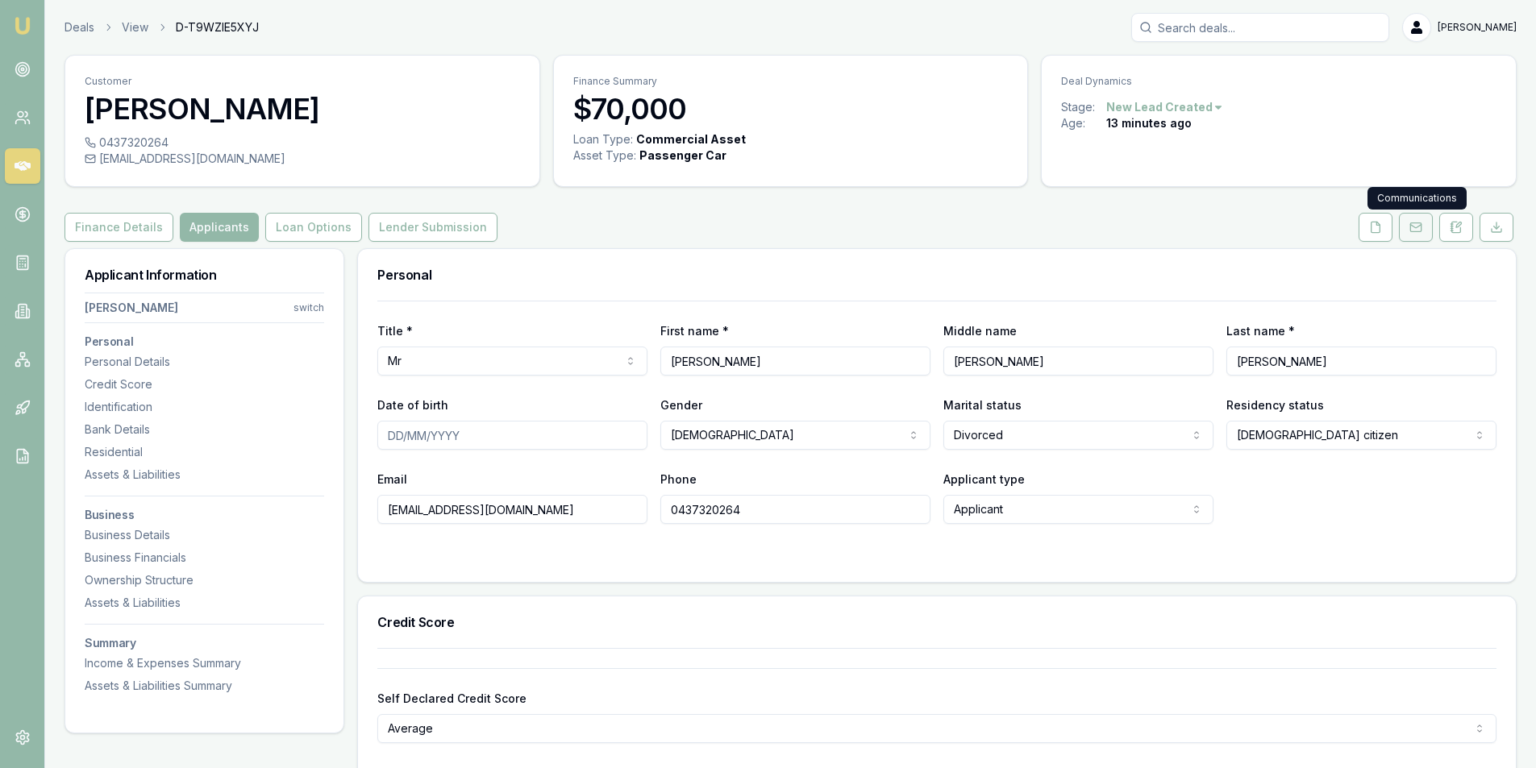
click at [1412, 227] on icon at bounding box center [1415, 227] width 13 height 13
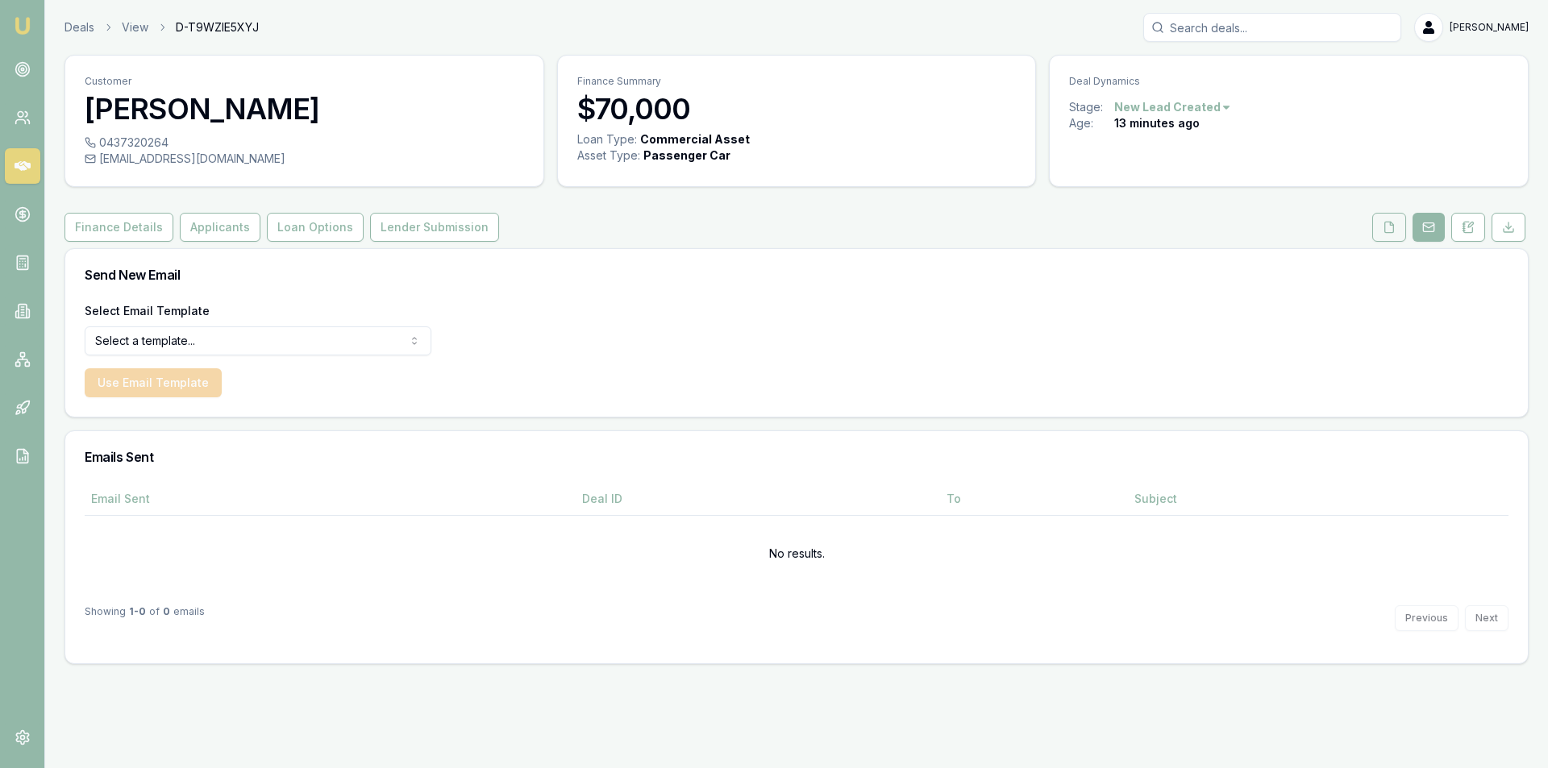
click at [1378, 231] on button at bounding box center [1389, 227] width 34 height 29
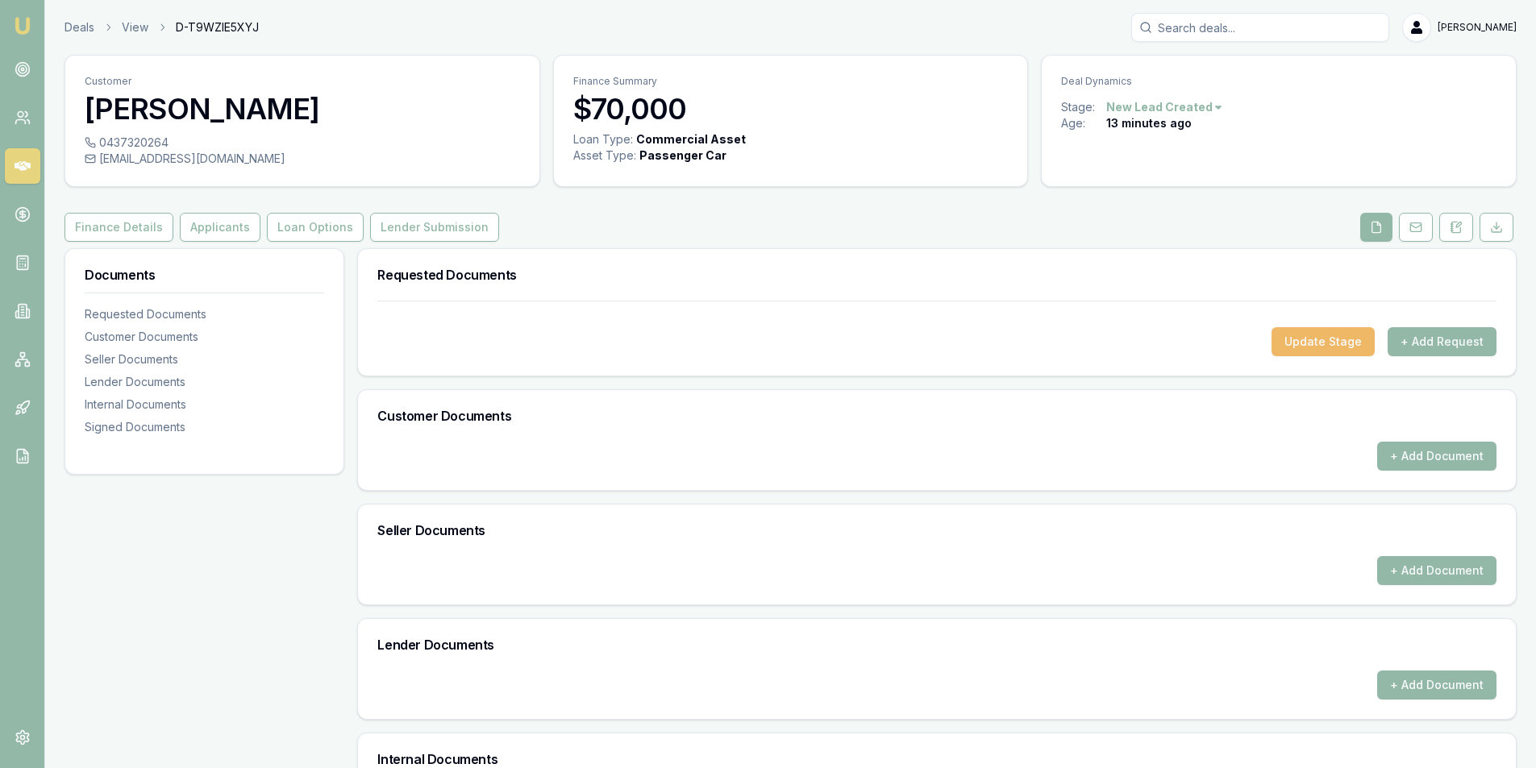
click at [1330, 340] on button "Update Stage" at bounding box center [1323, 341] width 103 height 29
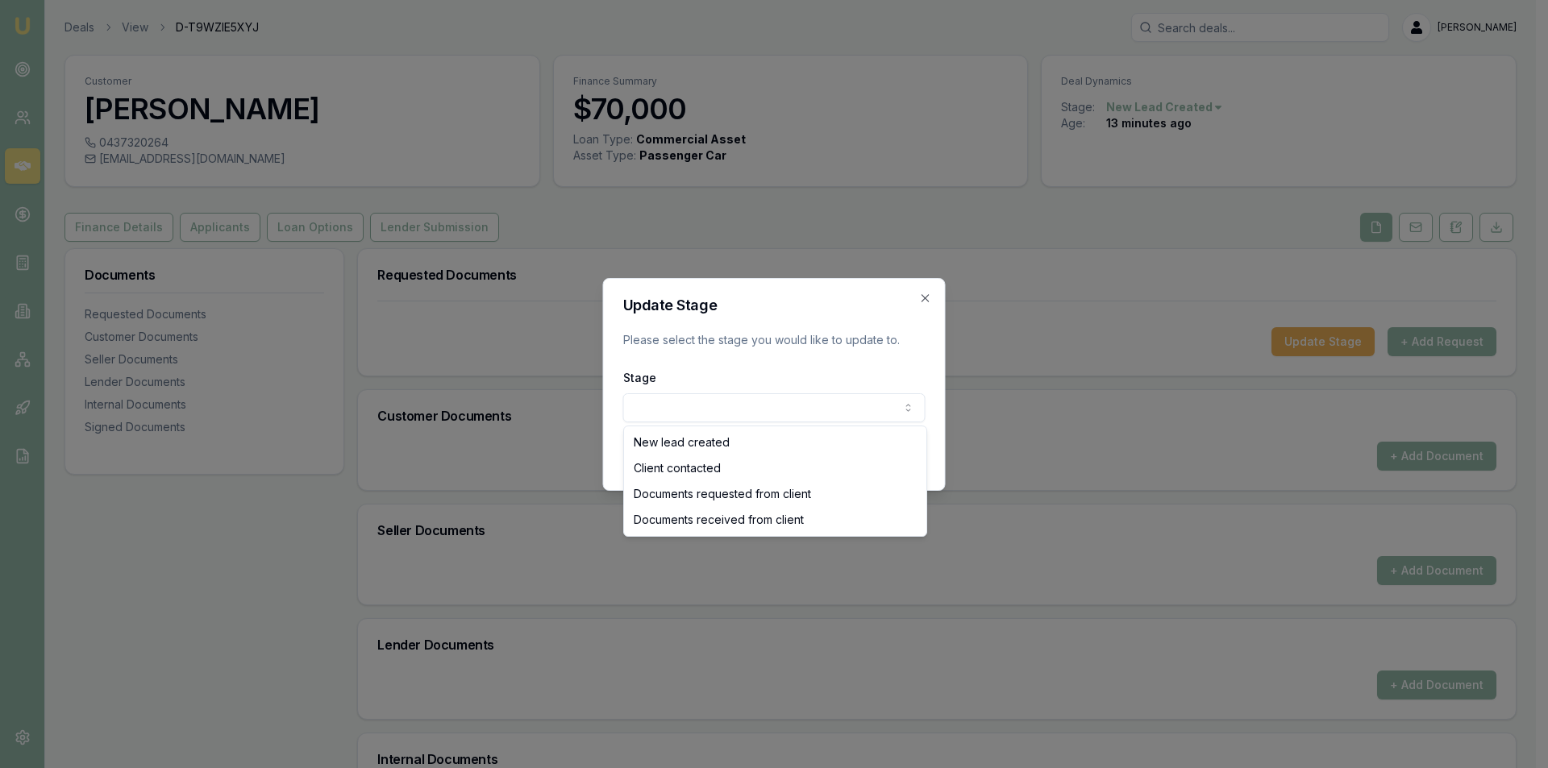
click at [653, 410] on body "Emu Broker Deals View D-T9WZIE5XYJ [PERSON_NAME] Toggle Menu Customer [PERSON_N…" at bounding box center [768, 384] width 1536 height 768
select select "DOCUMENTS_REQUESTED_FROM_CLIENT"
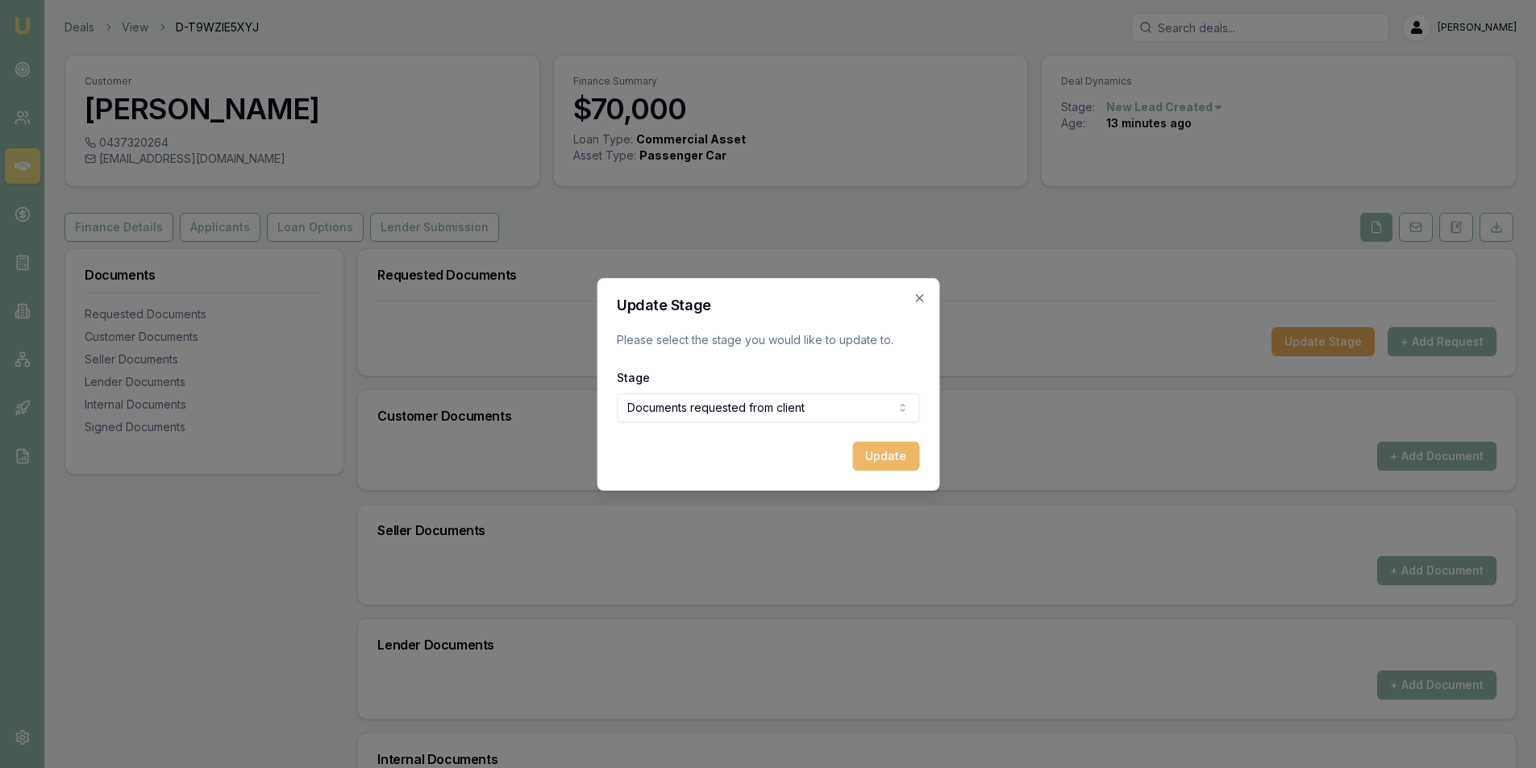
click at [868, 457] on button "Update" at bounding box center [885, 456] width 67 height 29
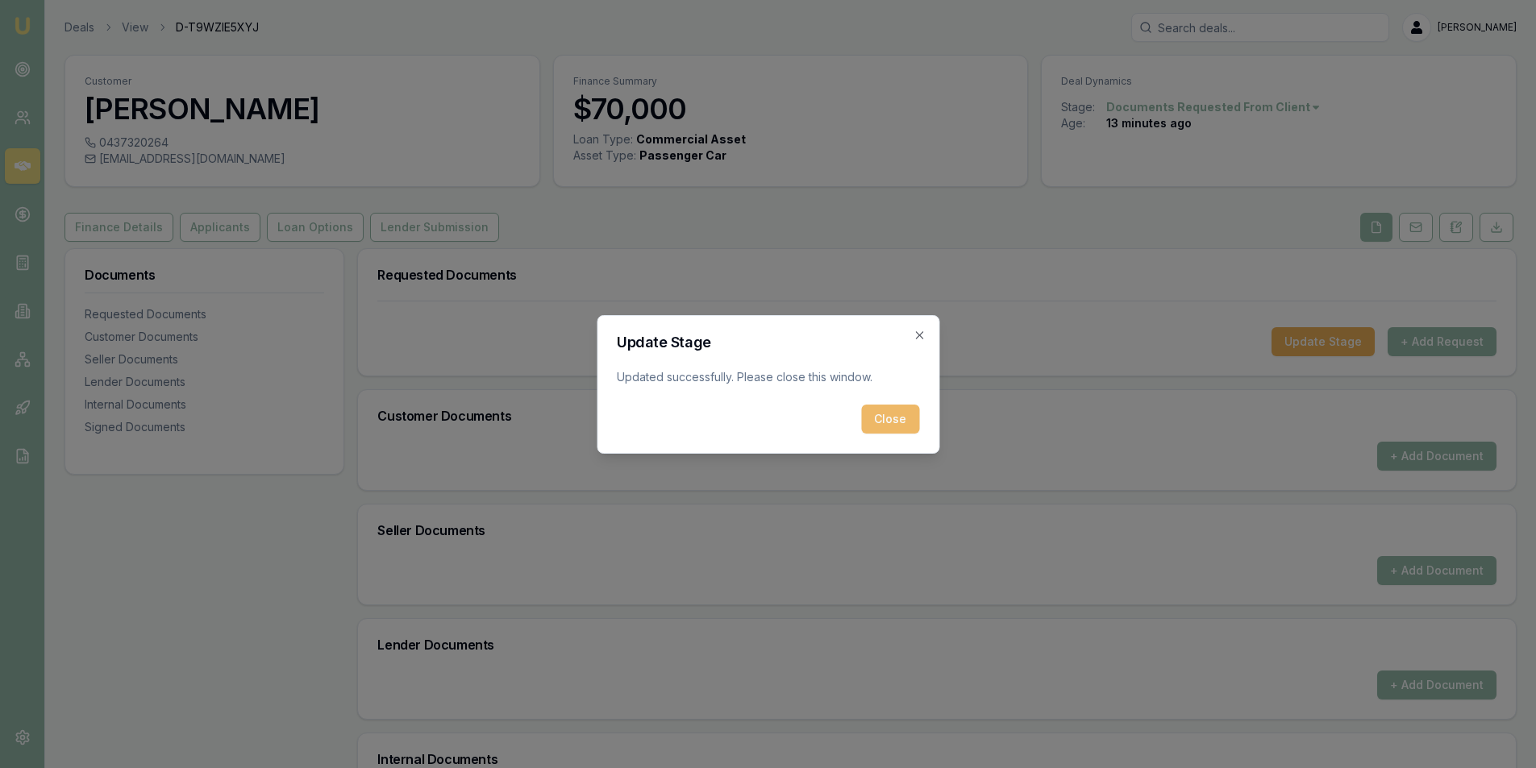
click at [875, 421] on button "Close" at bounding box center [890, 419] width 58 height 29
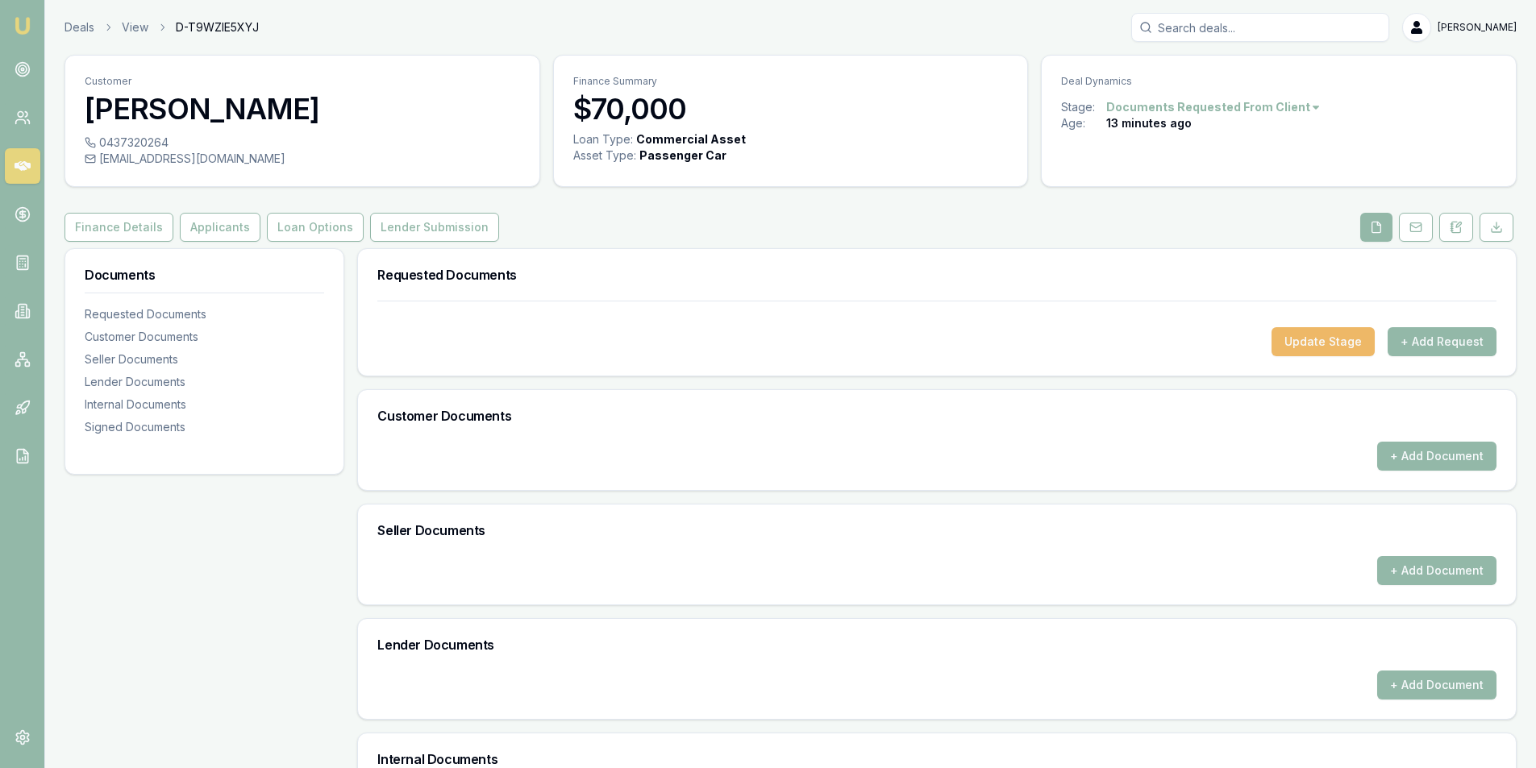
click at [1314, 341] on button "Update Stage" at bounding box center [1323, 341] width 103 height 29
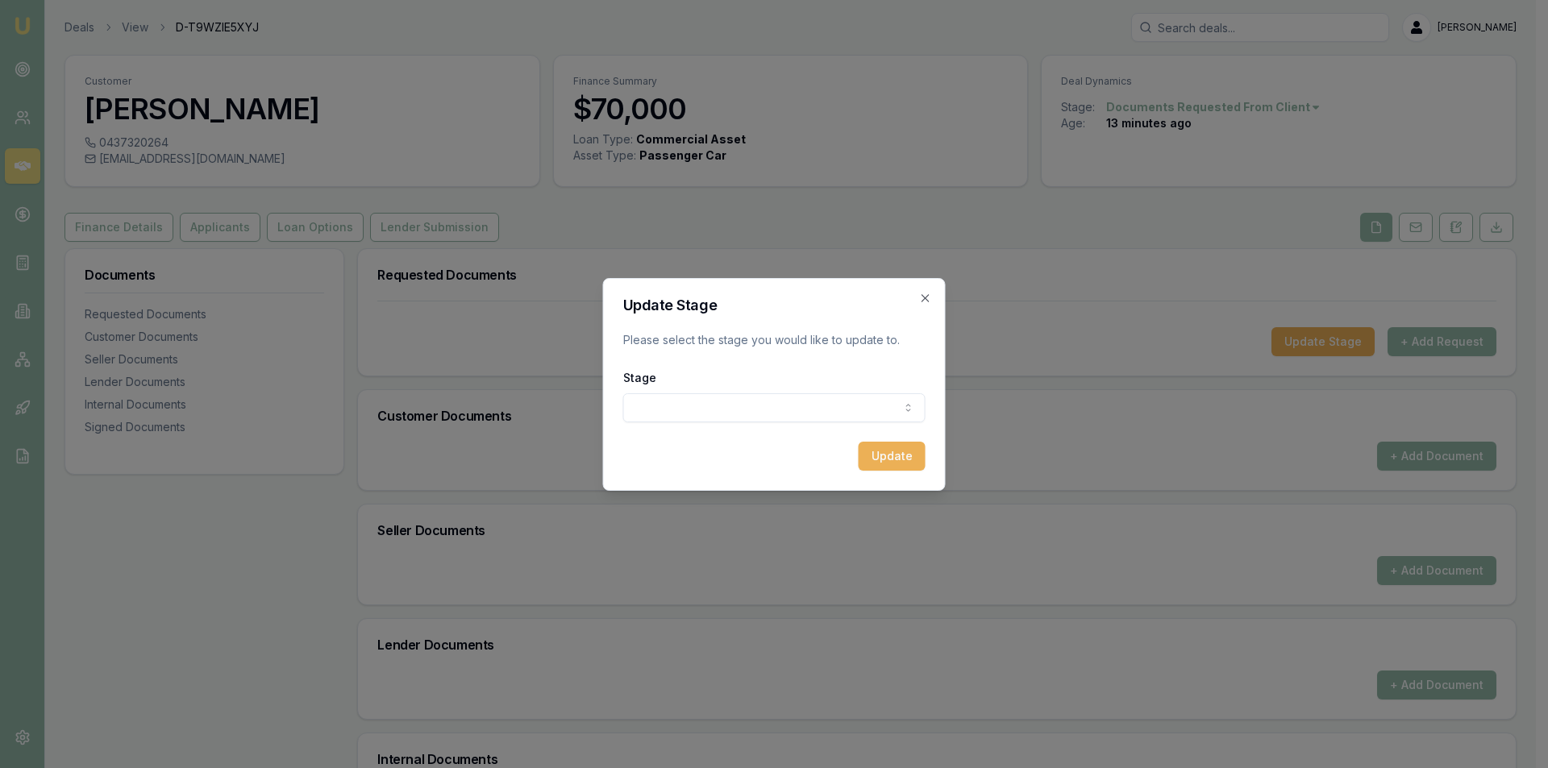
click at [701, 402] on body "Emu Broker Deals View D-T9WZIE5XYJ [PERSON_NAME] Toggle Menu Customer [PERSON_N…" at bounding box center [768, 384] width 1536 height 768
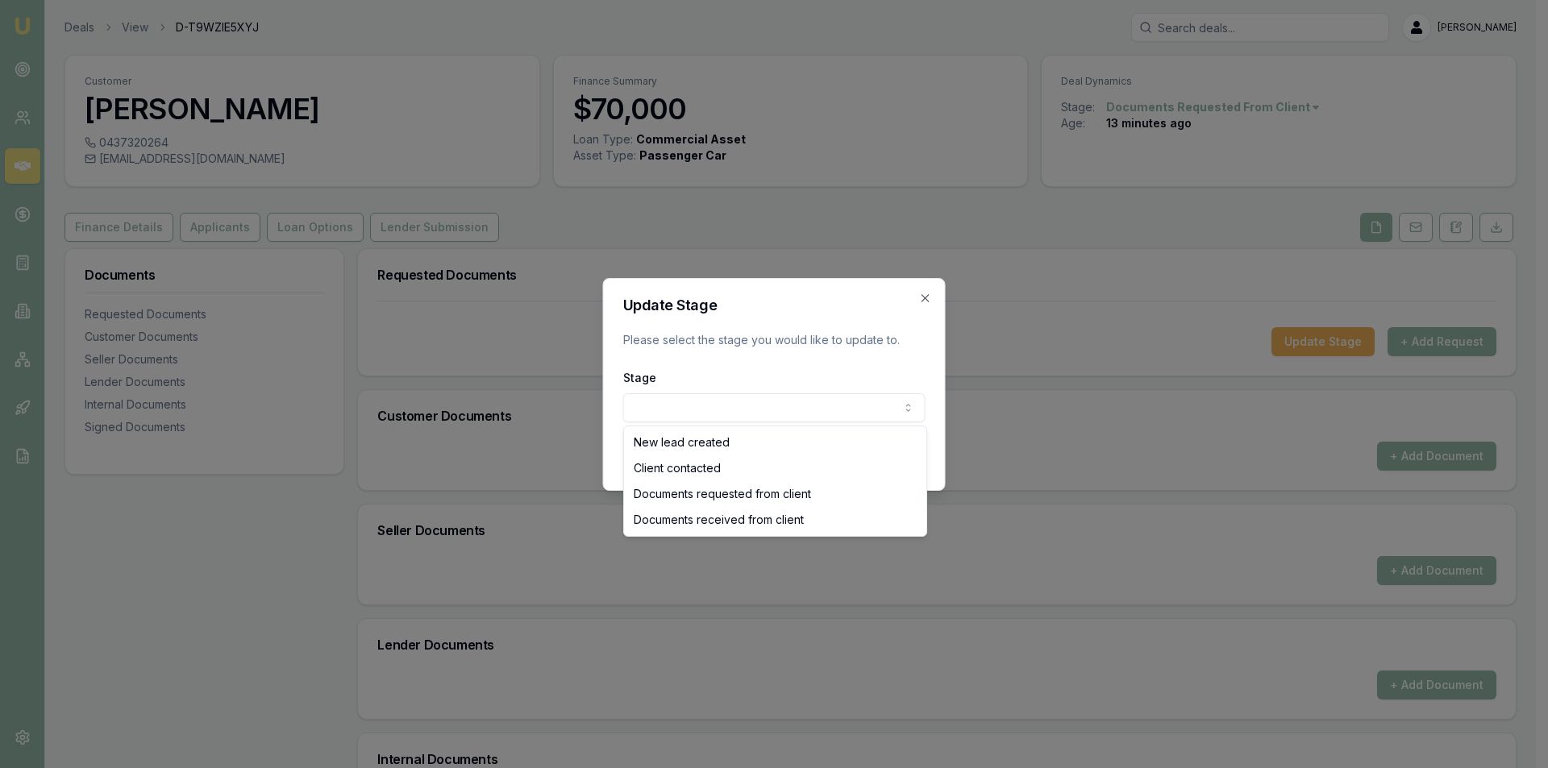
select select "DOCUMENTS_REQUESTED_FROM_CLIENT"
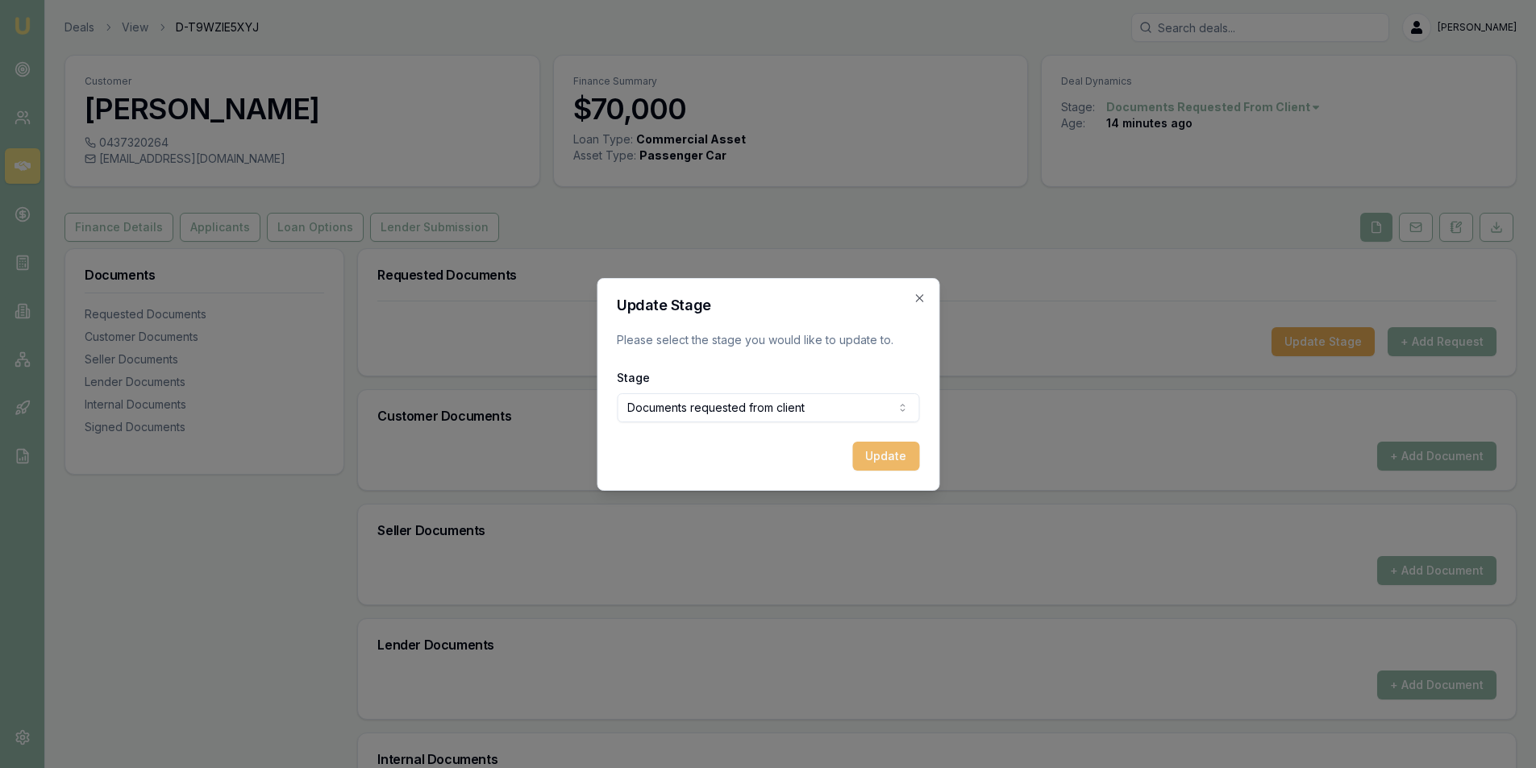
click at [868, 446] on button "Update" at bounding box center [885, 456] width 67 height 29
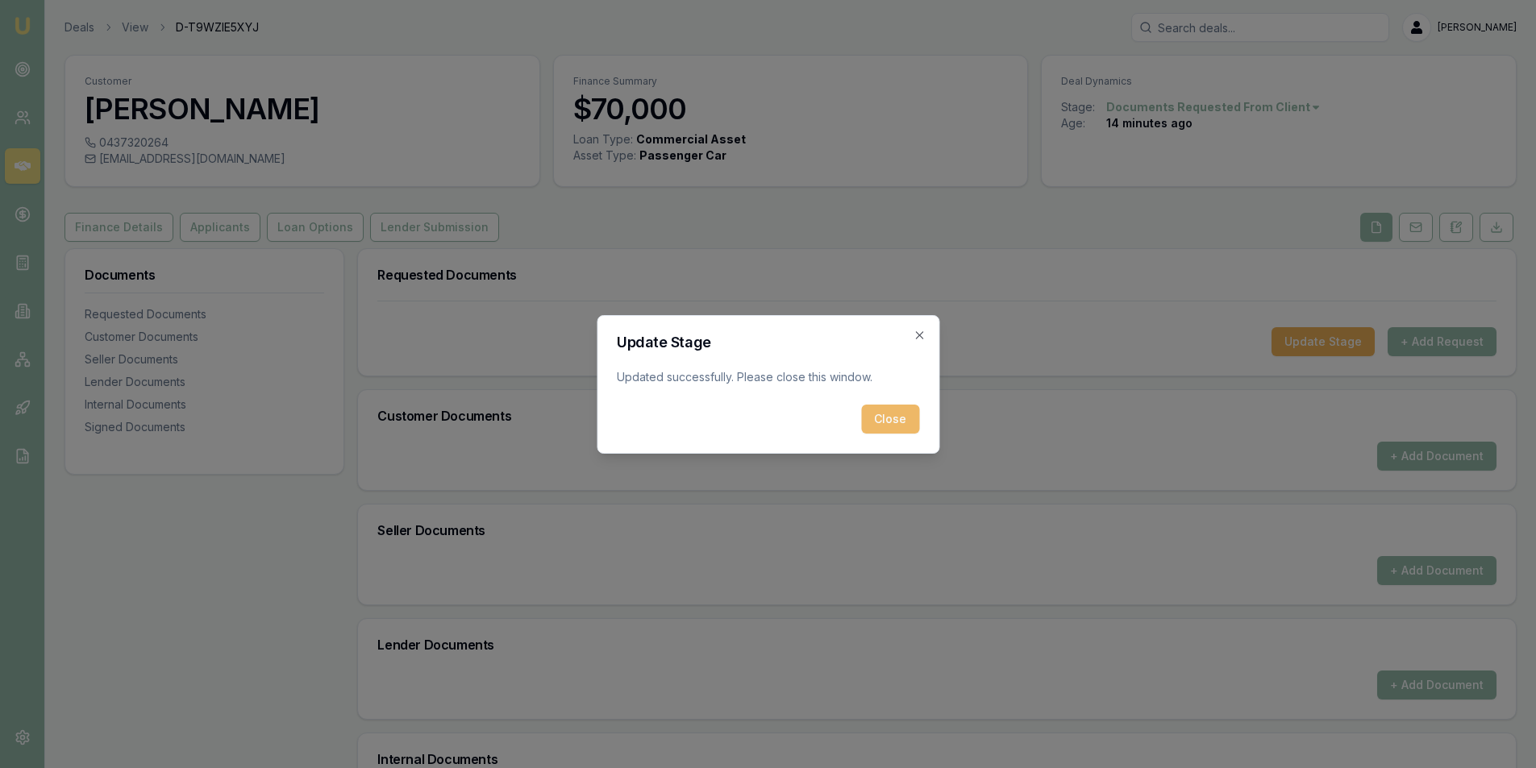
click at [894, 414] on button "Close" at bounding box center [890, 419] width 58 height 29
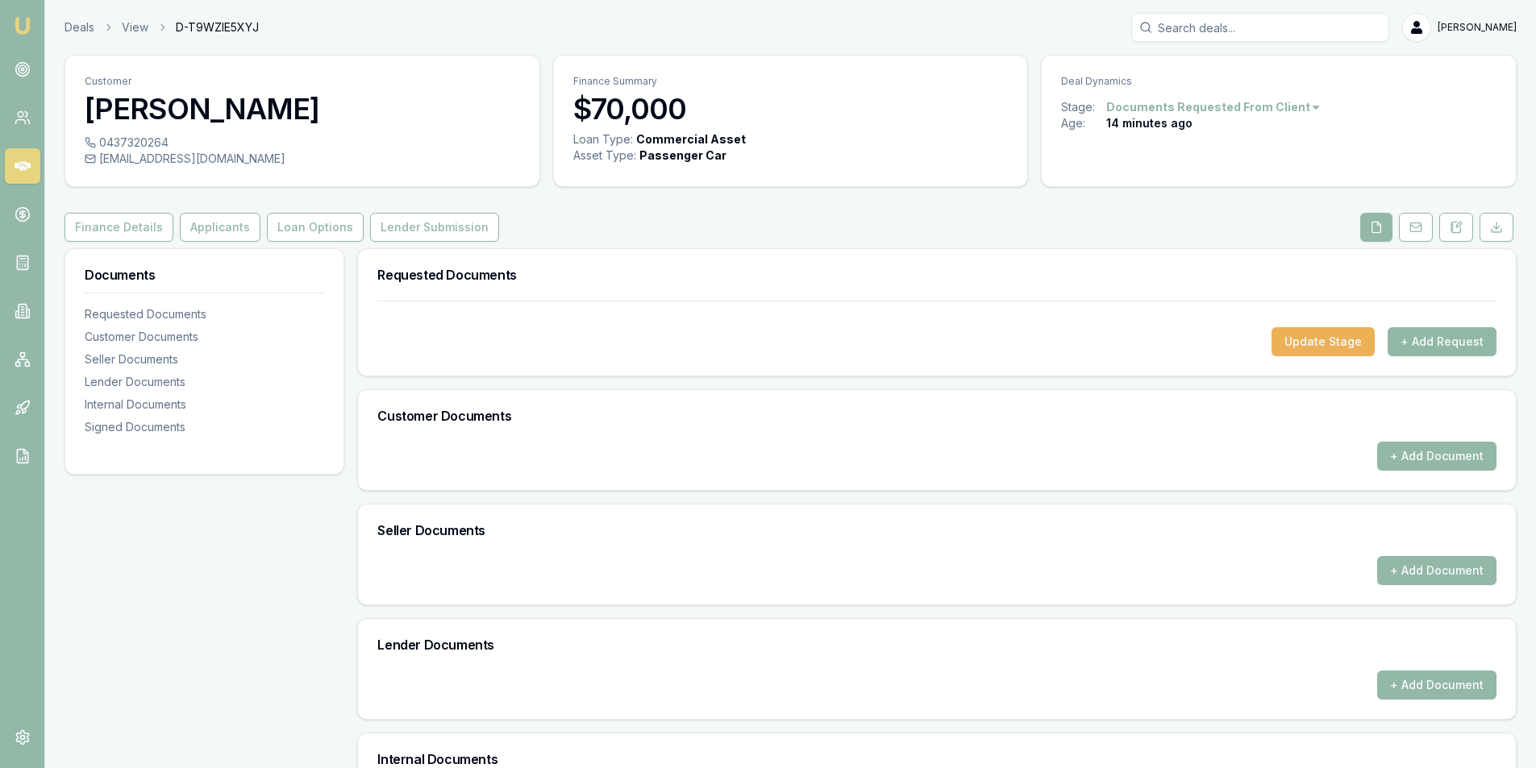
click at [1439, 343] on button "+ Add Request" at bounding box center [1442, 341] width 109 height 29
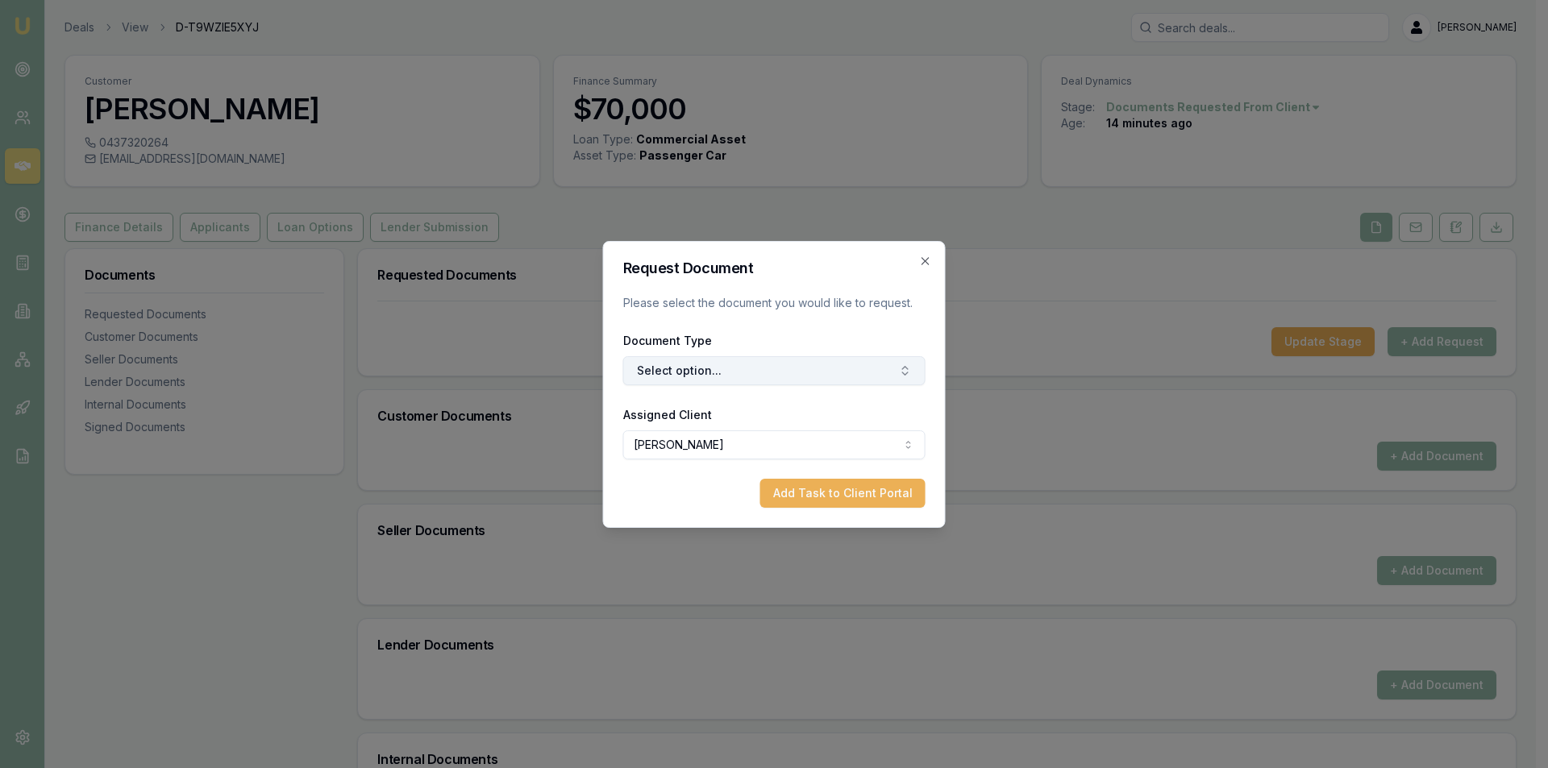
click at [781, 372] on button "Select option..." at bounding box center [774, 370] width 302 height 29
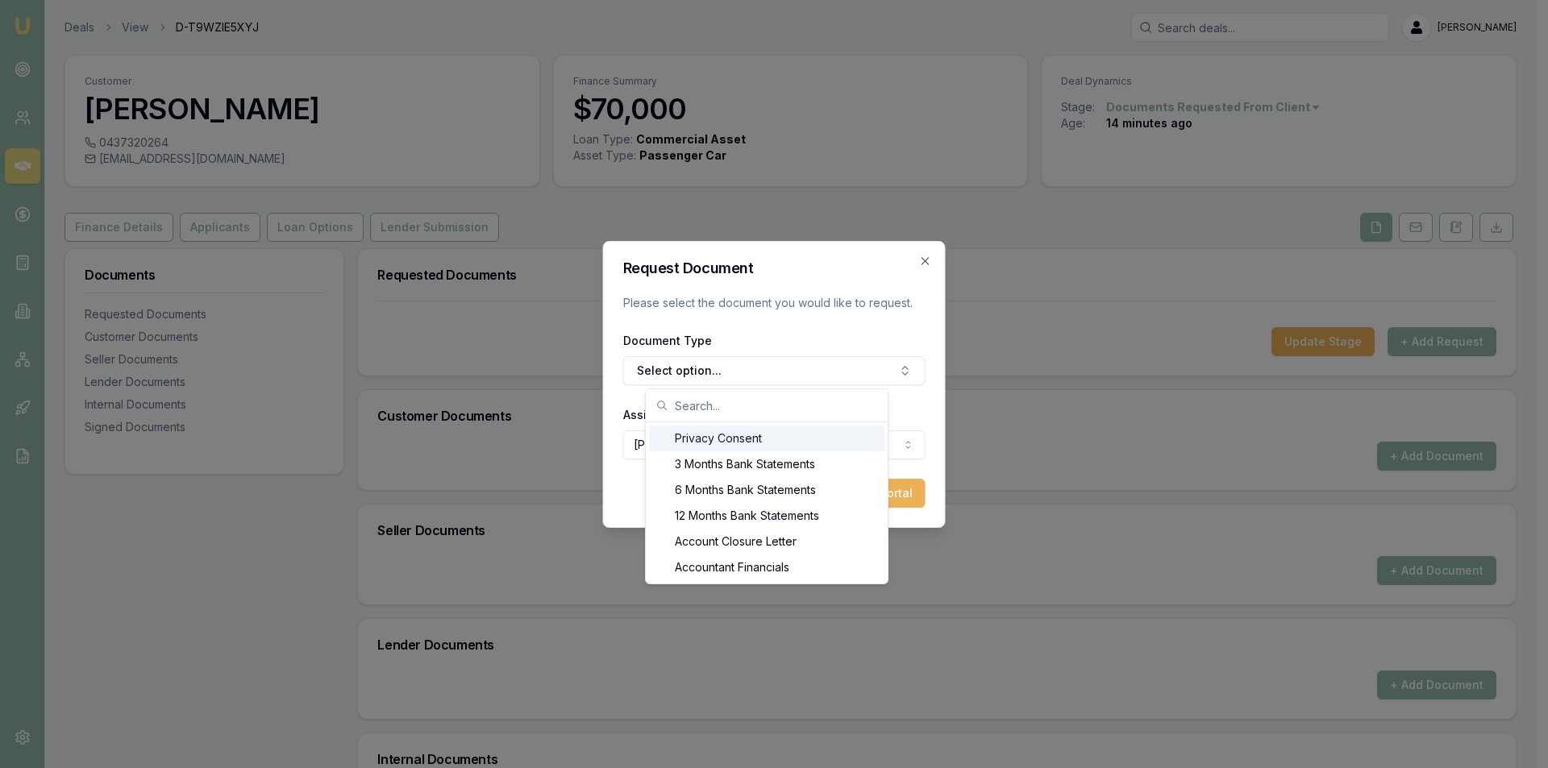
click at [789, 440] on div "Privacy Consent" at bounding box center [766, 439] width 235 height 26
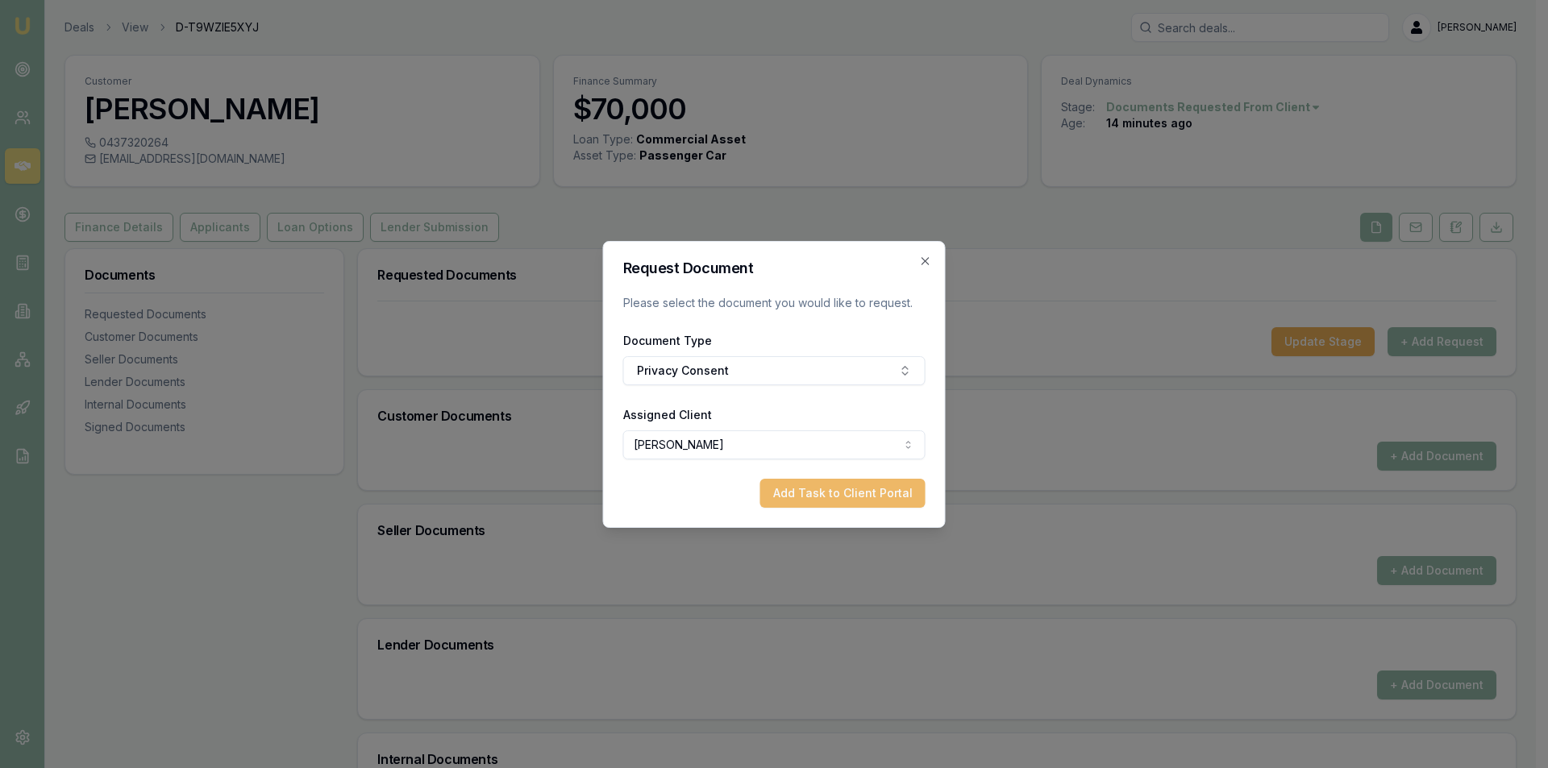
click at [809, 493] on button "Add Task to Client Portal" at bounding box center [842, 493] width 165 height 29
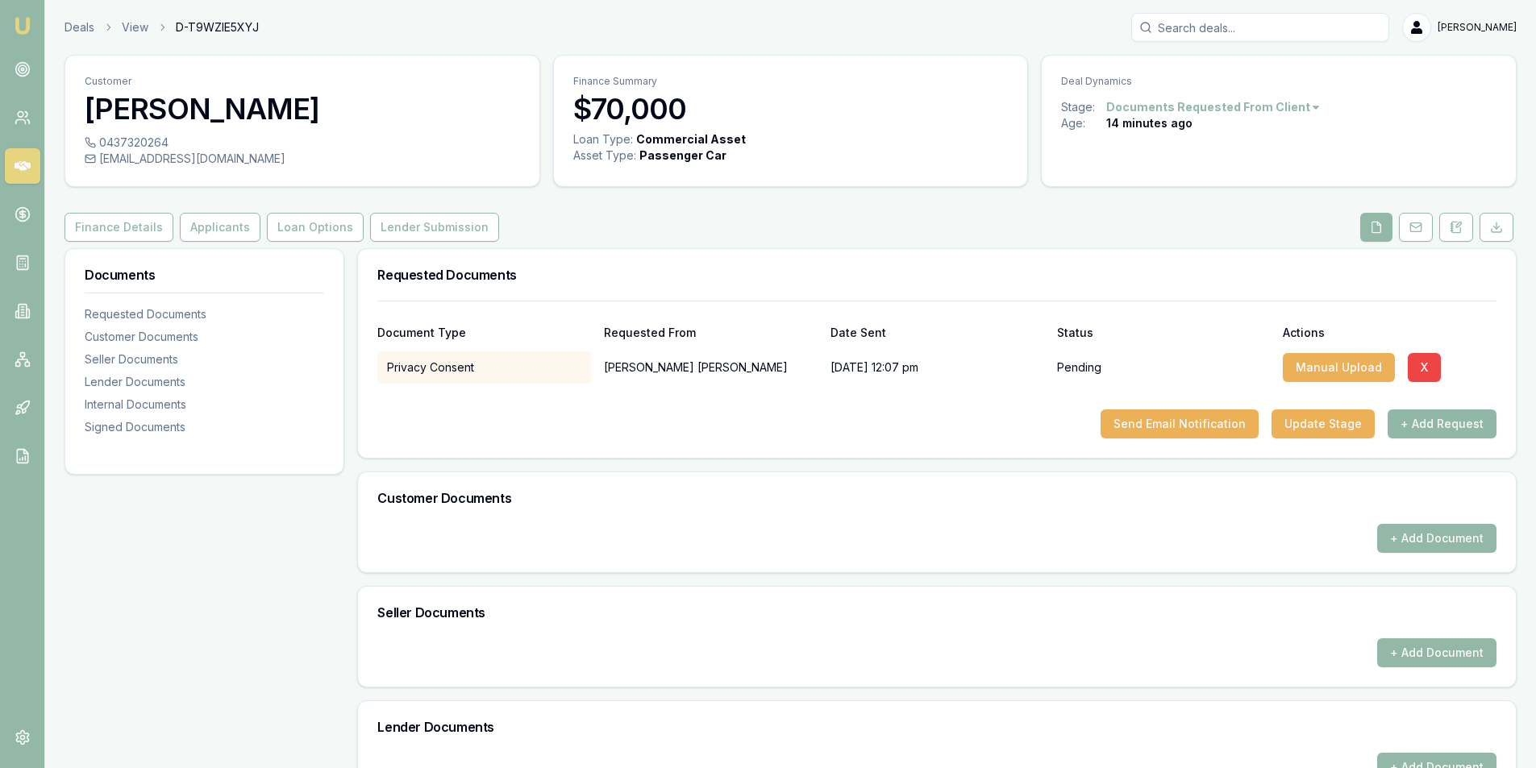
click at [1472, 427] on button "+ Add Request" at bounding box center [1442, 424] width 109 height 29
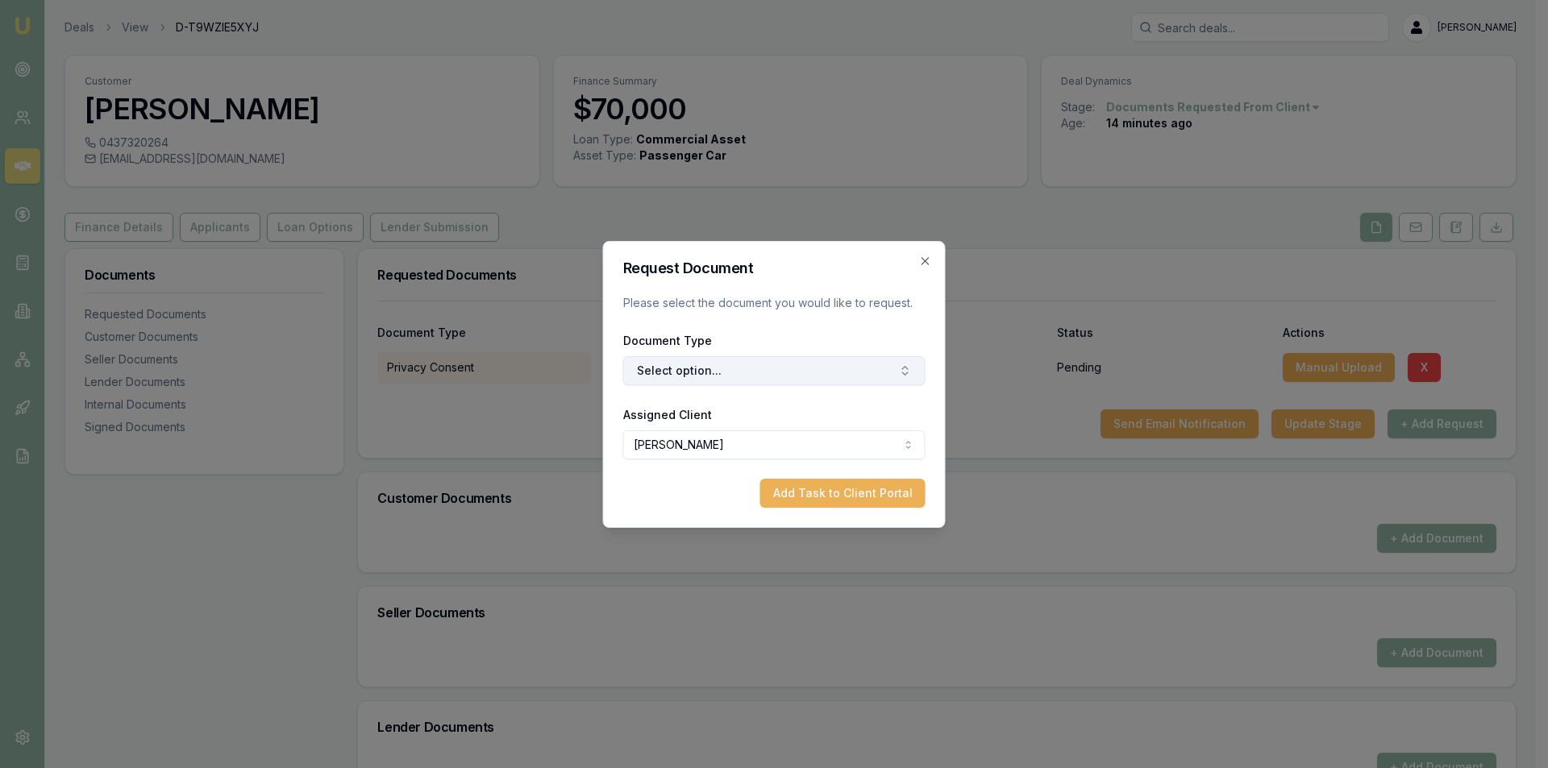
click at [738, 372] on button "Select option..." at bounding box center [774, 370] width 302 height 29
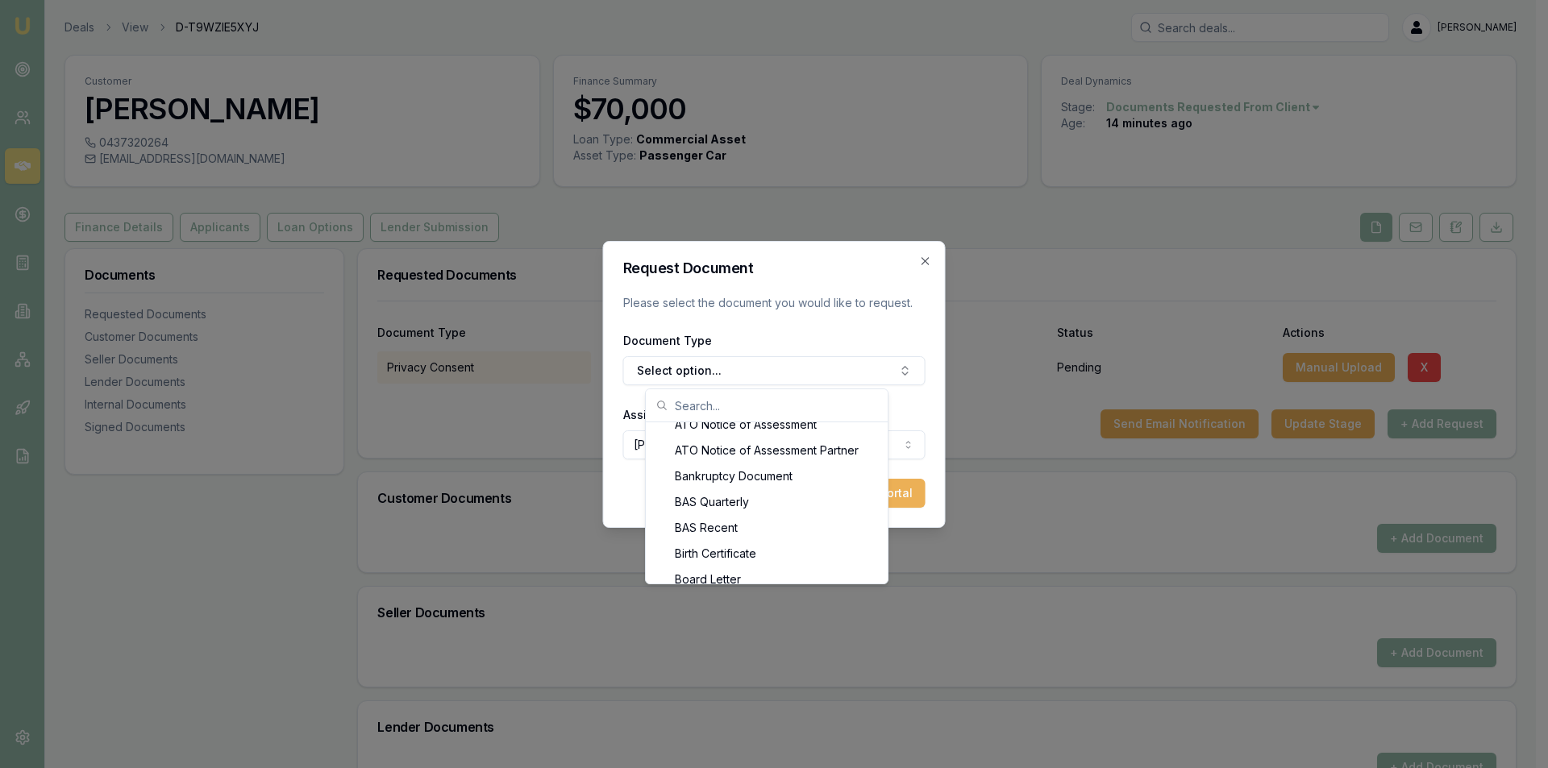
scroll to position [226, 0]
click at [735, 524] on div "BAS Recent" at bounding box center [766, 523] width 235 height 26
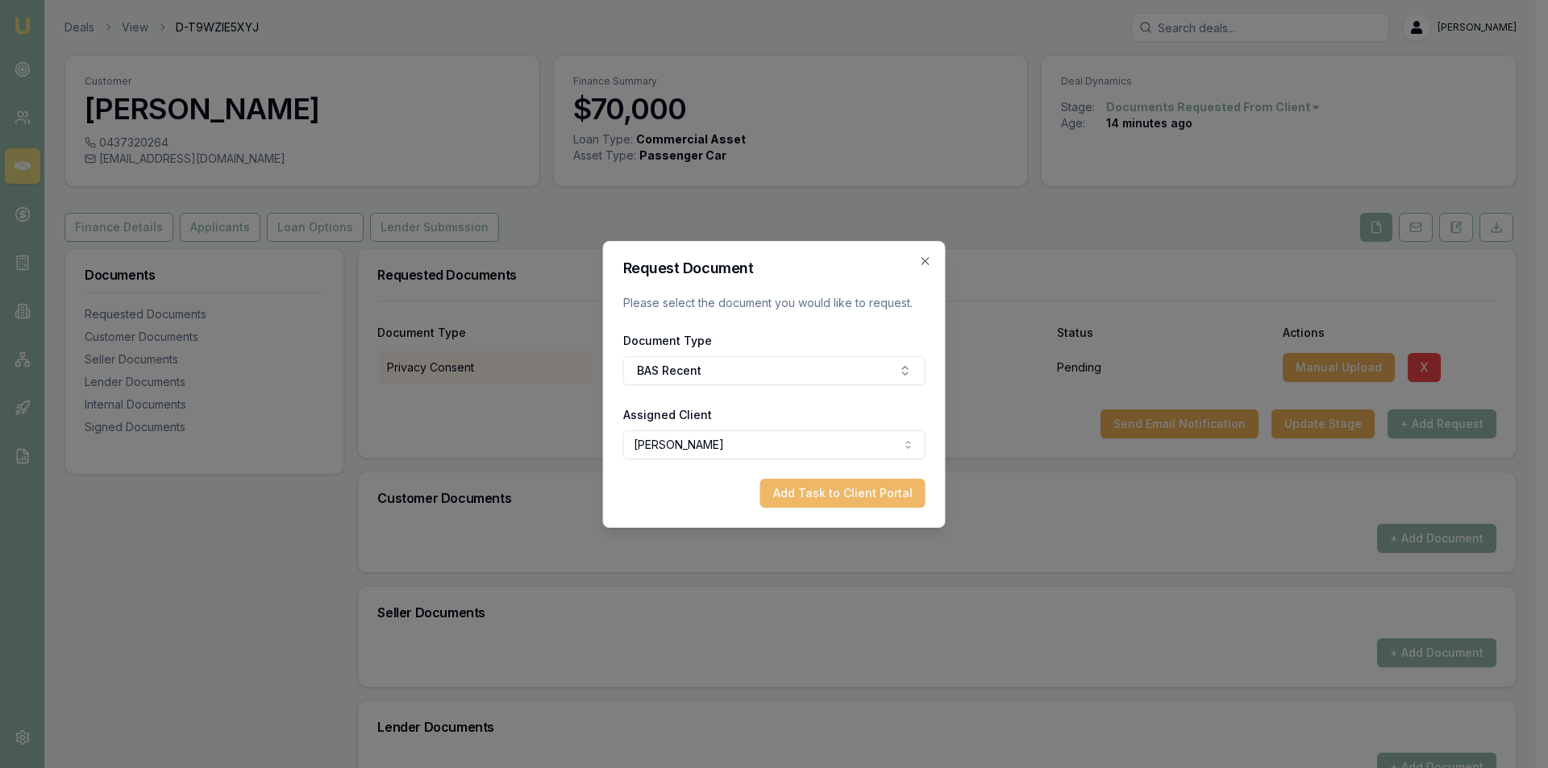
click at [827, 490] on button "Add Task to Client Portal" at bounding box center [842, 493] width 165 height 29
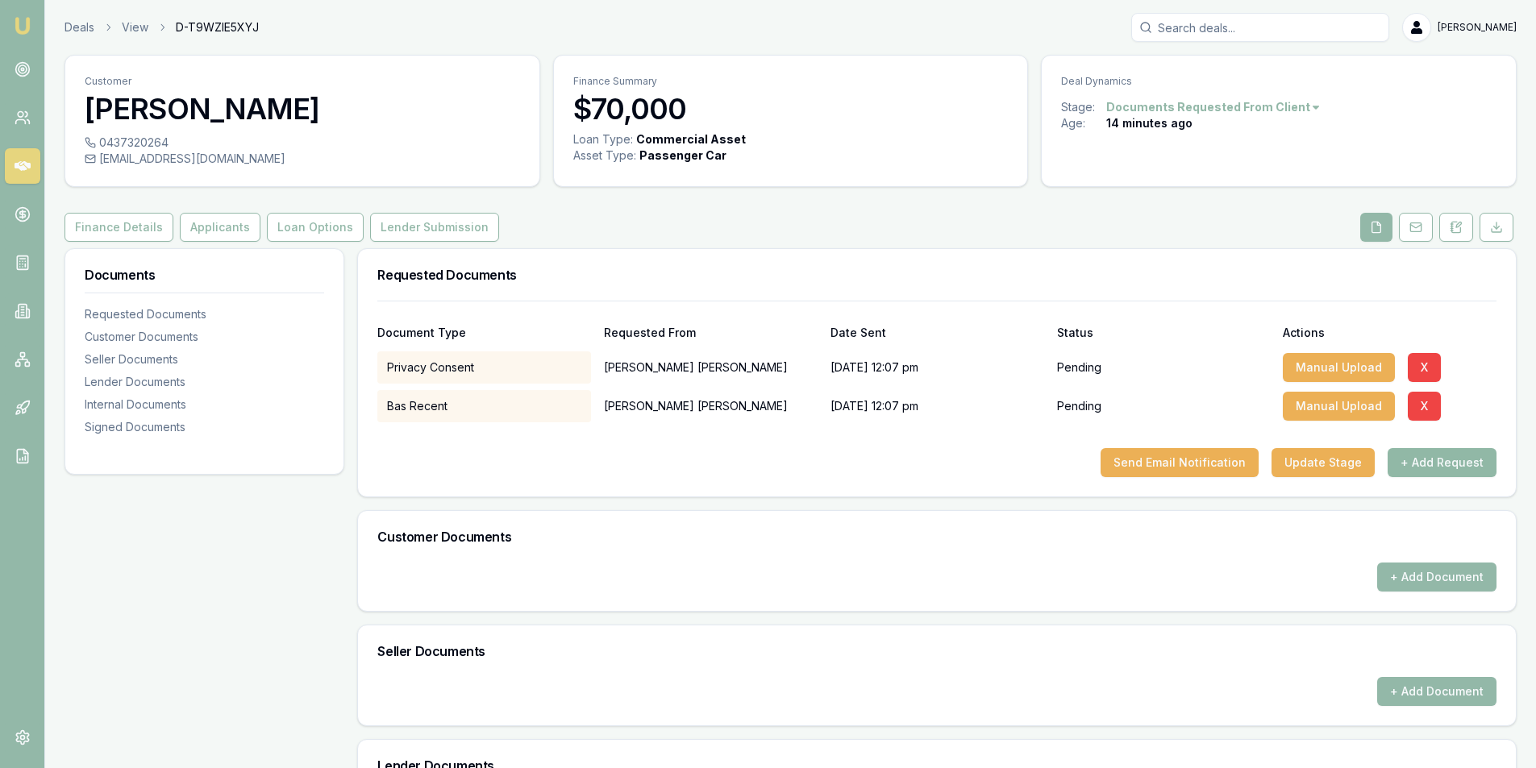
click at [1473, 463] on button "+ Add Request" at bounding box center [1442, 462] width 109 height 29
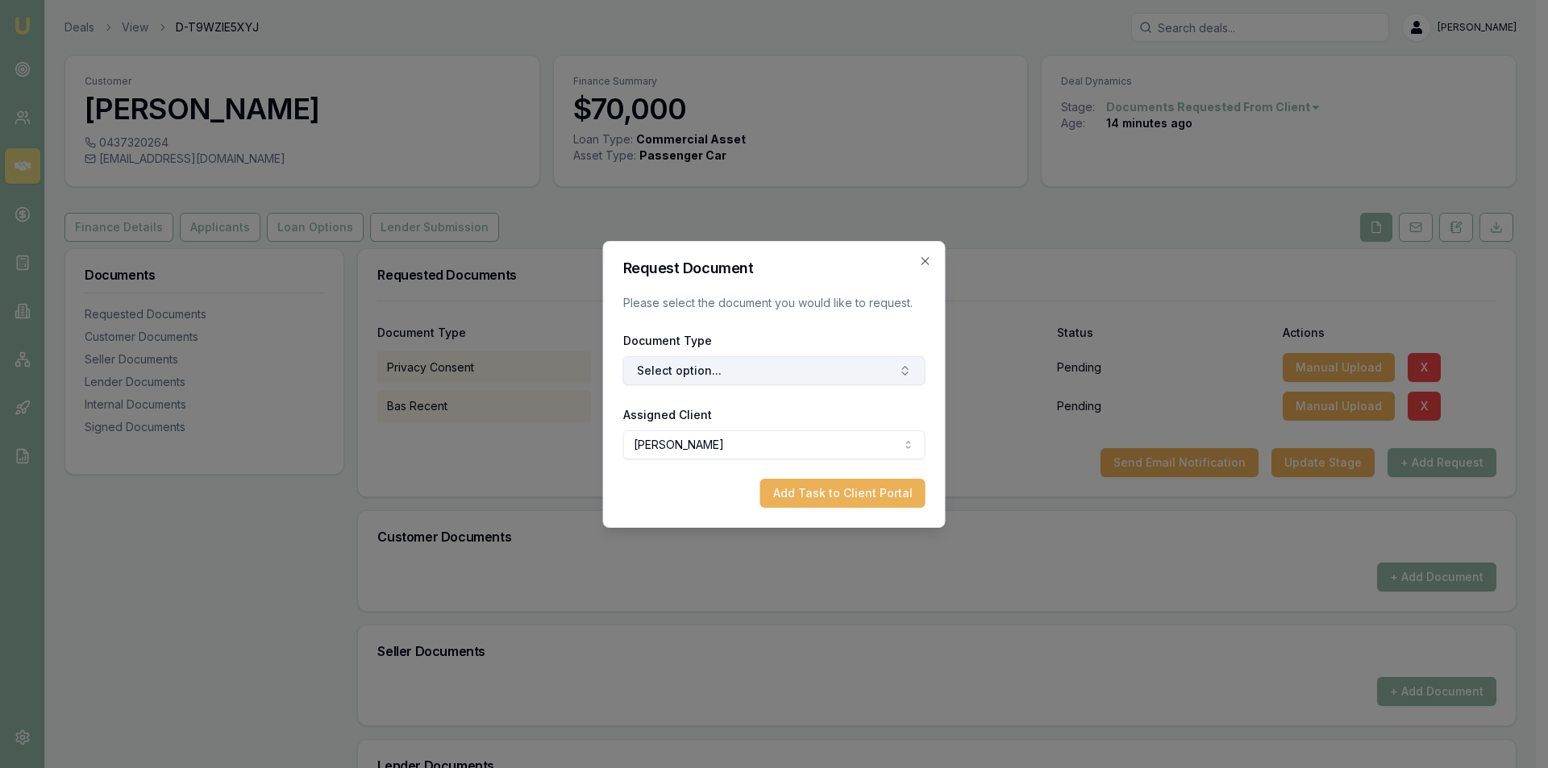
click at [823, 370] on button "Select option..." at bounding box center [774, 370] width 302 height 29
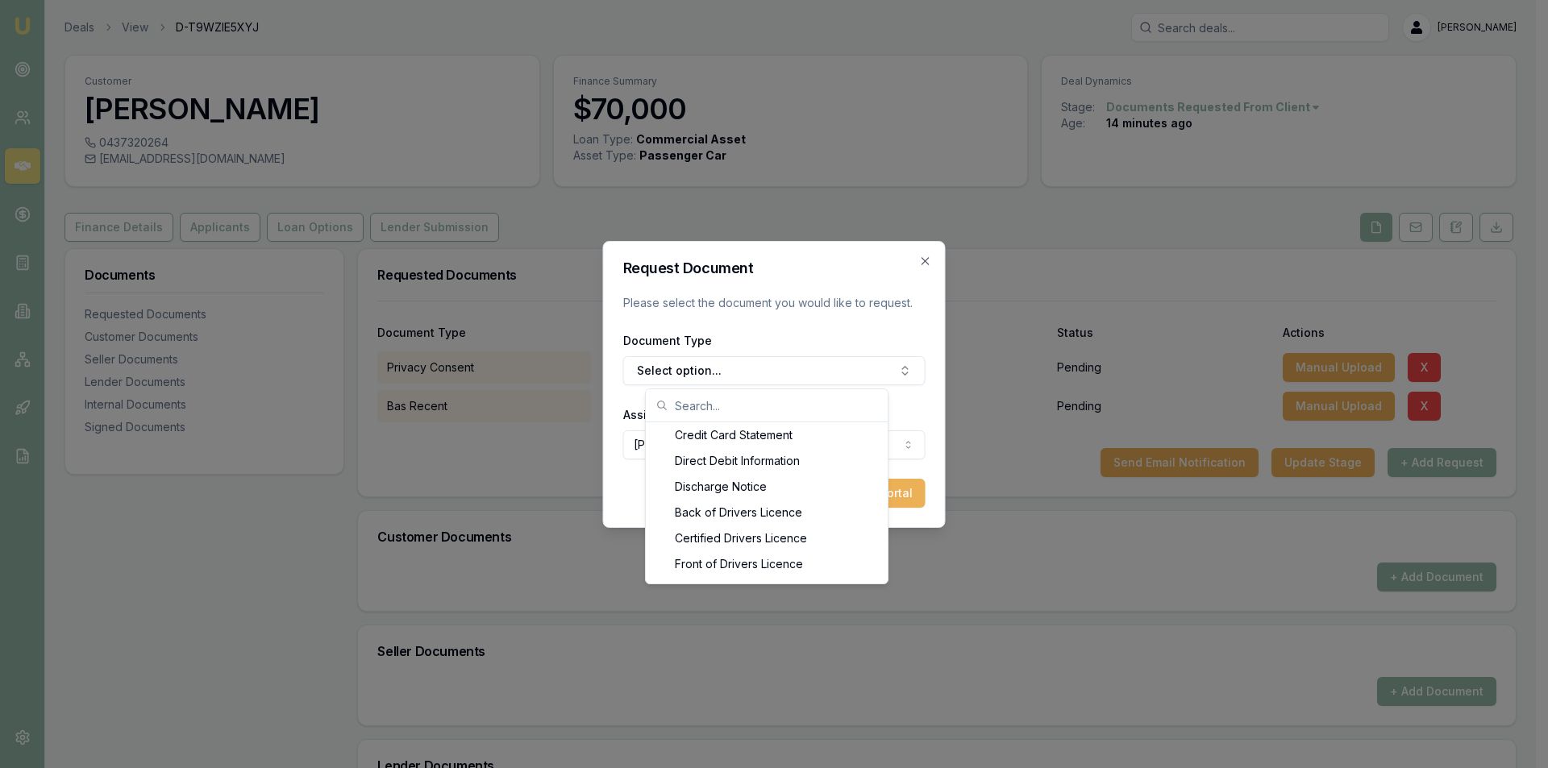
scroll to position [742, 0]
click at [790, 500] on div "Back of Drivers Licence" at bounding box center [766, 497] width 235 height 26
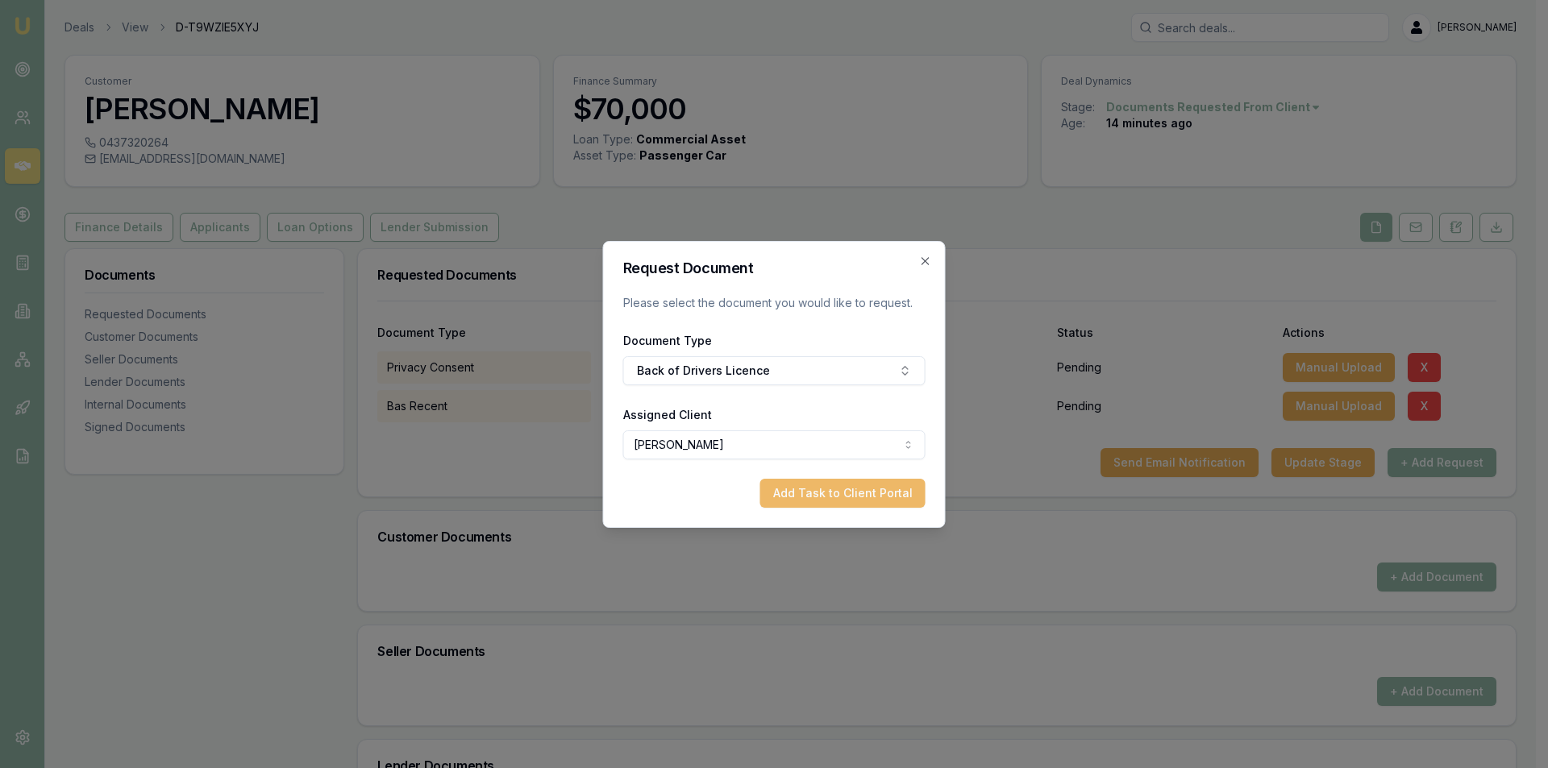
click at [846, 491] on button "Add Task to Client Portal" at bounding box center [842, 493] width 165 height 29
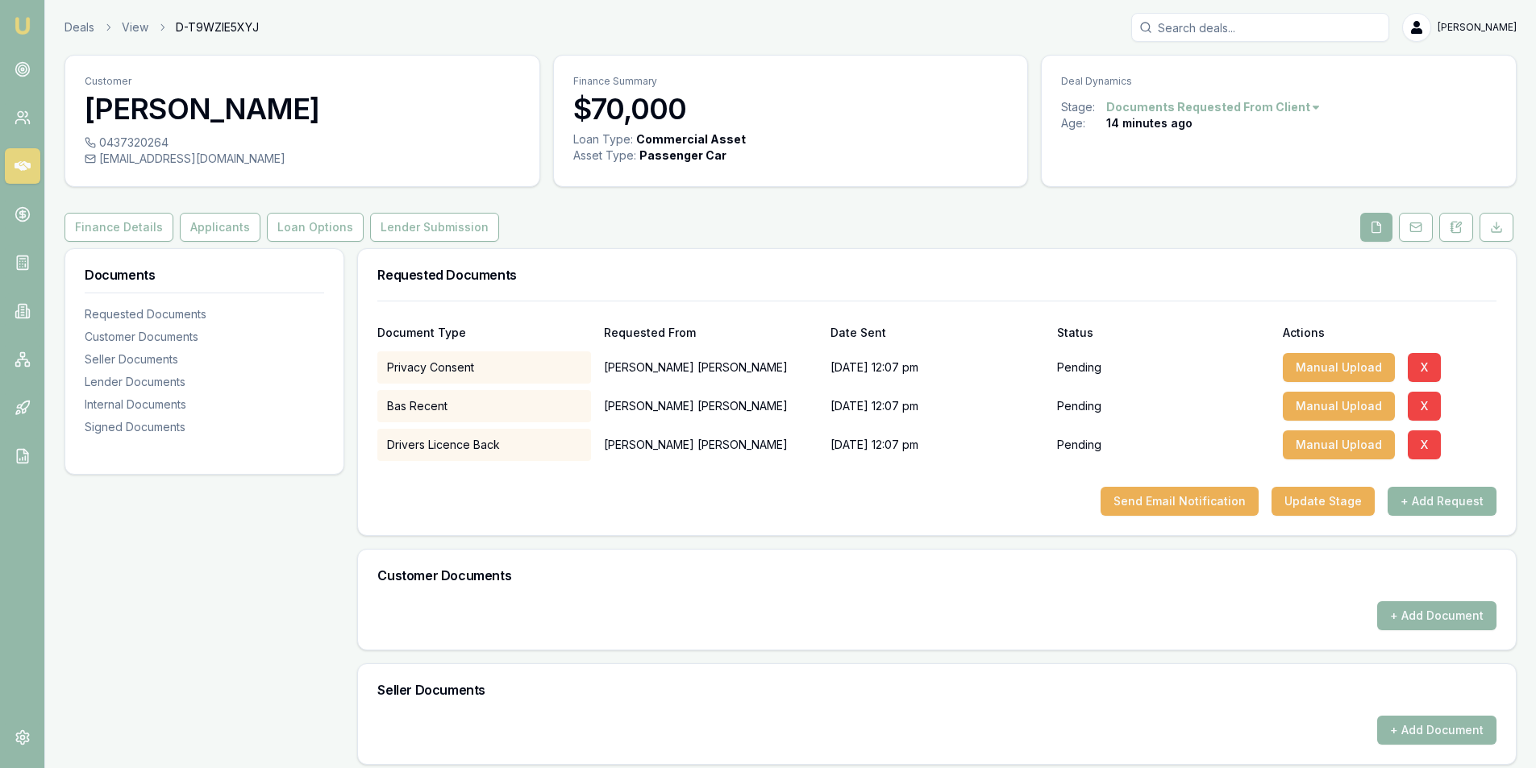
click at [1444, 505] on button "+ Add Request" at bounding box center [1442, 501] width 109 height 29
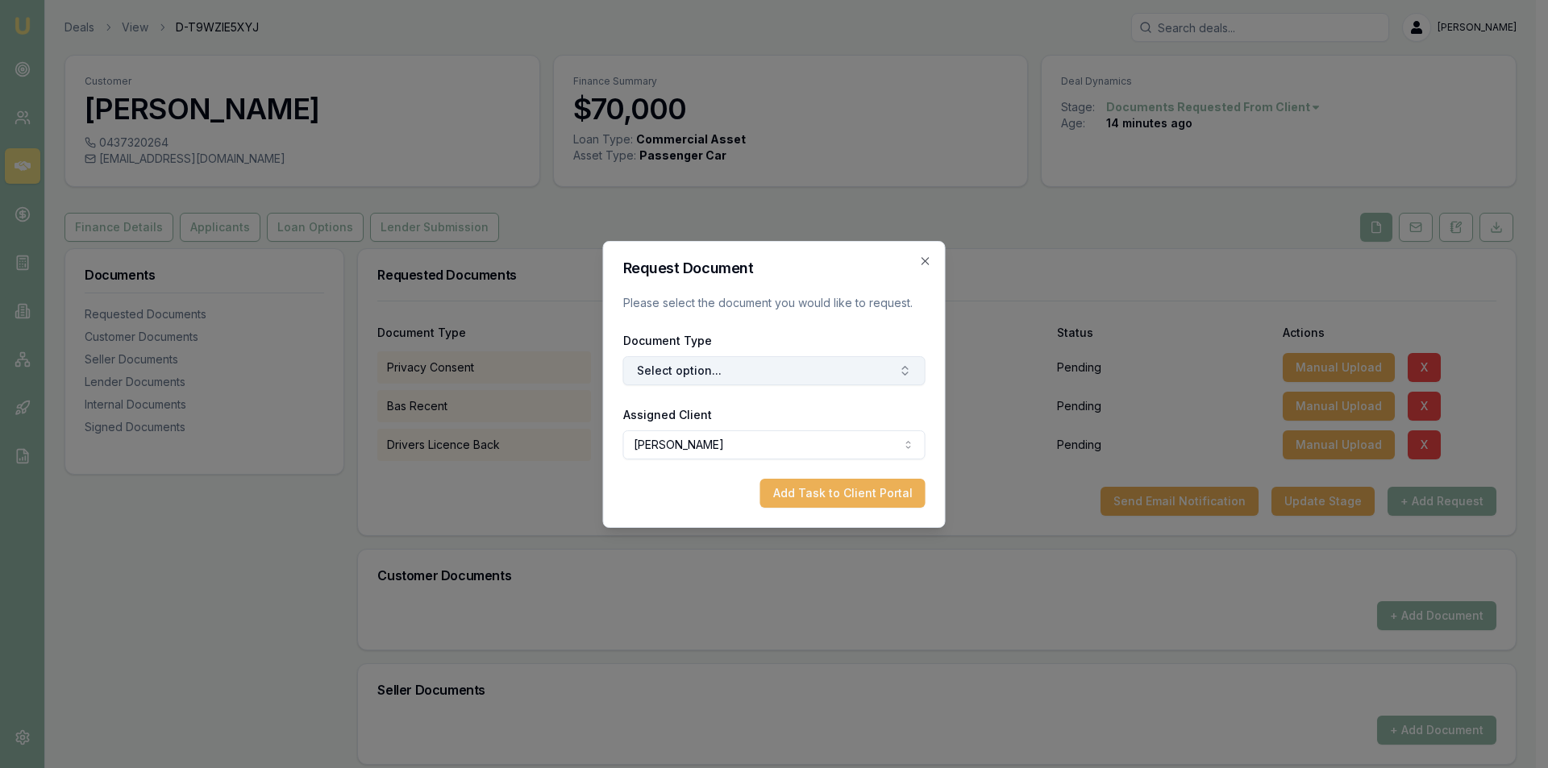
click at [797, 372] on button "Select option..." at bounding box center [774, 370] width 302 height 29
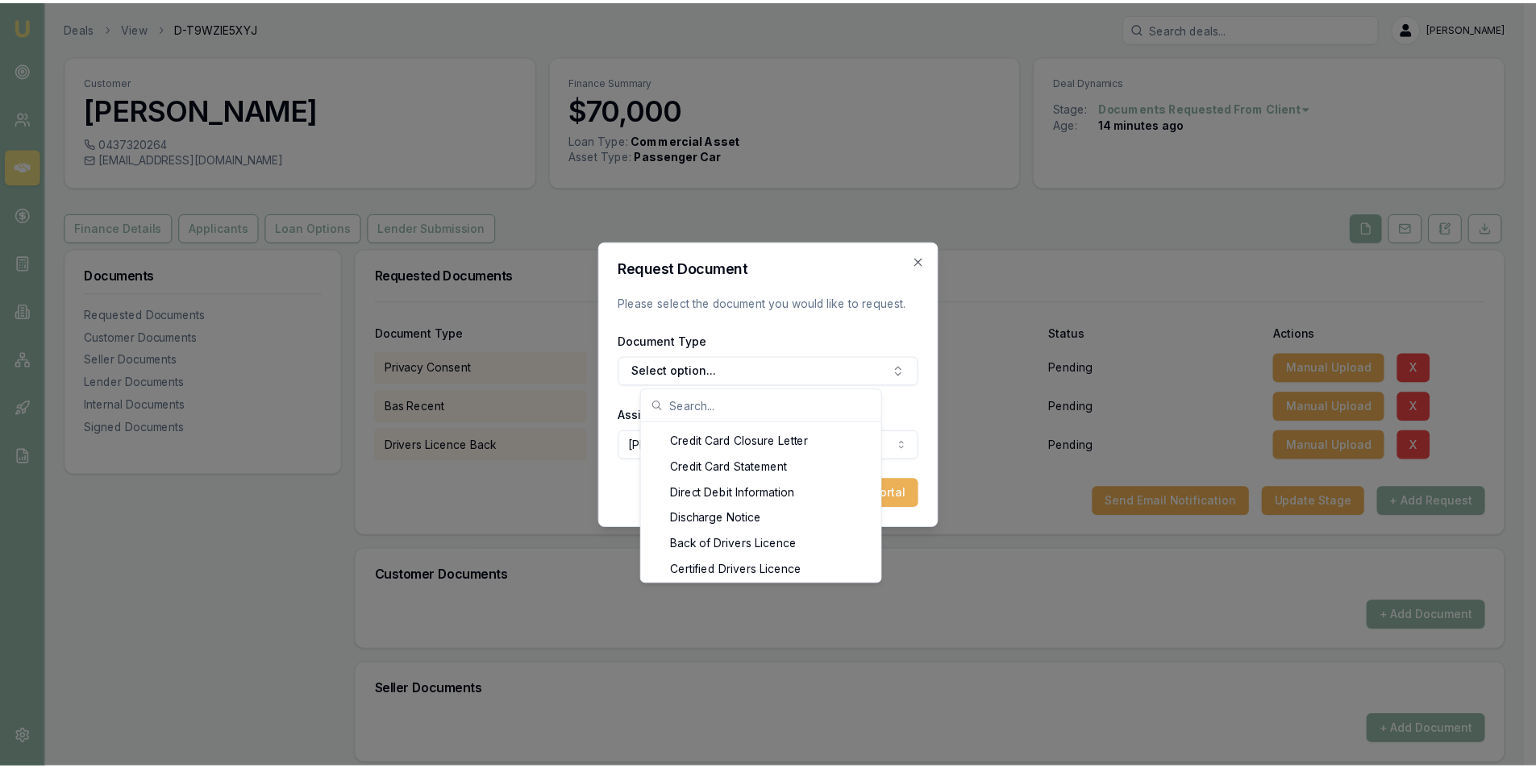
scroll to position [710, 0]
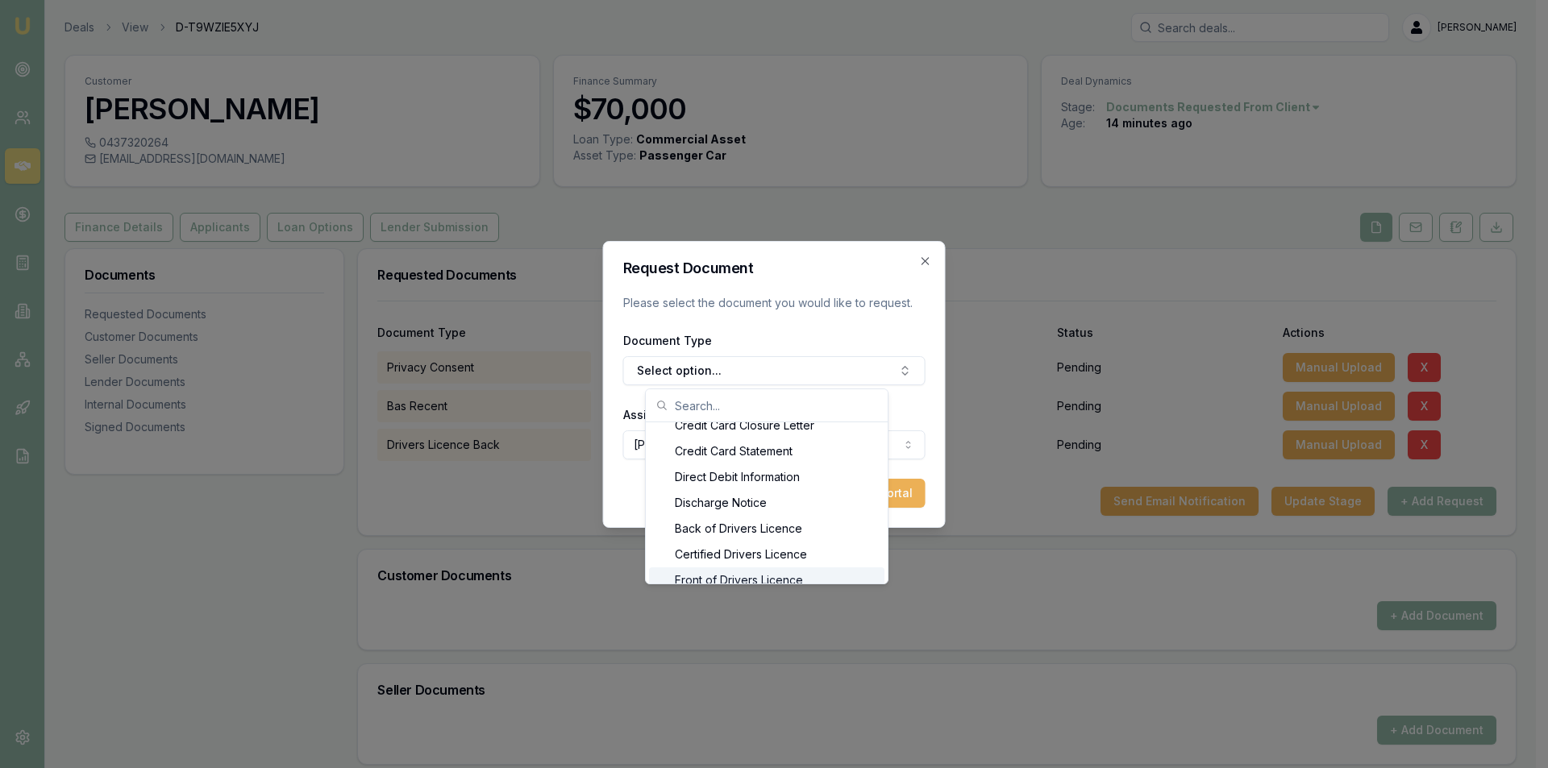
click at [772, 577] on div "Front of Drivers Licence" at bounding box center [766, 581] width 235 height 26
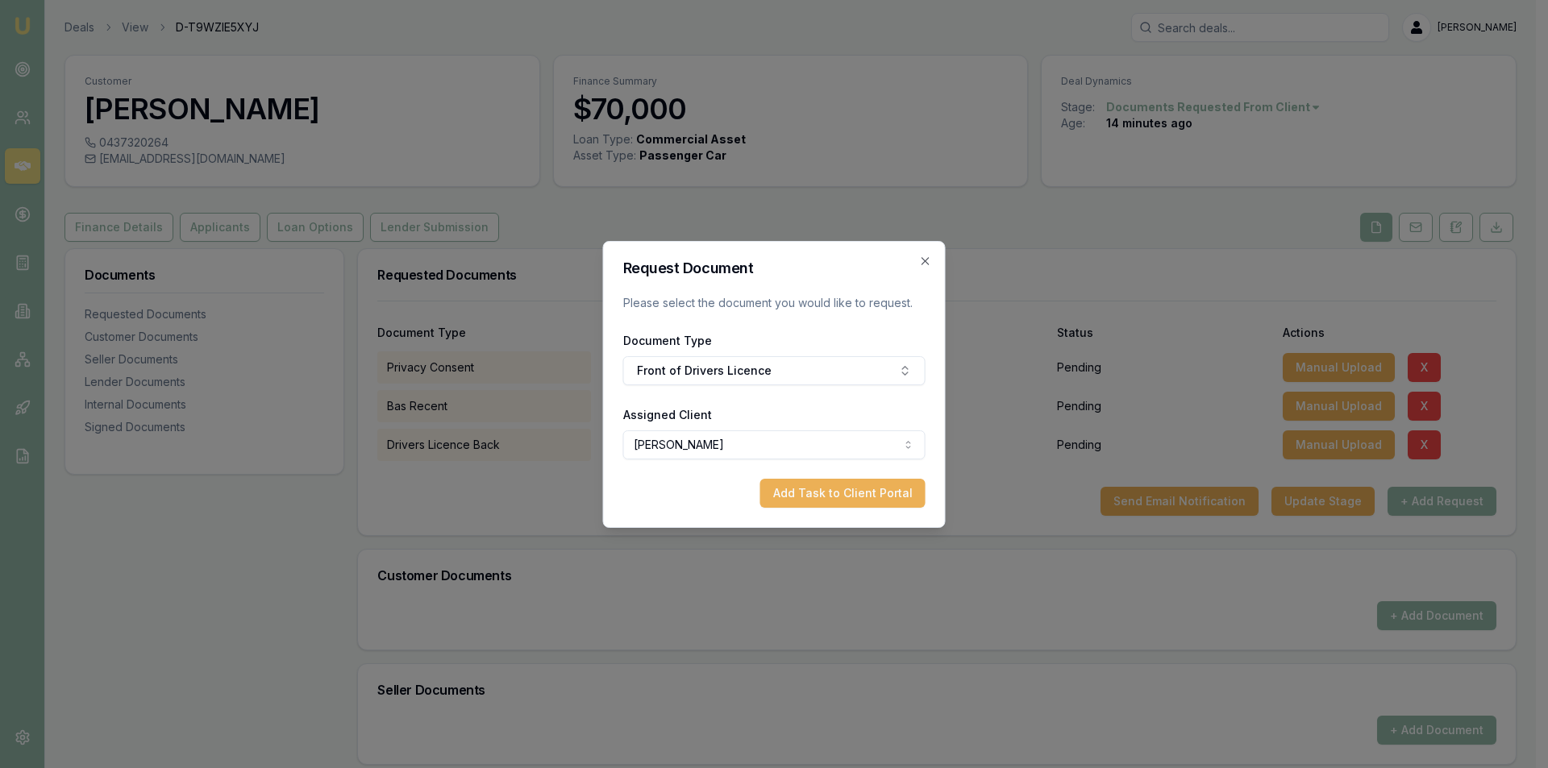
click at [864, 490] on button "Add Task to Client Portal" at bounding box center [842, 493] width 165 height 29
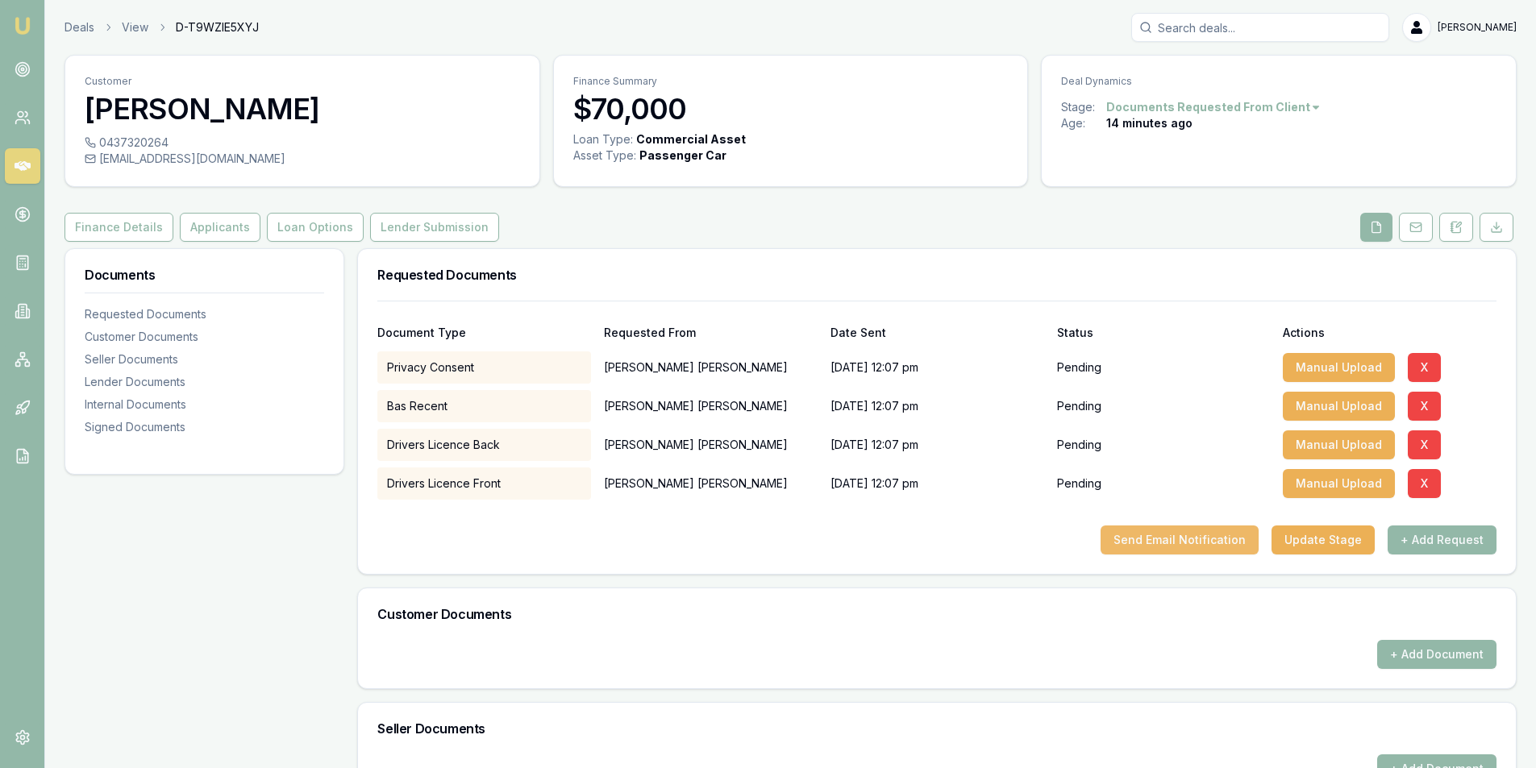
click at [1155, 540] on button "Send Email Notification" at bounding box center [1180, 540] width 158 height 29
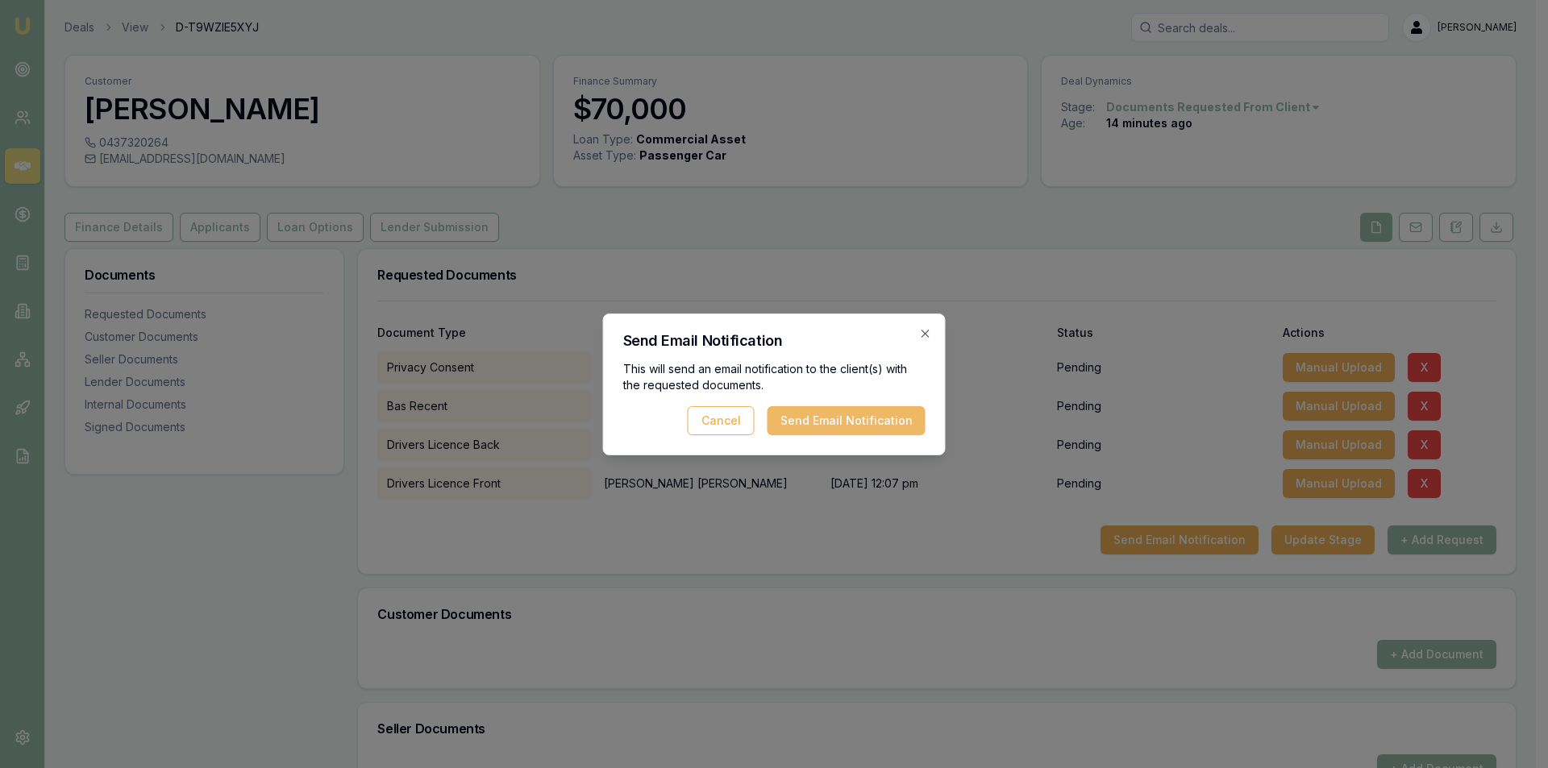
click at [820, 419] on button "Send Email Notification" at bounding box center [847, 420] width 158 height 29
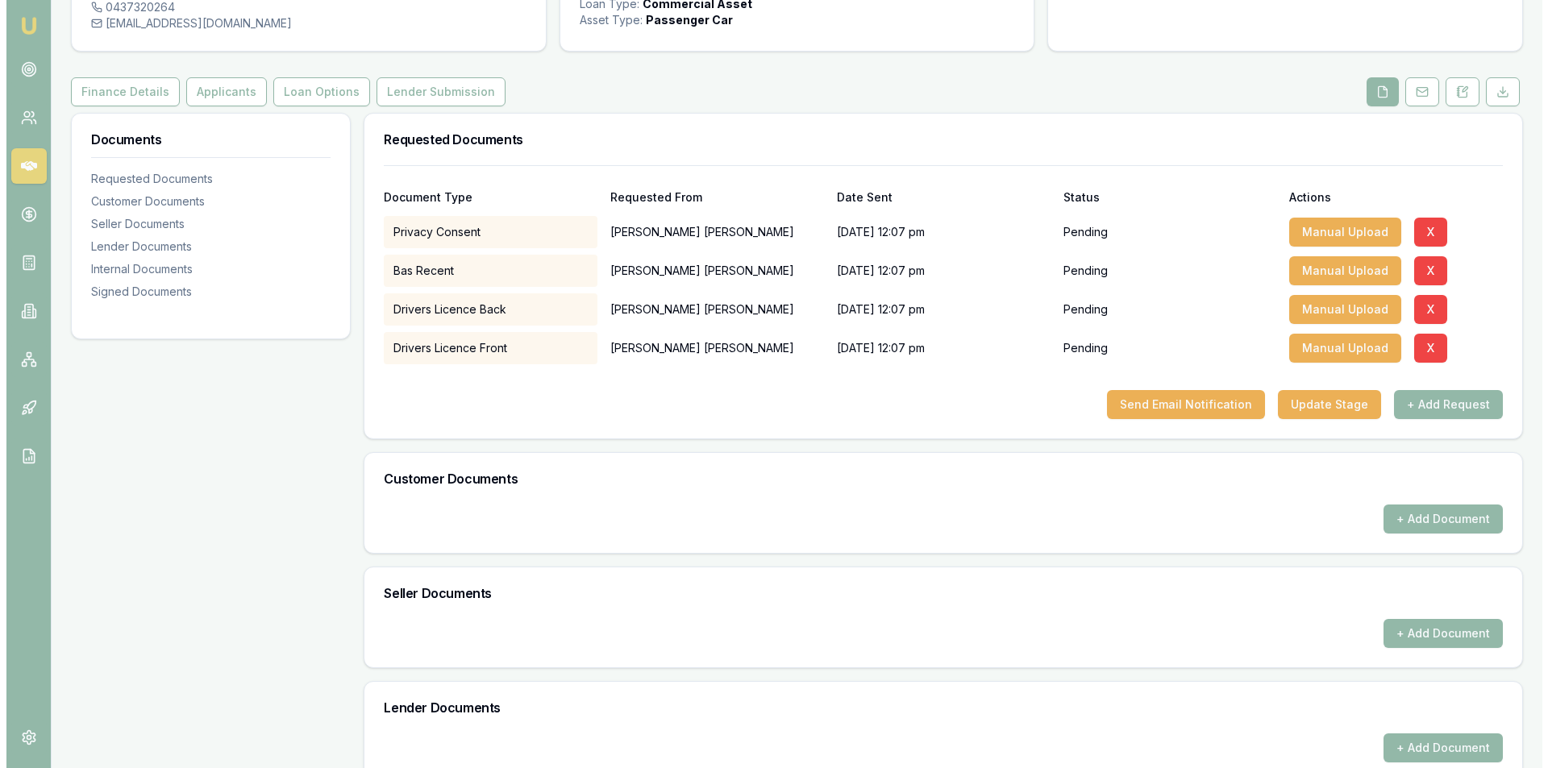
scroll to position [0, 0]
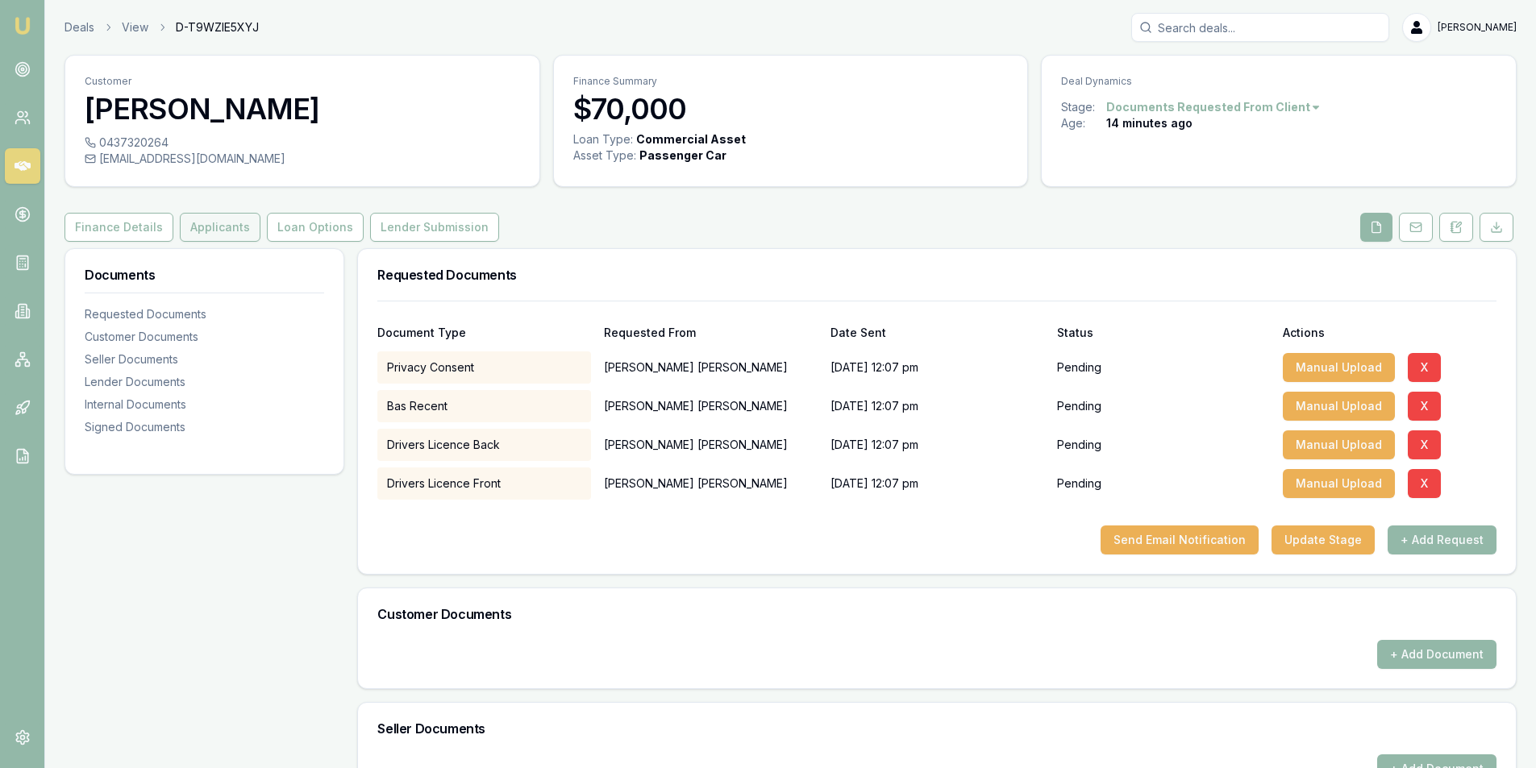
click at [217, 223] on button "Applicants" at bounding box center [220, 227] width 81 height 29
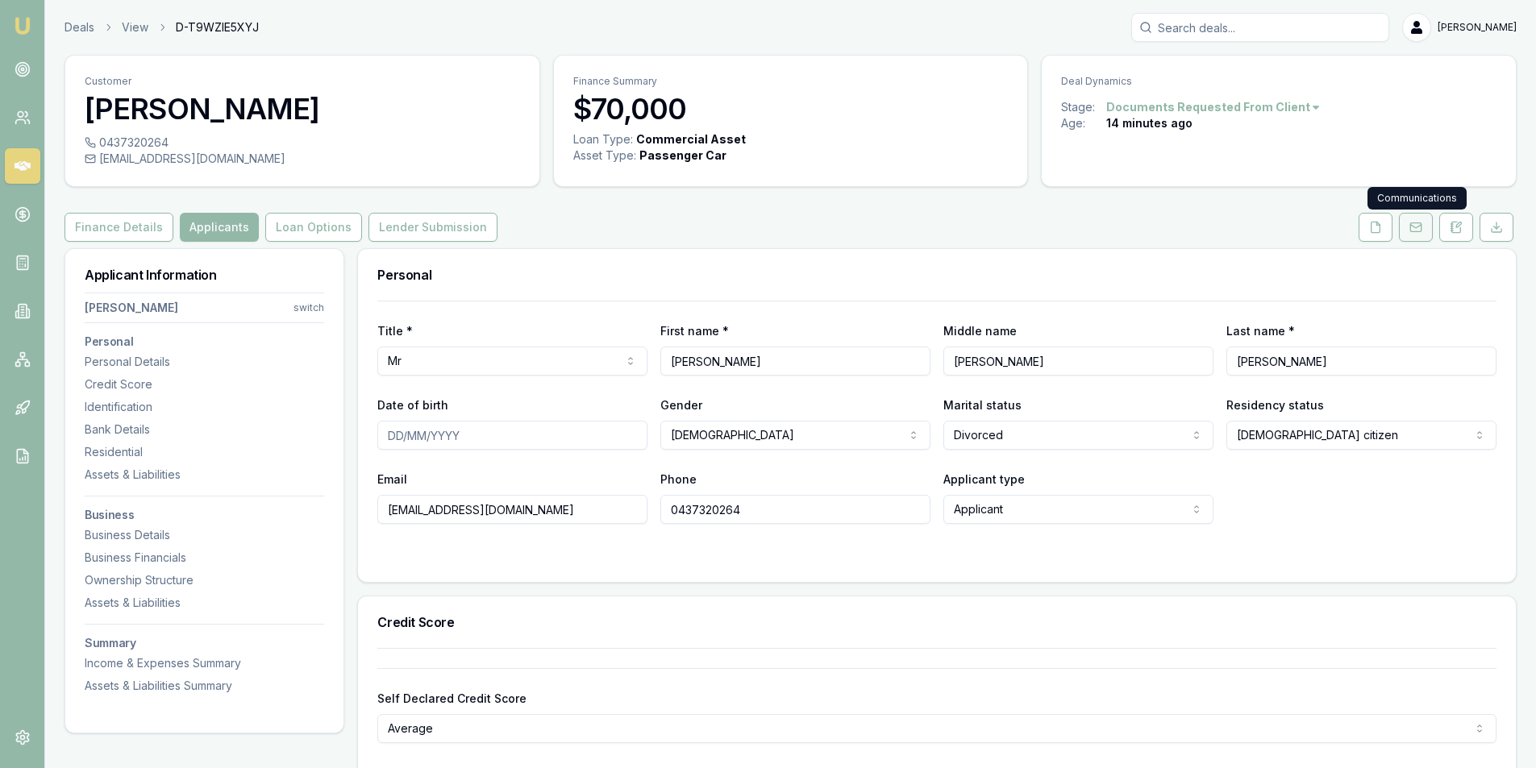
click at [1407, 231] on button at bounding box center [1416, 227] width 34 height 29
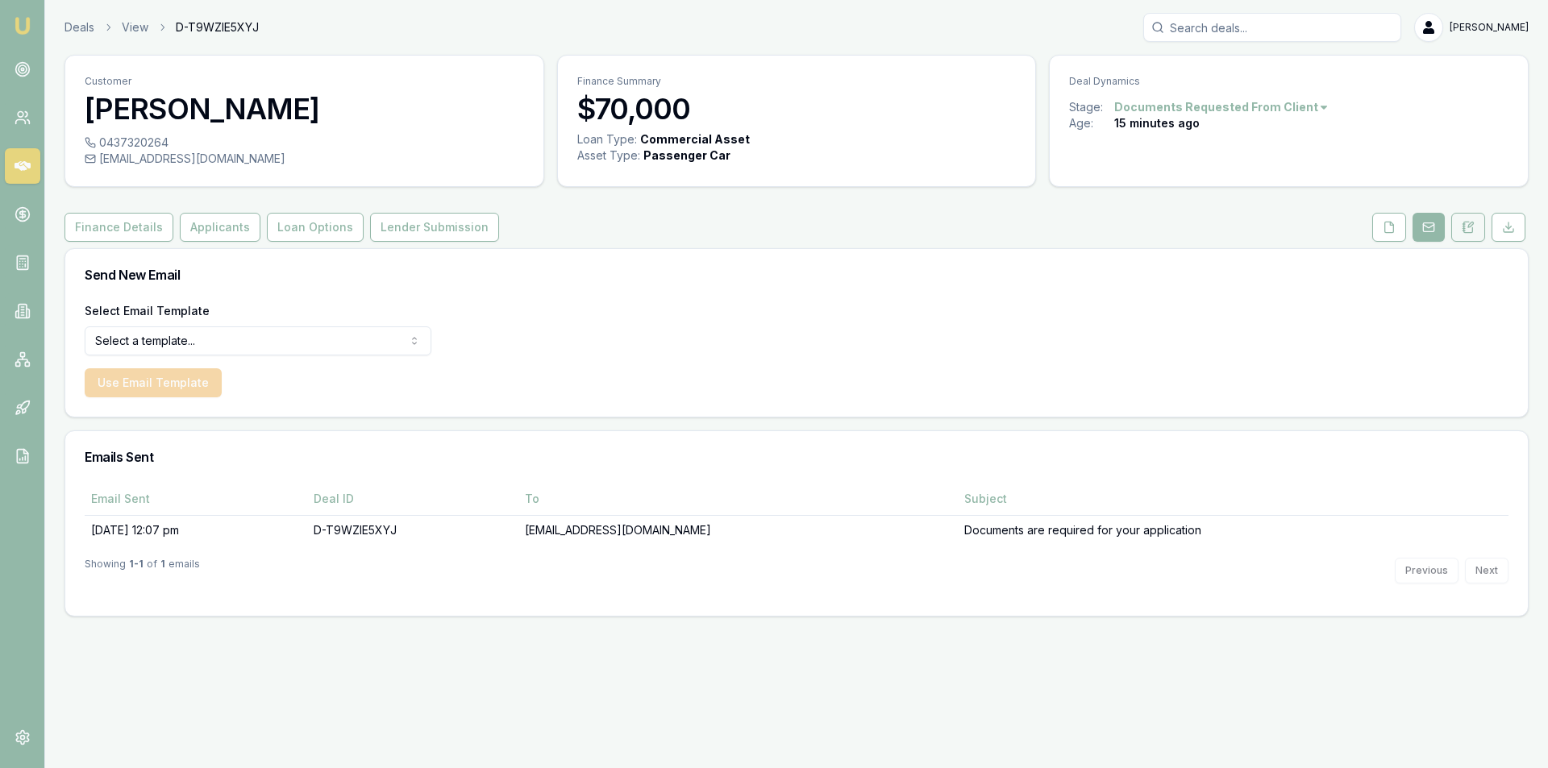
click at [1467, 231] on icon at bounding box center [1468, 227] width 13 height 13
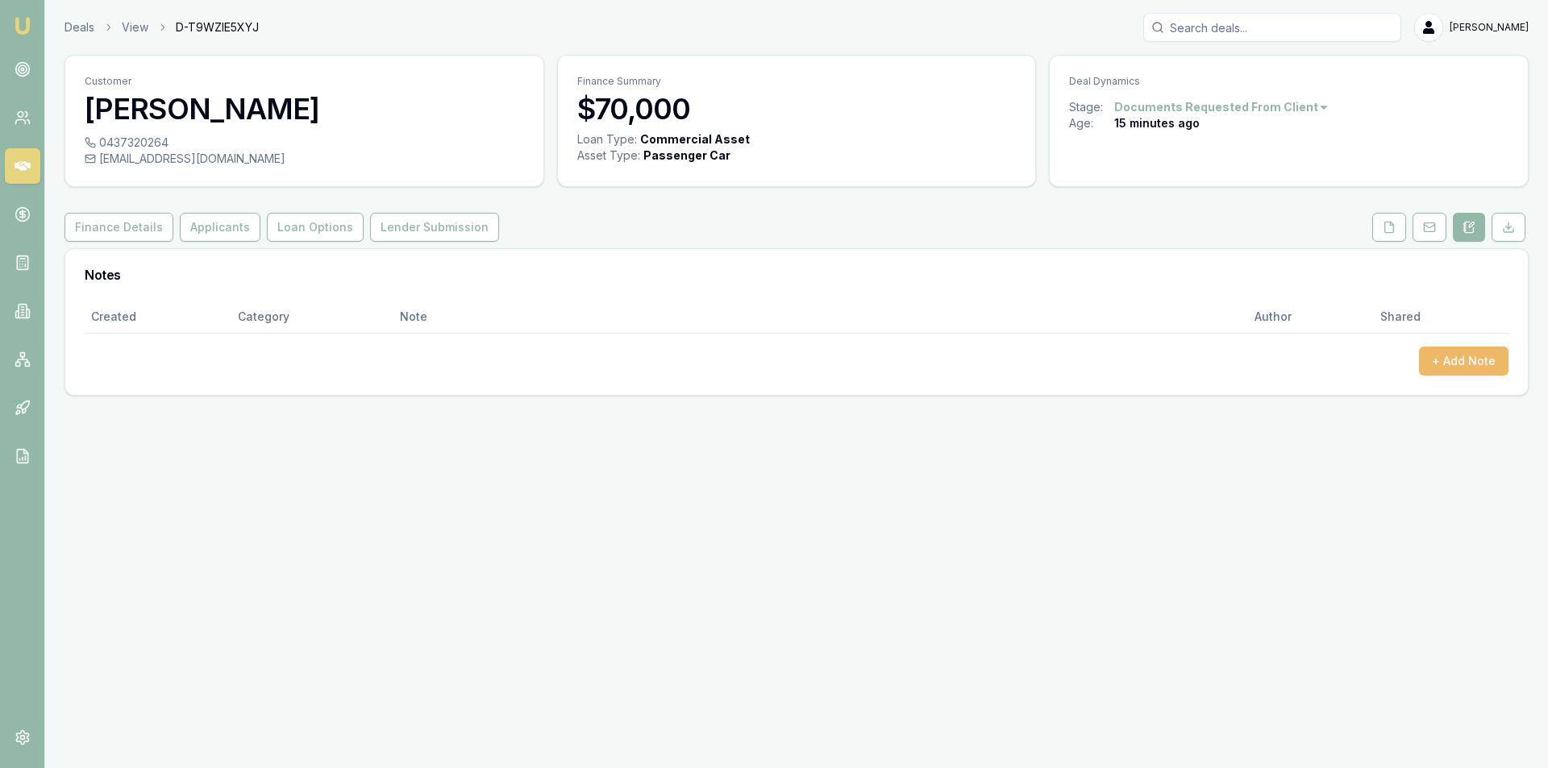
click at [1462, 360] on button "+ Add Note" at bounding box center [1464, 361] width 90 height 29
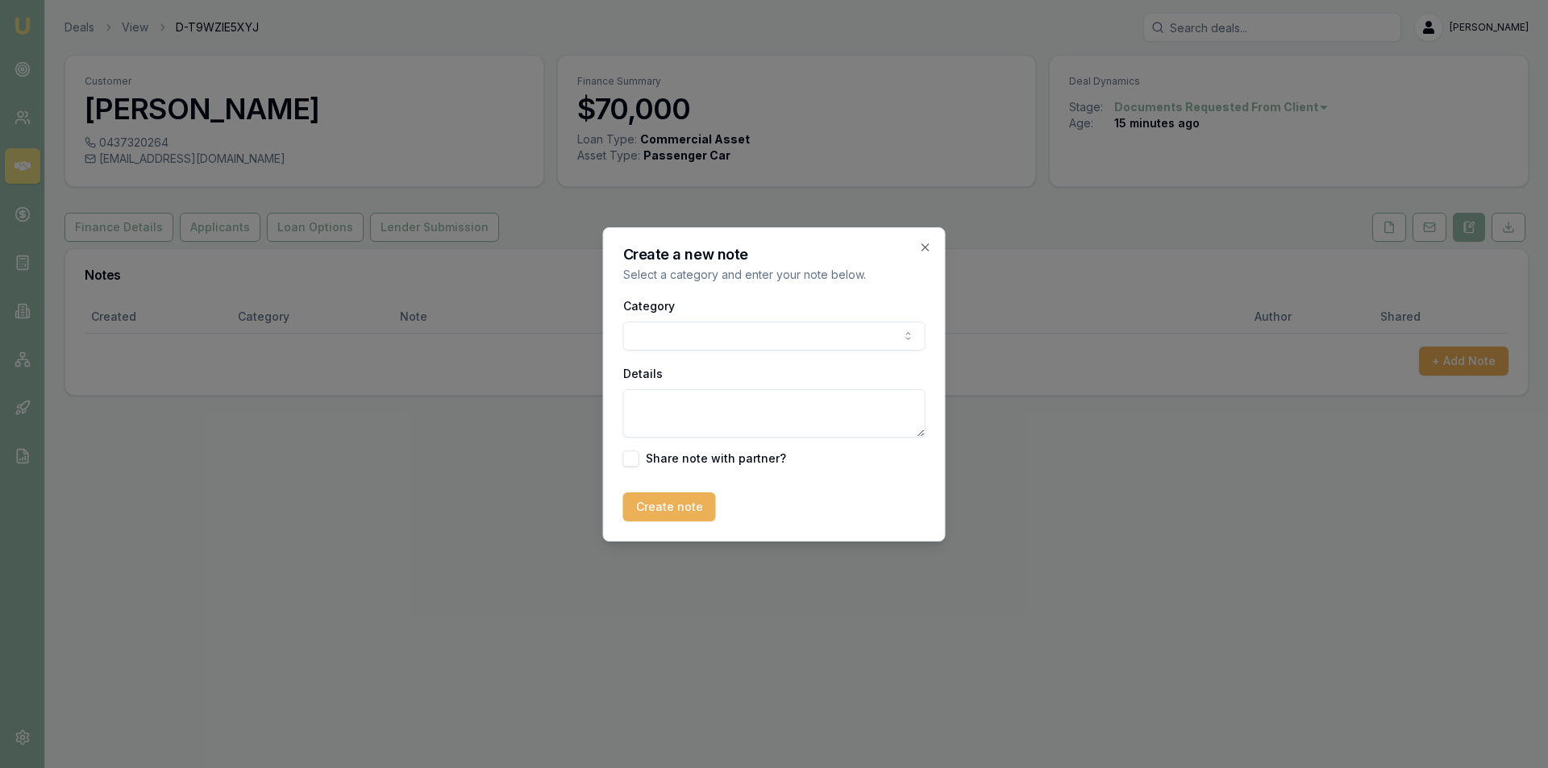
click at [780, 339] on body "Emu Broker Deals View D-T9WZIE5XYJ [PERSON_NAME] Toggle Menu Customer [PERSON_N…" at bounding box center [774, 384] width 1548 height 768
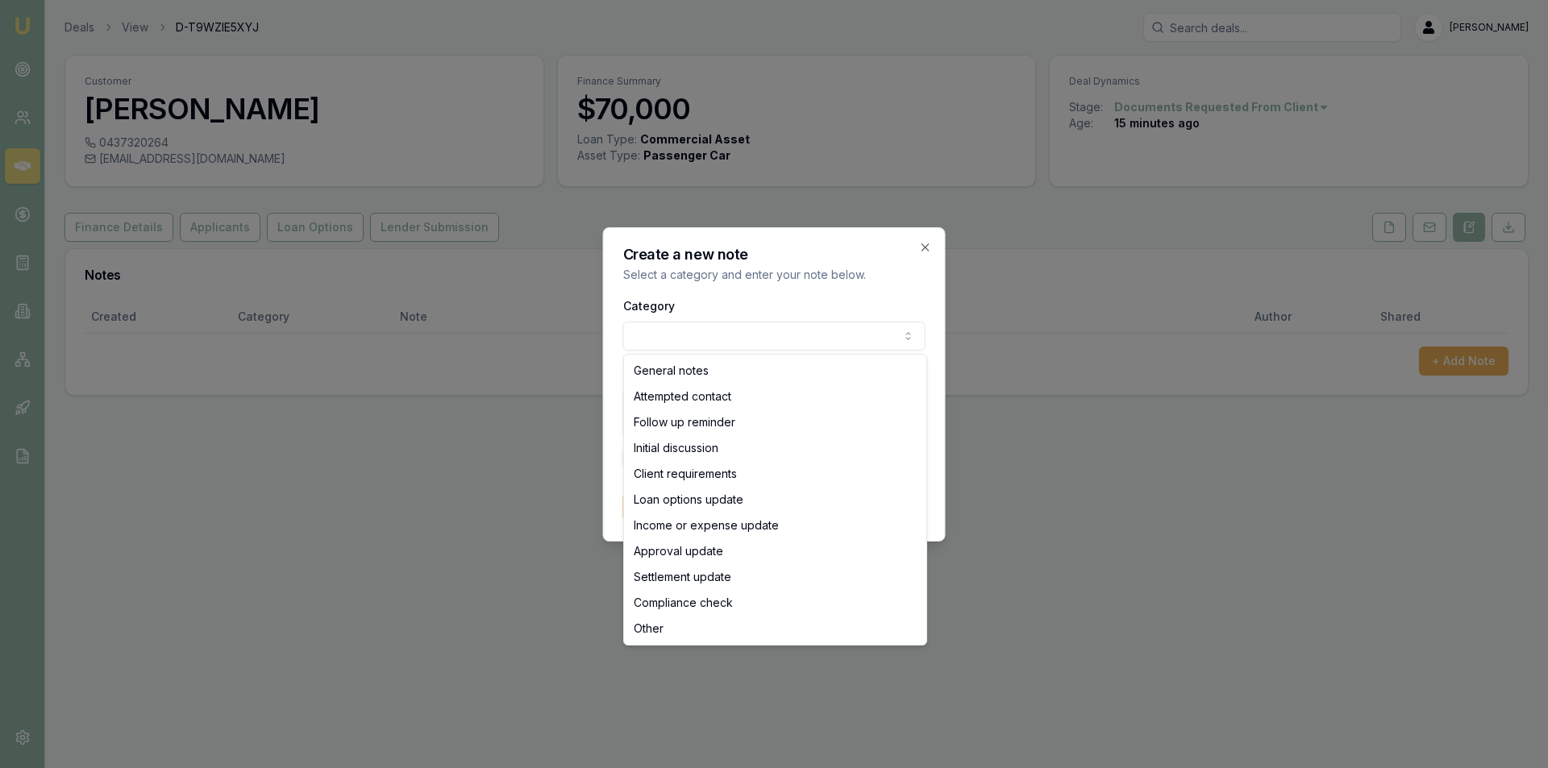
drag, startPoint x: 717, startPoint y: 371, endPoint x: 750, endPoint y: 416, distance: 56.0
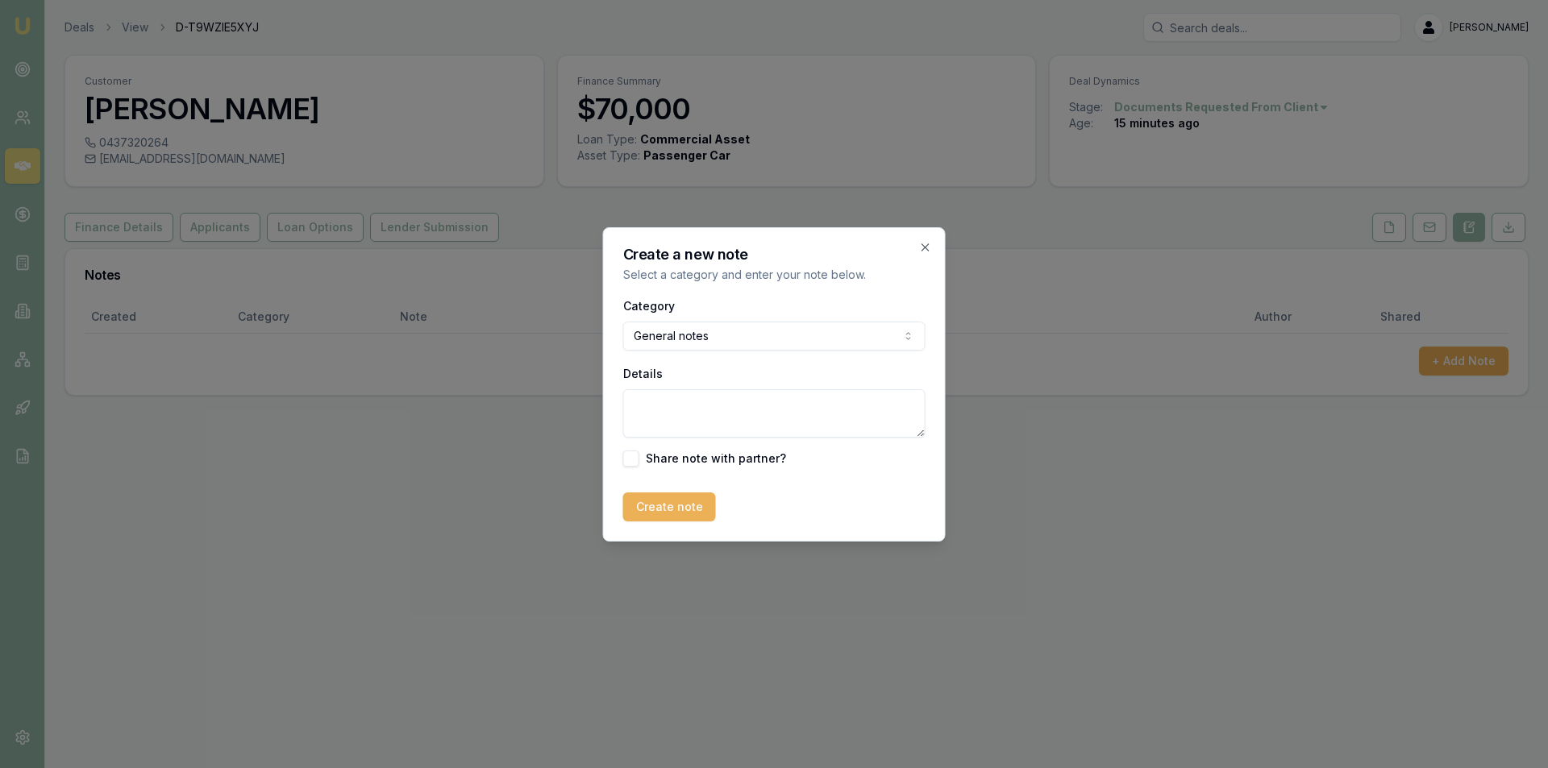
click at [753, 417] on textarea "Details" at bounding box center [774, 413] width 302 height 48
click at [649, 395] on textarea "Looking for dual cab ute - new or used not sure at this stage. Living on family…" at bounding box center [774, 413] width 302 height 48
click at [650, 427] on textarea "Looking for dual cab ute - new or used not sure at this stage. Living on family…" at bounding box center [774, 413] width 302 height 48
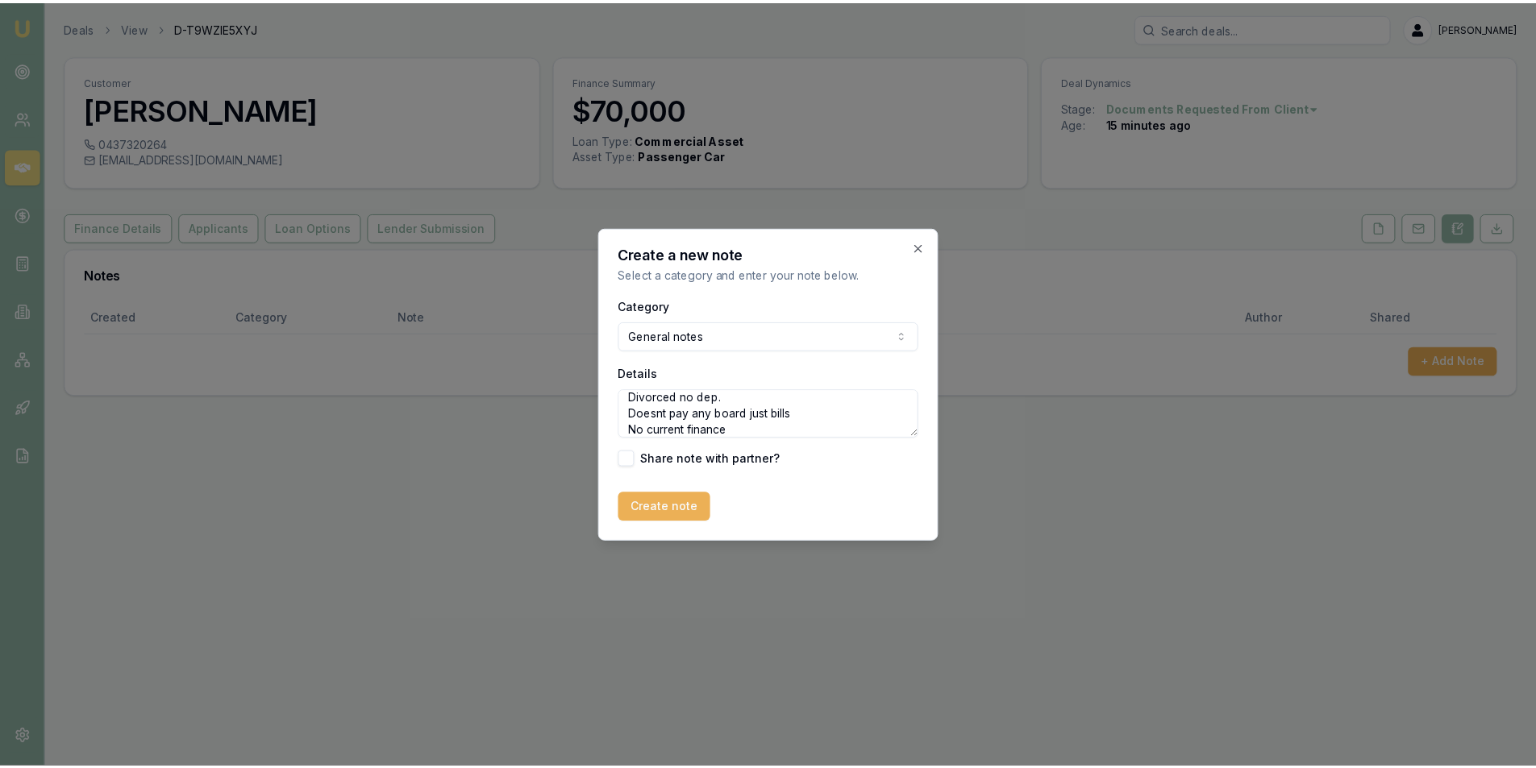
scroll to position [72, 0]
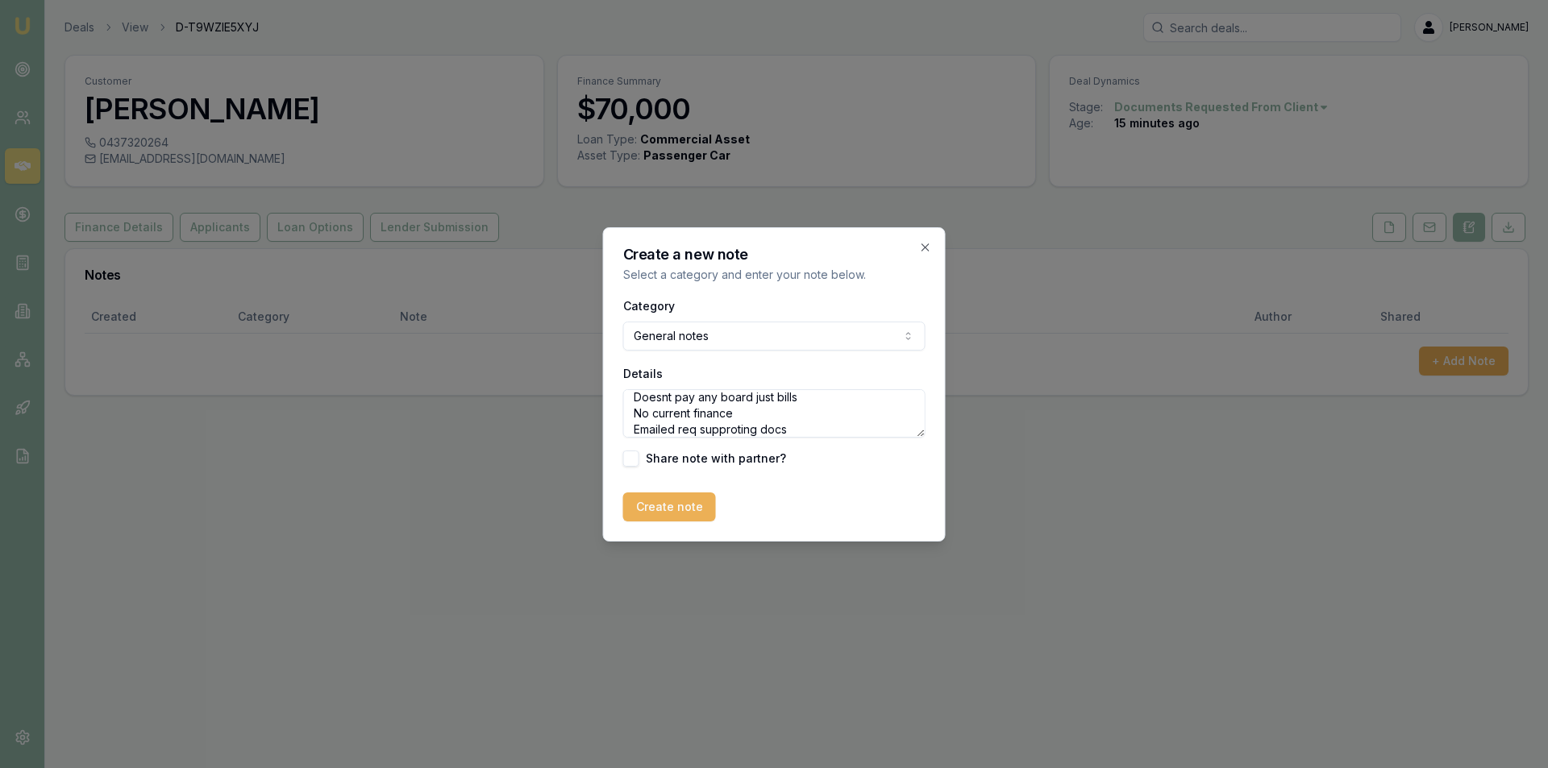
type textarea "Looking for dual cab ute - new or used not sure at this stage. Living on family…"
click at [664, 510] on button "Create note" at bounding box center [669, 507] width 93 height 29
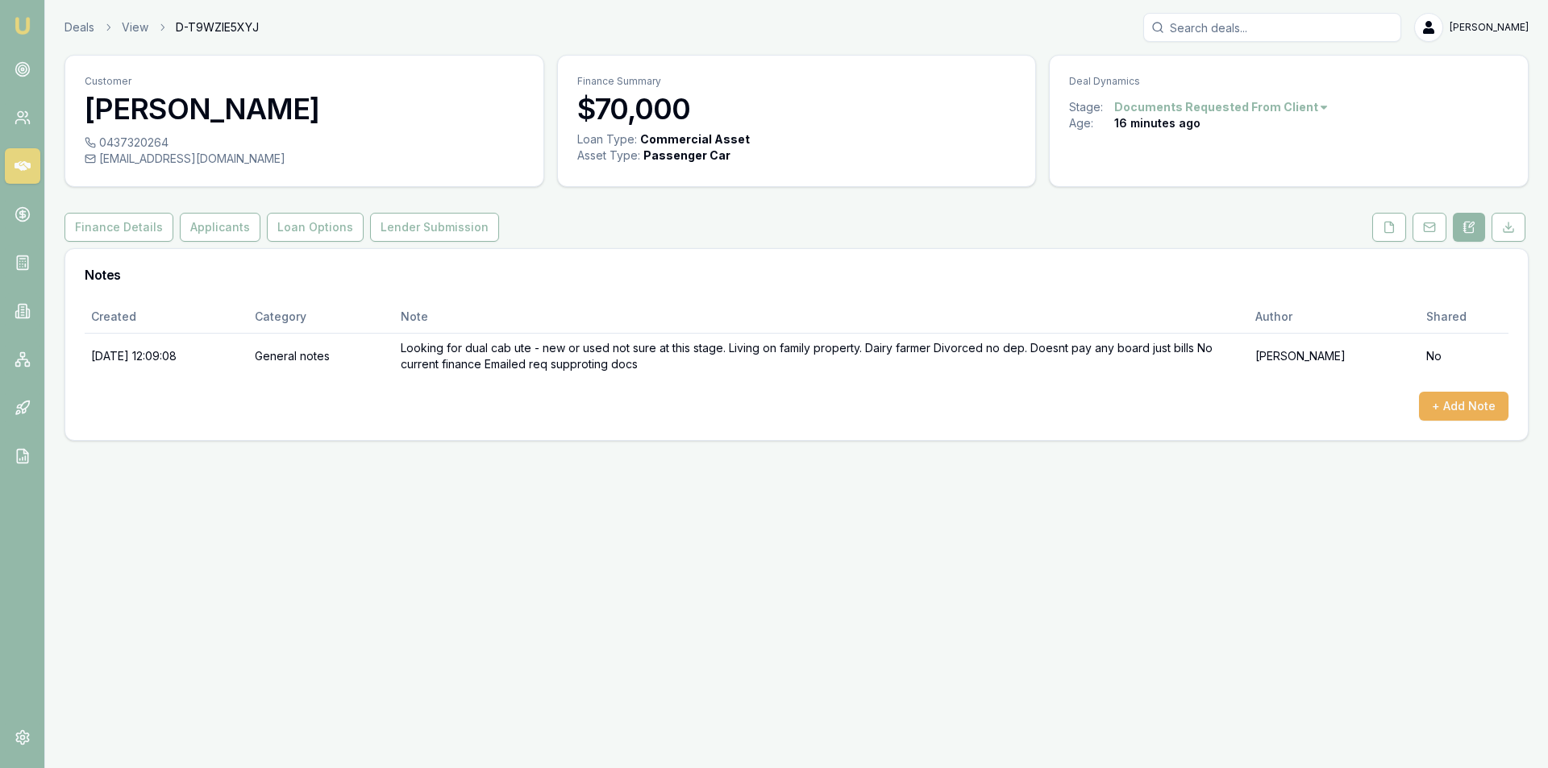
click at [14, 156] on link at bounding box center [22, 165] width 35 height 35
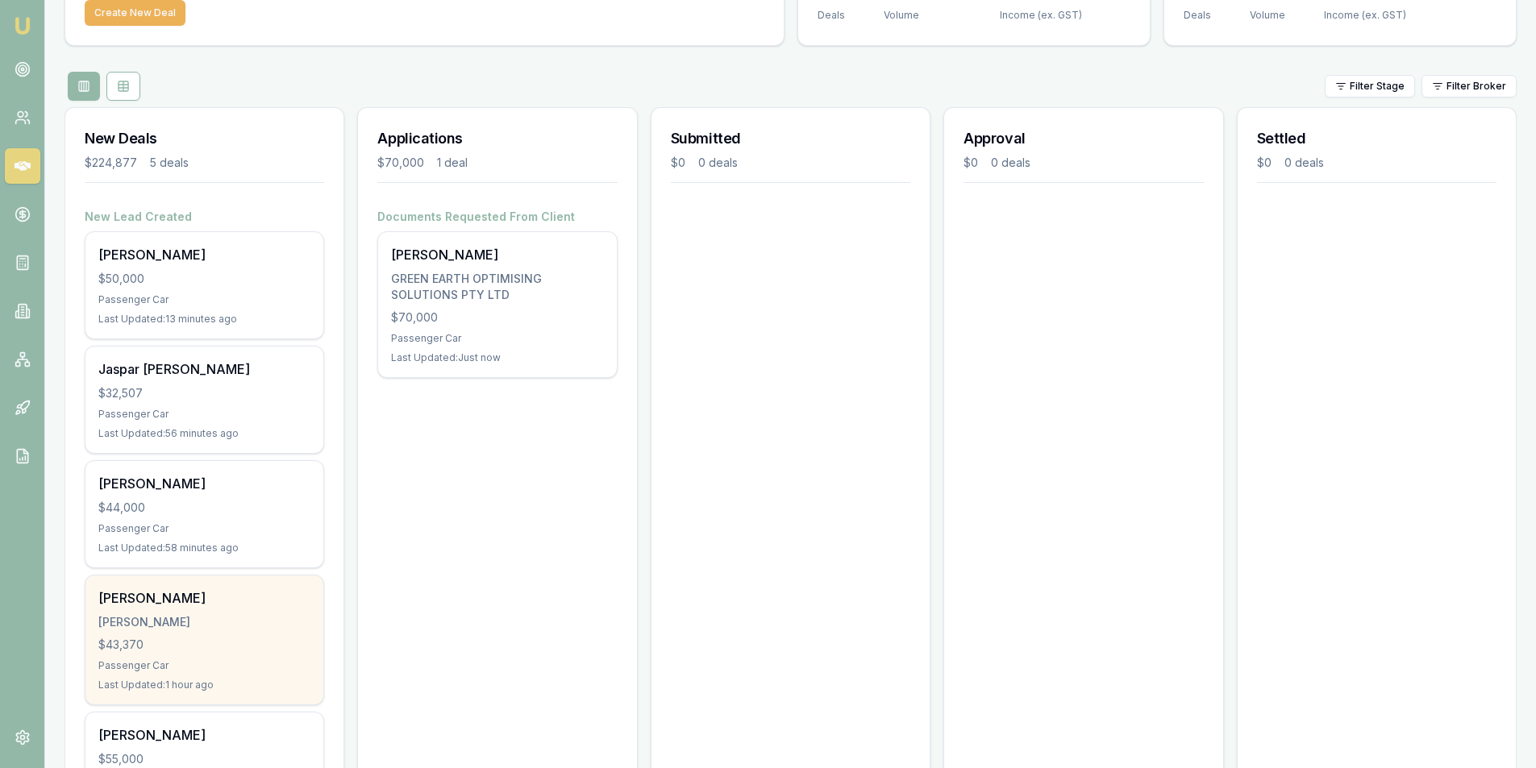
scroll to position [231, 0]
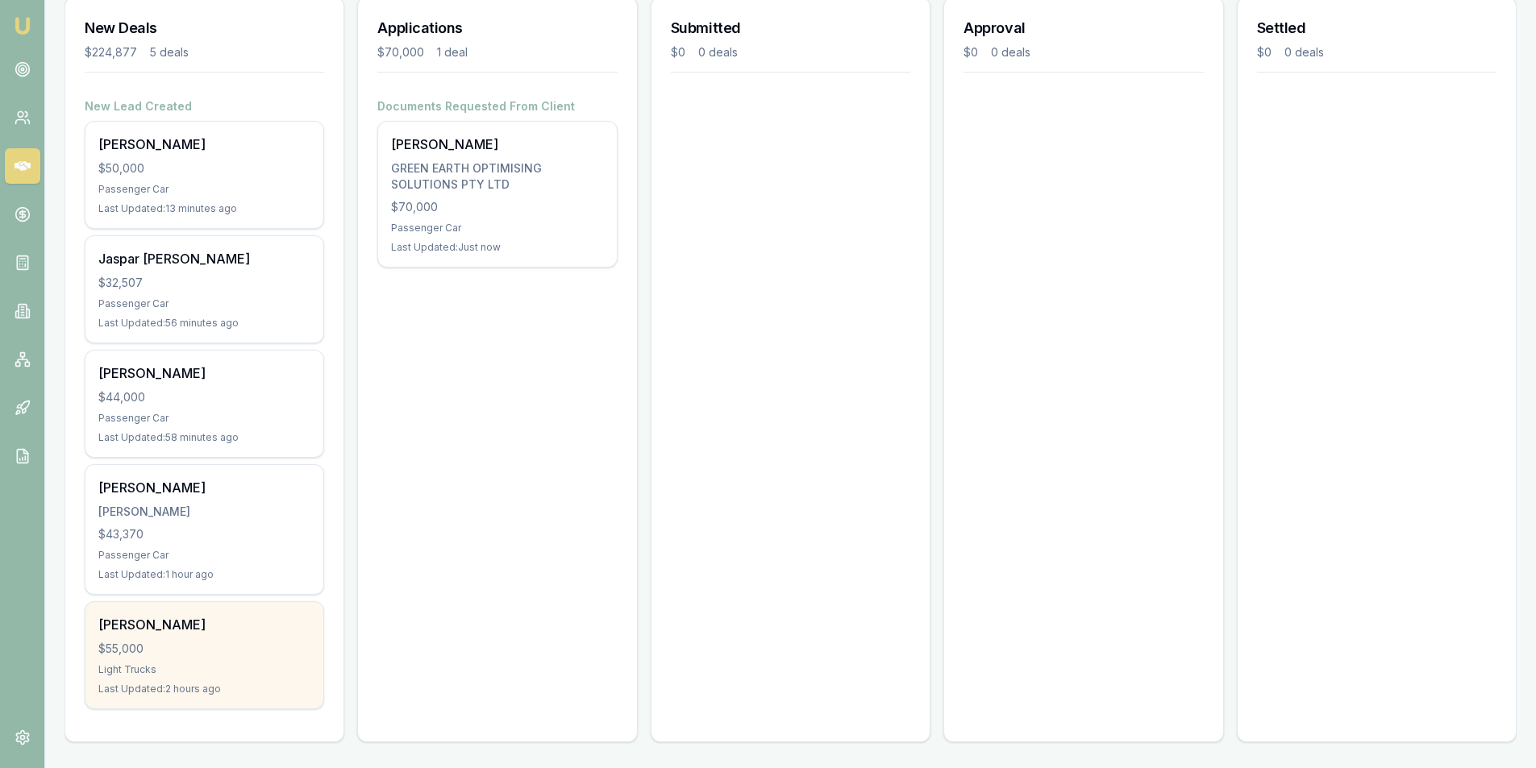
click at [228, 649] on div "$55,000" at bounding box center [204, 649] width 212 height 16
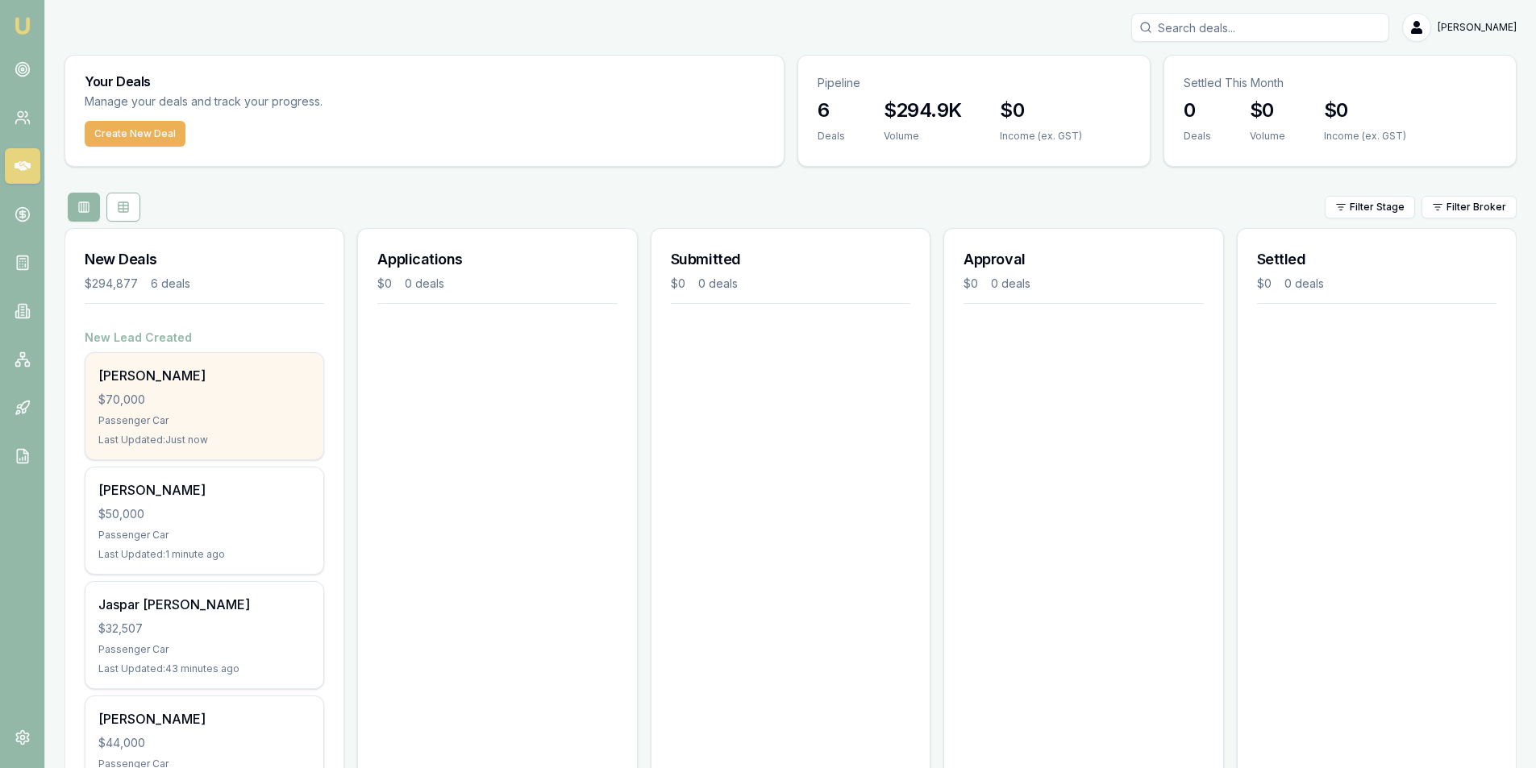
click at [220, 389] on div "[PERSON_NAME] $70,000 Passenger Car Last Updated: Just now" at bounding box center [204, 406] width 238 height 106
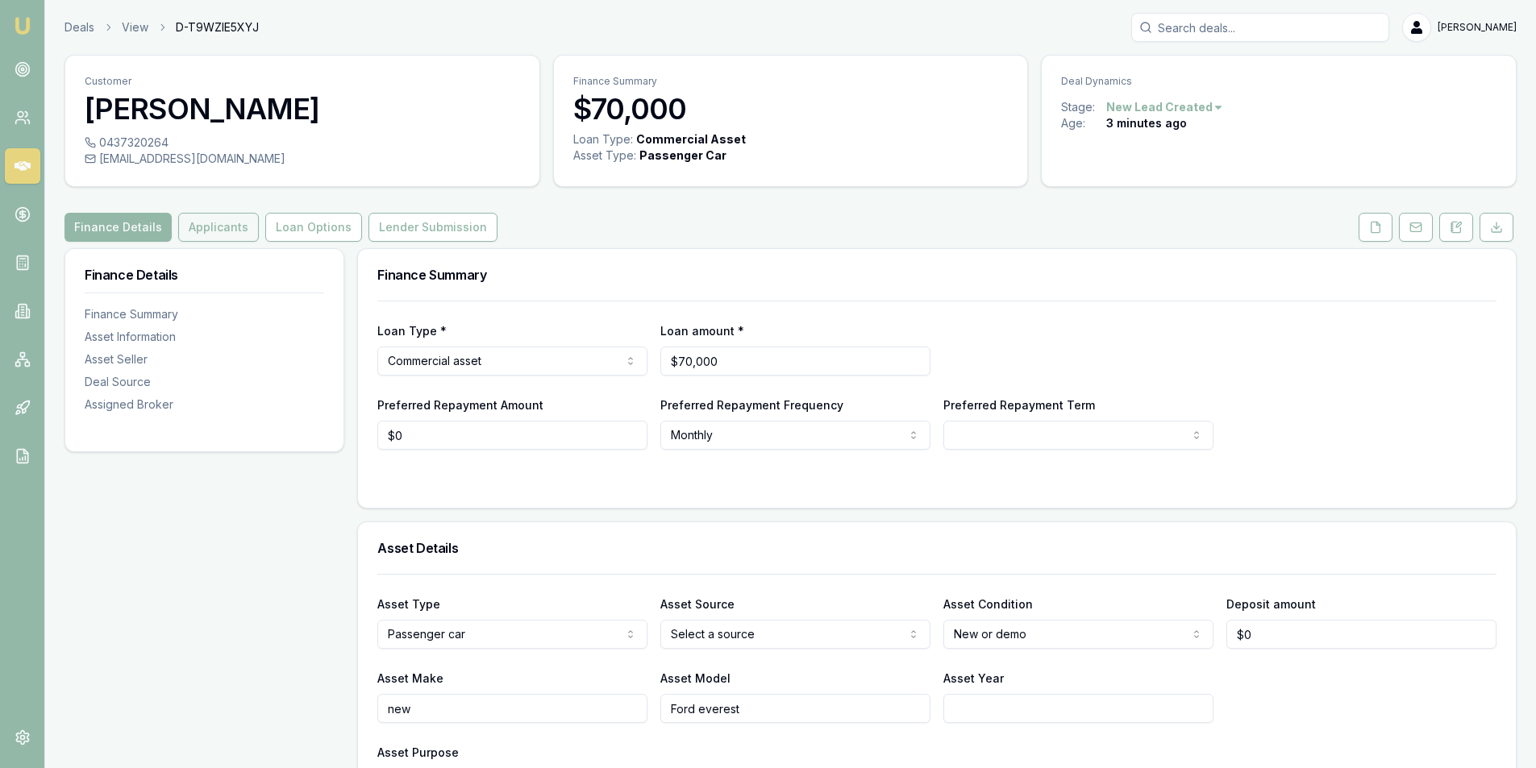
click at [208, 230] on button "Applicants" at bounding box center [218, 227] width 81 height 29
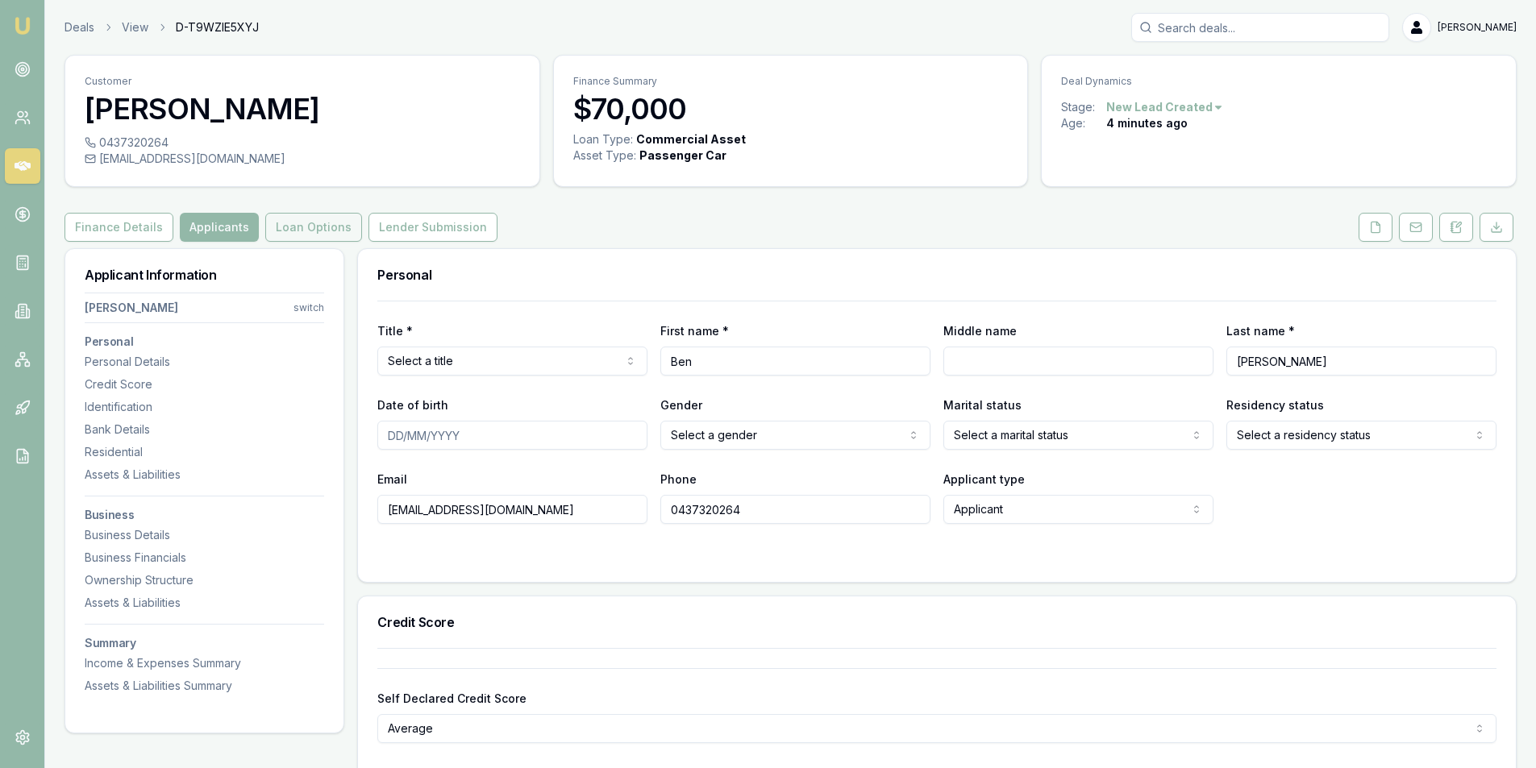
click at [313, 239] on button "Loan Options" at bounding box center [313, 227] width 97 height 29
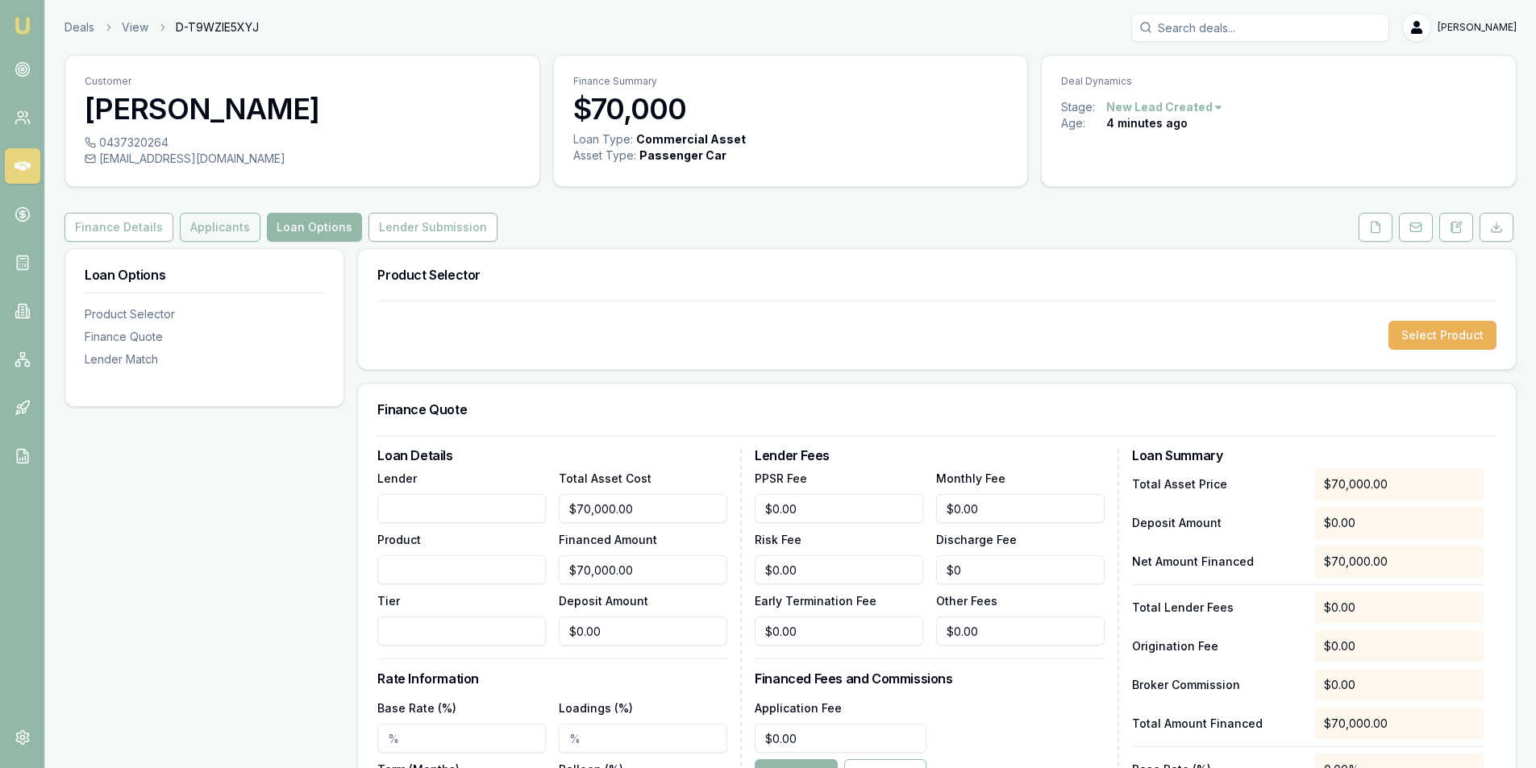
click at [212, 232] on button "Applicants" at bounding box center [220, 227] width 81 height 29
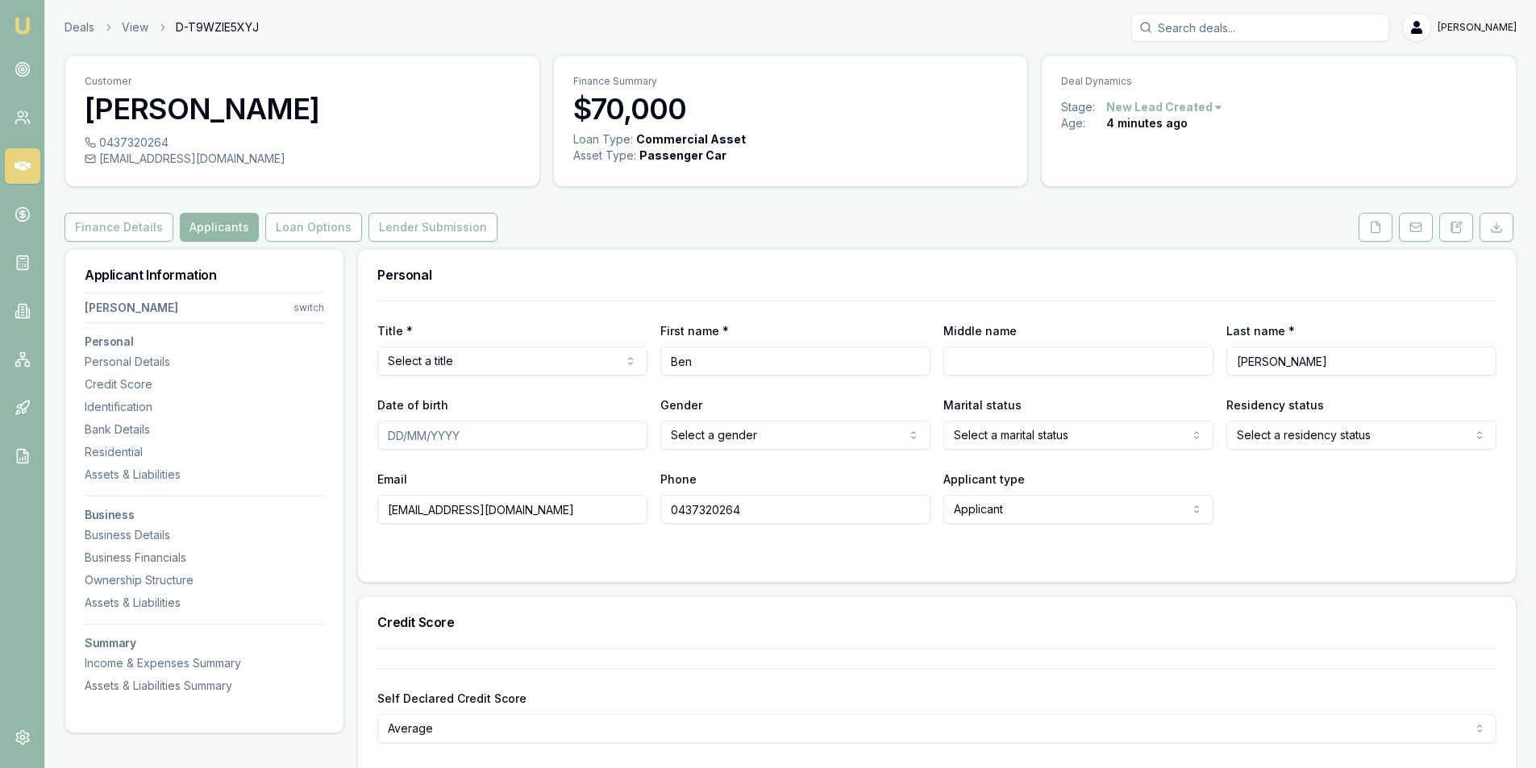
click at [618, 234] on div "Finance Details Applicants Loan Options Lender Submission" at bounding box center [791, 227] width 1452 height 29
click at [533, 364] on html "Emu Broker Deals View D-T9WZIE5XYJ Peter Sarris Toggle Menu Customer Ben Mccosh…" at bounding box center [768, 384] width 1536 height 768
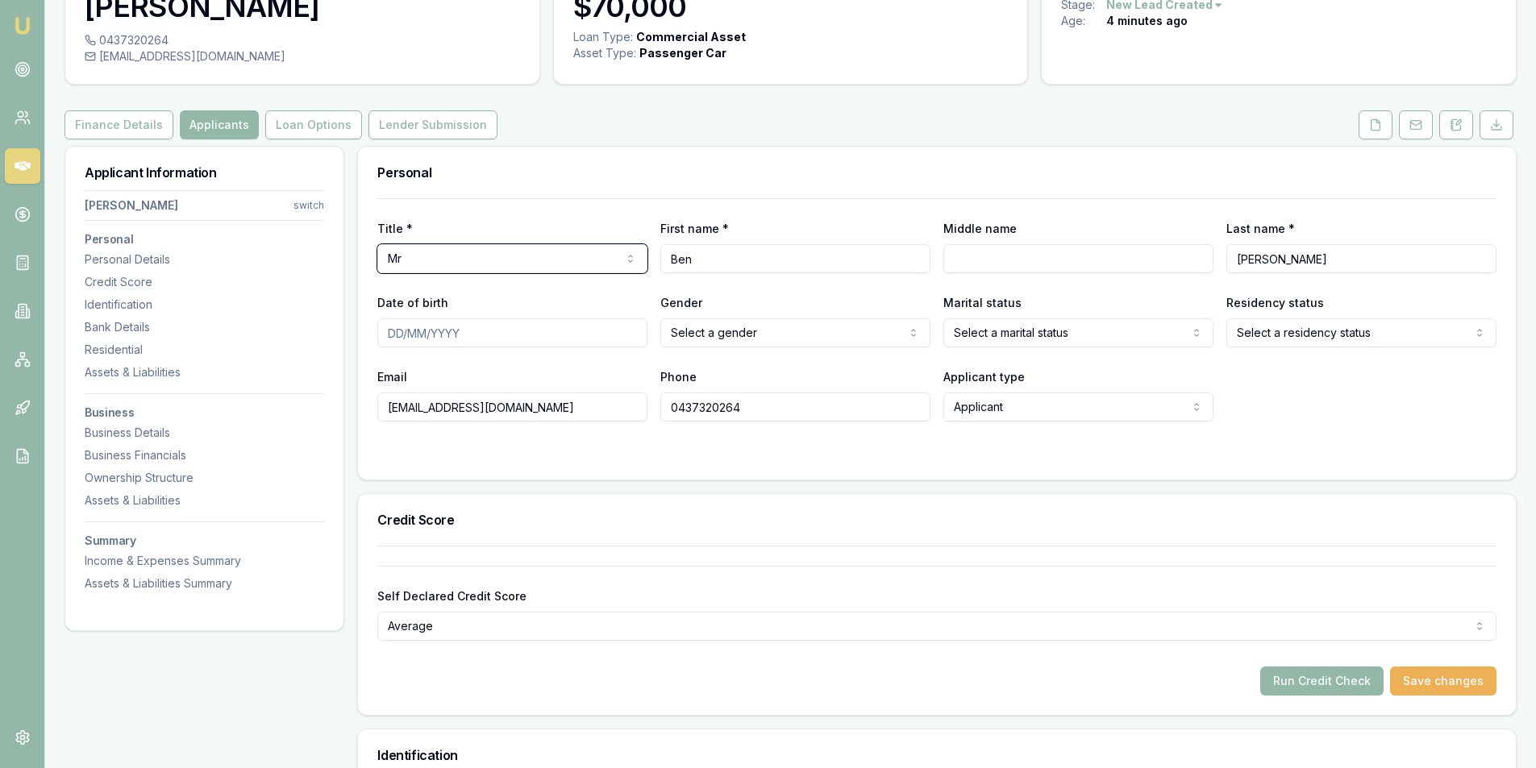
scroll to position [81, 0]
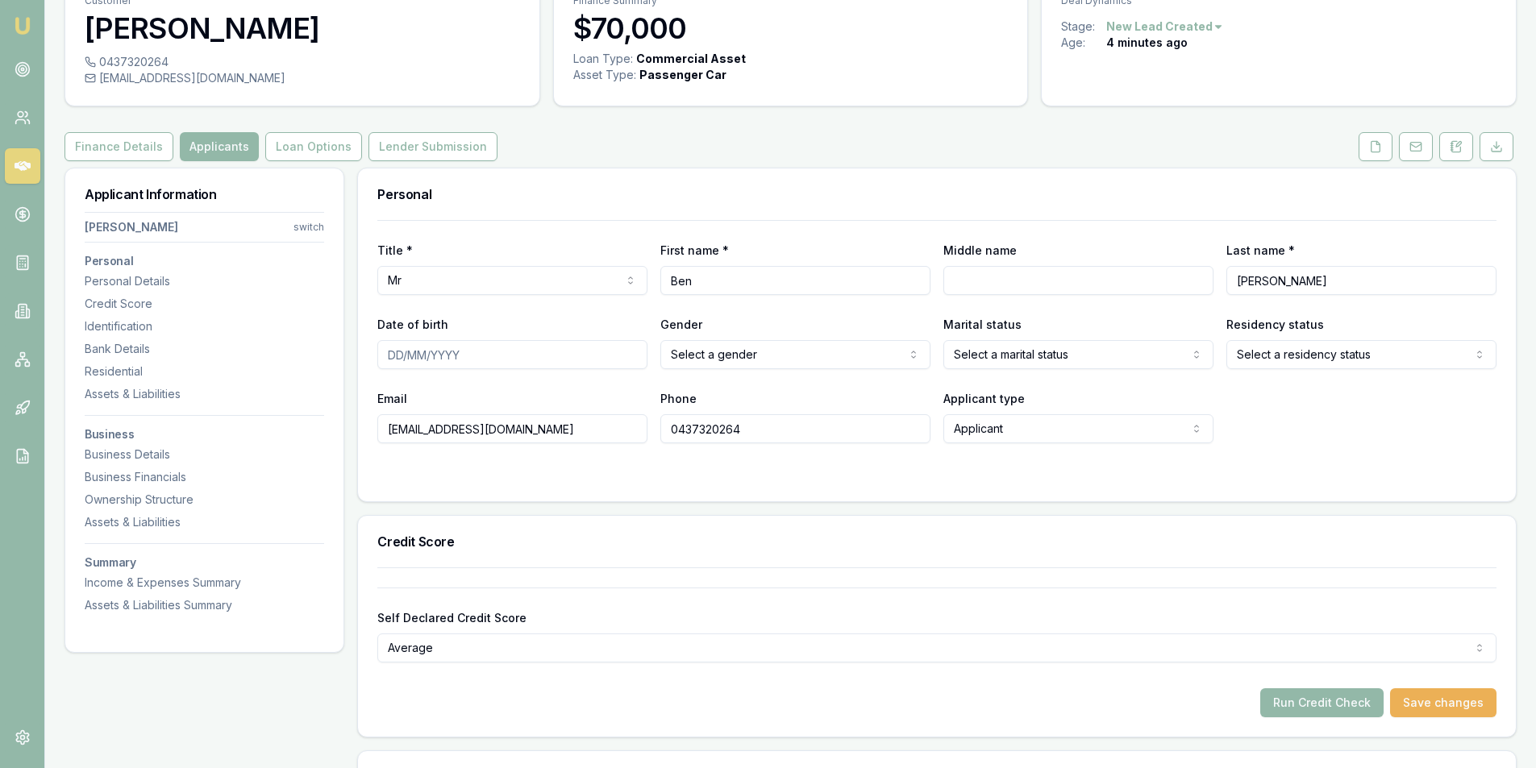
click at [1323, 414] on div "Email benmccosh74@outlook.com Phone 0437320264 Applicant type Applicant Applica…" at bounding box center [936, 416] width 1119 height 55
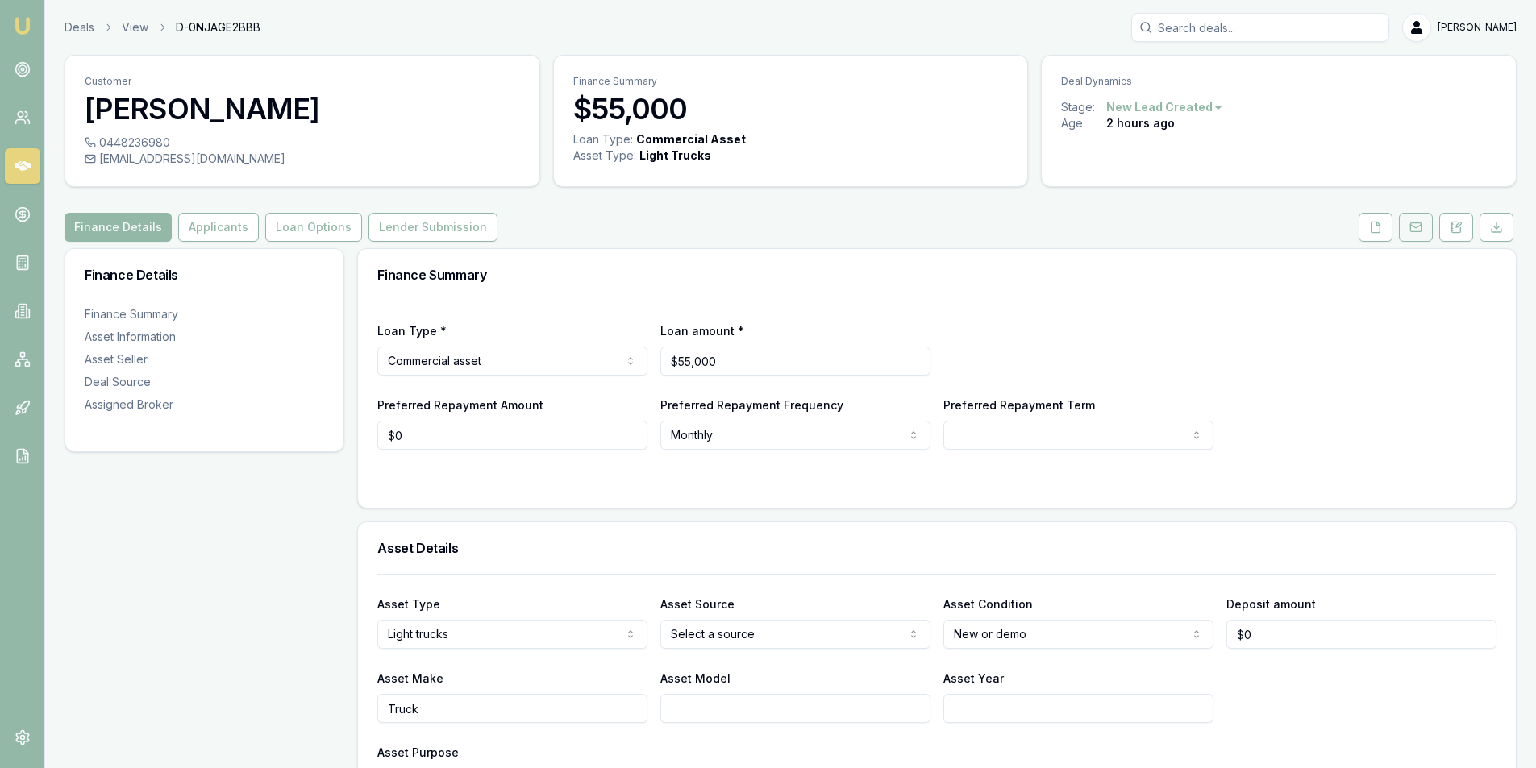
click at [1419, 233] on icon at bounding box center [1415, 227] width 13 height 13
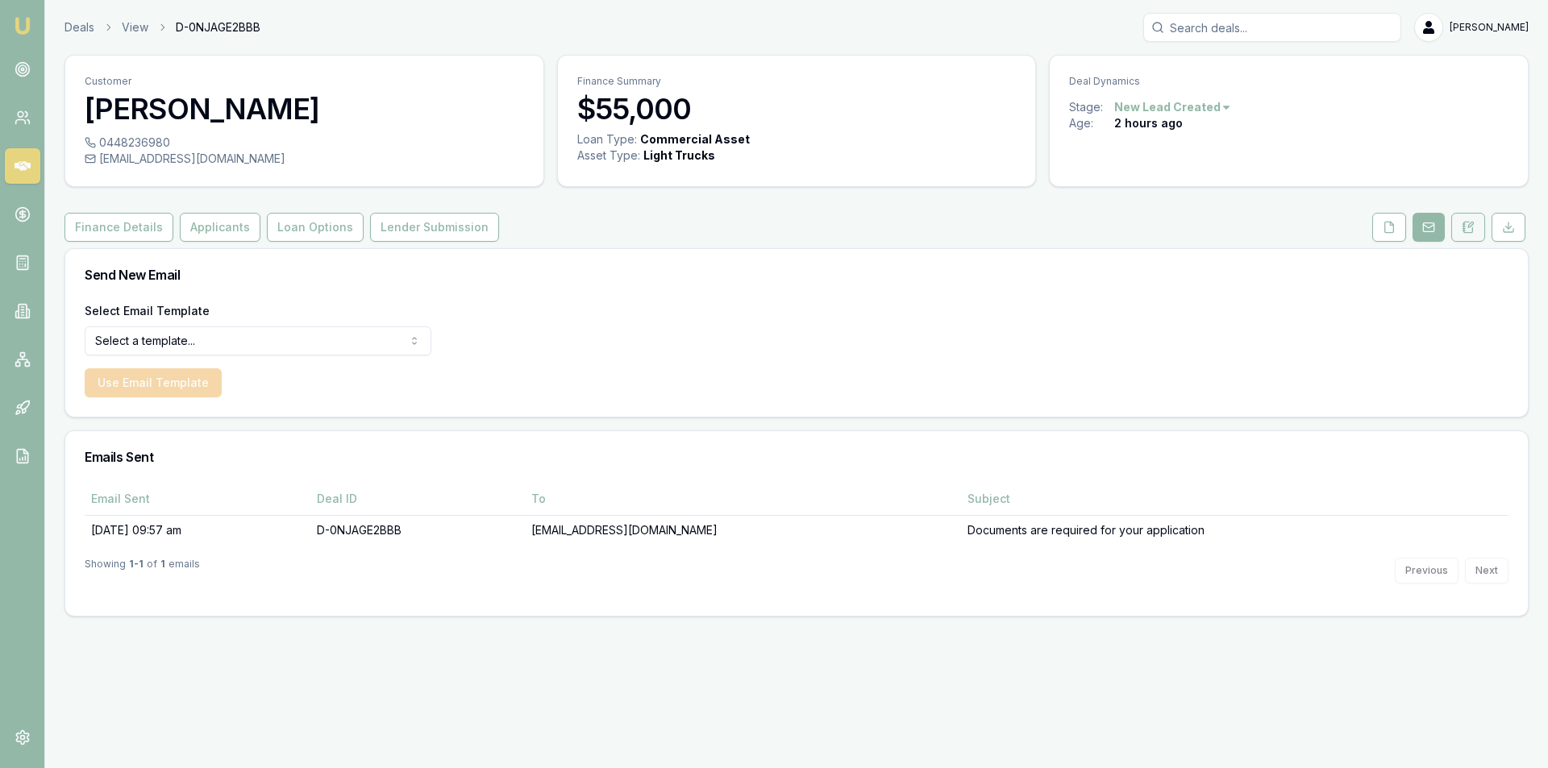
click at [1473, 230] on icon at bounding box center [1468, 227] width 9 height 10
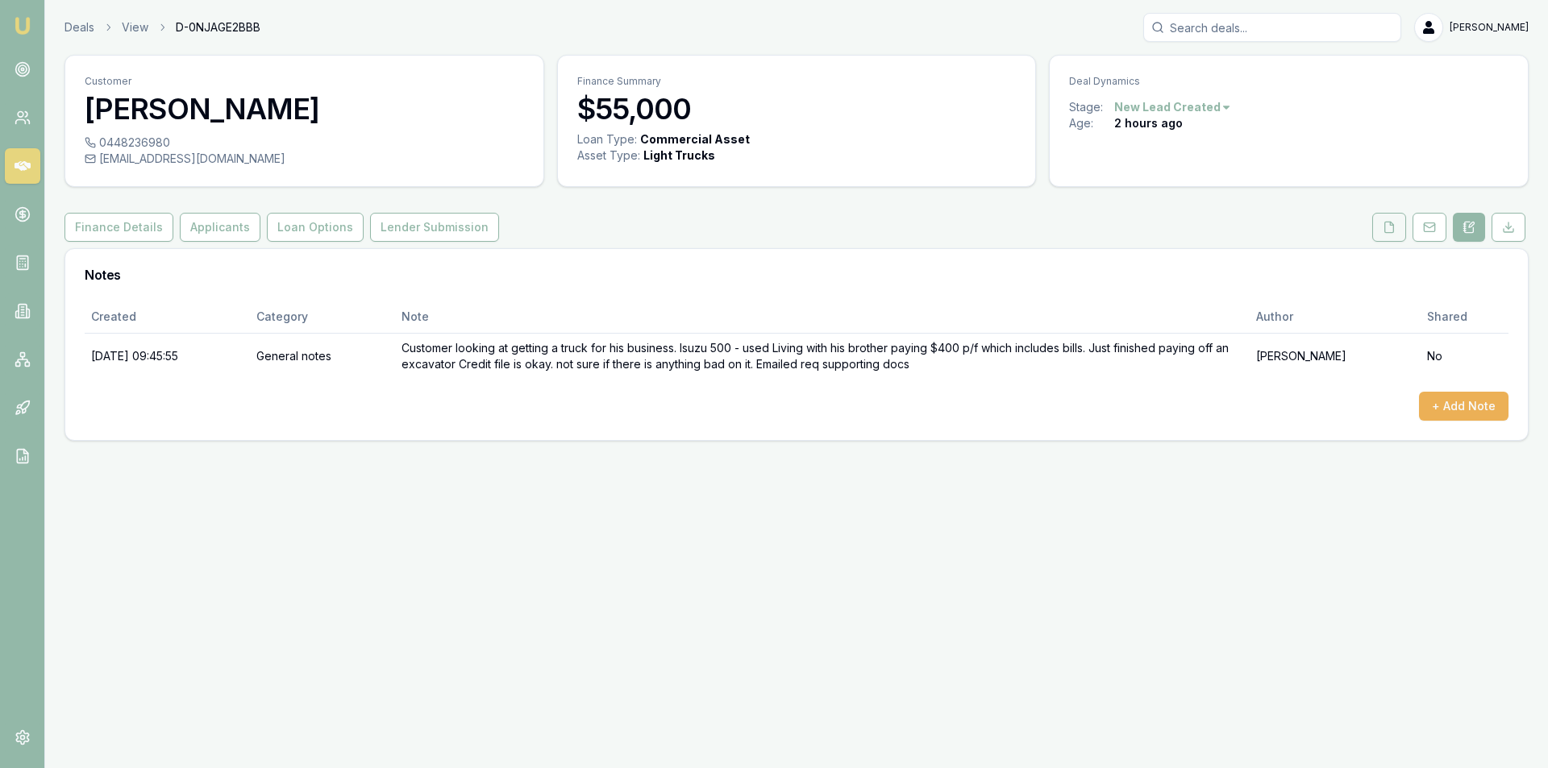
click at [1387, 238] on button at bounding box center [1389, 227] width 34 height 29
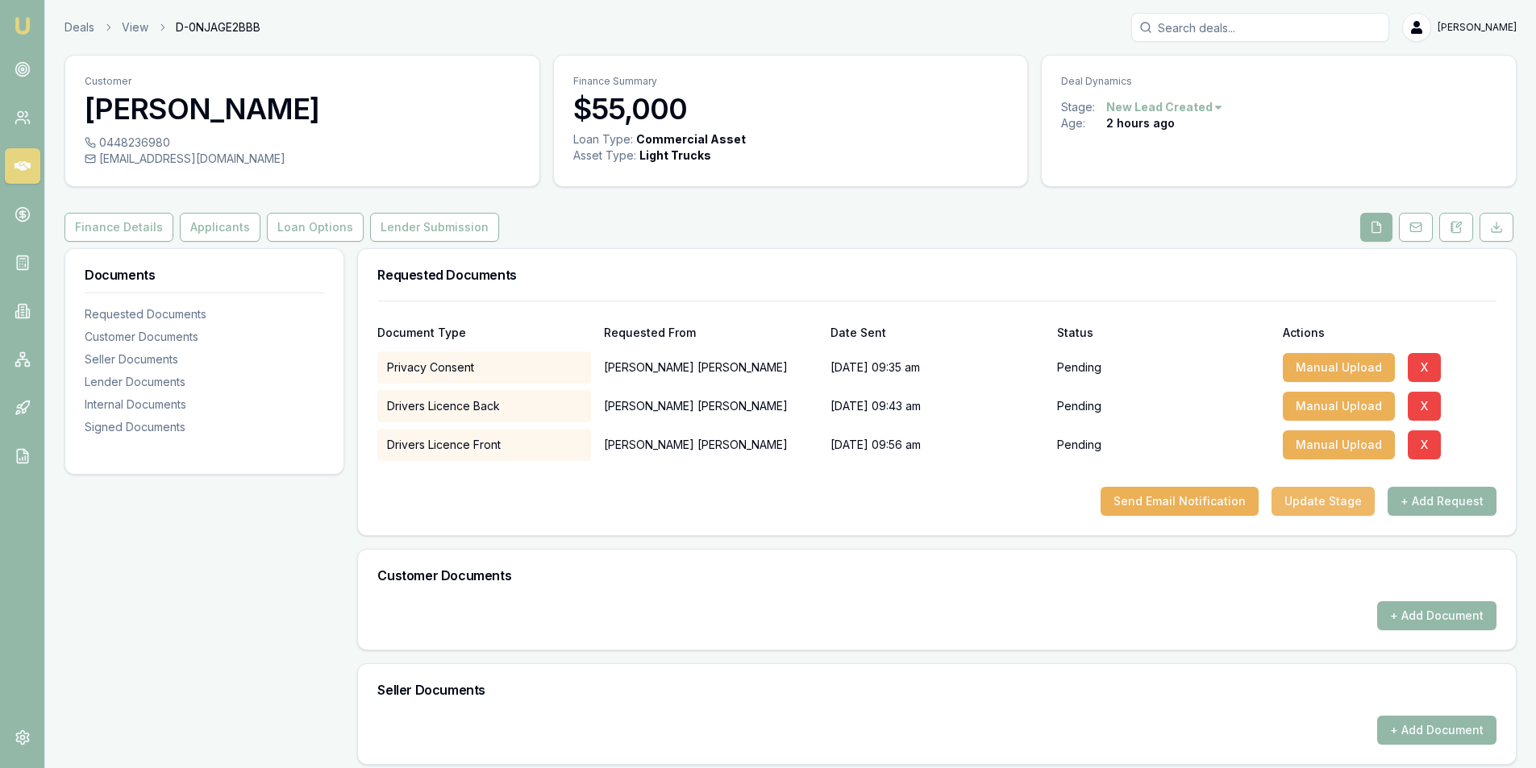
click at [1331, 501] on button "Update Stage" at bounding box center [1323, 501] width 103 height 29
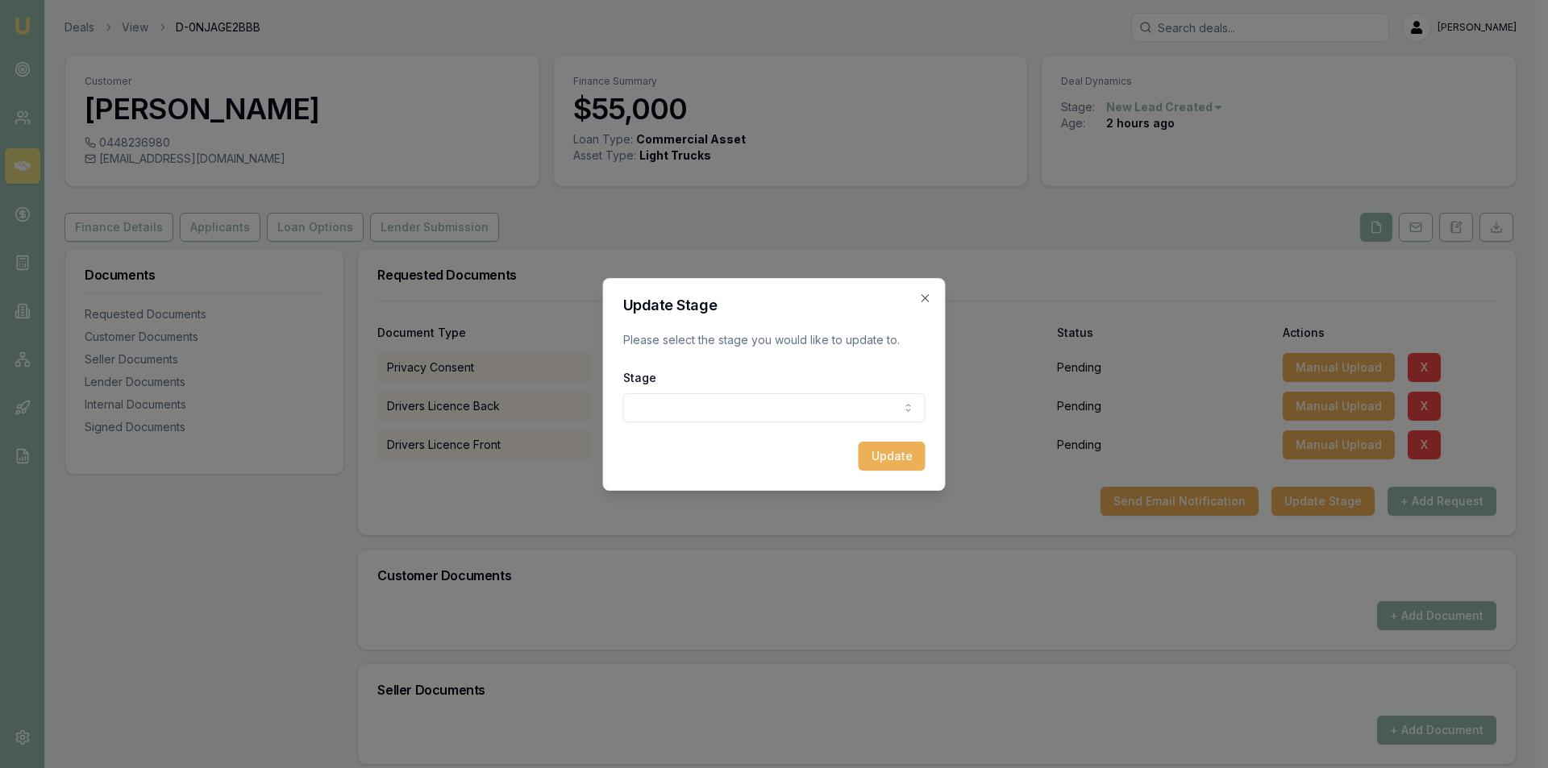
click at [702, 401] on body "Emu Broker Deals View D-0NJAGE2BBB [PERSON_NAME] Toggle Menu Customer [PERSON_N…" at bounding box center [768, 384] width 1536 height 768
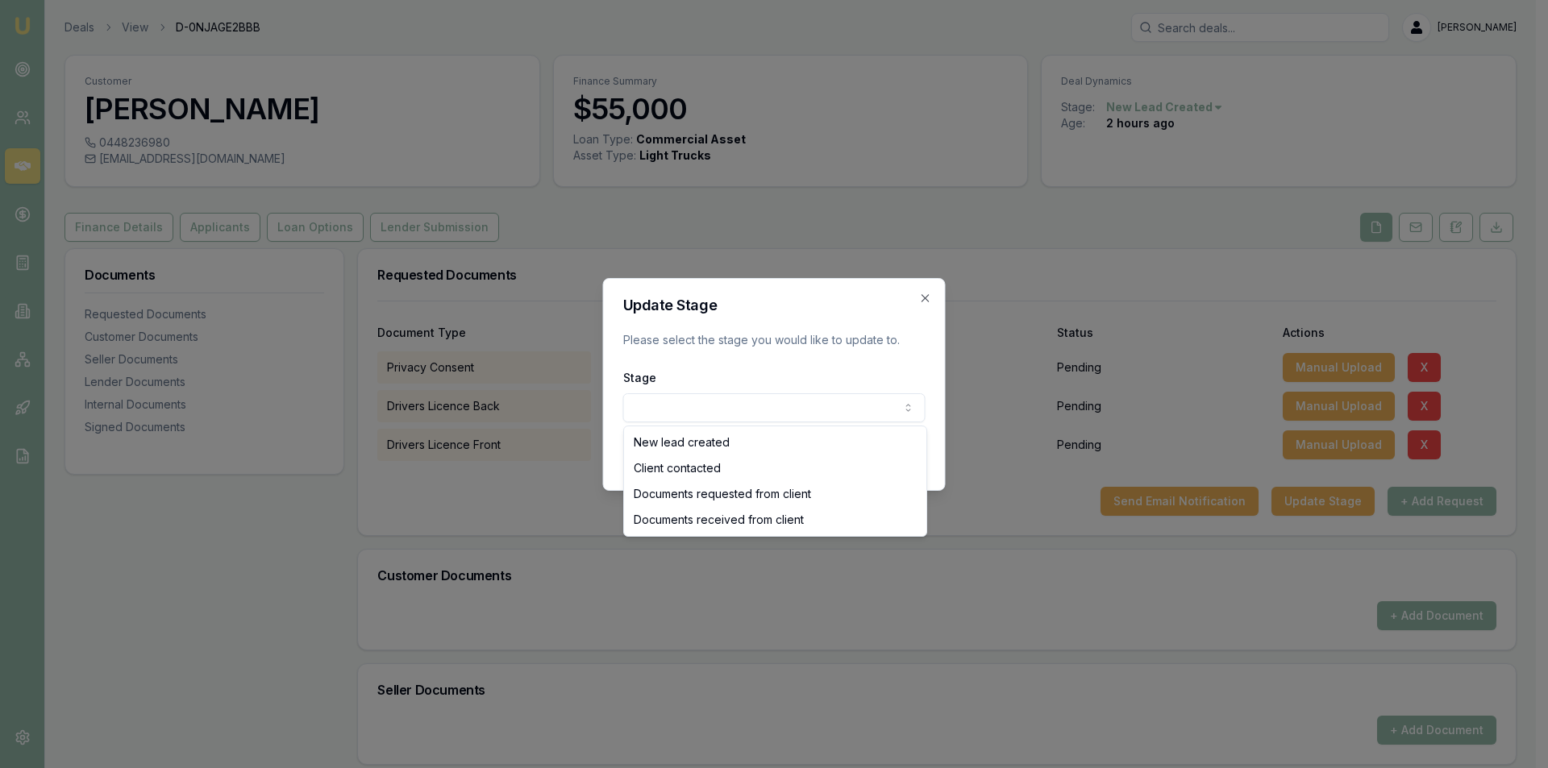
select select "DOCUMENTS_REQUESTED_FROM_CLIENT"
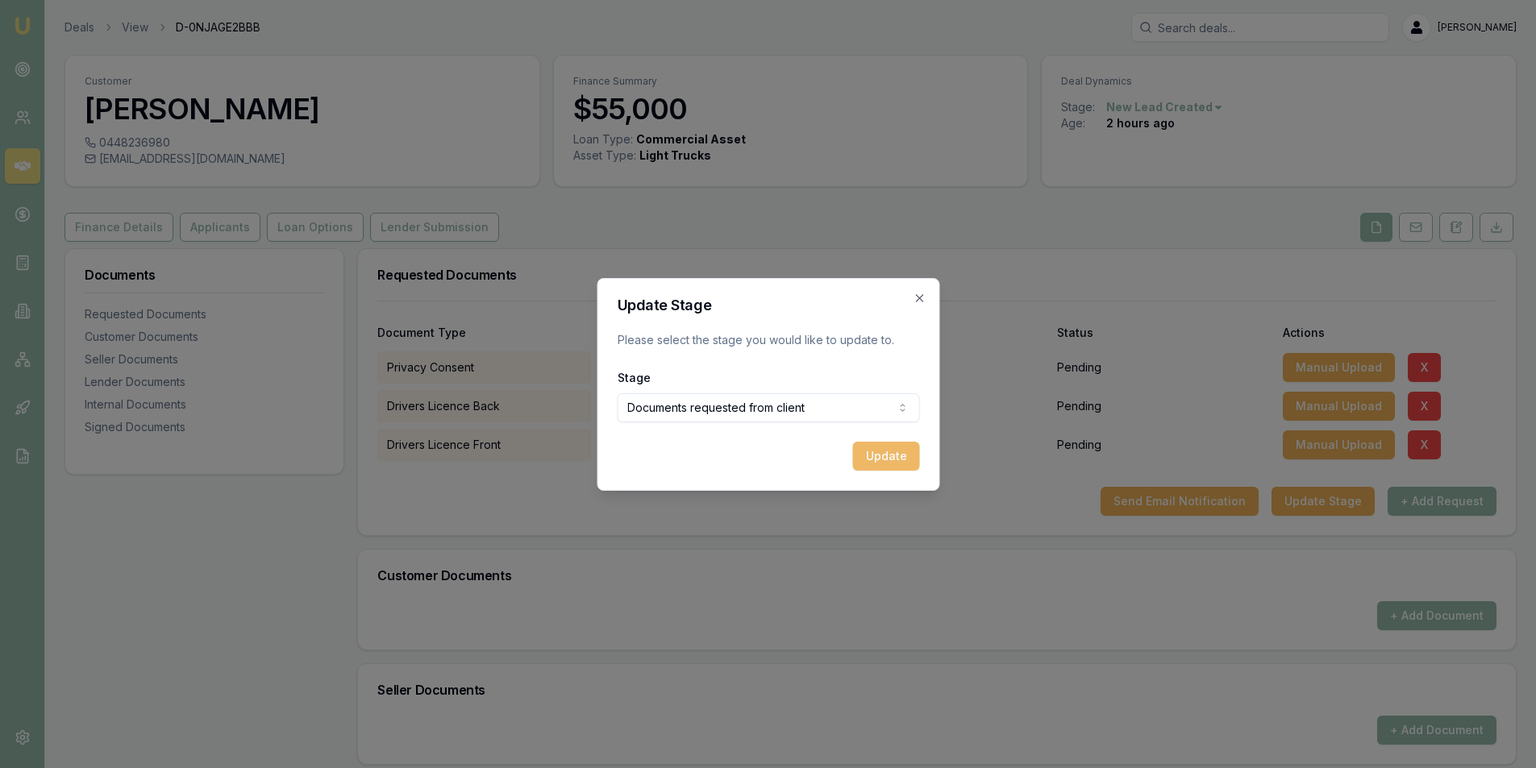
click at [891, 452] on button "Update" at bounding box center [885, 456] width 67 height 29
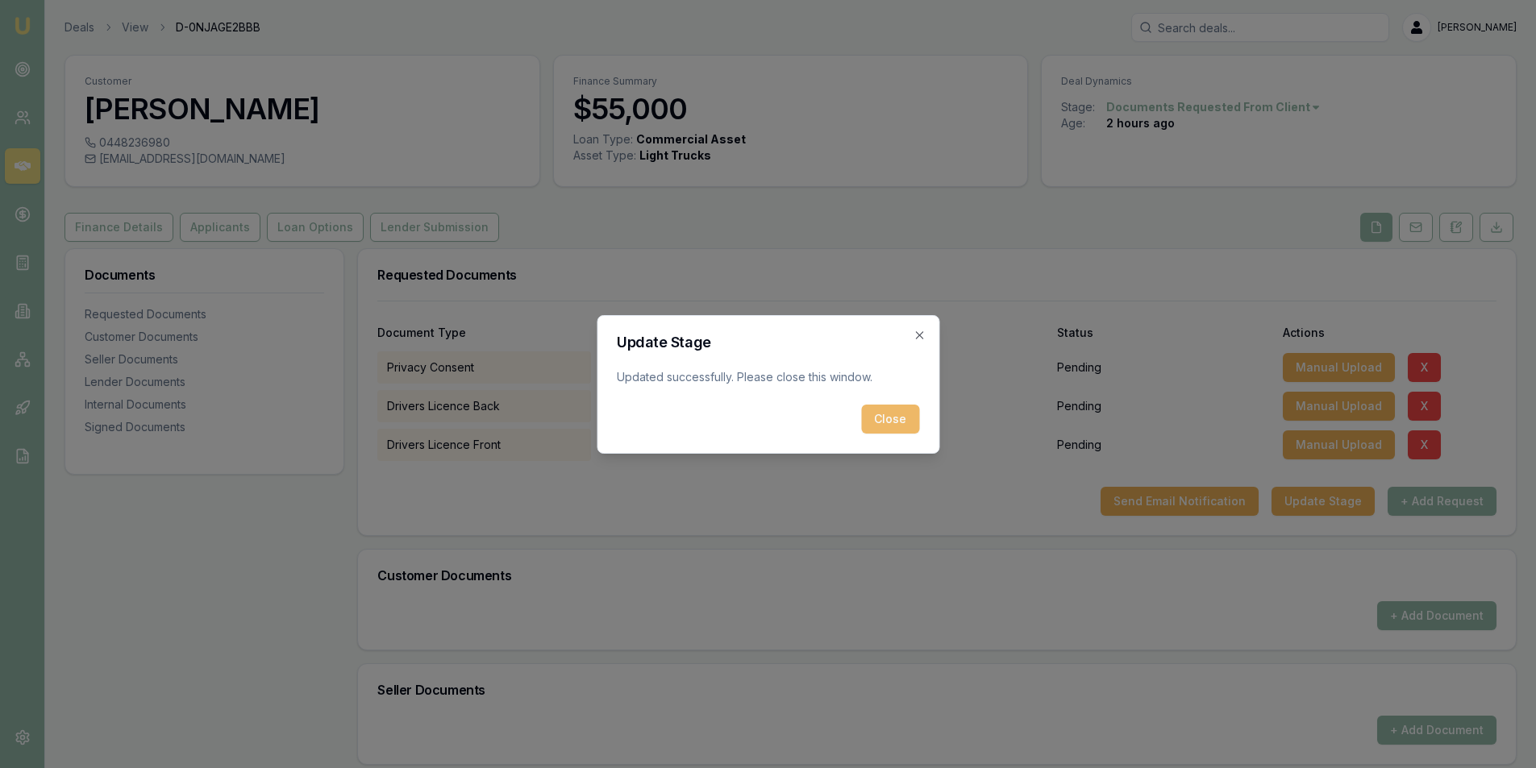
click at [914, 430] on button "Close" at bounding box center [890, 419] width 58 height 29
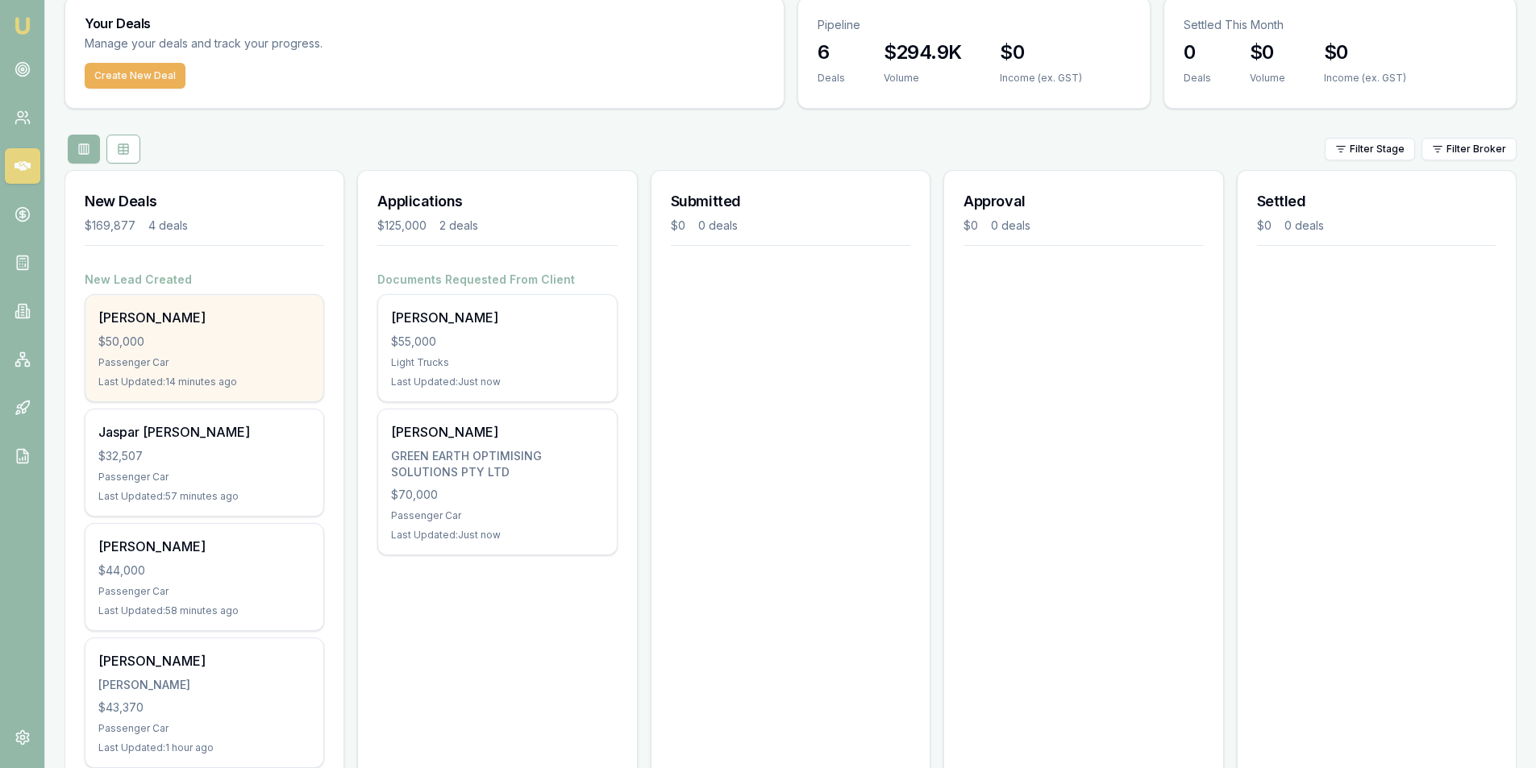
scroll to position [117, 0]
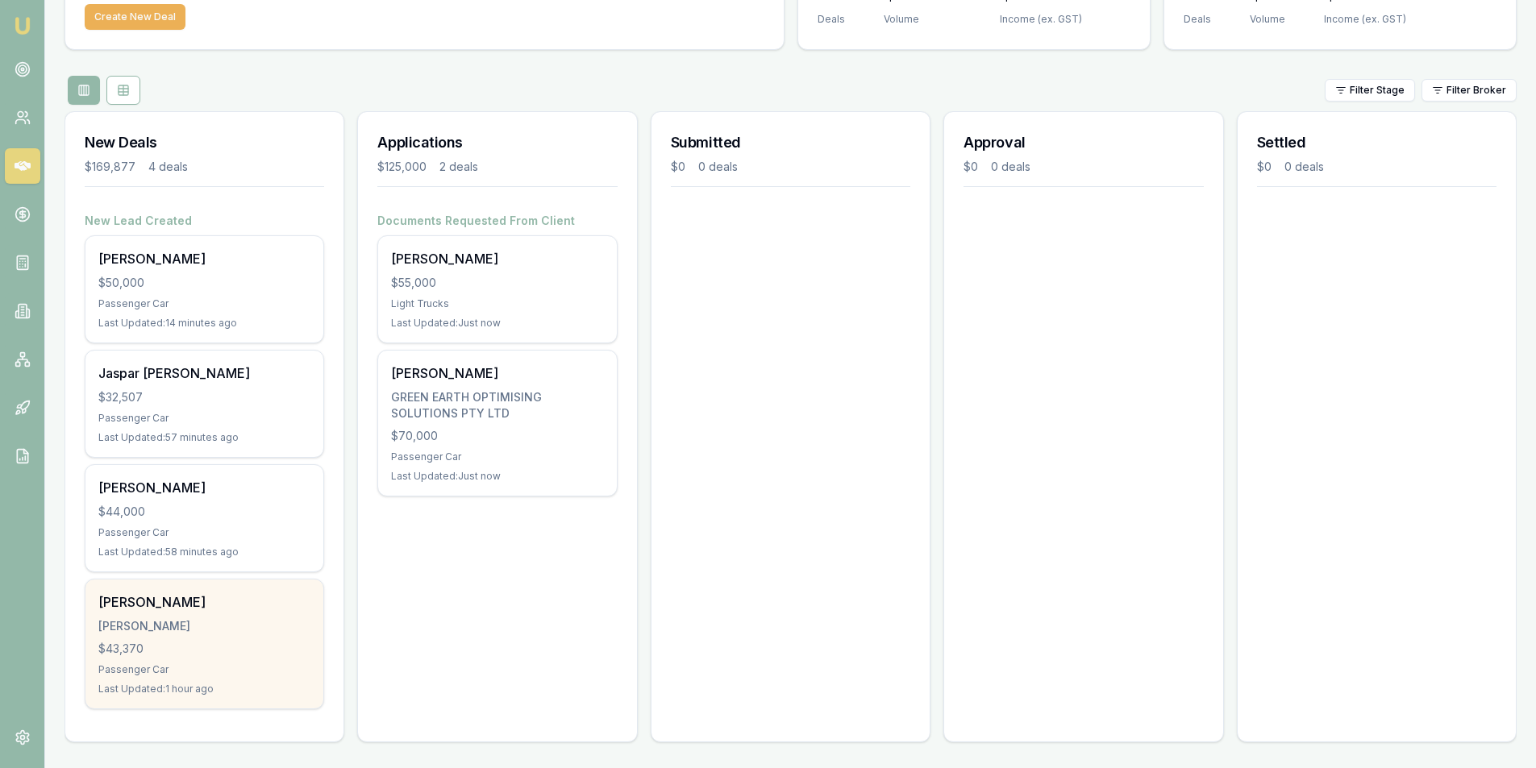
click at [230, 652] on div "$43,370" at bounding box center [204, 649] width 212 height 16
